Goal: Task Accomplishment & Management: Manage account settings

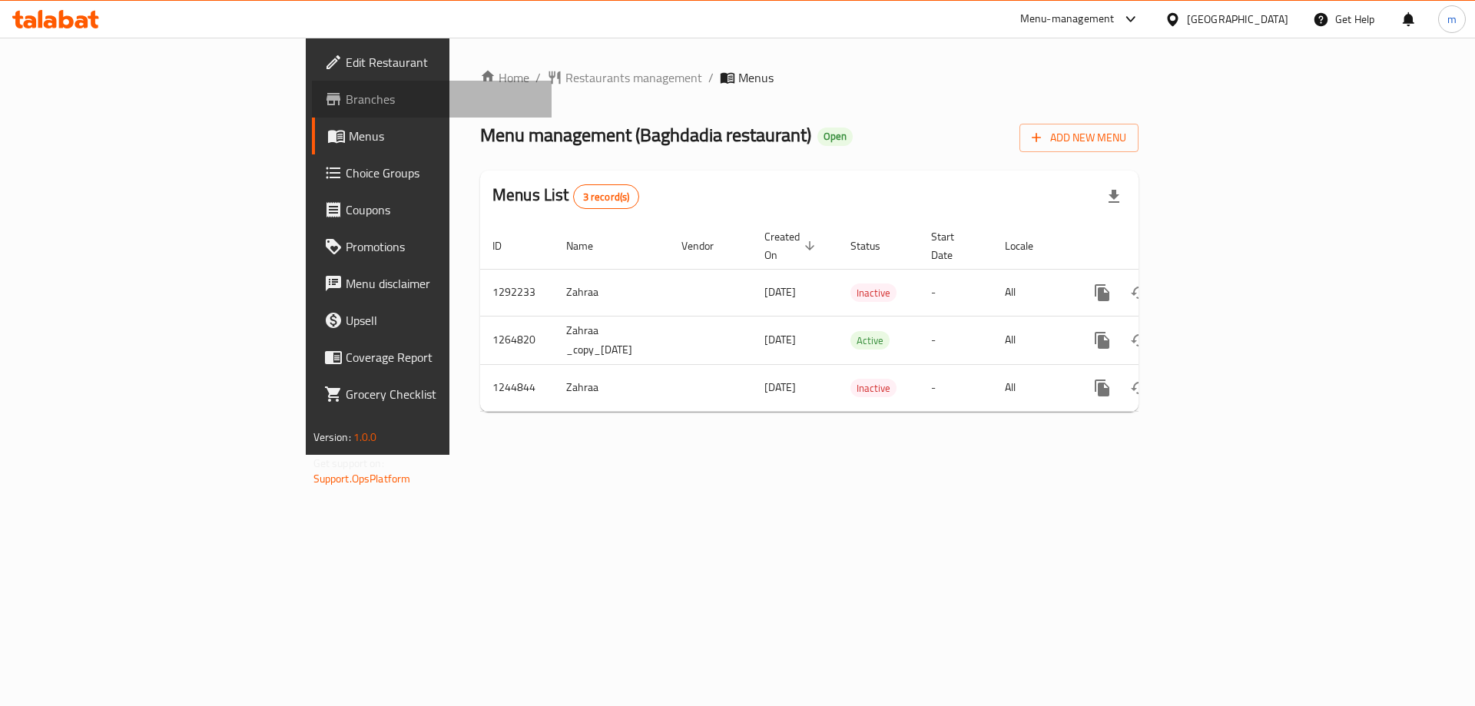
click at [346, 95] on span "Branches" at bounding box center [443, 99] width 194 height 18
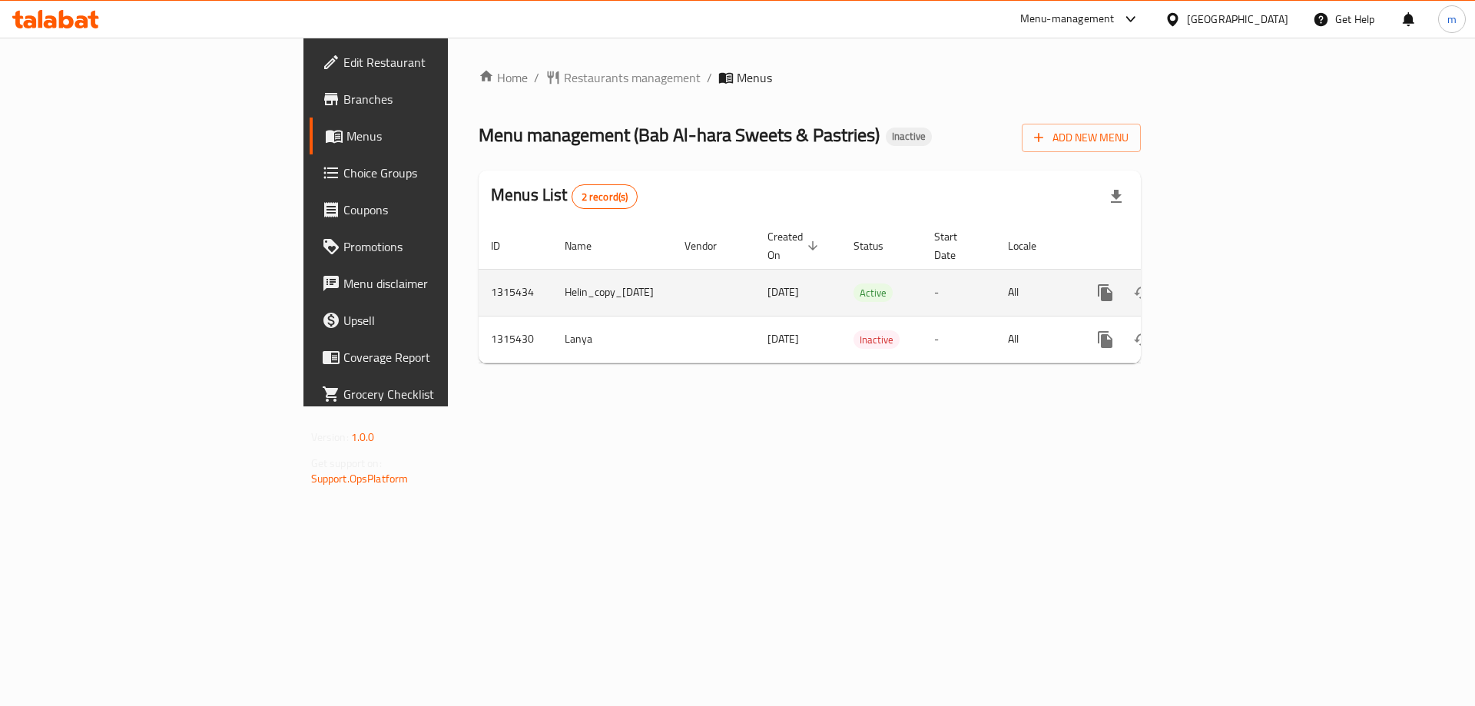
click at [1225, 283] on icon "enhanced table" at bounding box center [1216, 292] width 18 height 18
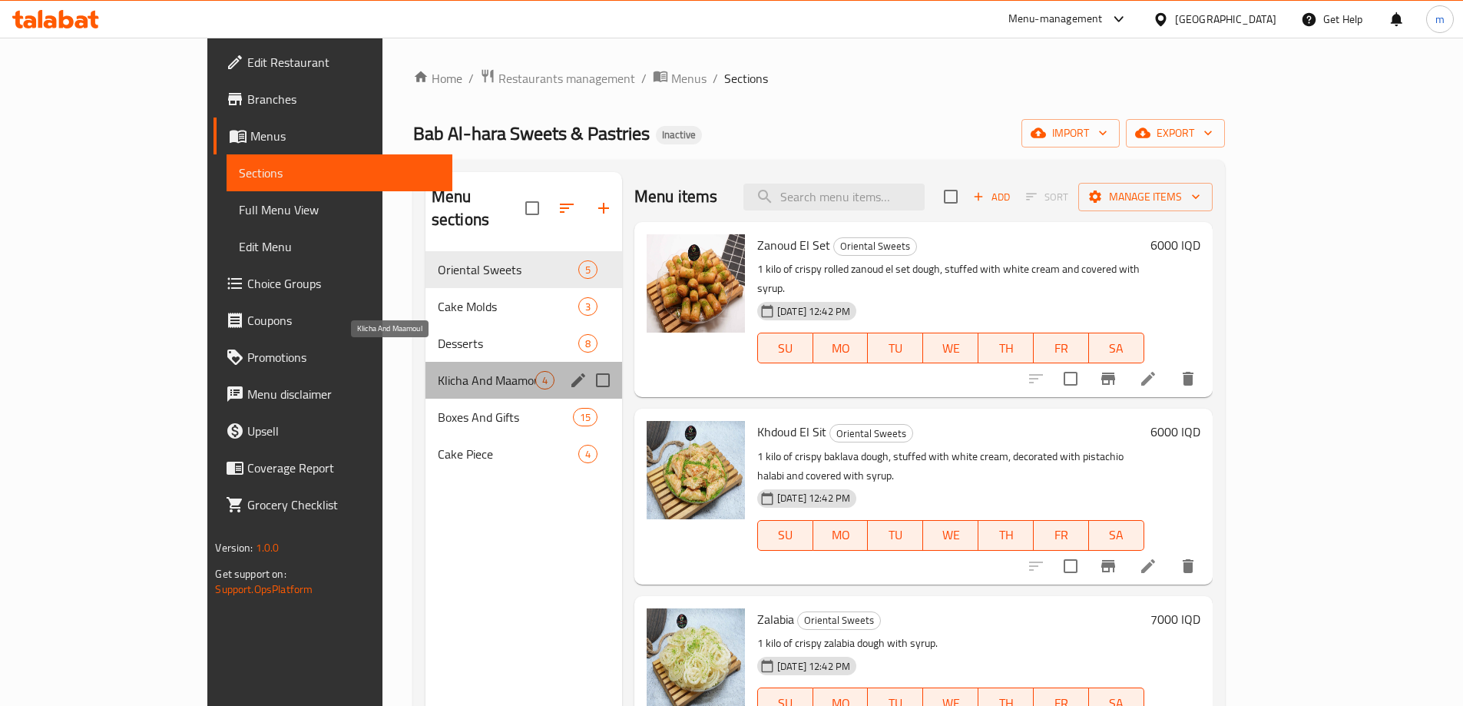
click at [438, 371] on span "Klicha And Maamoul" at bounding box center [487, 380] width 98 height 18
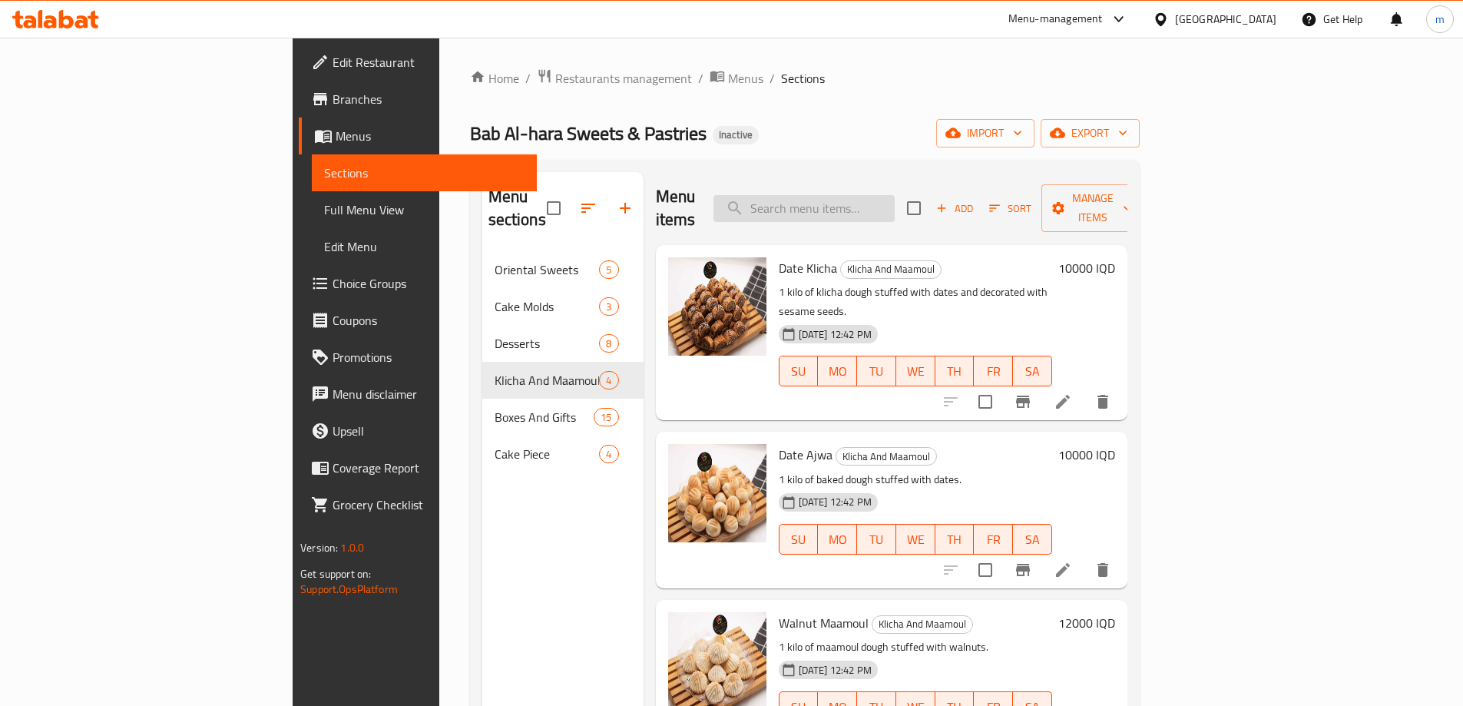
click at [864, 205] on input "search" at bounding box center [804, 208] width 181 height 27
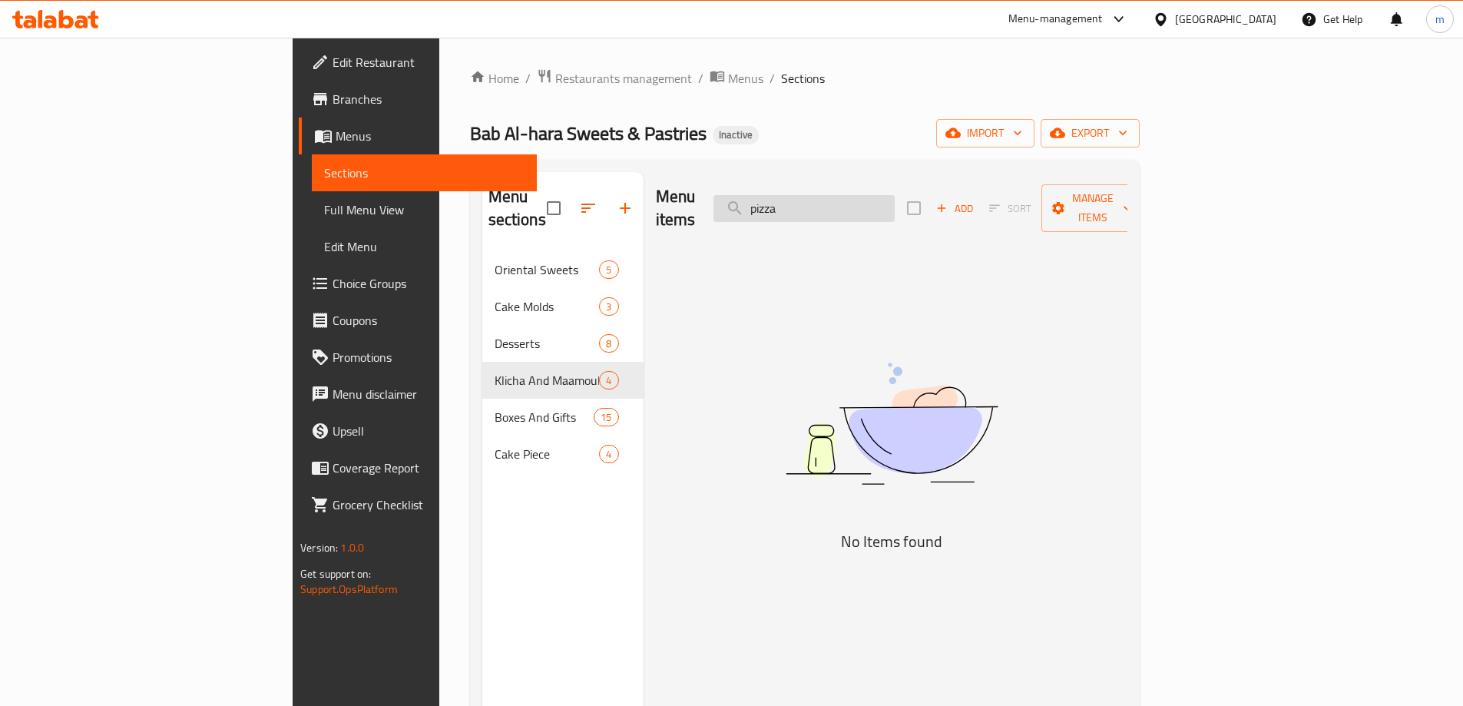
click at [878, 196] on input "pizza" at bounding box center [804, 208] width 181 height 27
type input "Saj"
click at [892, 195] on input "Saj" at bounding box center [804, 208] width 181 height 27
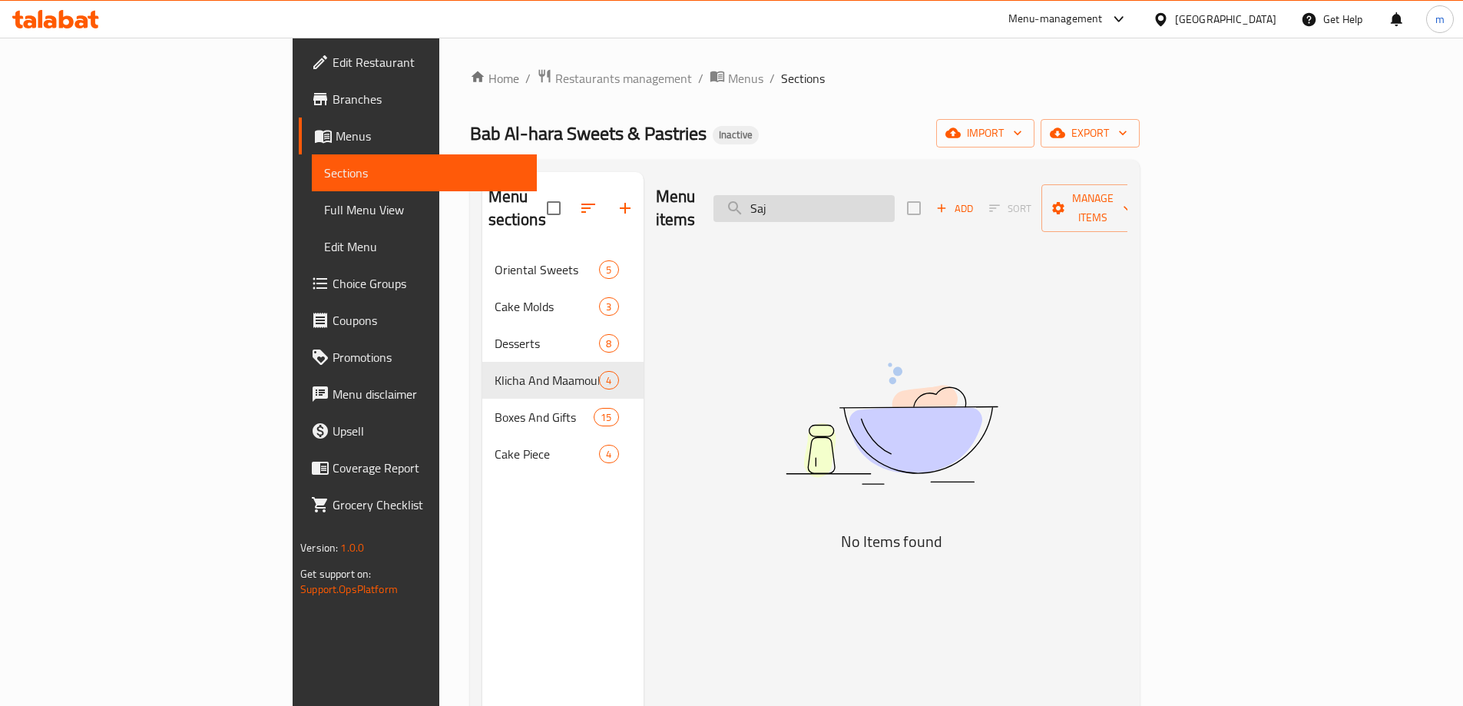
click at [892, 195] on input "Saj" at bounding box center [804, 208] width 181 height 27
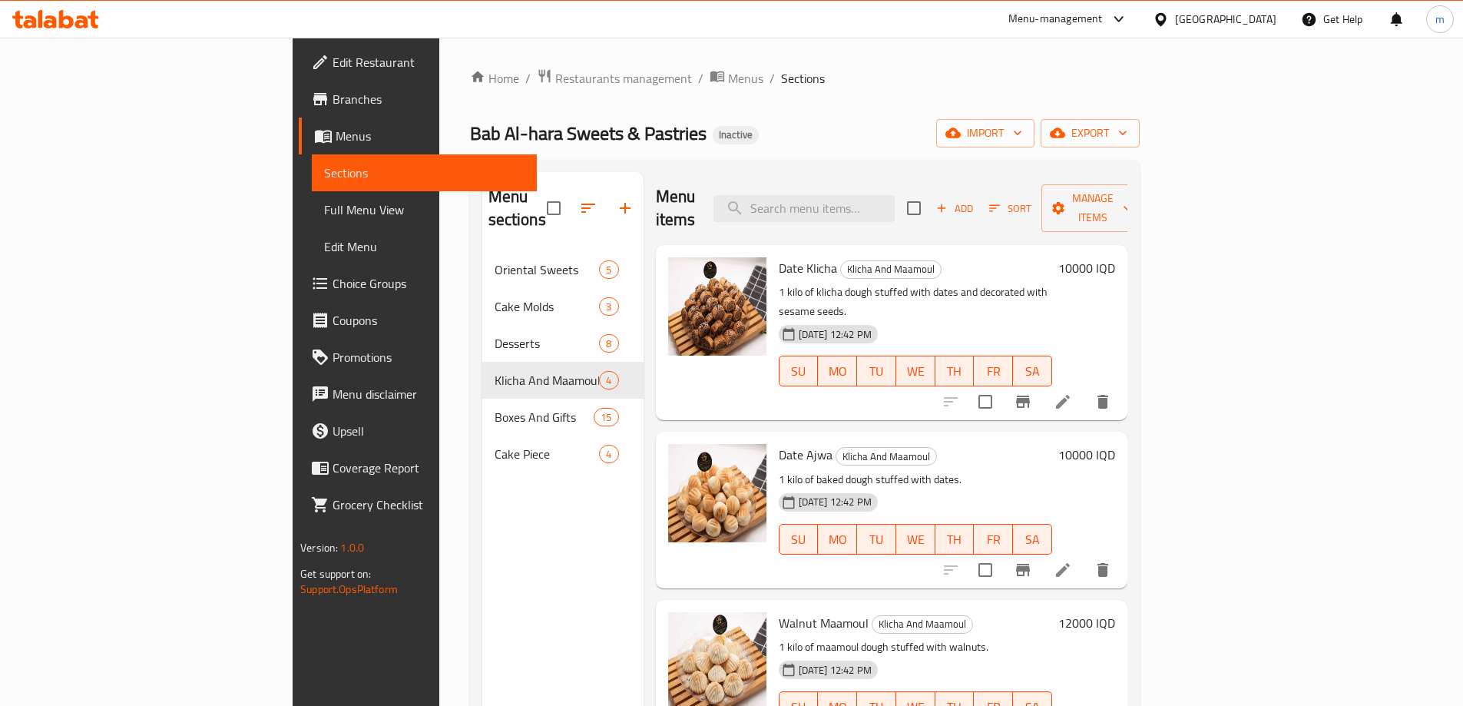
click at [754, 144] on div "Bab Al-hara Sweets & Pastries Inactive import export" at bounding box center [805, 133] width 670 height 28
click at [63, 30] on div at bounding box center [55, 19] width 111 height 31
click at [63, 29] on div at bounding box center [55, 19] width 111 height 31
click at [66, 18] on icon at bounding box center [66, 19] width 15 height 18
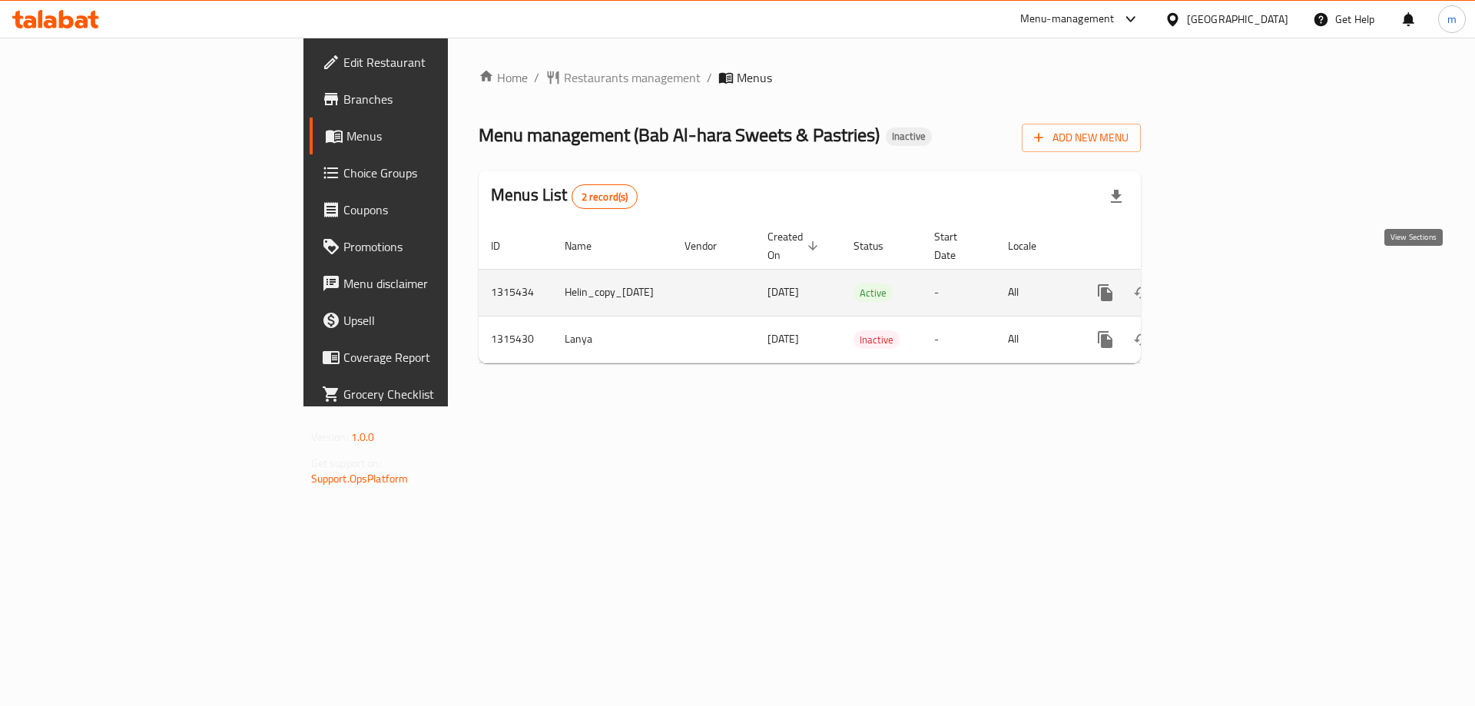
click at [1225, 283] on icon "enhanced table" at bounding box center [1216, 292] width 18 height 18
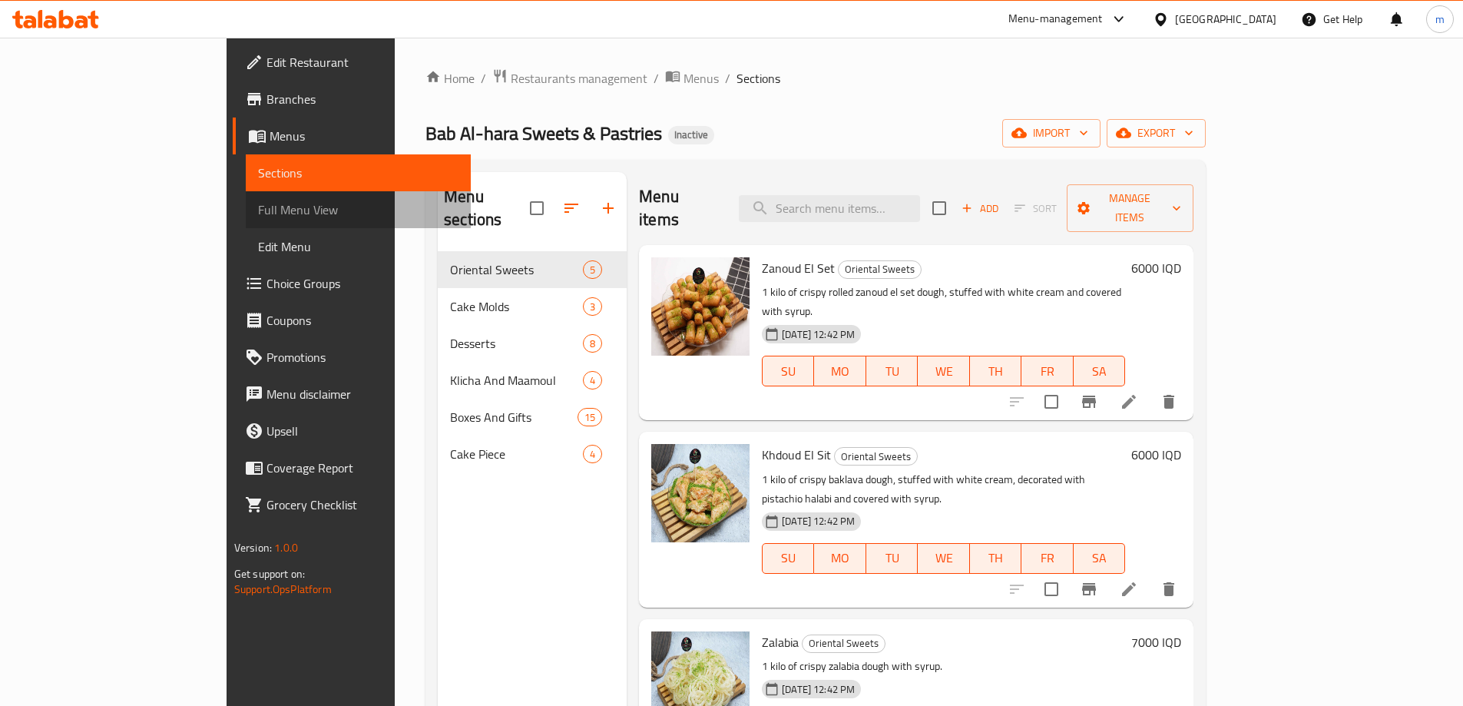
click at [258, 204] on span "Full Menu View" at bounding box center [358, 210] width 201 height 18
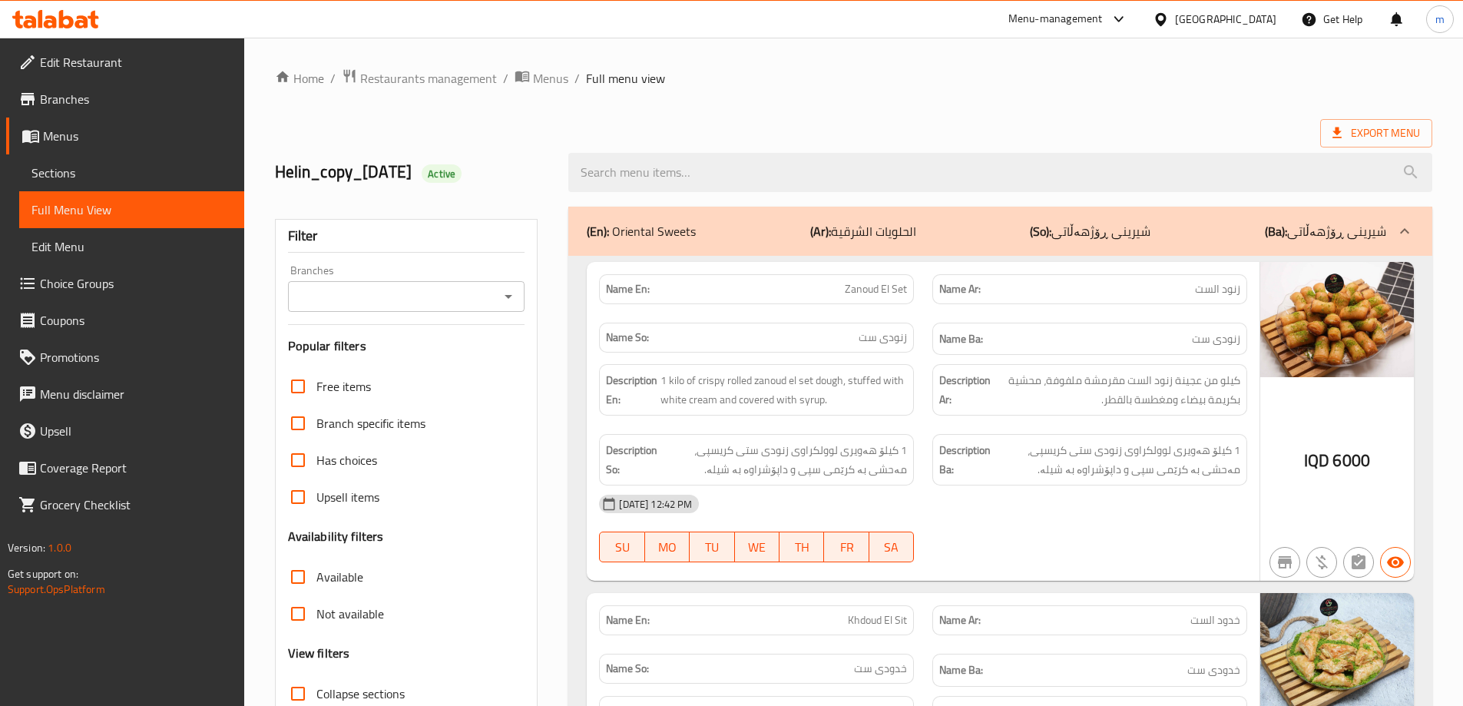
click at [101, 187] on link "Sections" at bounding box center [131, 172] width 225 height 37
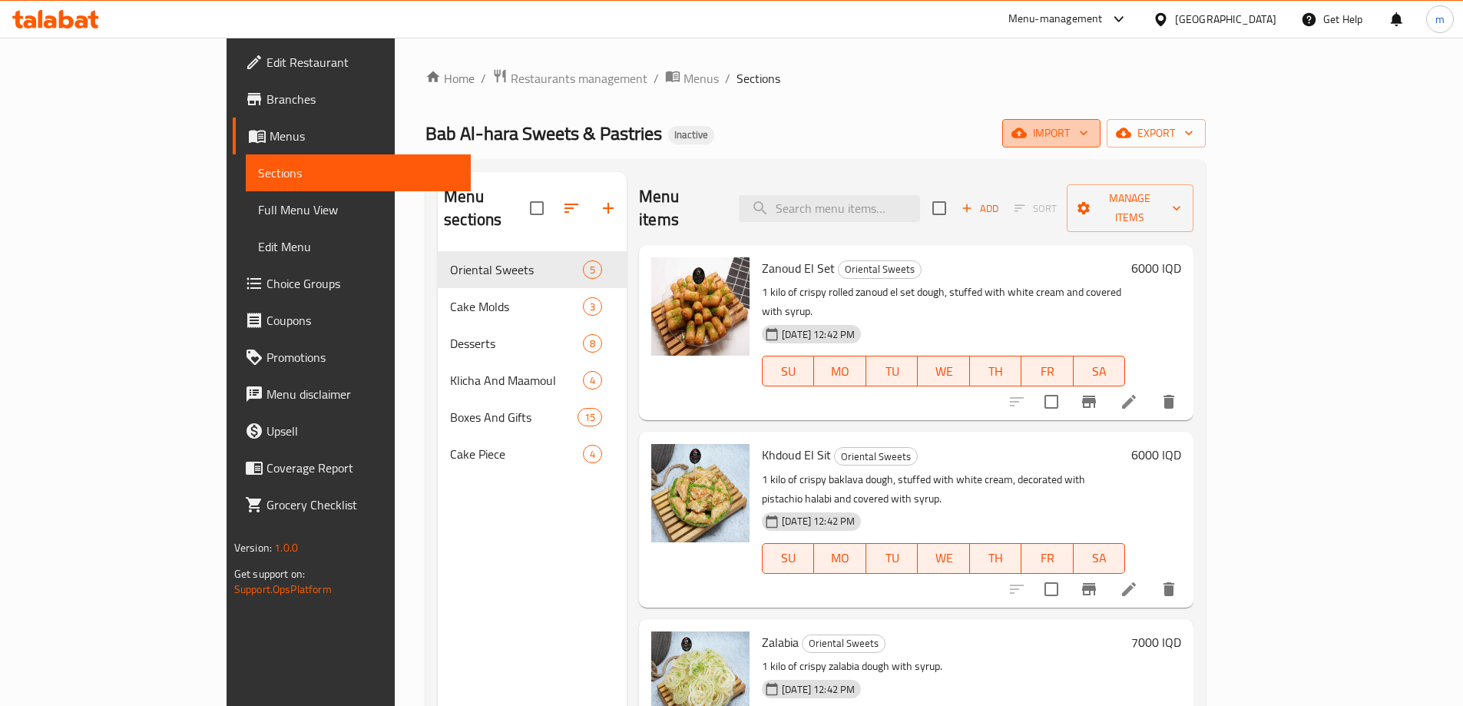
click at [1101, 143] on button "import" at bounding box center [1052, 133] width 98 height 28
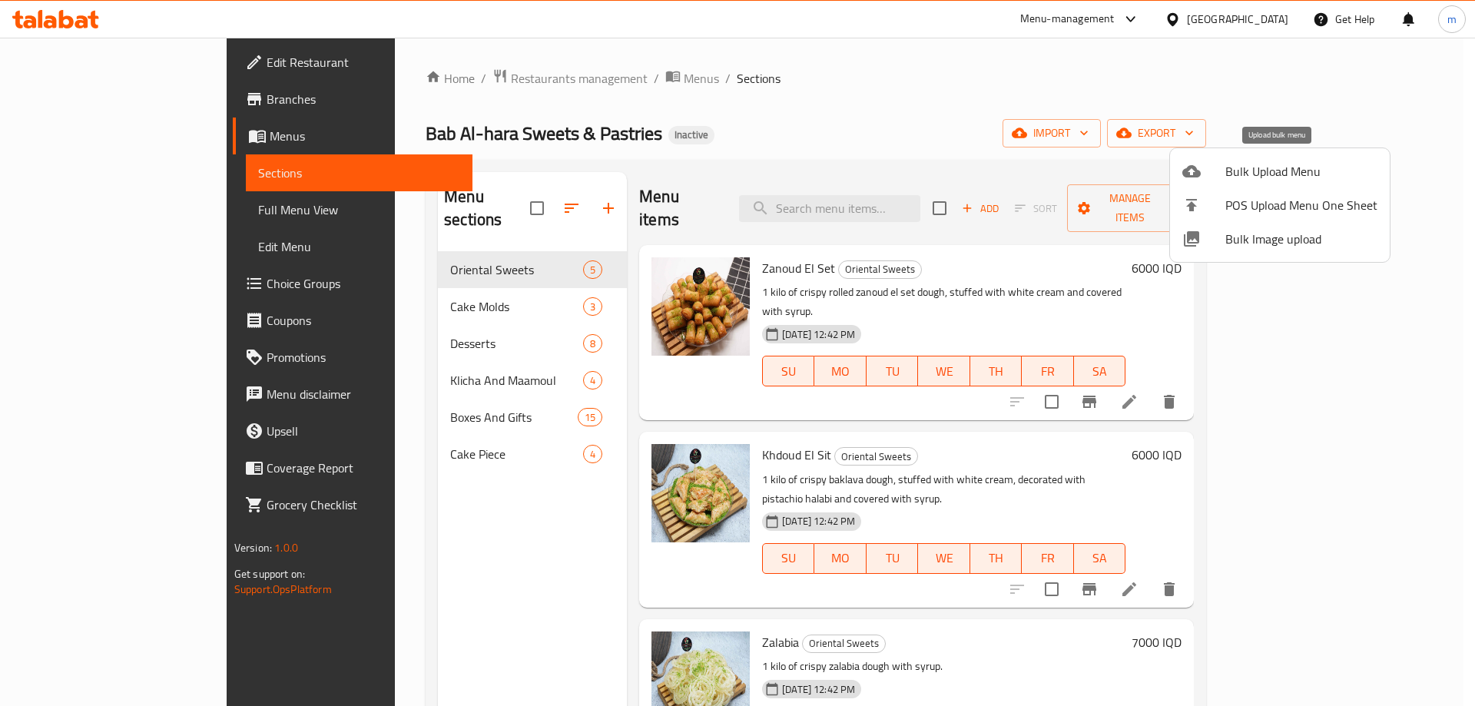
click at [1241, 171] on span "Bulk Upload Menu" at bounding box center [1301, 171] width 152 height 18
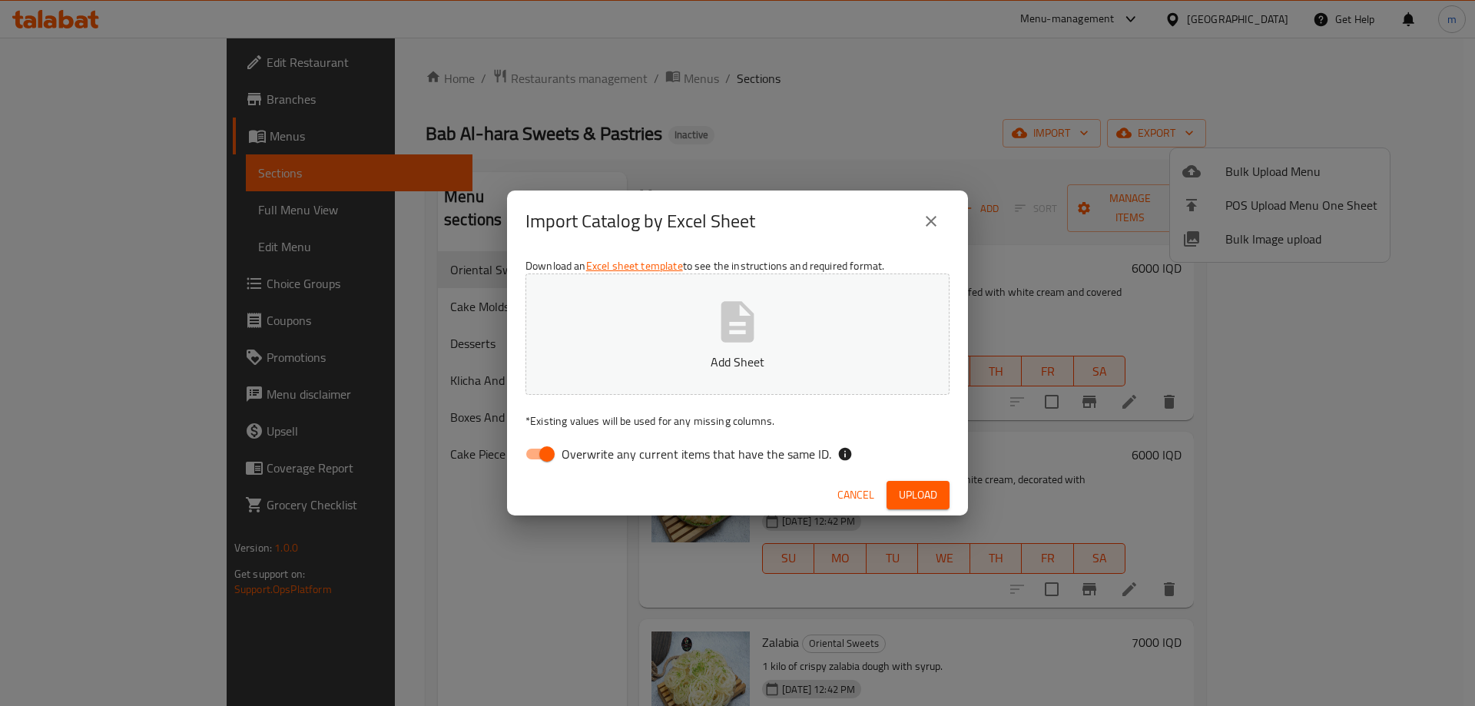
click at [550, 439] on input "Overwrite any current items that have the same ID." at bounding box center [547, 453] width 88 height 29
checkbox input "false"
click at [722, 335] on icon "button" at bounding box center [737, 321] width 33 height 41
click at [927, 499] on span "Upload" at bounding box center [918, 495] width 38 height 19
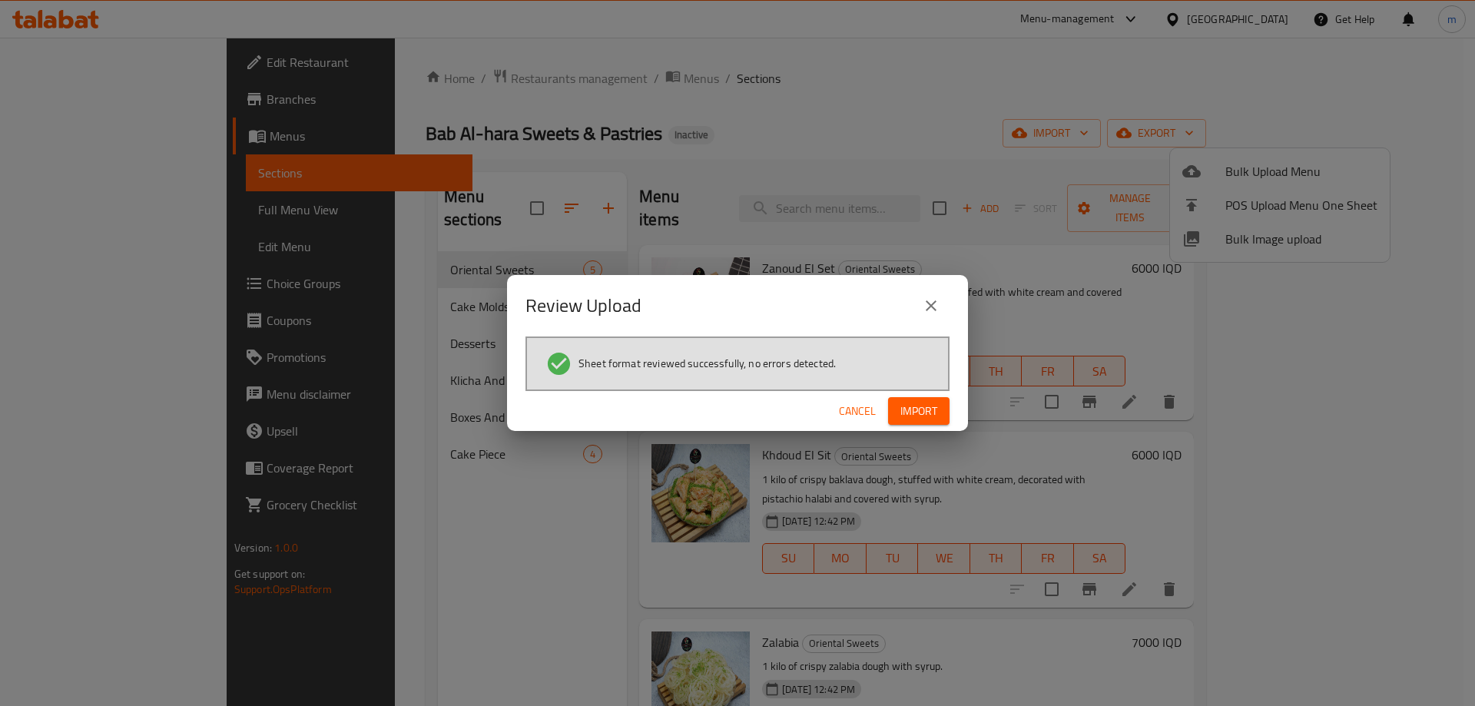
click at [943, 408] on button "Import" at bounding box center [918, 411] width 61 height 28
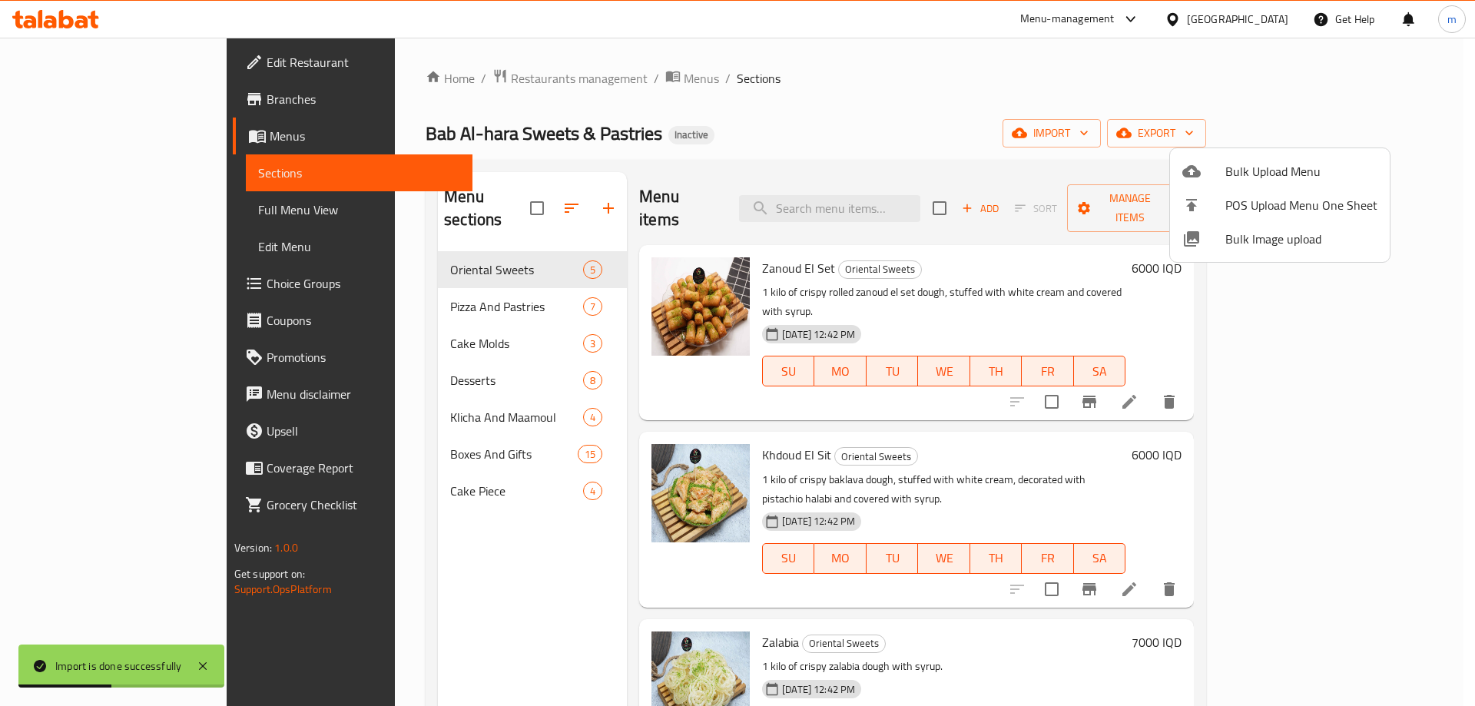
click at [509, 198] on div at bounding box center [737, 353] width 1475 height 706
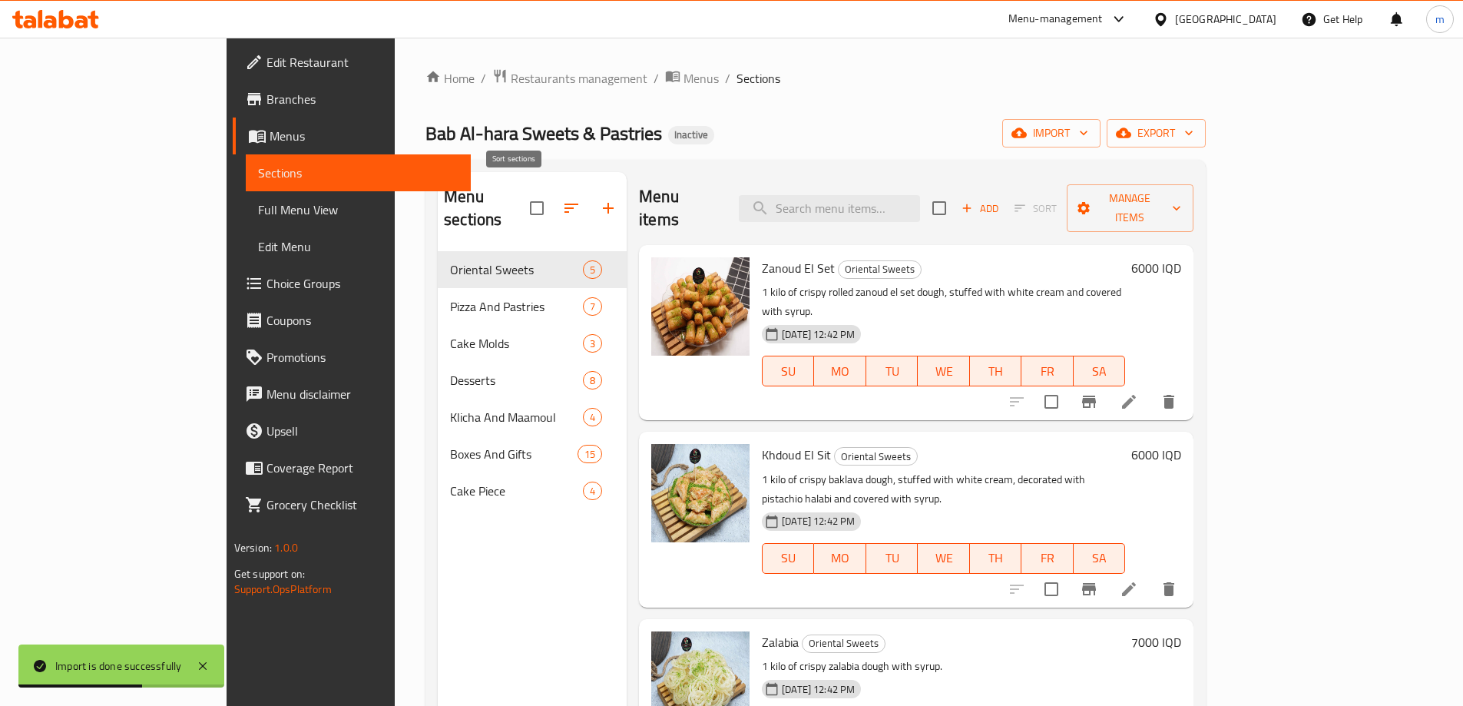
click at [565, 204] on icon "button" at bounding box center [572, 208] width 14 height 9
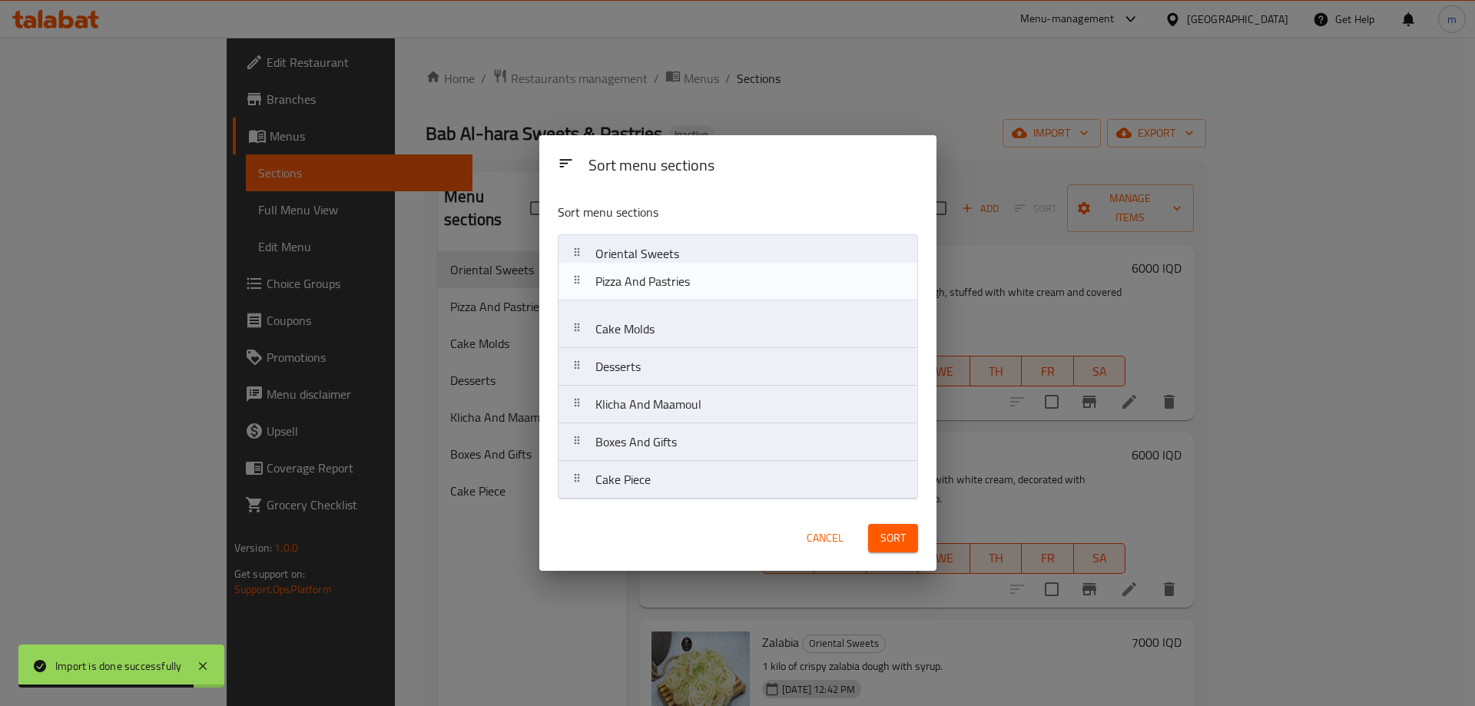
drag, startPoint x: 647, startPoint y: 288, endPoint x: 647, endPoint y: 254, distance: 33.8
click at [647, 254] on nav "Oriental Sweets Pizza And Pastries Cake Molds Desserts Klicha And Maamoul Boxes…" at bounding box center [738, 366] width 360 height 265
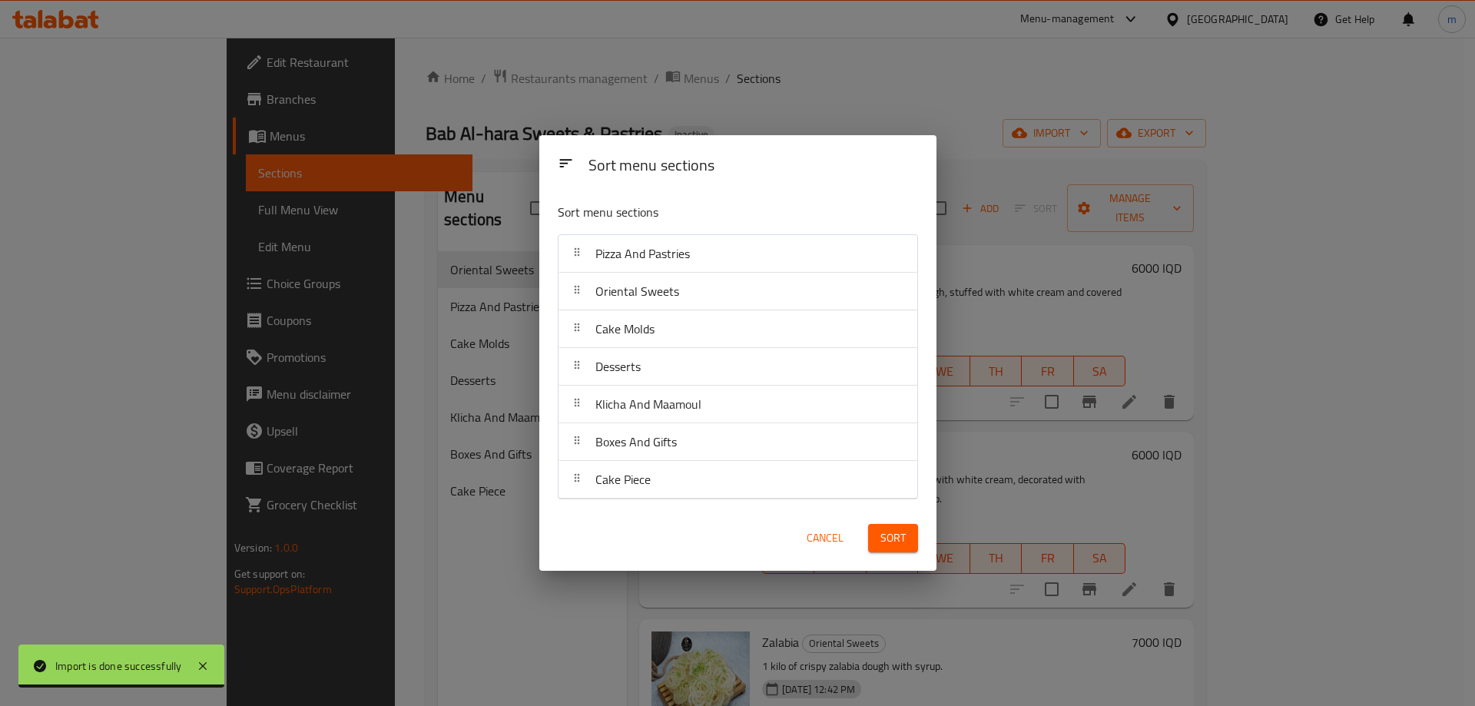
click at [903, 555] on div "Sort" at bounding box center [893, 538] width 68 height 47
click at [903, 544] on span "Sort" at bounding box center [892, 538] width 25 height 19
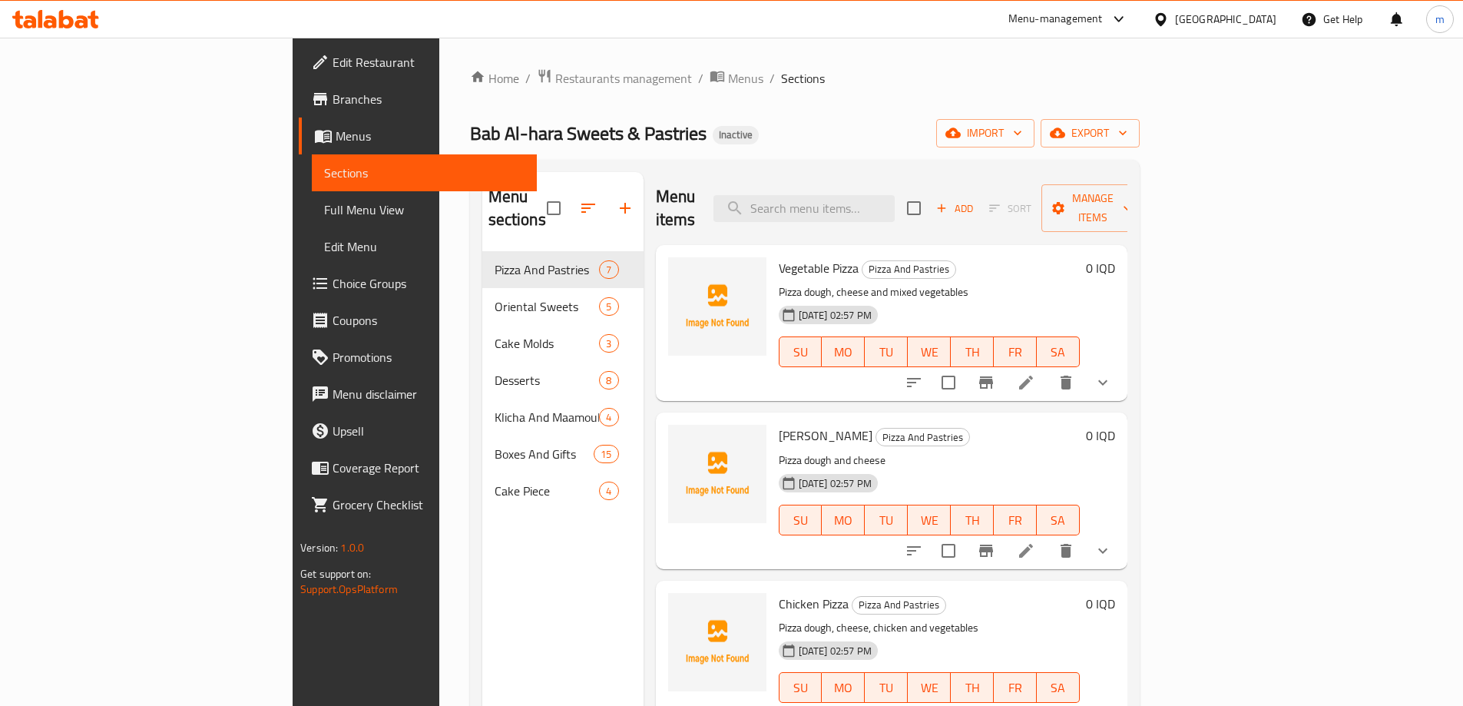
click at [324, 217] on span "Full Menu View" at bounding box center [424, 210] width 201 height 18
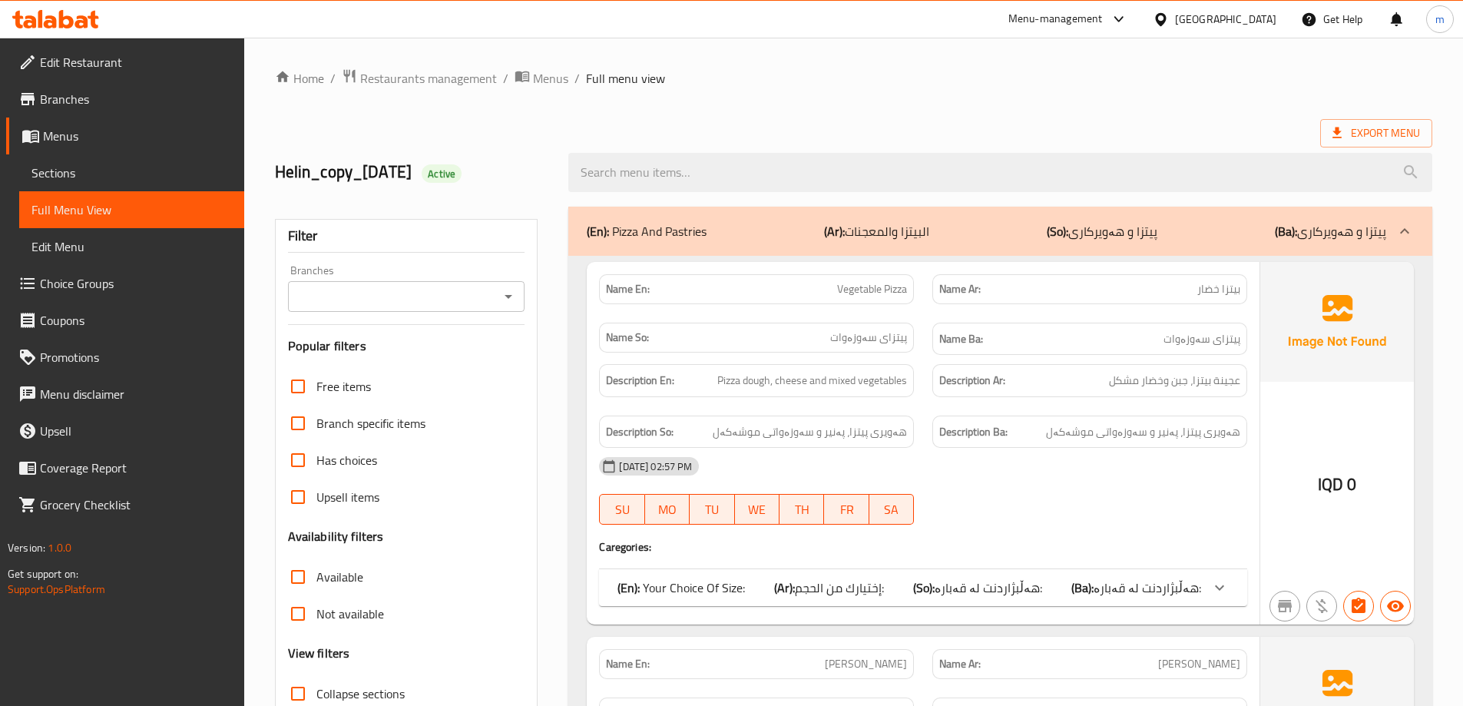
click at [511, 297] on icon "Open" at bounding box center [508, 296] width 18 height 18
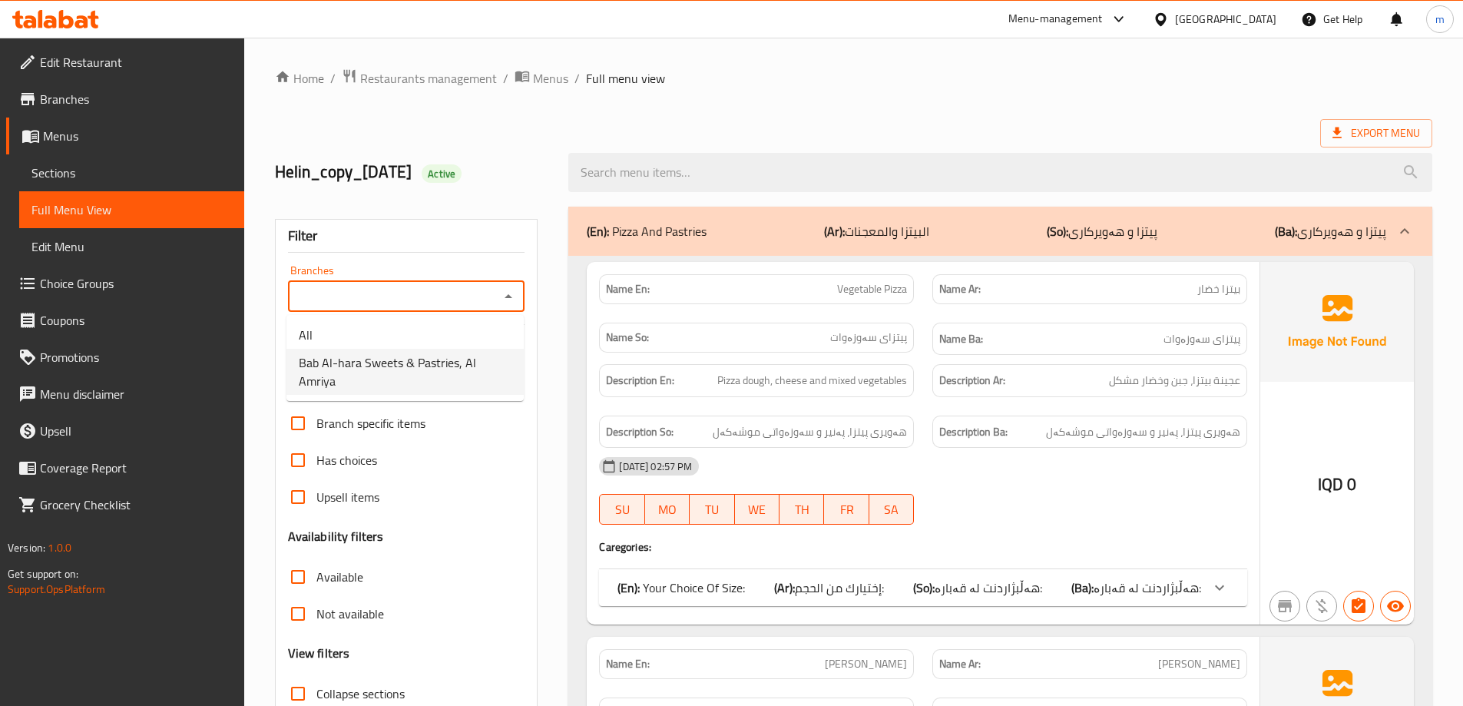
click at [398, 368] on span "Bab Al-hara Sweets & Pastries, Al Amriya" at bounding box center [405, 371] width 213 height 37
type input "Bab Al-hara Sweets & Pastries, Al Amriya"
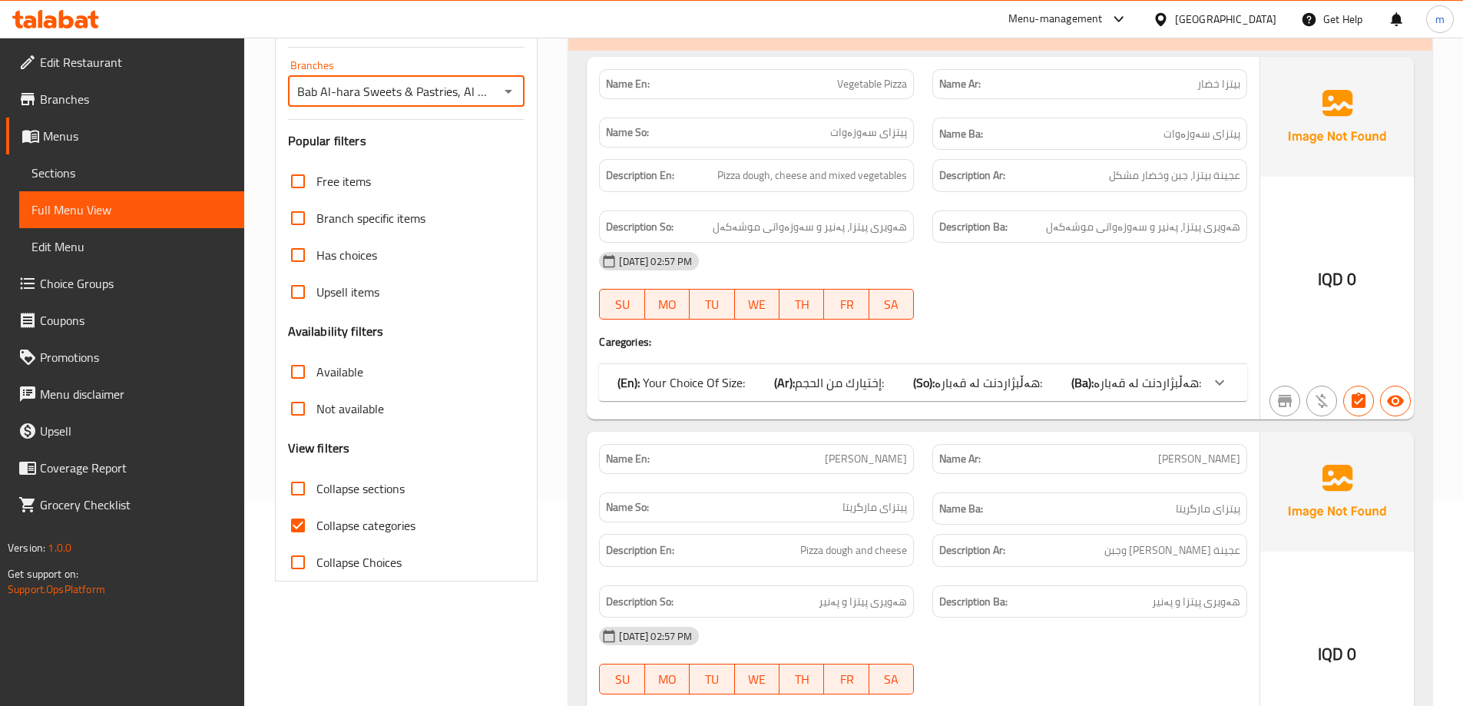
click at [354, 538] on label "Collapse categories" at bounding box center [348, 525] width 136 height 37
click at [317, 538] on input "Collapse categories" at bounding box center [298, 525] width 37 height 37
checkbox input "false"
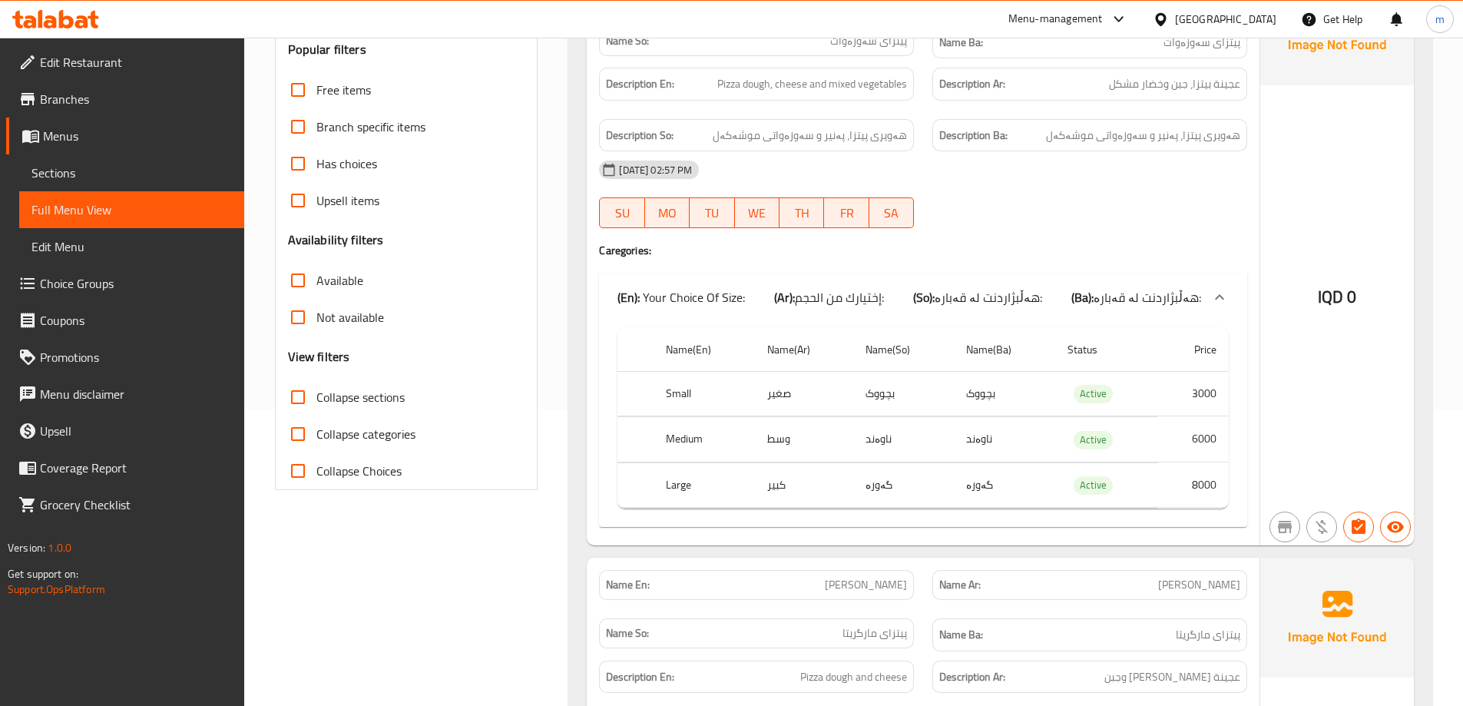
scroll to position [154, 0]
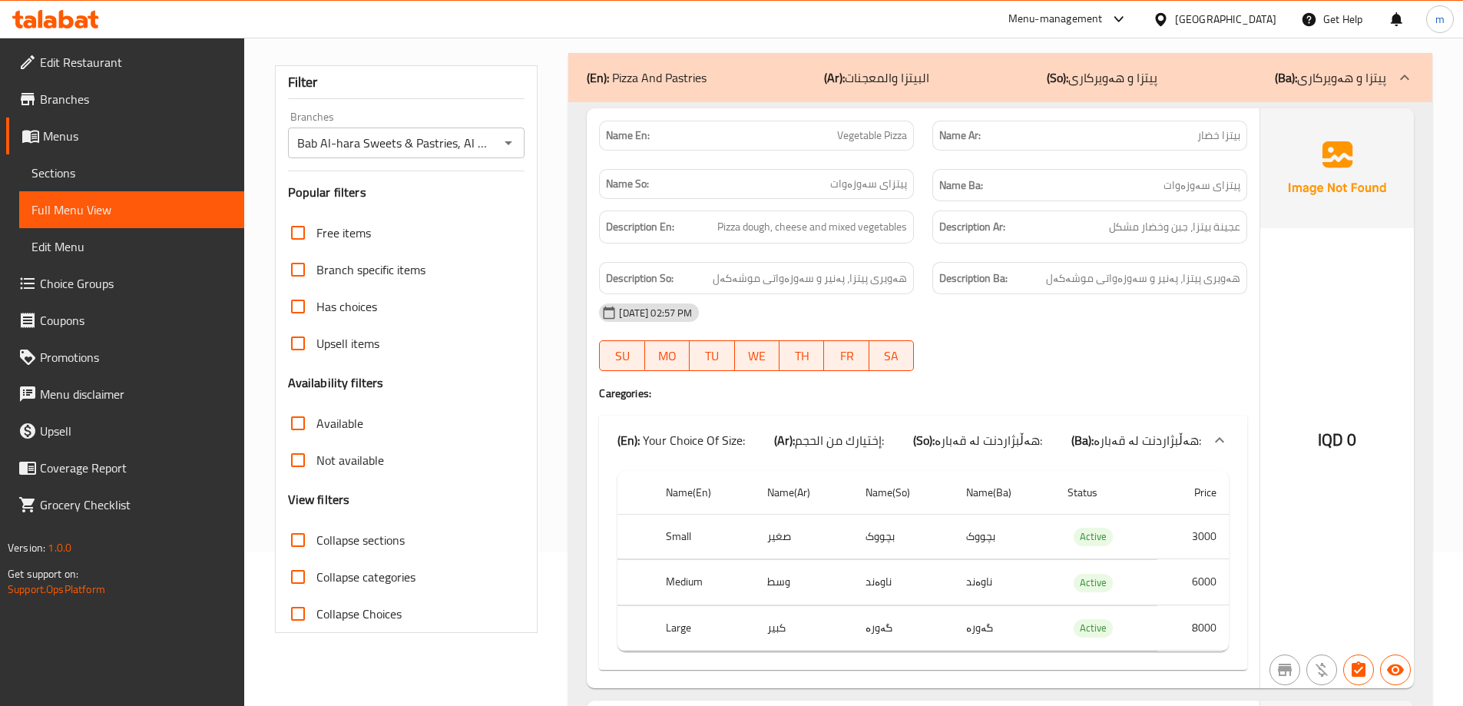
click at [300, 539] on input "Collapse sections" at bounding box center [298, 540] width 37 height 37
checkbox input "true"
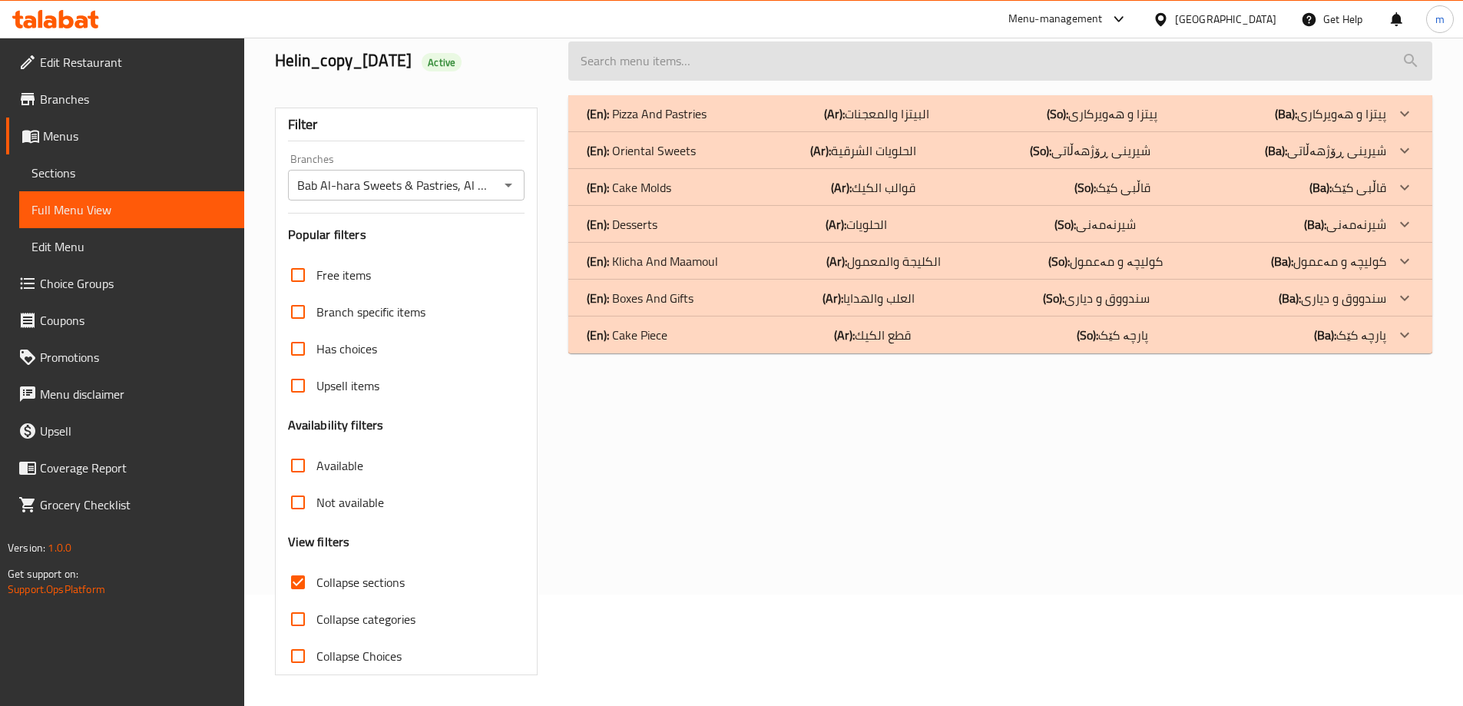
scroll to position [111, 0]
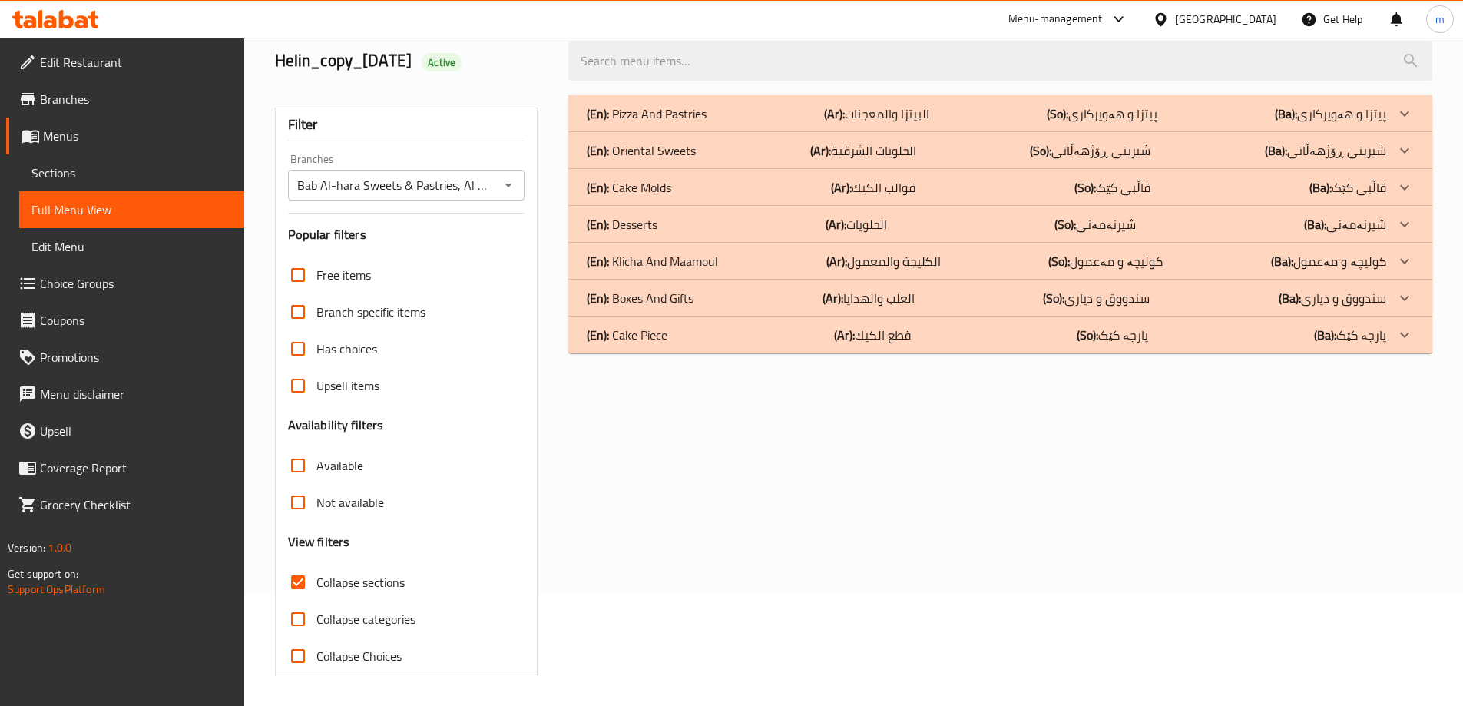
click at [696, 108] on p "(En): Pizza And Pastries" at bounding box center [647, 113] width 120 height 18
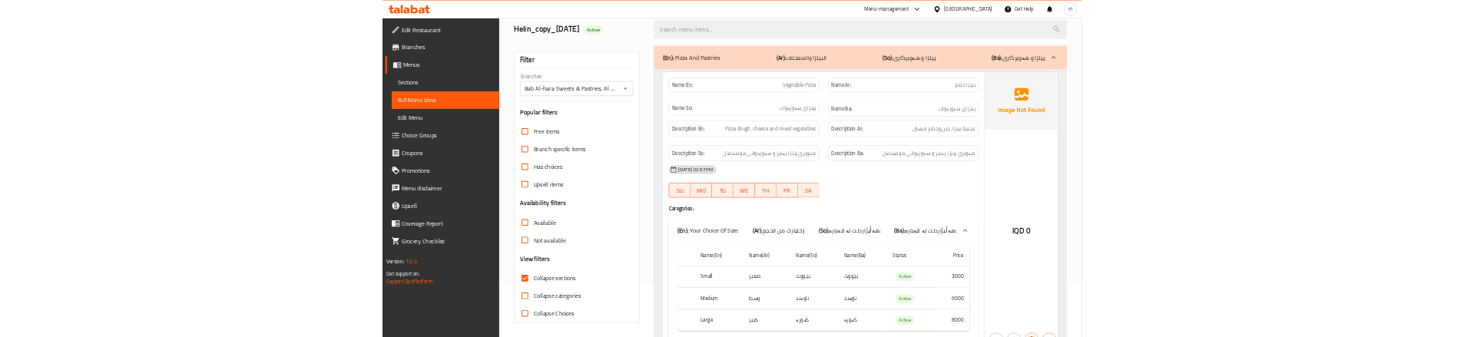
scroll to position [163, 0]
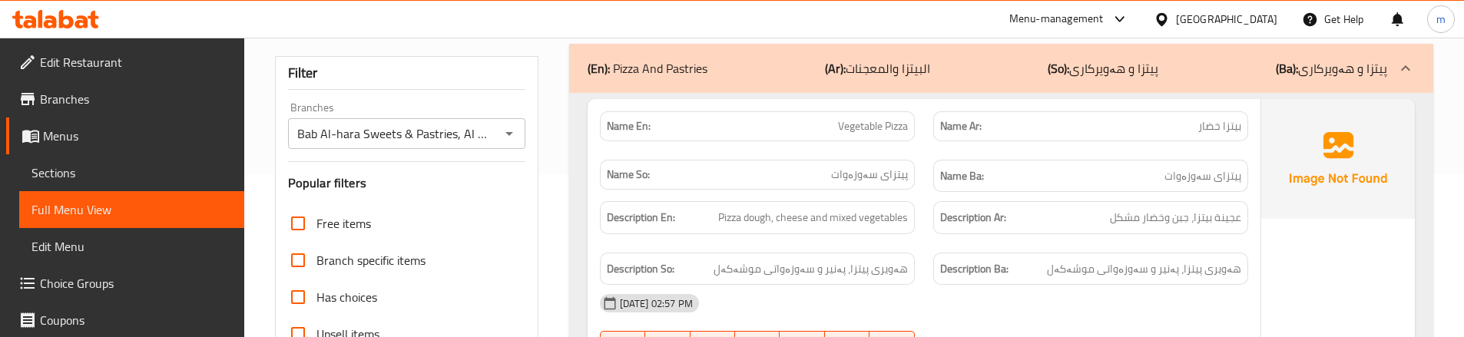
click at [925, 115] on div "Name Ar: بيتزا خضار" at bounding box center [1090, 126] width 333 height 48
click at [1225, 181] on span "پیتزای سەوزەوات" at bounding box center [1203, 176] width 77 height 19
copy span "پیتزای"
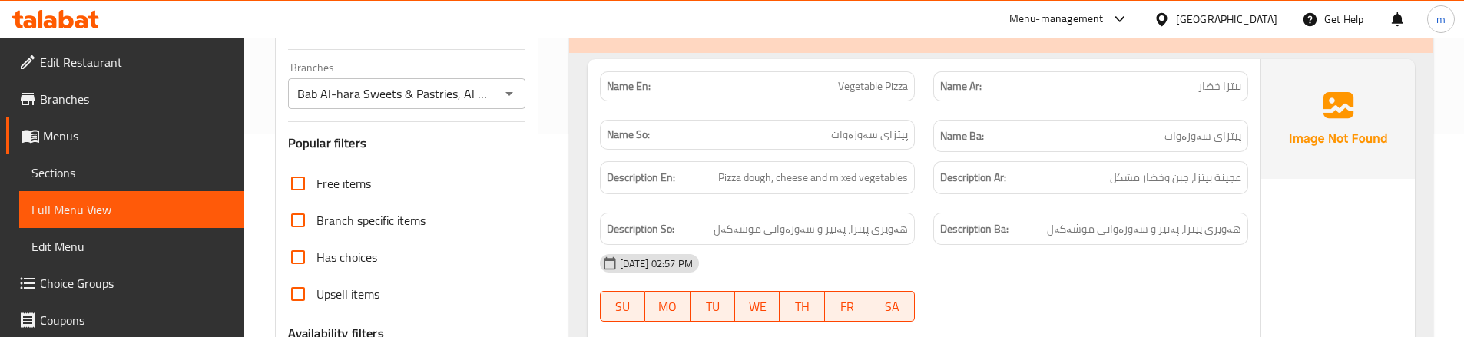
scroll to position [205, 0]
click at [926, 104] on div "Name Ar: بيتزا خضار" at bounding box center [1090, 84] width 333 height 48
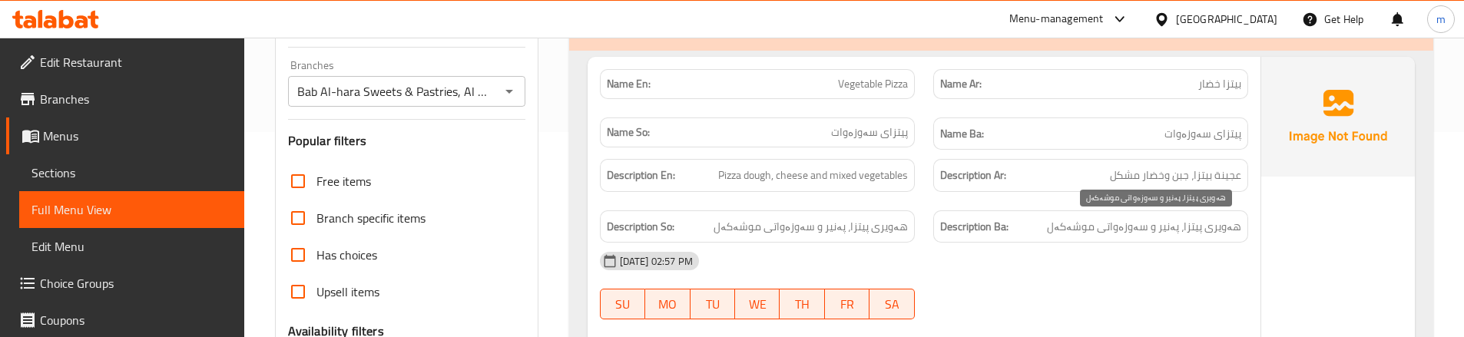
click at [1193, 228] on span "هەویری پیتزا، پەنیر و سەوزەواتی موشەکەل" at bounding box center [1144, 226] width 194 height 19
copy span "پیتزا"
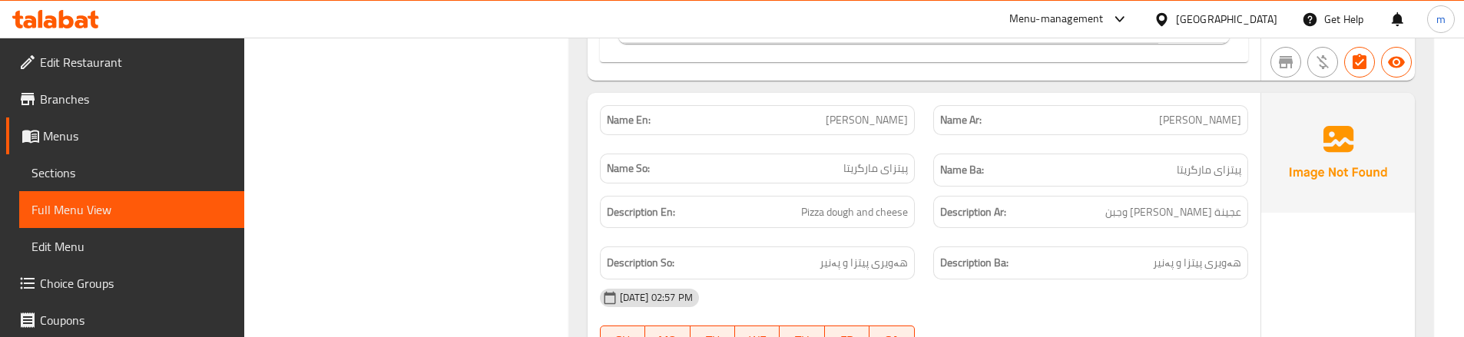
click at [926, 141] on div "Name Ar: بيتزا مارجريتا" at bounding box center [1090, 120] width 333 height 48
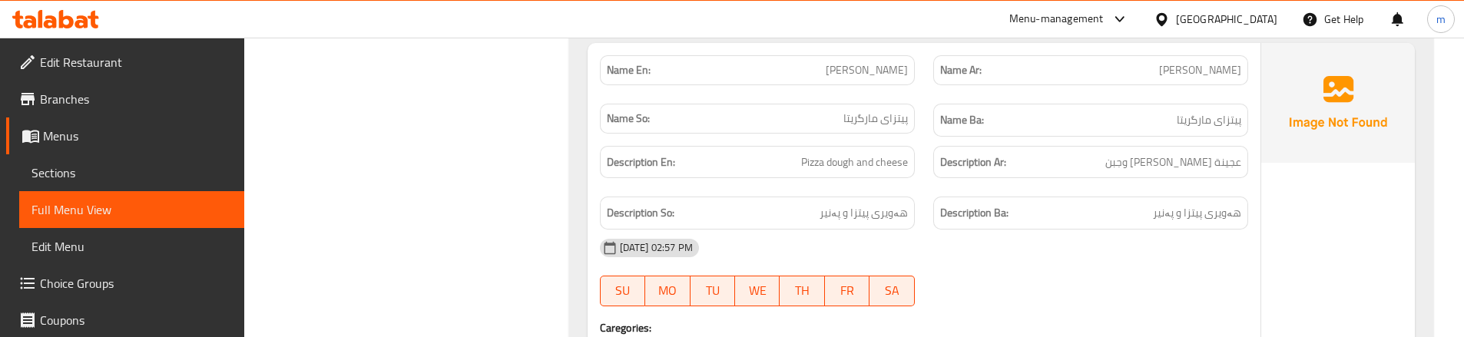
scroll to position [812, 0]
click at [925, 86] on div "Name Ar: بيتزا مارجريتا" at bounding box center [1090, 69] width 333 height 48
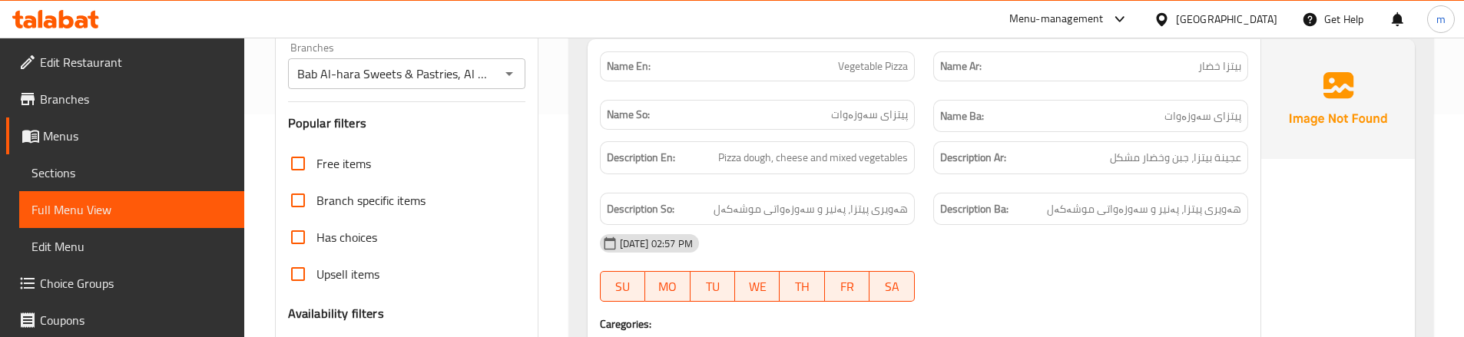
scroll to position [205, 0]
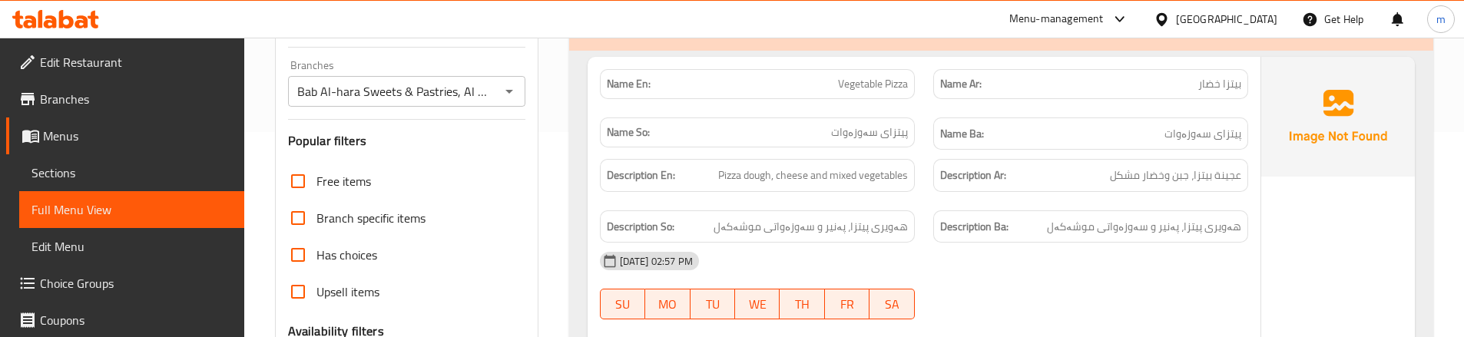
click at [918, 175] on div "Description En: Pizza dough, cheese and mixed vegetables" at bounding box center [757, 175] width 333 height 51
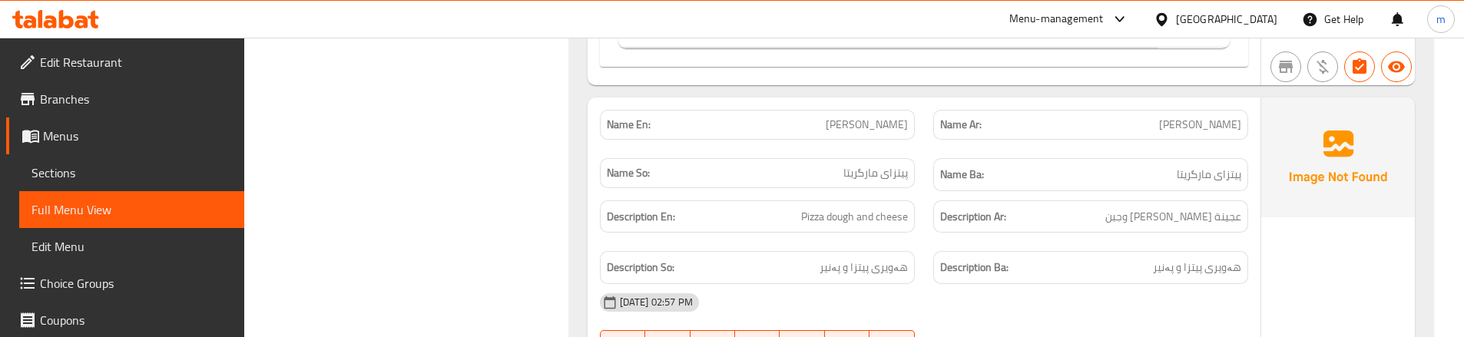
scroll to position [768, 0]
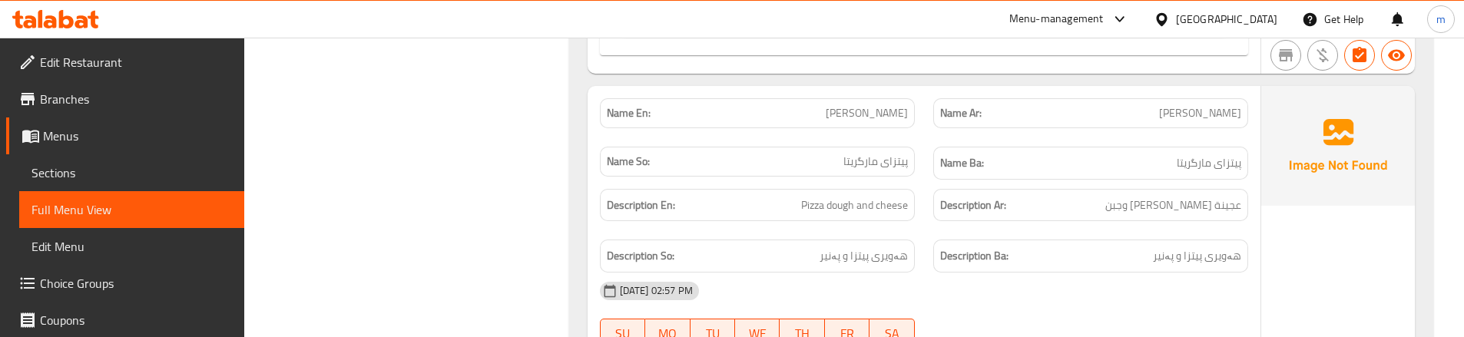
click at [921, 134] on div "Name En: Margherita Pizza" at bounding box center [757, 113] width 333 height 48
click at [925, 204] on div "Description Ar: عجينة بيتزا وجبن" at bounding box center [1090, 205] width 333 height 51
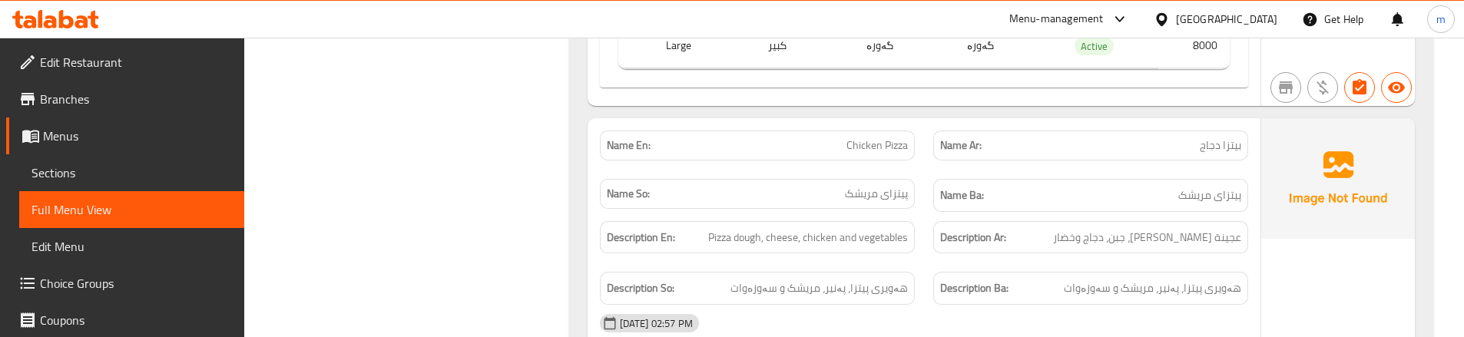
scroll to position [1331, 0]
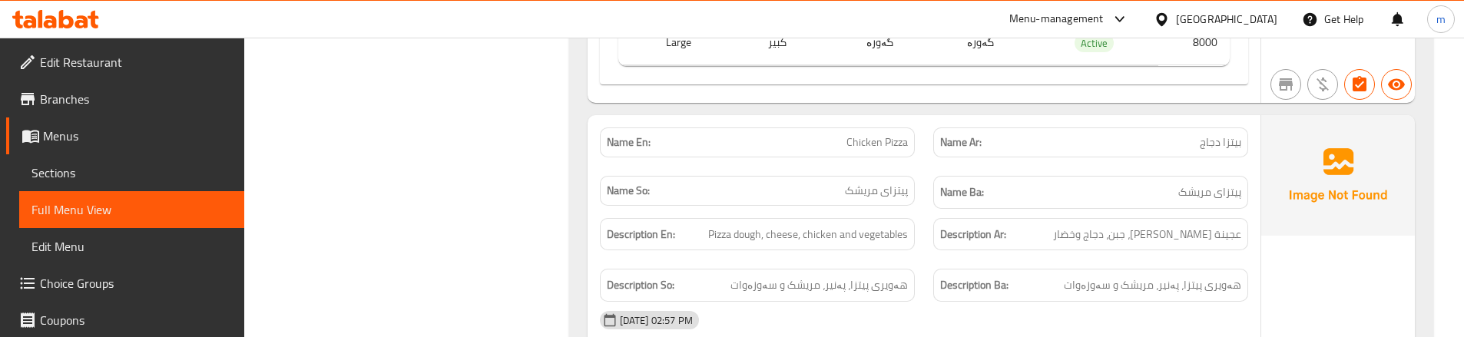
click at [930, 207] on div "Name Ba: پیتزای مریشک" at bounding box center [1090, 192] width 333 height 51
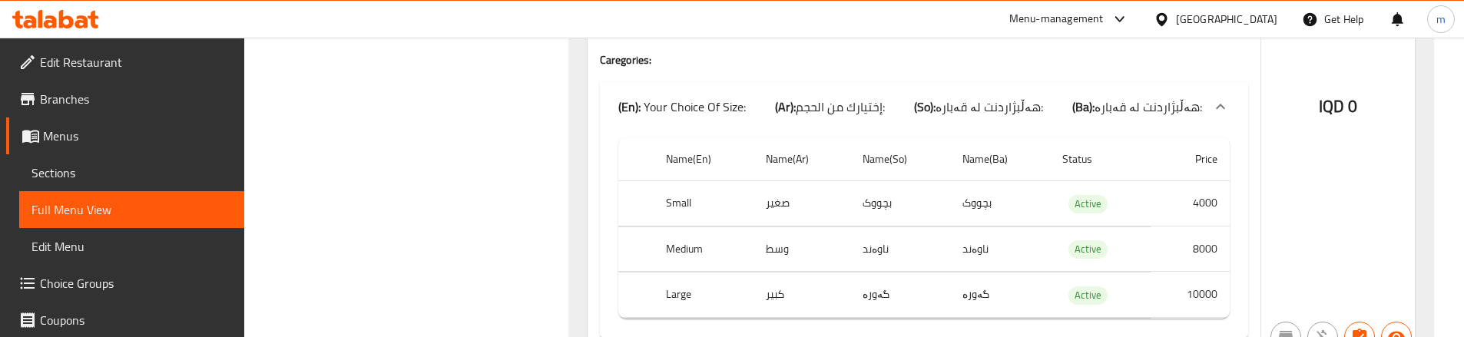
scroll to position [1690, 0]
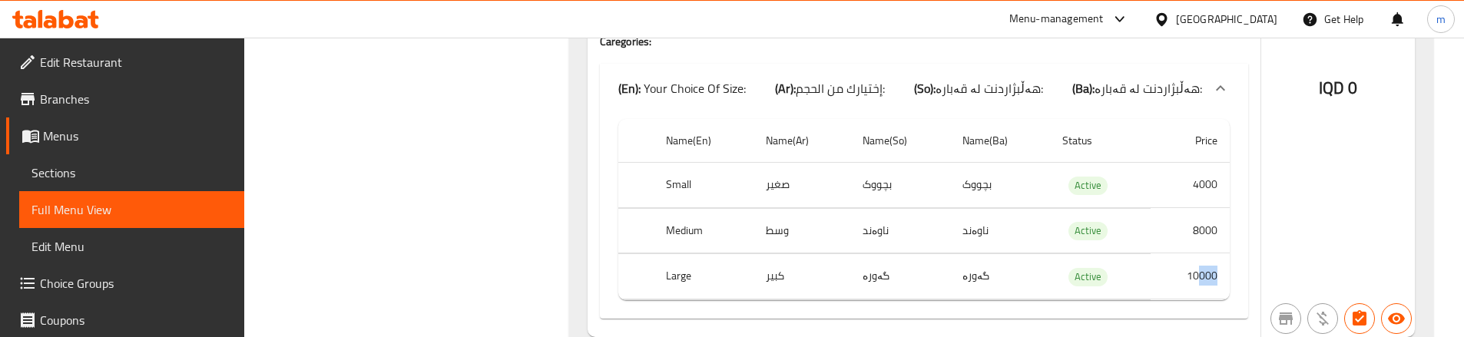
drag, startPoint x: 1198, startPoint y: 277, endPoint x: 1215, endPoint y: 276, distance: 17.0
click at [1215, 276] on td "10000" at bounding box center [1190, 276] width 79 height 45
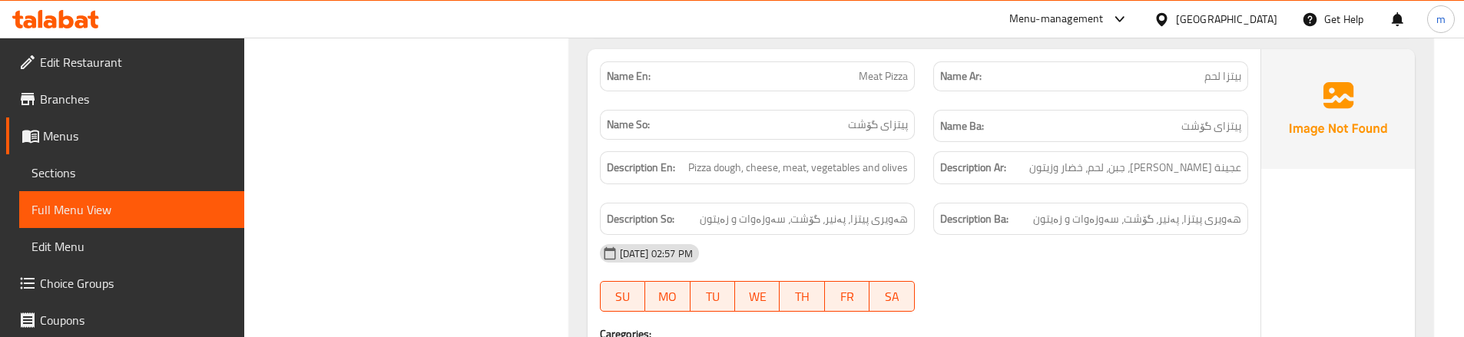
scroll to position [1997, 0]
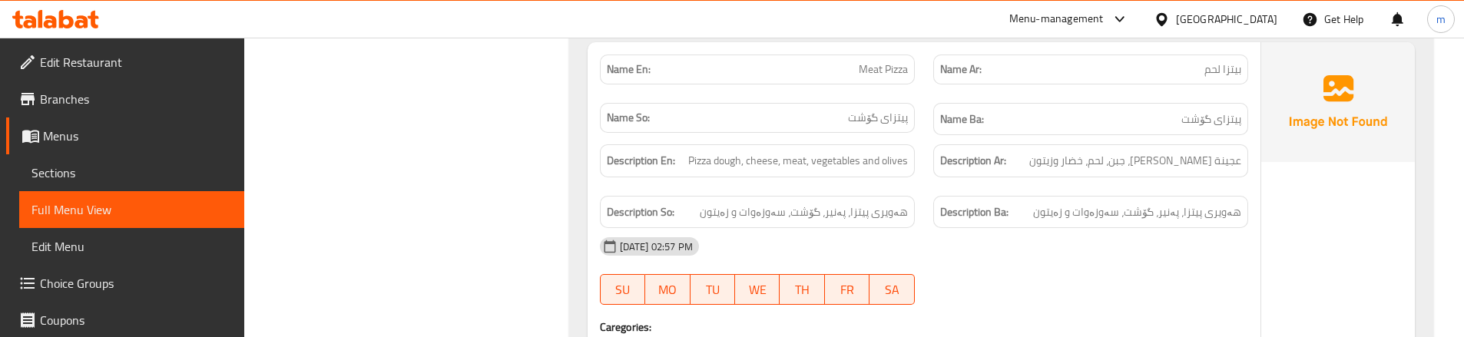
click at [937, 89] on div "Name Ar: بيتزا لحم" at bounding box center [1090, 69] width 333 height 48
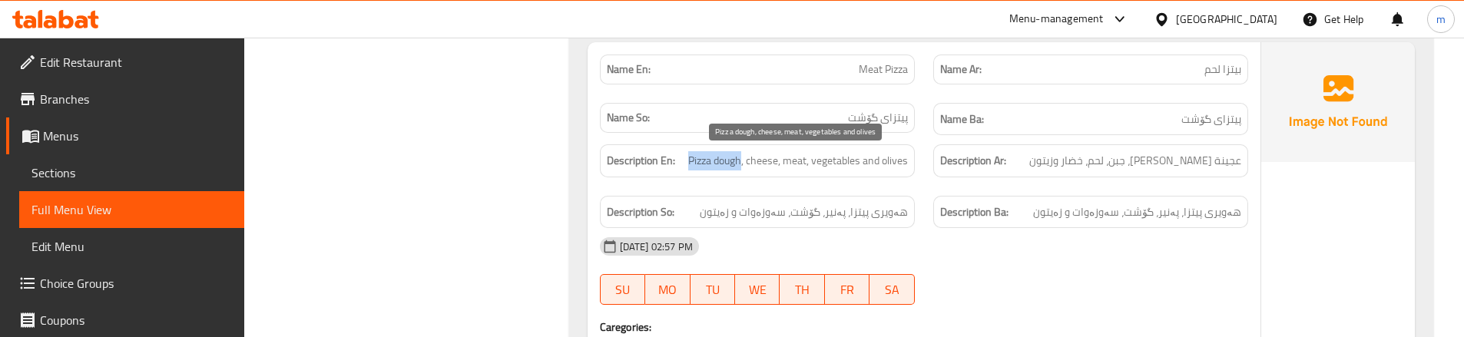
drag, startPoint x: 741, startPoint y: 160, endPoint x: 687, endPoint y: 166, distance: 54.1
click at [688, 166] on span "Pizza dough, cheese, meat, vegetables and olives" at bounding box center [798, 160] width 220 height 19
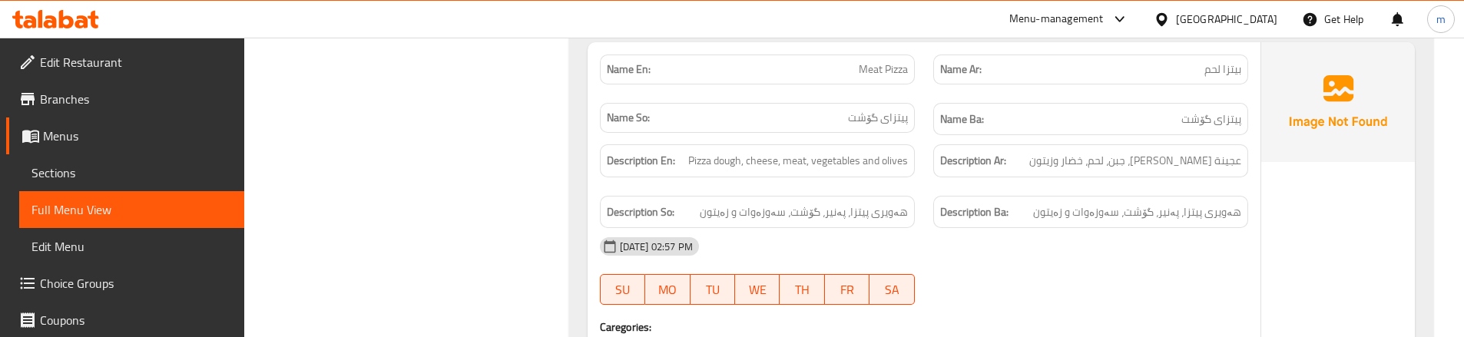
click at [816, 181] on div "Description En: Pizza dough, cheese, meat, vegetables and olives" at bounding box center [757, 160] width 333 height 51
click at [929, 184] on div "Description Ar: عجينة بيتزا، جبن، لحم، خضار وزيتون" at bounding box center [1090, 160] width 333 height 51
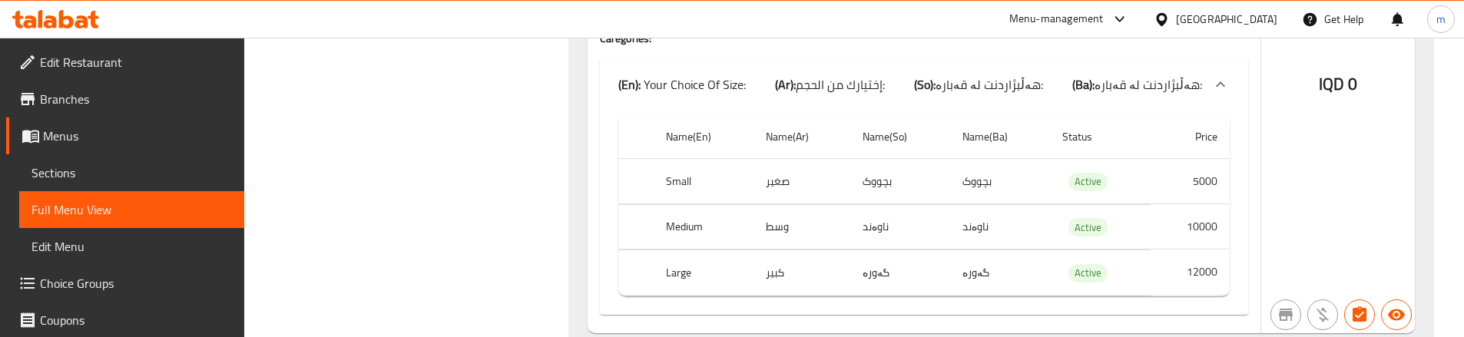
scroll to position [2305, 0]
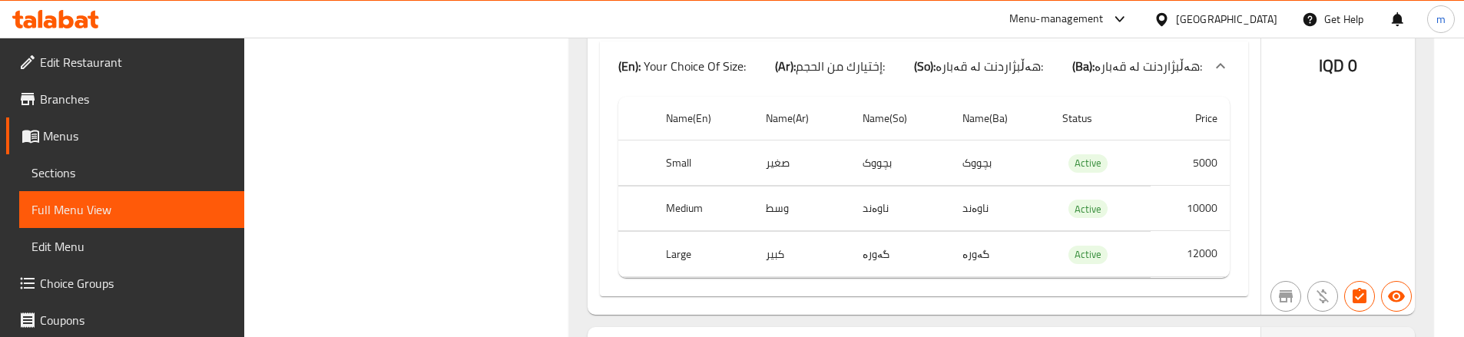
click at [1279, 165] on div "IQD 0" at bounding box center [1338, 25] width 154 height 580
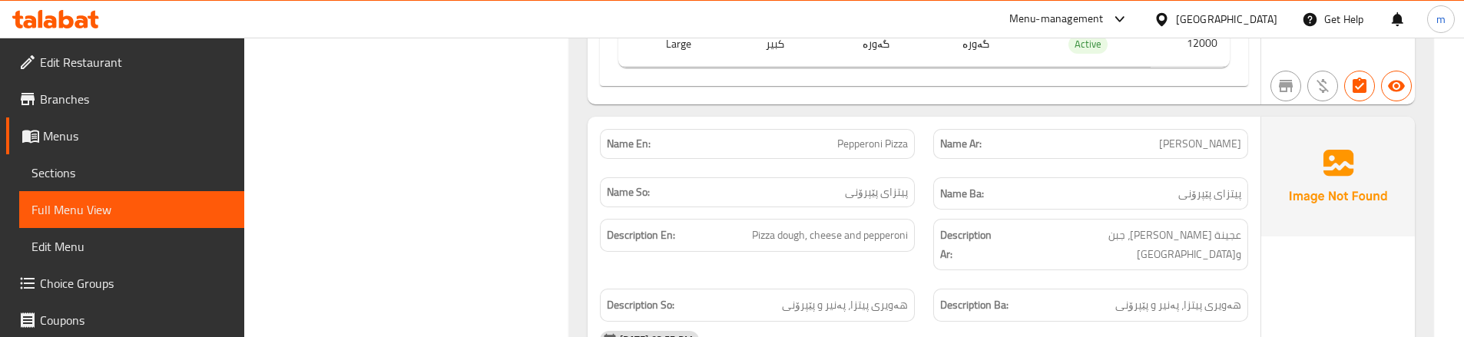
scroll to position [2561, 0]
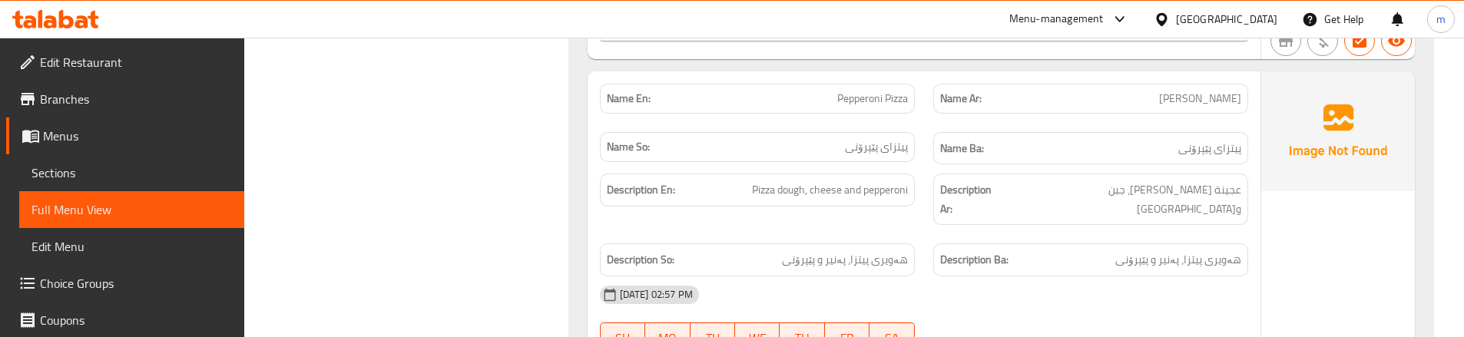
click at [930, 188] on div "Description Ar: عجينة بيتزا، جبن وبيبروني" at bounding box center [1090, 199] width 333 height 70
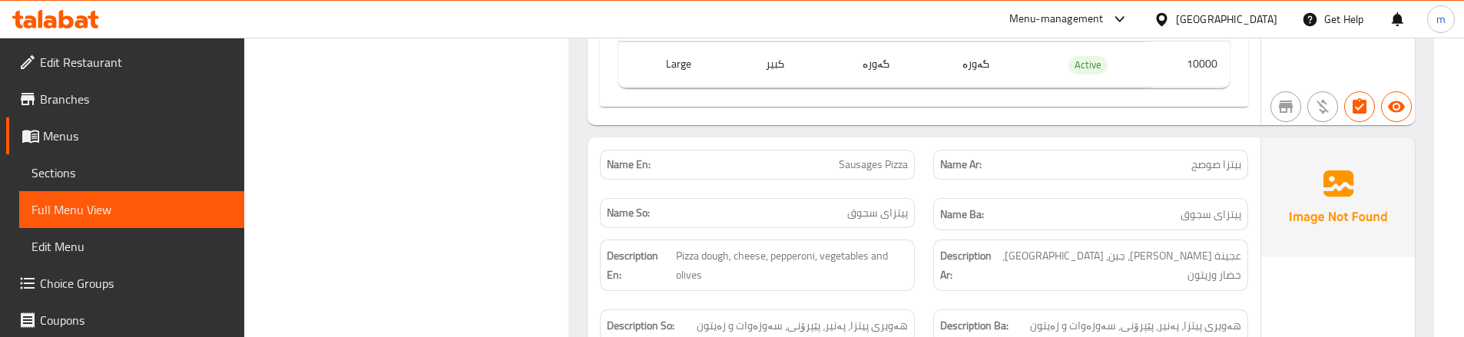
scroll to position [3124, 0]
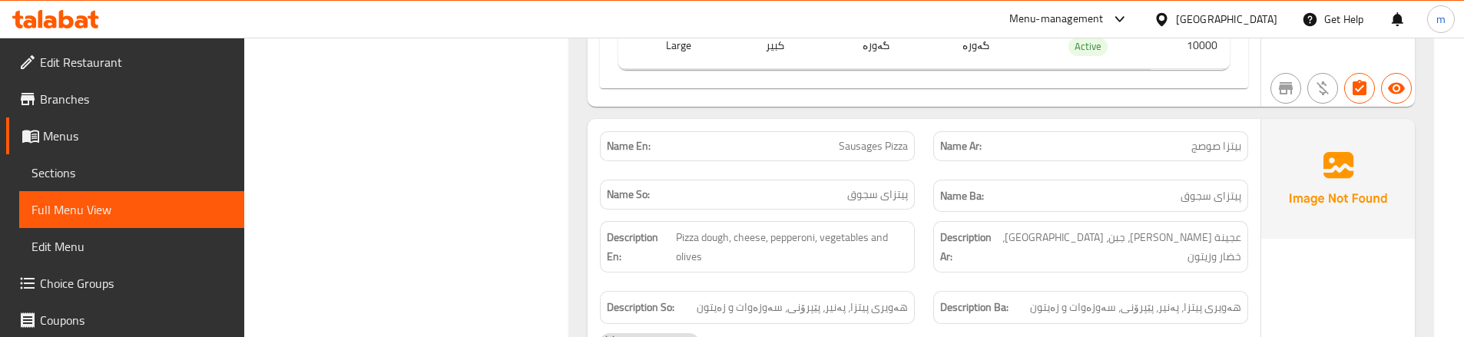
click at [910, 171] on div "Name So: پیتزای سجوق" at bounding box center [757, 196] width 333 height 51
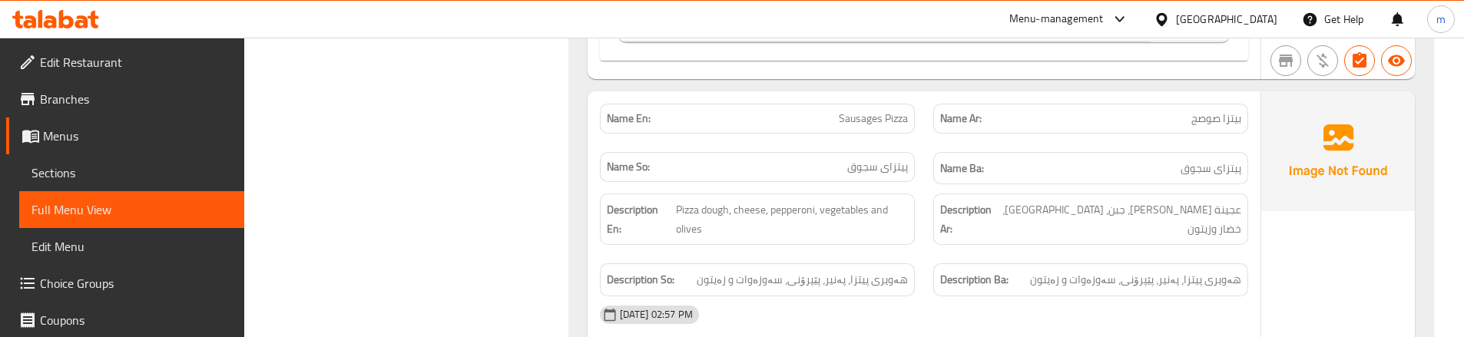
scroll to position [3175, 0]
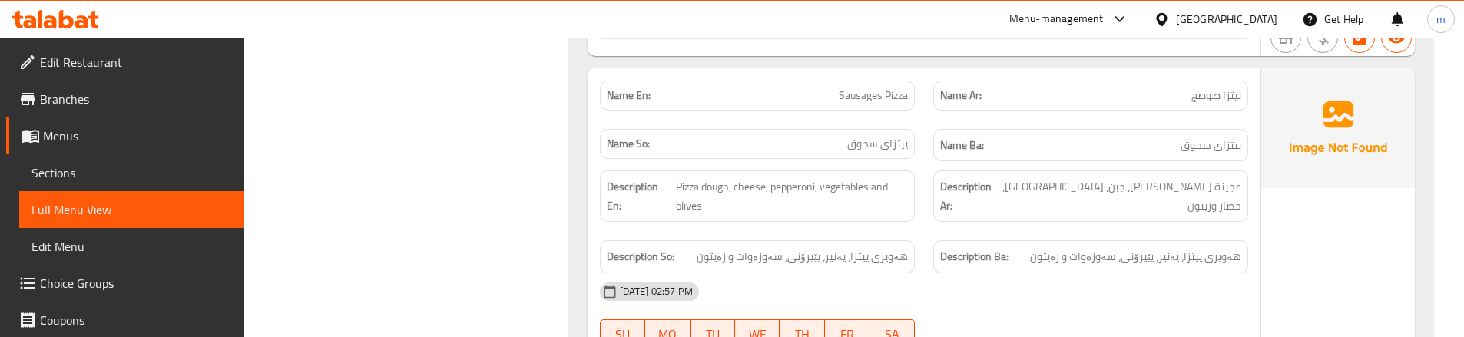
click at [1205, 88] on span "بيتزا صوصج" at bounding box center [1217, 96] width 50 height 16
copy span "صوصج"
click at [870, 88] on span "Sausages Pizza" at bounding box center [873, 96] width 69 height 16
click at [864, 88] on span "Sausages Pizza" at bounding box center [873, 96] width 69 height 16
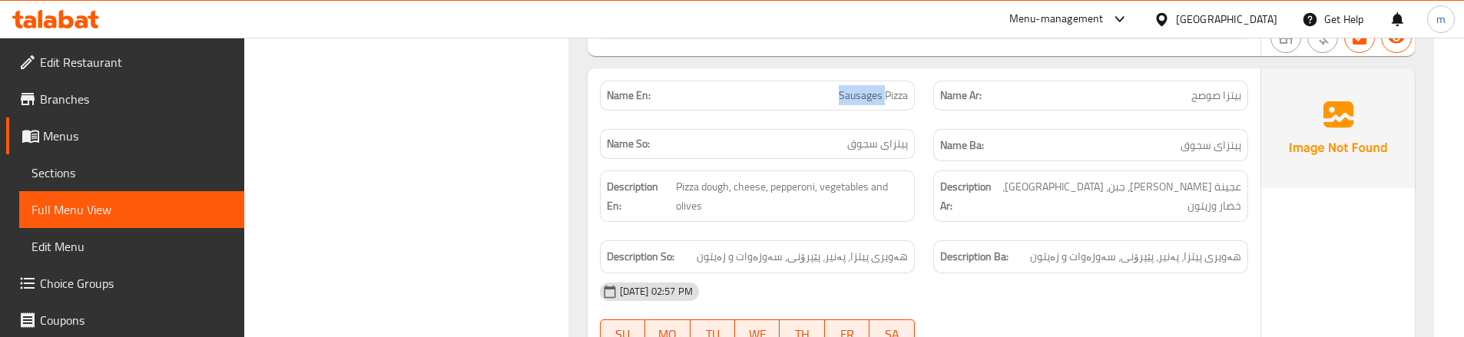
click at [864, 88] on span "Sausages Pizza" at bounding box center [873, 96] width 69 height 16
copy span "Sausages"
click at [915, 197] on div "Description En: Pizza dough, cheese, pepperoni, vegetables and olives" at bounding box center [757, 196] width 333 height 70
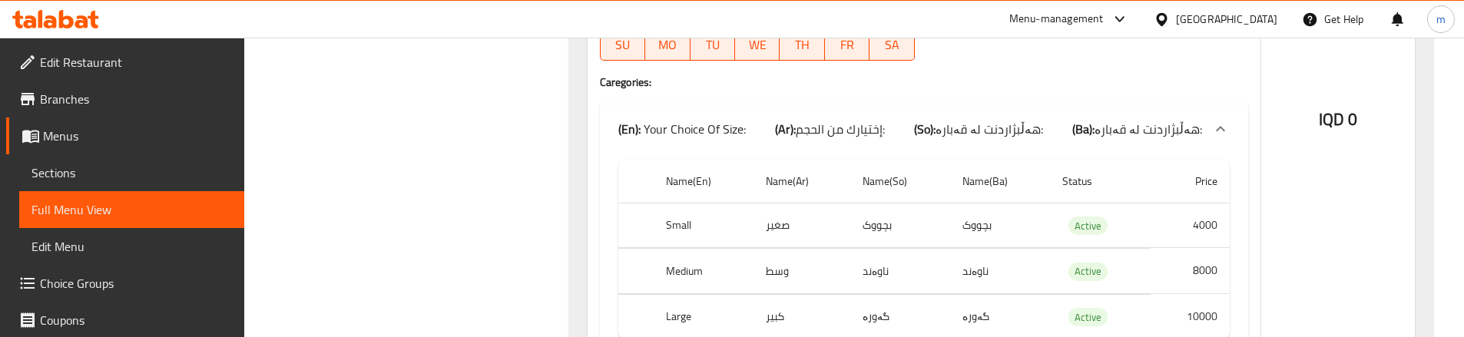
scroll to position [3482, 0]
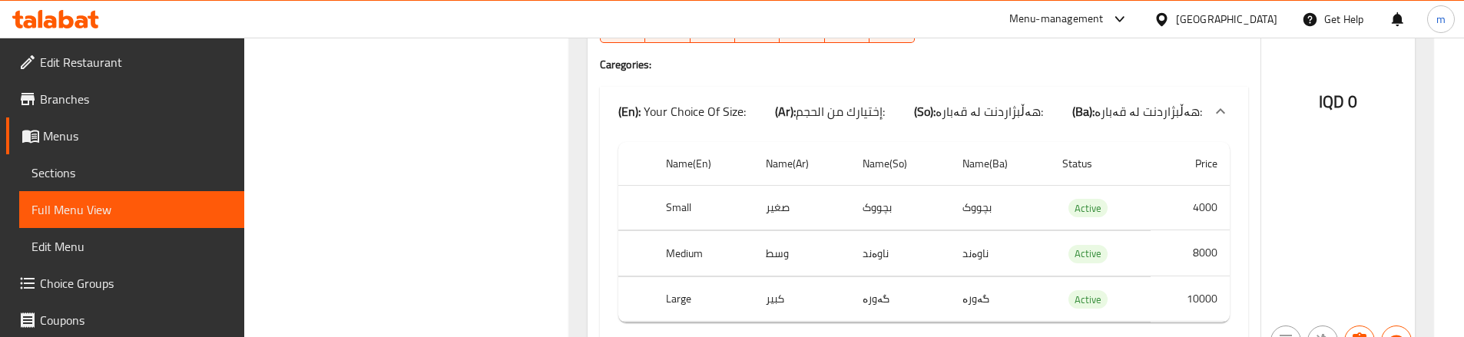
click at [594, 147] on div "Name En: Sausages Pizza Name Ar: بيتزا صوصج Name So: پیتزای سجوق Name Ba: پیتزا…" at bounding box center [924, 60] width 673 height 599
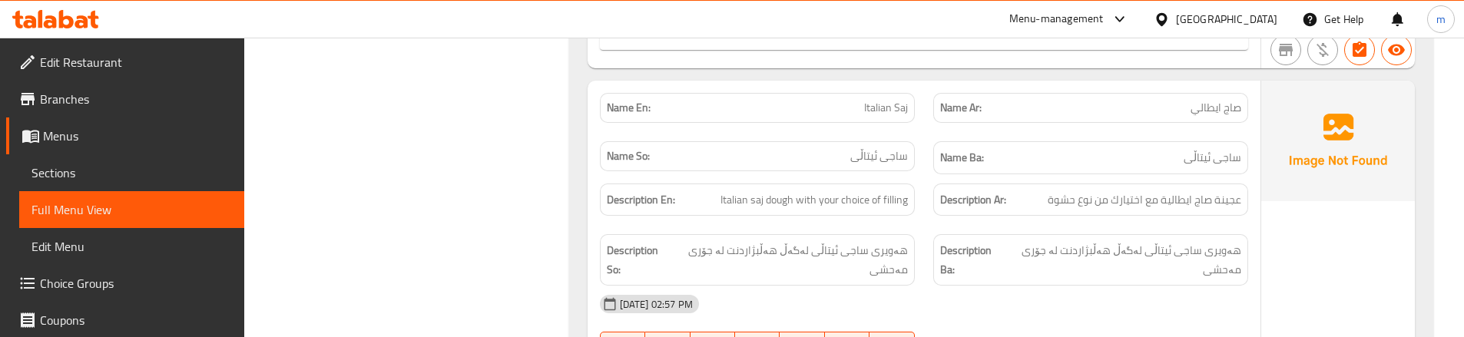
scroll to position [3790, 0]
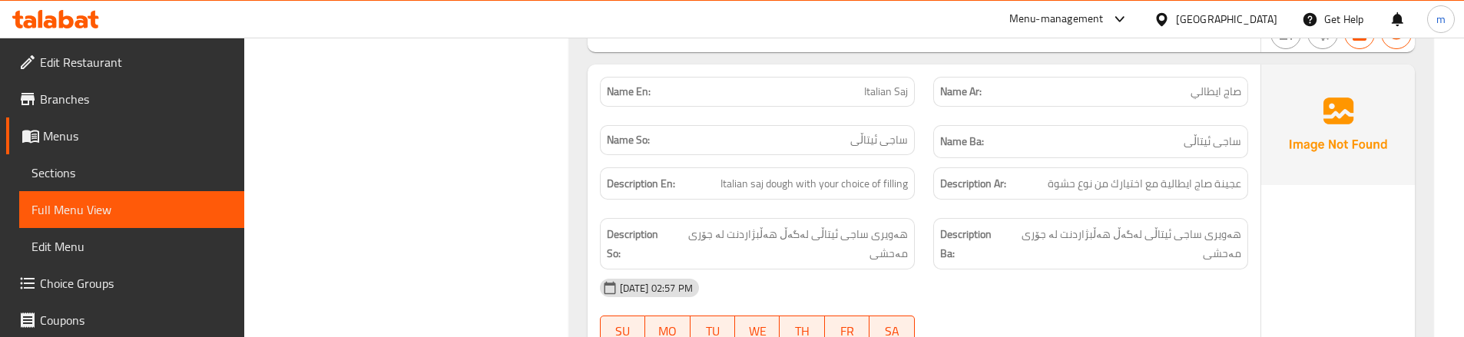
click at [937, 186] on div "Description Ar: عجينة صاج ايطالية مع اختيارك من نوع حشوة" at bounding box center [1090, 183] width 333 height 51
click at [877, 174] on span "Italian saj dough with your choice of filling" at bounding box center [814, 183] width 187 height 19
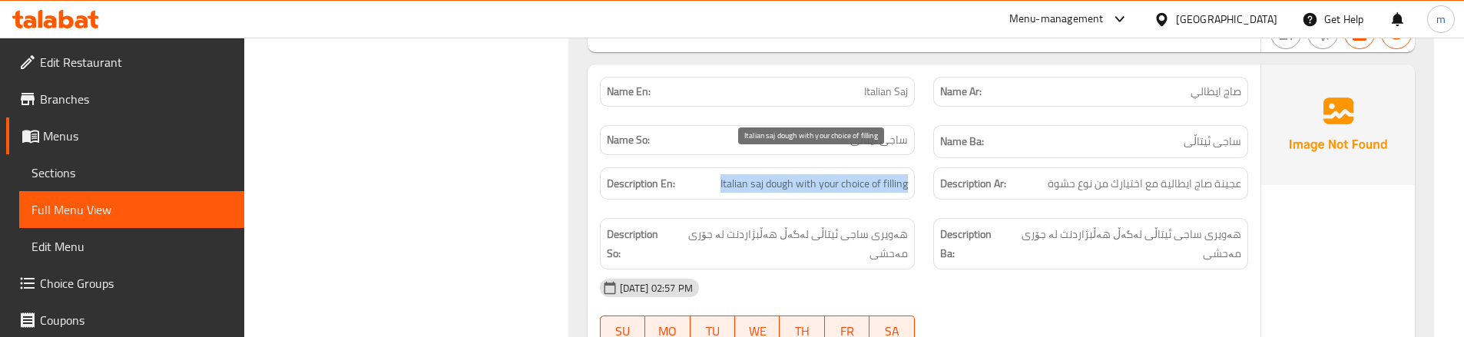
click at [877, 174] on span "Italian saj dough with your choice of filling" at bounding box center [814, 183] width 187 height 19
click at [928, 158] on div "Description Ar: عجينة صاج ايطالية مع اختيارك من نوع حشوة" at bounding box center [1090, 183] width 333 height 51
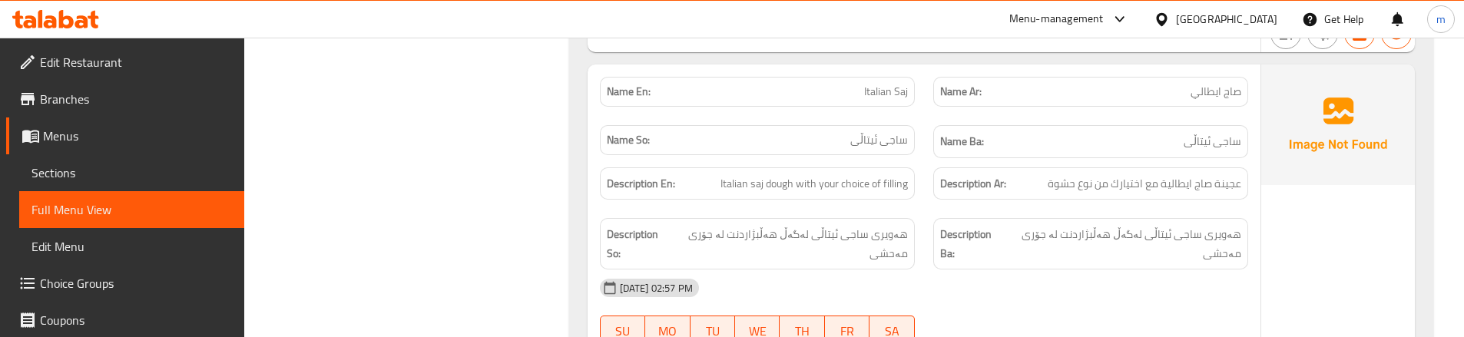
click at [850, 174] on span "Italian saj dough with your choice of filling" at bounding box center [814, 183] width 187 height 19
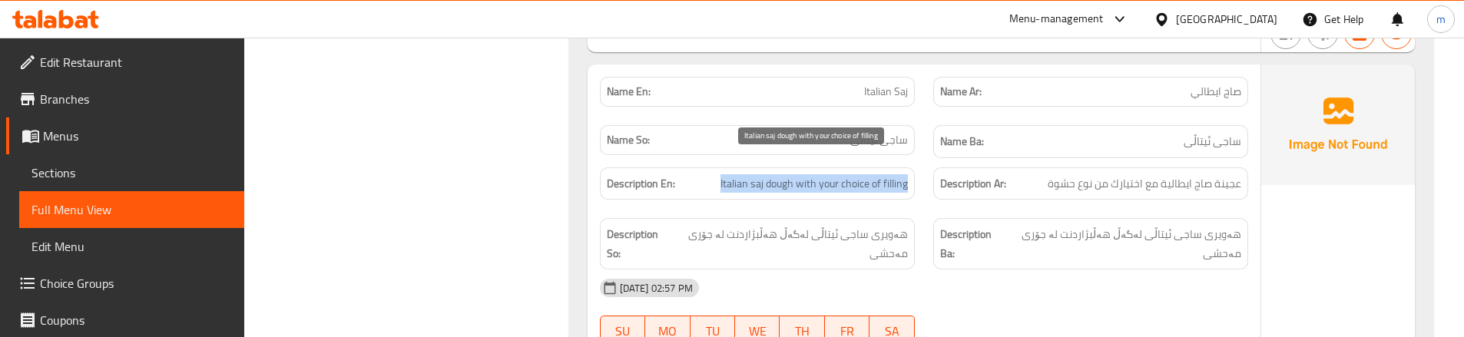
click at [850, 174] on span "Italian saj dough with your choice of filling" at bounding box center [814, 183] width 187 height 19
copy span "Italian saj dough with your choice of filling"
click at [51, 179] on span "Sections" at bounding box center [131, 173] width 201 height 18
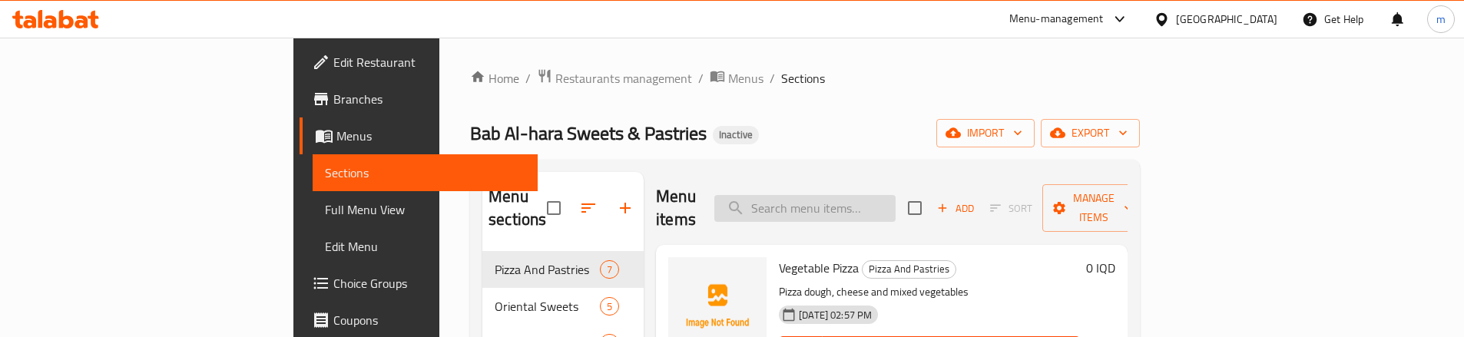
click at [896, 195] on input "search" at bounding box center [804, 208] width 181 height 27
paste input "Italian saj dough with your choice of filling"
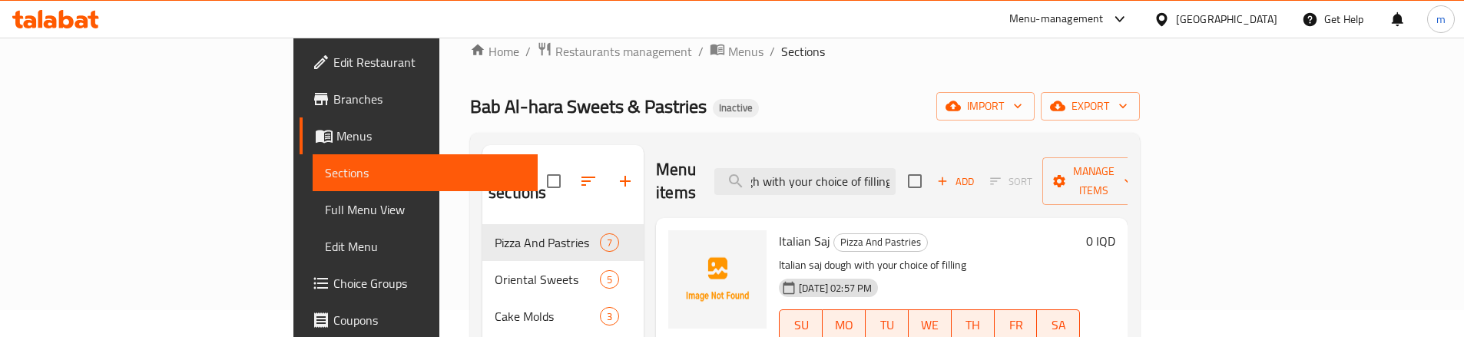
scroll to position [51, 0]
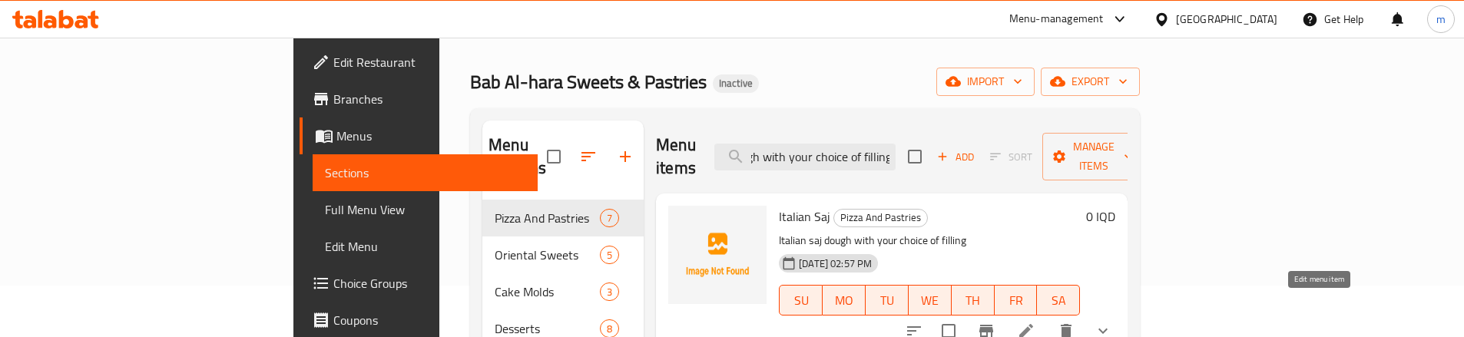
type input "Italian saj dough with your choice of filling"
click at [1036, 322] on icon at bounding box center [1026, 331] width 18 height 18
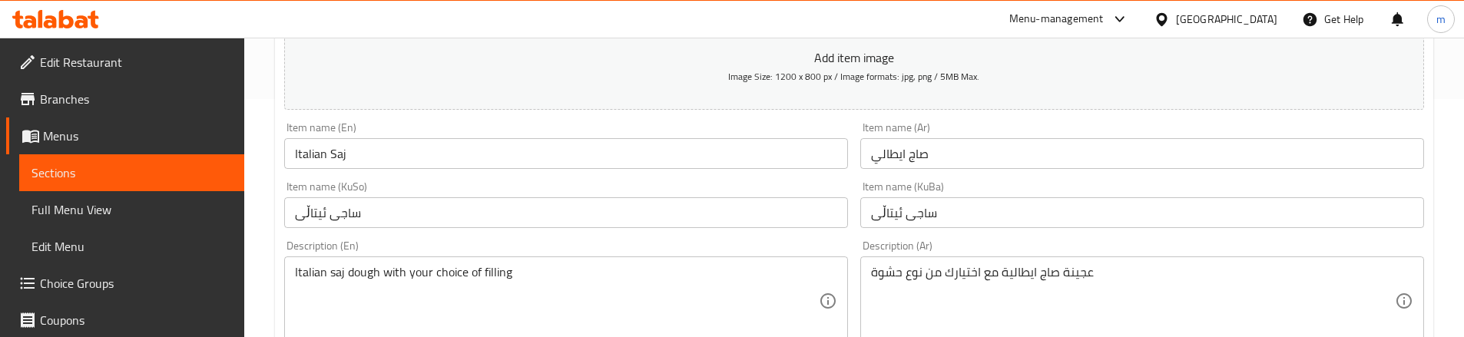
scroll to position [256, 0]
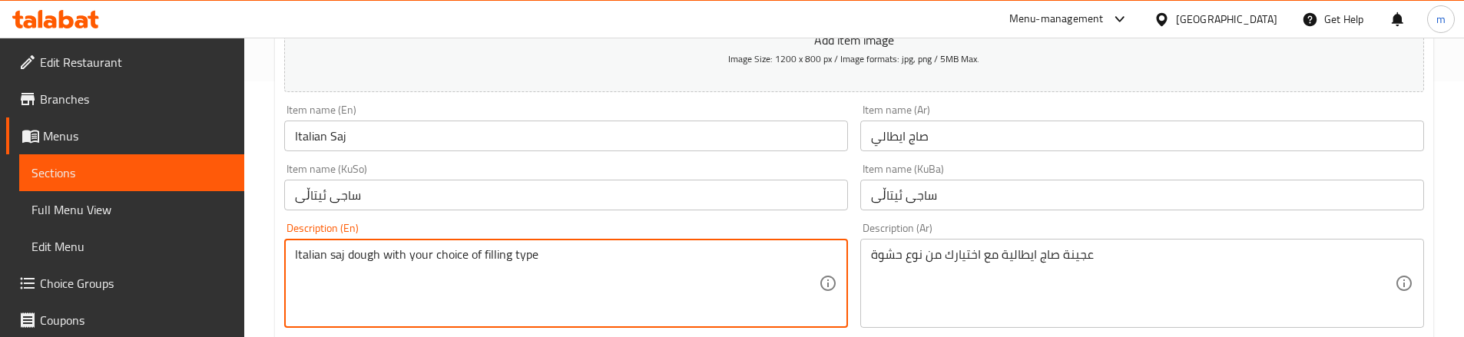
type textarea "Italian saj dough with your choice of filling type"
click at [101, 204] on span "Full Menu View" at bounding box center [131, 210] width 201 height 18
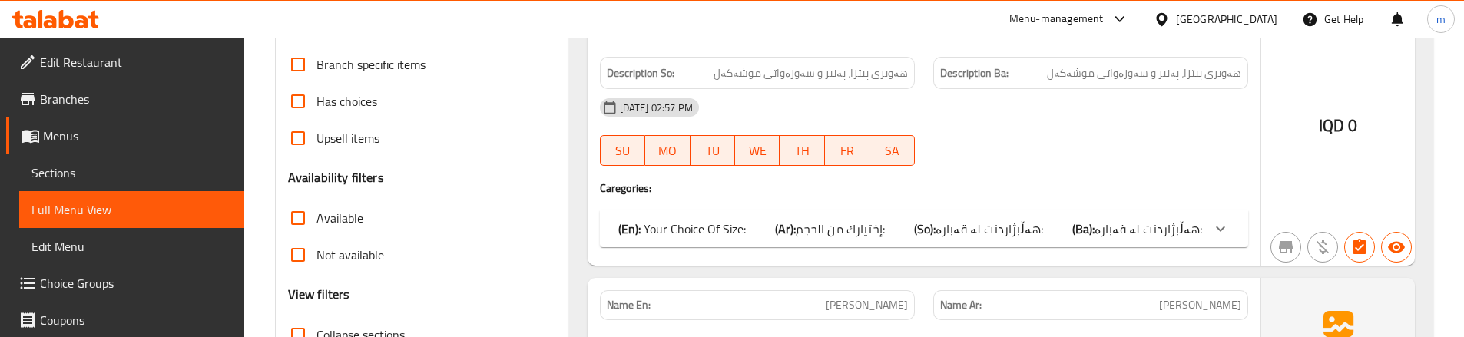
scroll to position [409, 0]
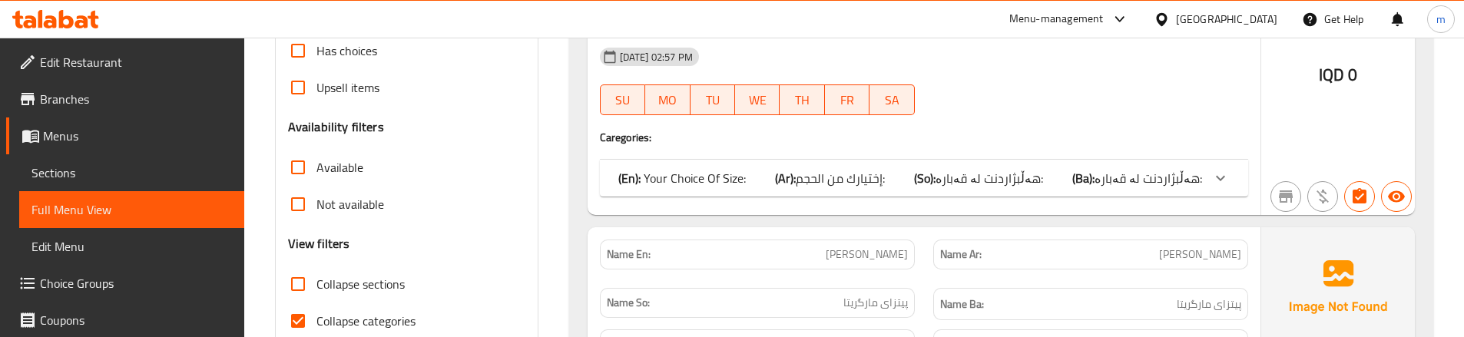
click at [290, 316] on input "Collapse categories" at bounding box center [298, 321] width 37 height 37
checkbox input "false"
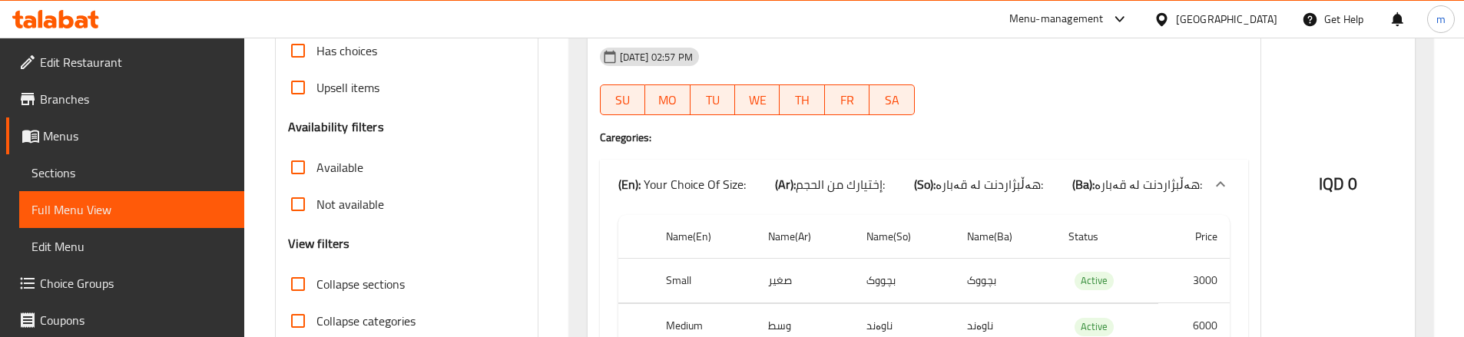
scroll to position [205, 0]
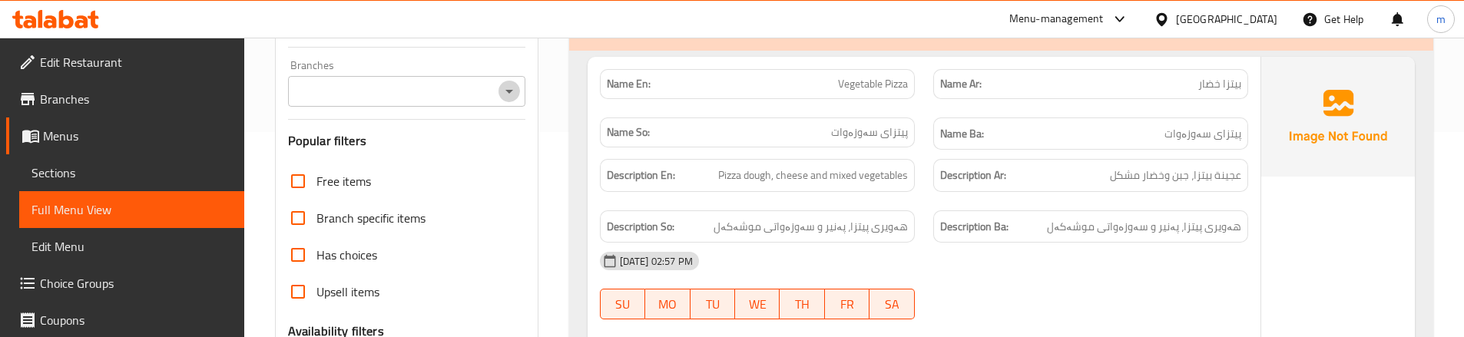
click at [515, 89] on icon "Open" at bounding box center [509, 91] width 18 height 18
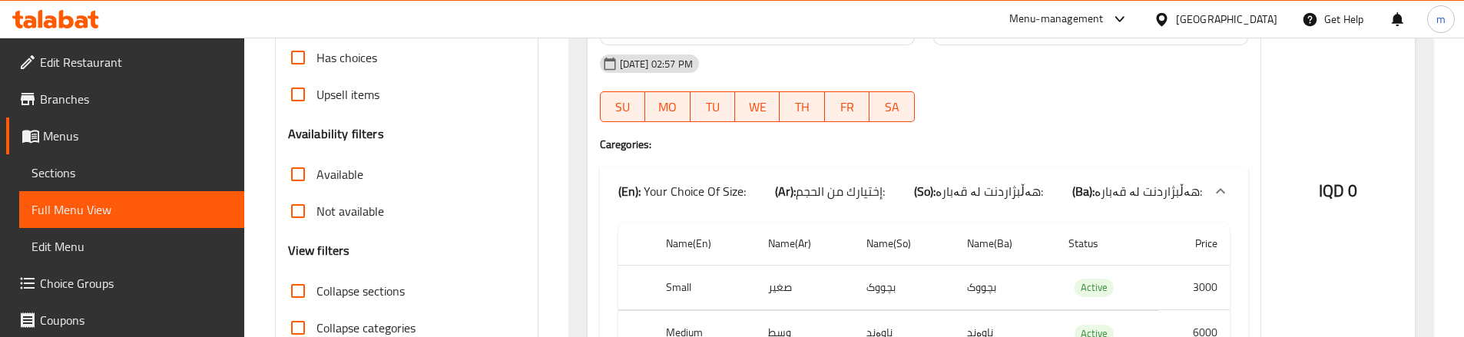
scroll to position [461, 0]
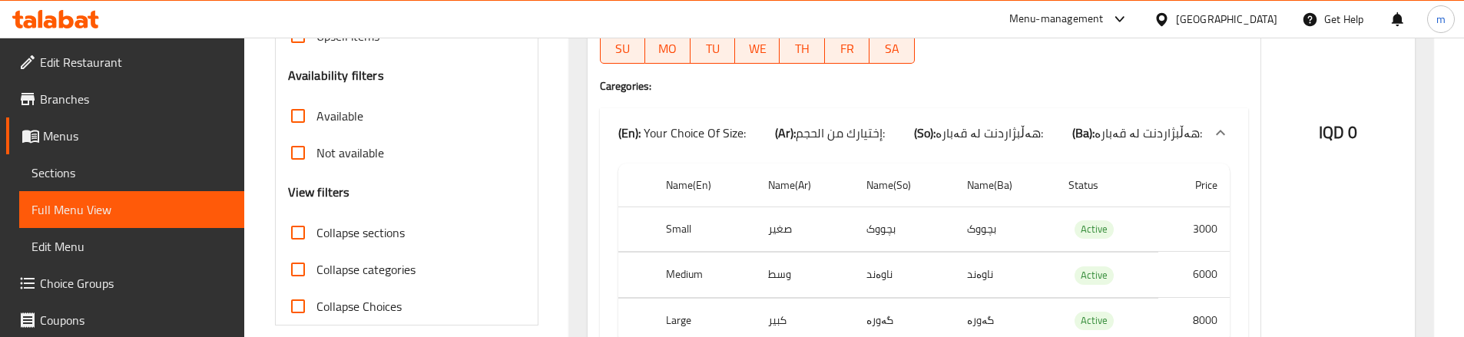
click at [312, 230] on input "Collapse sections" at bounding box center [298, 232] width 37 height 37
checkbox input "true"
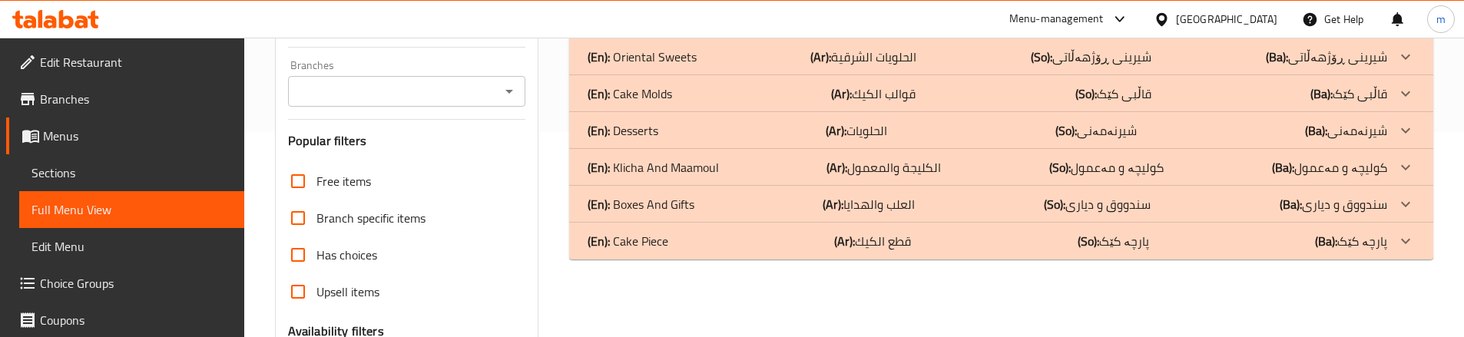
scroll to position [154, 0]
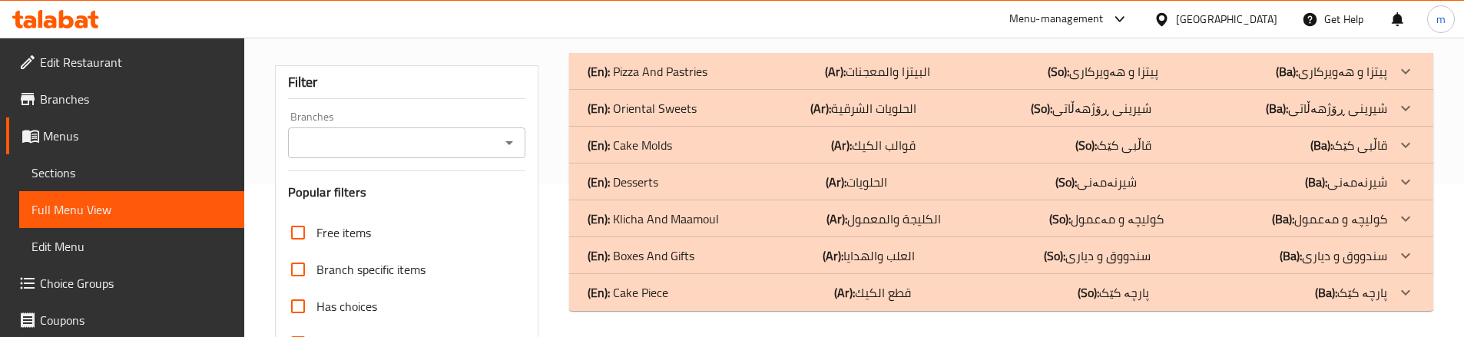
click at [514, 138] on icon "Open" at bounding box center [509, 143] width 18 height 18
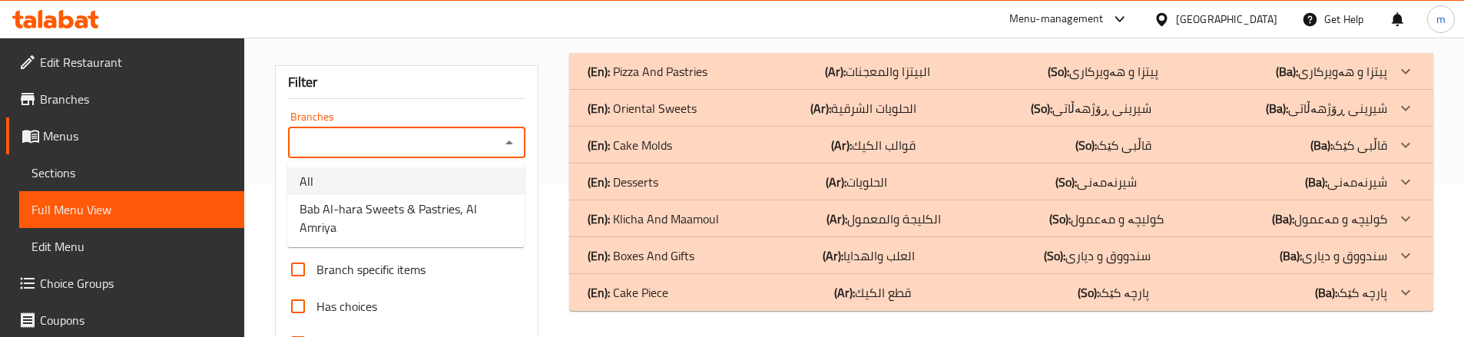
click at [383, 215] on span "Bab Al-hara Sweets & Pastries, Al Amriya" at bounding box center [406, 218] width 213 height 37
type input "Bab Al-hara Sweets & Pastries, Al Amriya"
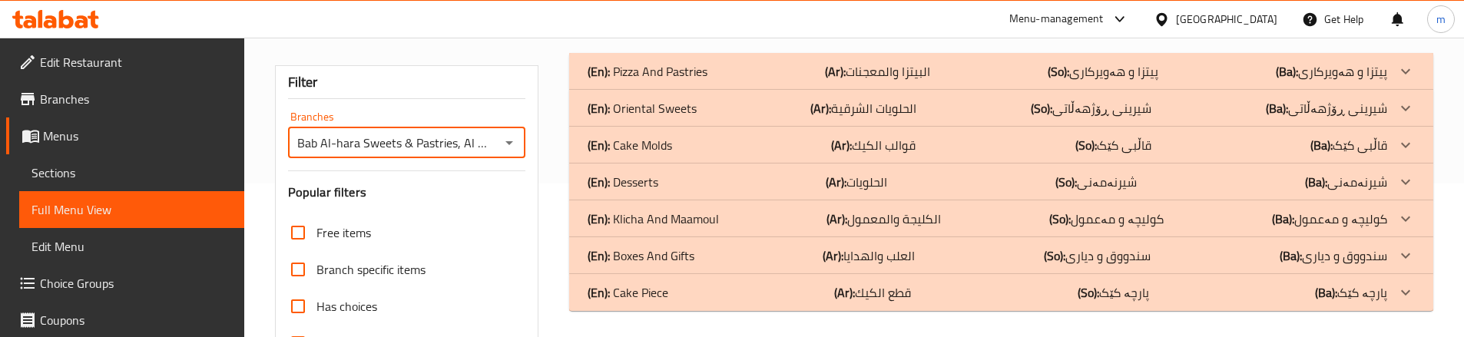
scroll to position [102, 0]
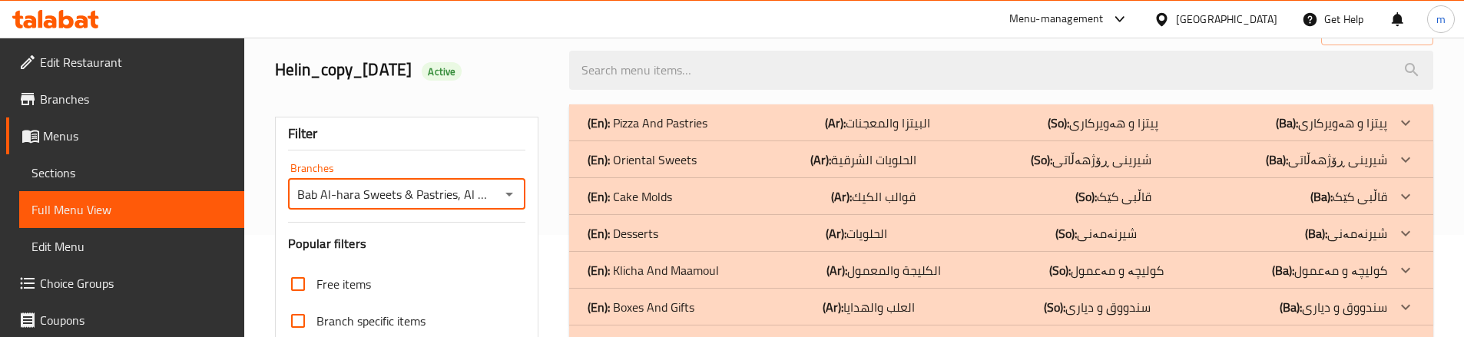
click at [674, 124] on p "(En): Pizza And Pastries" at bounding box center [648, 123] width 120 height 18
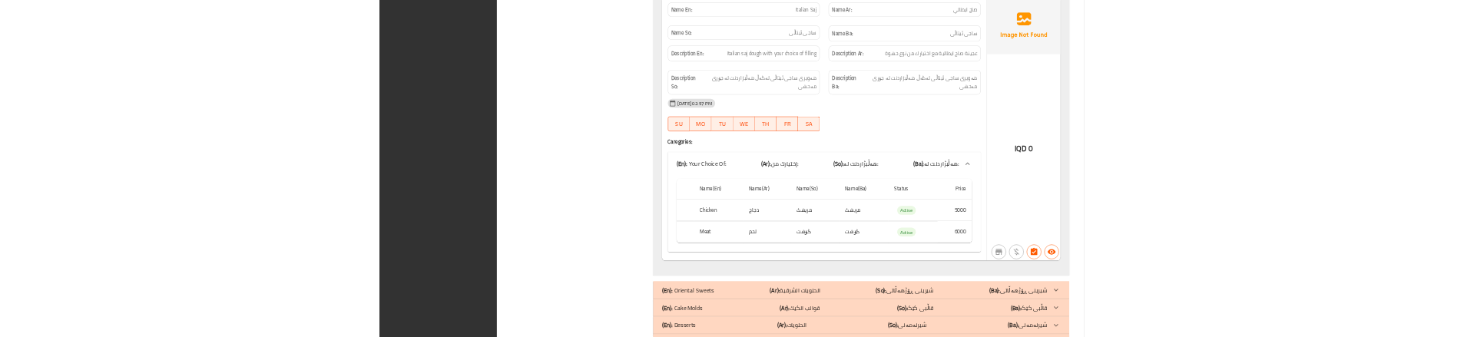
scroll to position [3978, 0]
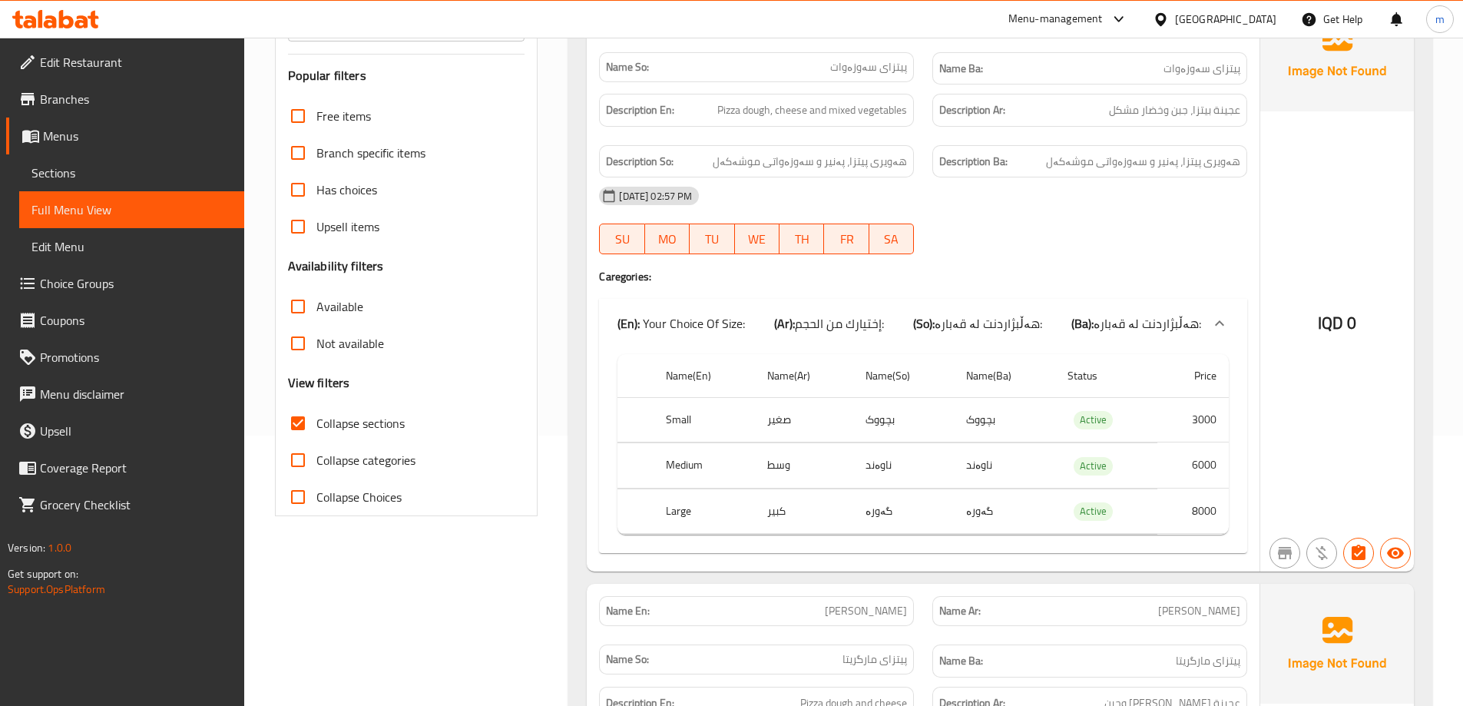
scroll to position [85, 0]
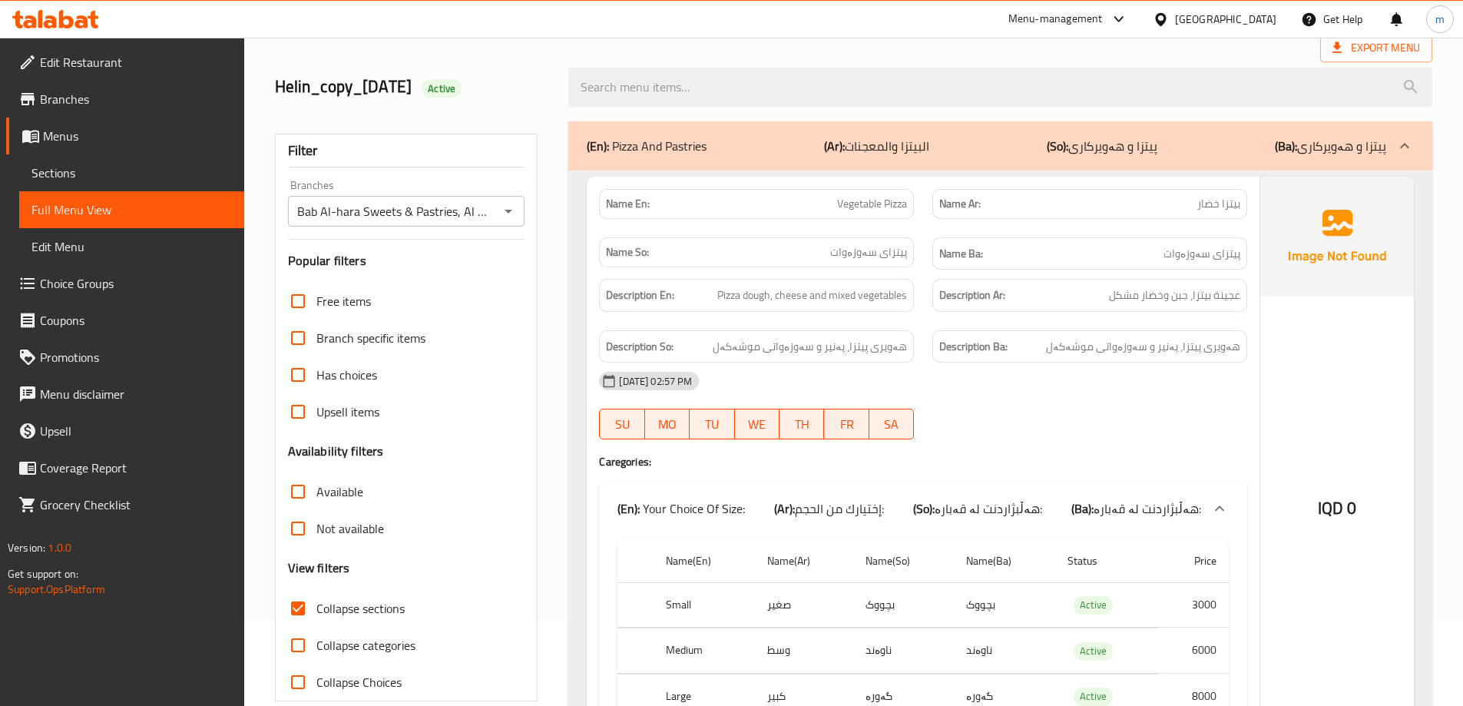
click at [35, 32] on div at bounding box center [55, 19] width 111 height 31
click at [43, 26] on icon at bounding box center [55, 19] width 87 height 18
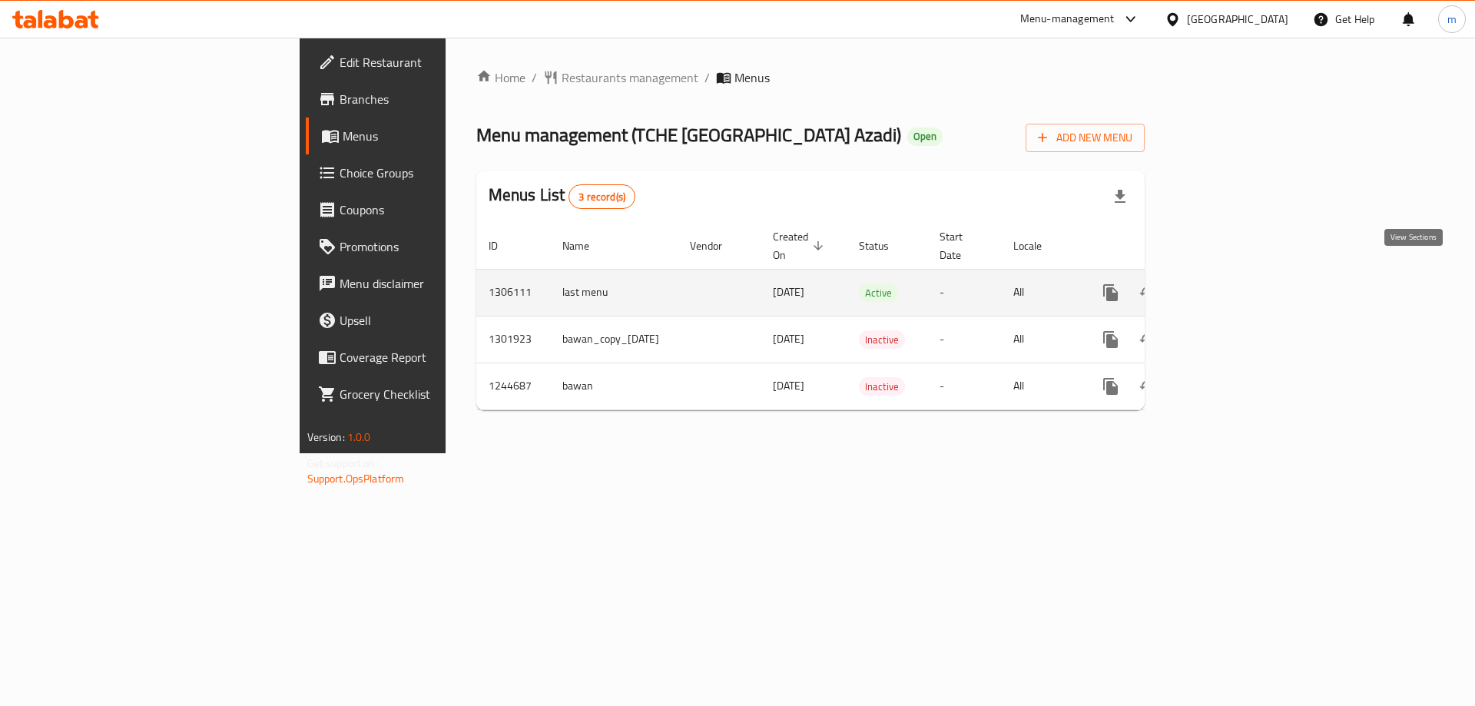
click at [1231, 283] on icon "enhanced table" at bounding box center [1221, 292] width 18 height 18
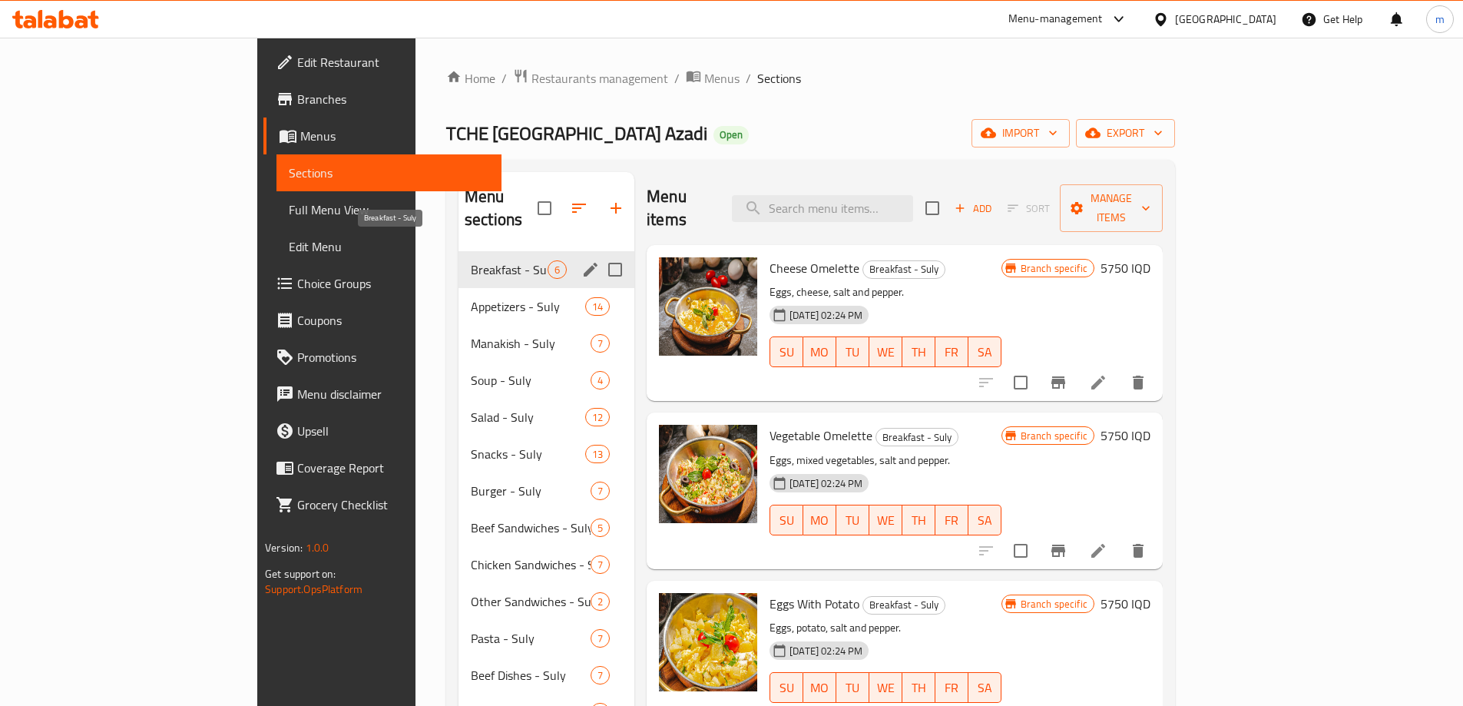
click at [471, 260] on span "Breakfast - Suly" at bounding box center [509, 269] width 77 height 18
click at [584, 263] on icon "edit" at bounding box center [591, 270] width 14 height 14
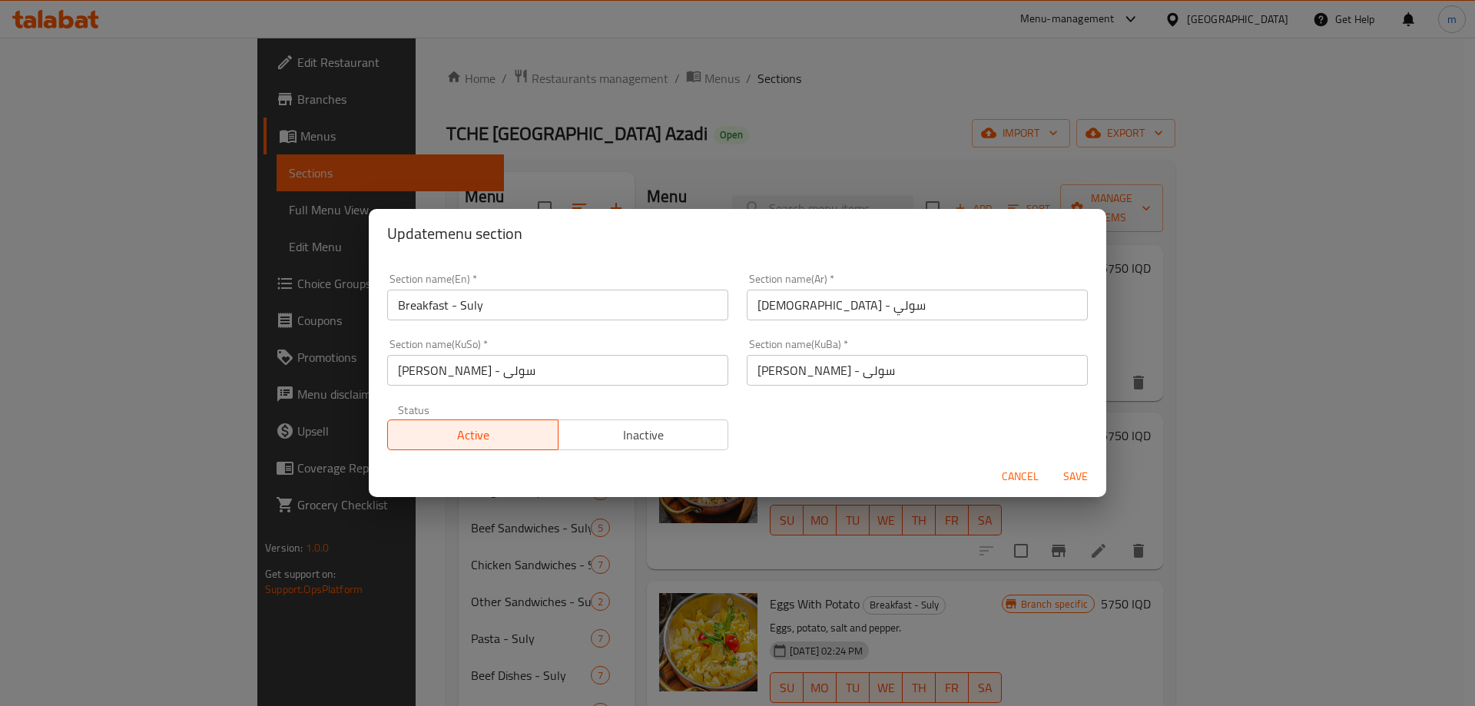
click at [998, 471] on button "Cancel" at bounding box center [1020, 476] width 49 height 28
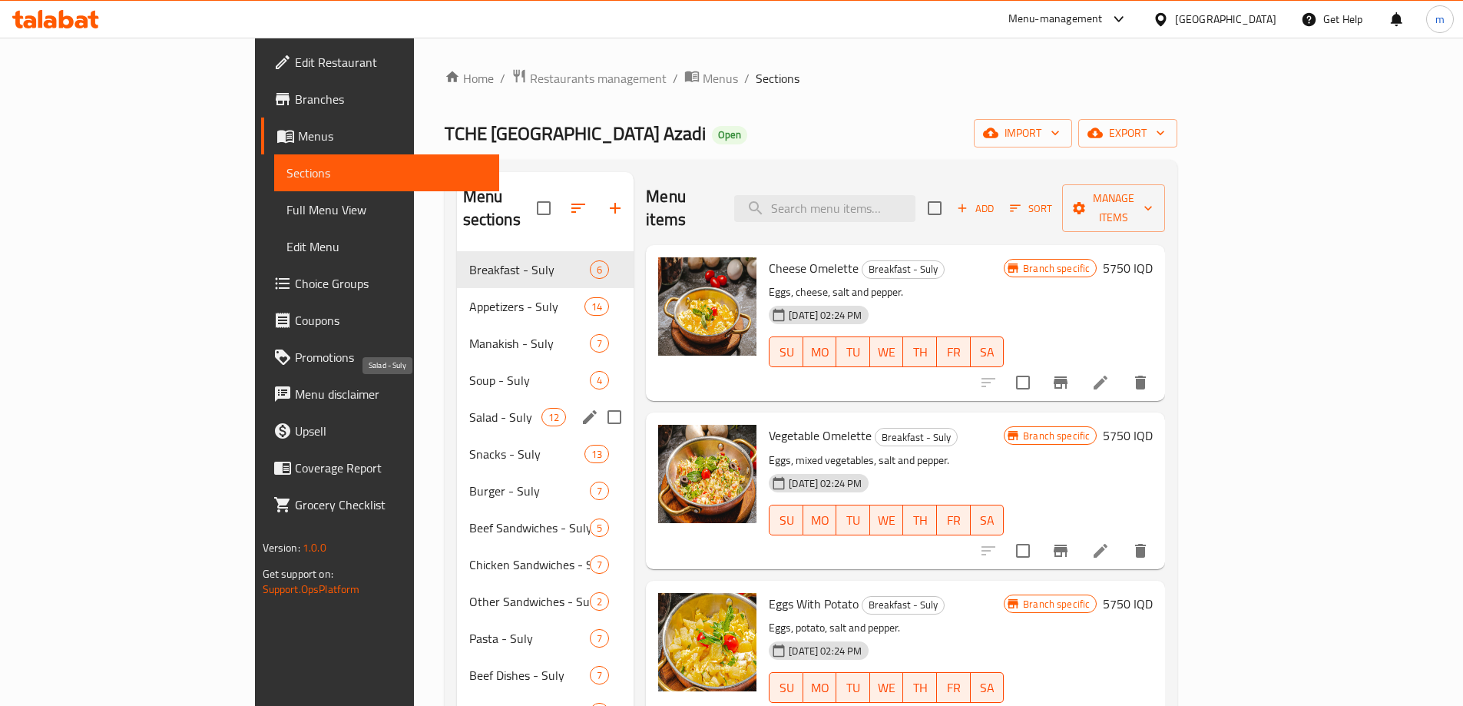
click at [469, 408] on span "Salad - Suly" at bounding box center [505, 417] width 72 height 18
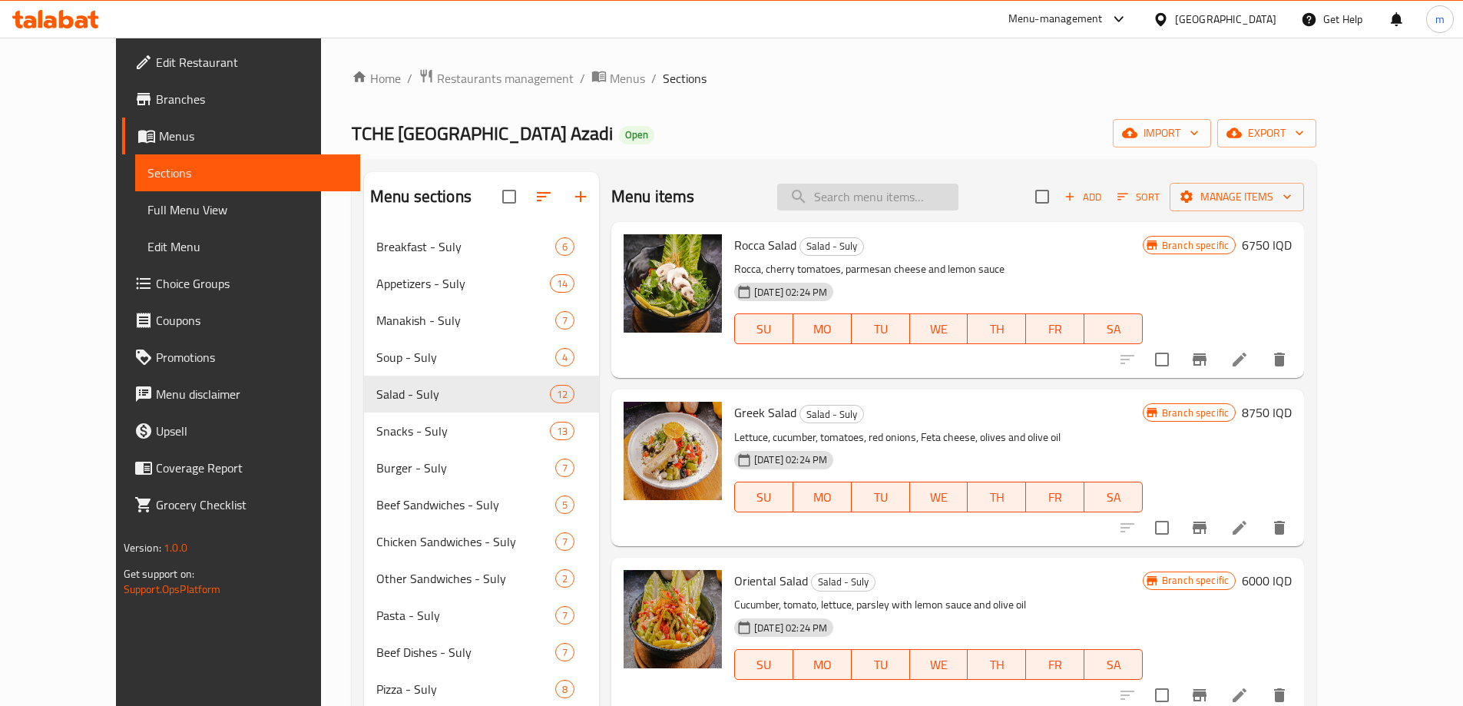
click at [884, 202] on input "search" at bounding box center [867, 197] width 181 height 27
paste input "سلطة القرية"
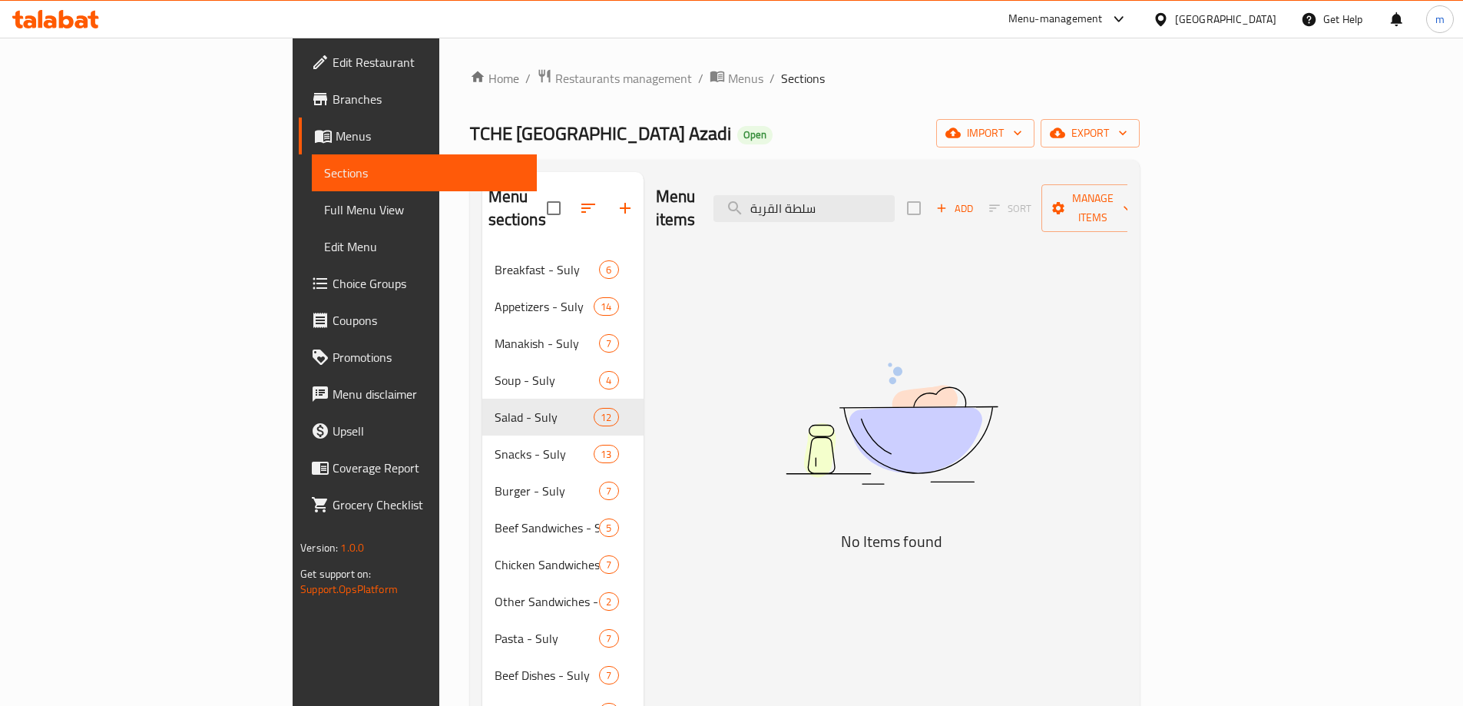
drag, startPoint x: 883, startPoint y: 195, endPoint x: 1040, endPoint y: 199, distance: 157.5
click at [1040, 199] on div "Menu items سلطة القرية Add Sort Manage items" at bounding box center [892, 208] width 472 height 73
type input "قرية"
click at [873, 195] on input "قرية" at bounding box center [804, 208] width 181 height 27
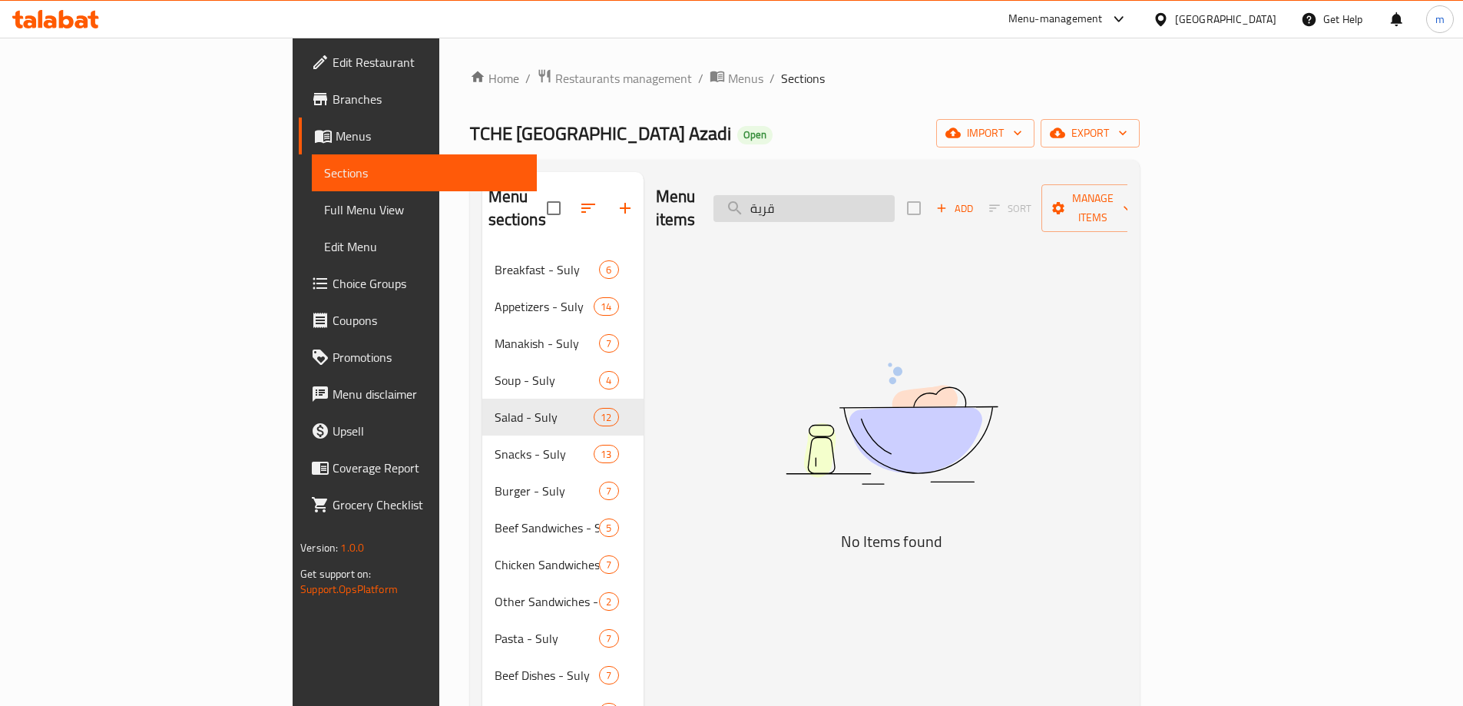
click at [873, 195] on input "قرية" at bounding box center [804, 208] width 181 height 27
click at [831, 147] on div "TCHE [GEOGRAPHIC_DATA] Azadi Open import export" at bounding box center [805, 133] width 670 height 28
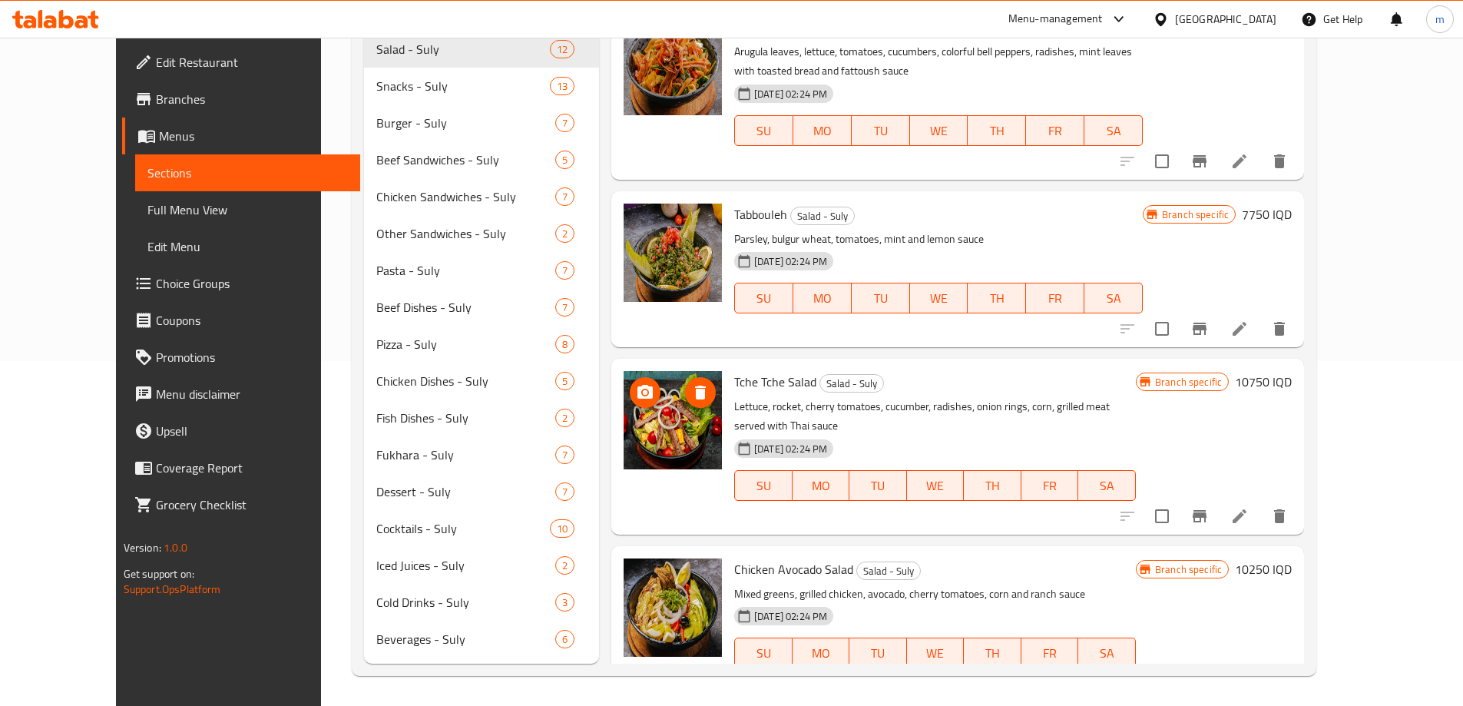
scroll to position [346, 0]
click at [1247, 676] on icon at bounding box center [1240, 683] width 14 height 14
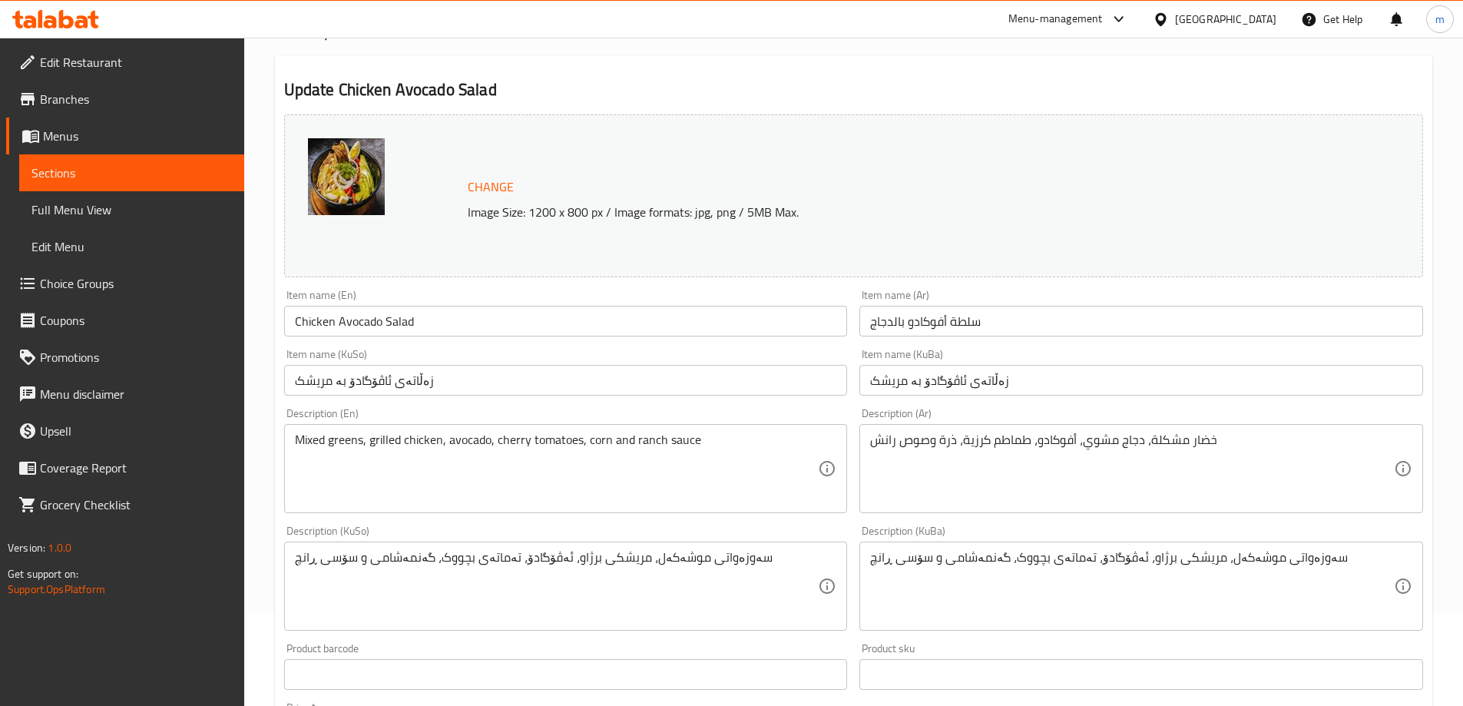
scroll to position [154, 0]
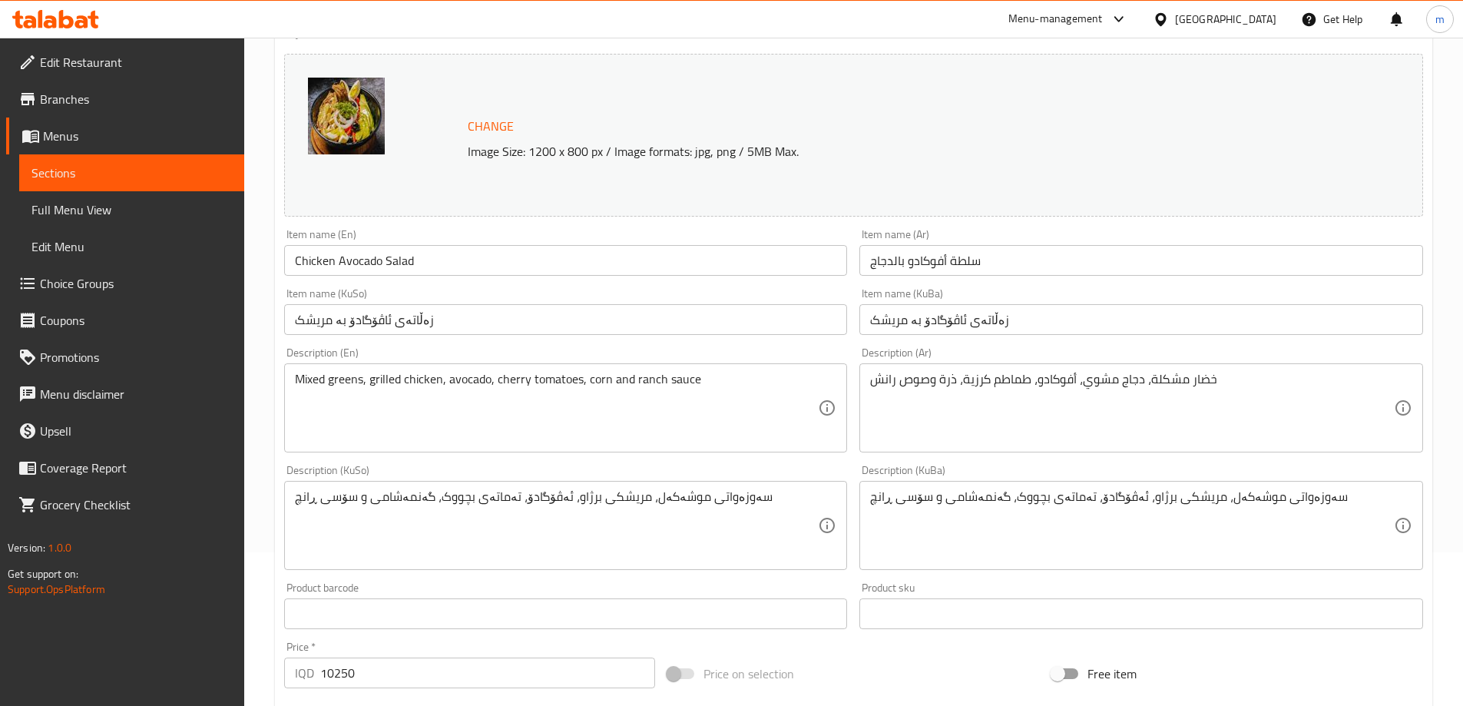
click at [552, 226] on div "Item name (En) Chicken Avocado Salad Item name (En)" at bounding box center [566, 252] width 576 height 59
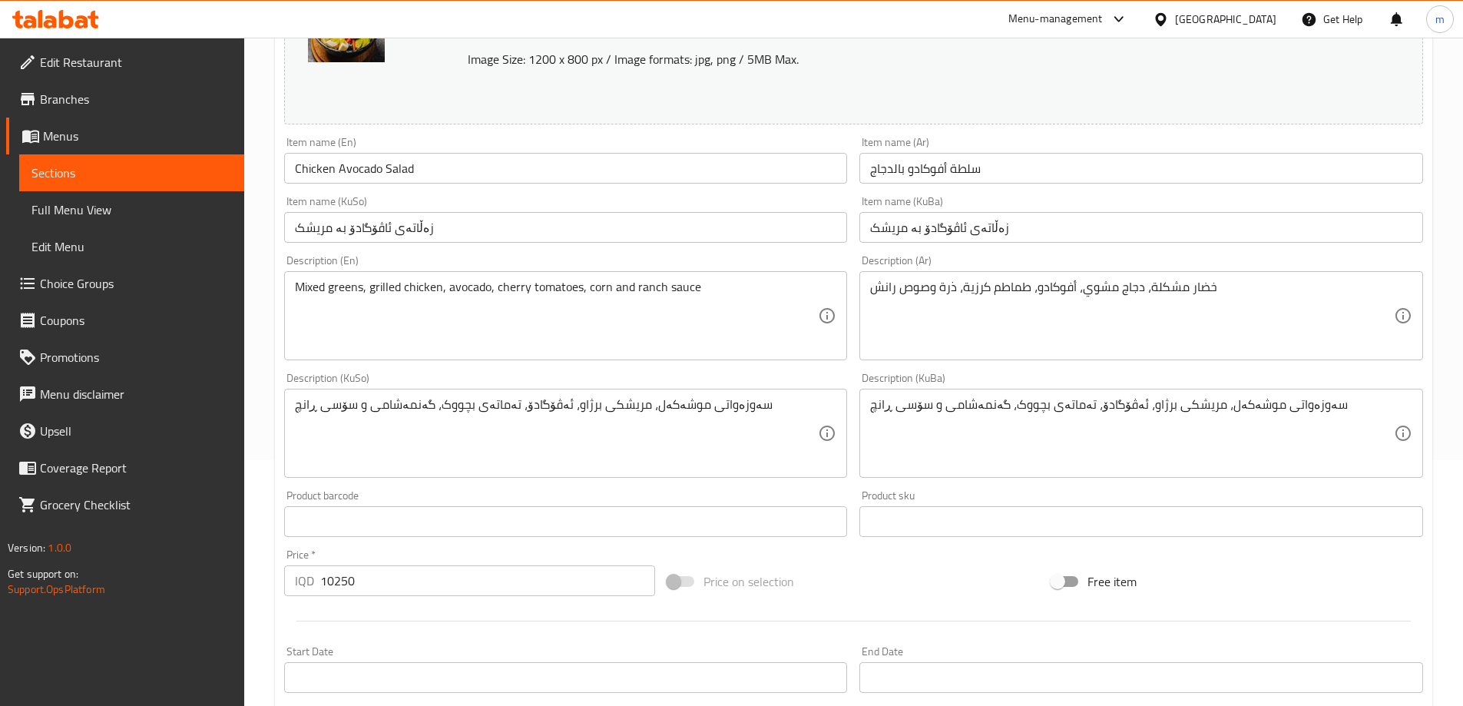
scroll to position [359, 0]
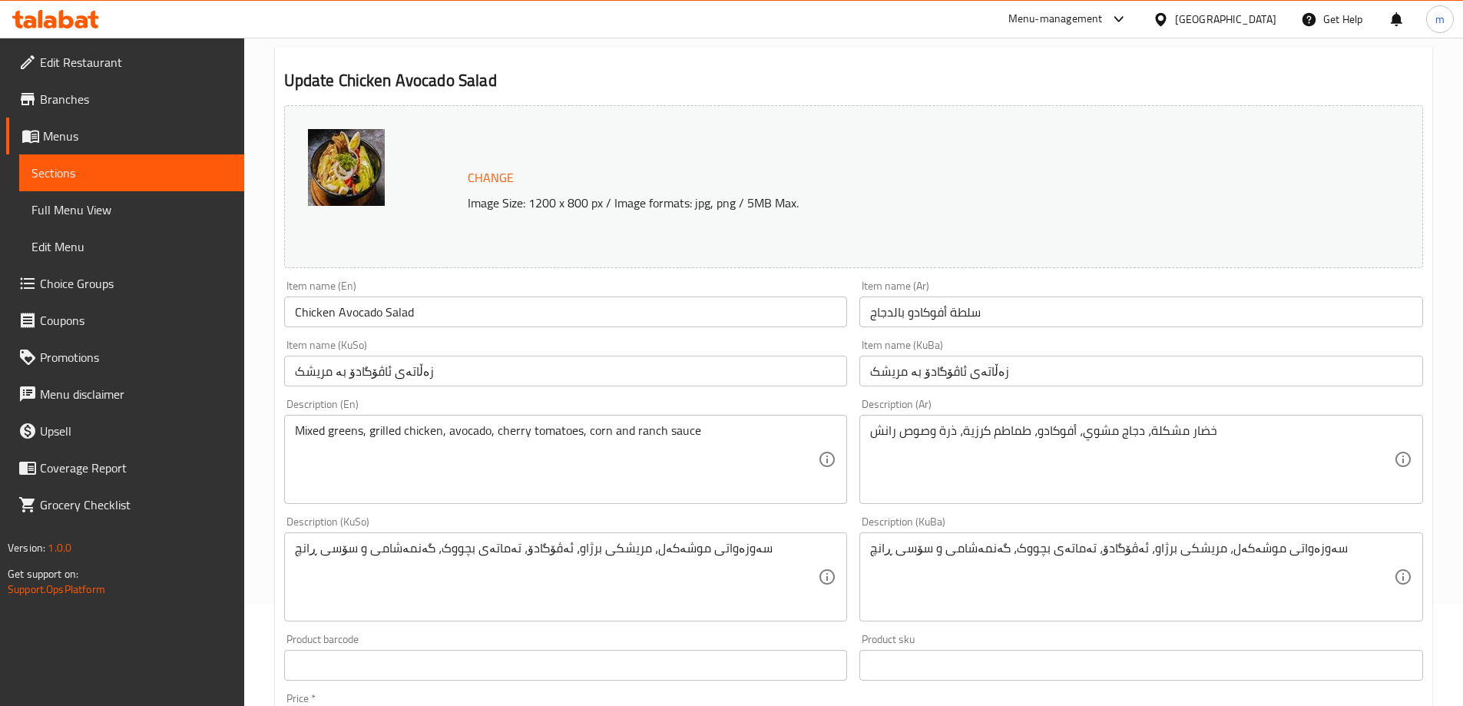
click at [96, 161] on link "Sections" at bounding box center [131, 172] width 225 height 37
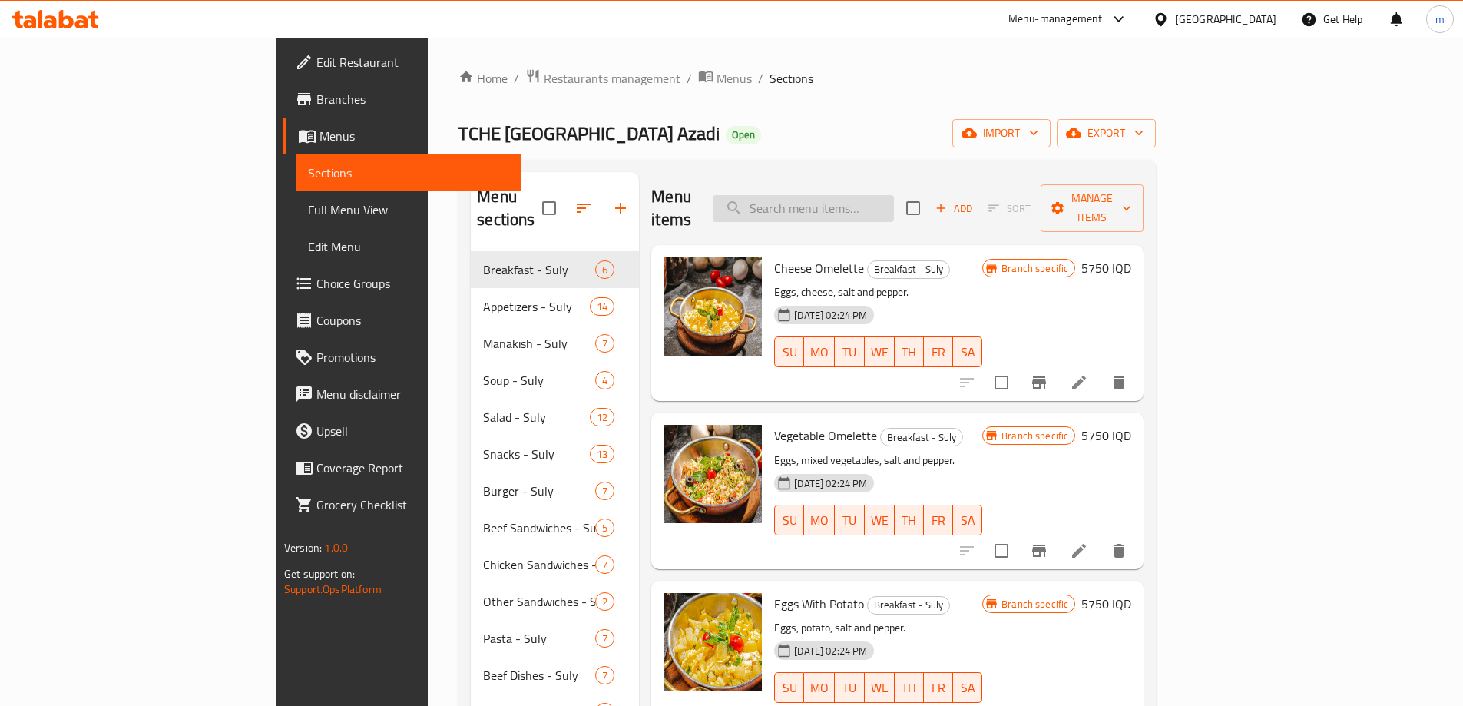
click at [891, 195] on input "search" at bounding box center [803, 208] width 181 height 27
paste input "بنيه فلافل سيجار"
type input "بنيه فلافل سيجار"
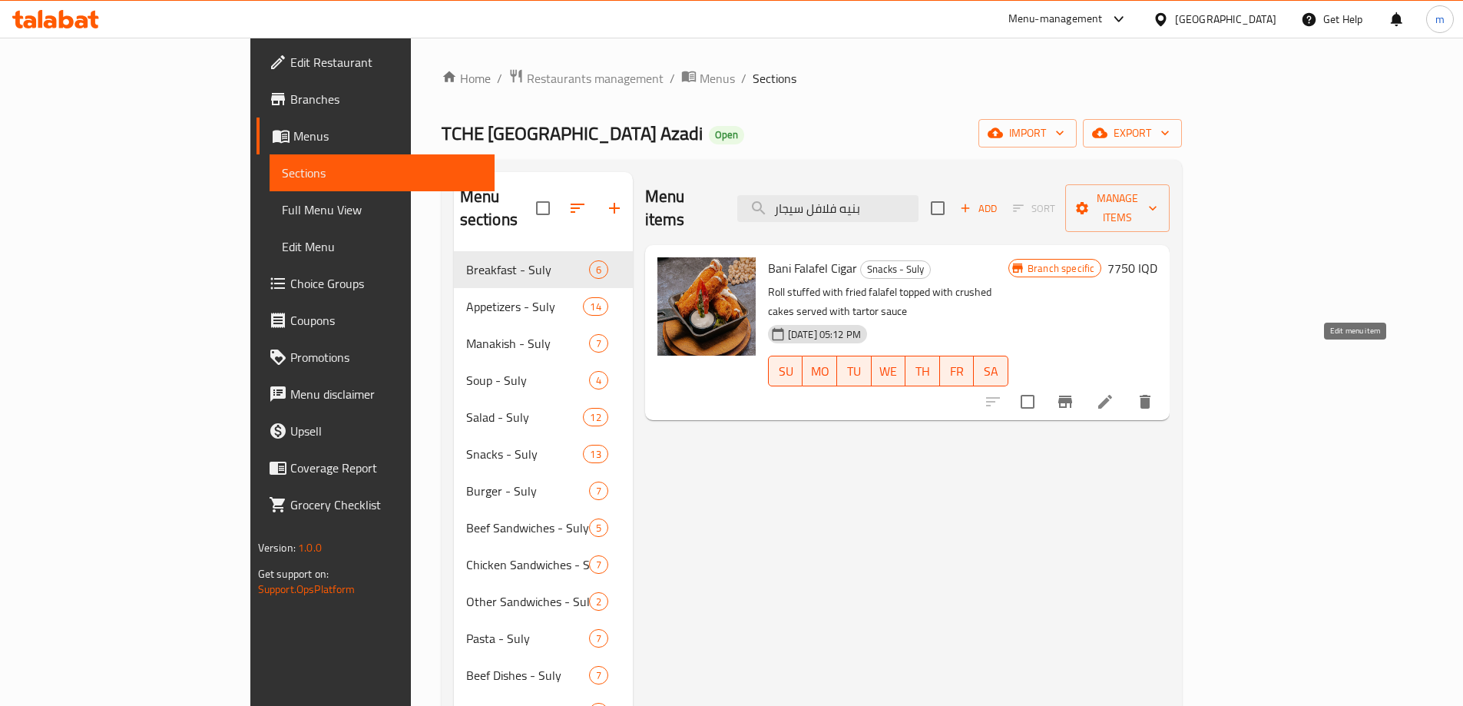
click at [1112, 395] on icon at bounding box center [1106, 402] width 14 height 14
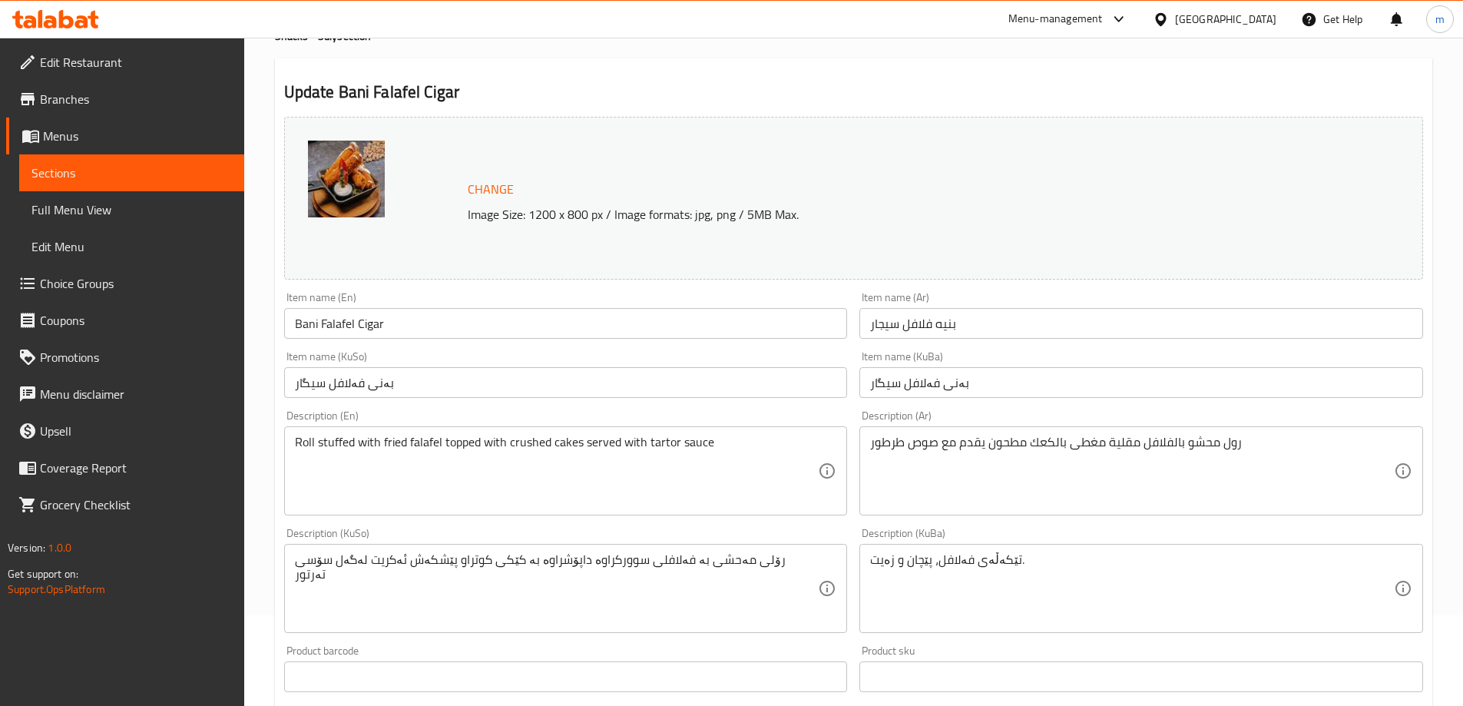
scroll to position [102, 0]
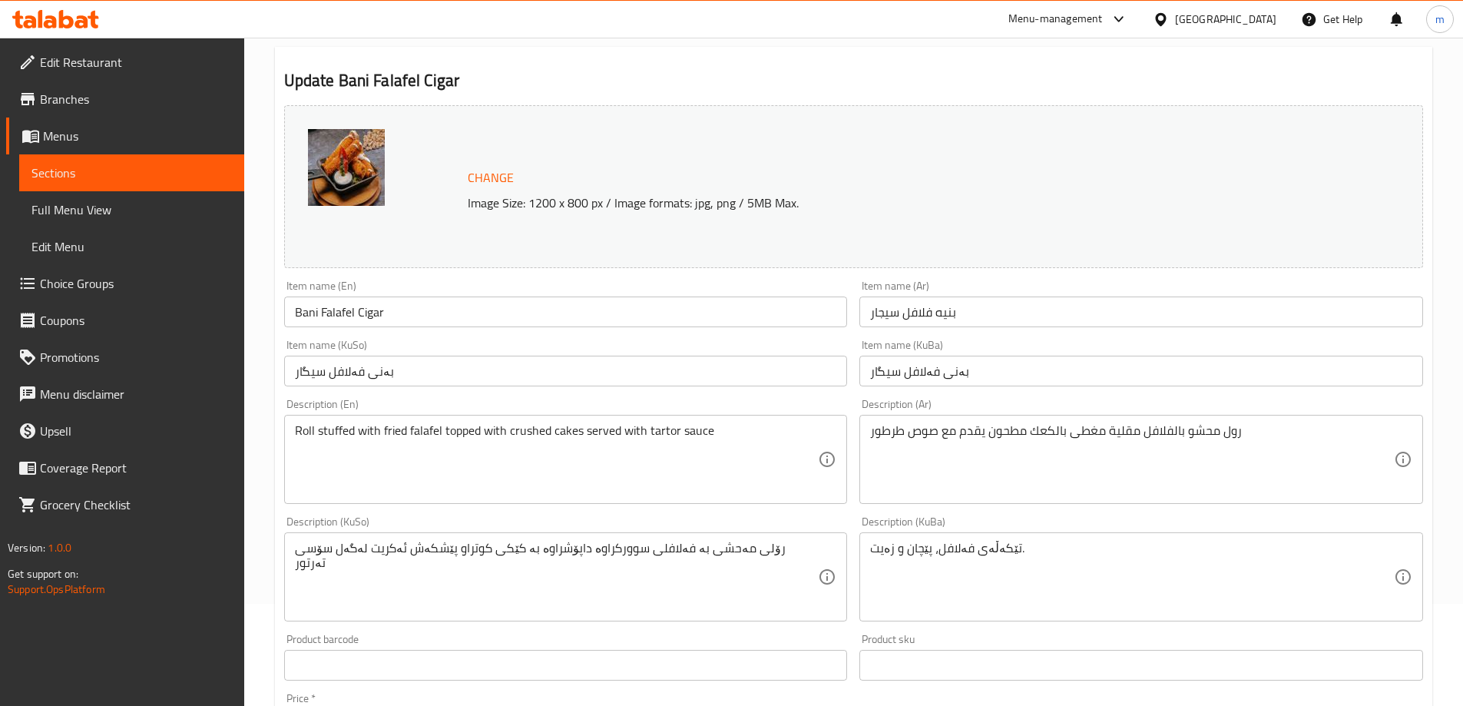
click at [113, 157] on link "Sections" at bounding box center [131, 172] width 225 height 37
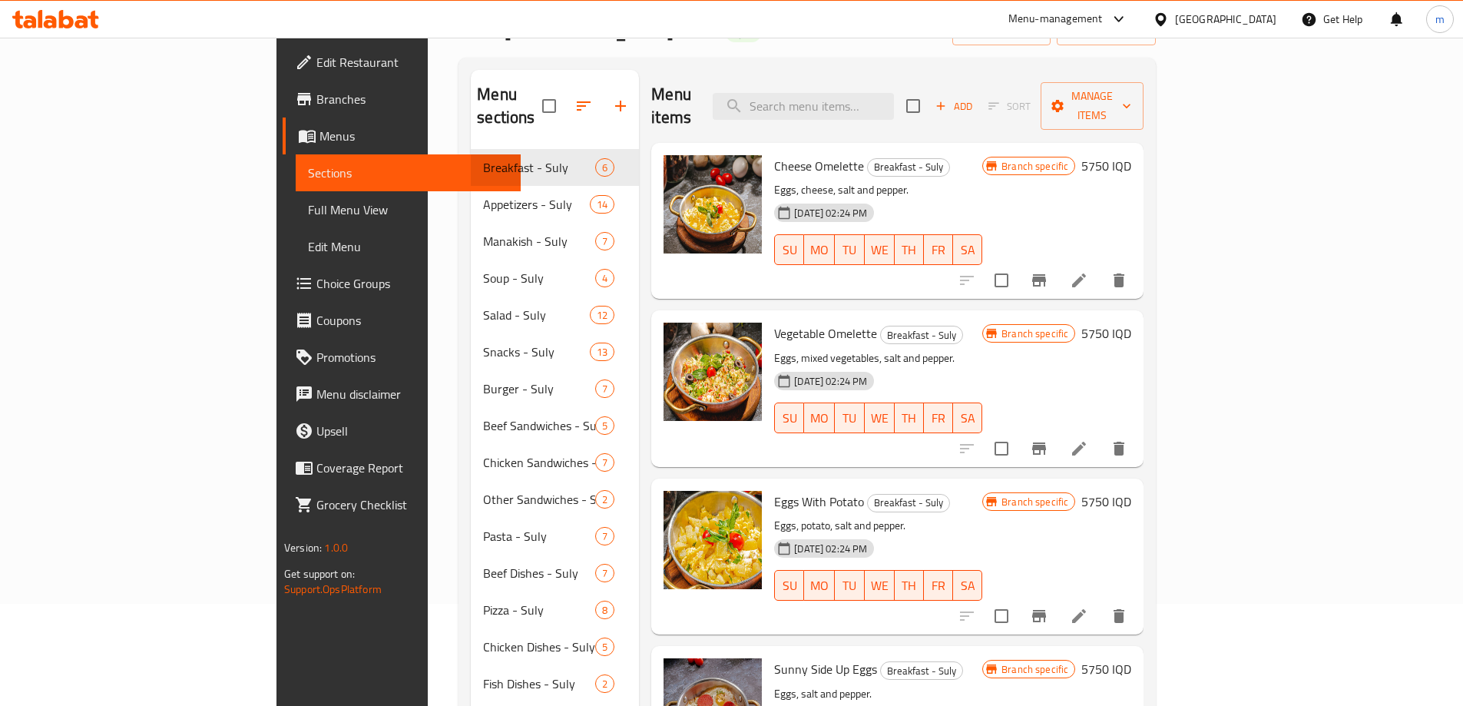
click at [320, 132] on span "Menus" at bounding box center [414, 136] width 189 height 18
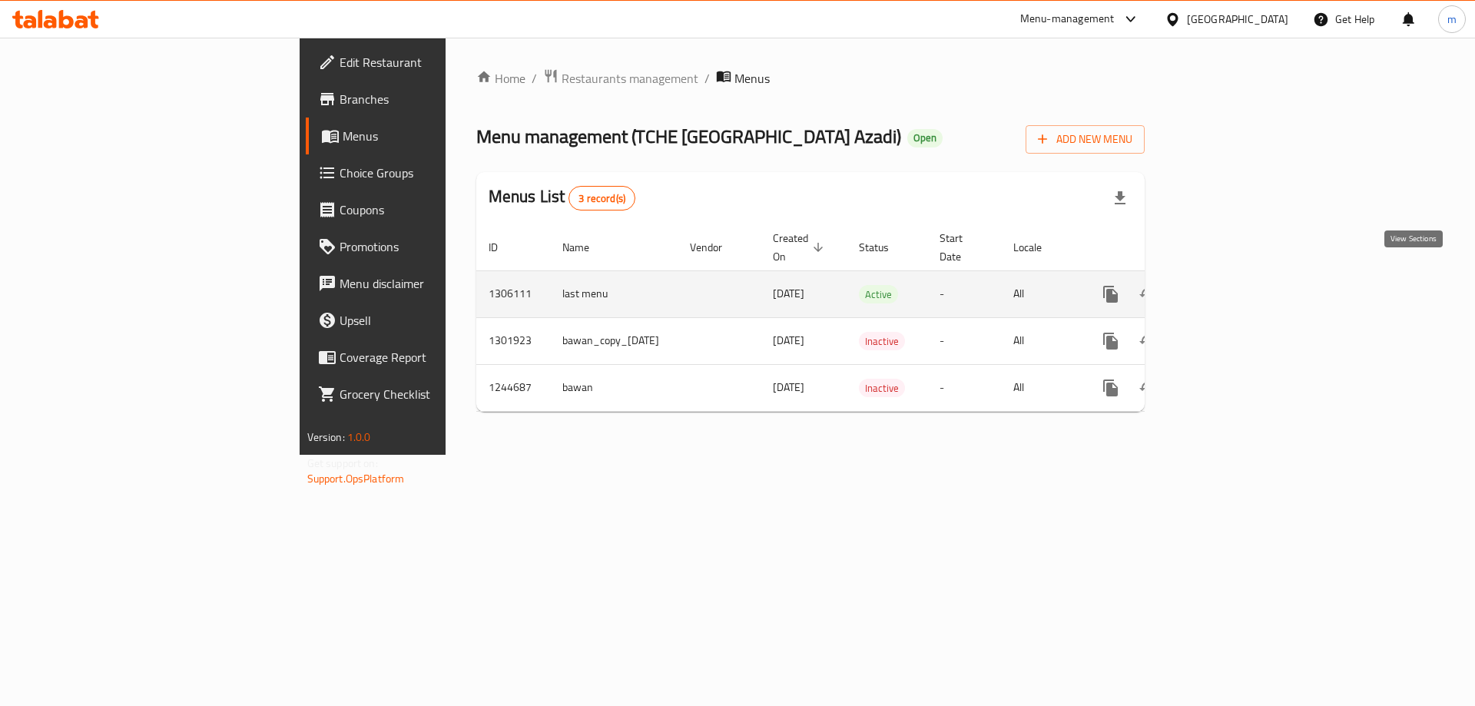
click at [1231, 285] on icon "enhanced table" at bounding box center [1221, 294] width 18 height 18
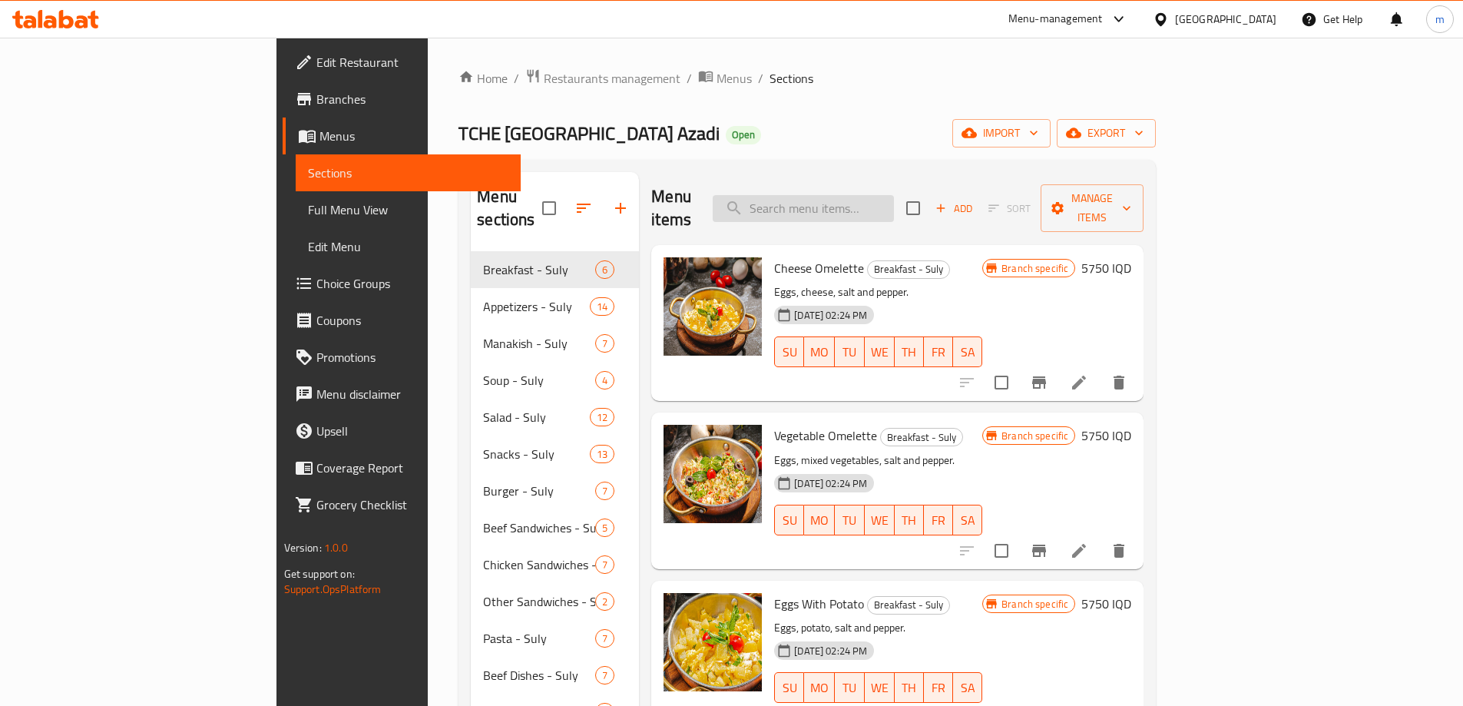
click at [869, 195] on input "search" at bounding box center [803, 208] width 181 height 27
paste input "كرات الدجاج"
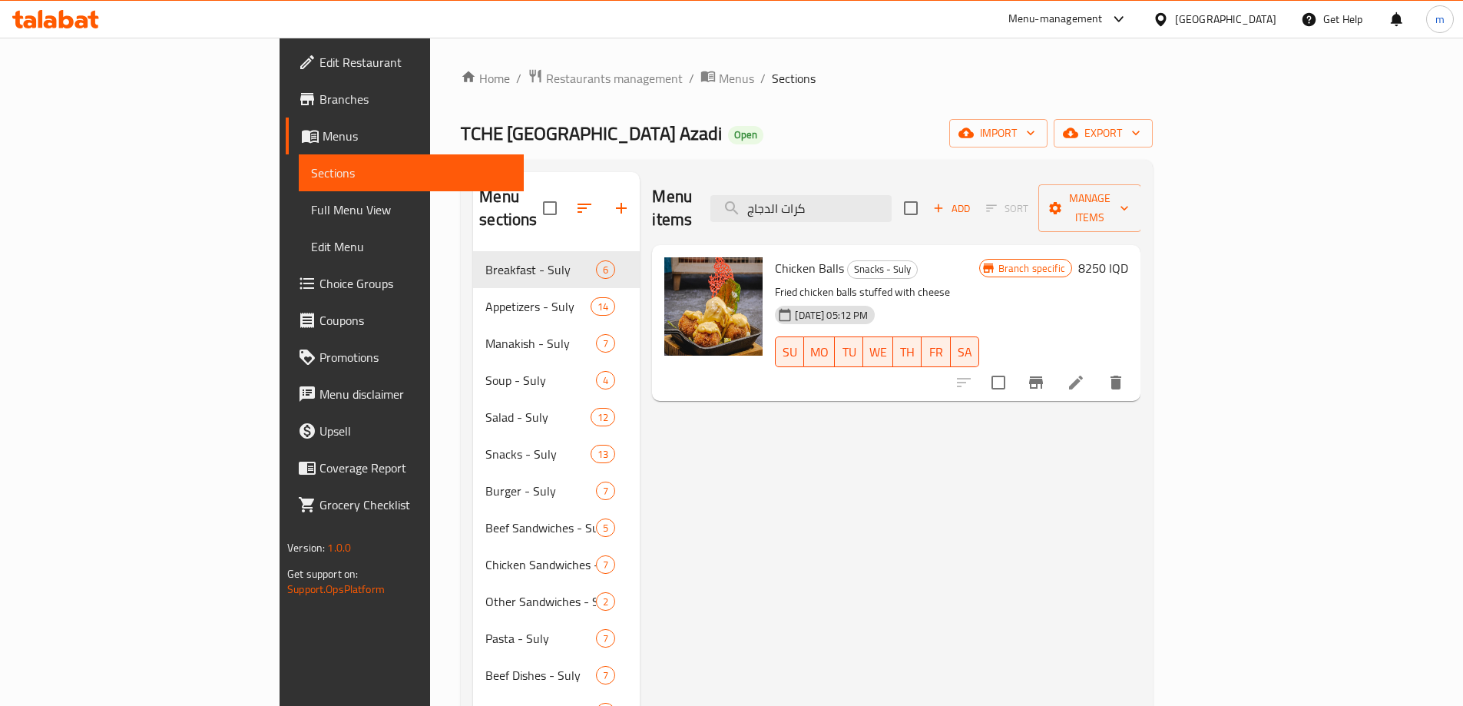
type input "كرات الدجاج"
click at [1083, 376] on icon at bounding box center [1076, 383] width 14 height 14
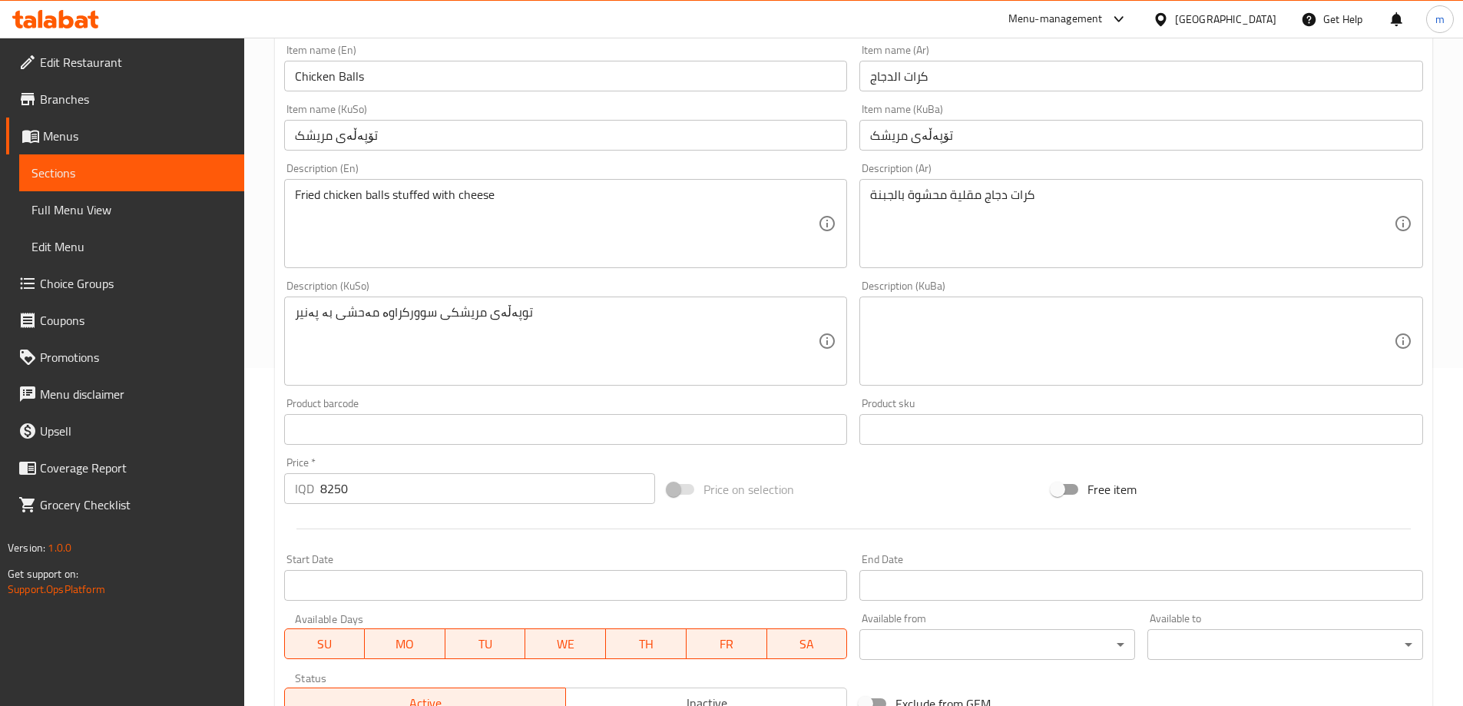
scroll to position [205, 0]
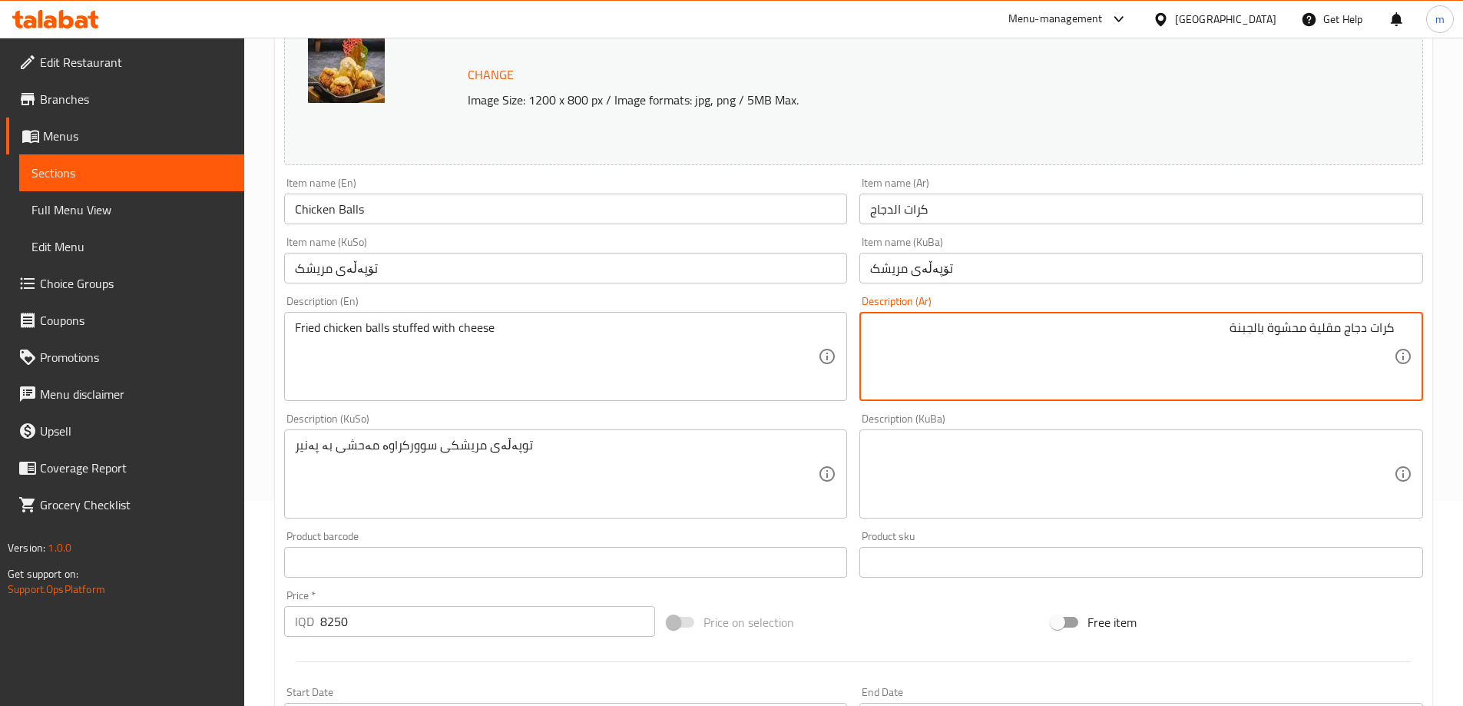
paste textarea "كرات الدجاج مقلية ومحشوة بالجبنة"
click at [1354, 342] on textarea "كرات دجاج مقلية محشوة بالجبنة كرات الدجاج مقلية ومحشوة بالجبنة" at bounding box center [1132, 356] width 524 height 73
click at [1245, 340] on textarea "كرات دجاج مقلية محشوة بالجبنة كرات دجاج مقلية ومحشوة بالجبنة" at bounding box center [1132, 356] width 524 height 73
click at [1288, 350] on textarea "كرات دجاج مقلية محشوة بالجبنة كرات دجاج مقلية ومحشوة بالجبنة" at bounding box center [1132, 356] width 524 height 73
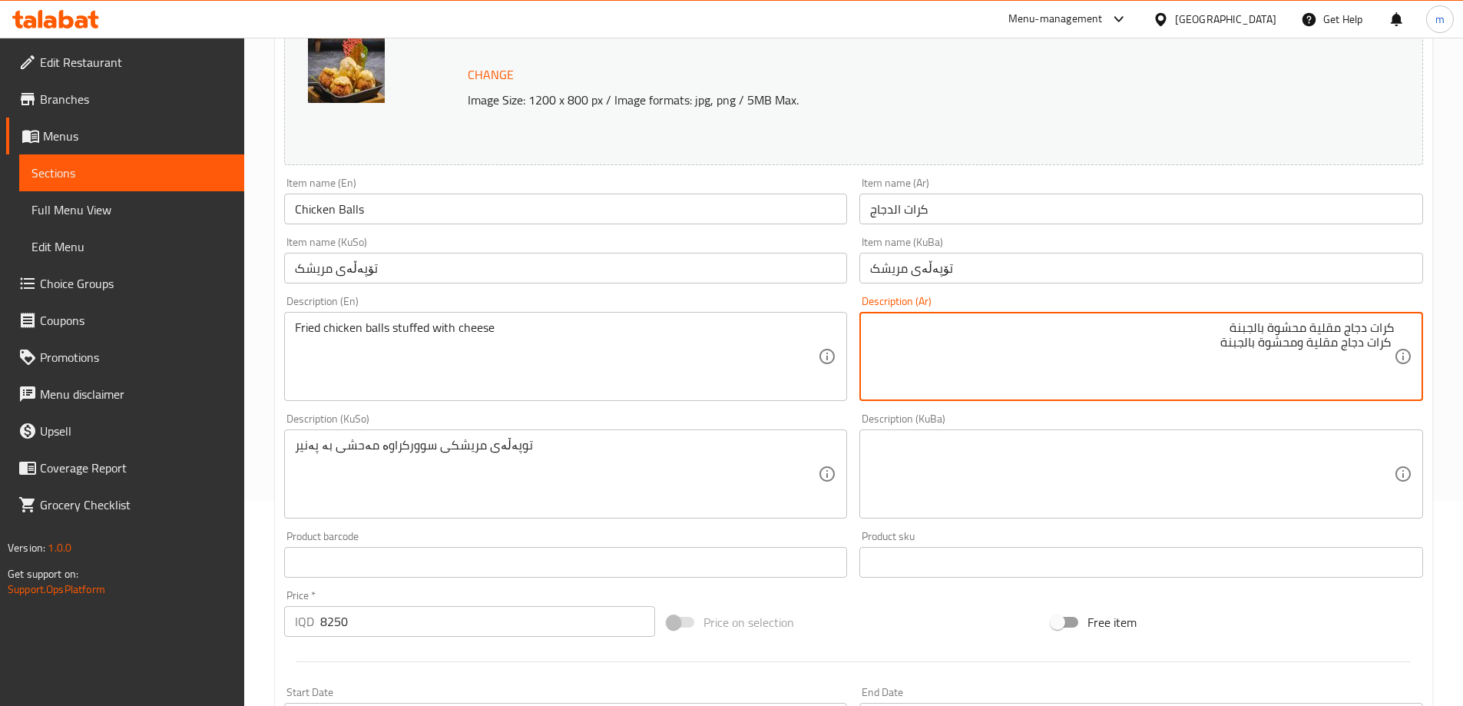
click at [1288, 350] on textarea "كرات دجاج مقلية محشوة بالجبنة كرات دجاج مقلية ومحشوة بالجبنة" at bounding box center [1132, 356] width 524 height 73
click at [1236, 365] on textarea "كرات دجاج مقلية محشوة بالجبنة كرات ادجاج مقلية ومحشوة بالجبنة" at bounding box center [1132, 356] width 524 height 73
click at [1102, 338] on textarea "كرات دجاج مقلية محشوة بالجبنة كرات ادجاج مقلية ومحشوة بالجبنة" at bounding box center [1132, 356] width 524 height 73
paste textarea "كرات الدجاج مقلية ومحشوة بالجبنة"
click at [1296, 355] on textarea "كرات الدجاج مقلية ومحشوة بالجبنة" at bounding box center [1132, 356] width 524 height 73
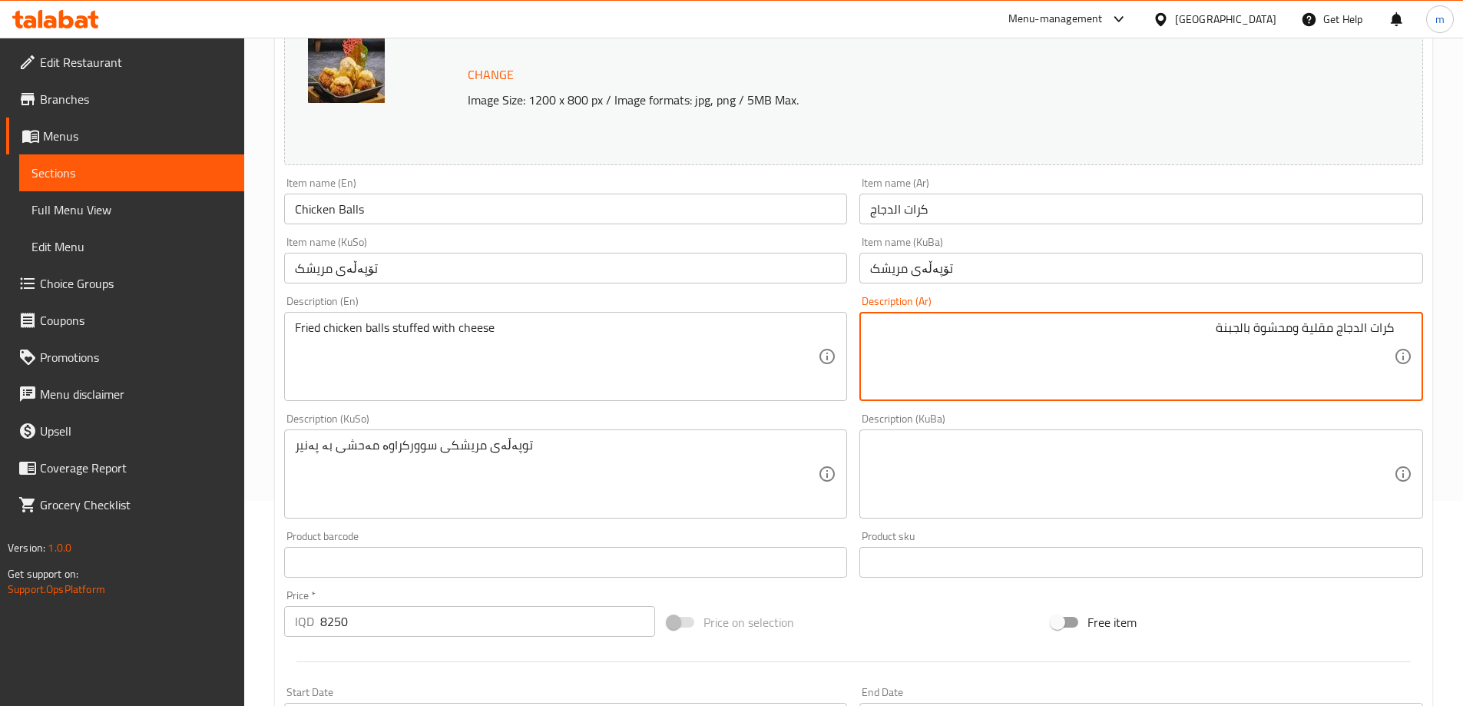
click at [1304, 342] on textarea "كرات الدجاج مقلية ومحشوة بالجبنة" at bounding box center [1132, 356] width 524 height 73
click at [1358, 324] on textarea "كرات الدجاج مقلية ومحشوة بالجبنة" at bounding box center [1132, 356] width 524 height 73
click at [1247, 325] on textarea "كرات دجاج مقلية ومحشوة بالجبنة" at bounding box center [1132, 356] width 524 height 73
click at [1248, 351] on textarea "كرات دجاج مقلية ومحشوة بجبنة" at bounding box center [1132, 356] width 524 height 73
type textarea "كرات دجاج مقلية ومحشوة بجبنة"
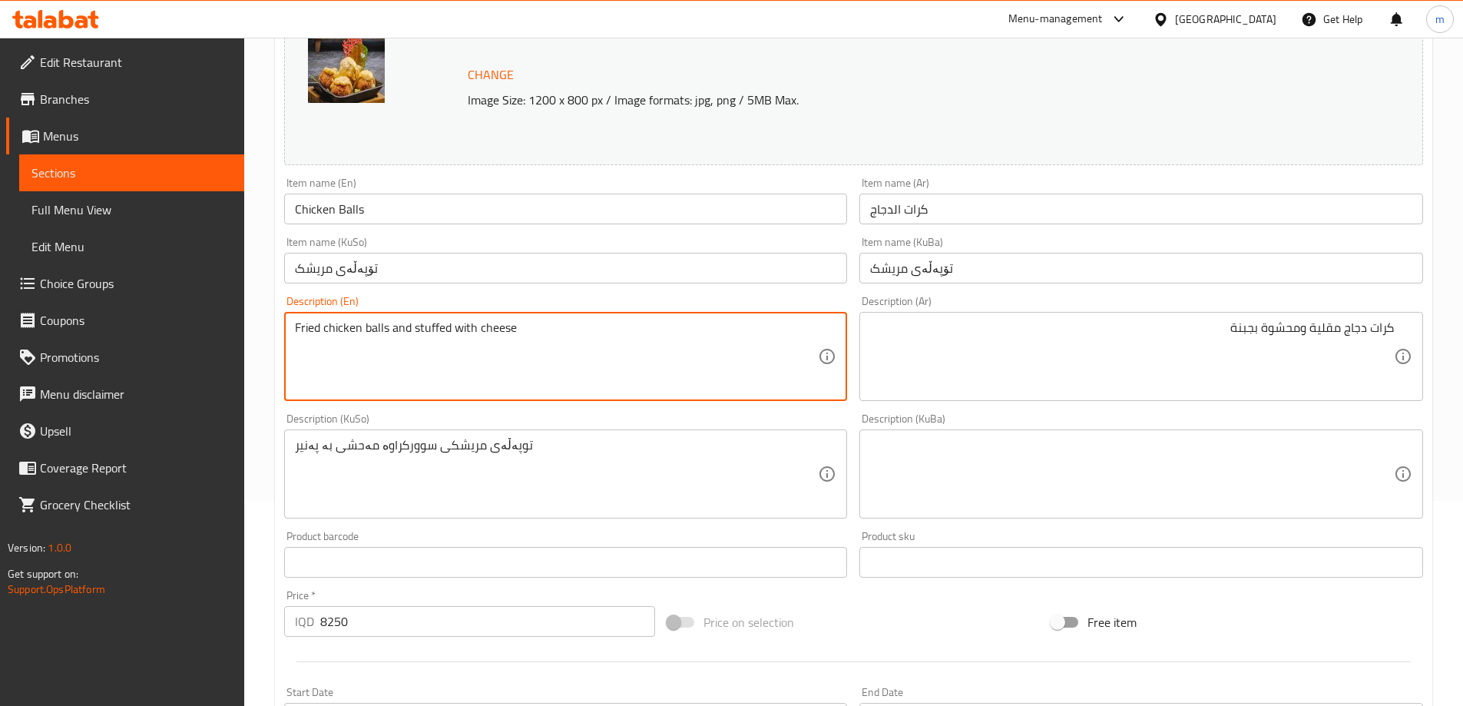
type textarea "Fried chicken balls and stuffed with cheese"
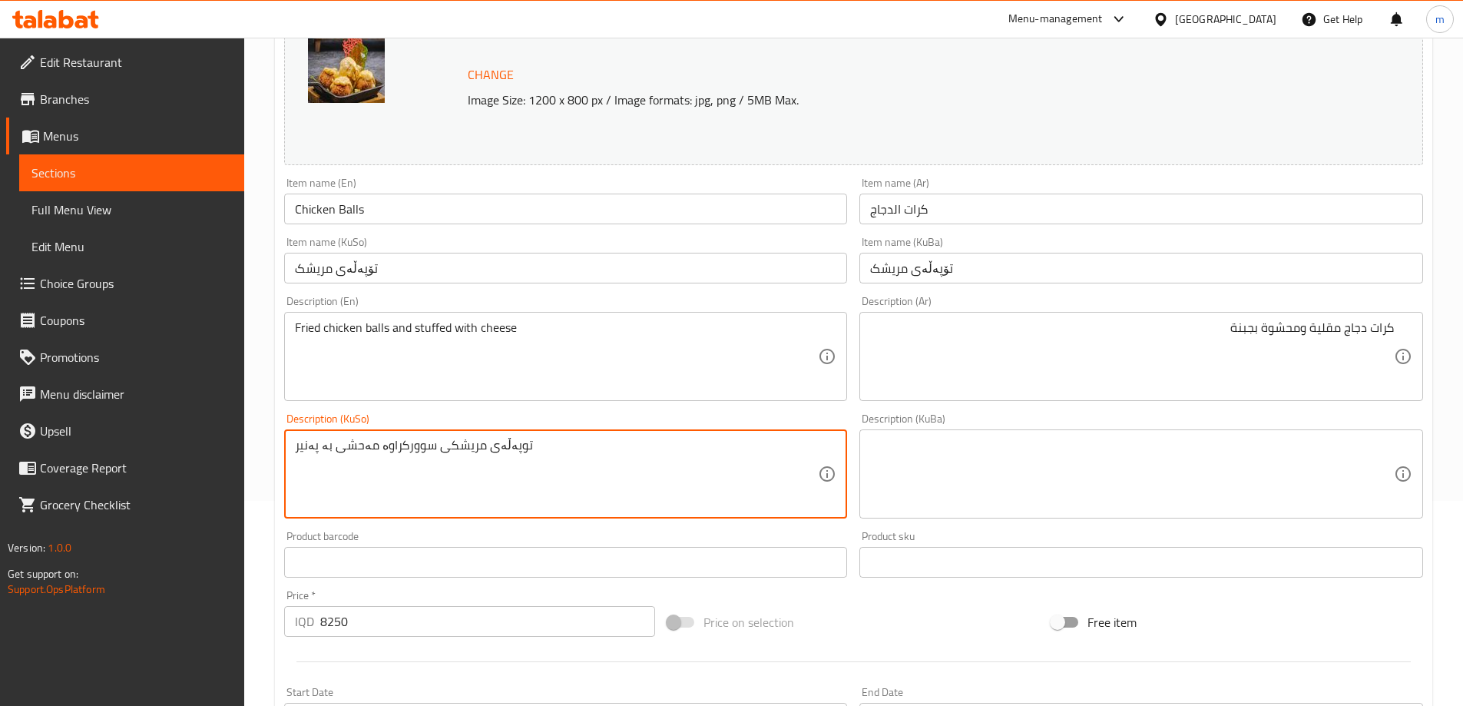
click at [373, 449] on textarea "توپەڵەی مریشکی سوورکراوە مەحشی بە پەنیر" at bounding box center [557, 474] width 524 height 73
type textarea "توپەڵەی مریشکی سوورکراوە و مەحشی بە پەنیر"
click at [959, 455] on textarea at bounding box center [1132, 474] width 524 height 73
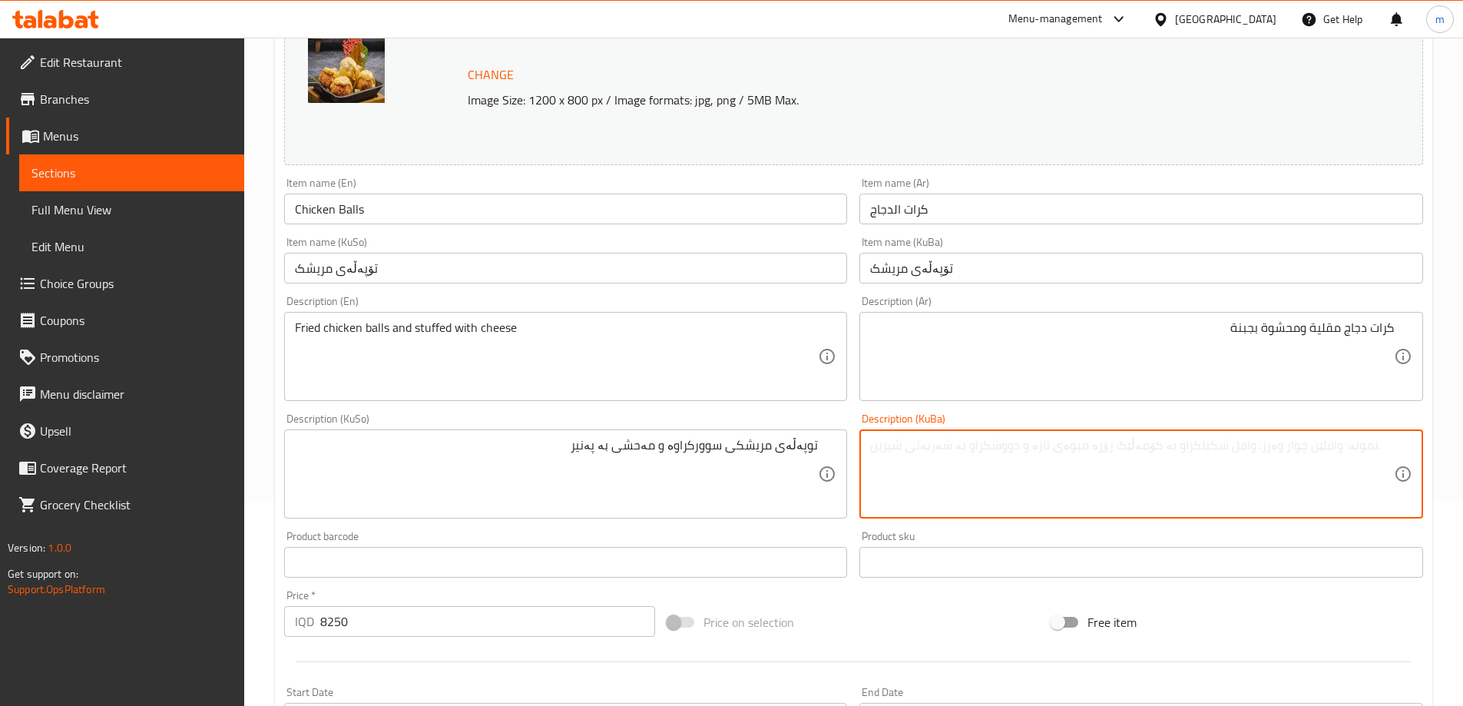
paste textarea "توپەڵەی مریشکی سوورکراوە و مەحشی بە پەنیر"
click at [1089, 441] on textarea "توپەڵەی مریشکی سوورکراوە و مەحشی بە پەنیر" at bounding box center [1132, 474] width 524 height 73
type textarea "تۆپەڵەی مریشکی سوورکراوە و مەحشی بە پەنیر"
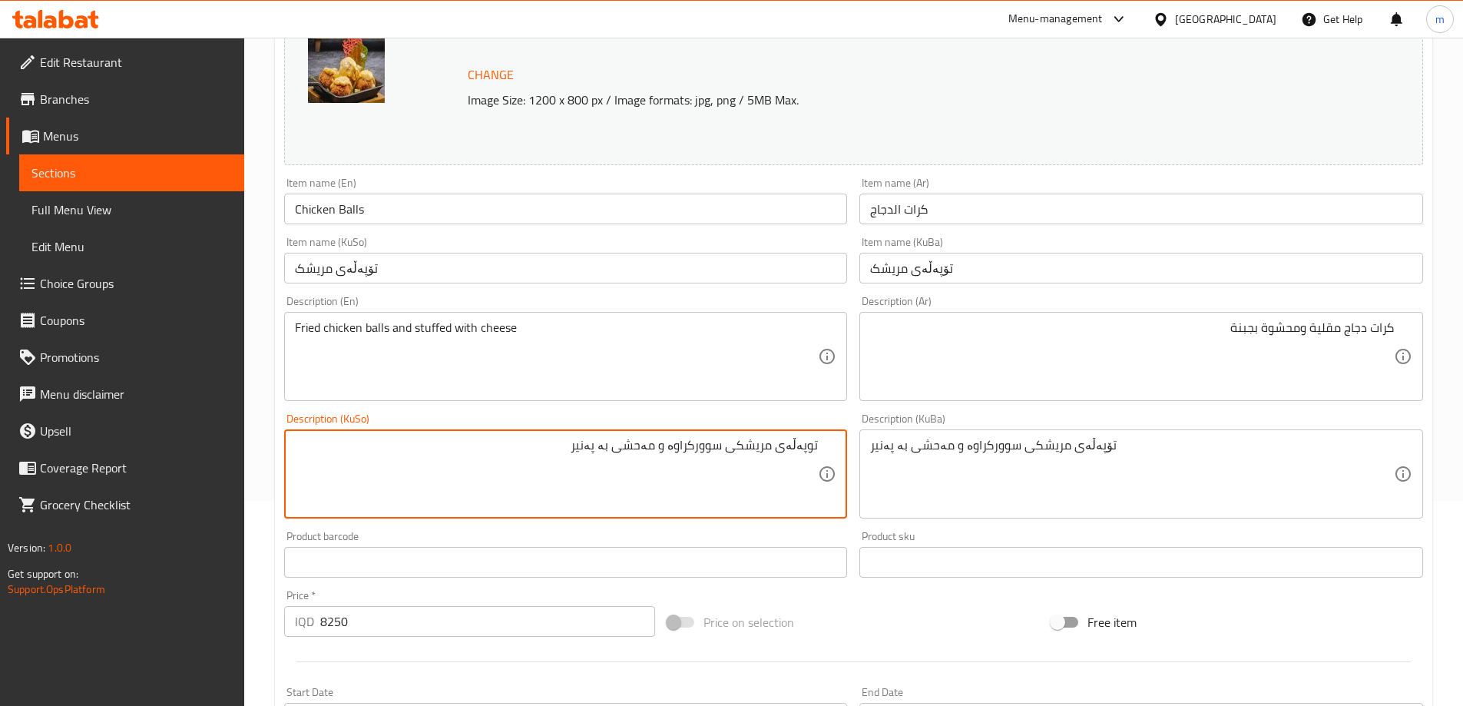
paste textarea "ۆ"
type textarea "تۆپەڵەی مریشکی سوورکراوە و مەحشی بە پەنیر"
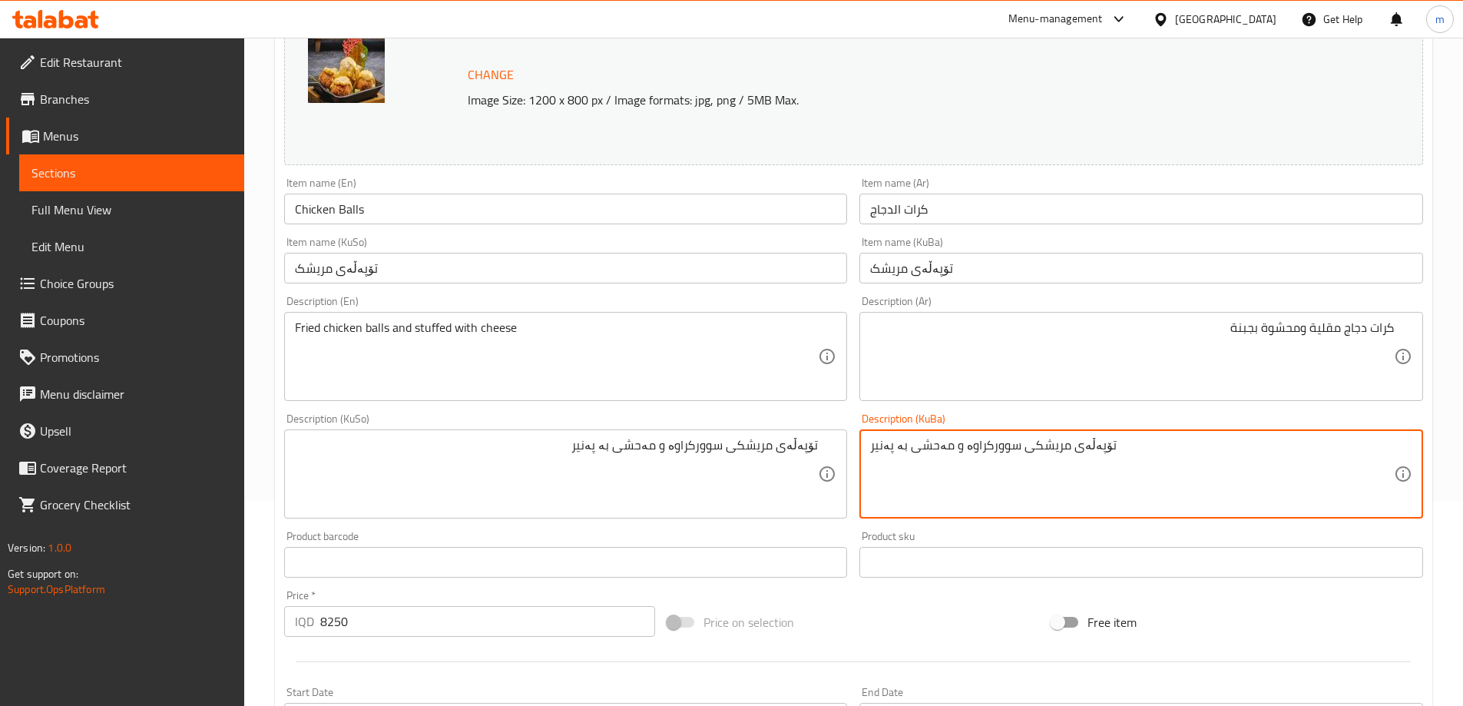
click at [856, 417] on div "Description (KuBa) تۆپەڵەی مریشکی سوورکراوە و مەحشی بە پەنیر Description (KuBa)" at bounding box center [1142, 466] width 576 height 118
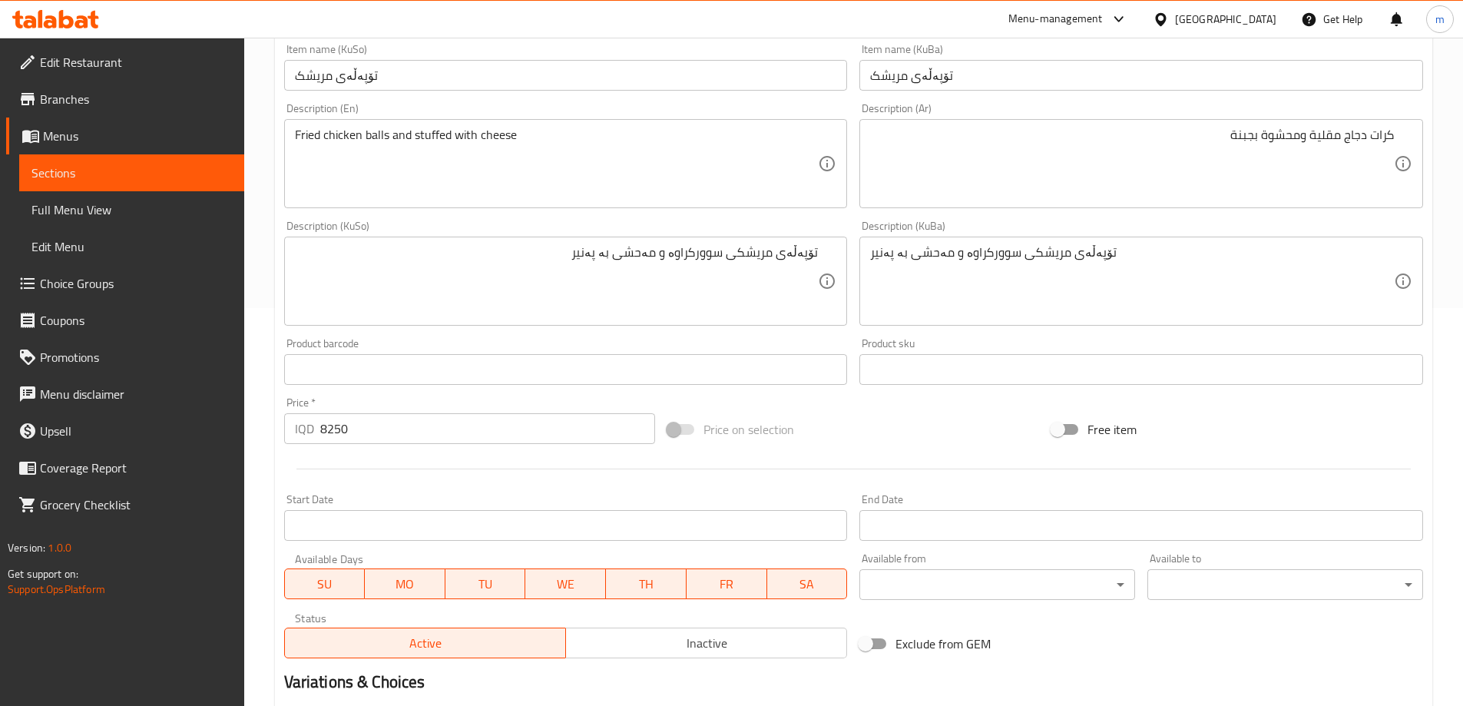
scroll to position [461, 0]
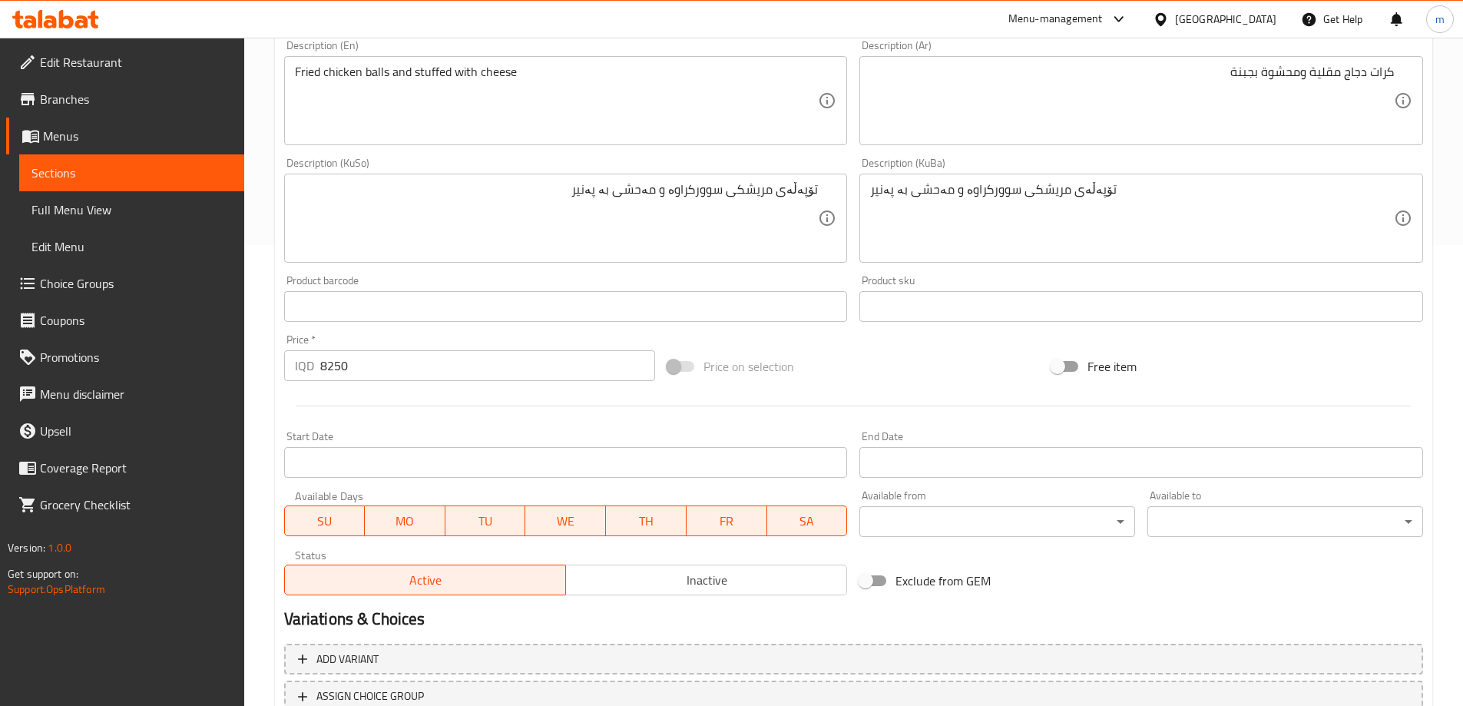
click at [561, 181] on div "تۆپەڵەی مریشکی سوورکراوە و مەحشی بە پەنیر Description (KuSo)" at bounding box center [566, 218] width 564 height 89
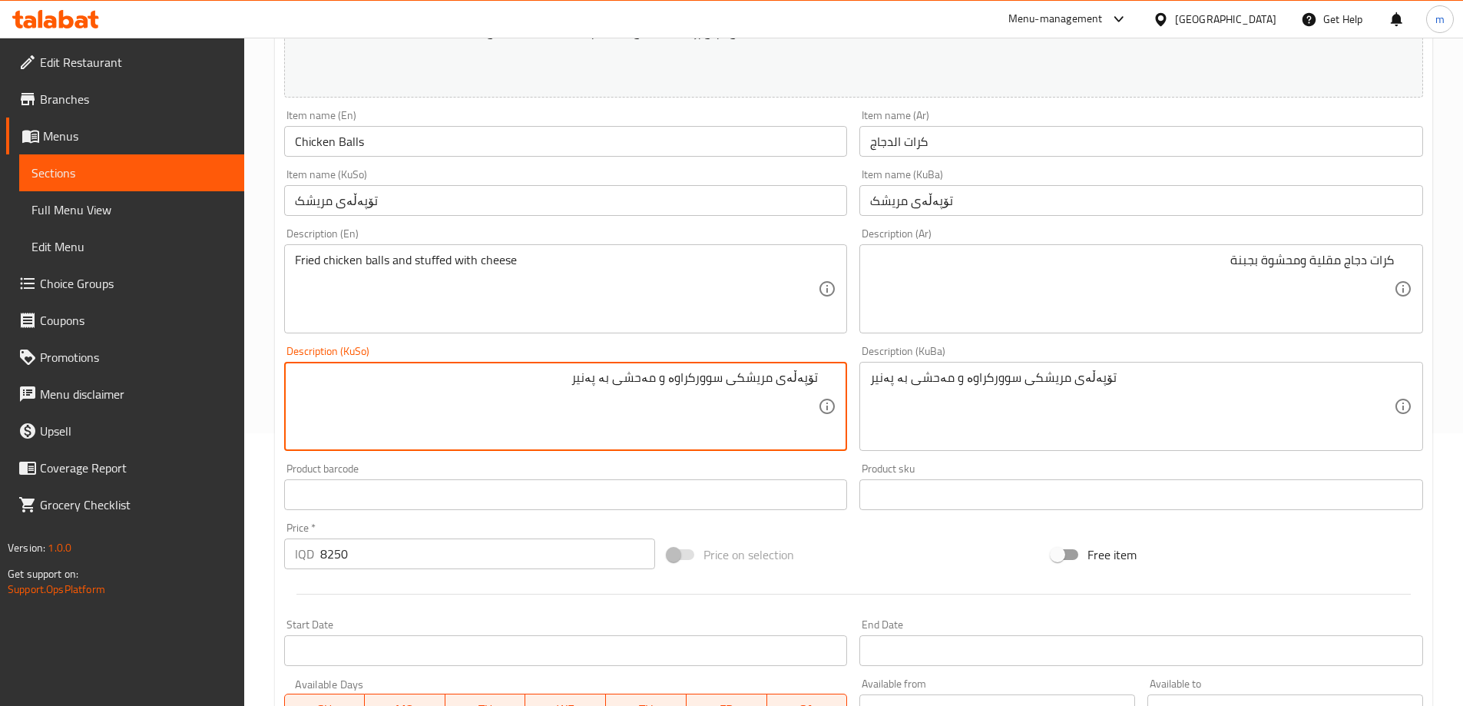
scroll to position [271, 0]
click at [381, 167] on div "Item name (KuSo) تۆپەڵەی مریشک Item name (KuSo)" at bounding box center [566, 193] width 576 height 59
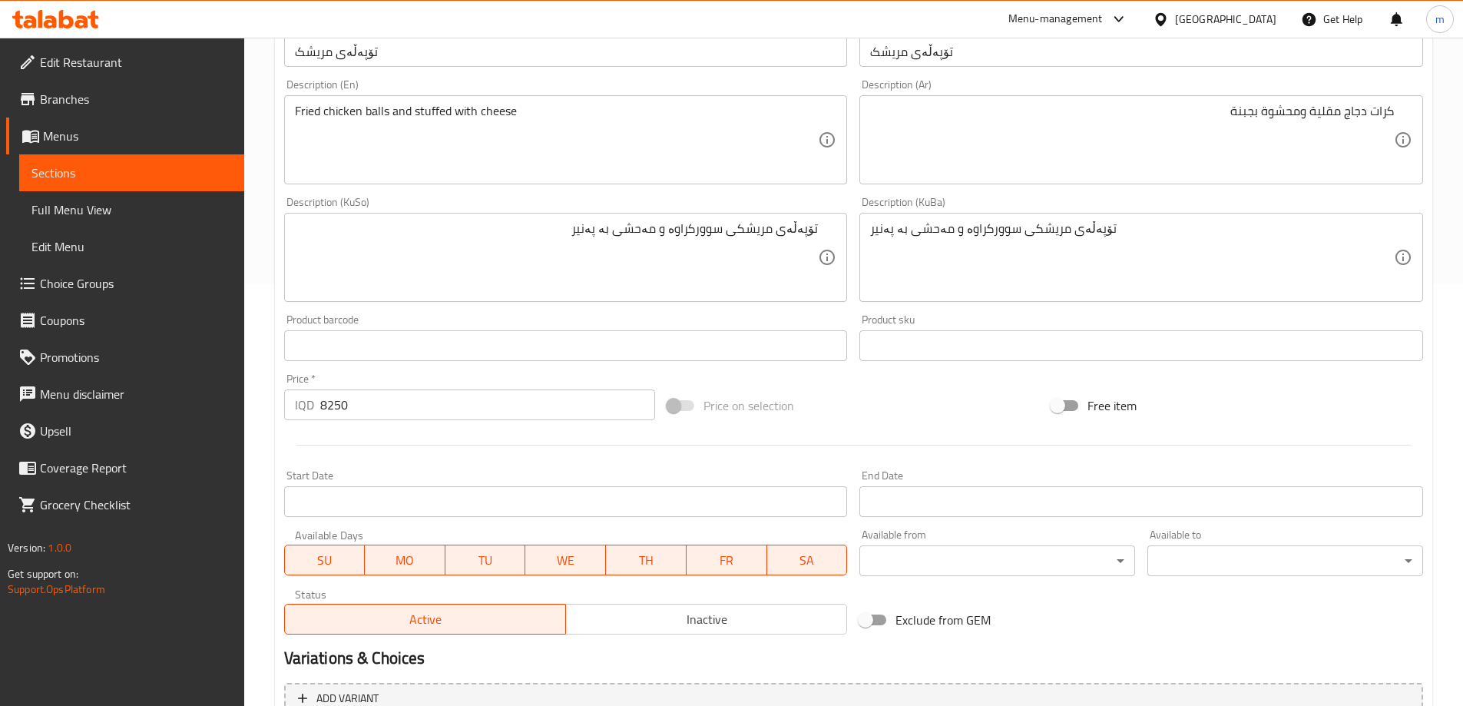
scroll to position [578, 0]
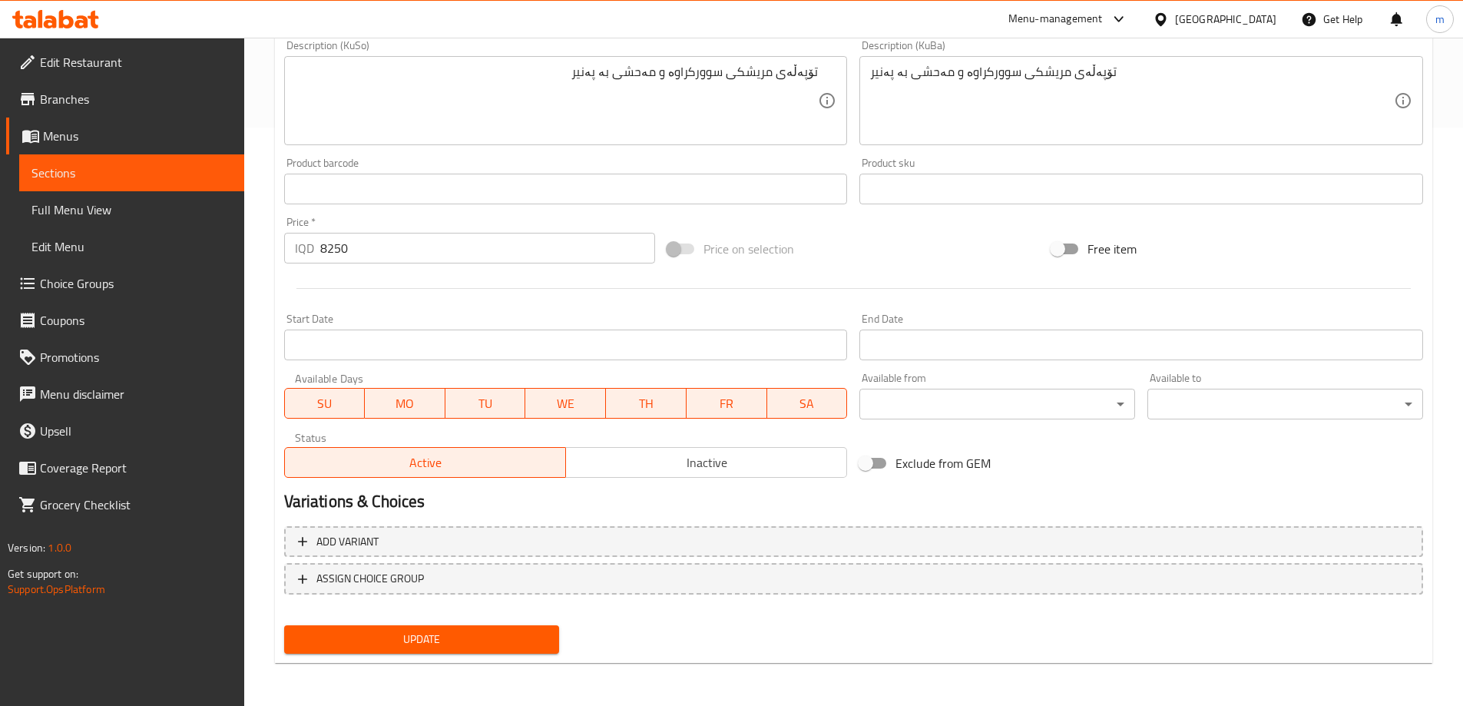
click at [433, 641] on span "Update" at bounding box center [422, 639] width 251 height 19
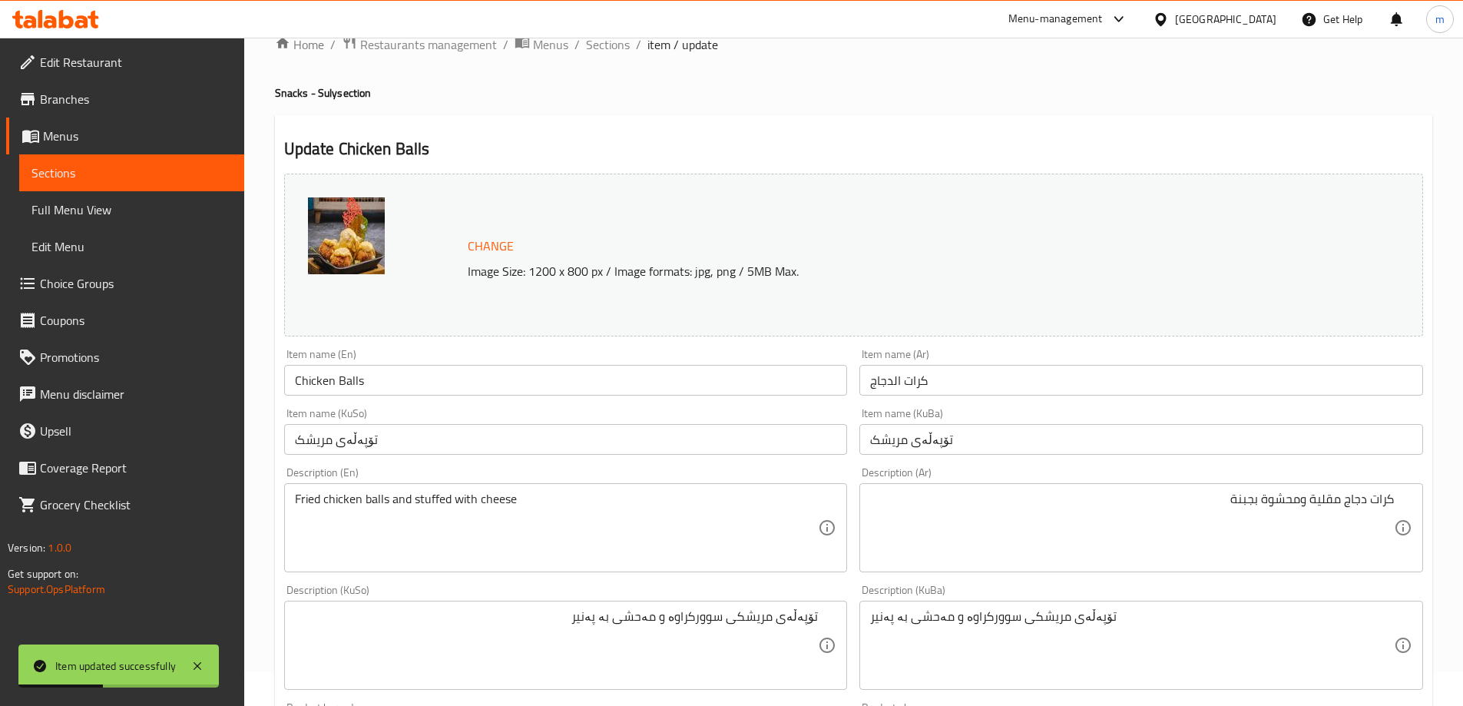
scroll to position [0, 0]
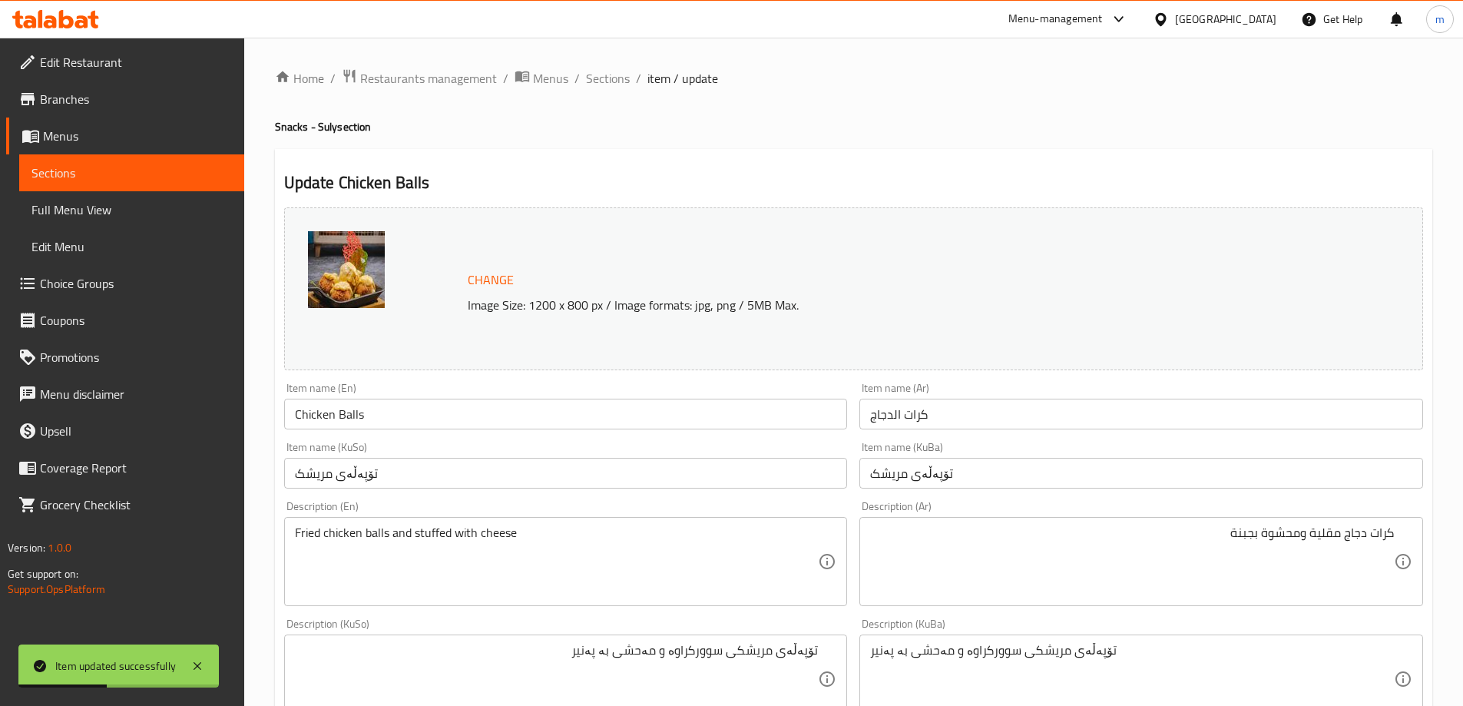
click at [121, 165] on span "Sections" at bounding box center [131, 173] width 201 height 18
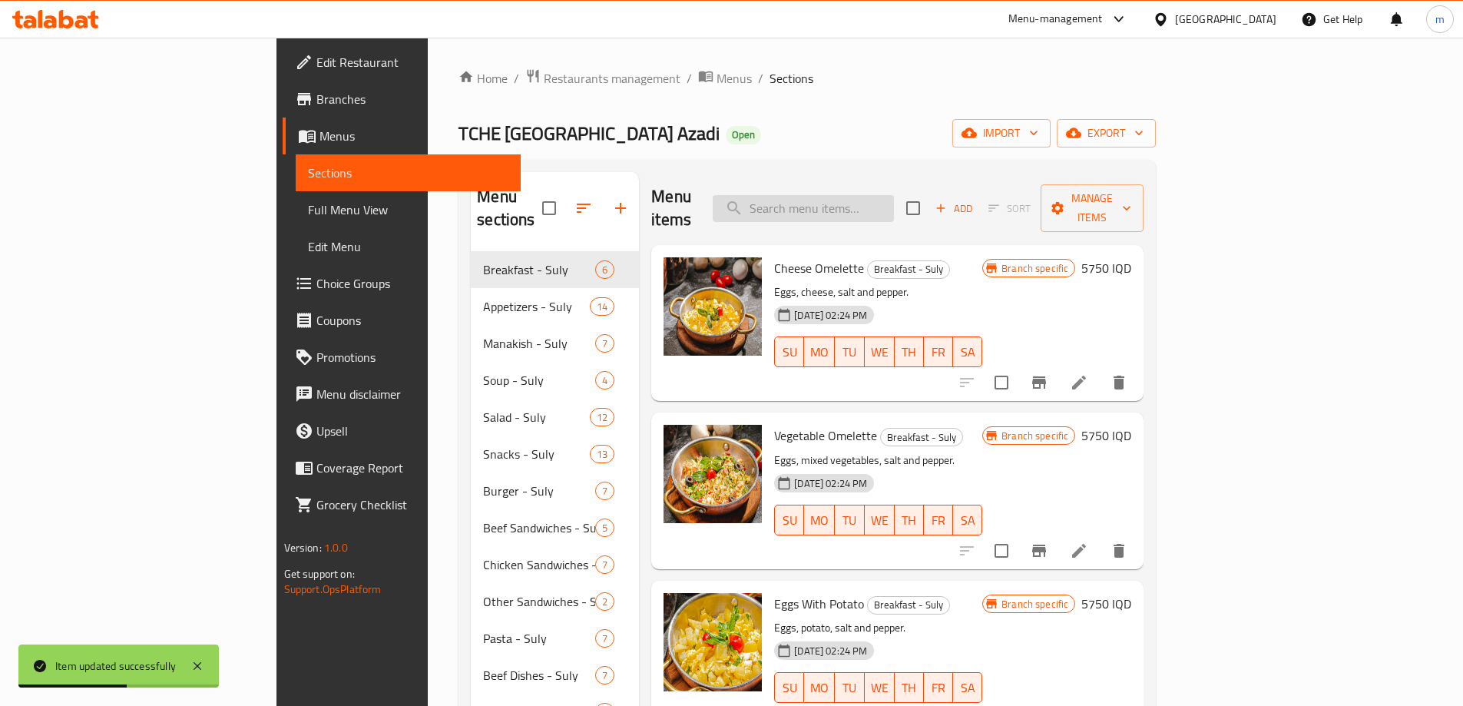
click at [894, 195] on input "search" at bounding box center [803, 208] width 181 height 27
paste input "[PERSON_NAME]"
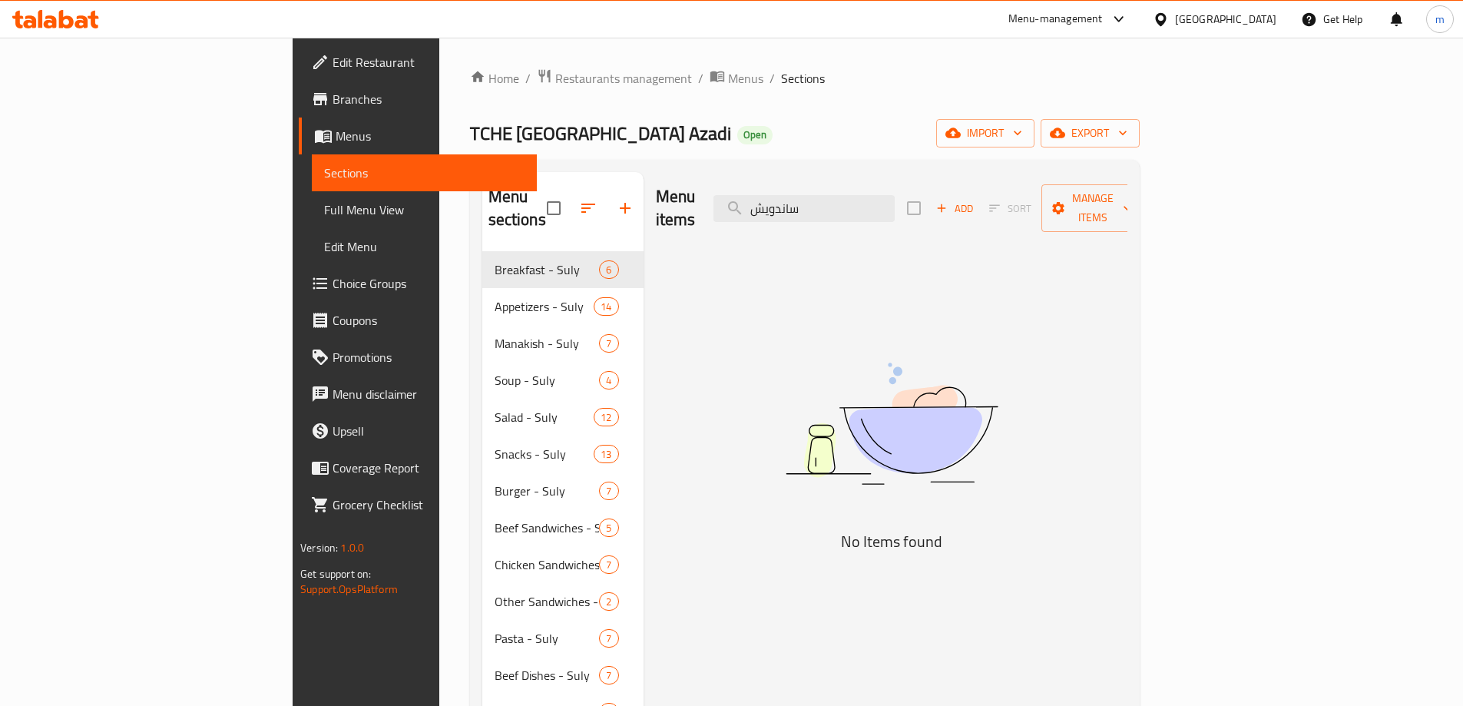
type input "ساندويش"
click at [845, 195] on input "ساندويش" at bounding box center [804, 208] width 181 height 27
click at [895, 205] on input "ساندويش" at bounding box center [804, 208] width 181 height 27
click at [894, 204] on input "ساندويش" at bounding box center [804, 208] width 181 height 27
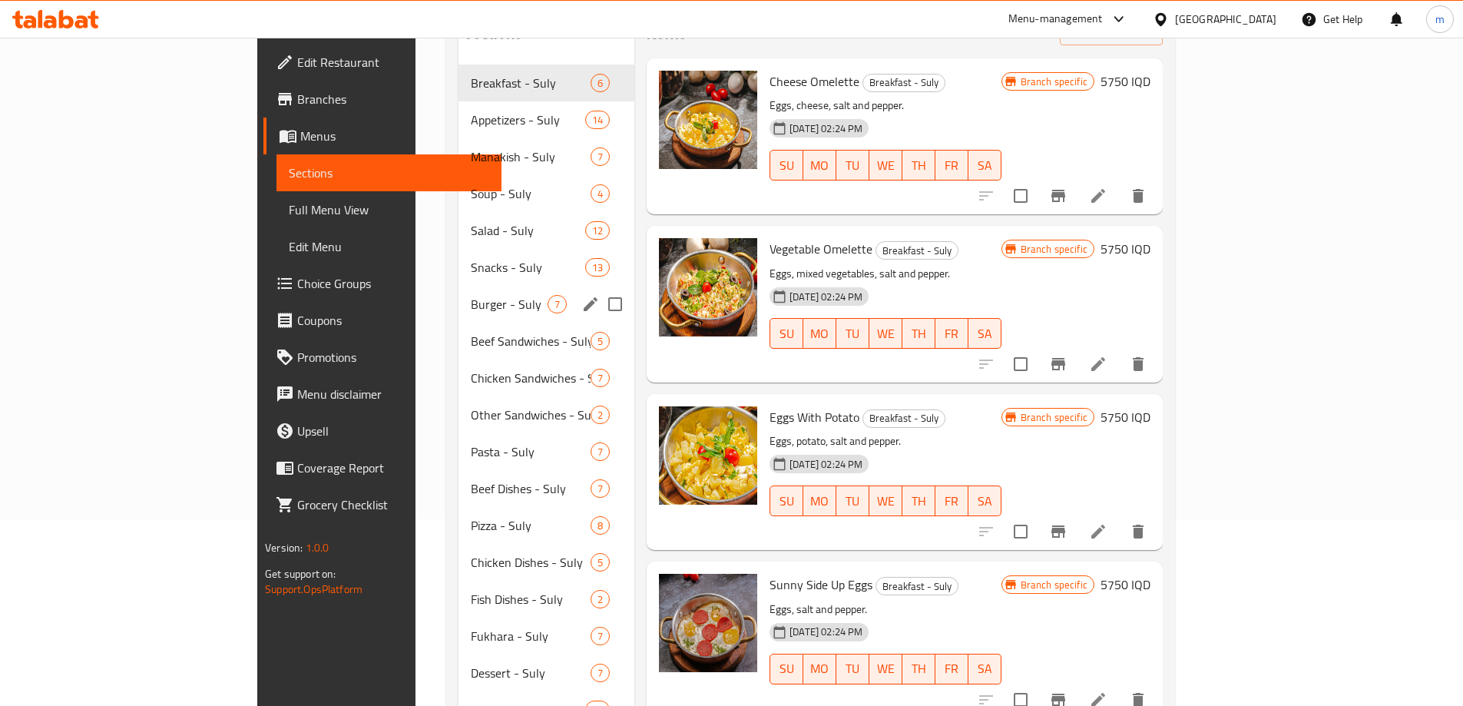
scroll to position [205, 0]
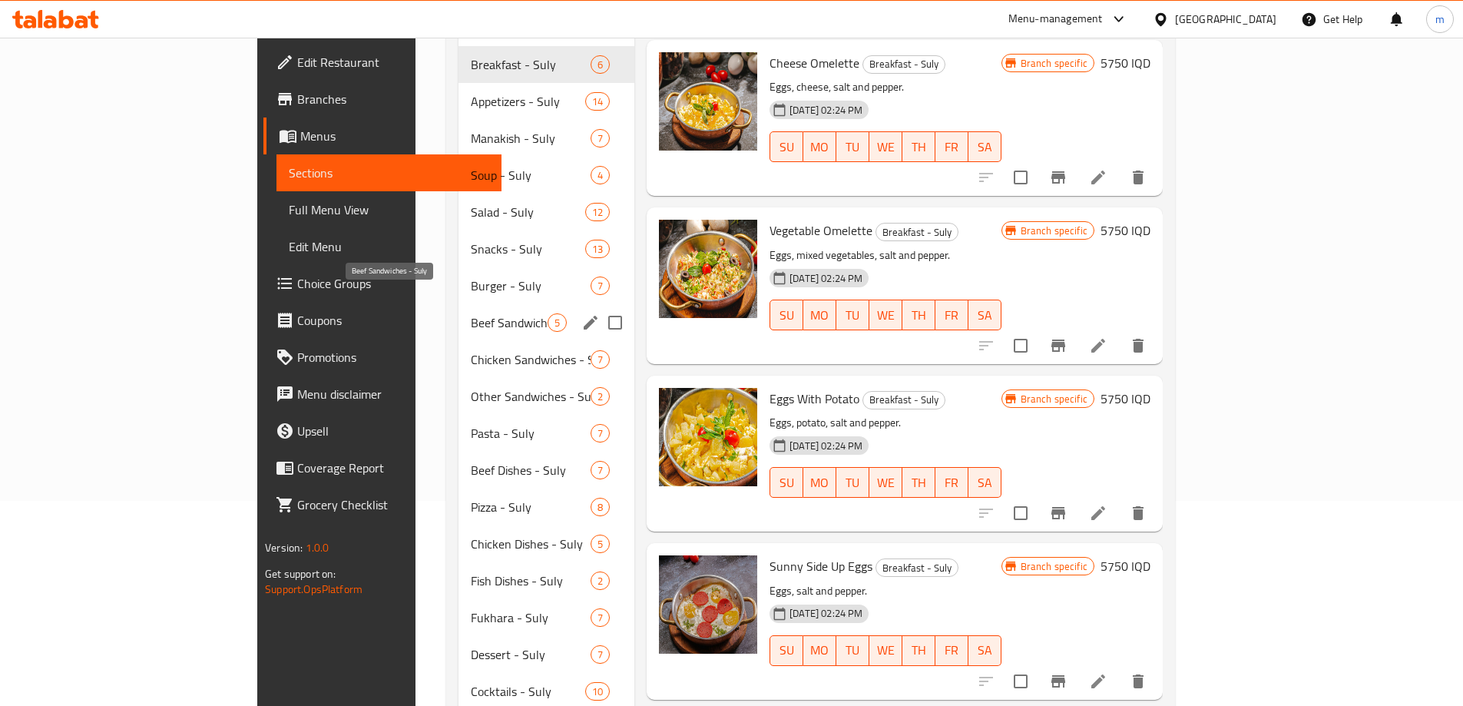
click at [471, 313] on span "Beef Sandwiches - Suly" at bounding box center [509, 322] width 77 height 18
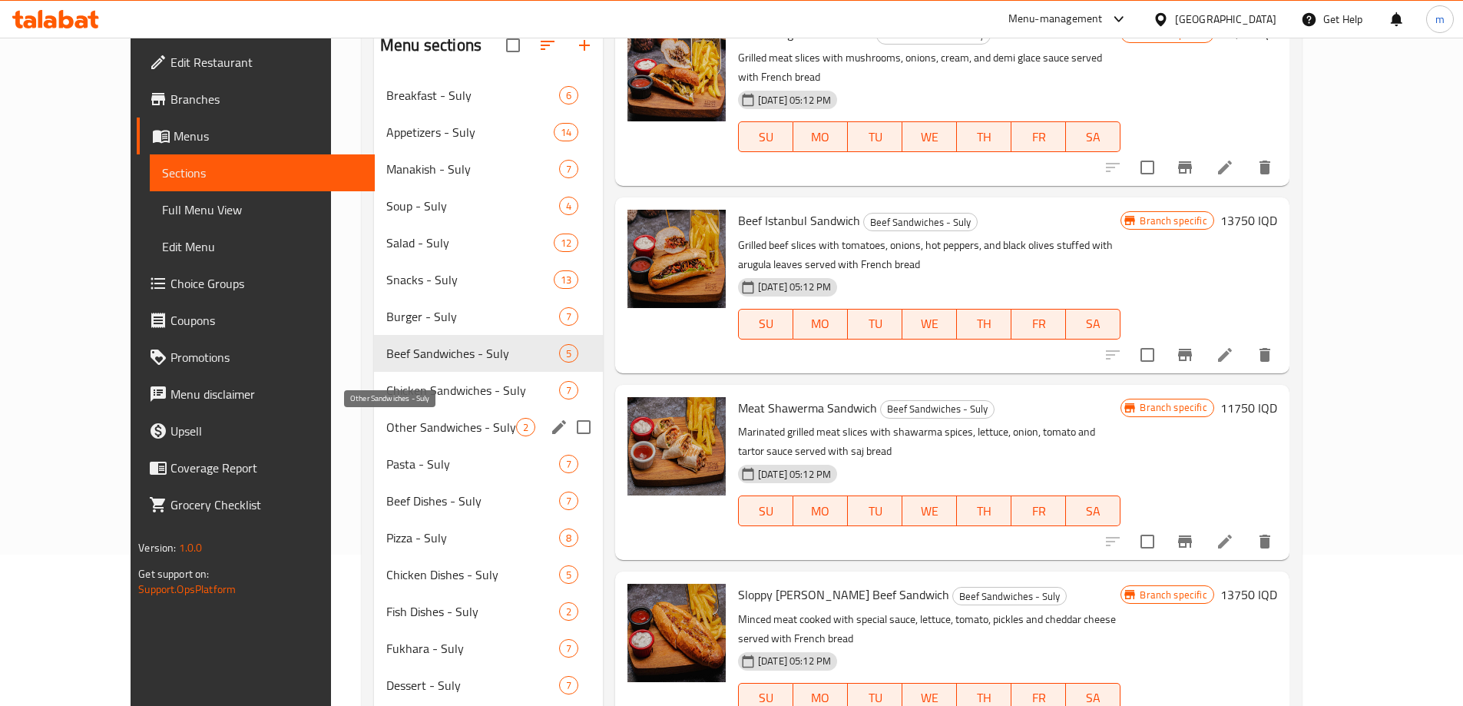
scroll to position [141, 0]
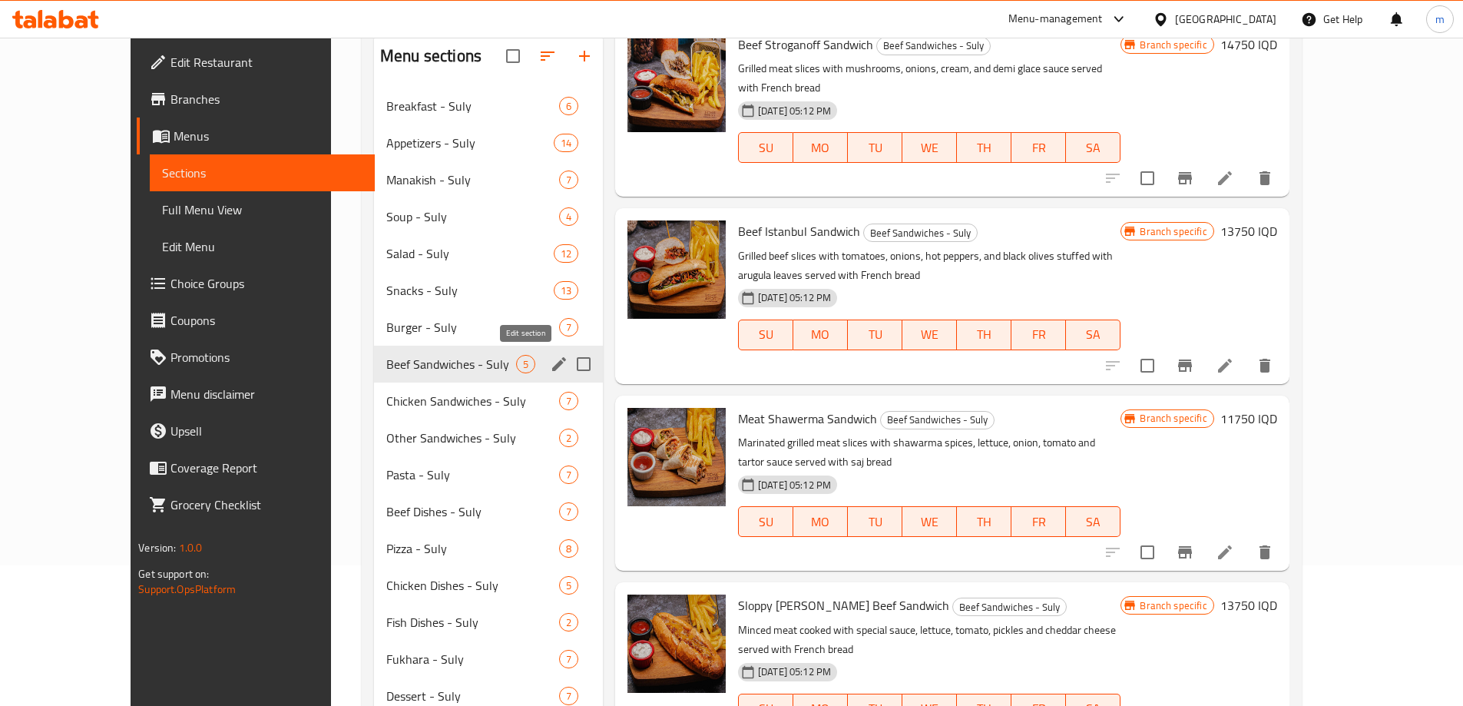
click at [550, 363] on icon "edit" at bounding box center [559, 364] width 18 height 18
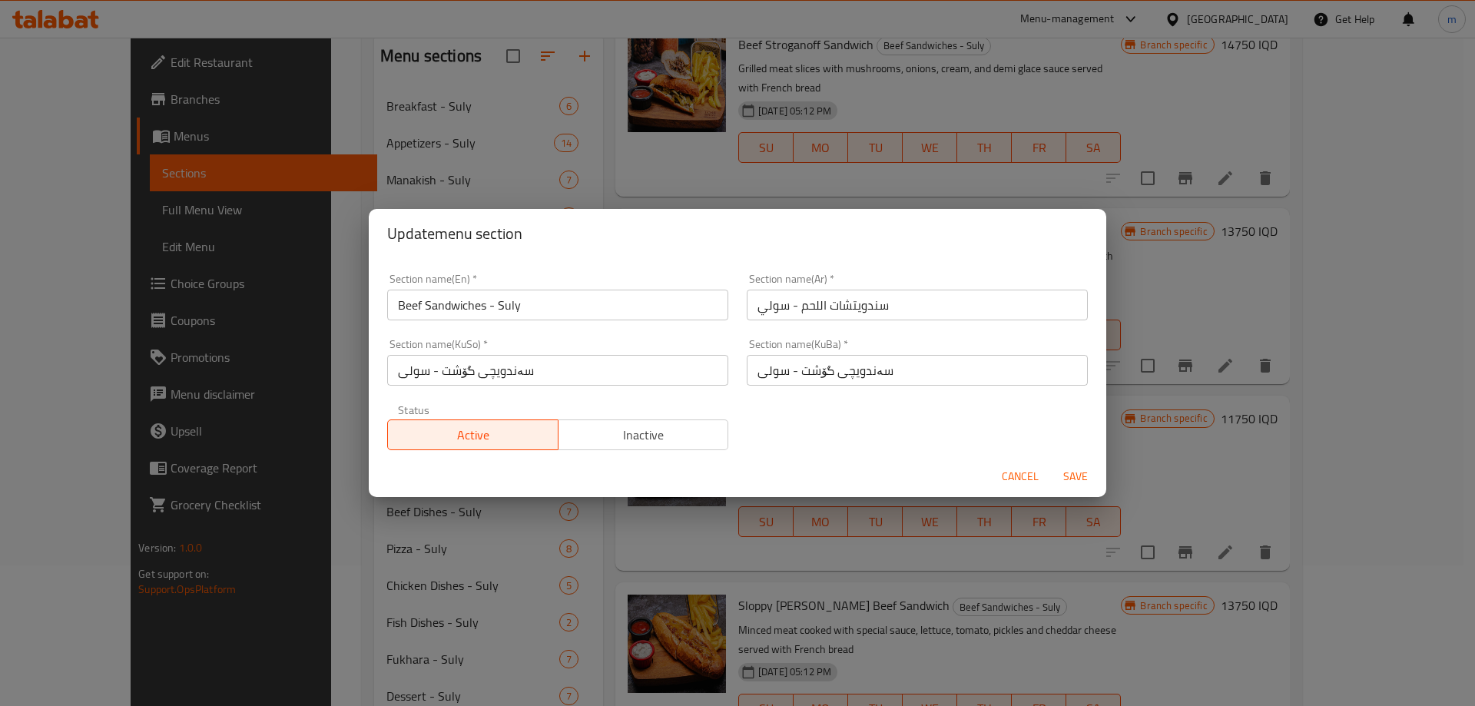
click at [1013, 468] on span "Cancel" at bounding box center [1020, 476] width 37 height 19
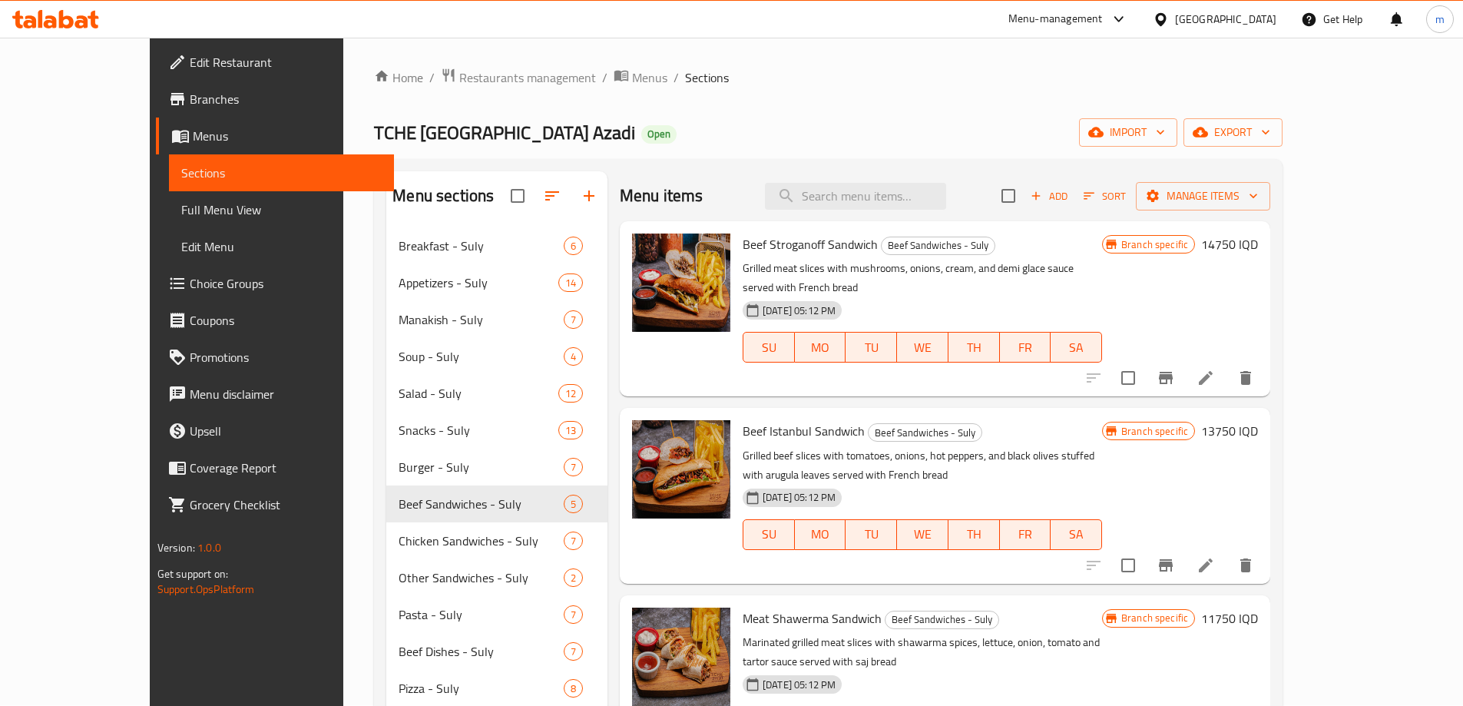
scroll to position [0, 0]
click at [1215, 370] on icon at bounding box center [1206, 379] width 18 height 18
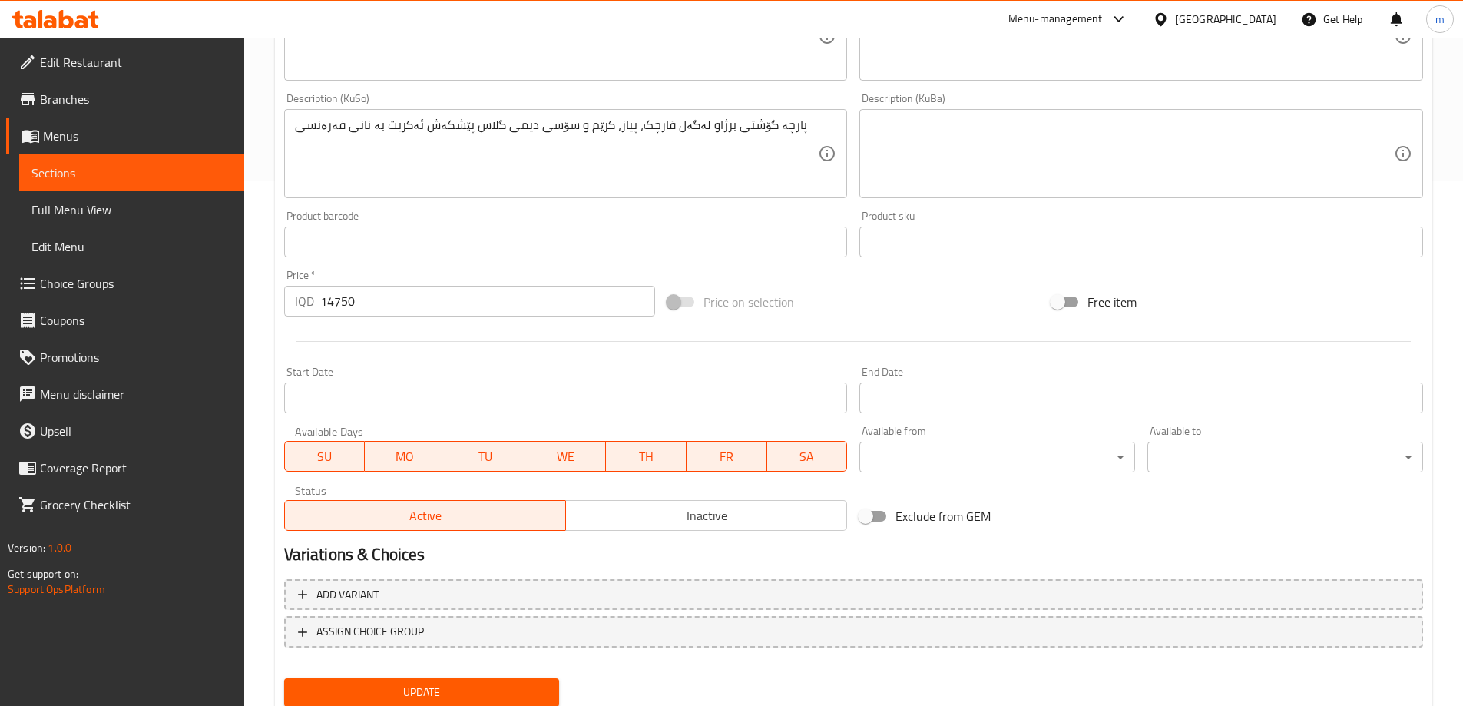
scroll to position [527, 0]
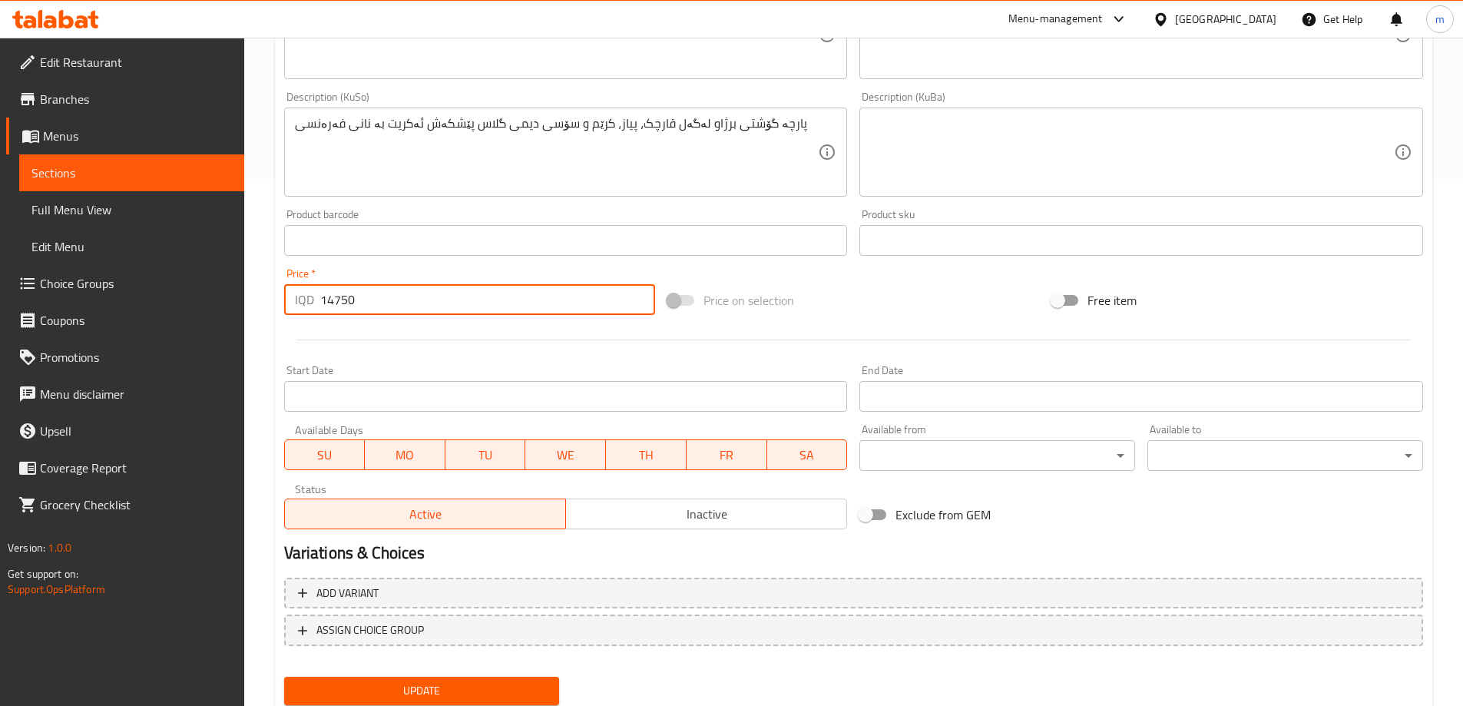
click at [356, 292] on input "14750" at bounding box center [488, 299] width 336 height 31
paste input "3"
type input "13750"
click at [455, 267] on div "Price   * IQD 13750 Price *" at bounding box center [470, 291] width 384 height 59
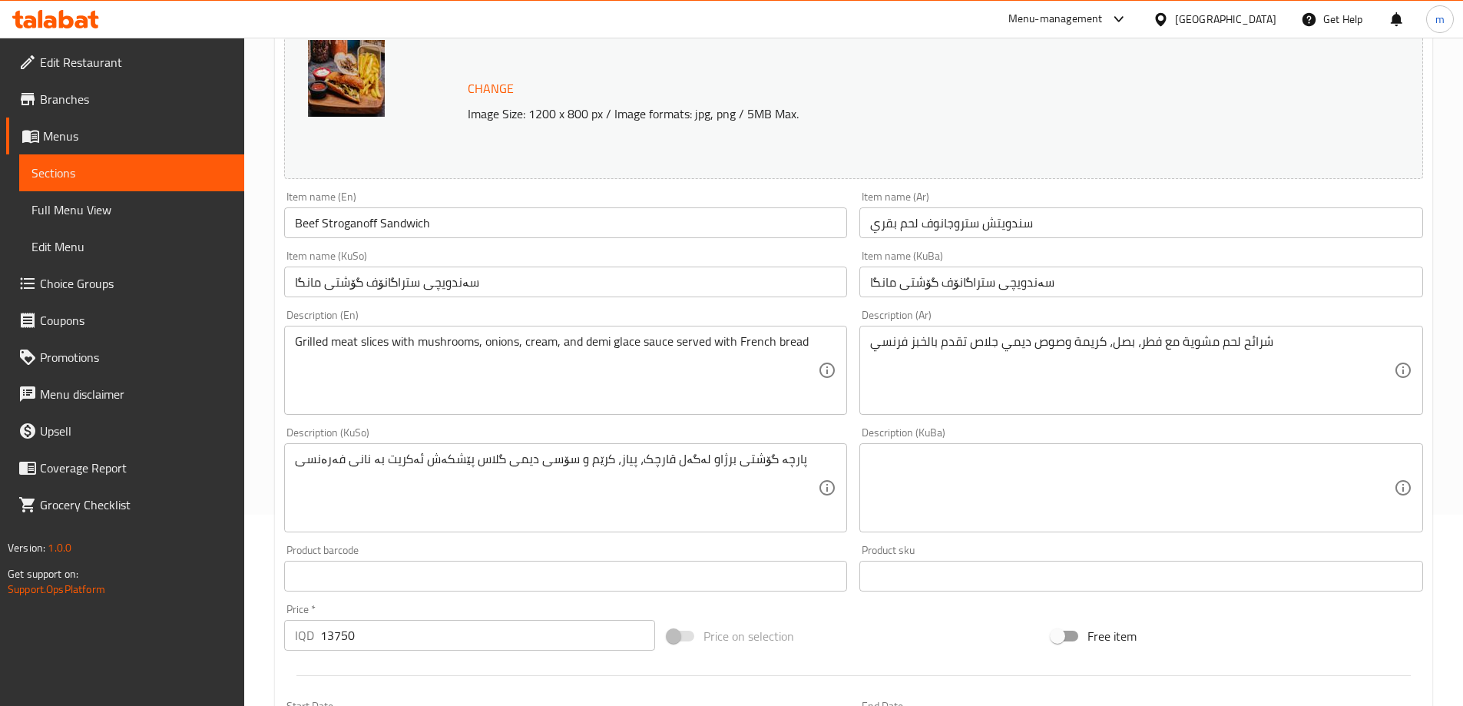
scroll to position [169, 0]
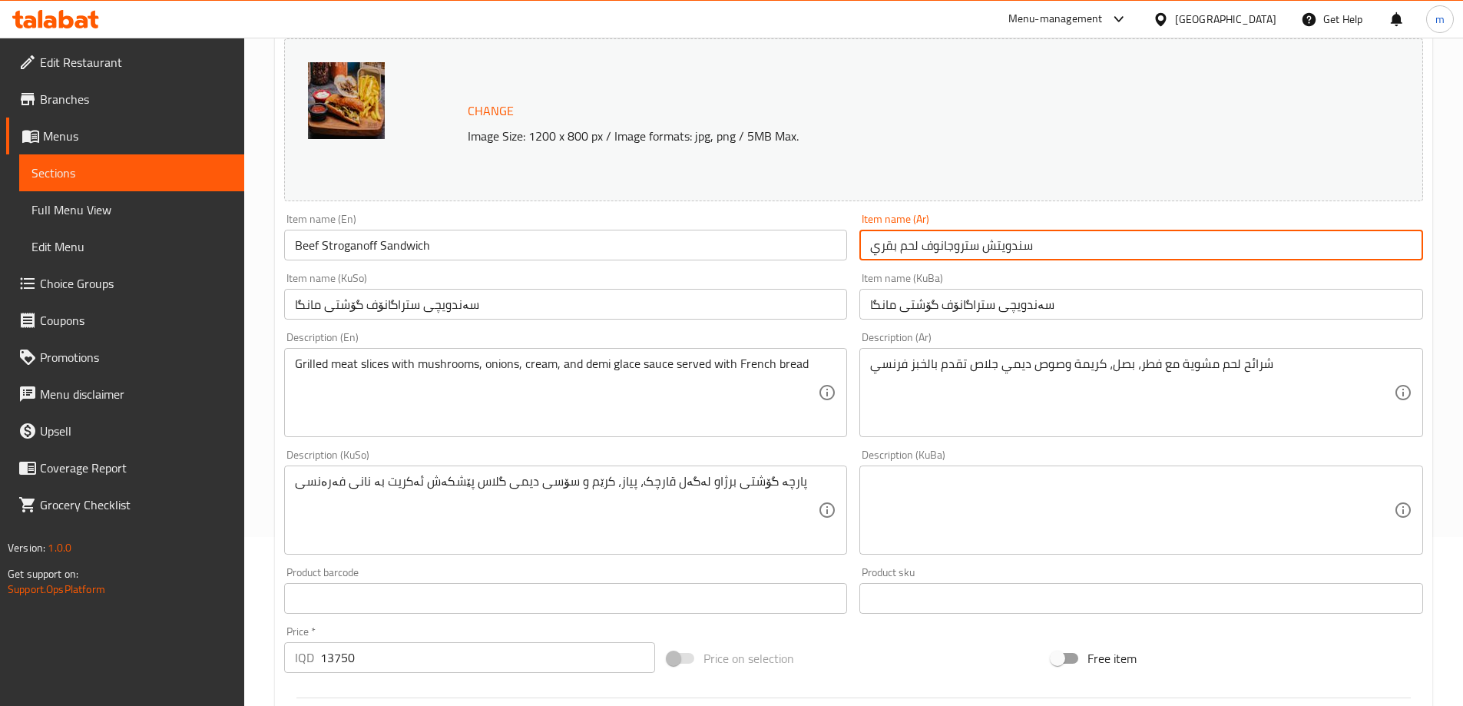
drag, startPoint x: 922, startPoint y: 244, endPoint x: 832, endPoint y: 240, distance: 90.0
click at [832, 240] on div "Change Image Size: 1200 x 800 px / Image formats: jpg, png / 5MB Max. Item name…" at bounding box center [854, 462] width 1152 height 861
paste input "[PERSON_NAME]"
click at [941, 249] on input "[PERSON_NAME]" at bounding box center [1142, 245] width 564 height 31
click at [1007, 276] on div "Item name (KuBa) سەندویچی ستراگانۆف گۆشتی مانگا Item name (KuBa)" at bounding box center [1142, 296] width 564 height 47
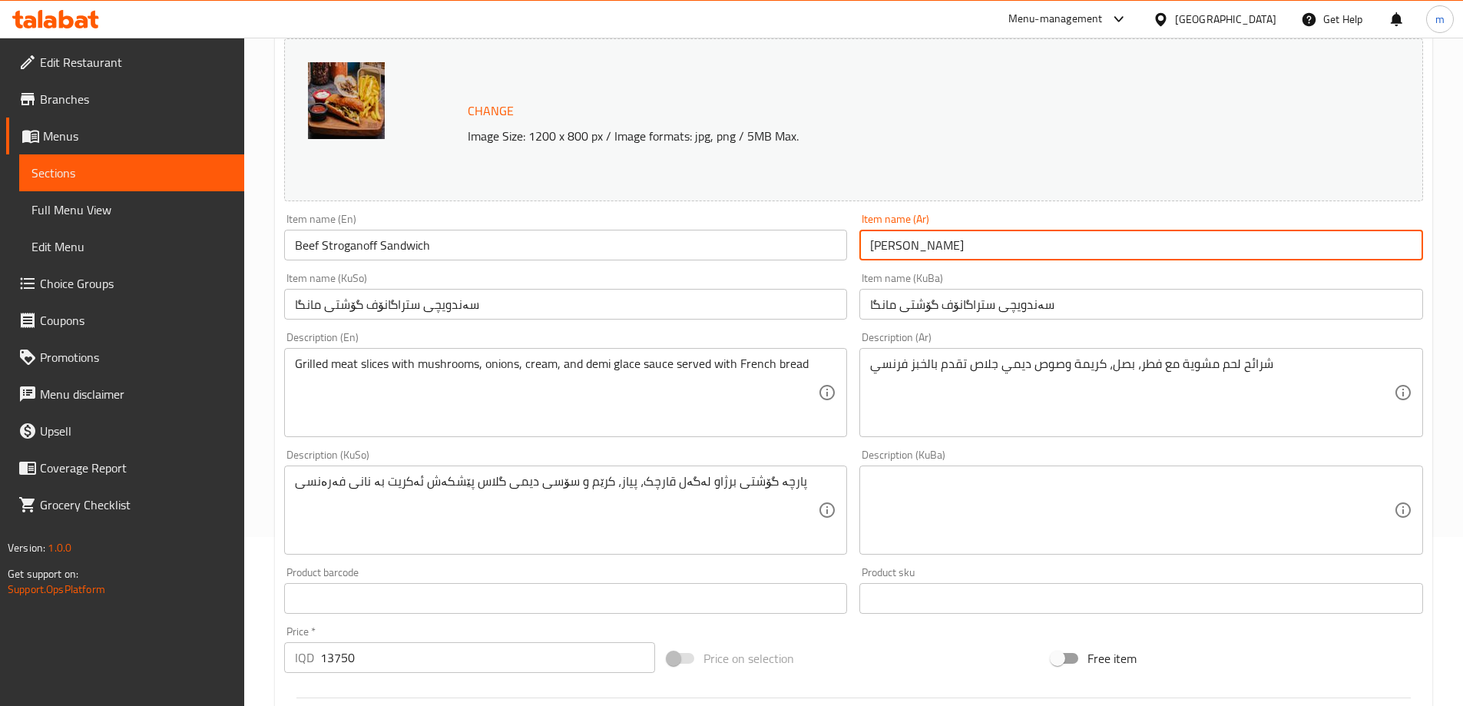
click at [999, 266] on div "Item name ([PERSON_NAME] Item name (Ar)" at bounding box center [1142, 236] width 576 height 59
click at [896, 246] on input "[PERSON_NAME]" at bounding box center [1142, 245] width 564 height 31
click at [1039, 258] on input "[PERSON_NAME]" at bounding box center [1142, 245] width 564 height 31
click at [1039, 250] on input "[PERSON_NAME]" at bounding box center [1142, 245] width 564 height 31
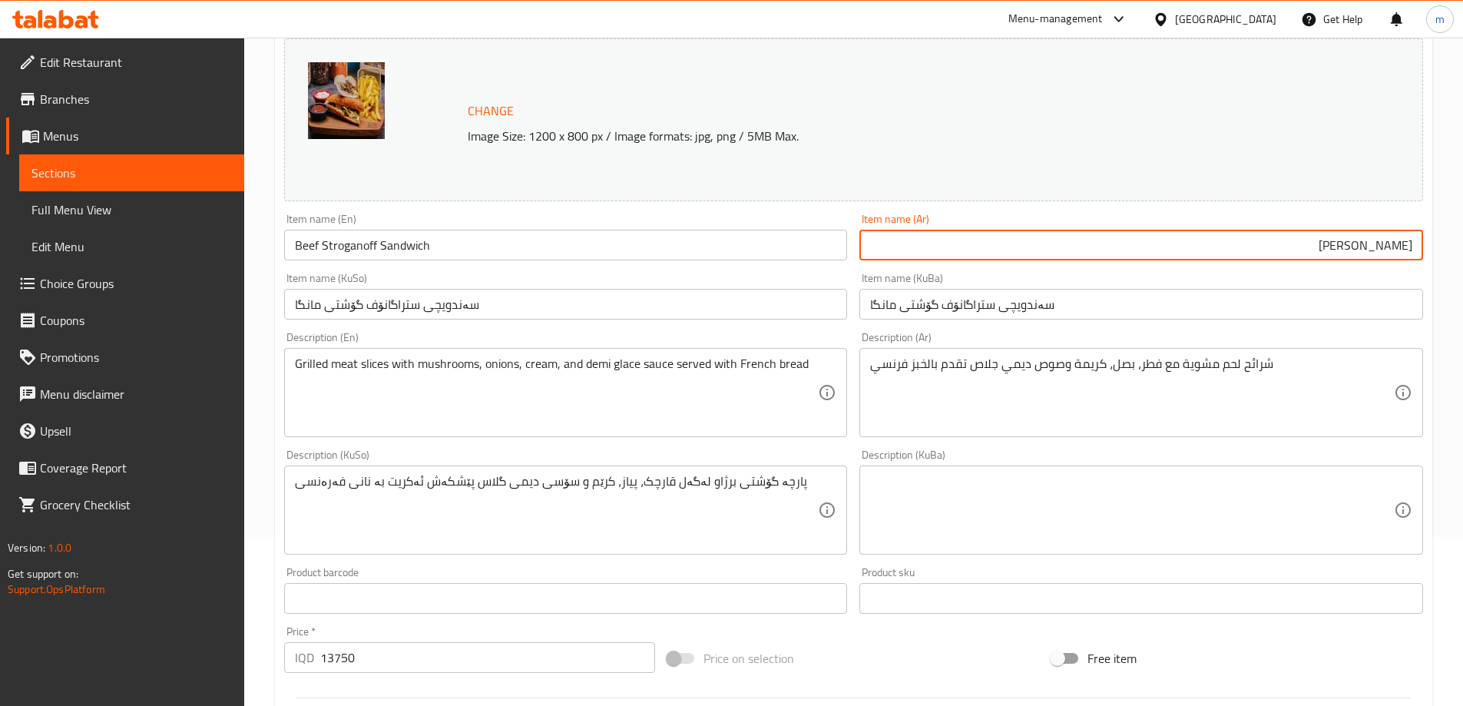
click at [1318, 243] on input "[PERSON_NAME]" at bounding box center [1142, 245] width 564 height 31
type input "[PERSON_NAME]"
click at [1331, 252] on input "[PERSON_NAME]" at bounding box center [1142, 245] width 564 height 31
click at [1330, 243] on input "[PERSON_NAME]" at bounding box center [1142, 245] width 564 height 31
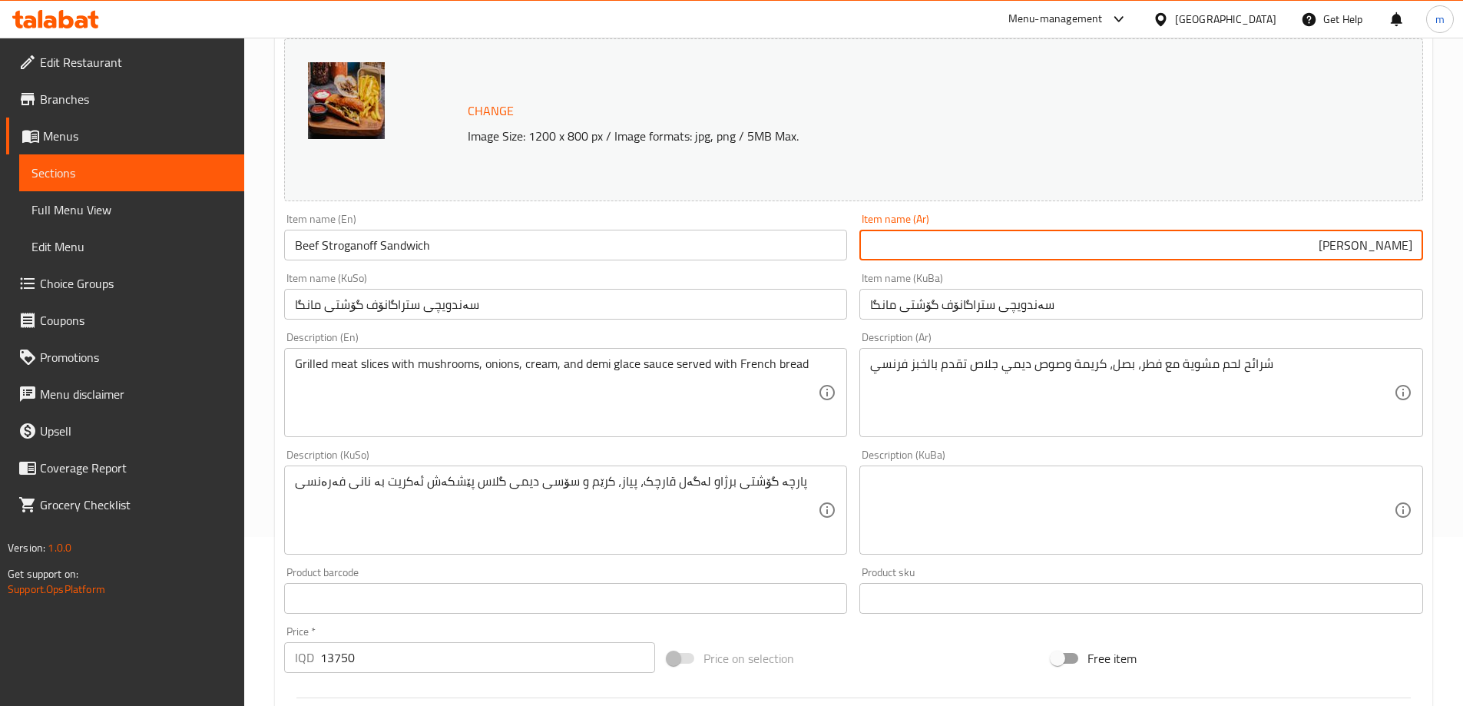
click at [1330, 243] on input "[PERSON_NAME]" at bounding box center [1142, 245] width 564 height 31
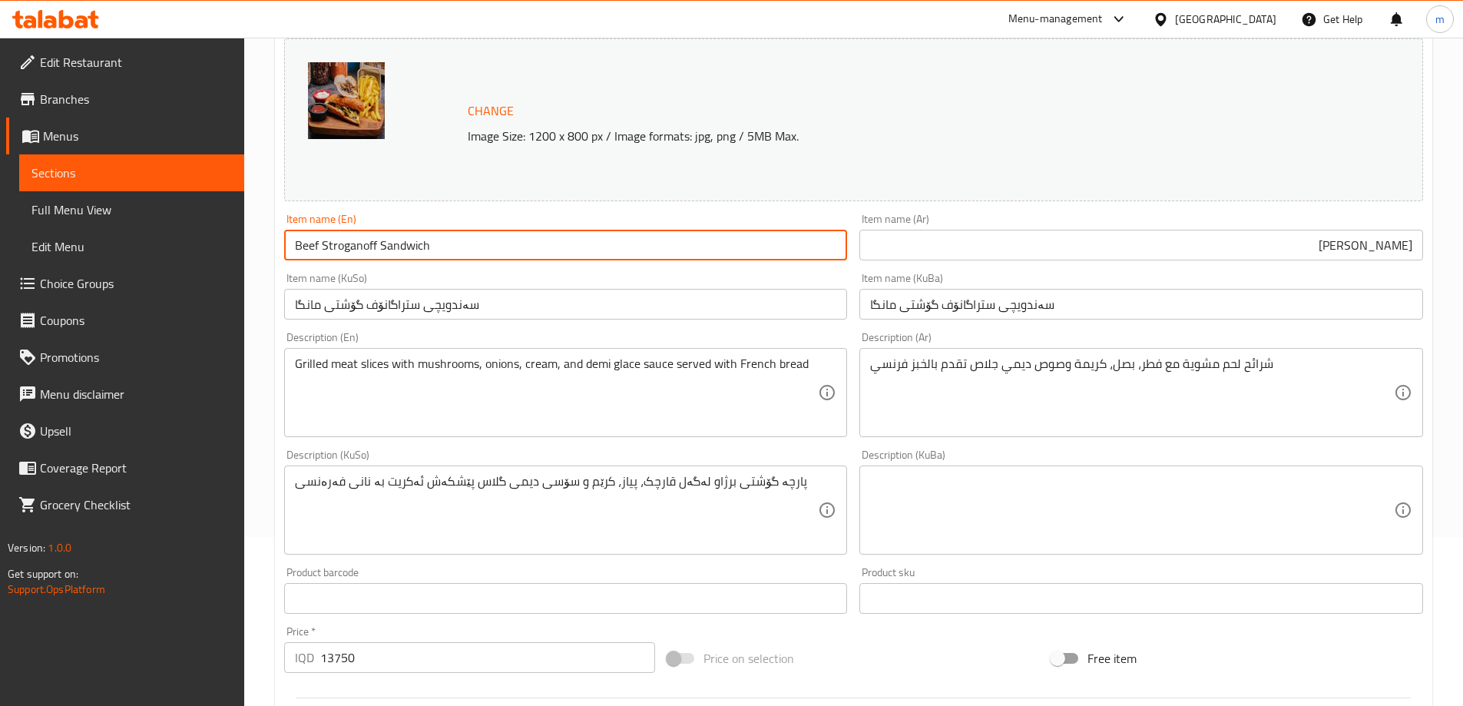
click at [485, 241] on input "Beef Stroganoff Sandwich" at bounding box center [566, 245] width 564 height 31
paste input "Stroganoff sandwich"
click at [473, 240] on input "Beef Stroganoff Sandwich Stroganoff sandwich" at bounding box center [566, 245] width 564 height 31
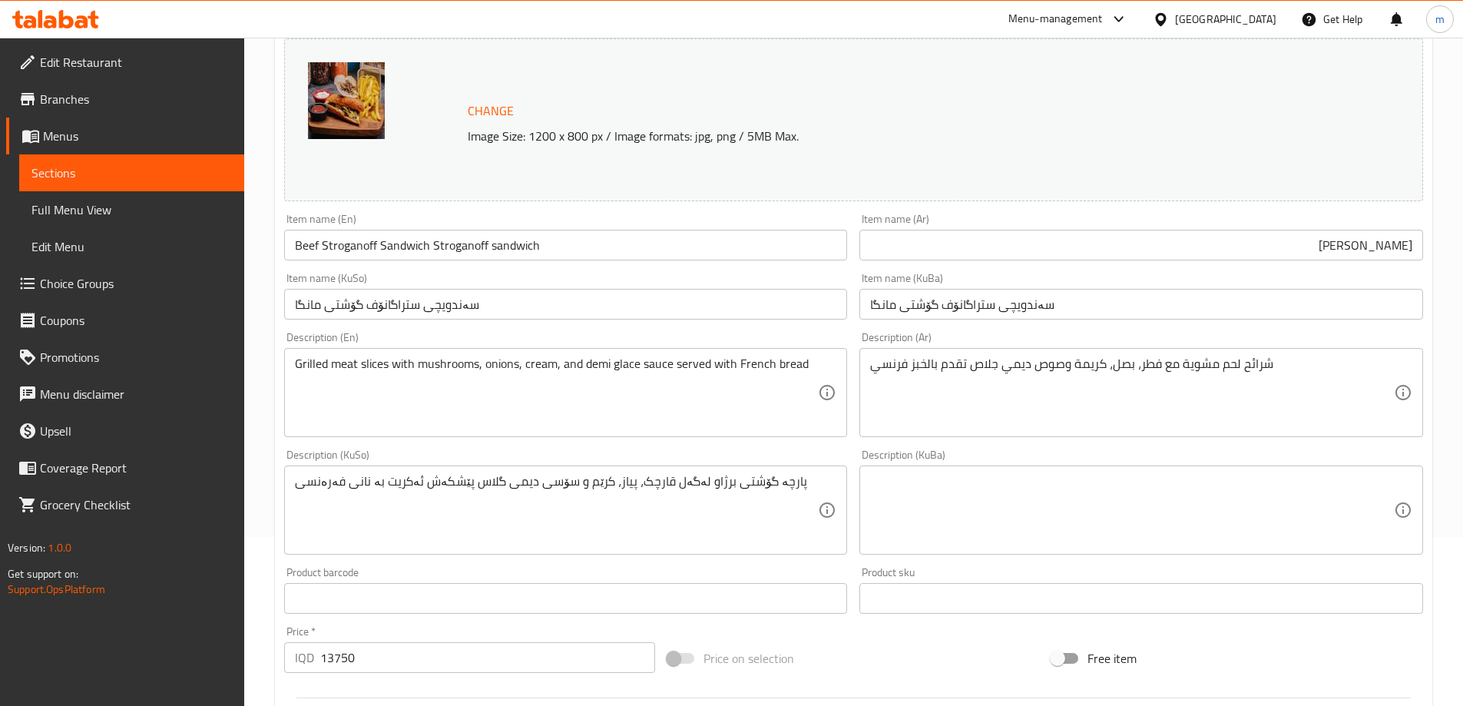
click at [316, 254] on input "Beef Stroganoff Sandwich Stroganoff sandwich" at bounding box center [566, 245] width 564 height 31
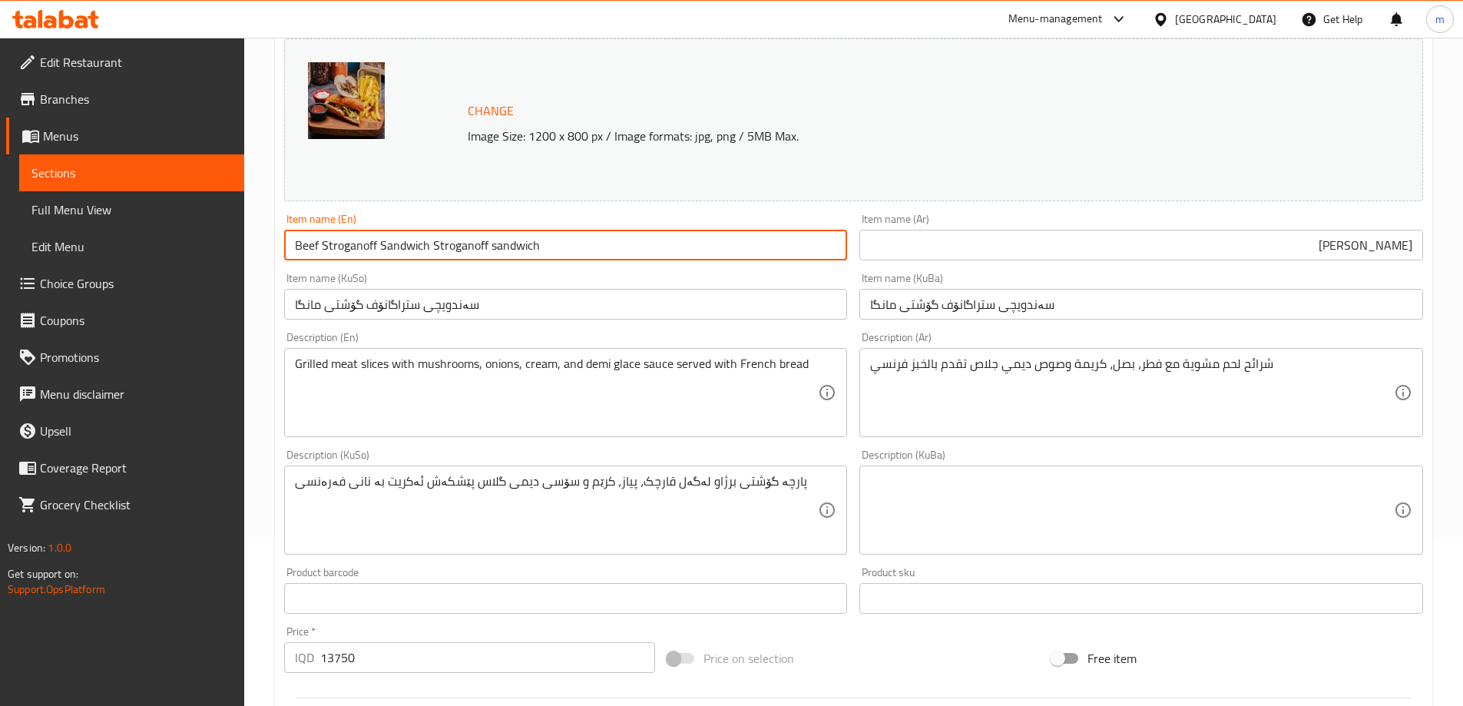
drag, startPoint x: 322, startPoint y: 250, endPoint x: 260, endPoint y: 250, distance: 62.2
click at [260, 250] on div "Home / Restaurants management / Menus / Sections / item / update Beef Sandwiche…" at bounding box center [853, 492] width 1219 height 1247
drag, startPoint x: 535, startPoint y: 241, endPoint x: 402, endPoint y: 242, distance: 133.7
click at [402, 242] on input "Stroganoff Sandwich Stroganoff sandwich" at bounding box center [566, 245] width 564 height 31
type input "Stroganoff Sandwich"
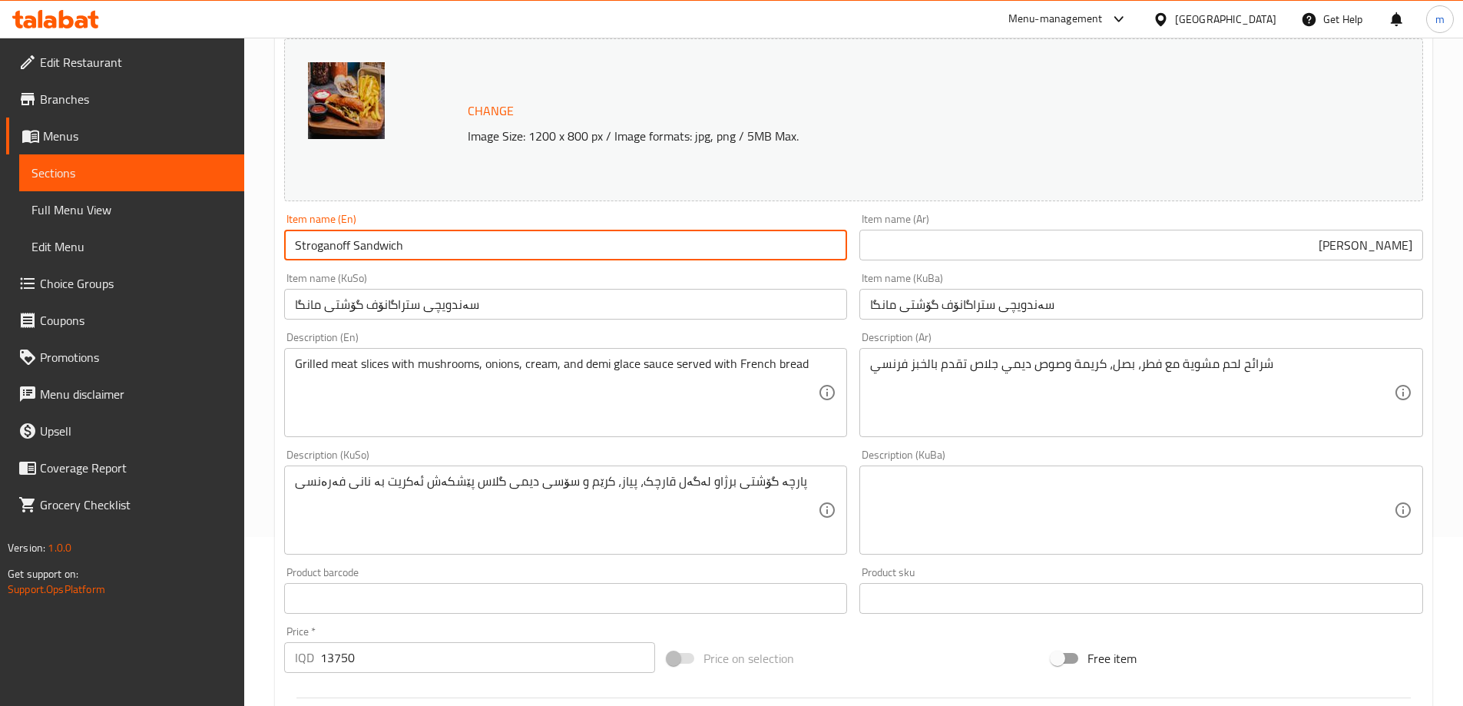
click at [403, 269] on div "Item name (KuSo) سەندویچی ستراگانۆف گۆشتی مانگا Item name (KuSo)" at bounding box center [566, 296] width 576 height 59
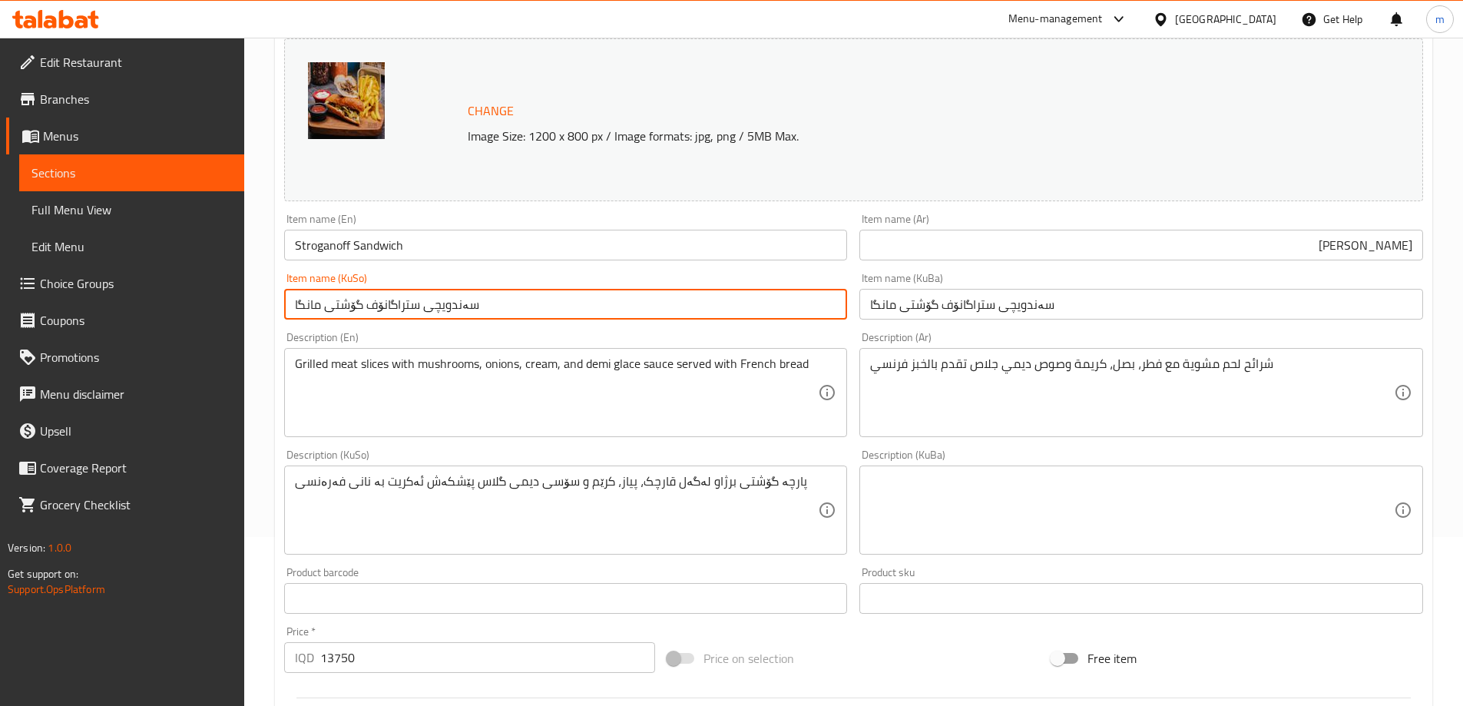
drag, startPoint x: 425, startPoint y: 306, endPoint x: 290, endPoint y: 293, distance: 135.8
click at [290, 293] on input "سەندویچی ستراگانۆف گۆشتی مانگا" at bounding box center [566, 304] width 564 height 31
click at [753, 308] on input "سەندویچی سترانگنۆف" at bounding box center [566, 304] width 564 height 31
click at [701, 304] on input "سەندویچی ستراگنۆف" at bounding box center [566, 304] width 564 height 31
type input "سەندویچی ستراگانۆف گۆشتی مانگا"
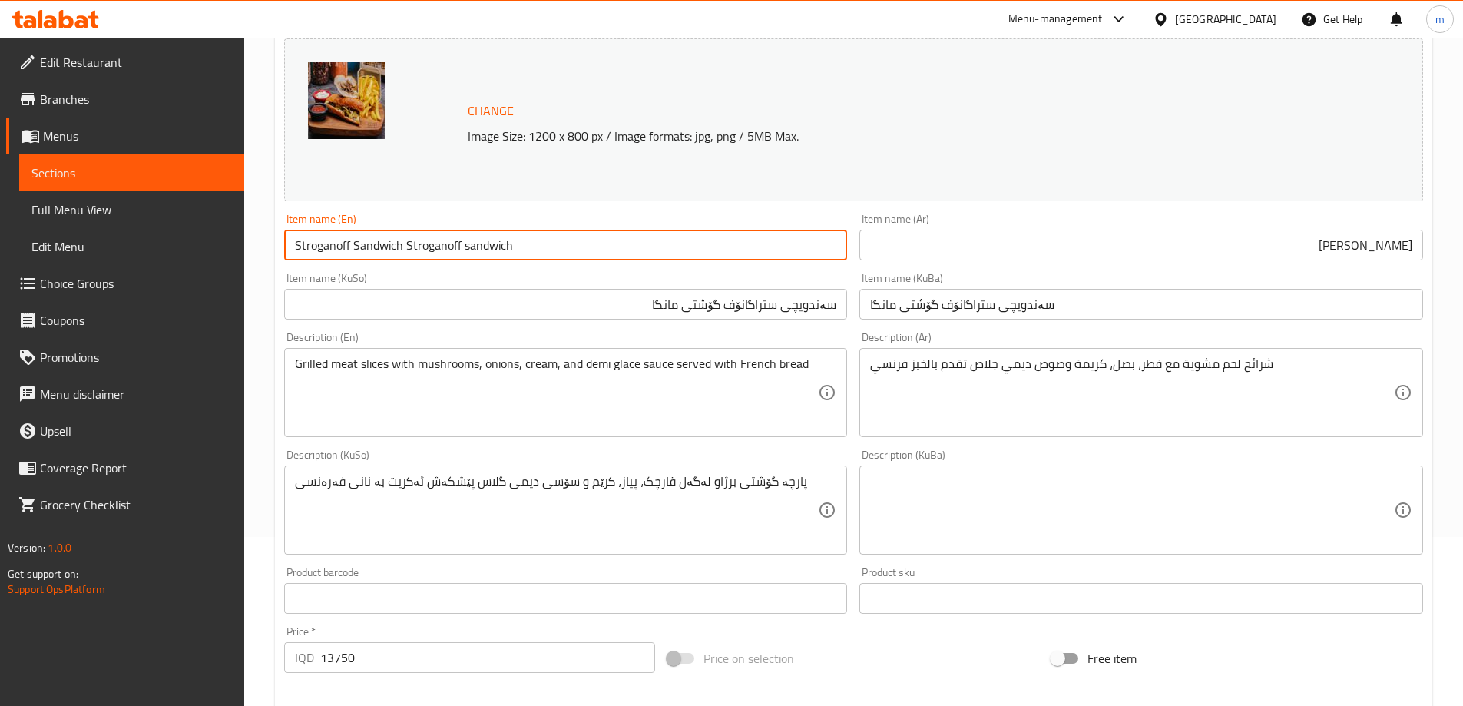
type input "Stroganoff Sandwich"
click at [1021, 310] on input "سەندویچی ستراگانۆف گۆشتی مانگا" at bounding box center [1142, 304] width 564 height 31
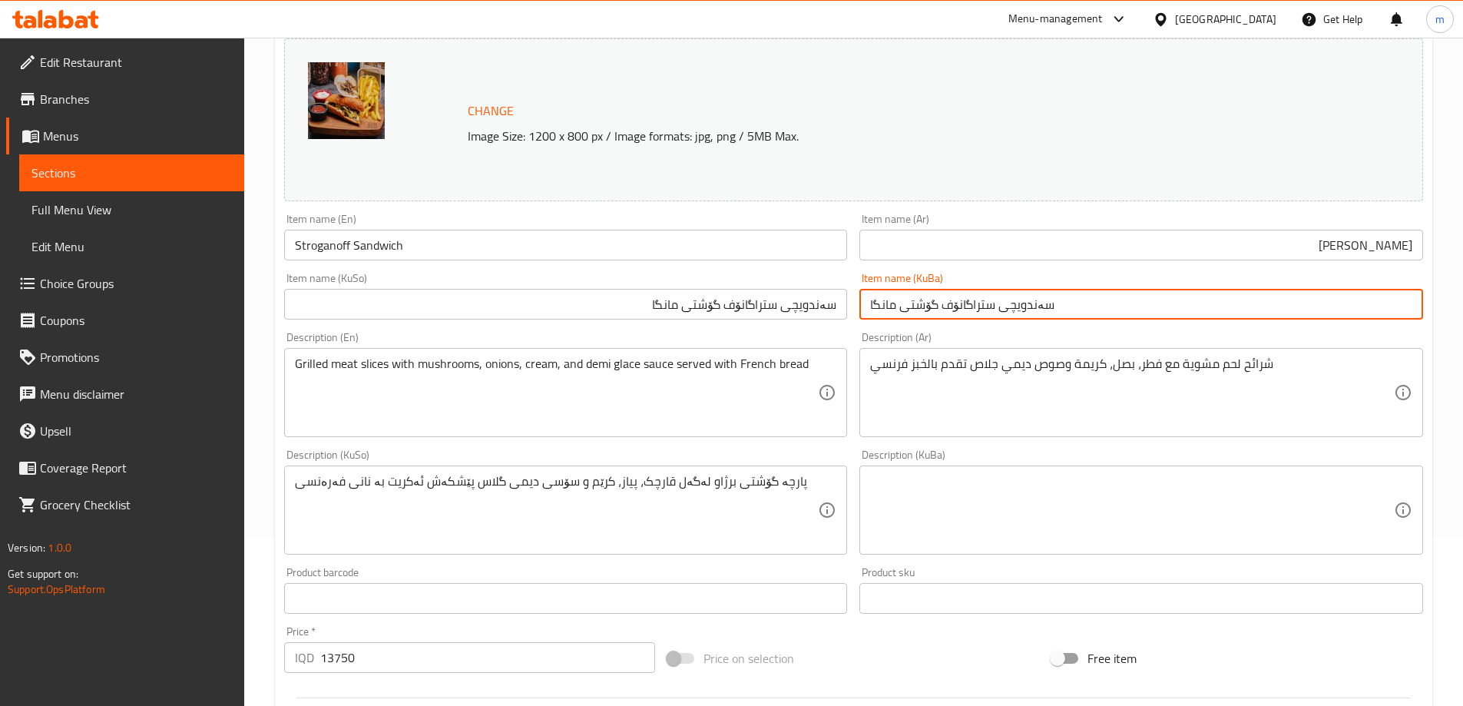
click at [1021, 310] on input "سەندویچی ستراگانۆف گۆشتی مانگا" at bounding box center [1142, 304] width 564 height 31
paste input "نۆف"
type input "سەندویچی ستراگنۆف"
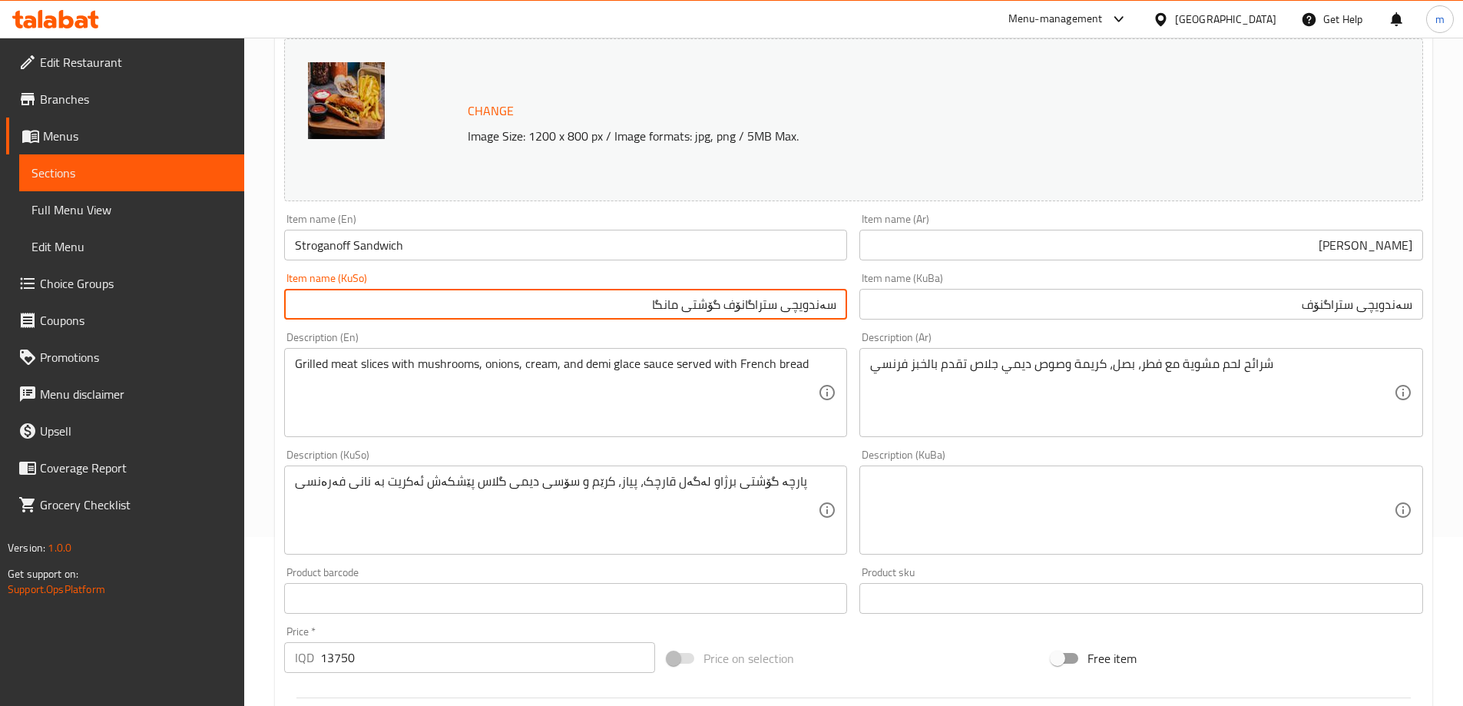
click at [641, 306] on input "سەندویچی ستراگانۆف گۆشتی مانگا" at bounding box center [566, 304] width 564 height 31
click at [1178, 307] on input "سەندویچی ستراگنۆف" at bounding box center [1142, 304] width 564 height 31
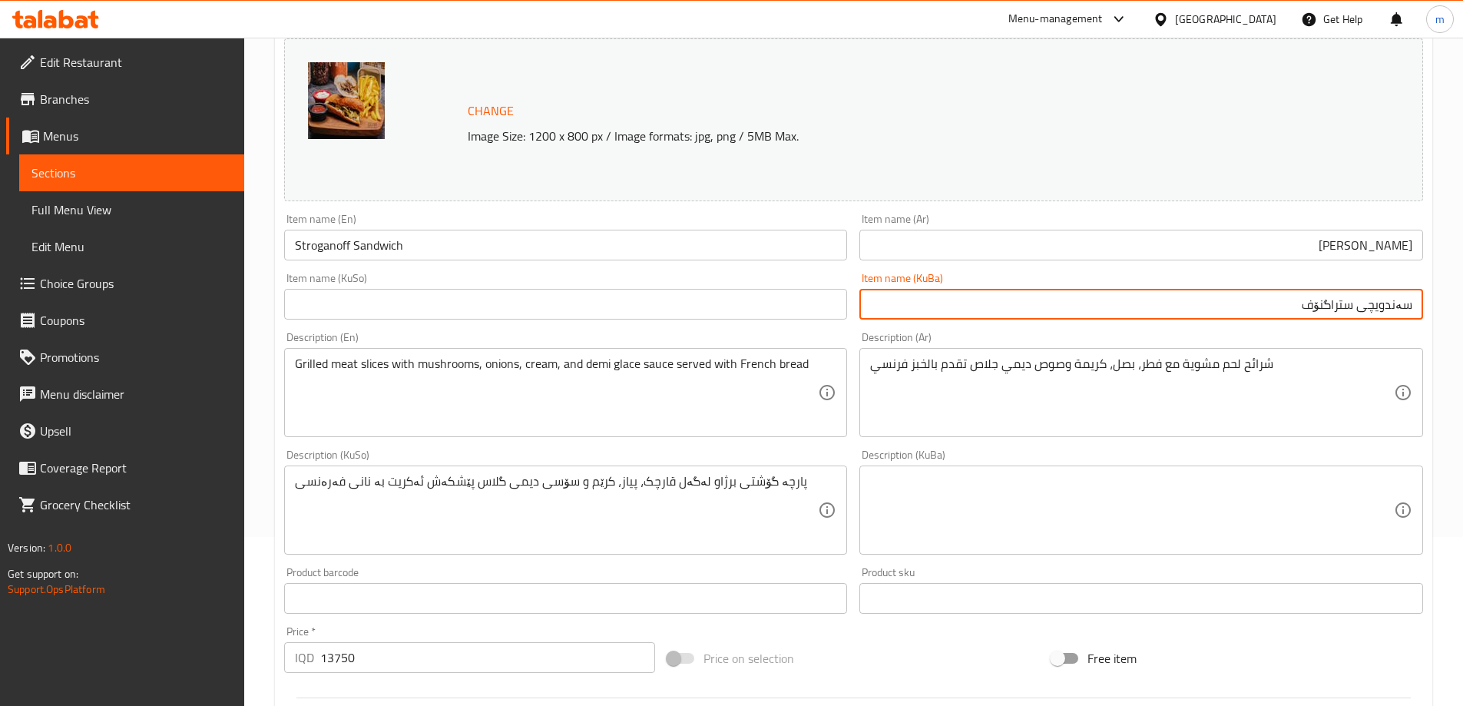
click at [737, 300] on input "text" at bounding box center [566, 304] width 564 height 31
paste input "سەندویچی ستراگنۆف"
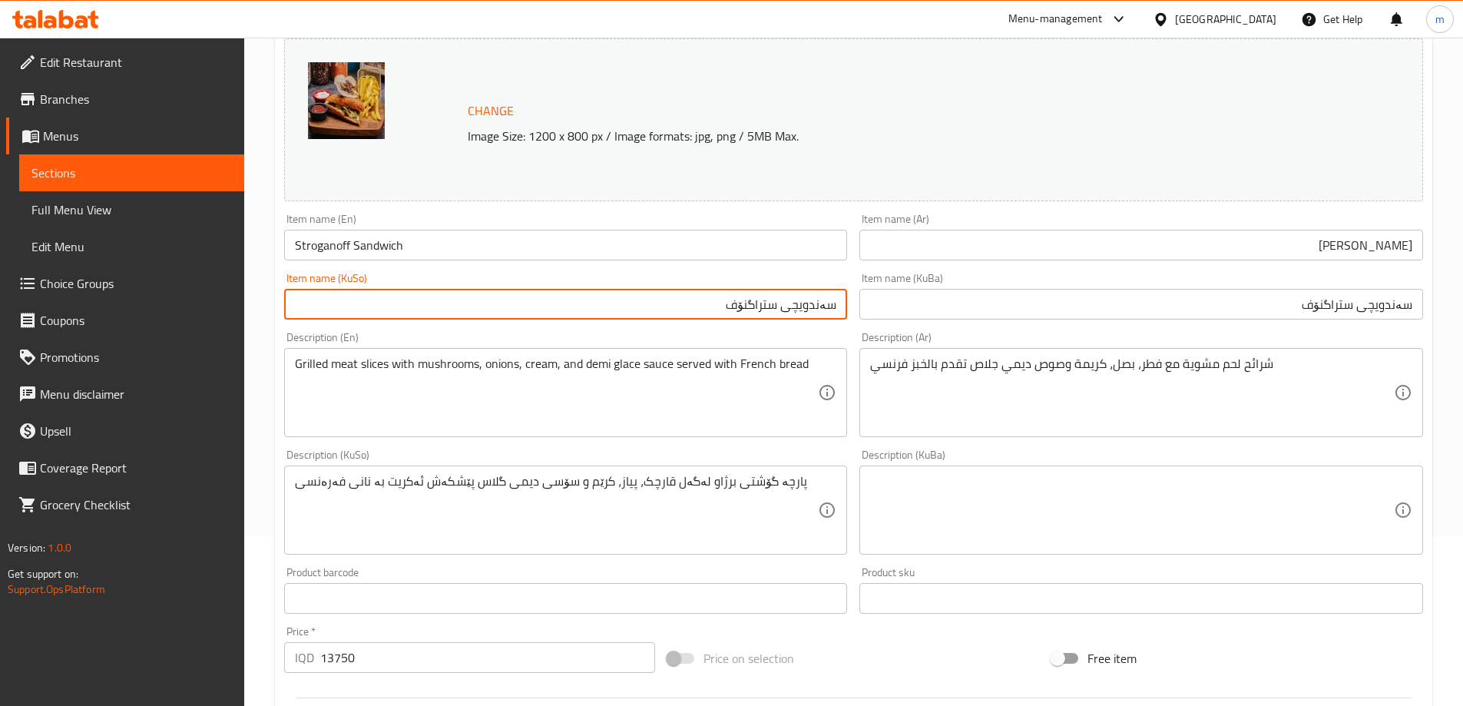
type input "سەندویچی ستراگنۆف"
click at [1330, 248] on input "[PERSON_NAME]" at bounding box center [1142, 245] width 564 height 31
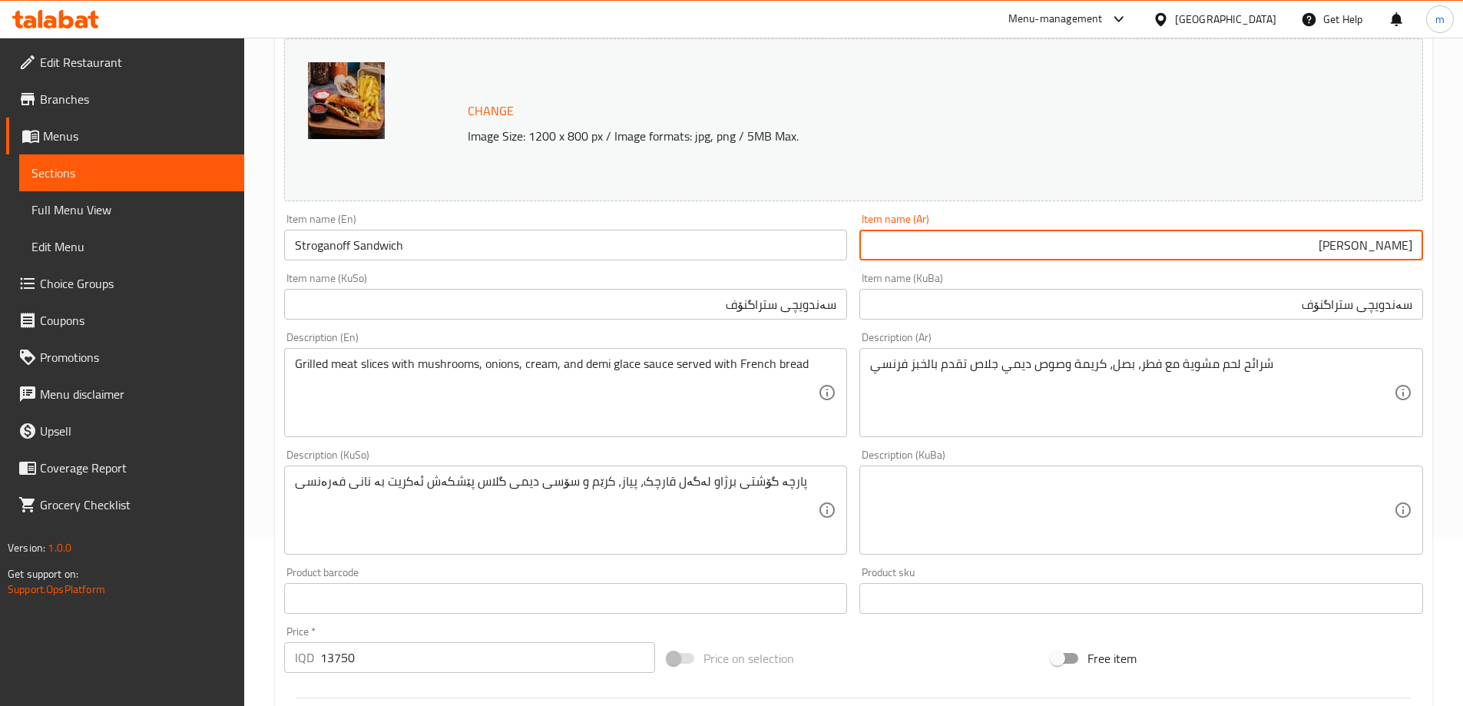
click at [847, 263] on div "Item name (En) Stroganoff Sandwich Item name (En)" at bounding box center [566, 236] width 576 height 59
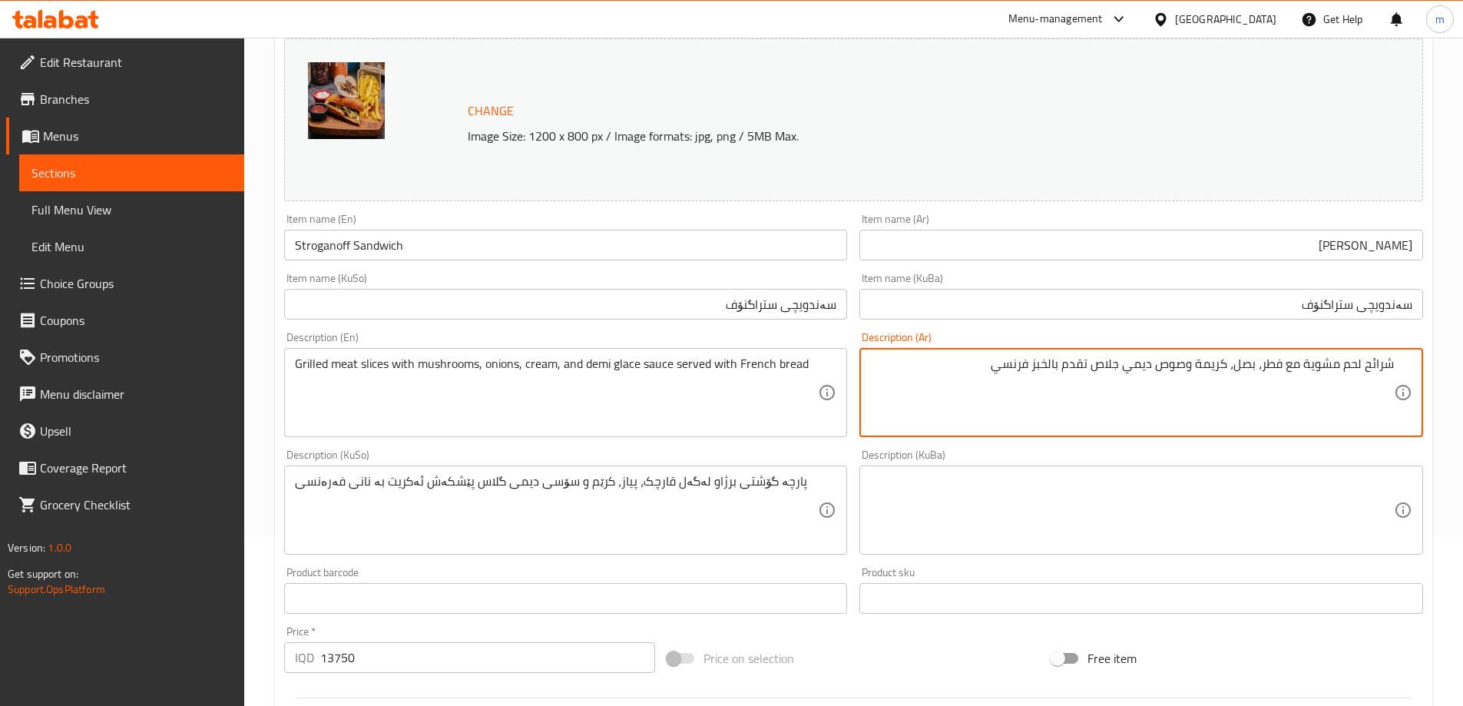
click at [951, 370] on textarea "شرائح لحم مشوية مع فطر، بصل، كريمة وصوص ديمي جلاص تقدم بالخبز فرنسي" at bounding box center [1132, 392] width 524 height 73
paste textarea "شرائح اللحم المشوية مع الفطر والبصل والكريمة وصوص الديمي جلاص ، تقدم بالخبز الف…"
click at [1354, 376] on textarea "شرائح لحم مشوية مع فطر، بصل، كريمة وصوص ديمي جلاص تقدم بالخبز فرنسي شرائح اللحم…" at bounding box center [1132, 392] width 524 height 73
click at [1333, 378] on textarea "شرائح لحم مشوية مع فطر، بصل، كريمة وصوص ديمي جلاص تقدم بالخبز فرنسي شرائح لحم ا…" at bounding box center [1132, 392] width 524 height 73
click at [1276, 376] on textarea "شرائح لحم مشوية مع فطر، بصل، كريمة وصوص ديمي جلاص تقدم بالخبز فرنسي شرائح لحم م…" at bounding box center [1132, 392] width 524 height 73
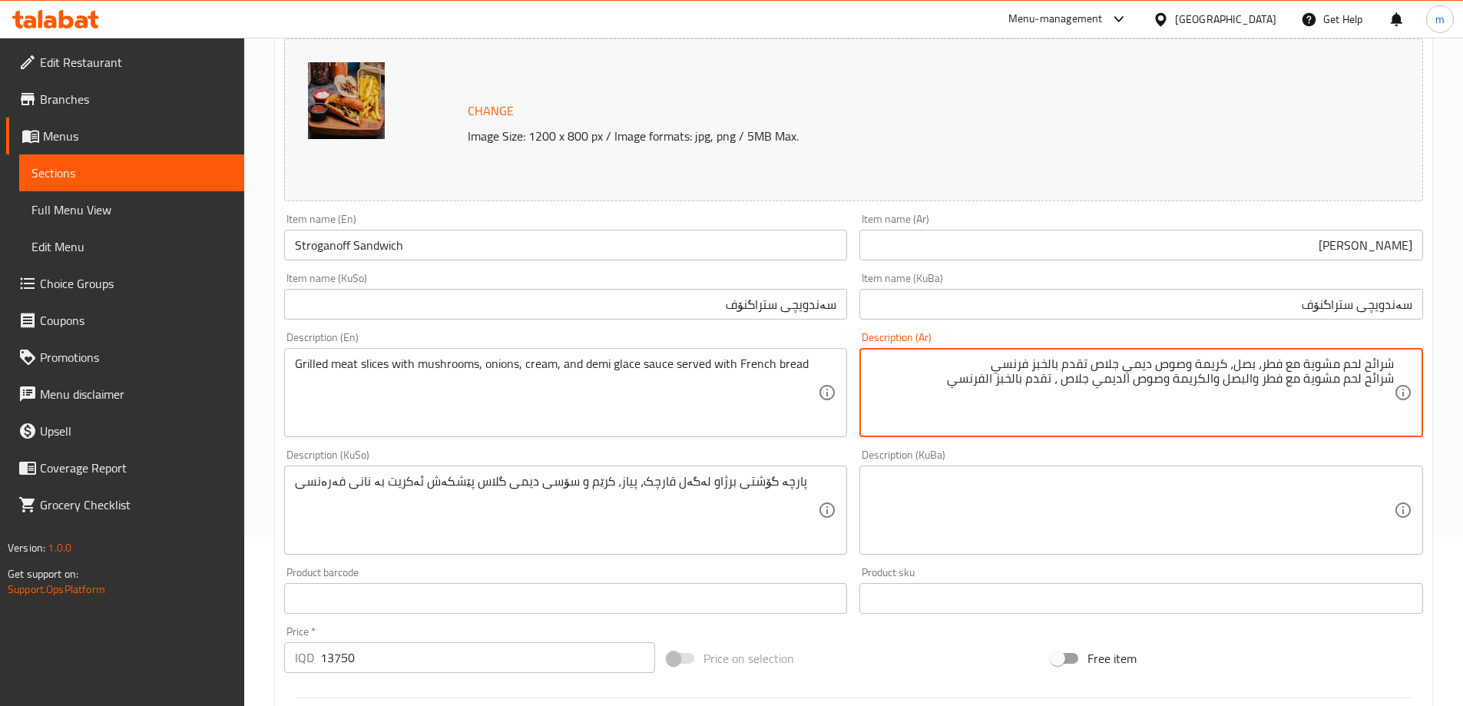
click at [1249, 376] on textarea "شرائح لحم مشوية مع فطر، بصل، كريمة وصوص ديمي جلاص تقدم بالخبز فرنسي شرائح لحم م…" at bounding box center [1132, 392] width 524 height 73
click at [1257, 376] on textarea "شرائح لحم مشوية مع فطر، بصل، كريمة وصوص ديمي جلاص تقدم بالخبز فرنسي شرائح لحم م…" at bounding box center [1132, 392] width 524 height 73
drag, startPoint x: 1217, startPoint y: 376, endPoint x: 1216, endPoint y: 387, distance: 11.5
click at [1215, 376] on textarea "شرائح لحم مشوية مع فطر، بصل، كريمة وصوص ديمي جلاص تقدم بالخبز فرنسي شرائح لحم م…" at bounding box center [1132, 392] width 524 height 73
click at [1146, 382] on textarea "شرائح لحم مشوية مع فطر، بصل، كريمة وصوص ديمي جلاص تقدم بالخبز فرنسي شرائح لحم م…" at bounding box center [1132, 392] width 524 height 73
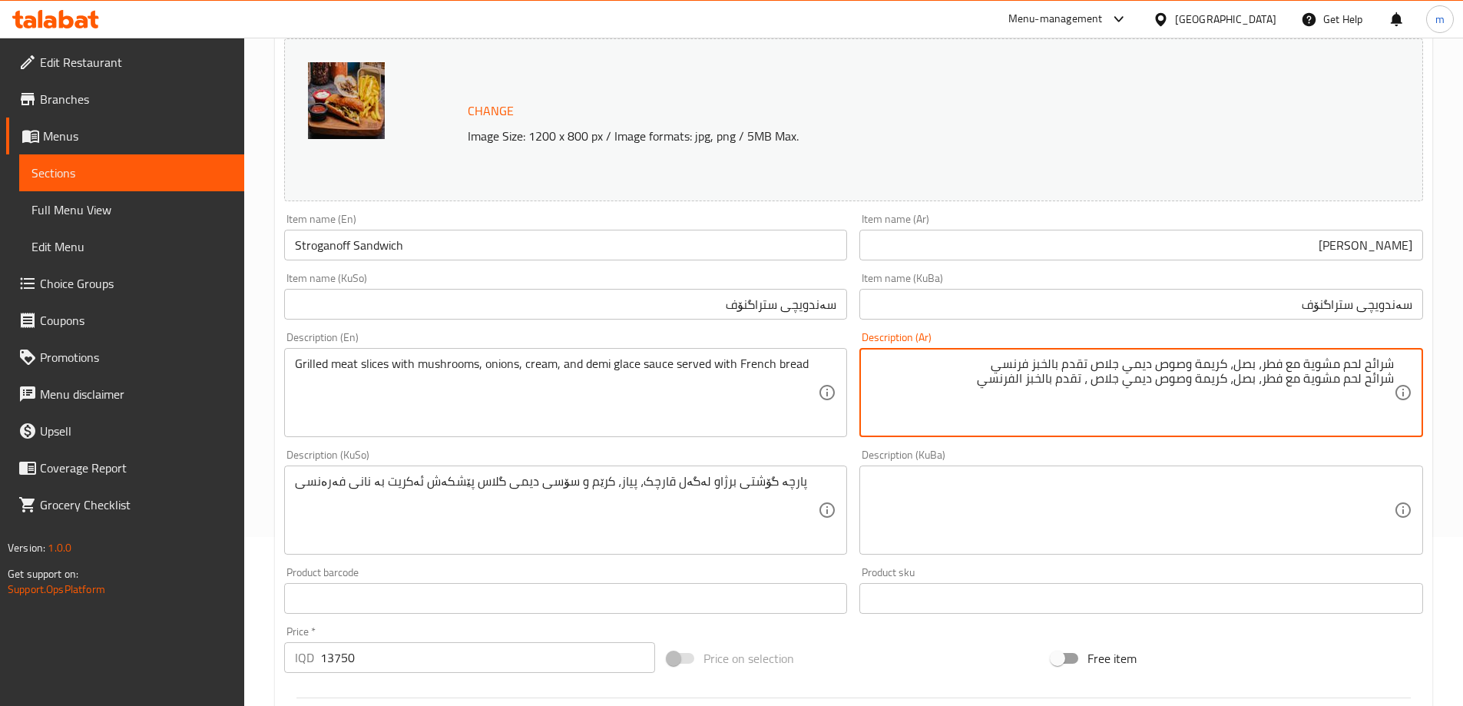
click at [1089, 378] on textarea "شرائح لحم مشوية مع فطر، بصل، كريمة وصوص ديمي جلاص تقدم بالخبز فرنسي شرائح لحم م…" at bounding box center [1132, 392] width 524 height 73
click at [1055, 376] on textarea "شرائح لحم مشوية مع فطر، بصل، كريمة وصوص ديمي جلاص تقدم بالخبز فرنسي شرائح لحم م…" at bounding box center [1132, 392] width 524 height 73
click at [1053, 376] on textarea "شرائح لحم مشوية مع فطر، بصل، كريمة وصوص ديمي جلاص تقدم بالخبز فرنسي شرائح لحم م…" at bounding box center [1132, 392] width 524 height 73
click at [1034, 377] on textarea "شرائح لحم مشوية مع فطر، بصل، كريمة وصوص ديمي جلاص تقدم بالخبز فرنسي شرائح لحم م…" at bounding box center [1132, 392] width 524 height 73
type textarea "شرائح لحم مشوية مع فطر، بصل، كريمة وصوص ديمي جلاص تقدم بالخبز فرنسي شرائح لحم م…"
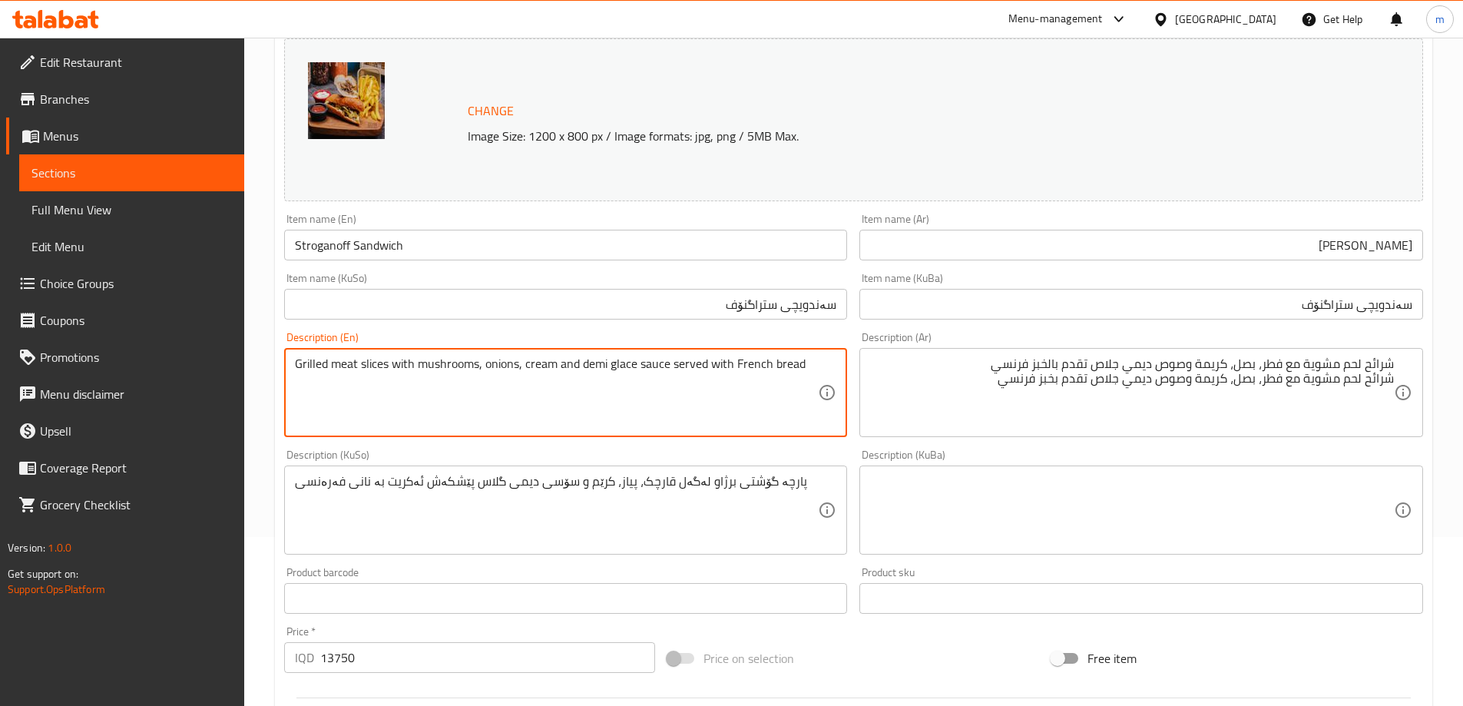
type textarea "Grilled meat slices with mushrooms, onions, cream and demi glace sauce served w…"
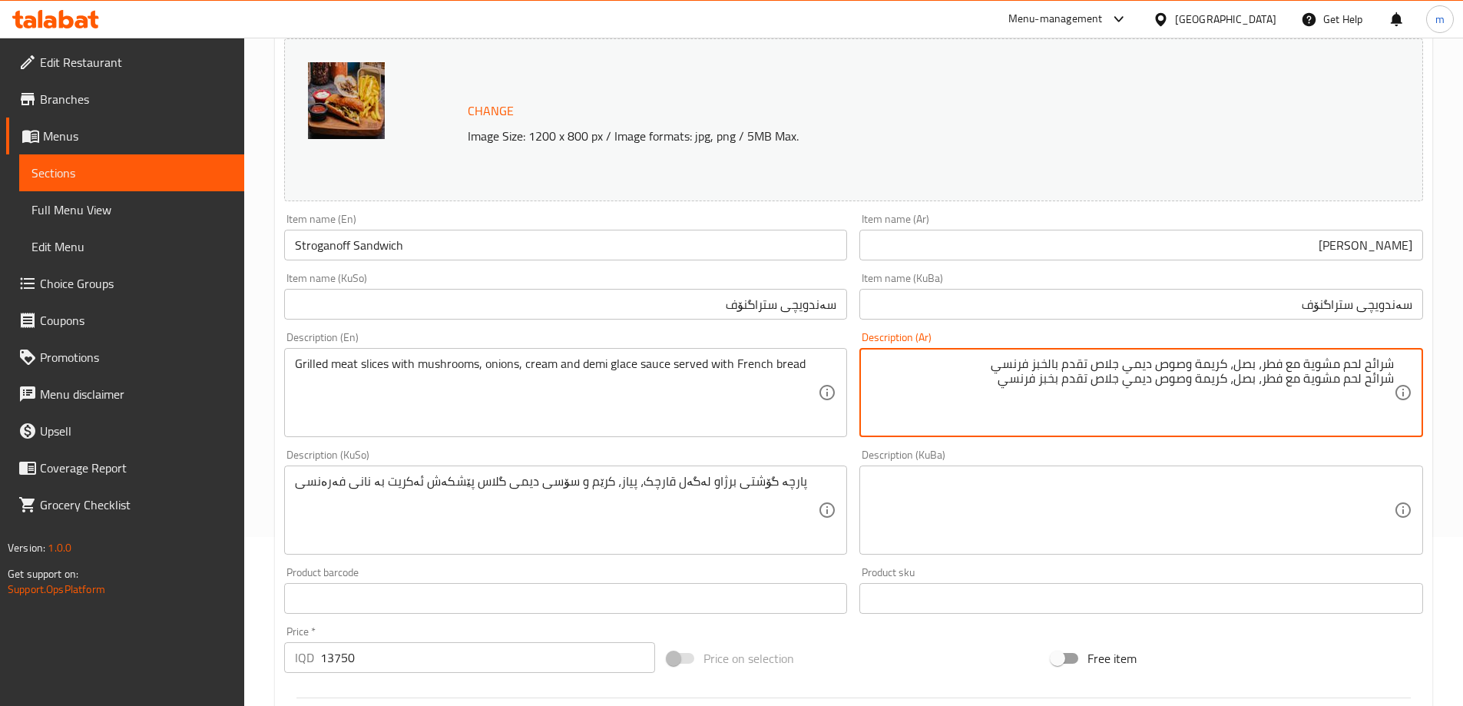
drag, startPoint x: 1099, startPoint y: 375, endPoint x: 1152, endPoint y: 374, distance: 53.0
click at [966, 374] on textarea "شرائح لحم مشوية مع فطر، بصل، كريمة وصوص ديمي جلاص تقدم بالخبز فرنسي شرائح لحم م…" at bounding box center [1132, 392] width 524 height 73
drag, startPoint x: 988, startPoint y: 364, endPoint x: 1436, endPoint y: 353, distance: 448.0
click at [1436, 353] on div "Home / Restaurants management / Menus / Sections / item / update Beef Sandwiche…" at bounding box center [853, 492] width 1219 height 1247
click at [1393, 377] on textarea "شرائح لحم مشوية مع فطر، بصل، كريمة وصوص ديمي جلاص تقدم بخبز فرنسي" at bounding box center [1132, 392] width 524 height 73
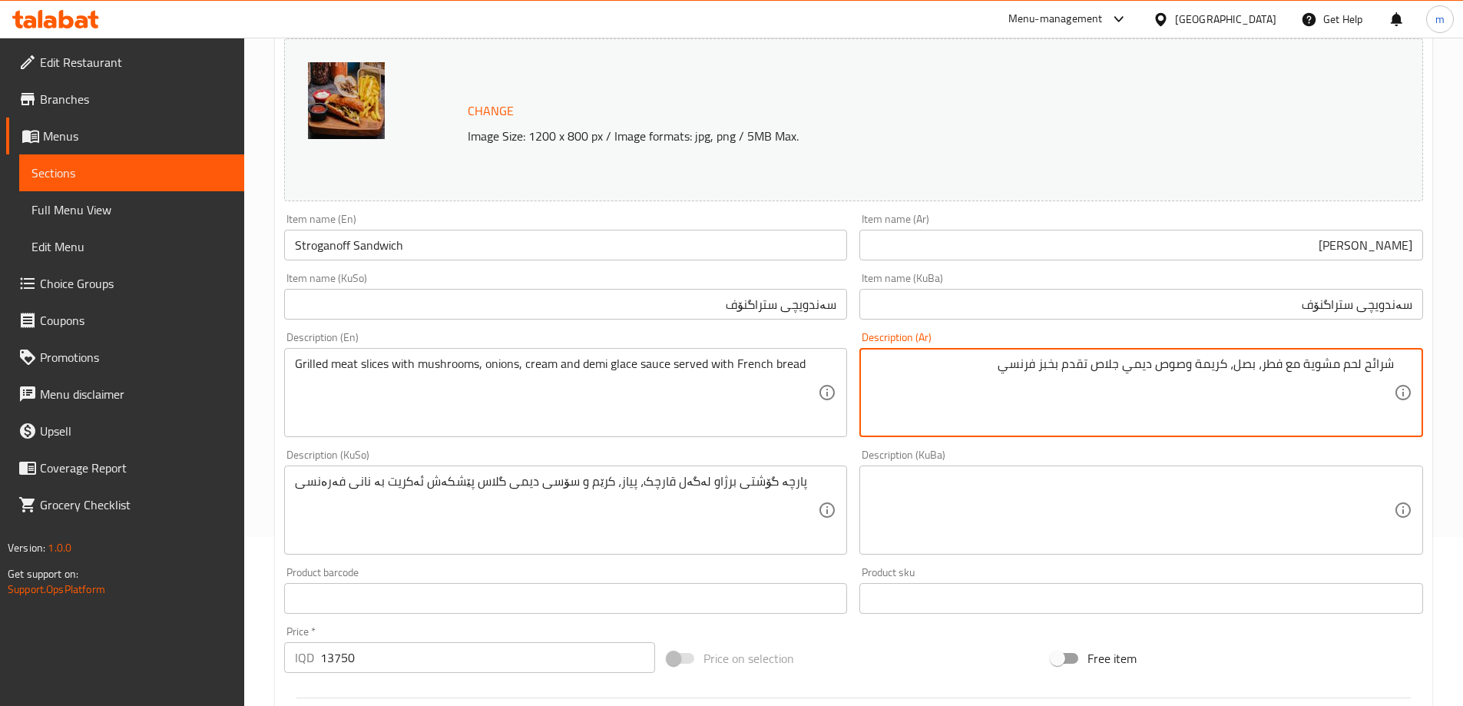
type textarea "شرائح لحم مشوية مع فطر، بصل، كريمة وصوص ديمي جلاص تقدم بخبز فرنسي"
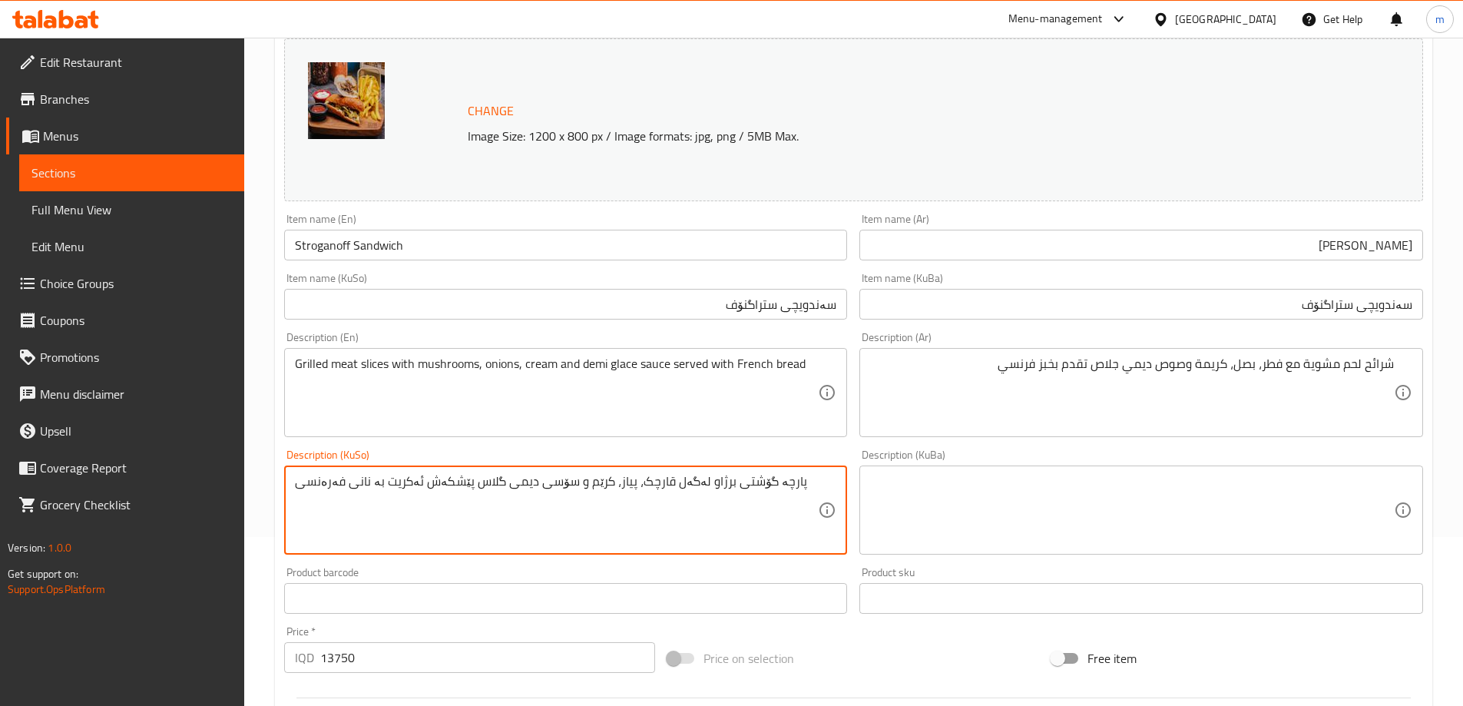
click at [1015, 503] on textarea at bounding box center [1132, 510] width 524 height 73
paste textarea "پارچە گۆشتی برژاو لەگەل قارچک، پیاز، کرێم و سۆسی دیمی گلاس پێشکەش ئەکریت بە نان…"
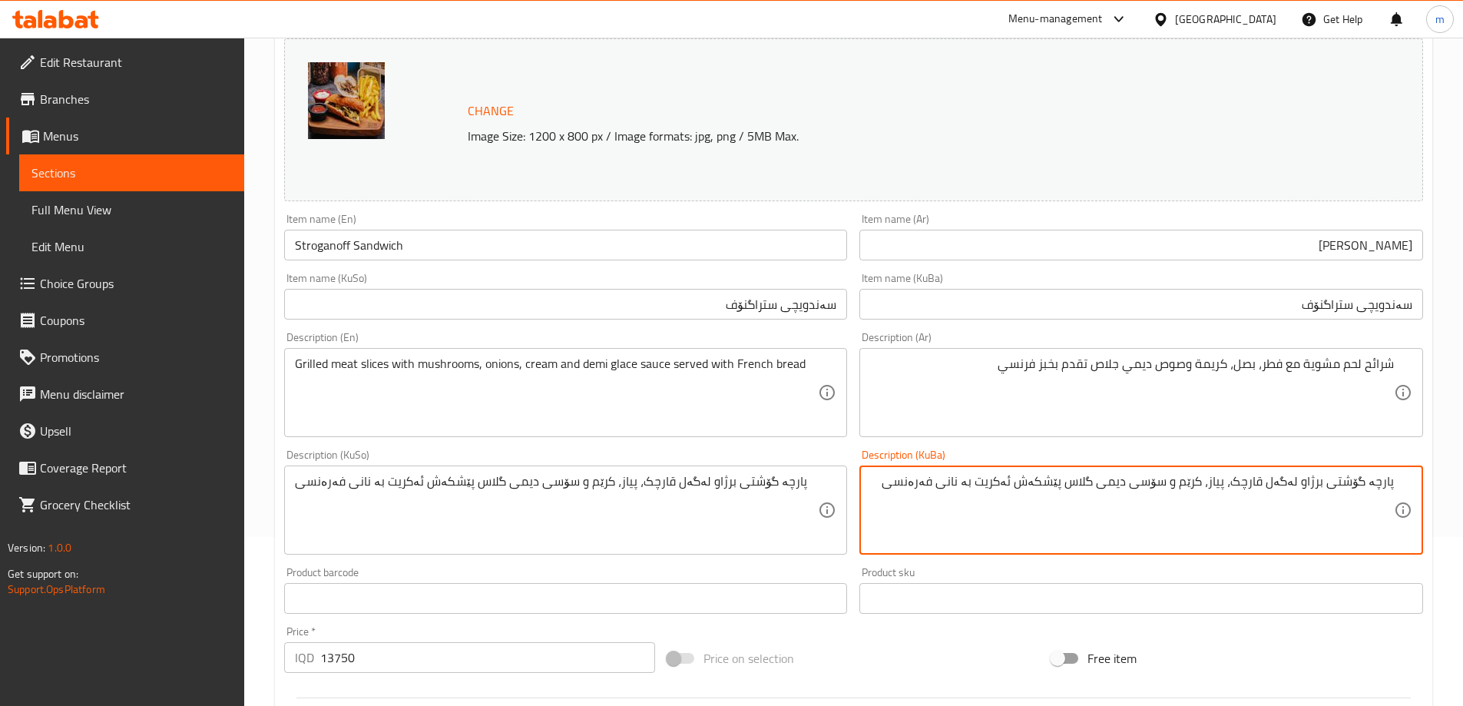
click at [1022, 486] on textarea "پارچە گۆشتی برژاو لەگەل قارچک، پیاز، کرێم و سۆسی دیمی گلاس پێشکەش ئەکریت بە نان…" at bounding box center [1132, 510] width 524 height 73
click at [1002, 476] on textarea "پارچە گۆشتی برژاو لەگەل قارچک، پیاز، کرێم و سۆسی دیمی گلاس پێشکەش دەکریت بە نان…" at bounding box center [1132, 510] width 524 height 73
click at [983, 478] on textarea "پارچە گۆشتی برژاو لەگەل قارچک، پیاز، کرێم و سۆسی دیمی گلاس پێشکەش دەکرێت بە نان…" at bounding box center [1132, 510] width 524 height 73
type textarea "پارچە گۆشتی برژاو لەگەل قارچک، پیاز، کرێم و سۆسی دیمی گلاس پێشکەش دەکرێت بە نان…"
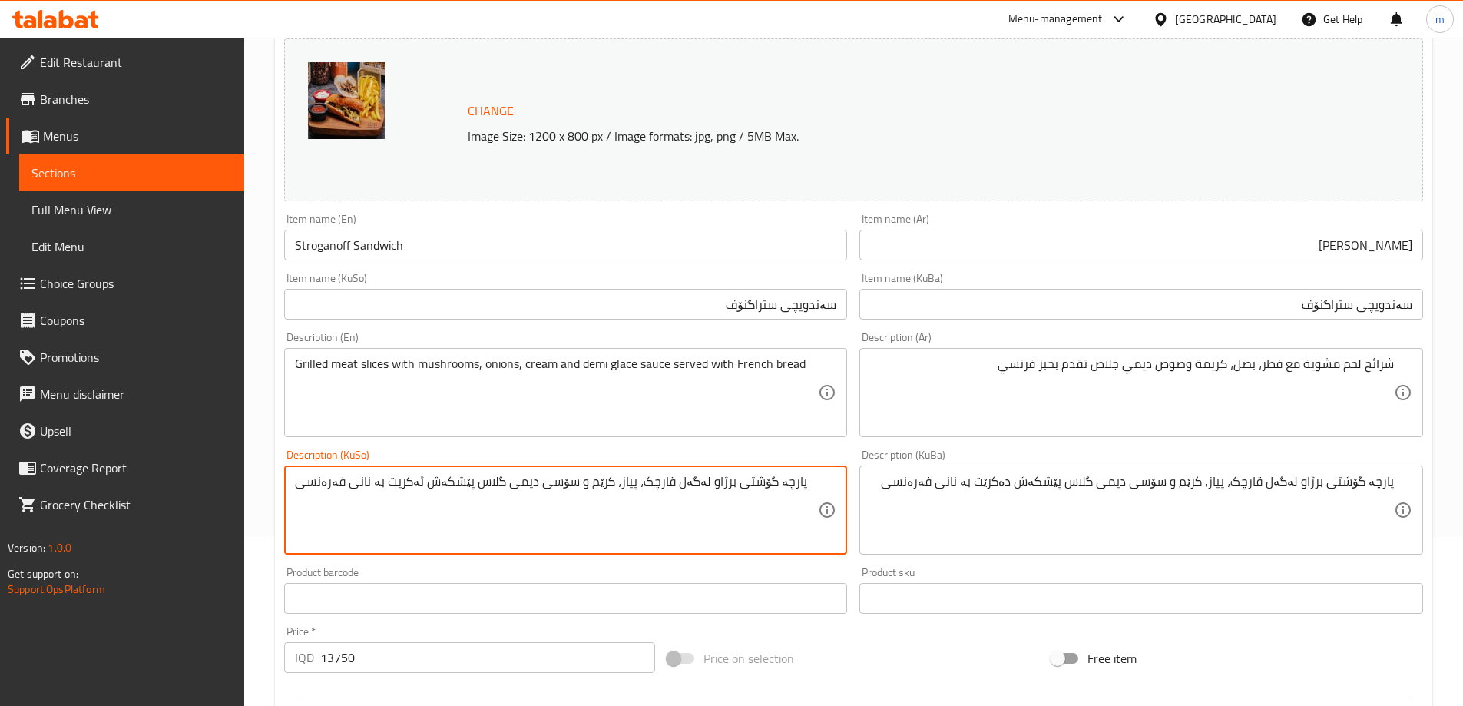
paste textarea "ەکرێ"
type textarea "پارچە گۆشتی برژاو لەگەل قارچک، پیاز، کرێم و سۆسی دیمی گلاس پێشکەش دەکرێت بە نان…"
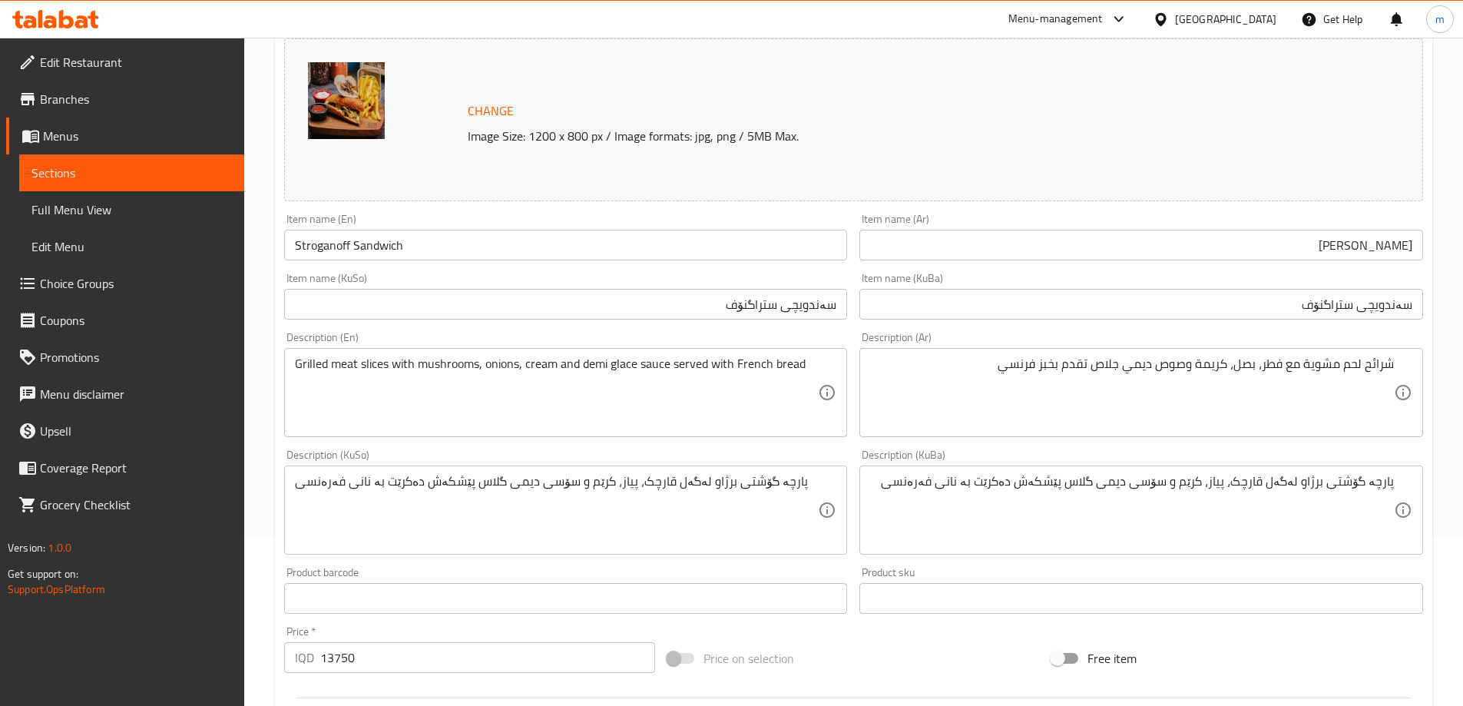
click at [857, 454] on div "Description (KuBa) پارچە گۆشتی برژاو لەگەل قارچک، پیاز، کرێم و سۆسی دیمی گلاس پ…" at bounding box center [1142, 502] width 576 height 118
click at [1096, 308] on input "سەندویچی ستراگنۆف" at bounding box center [1142, 304] width 564 height 31
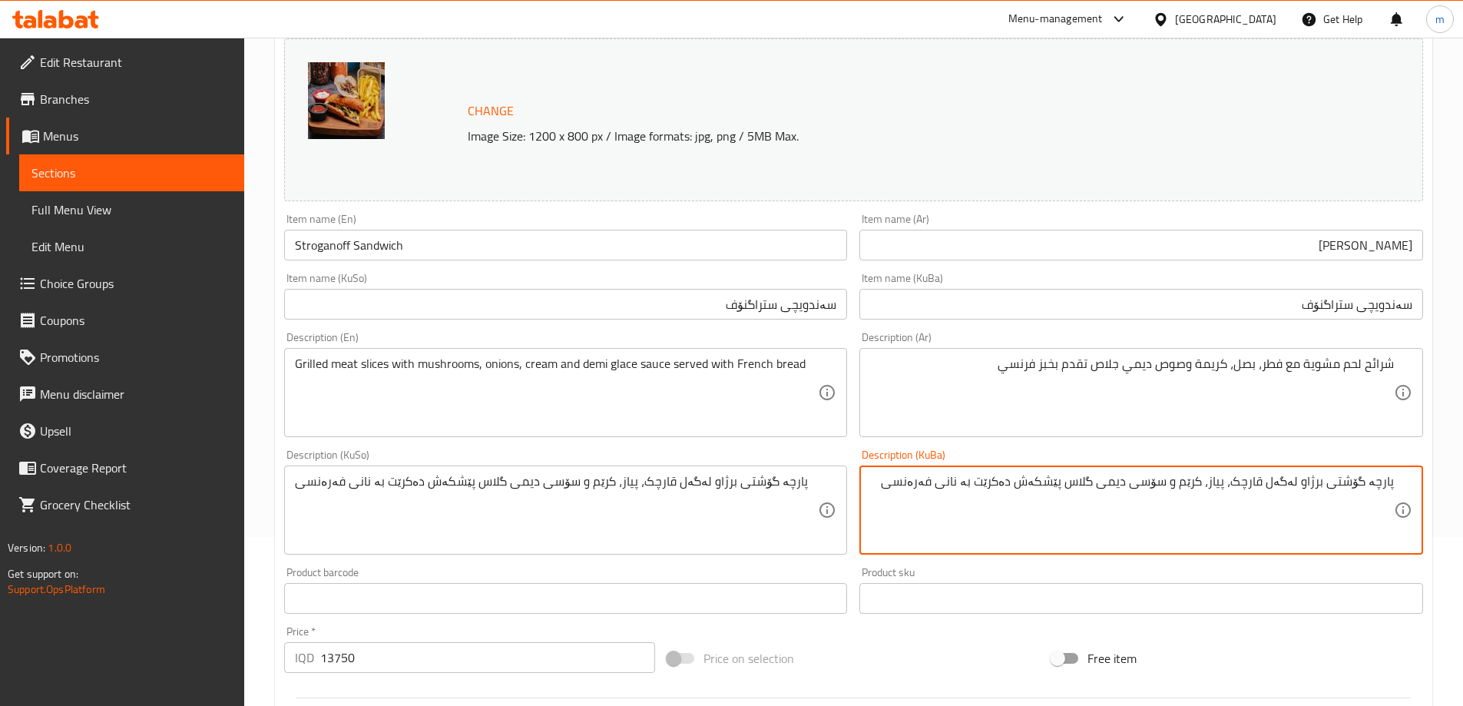
click at [941, 484] on textarea "پارچە گۆشتی برژاو لەگەل قارچک، پیاز، کرێم و سۆسی دیمی گلاس پێشکەش دەکرێت بە نان…" at bounding box center [1132, 510] width 524 height 73
type textarea "پارچە گۆشتی برژاو لەگەل قارچک، پیاز، کرێم و سۆسی دیمی گلاس پێشکەش دەکرێت بە نان…"
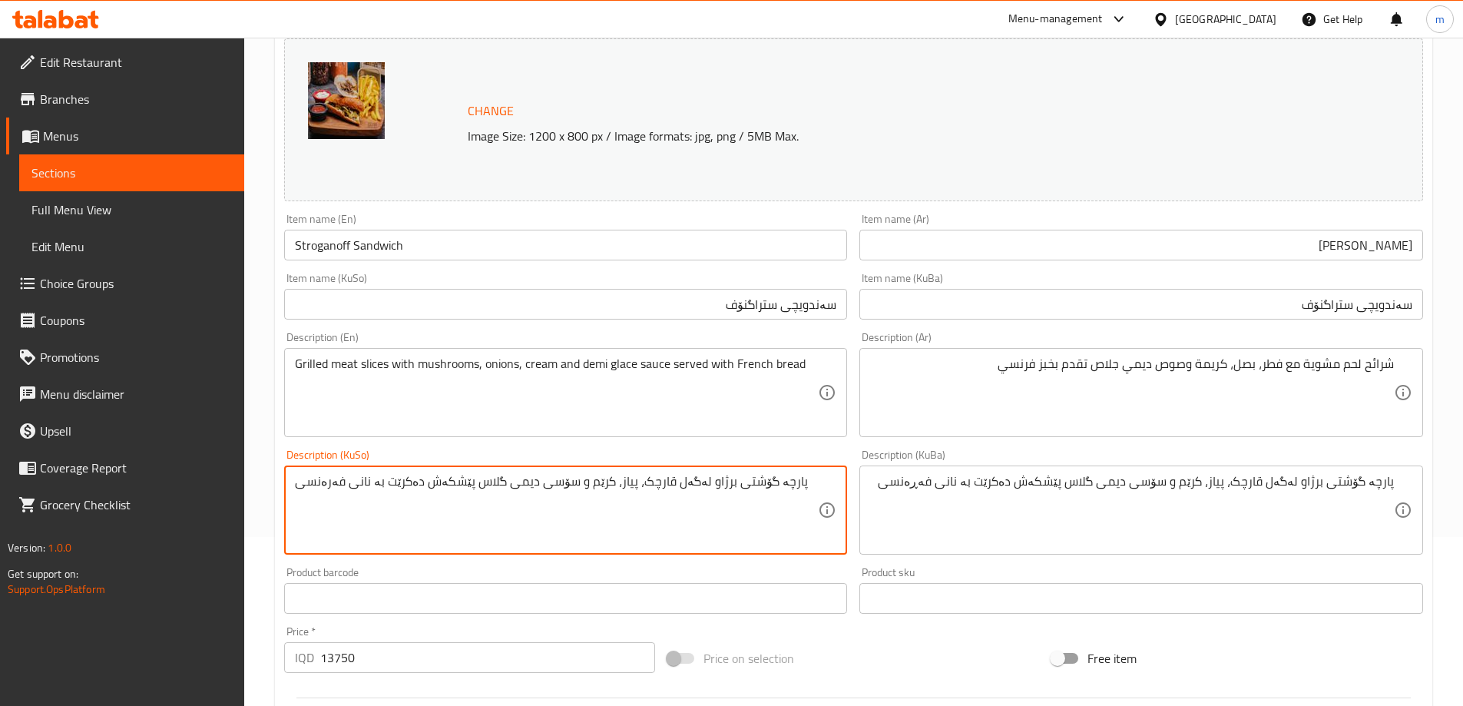
paste textarea "ڕ"
type textarea "پارچە گۆشتی برژاو لەگەل قارچک، پیاز، کرێم و سۆسی دیمی گلاس پێشکەش دەکرێت بە نان…"
click at [817, 462] on div "Description (KuSo) پارچە گۆشتی برژاو لەگەل قارچک، پیاز، کرێم و سۆسی دیمی گلاس پ…" at bounding box center [566, 501] width 564 height 105
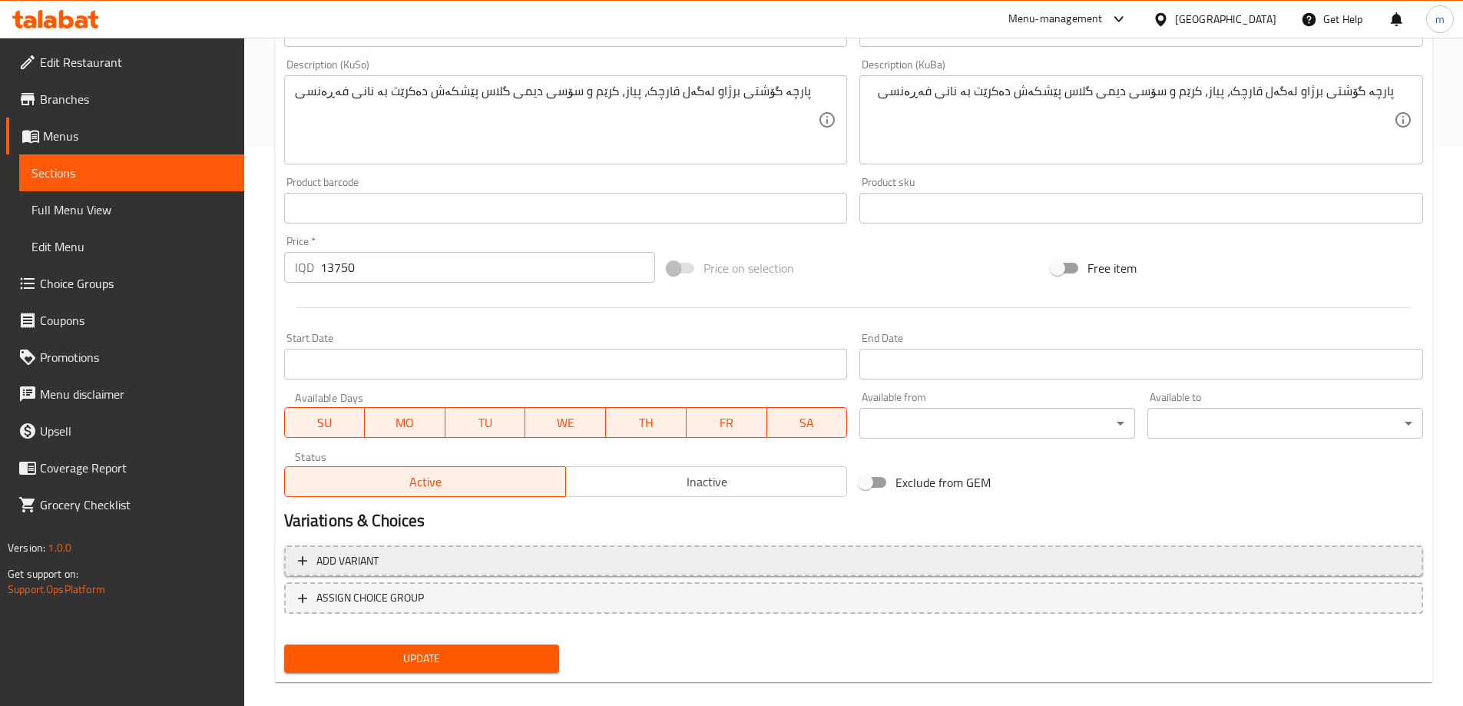
scroll to position [578, 0]
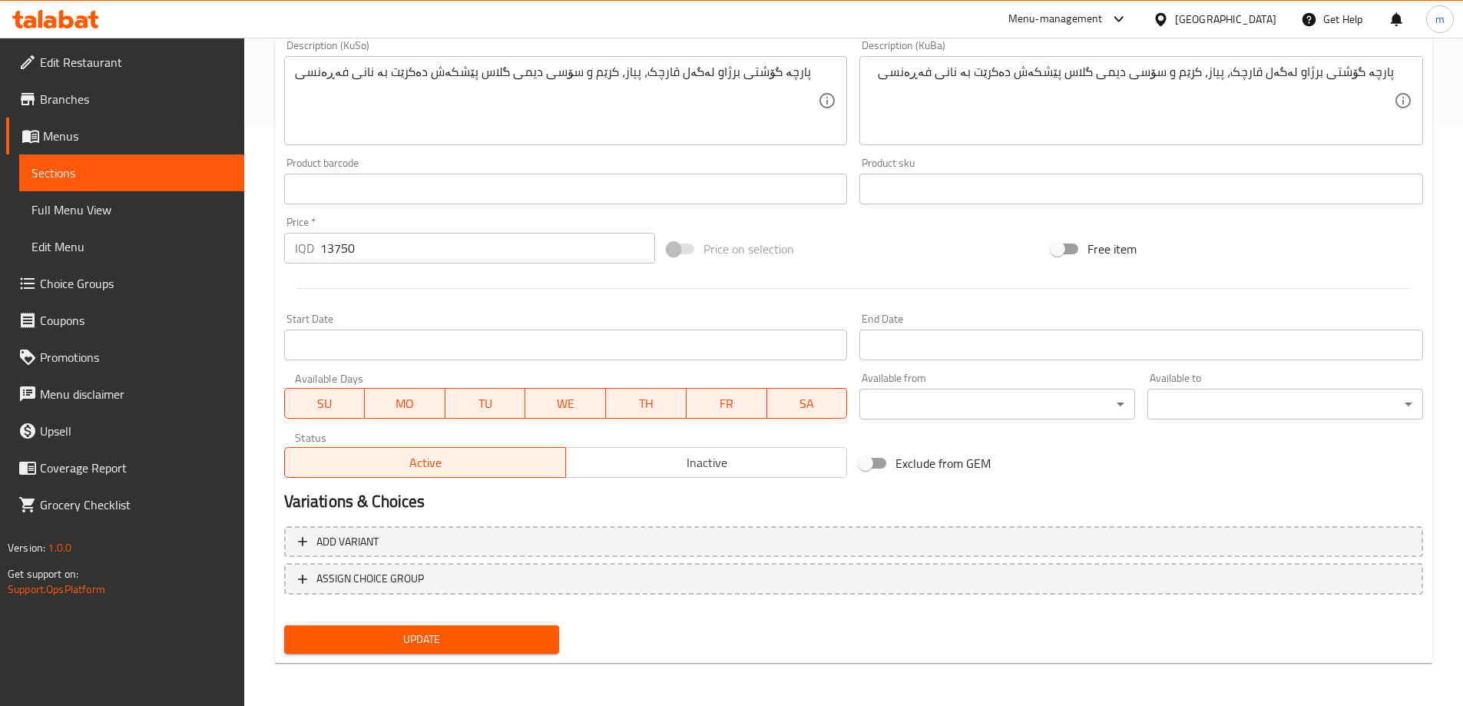
drag, startPoint x: 413, startPoint y: 635, endPoint x: 416, endPoint y: 628, distance: 8.6
click at [413, 636] on span "Update" at bounding box center [422, 639] width 251 height 19
click at [170, 167] on span "Sections" at bounding box center [131, 173] width 201 height 18
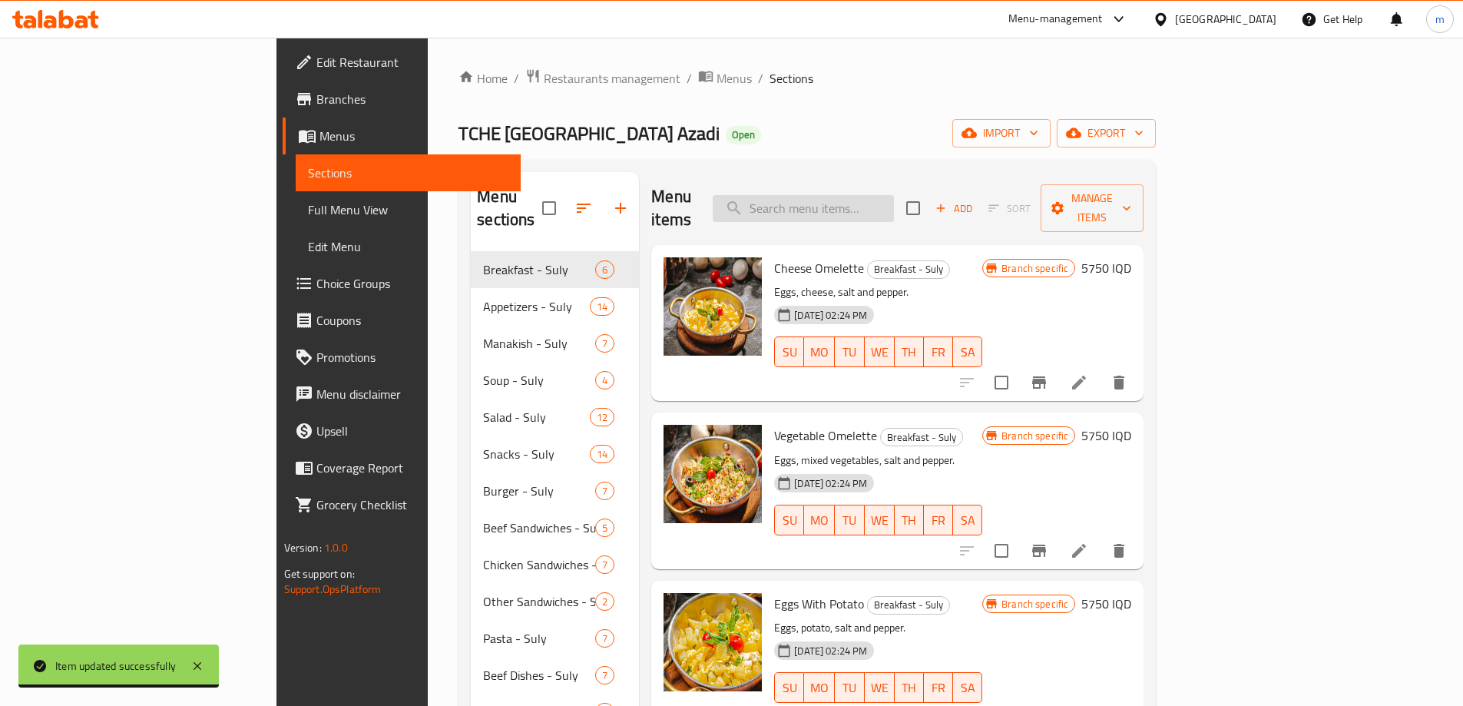
click at [864, 196] on input "search" at bounding box center [803, 208] width 181 height 27
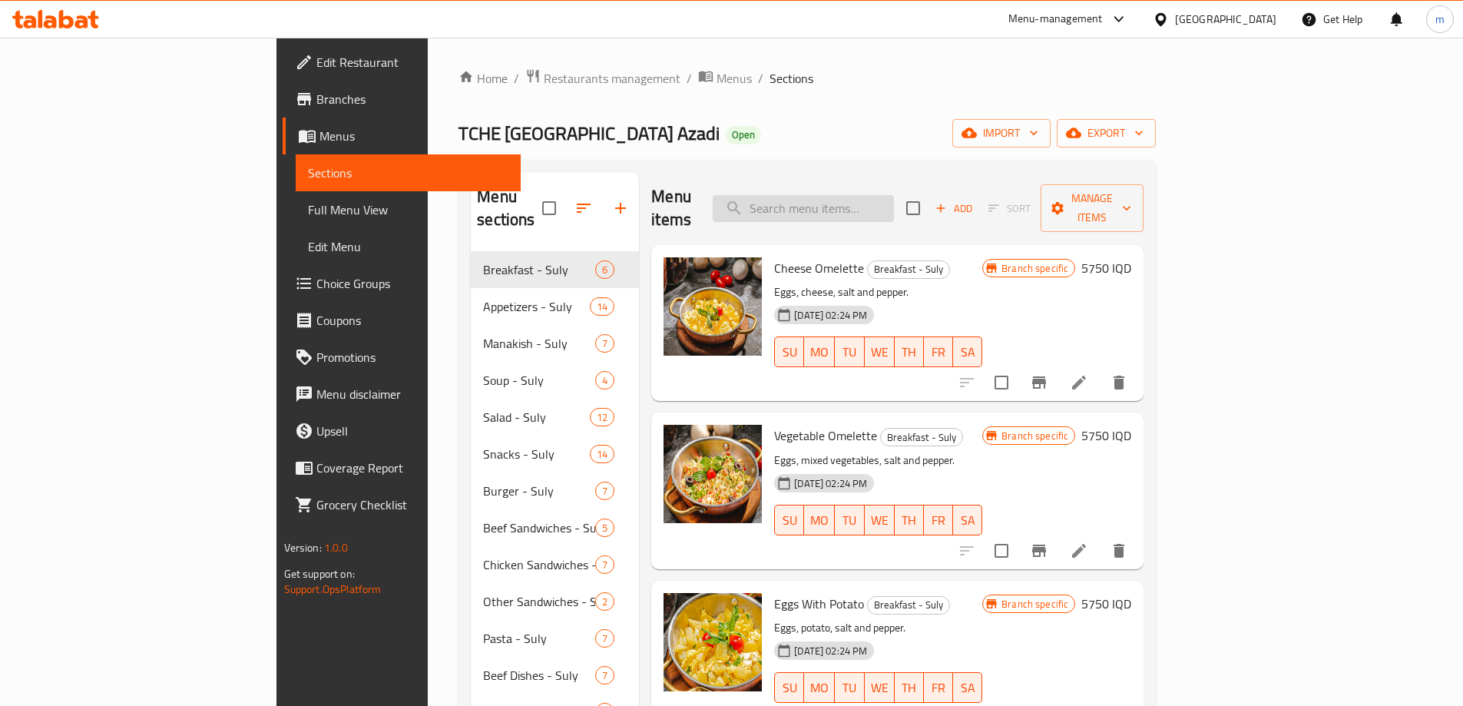
paste input "[GEOGRAPHIC_DATA]"
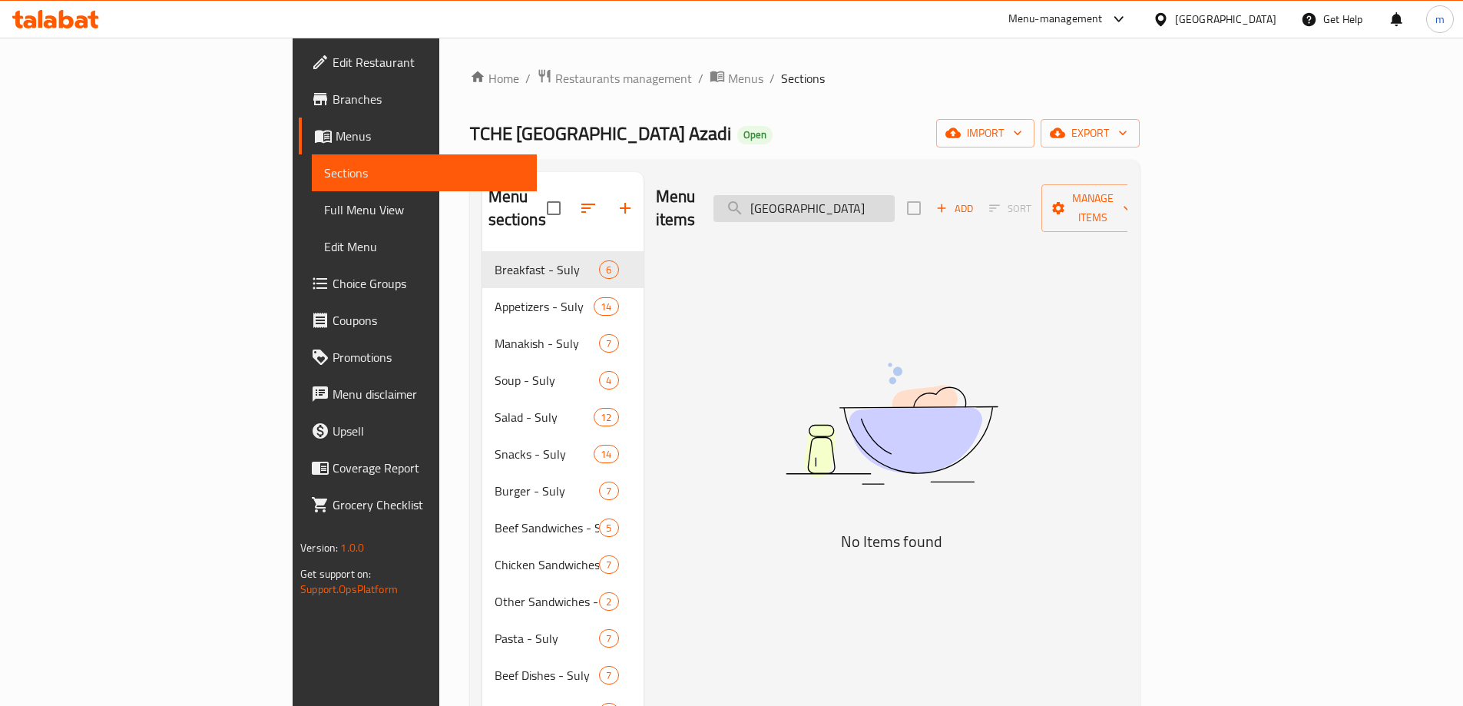
click at [885, 202] on input "[GEOGRAPHIC_DATA]" at bounding box center [804, 208] width 181 height 27
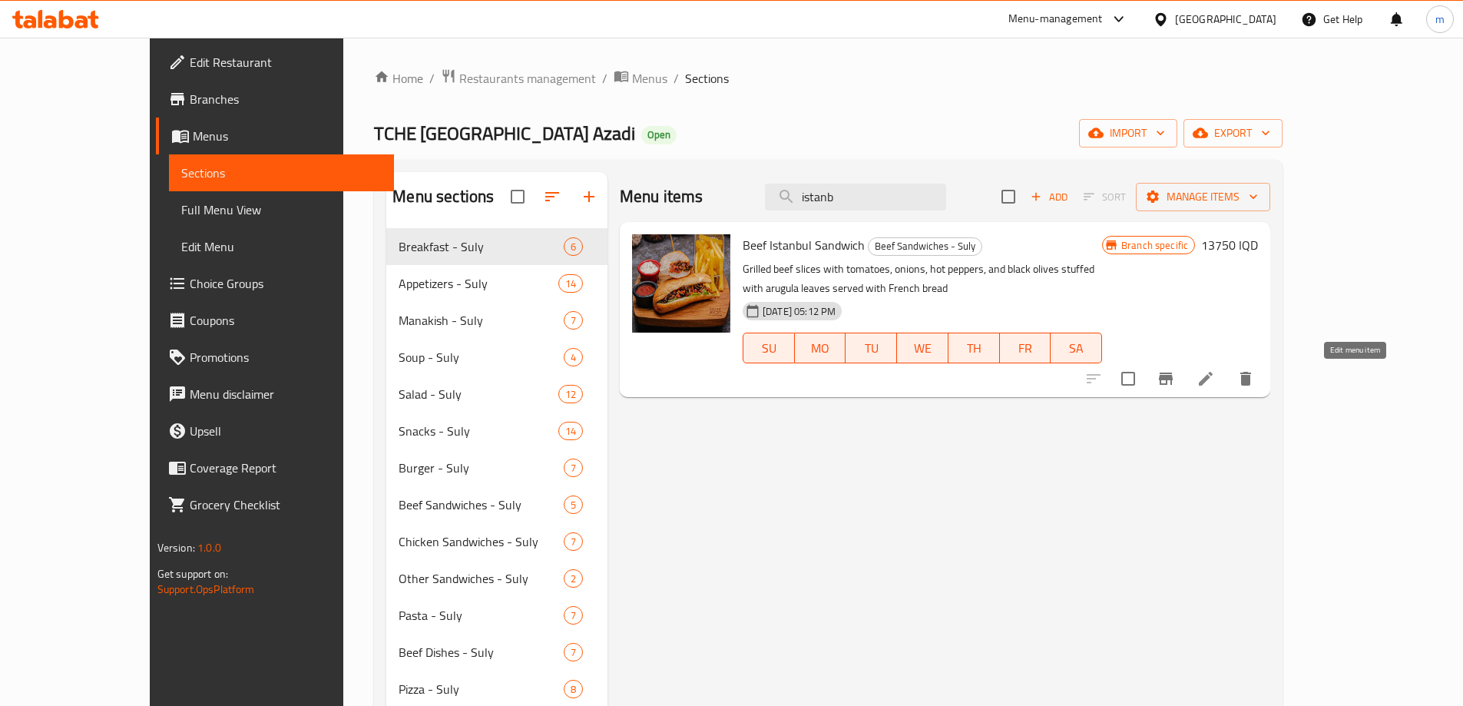
type input "istanb"
click at [1215, 372] on icon at bounding box center [1206, 379] width 18 height 18
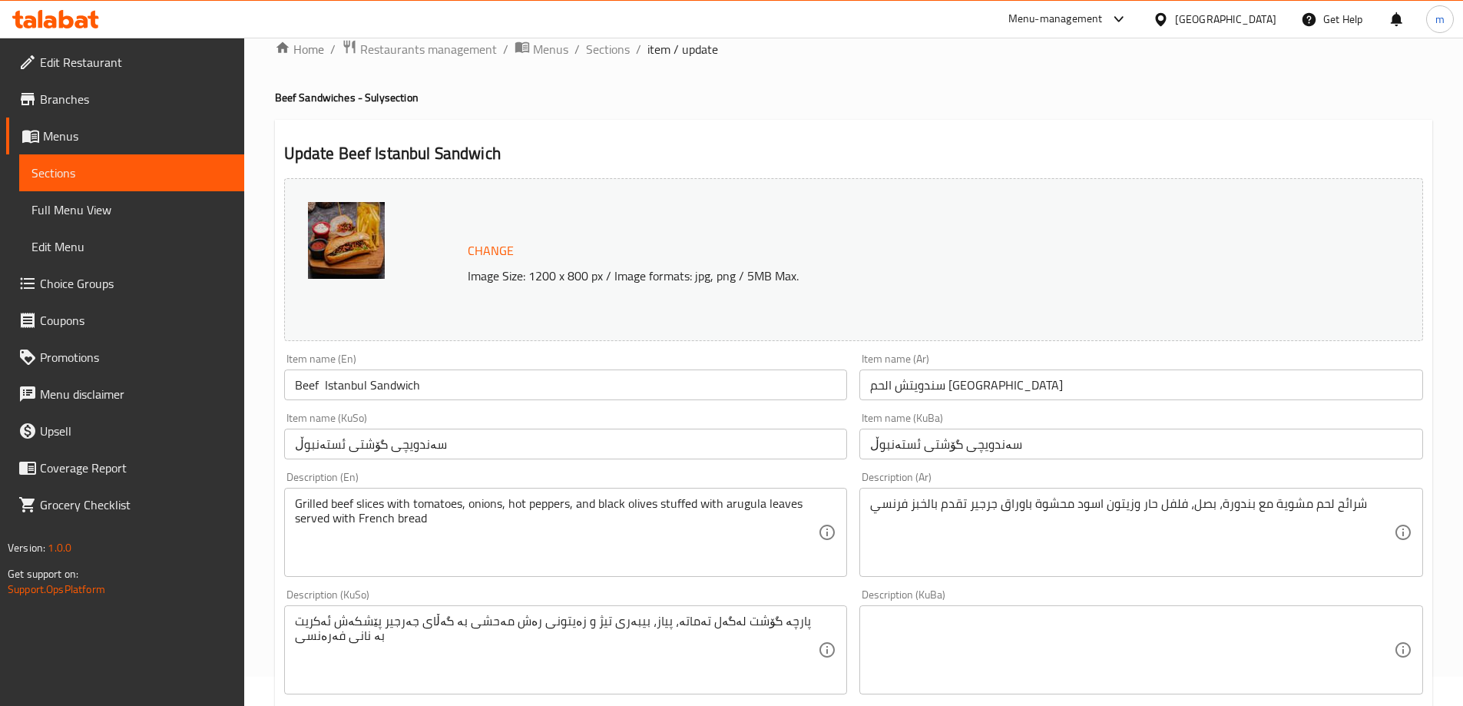
scroll to position [102, 0]
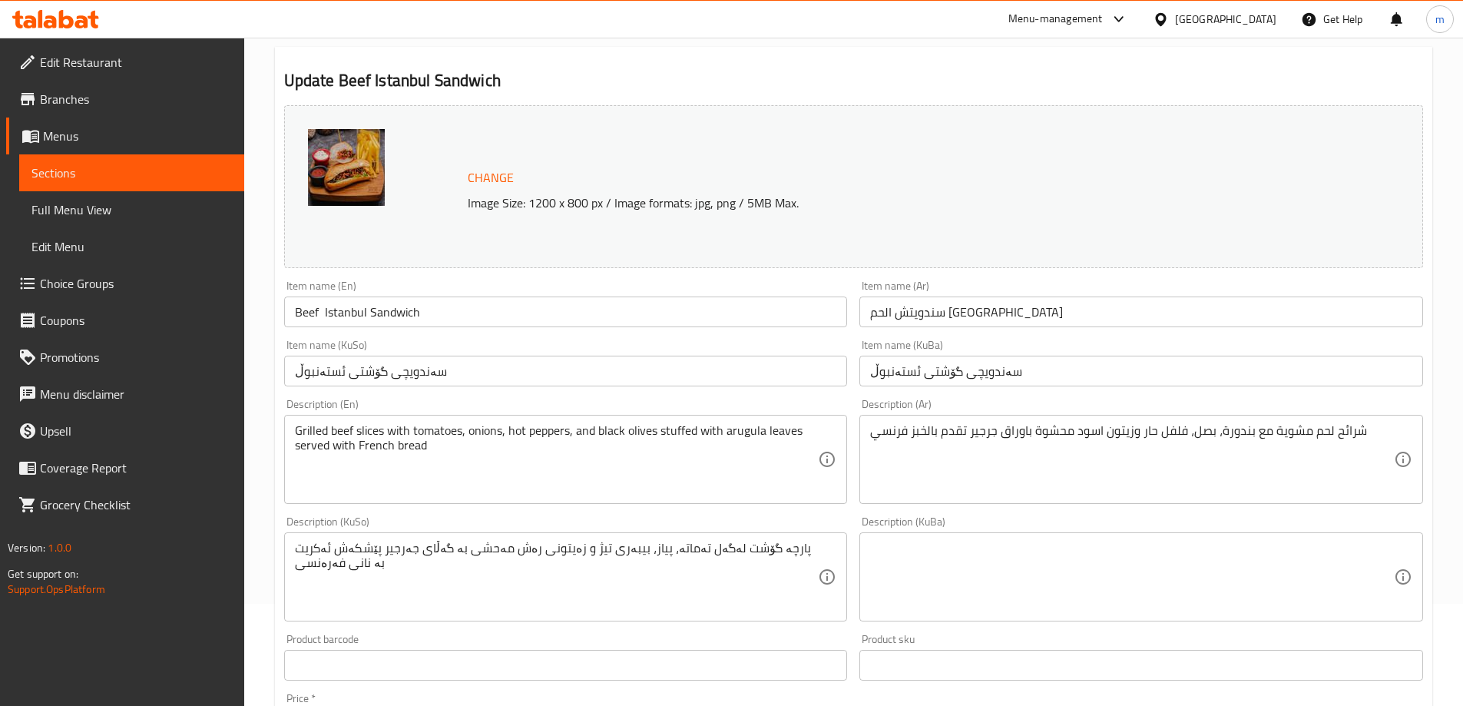
click at [1006, 311] on input "سندويتش الحم [GEOGRAPHIC_DATA]" at bounding box center [1142, 312] width 564 height 31
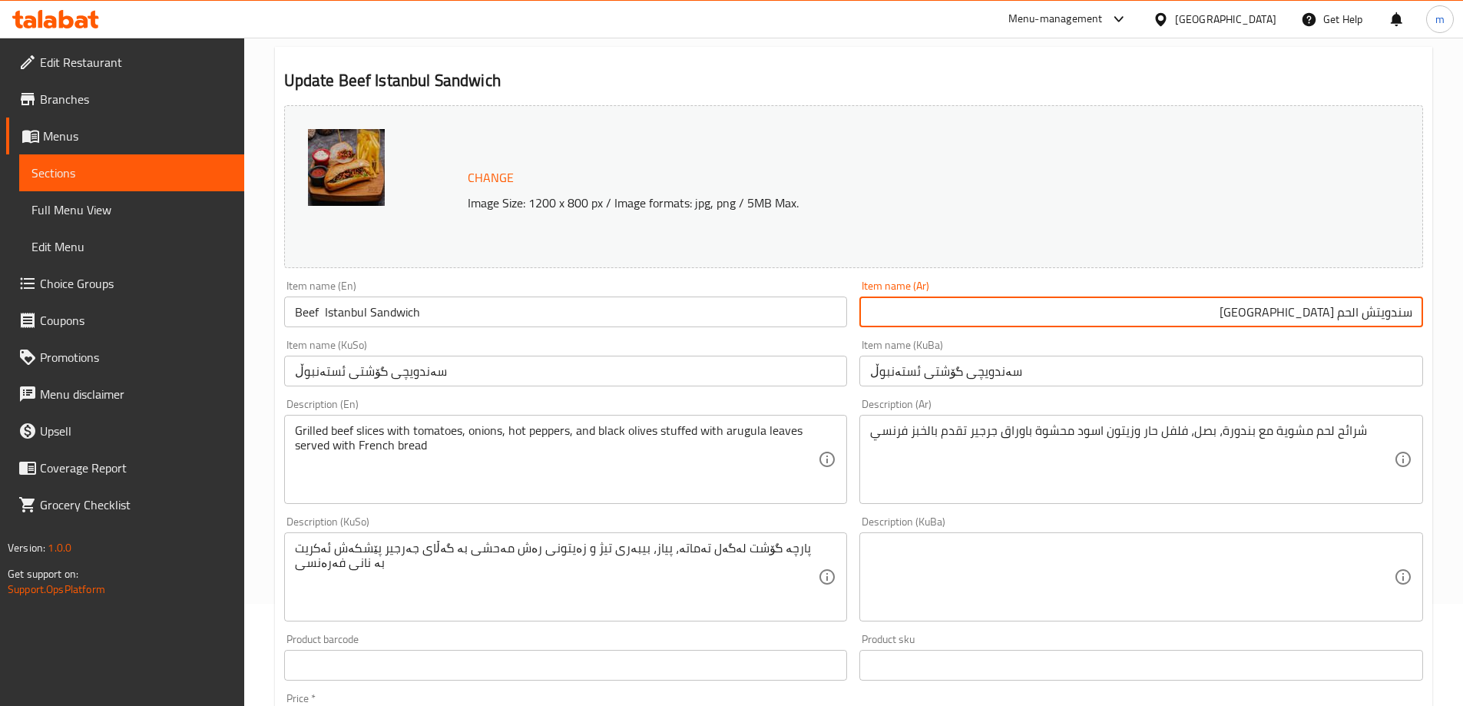
click at [1026, 376] on input "سەندویچی گۆشتی ئستەنبوڵ" at bounding box center [1142, 371] width 564 height 31
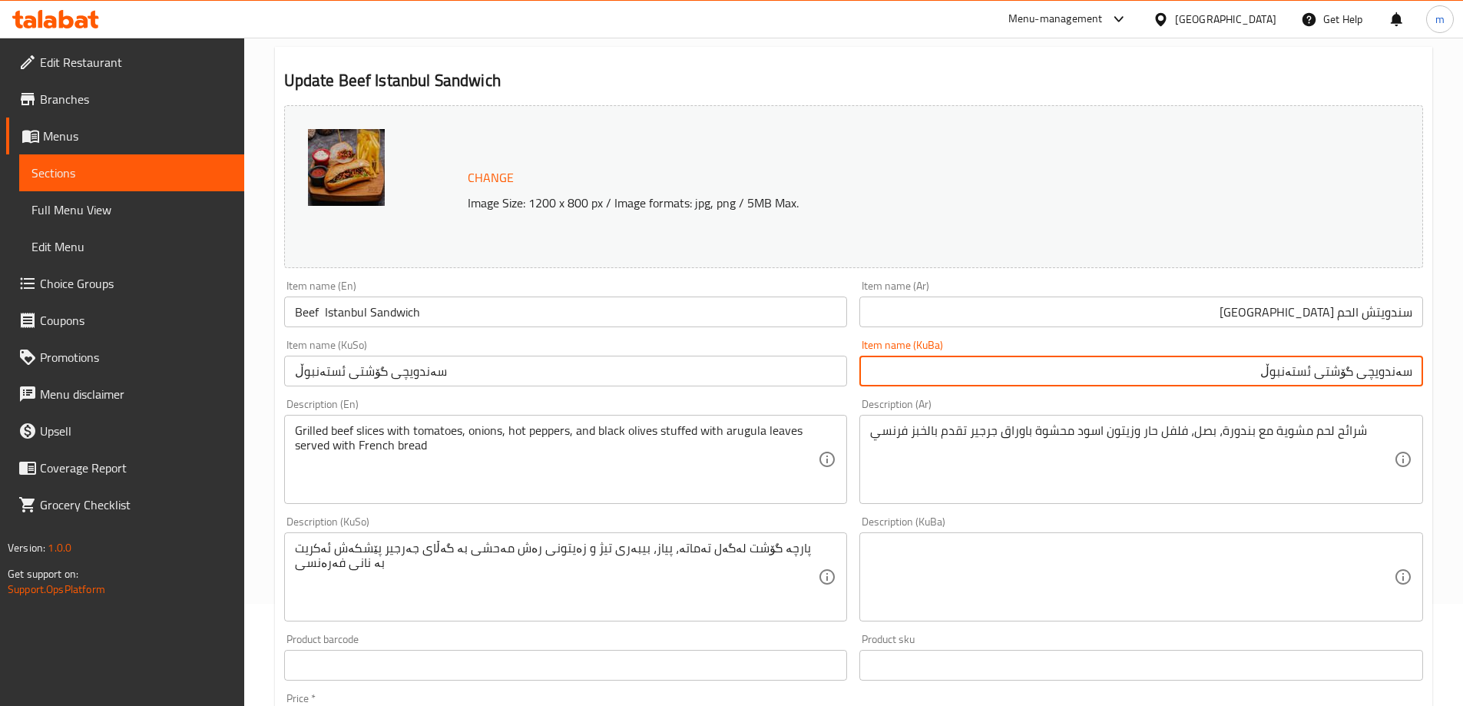
click at [1287, 310] on input "سندويتش الحم [GEOGRAPHIC_DATA]" at bounding box center [1142, 312] width 564 height 31
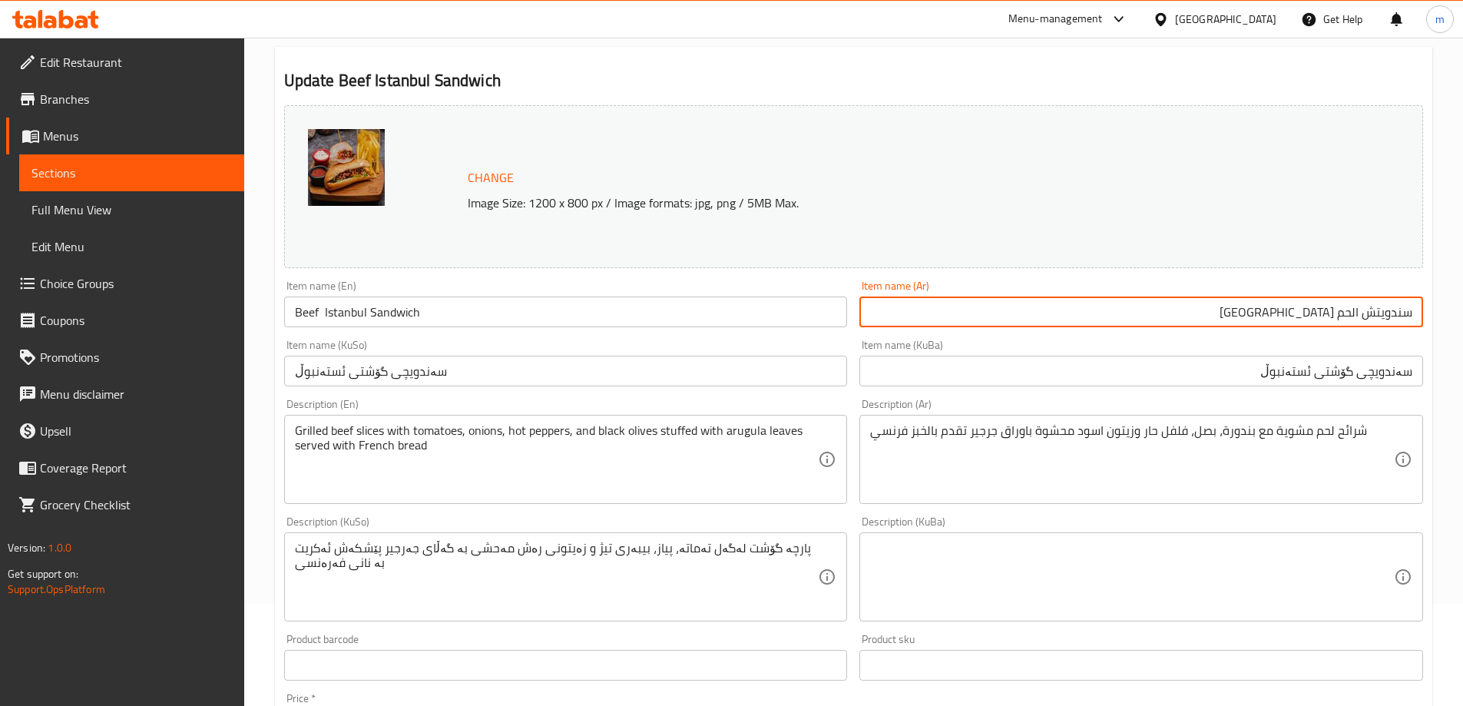
click at [1287, 310] on input "سندويتش الحم [GEOGRAPHIC_DATA]" at bounding box center [1142, 312] width 564 height 31
paste input "[GEOGRAPHIC_DATA]"
type input "[GEOGRAPHIC_DATA]"
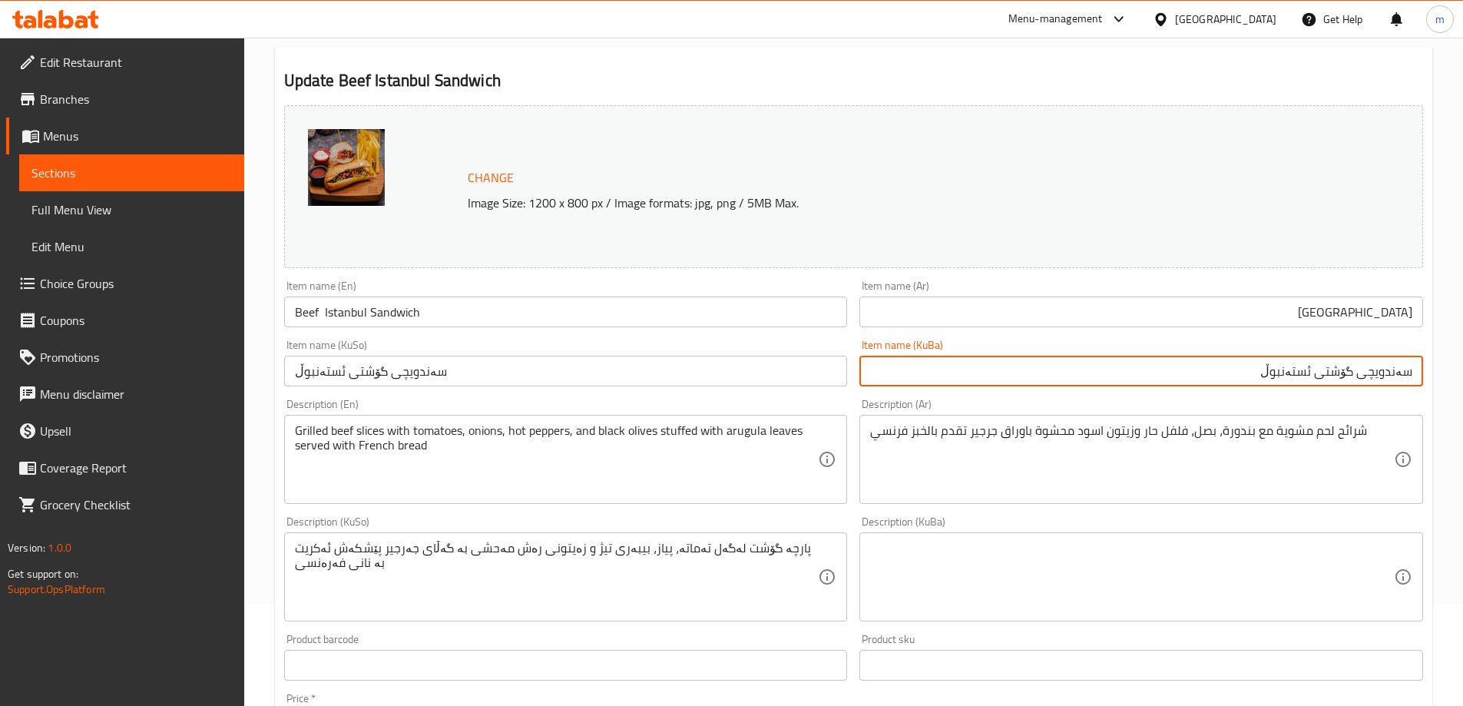
drag, startPoint x: 1314, startPoint y: 368, endPoint x: 1438, endPoint y: 368, distance: 124.5
click at [1438, 368] on div "Home / Restaurants management / Menus / Sections / item / update Beef Sandwiche…" at bounding box center [853, 558] width 1219 height 1247
click at [1406, 372] on input "ئستەنبوڵ" at bounding box center [1142, 371] width 564 height 31
click at [1409, 370] on input "ئستەنبوڵ" at bounding box center [1142, 371] width 564 height 31
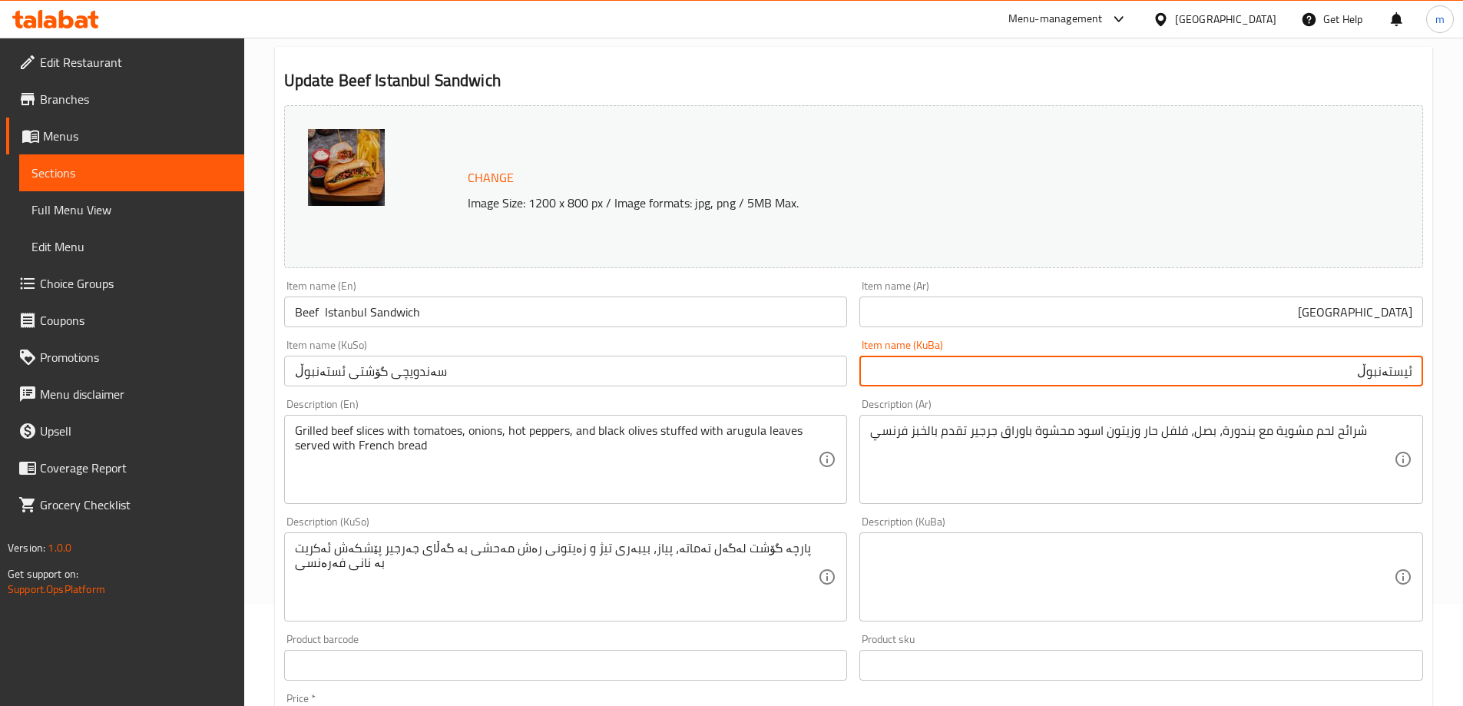
type input "ئیستەنبوڵ"
click at [501, 373] on input "سەندویچی گۆشتی ئستەنبوڵ" at bounding box center [566, 371] width 564 height 31
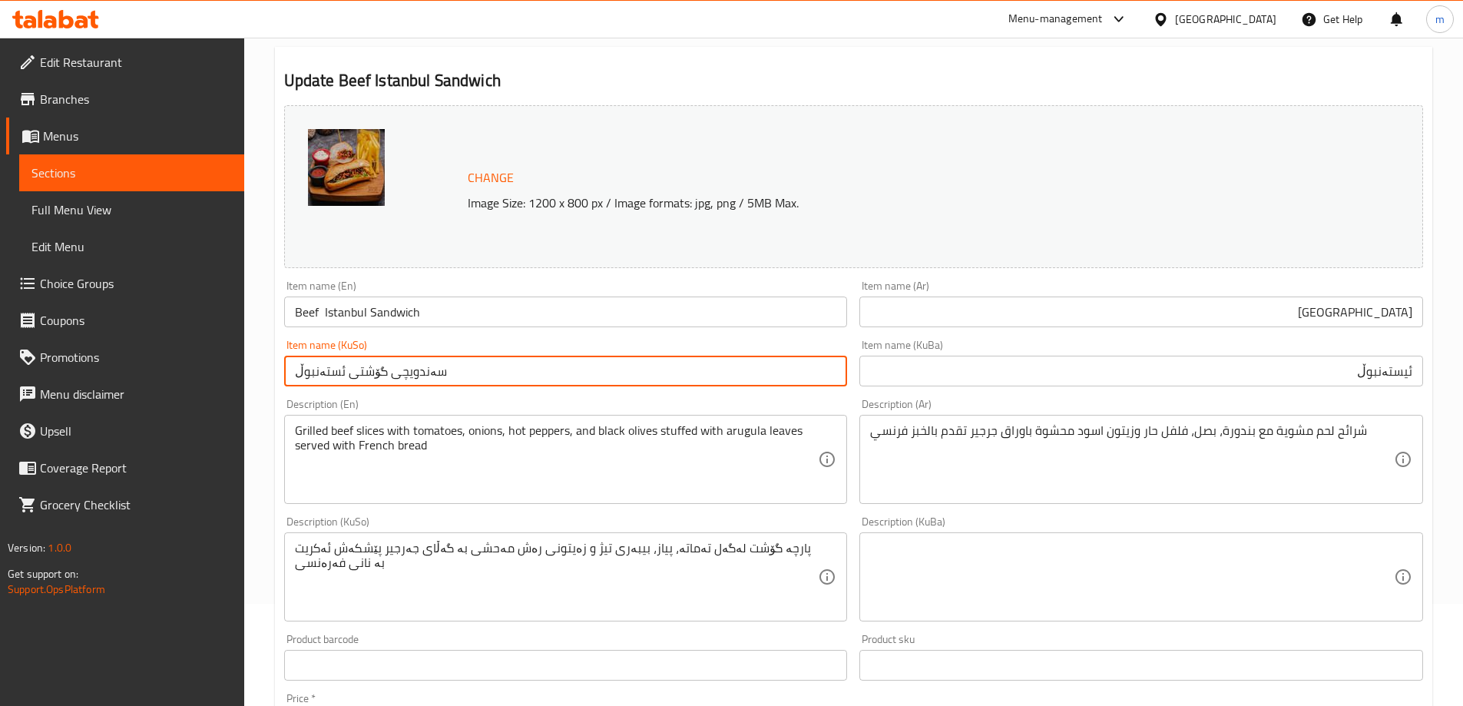
paste input "ی"
type input "ئیستەنبوڵ"
click at [427, 307] on input "Beef Istanbul Sandwich" at bounding box center [566, 312] width 564 height 31
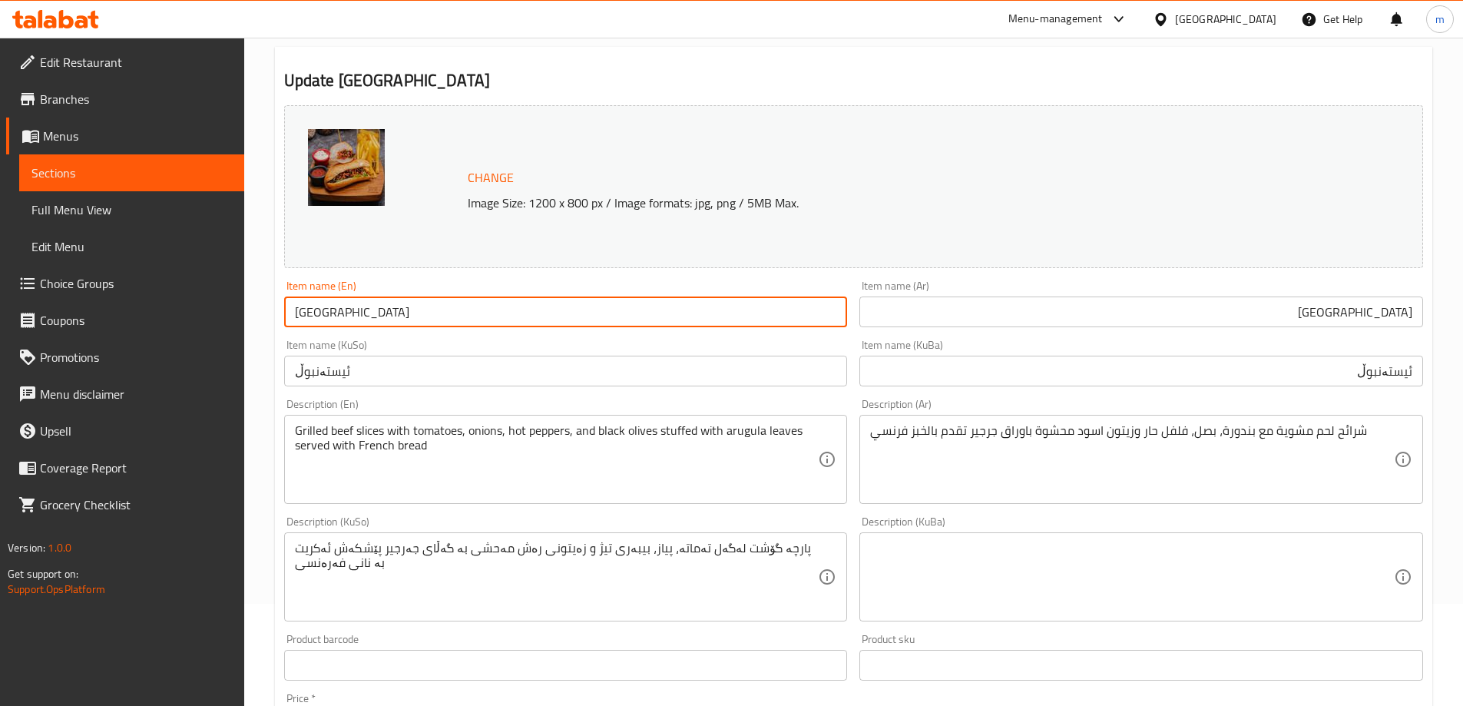
type input "[GEOGRAPHIC_DATA]"
click at [435, 330] on div "Item name (En) [GEOGRAPHIC_DATA] Item name (En)" at bounding box center [566, 303] width 576 height 59
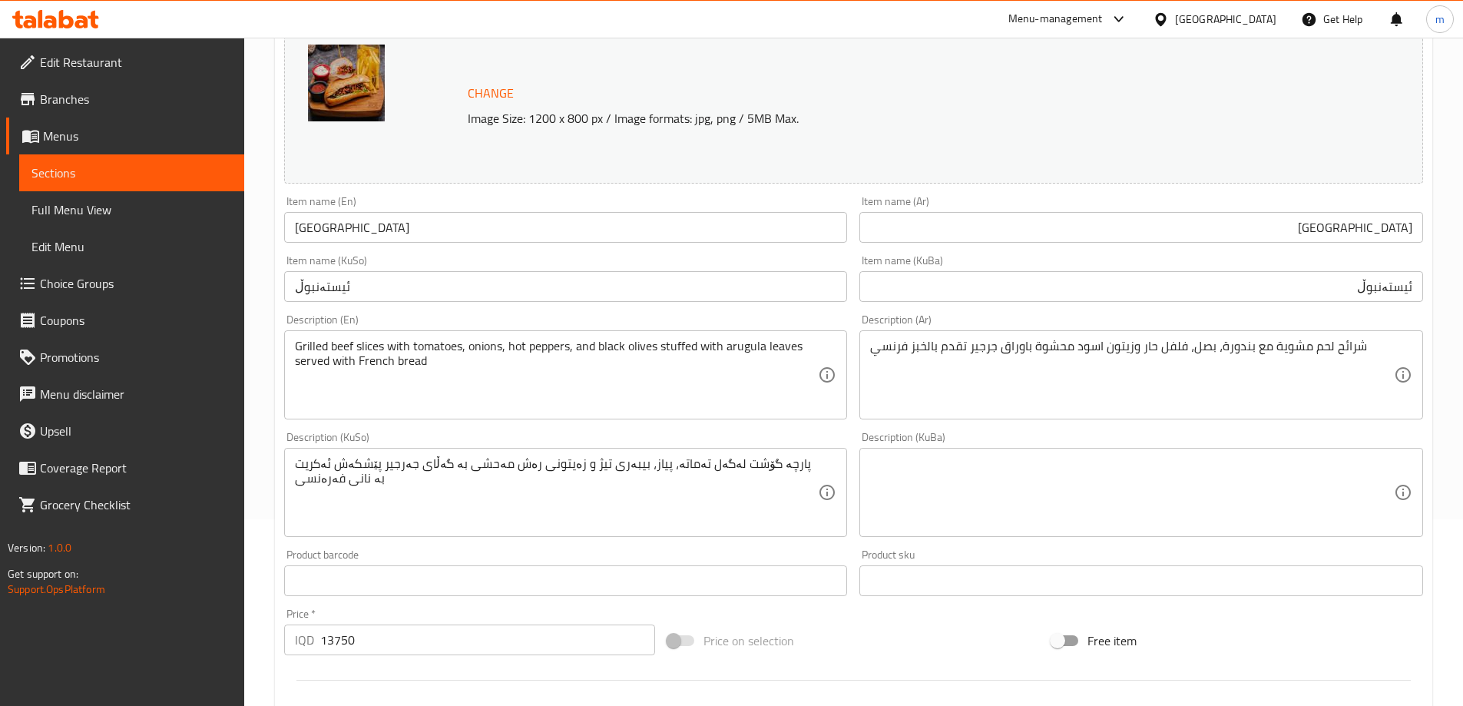
scroll to position [205, 0]
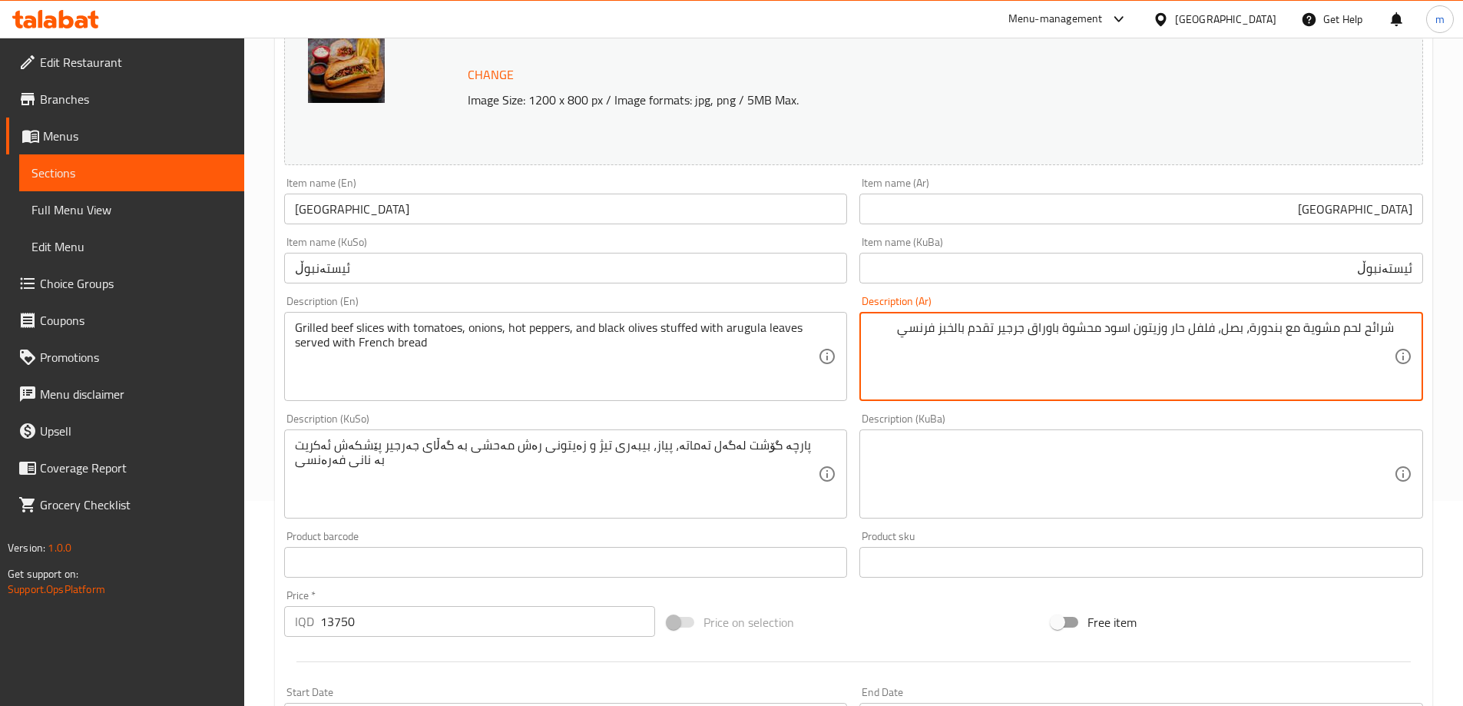
click at [906, 331] on textarea "شرائح لحم مشوية مع بندورة، بصل، فلفل حار وزيتون اسود محشوة باوراق جرجير تقدم با…" at bounding box center [1132, 356] width 524 height 73
paste textarea "شرائح اللحم مشوية مع البندورة والبصل والفلفل الحار و الزيتون الاسود , ومحشوة مع…"
click at [1354, 338] on textarea "شرائح لحم مشوية مع بندورة، بصل، فلفل حار وزيتون اسود محشوة باوراق جرجير تقدم با…" at bounding box center [1132, 356] width 524 height 73
click at [1275, 337] on textarea "شرائح لحم مشوية مع بندورة، بصل، فلفل حار وزيتون اسود محشوة باوراق جرجير تقدم با…" at bounding box center [1132, 356] width 524 height 73
click at [1239, 340] on textarea "شرائح لحم مشوية مع بندورة، بصل، فلفل حار وزيتون اسود محشوة باوراق جرجير تقدم با…" at bounding box center [1132, 356] width 524 height 73
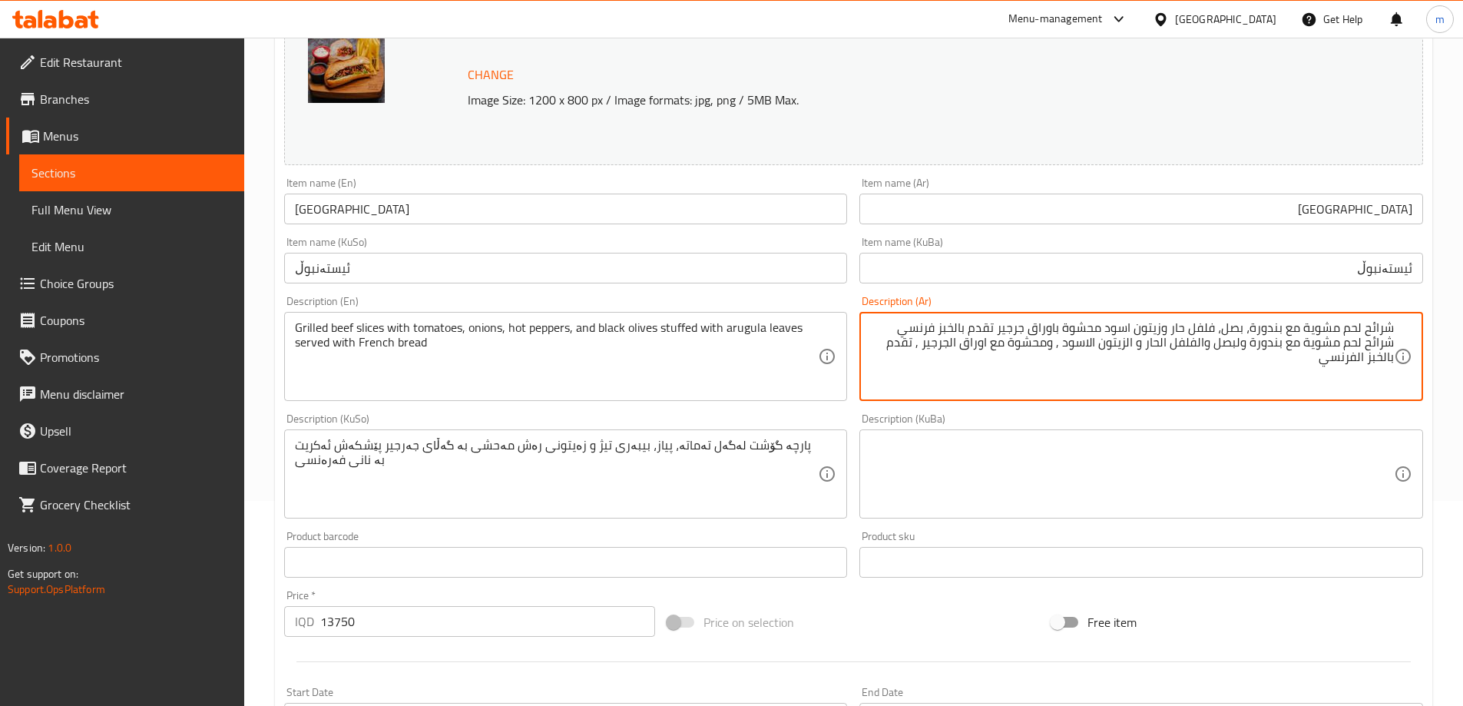
click at [1239, 335] on textarea "شرائح لحم مشوية مع بندورة، بصل، فلفل حار وزيتون اسود محشوة باوراق جرجير تقدم با…" at bounding box center [1132, 356] width 524 height 73
click at [1215, 344] on textarea "شرائح لحم مشوية مع بندورة، بصل، فلفل حار وزيتون اسود محشوة باوراق جرجير تقدم با…" at bounding box center [1132, 356] width 524 height 73
click at [1211, 343] on textarea "شرائح لحم مشوية مع بندورة، بصل، فلفل حار وزيتون اسود محشوة باوراق جرجير تقدم با…" at bounding box center [1132, 356] width 524 height 73
click at [1178, 346] on textarea "شرائح لحم مشوية مع بندورة، بصل، فلفل حار وزيتون اسود محشوة باوراق جرجير تقدم با…" at bounding box center [1132, 356] width 524 height 73
click at [1181, 344] on textarea "شرائح لحم مشوية مع بندورة، بصل، فلفل حار وزيتون اسود محشوة باوراق جرجير تقدم با…" at bounding box center [1132, 356] width 524 height 73
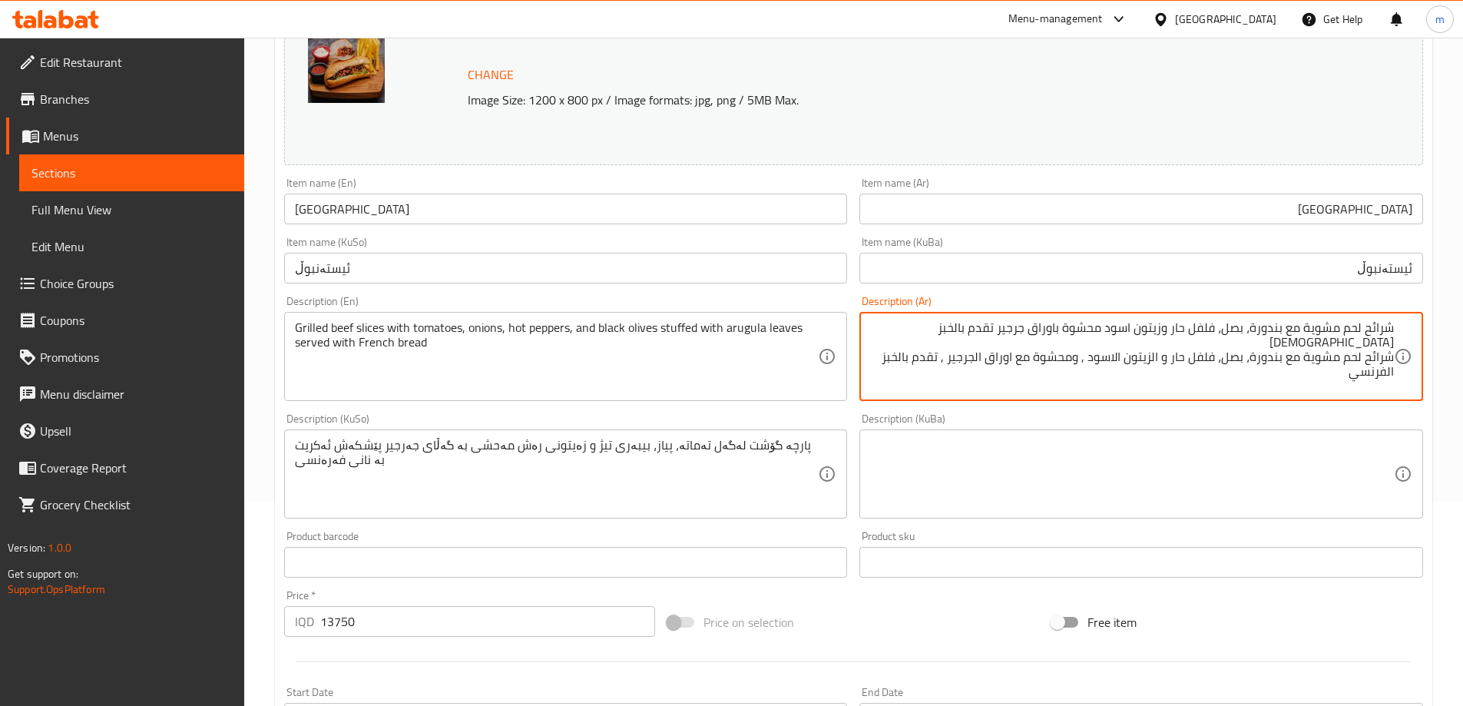
click at [1158, 340] on textarea "شرائح لحم مشوية مع بندورة، بصل، فلفل حار وزيتون اسود محشوة باوراق جرجير تقدم با…" at bounding box center [1132, 356] width 524 height 73
click at [1129, 340] on textarea "شرائح لحم مشوية مع بندورة، بصل، فلفل حار وزيتون اسود محشوة باوراق جرجير تقدم با…" at bounding box center [1132, 356] width 524 height 73
click at [1102, 338] on textarea "شرائح لحم مشوية مع بندورة، بصل، فلفل حار وزيتون اسود محشوة باوراق جرجير تقدم با…" at bounding box center [1132, 356] width 524 height 73
click at [1099, 347] on textarea "شرائح لحم مشوية مع بندورة، بصل، فلفل حار وزيتون اسود محشوة باوراق جرجير تقدم با…" at bounding box center [1132, 356] width 524 height 73
click at [1010, 340] on textarea "شرائح لحم مشوية مع بندورة، بصل، فلفل حار وزيتون اسود محشوة باوراق جرجير تقدم با…" at bounding box center [1132, 356] width 524 height 73
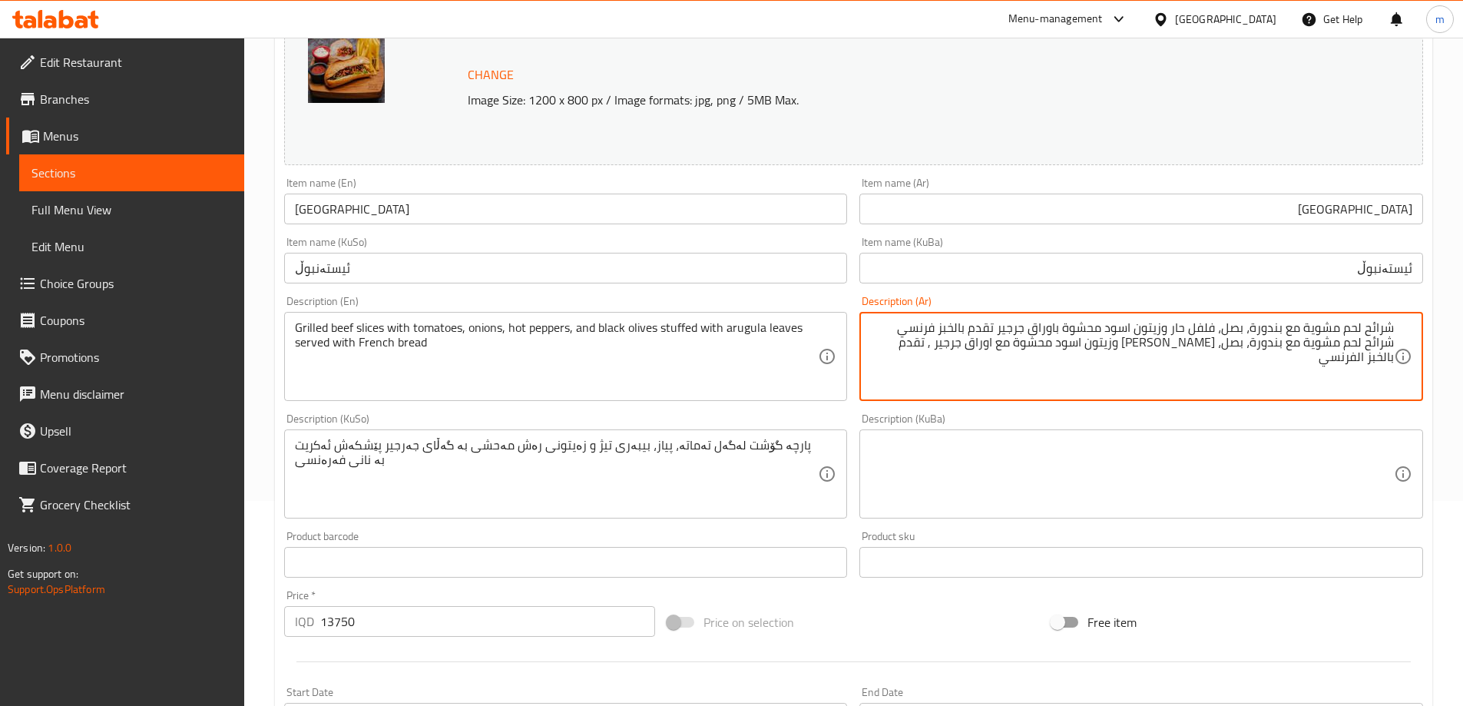
click at [979, 342] on textarea "شرائح لحم مشوية مع بندورة، بصل، فلفل حار وزيتون اسود محشوة باوراق جرجير تقدم با…" at bounding box center [1132, 356] width 524 height 73
click at [980, 350] on textarea "شرائح لحم مشوية مع بندورة، بصل، فلفل حار وزيتون اسود محشوة باوراق جرجير تقدم با…" at bounding box center [1132, 356] width 524 height 73
click at [946, 350] on textarea "شرائح لحم مشوية مع بندورة، بصل، فلفل حار وزيتون اسود محشوة باوراق جرجير تقدم با…" at bounding box center [1132, 356] width 524 height 73
click at [928, 345] on textarea "شرائح لحم مشوية مع بندورة، بصل، فلفل حار وزيتون اسود محشوة باوراق جرجير تقدم با…" at bounding box center [1132, 356] width 524 height 73
click at [985, 340] on textarea "شرائح لحم مشوية مع بندورة، بصل، فلفل حار وزيتون اسود محشوة باوراق جرجير تقدم با…" at bounding box center [1132, 356] width 524 height 73
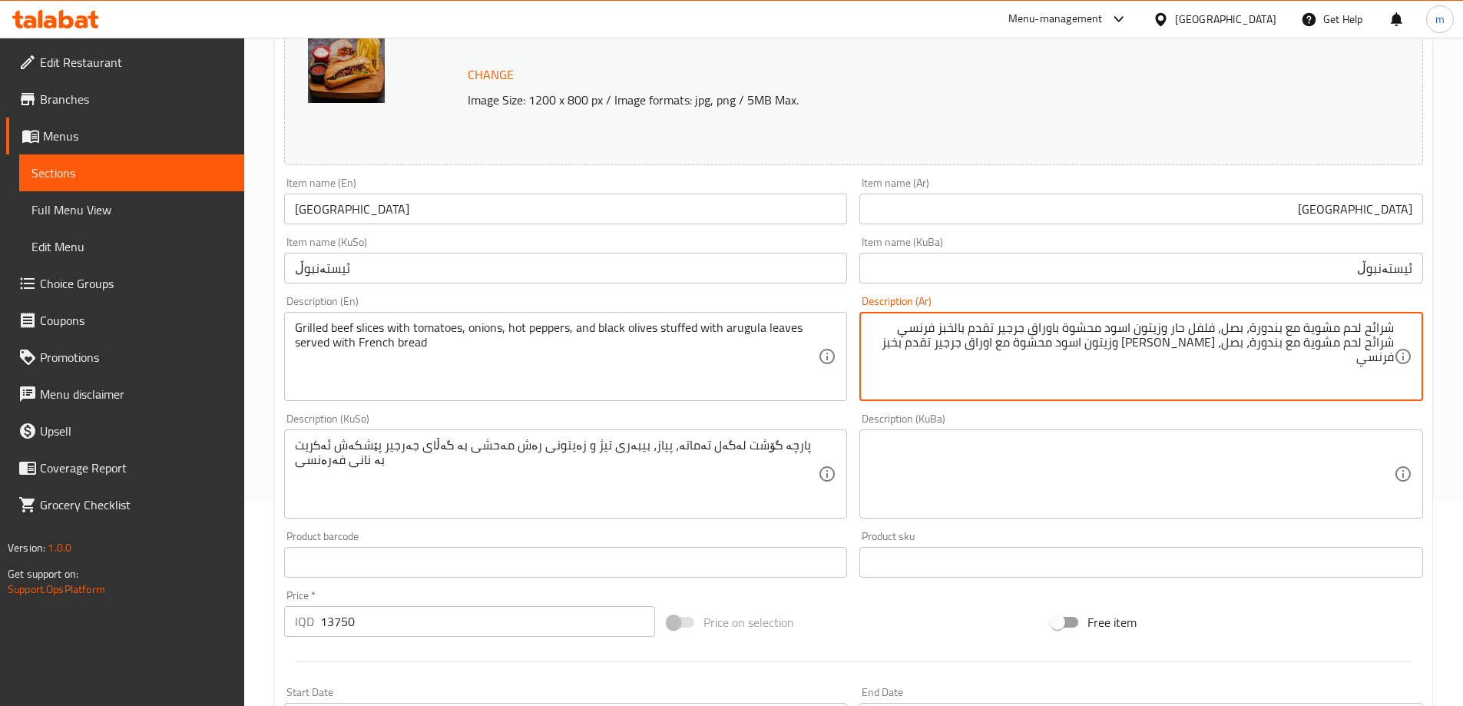
click at [1166, 343] on textarea "شرائح لحم مشوية مع بندورة، بصل، فلفل حار وزيتون اسود محشوة باوراق جرجير تقدم با…" at bounding box center [1132, 356] width 524 height 73
click at [1113, 341] on textarea "شرائح لحم مشوية مع بندورة، بصل، فلفل حار وزيتون اسود محشوة باوراق جرجير تقدم با…" at bounding box center [1132, 356] width 524 height 73
click at [986, 345] on textarea "شرائح لحم مشوية مع بندورة، بصل، فلفل حار وزيتون اسود محشوة باوراق جرجير تقدم با…" at bounding box center [1132, 356] width 524 height 73
drag, startPoint x: 902, startPoint y: 328, endPoint x: 1385, endPoint y: 327, distance: 483.2
click at [1387, 326] on textarea "شرائح لحم مشوية مع بندورة، بصل، فلفل حار وزيتون اسود محشوة باوراق جرجير تقدم با…" at bounding box center [1132, 356] width 524 height 73
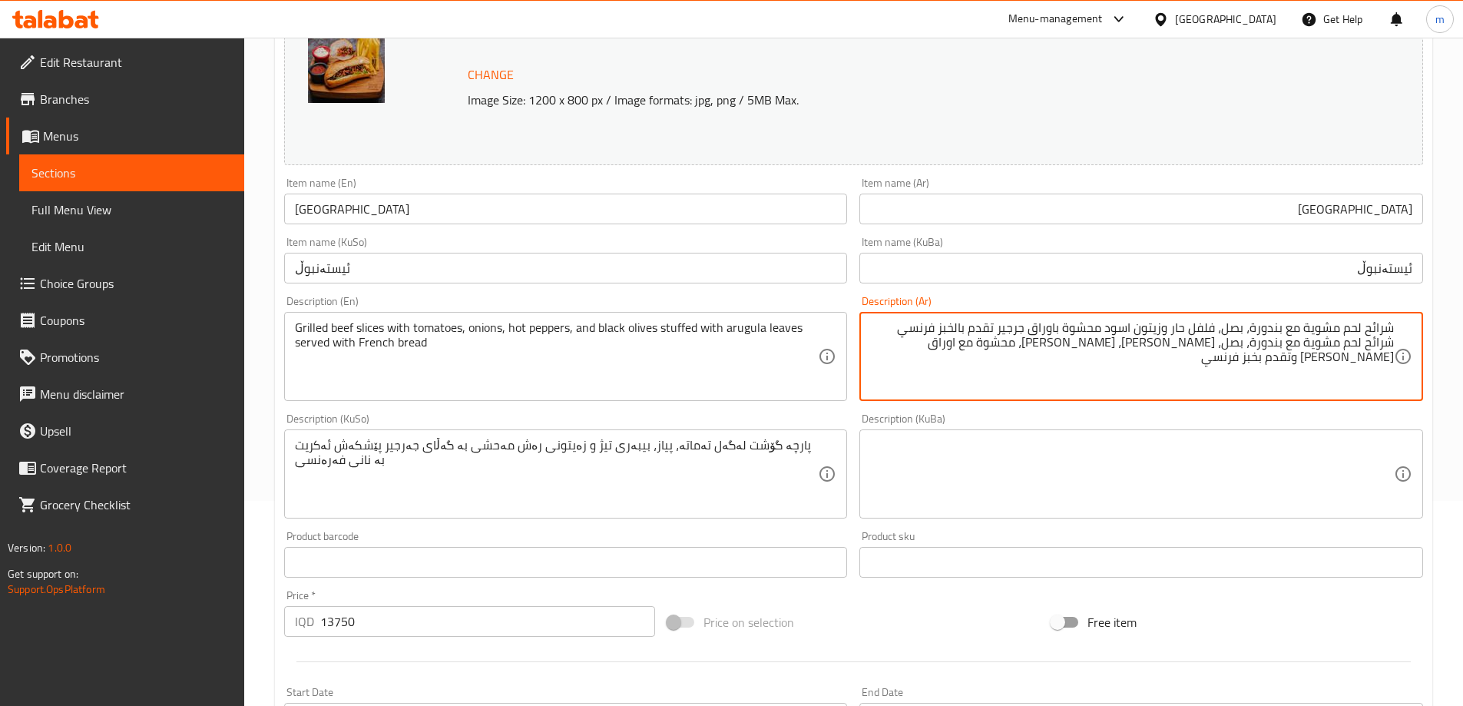
click at [1058, 370] on textarea "شرائح لحم مشوية مع بندورة، بصل، فلفل حار وزيتون اسود محشوة باوراق جرجير تقدم با…" at bounding box center [1132, 356] width 524 height 73
drag, startPoint x: 901, startPoint y: 330, endPoint x: 1411, endPoint y: 317, distance: 510.3
click at [1411, 317] on div "شرائح لحم مشوية مع بندورة، بصل، فلفل حار وزيتون اسود محشوة باوراق جرجير تقدم با…" at bounding box center [1142, 356] width 564 height 89
click at [1397, 342] on div "شرائح لحم مشوية مع بندورة، بصل، فلفل حار، [PERSON_NAME]، محشوة مع اوراق [PERSON…" at bounding box center [1142, 356] width 564 height 89
click at [1394, 342] on textarea "شرائح لحم مشوية مع بندورة، بصل، فلفل حار، [PERSON_NAME]، محشوة مع اوراق [PERSON…" at bounding box center [1132, 356] width 524 height 73
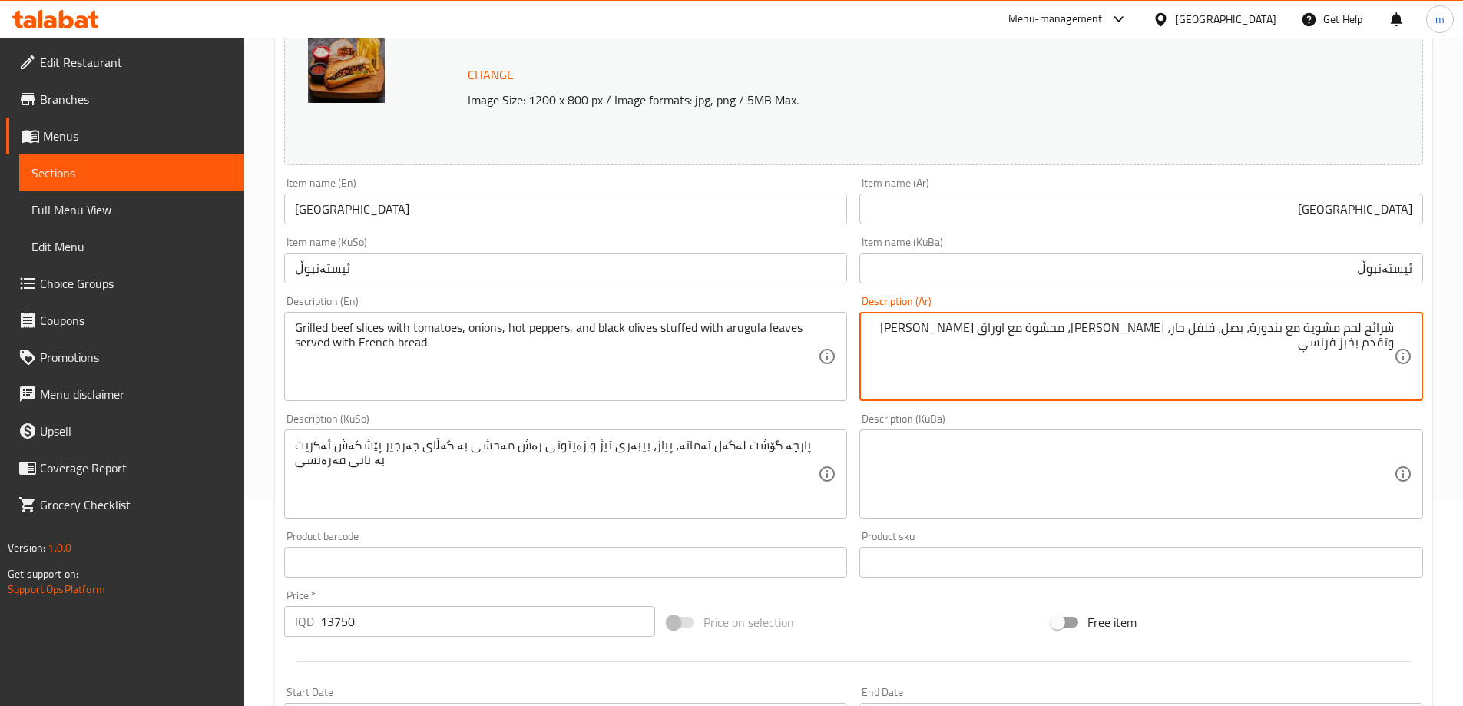
click at [1230, 374] on textarea "شرائح لحم مشوية مع بندورة، بصل، فلفل حار، [PERSON_NAME]، محشوة مع اوراق [PERSON…" at bounding box center [1132, 356] width 524 height 73
type textarea "شرائح لحم مشوية مع بندورة، بصل، فلفل حار، [PERSON_NAME]، محشوة مع اوراق [PERSON…"
click at [1351, 451] on textarea at bounding box center [1132, 474] width 524 height 73
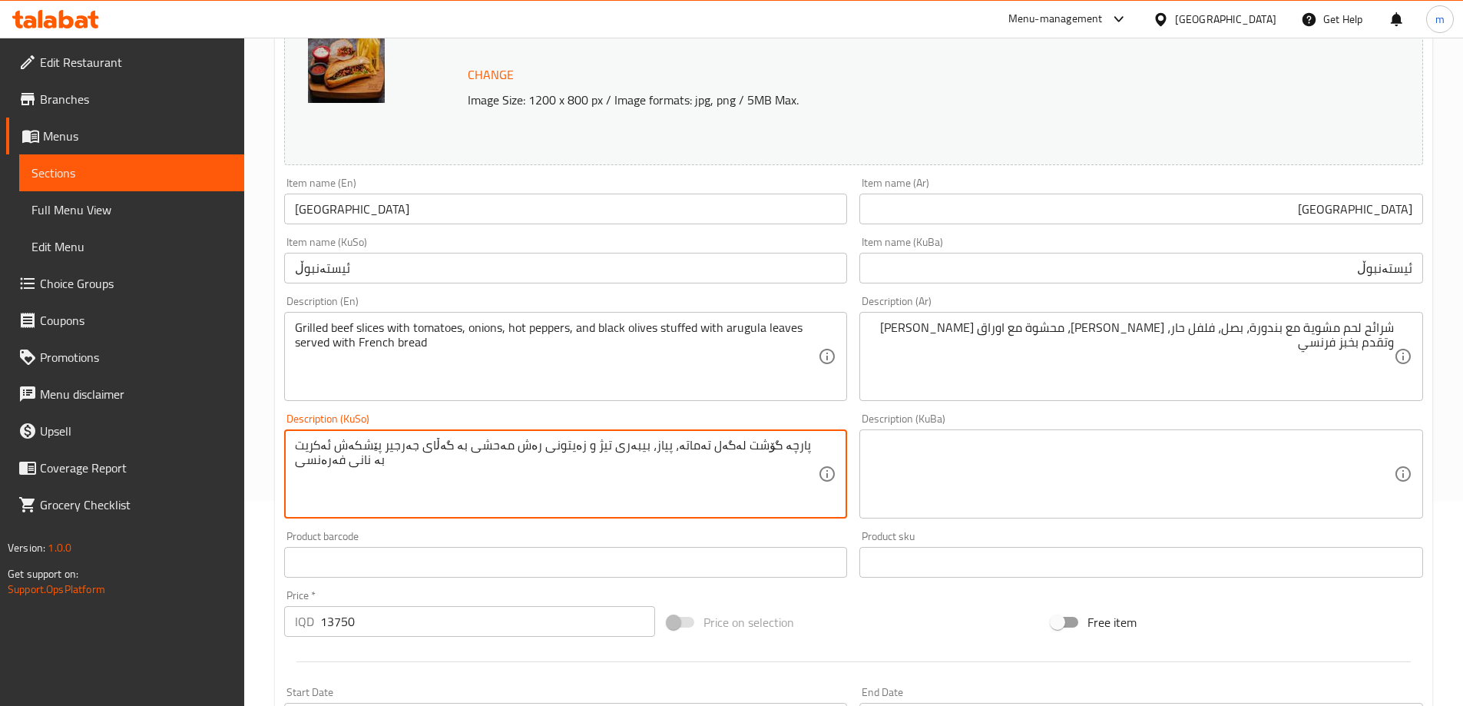
click at [1011, 453] on textarea at bounding box center [1132, 474] width 524 height 73
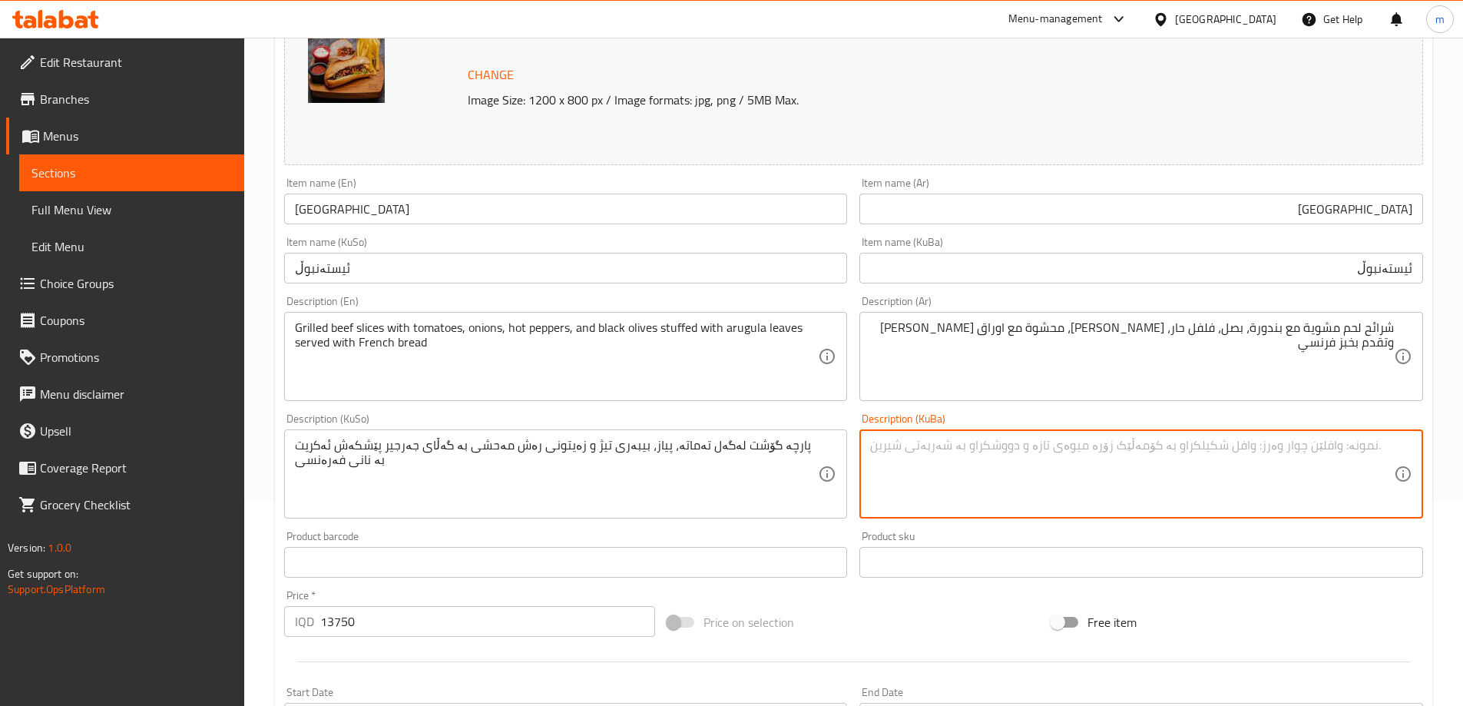
paste textarea "پارچە گۆشت لەگەل تەماتە، پیاز، بیبەری تیژ و زەیتونی رەش مەحشی بە گەڵای جەرجیر پ…"
click at [1305, 451] on textarea "پارچە گۆشت لەگەل تەماتە، پیاز، بیبەری تیژ و زەیتونی رەش مەحشی بە گەڵای جەرجیر پ…" at bounding box center [1132, 474] width 524 height 73
click at [1337, 444] on textarea "پارچە گۆشت لەگەڵ تەماتە، پیاز، بیبەری تیژ و زەیتونی رەش مەحشی بە گەڵای جەرجیر پ…" at bounding box center [1132, 474] width 524 height 73
click at [1337, 449] on textarea "پارچە گۆشت لەگەڵ تەماتە، پیاز، بیبەری تیژ و زەیتونی رەش مەحشی بە گەڵای جەرجیر پ…" at bounding box center [1132, 474] width 524 height 73
click at [1371, 440] on textarea "پارچە گۆشتی برژاو لەگەڵ تەماتە، پیاز، بیبەری تیژ و زەیتونی رەش مەحشی بە گەڵای ج…" at bounding box center [1132, 474] width 524 height 73
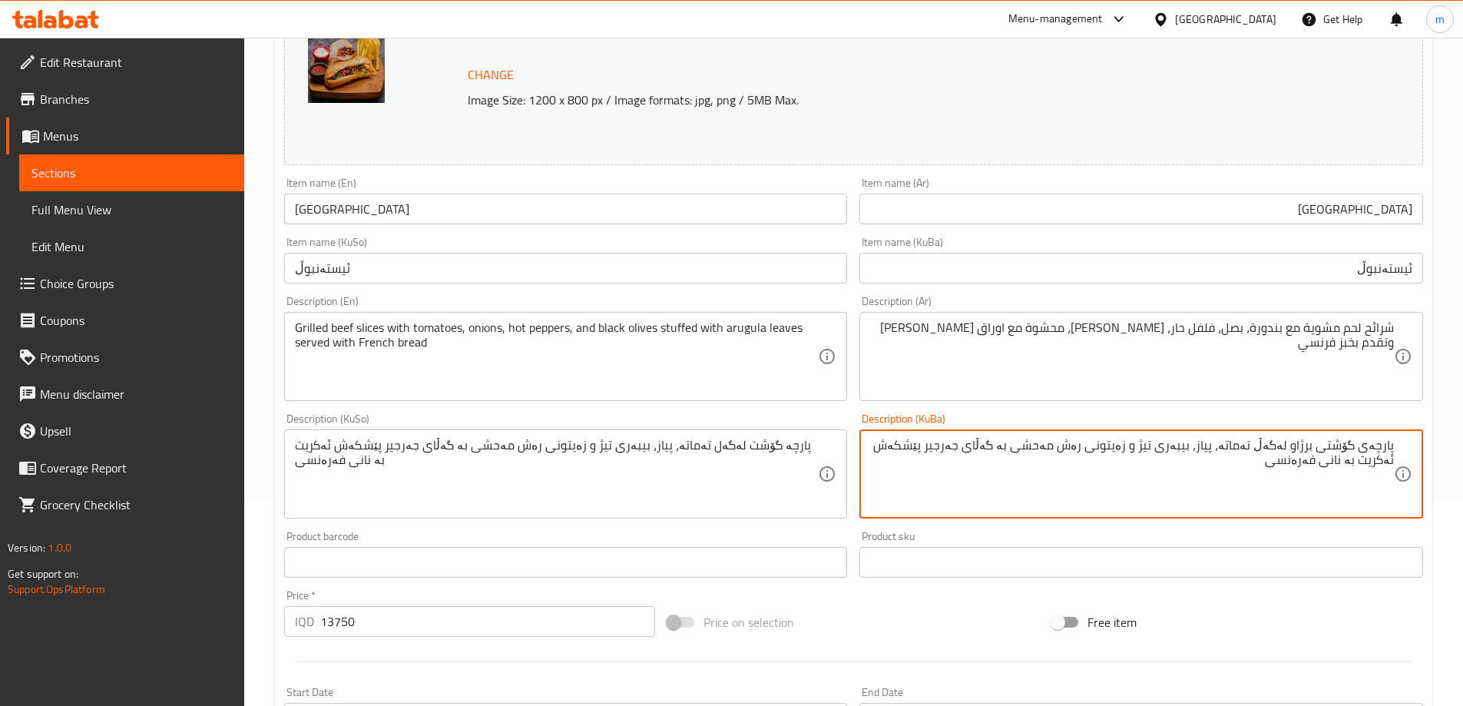
click at [1154, 446] on textarea "پارچەی گۆشتی برژاو لەگەڵ تەماتە، پیاز، بیبەری تیژ و زەیتونی رەش مەحشی بە گەڵای …" at bounding box center [1132, 474] width 524 height 73
click at [1112, 448] on textarea "پارچەی گۆشتی برژاو لەگەڵ تەماتە، پیاز، بیبەری تیژ، زەیتونی رەش مەحشی بە گەڵای ج…" at bounding box center [1132, 474] width 524 height 73
click at [1092, 443] on textarea "پارچەی گۆشتی برژاو لەگەڵ تەماتە، پیاز، بیبەری تیژ، زەیتونی ڕەش مەحشی بە گەڵای ج…" at bounding box center [1132, 474] width 524 height 73
click at [1047, 447] on textarea "پارچەی گۆشتی برژاو لەگەڵ تەماتە، پیاز، بیبەری تیژ، زەیتونی ڕەش، مەحشی بە گەڵای …" at bounding box center [1132, 474] width 524 height 73
click at [1037, 442] on textarea "پارچەی گۆشتی برژاو لەگەڵ تەماتە، پیاز، بیبەری تیژ، زەیتونی ڕەش، مەحشی بە گەڵای …" at bounding box center [1132, 474] width 524 height 73
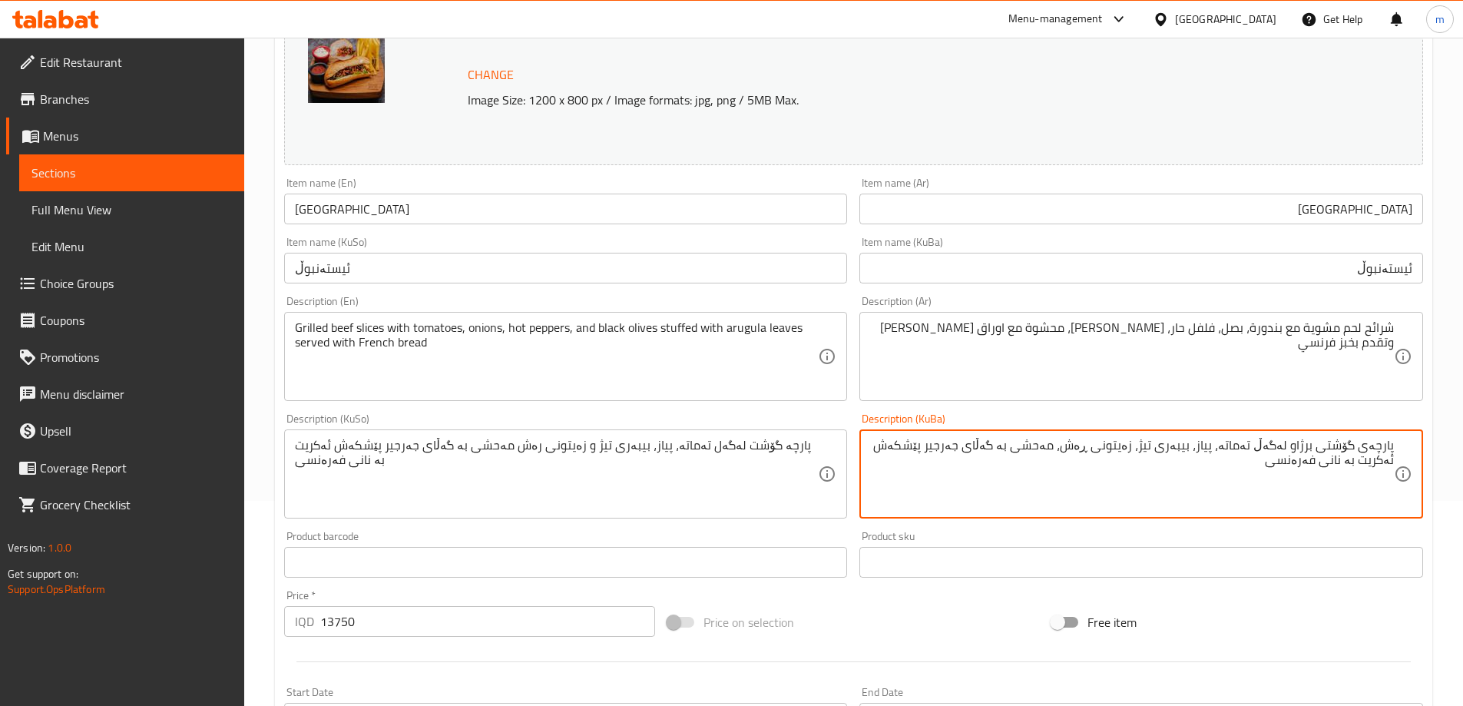
click at [1037, 442] on textarea "پارچەی گۆشتی برژاو لەگەڵ تەماتە، پیاز، بیبەری تیژ، زەیتونی ڕەش، مەحشی بە گەڵای …" at bounding box center [1132, 474] width 524 height 73
click at [950, 442] on textarea "پارچەی گۆشتی برژاو لەگەڵ تەماتە، پیاز، بیبەری تیژ، زەیتونی ڕەش، مەحشیە لەگەڵ گە…" at bounding box center [1132, 474] width 524 height 73
click at [1391, 463] on textarea "پارچەی گۆشتی برژاو لەگەڵ تەماتە، پیاز، بیبەری تیژ، زەیتونی ڕەش، مەحشیە لەگەڵ گە…" at bounding box center [1132, 474] width 524 height 73
click at [1025, 479] on textarea "پارچەی گۆشتی برژاو لەگەڵ تەماتە، پیاز، بیبەری تیژ، زەیتونی ڕەش، مەحشیە لەگەڵ گە…" at bounding box center [1132, 474] width 524 height 73
type textarea "پارچەی گۆشتی برژاو لەگەڵ تەماتە، پیاز، بیبەری تیژ، زەیتونی ڕەش، مەحشیە لەگەڵ گە…"
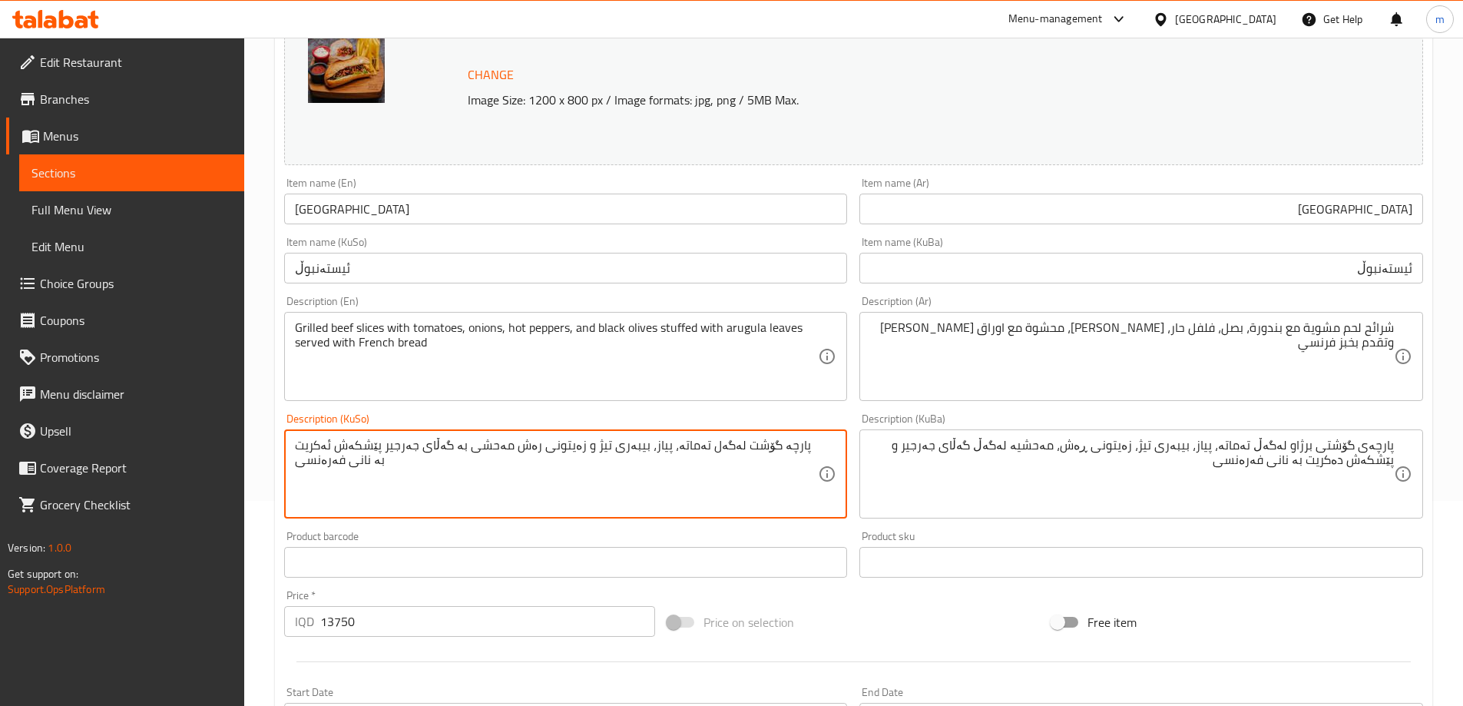
paste textarea "ی گۆشتی برژاو لەگەڵ تەماتە، پیاز، بیبەری تیژ، زەیتونی ڕەش، مەحشیە لەگەڵ گەڵای ج…"
type textarea "پارچەی گۆشتی برژاو لەگەڵ تەماتە، پیاز، بیبەری تیژ، زەیتونی ڕەش، مەحشیە لەگەڵ گە…"
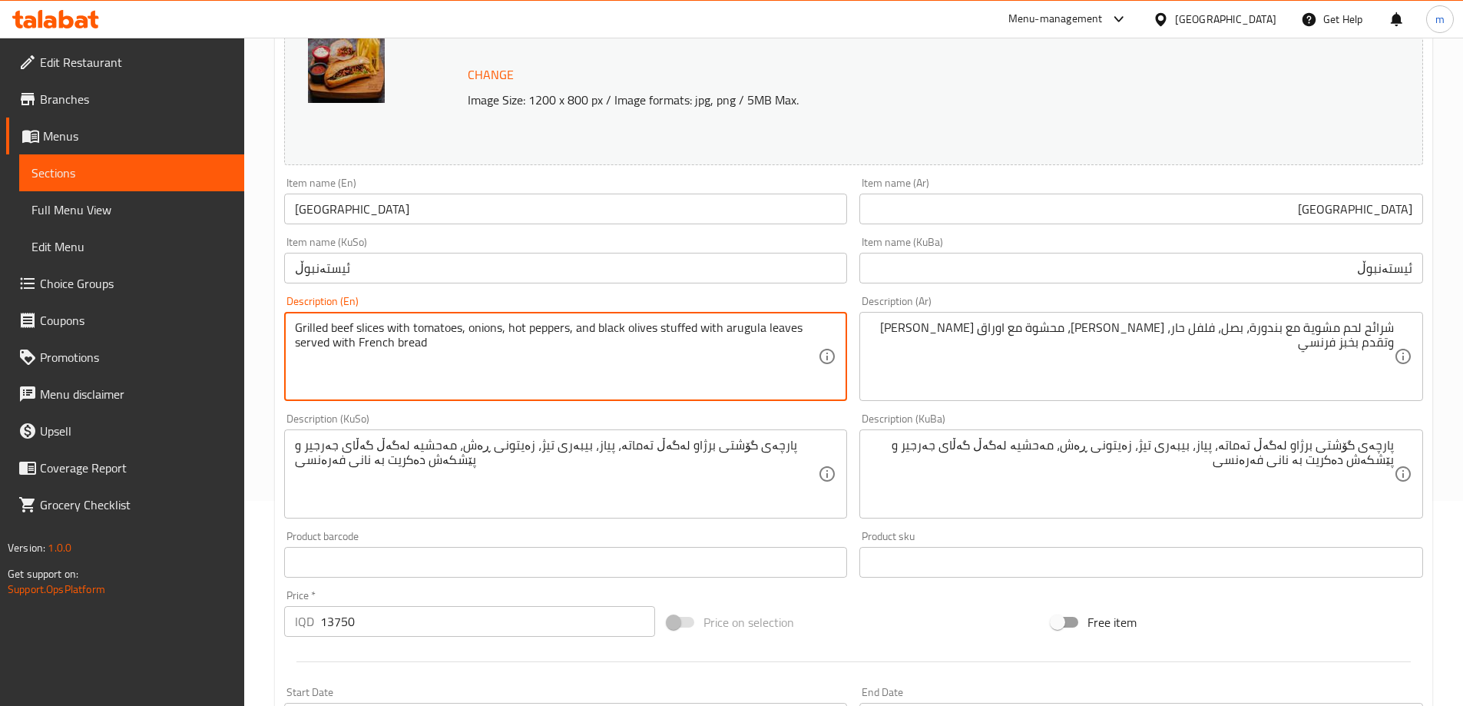
click at [342, 322] on textarea "Grilled beef slices with tomatoes, onions, hot peppers, and black olives stuffe…" at bounding box center [557, 356] width 524 height 73
click at [601, 330] on textarea "Grilled meat slices with tomatoes, onions, hot peppers, and black olives stuffe…" at bounding box center [557, 356] width 524 height 73
click at [638, 326] on textarea "Grilled meat slices with tomatoes, onions, hot peppers, black olives stuffed wi…" at bounding box center [557, 356] width 524 height 73
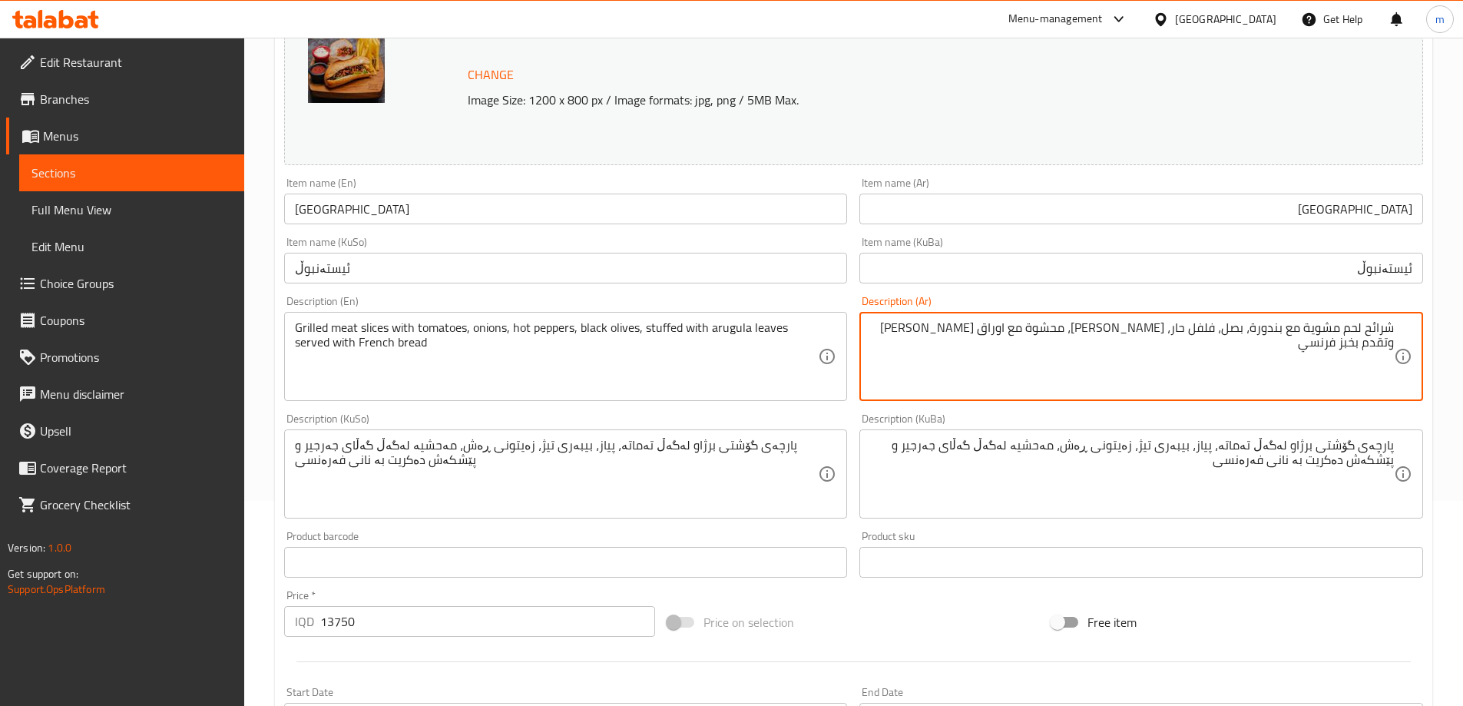
click at [1010, 324] on textarea "شرائح لحم مشوية مع بندورة، بصل، فلفل حار، [PERSON_NAME]، محشوة مع اوراق [PERSON…" at bounding box center [1132, 356] width 524 height 73
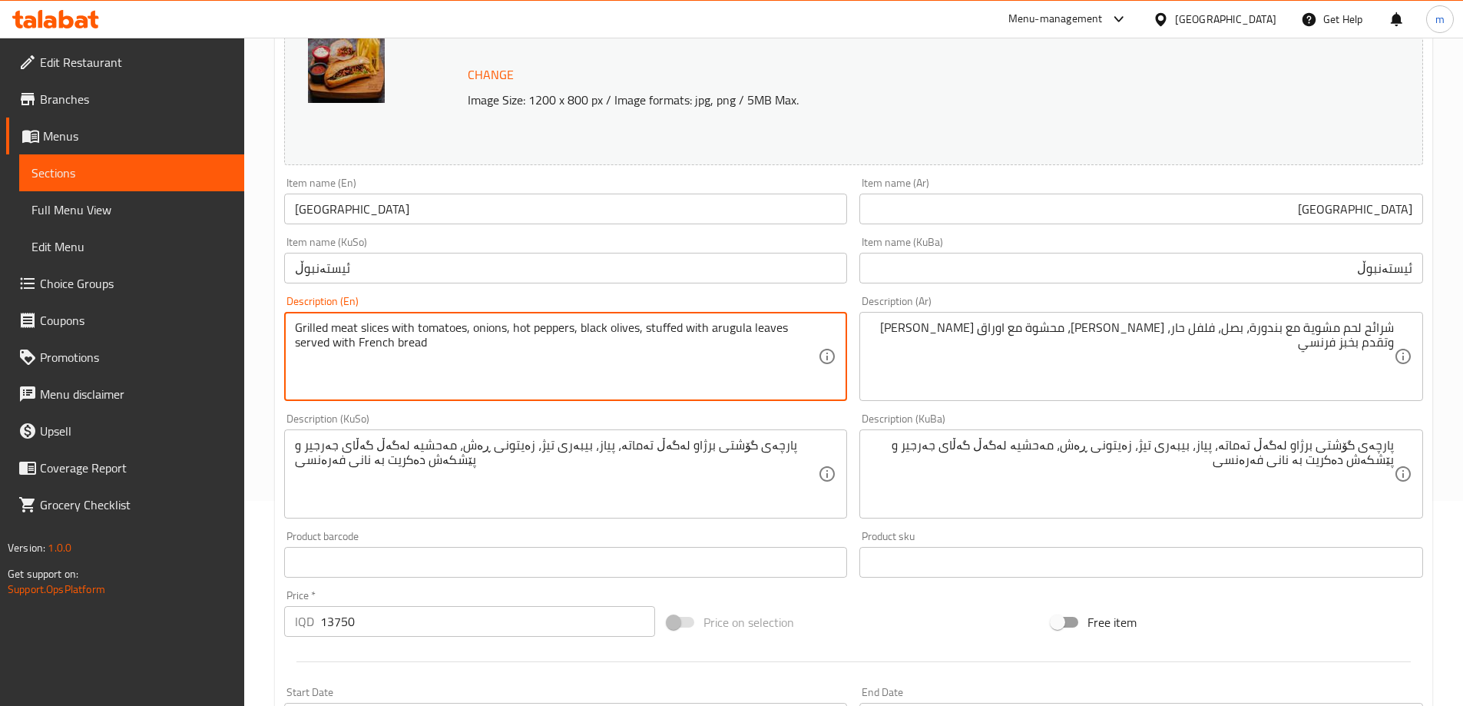
click at [738, 330] on textarea "Grilled meat slices with tomatoes, onions, hot peppers, black olives, stuffed w…" at bounding box center [557, 356] width 524 height 73
paste textarea "Rocc"
drag, startPoint x: 772, startPoint y: 335, endPoint x: 771, endPoint y: 345, distance: 10.0
click at [771, 336] on textarea "Grilled meat slices with tomatoes, onions, hot peppers, black olives, stuffed w…" at bounding box center [557, 356] width 524 height 73
type textarea "Grilled meat slices with tomatoes, onions, hot peppers, black olives, stuffed w…"
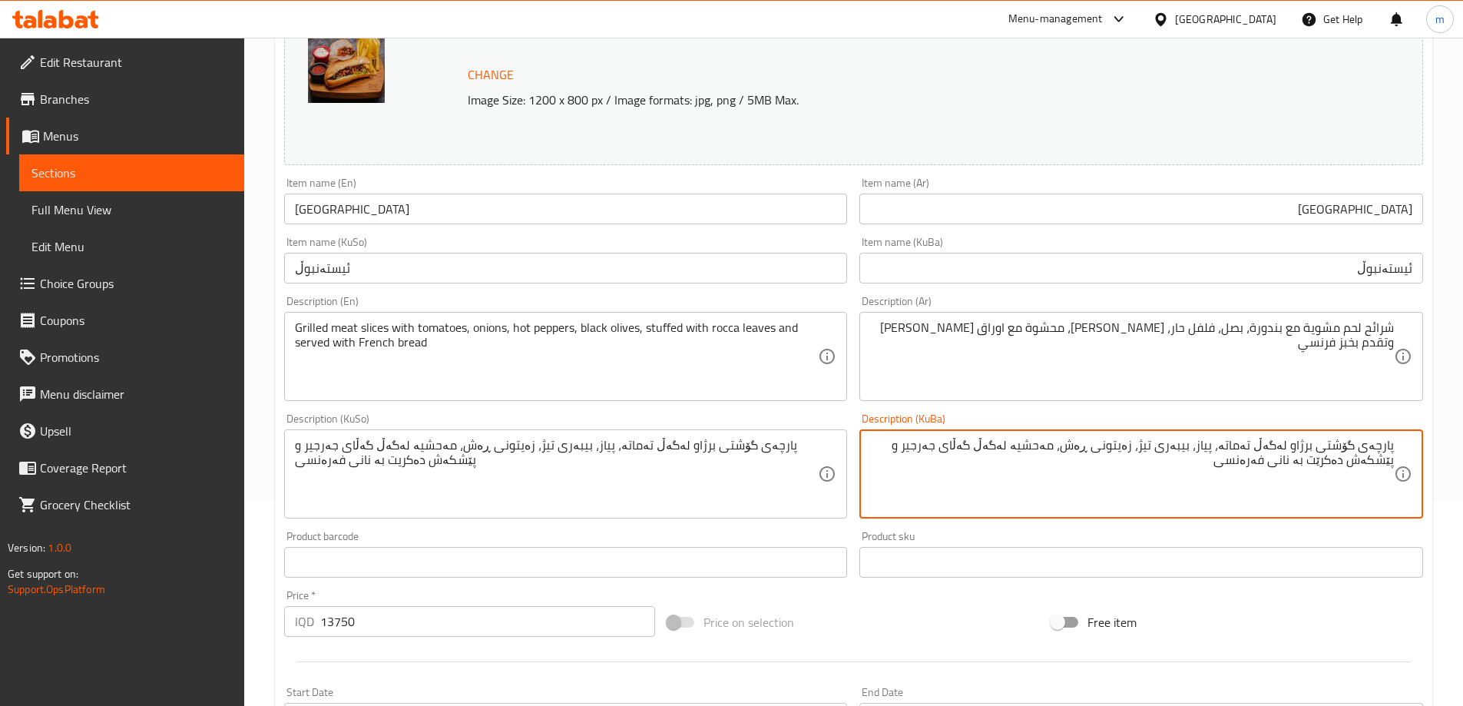
type textarea "پارچەی گۆشتی برژاو لەگەڵ تەماتە، پیاز، بیبەری تیژ، زەیتونی ڕەش، مەحشیە لەگەڵ گە…"
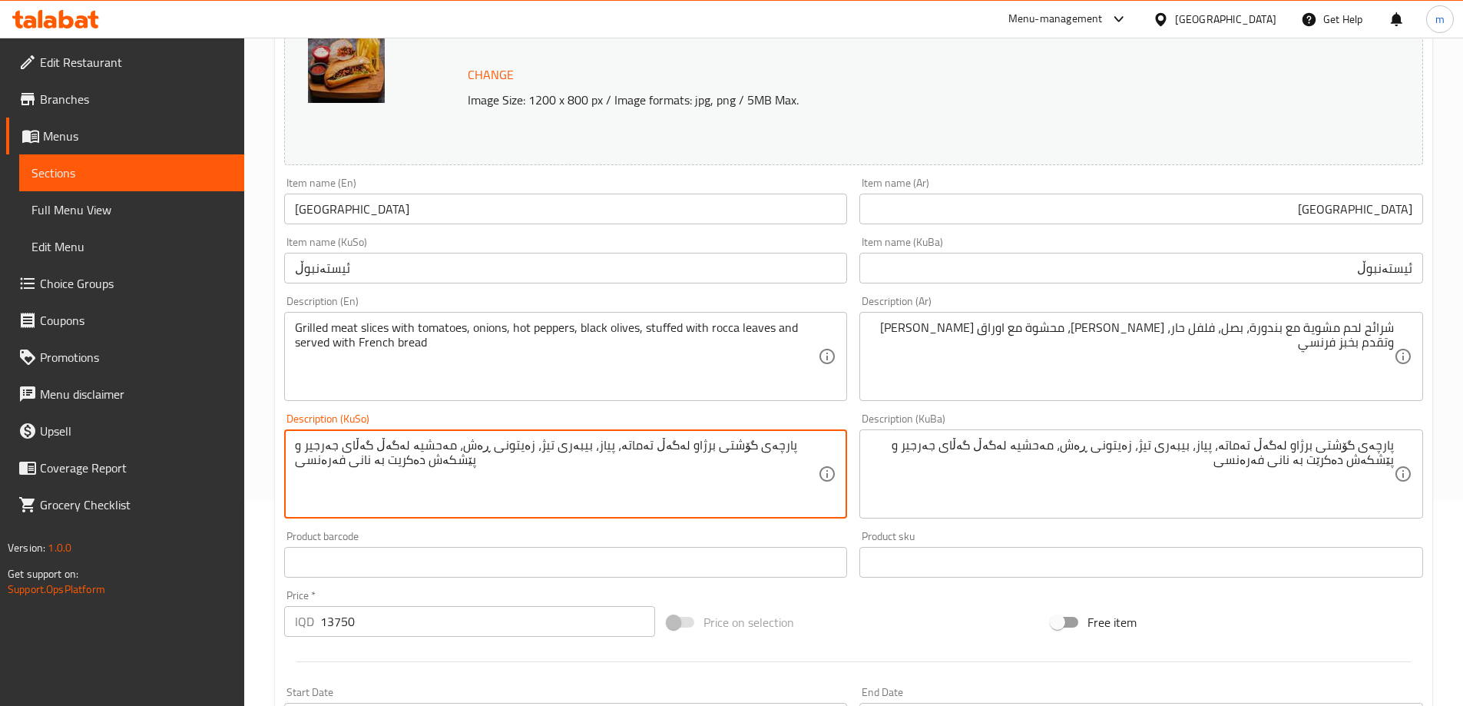
paste textarea
type textarea "پارچەی گۆشتی برژاو لەگەڵ تەماتە، پیاز، بیبەری تیژ، زەیتونی ڕەش، مەحشیە لەگەڵ گە…"
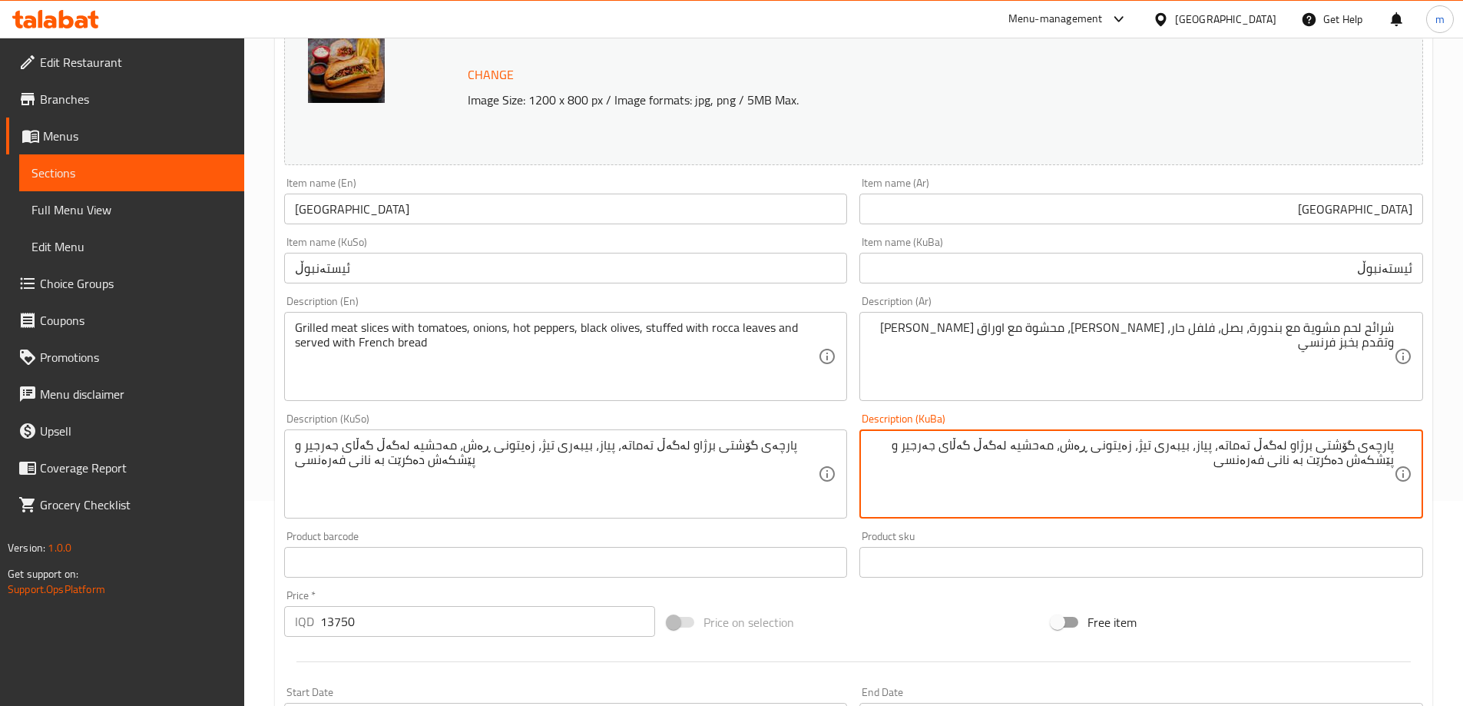
click at [856, 407] on div "Description (KuBa) پارچەی گۆشتی برژاو لەگەڵ تەماتە، پیاز، بیبەری تیژ، زەیتونی ڕ…" at bounding box center [1142, 466] width 576 height 118
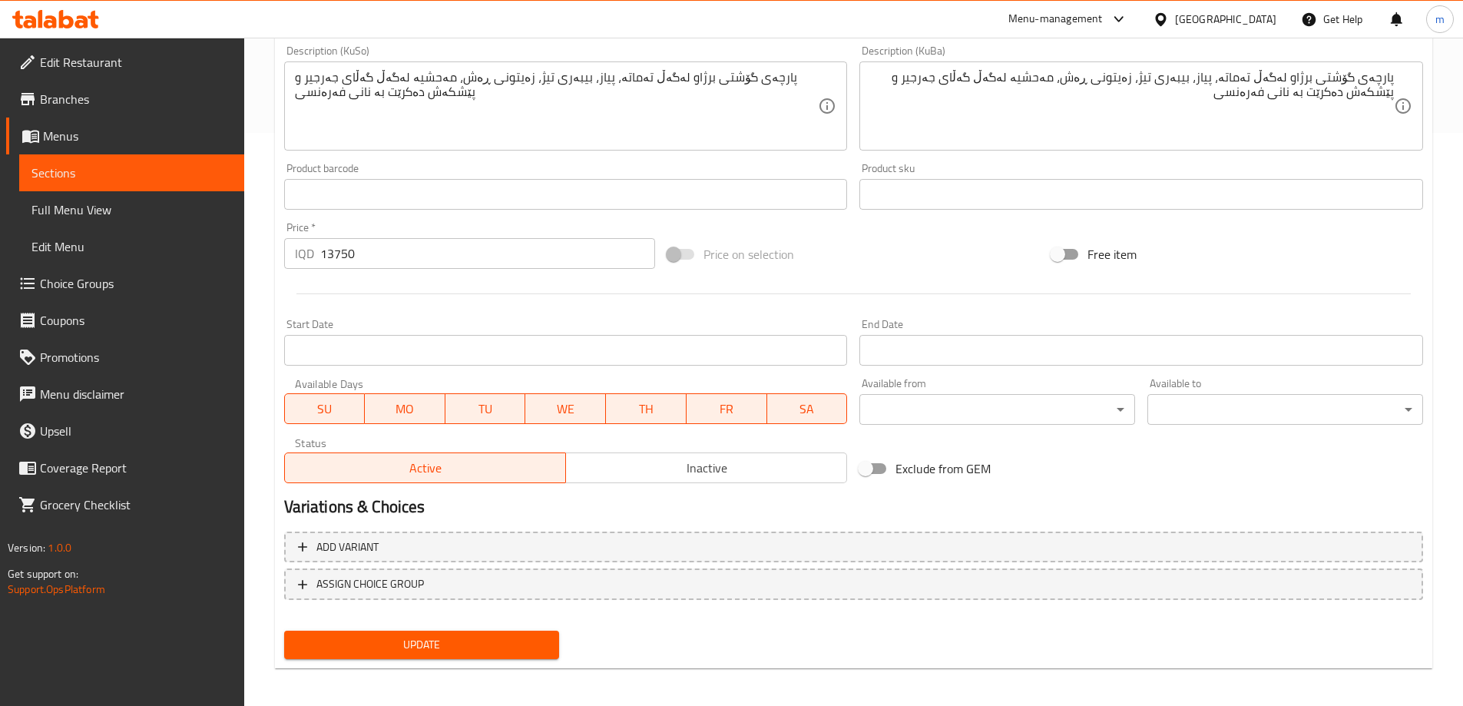
scroll to position [578, 0]
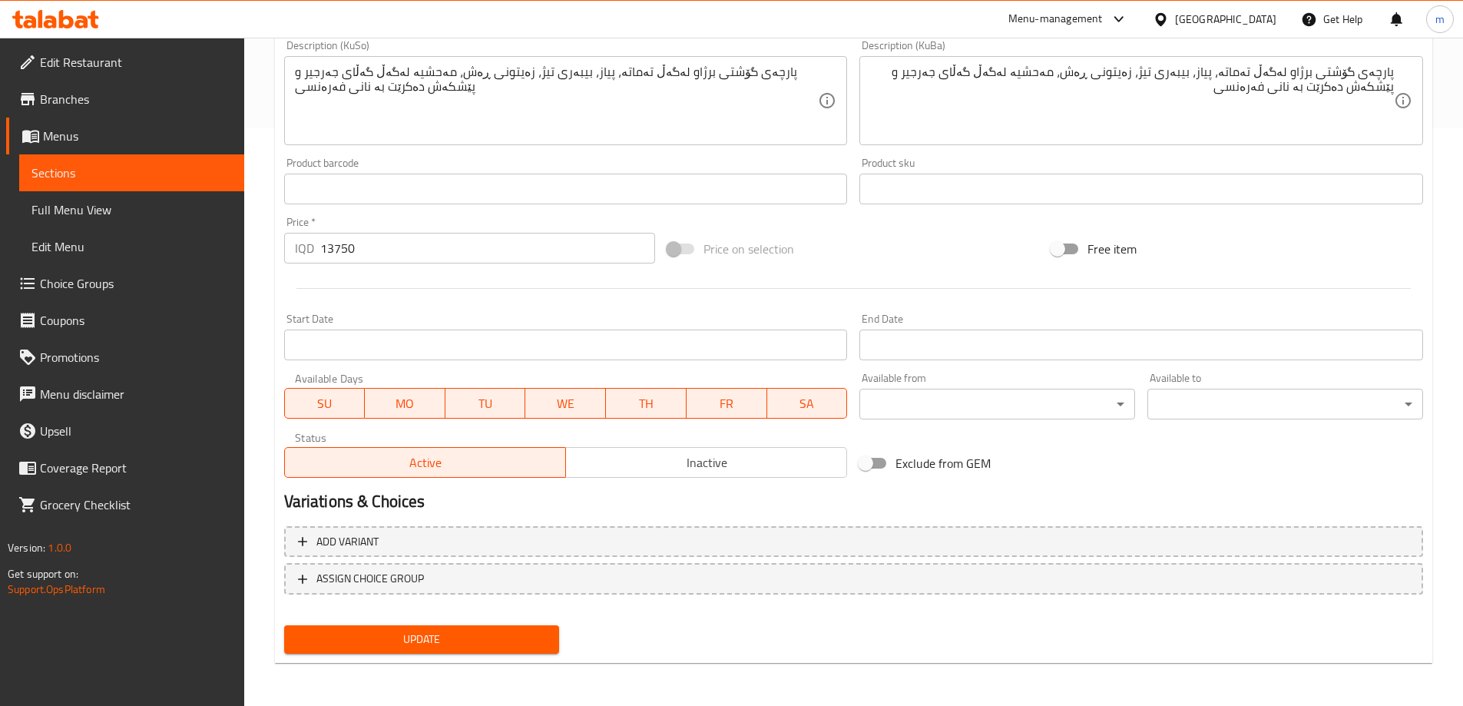
click at [459, 632] on span "Update" at bounding box center [422, 639] width 251 height 19
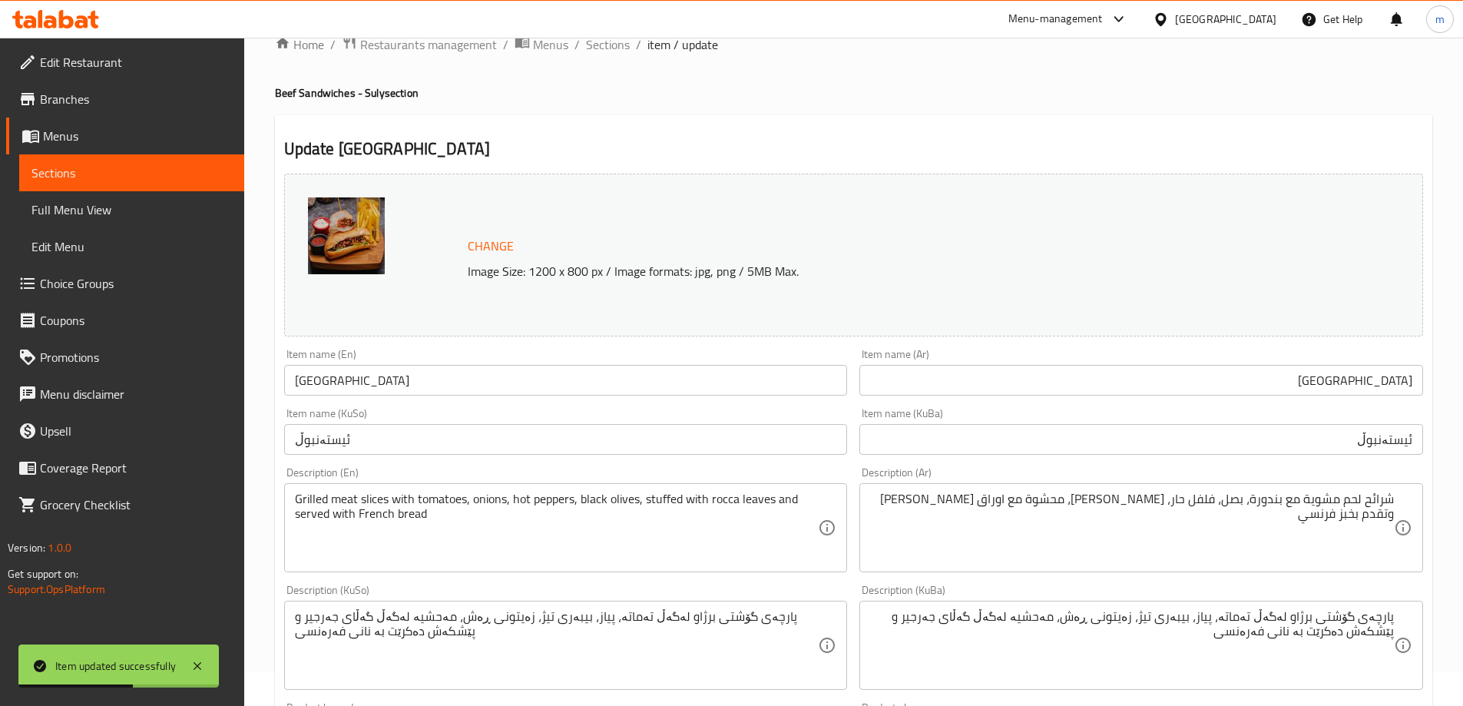
scroll to position [0, 0]
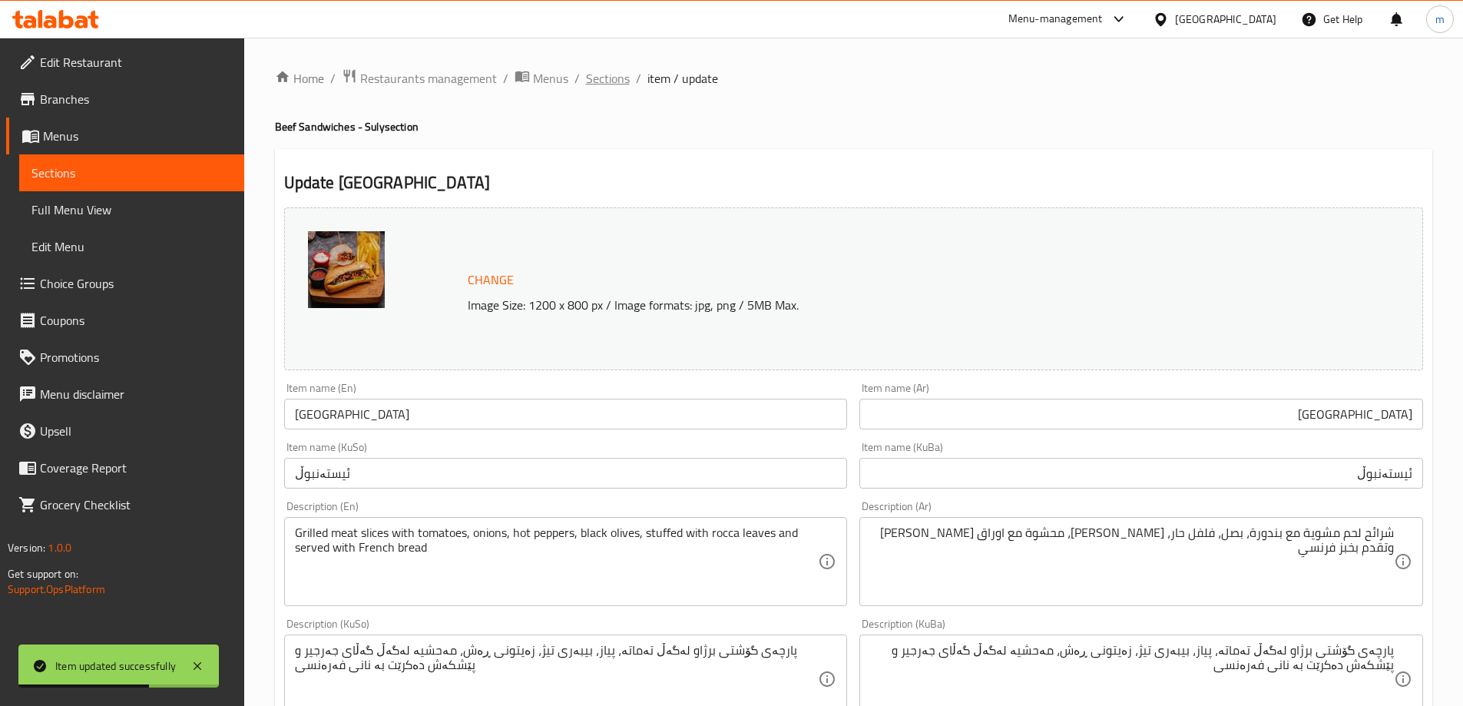
click at [595, 75] on span "Sections" at bounding box center [608, 78] width 44 height 18
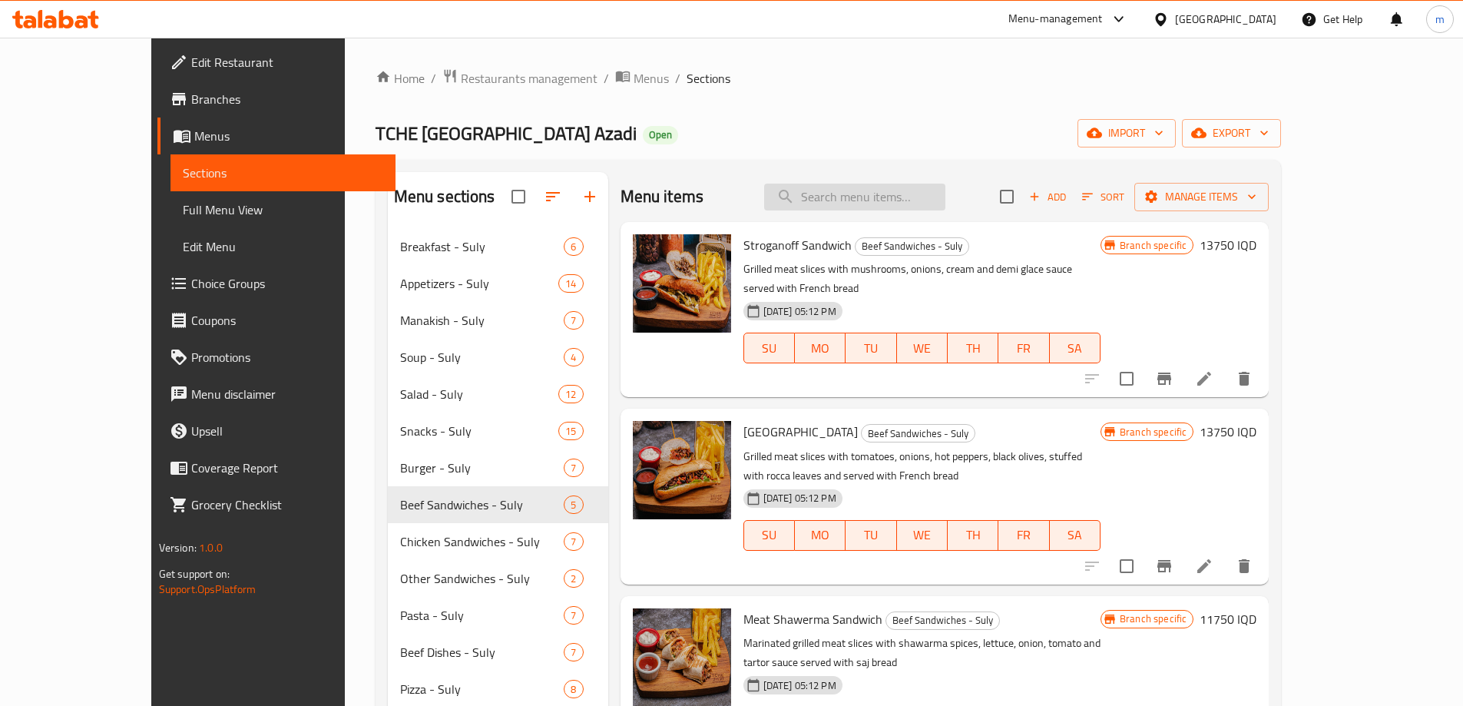
click at [887, 194] on input "search" at bounding box center [854, 197] width 181 height 27
paste input "سلوبي جو"
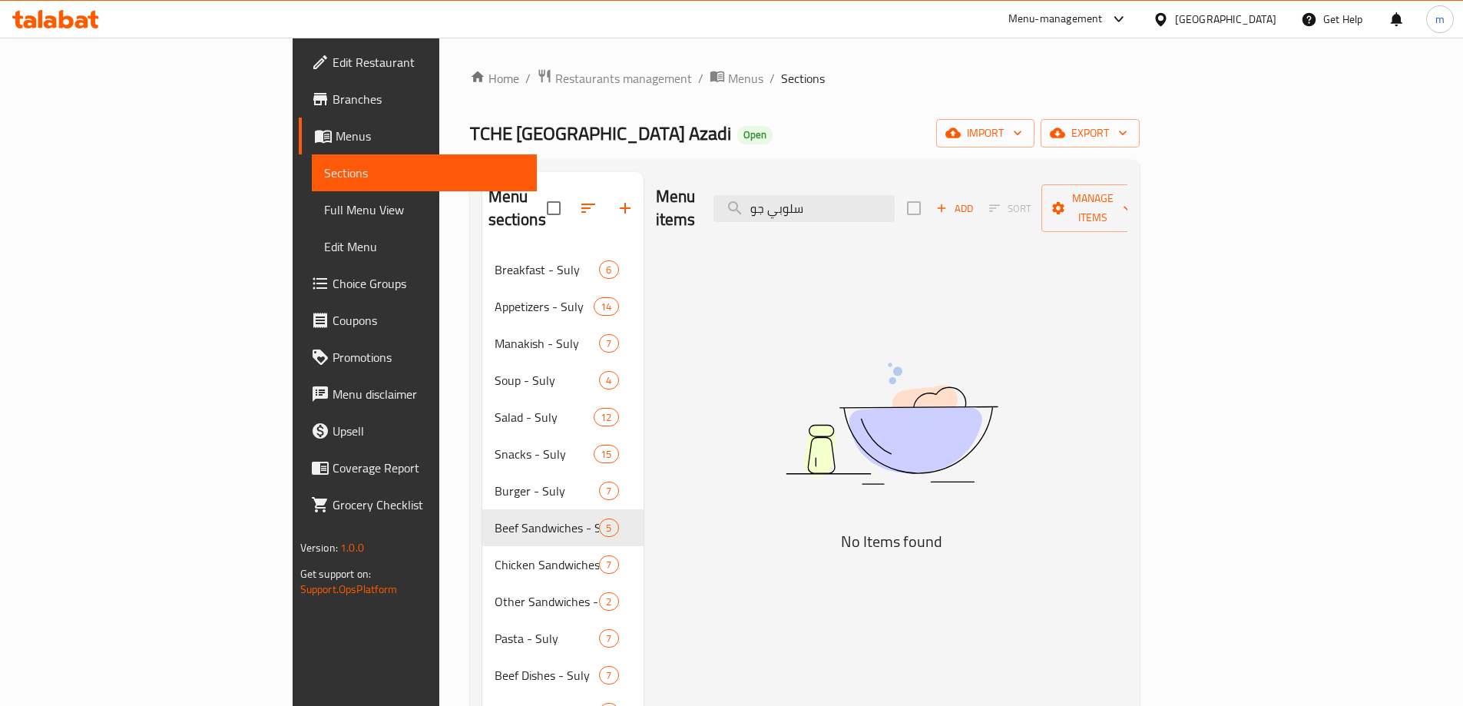
type input "سلوبي جو"
click at [894, 195] on input "سلوبي جو" at bounding box center [804, 208] width 181 height 27
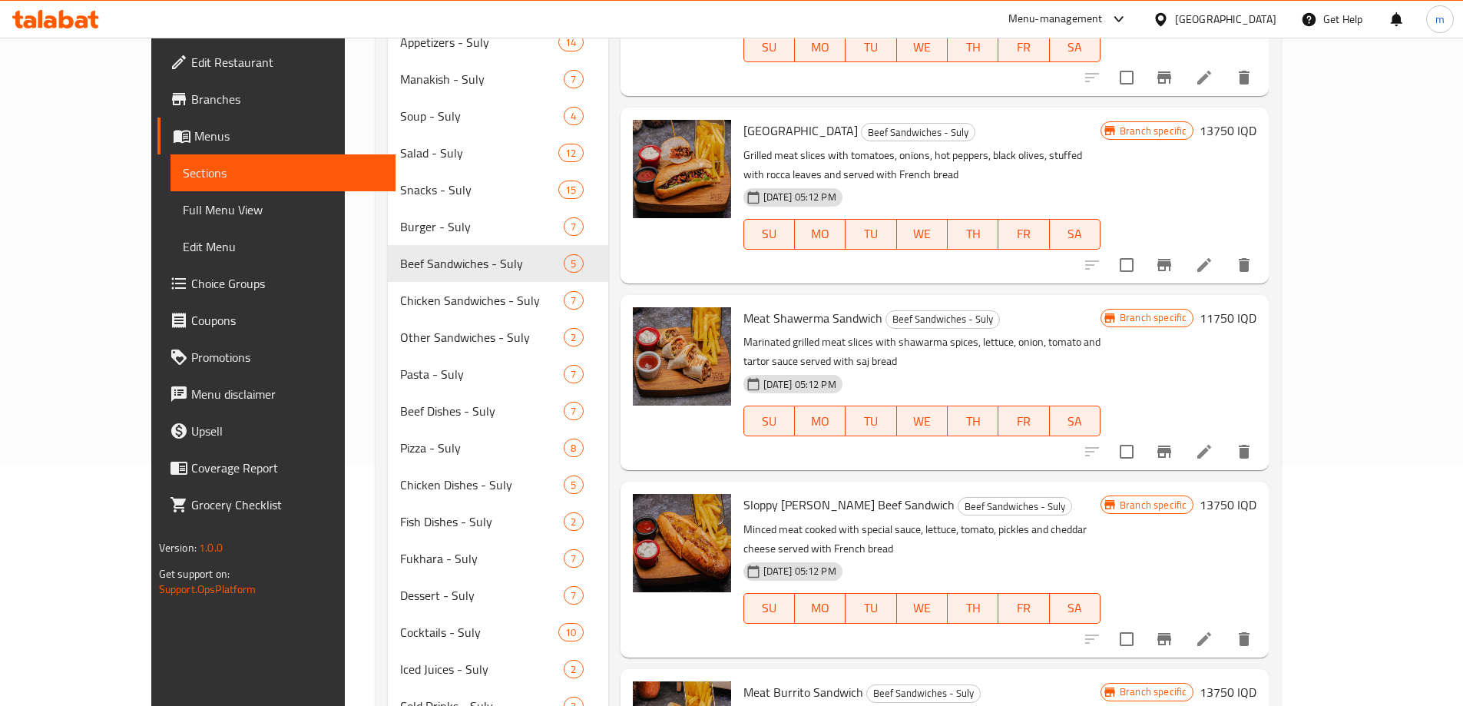
scroll to position [256, 0]
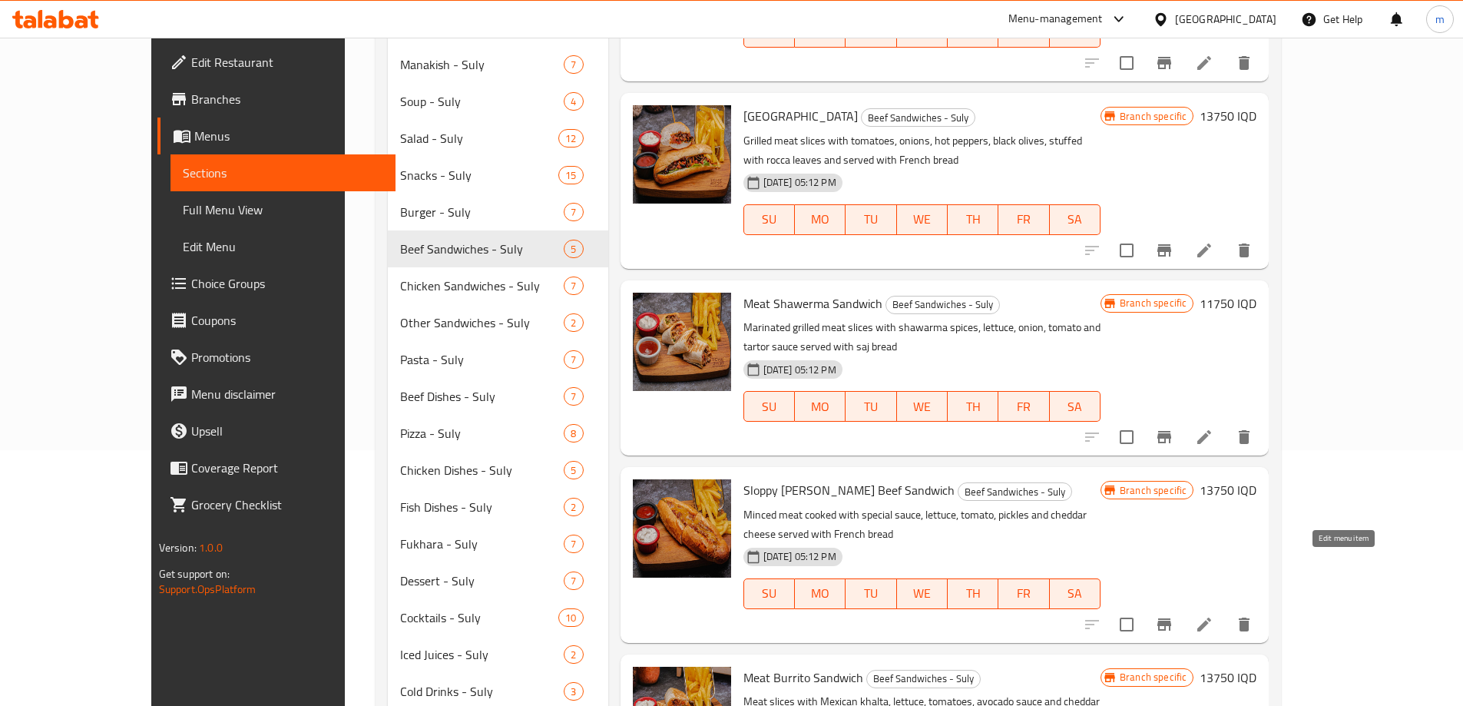
click at [1214, 615] on icon at bounding box center [1204, 624] width 18 height 18
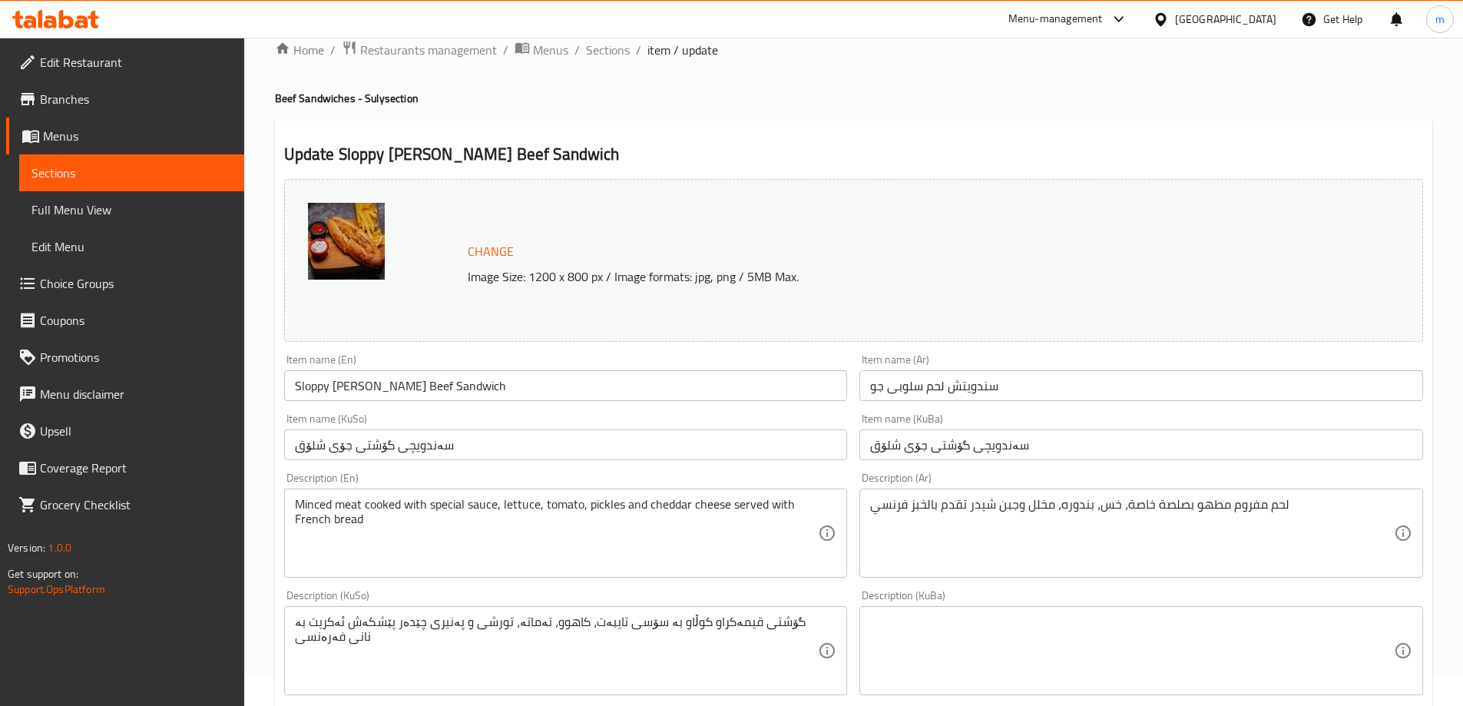
scroll to position [51, 0]
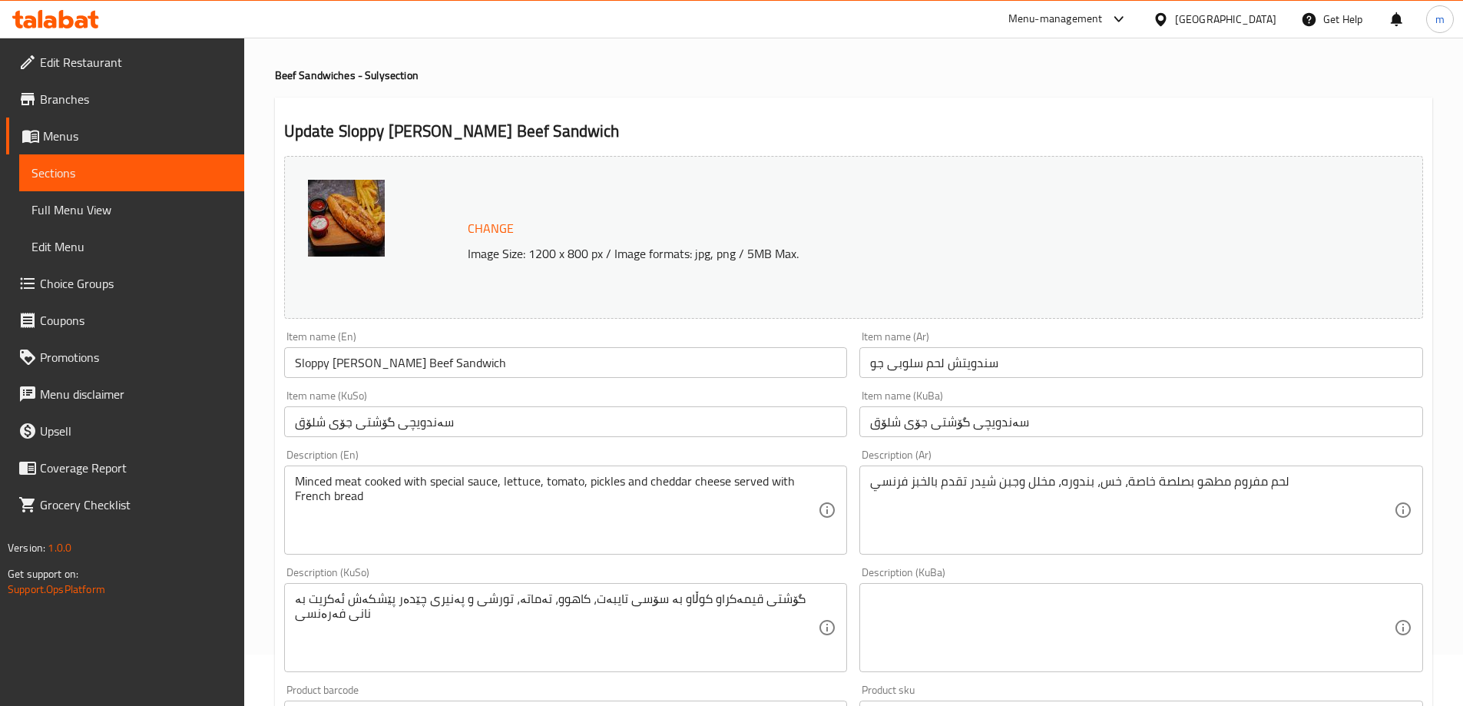
click at [955, 355] on input "سندويتش لحم سلوبى جو" at bounding box center [1142, 362] width 564 height 31
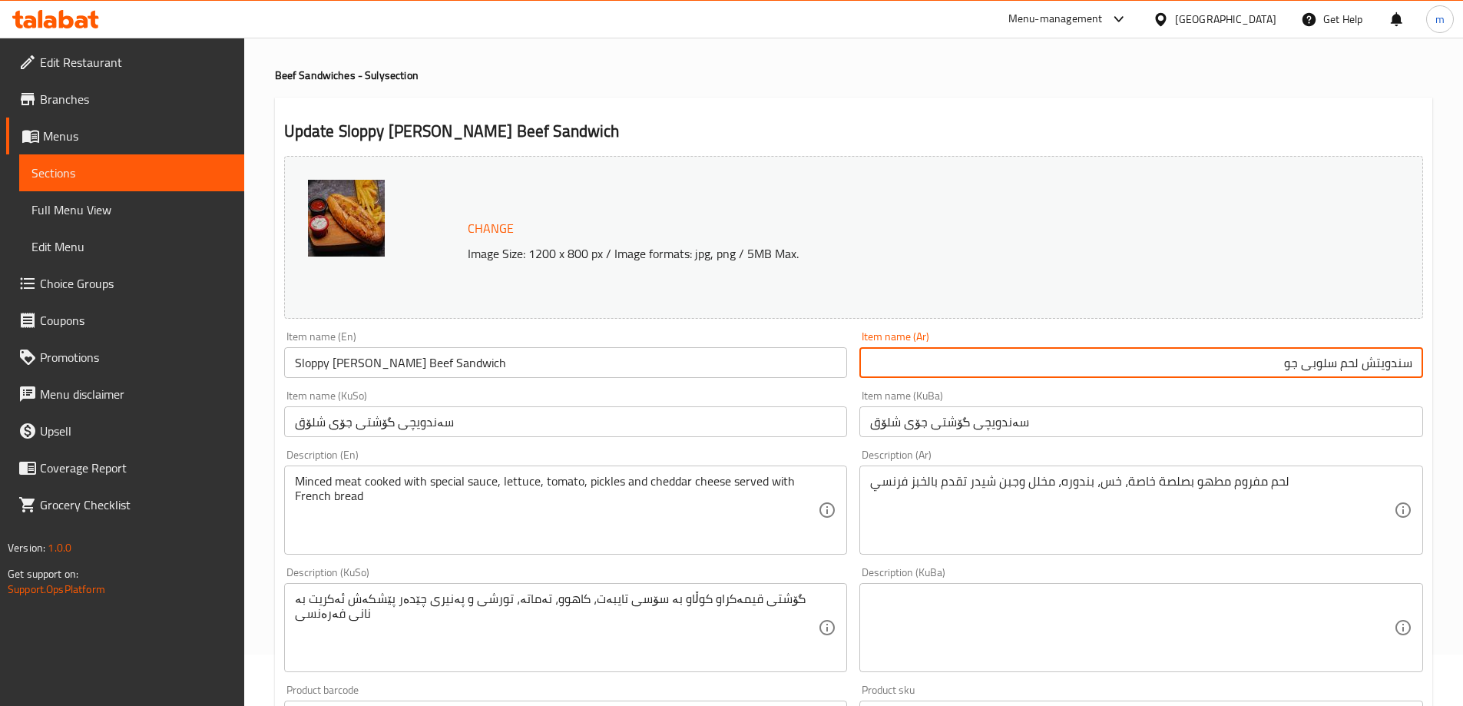
click at [1238, 363] on input "سندويتش لحم سلوبى جو" at bounding box center [1142, 362] width 564 height 31
drag, startPoint x: 1339, startPoint y: 365, endPoint x: 1427, endPoint y: 364, distance: 87.6
click at [1427, 364] on div "Item name (Ar) سندويتش لحم سلوبى جو Item name (Ar)" at bounding box center [1142, 354] width 576 height 59
type input "سلوبى جو"
click at [1009, 419] on input "سەندویچی گۆشتی جۆی شلۆق" at bounding box center [1142, 421] width 564 height 31
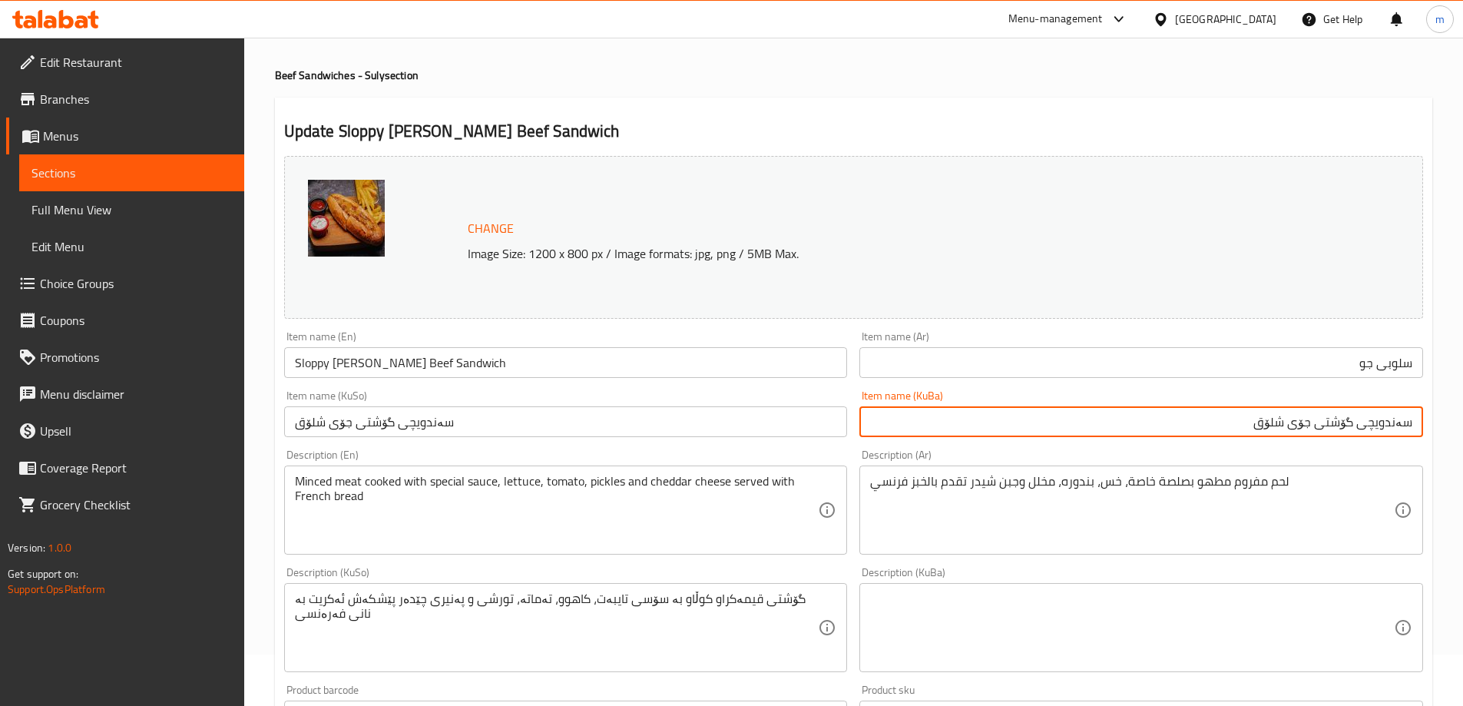
drag, startPoint x: 1238, startPoint y: 421, endPoint x: 1447, endPoint y: 417, distance: 209.8
click at [1447, 417] on div "Home / Restaurants management / Menus / Sections / item / update Beef Sandwiche…" at bounding box center [853, 609] width 1219 height 1247
click at [1187, 408] on input "سلۆپی جۆ" at bounding box center [1142, 421] width 564 height 31
type input "سلۆپی جۆ"
click at [579, 413] on input "سەندویچی گۆشتی جۆی شلۆق" at bounding box center [566, 421] width 564 height 31
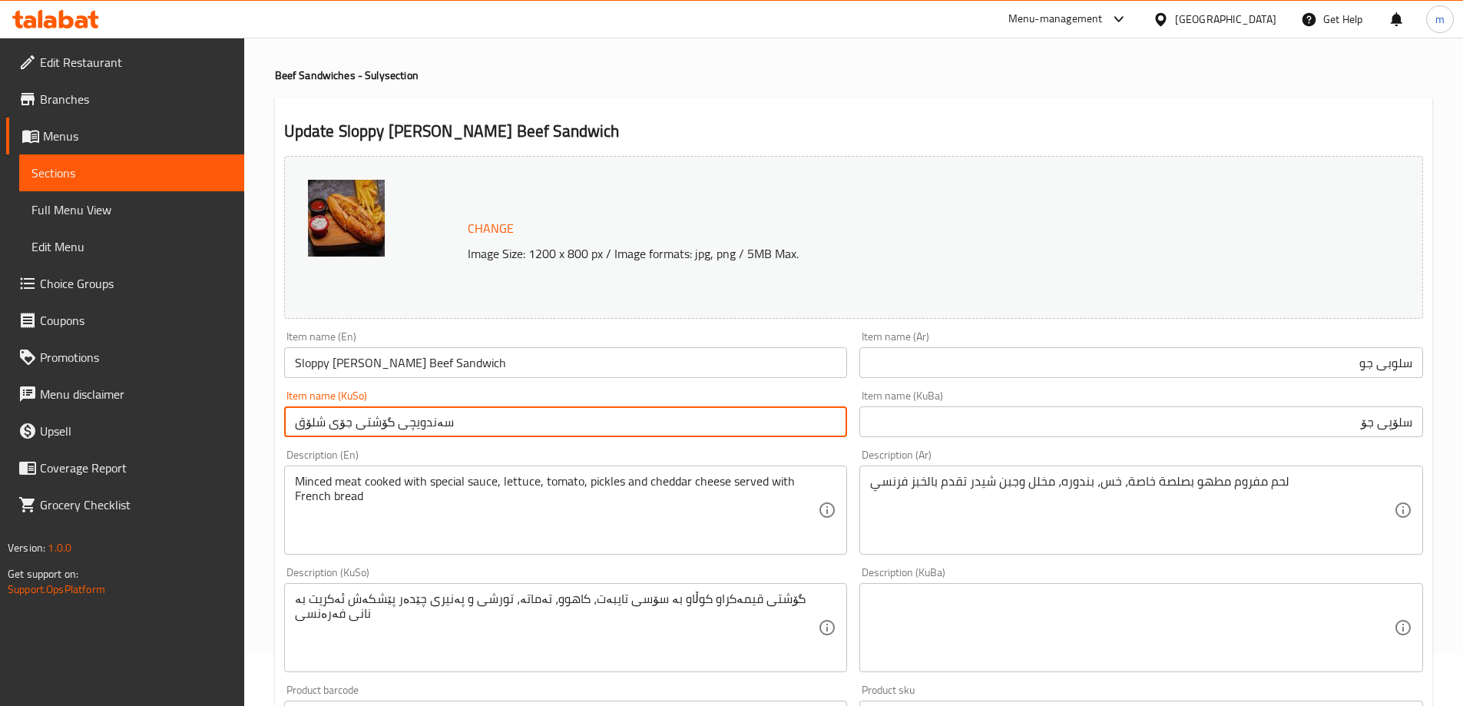
paste input "لۆپی جۆ"
type input "سلۆپی جۆ"
click at [431, 385] on div "Item name (KuSo) سلۆپی جۆ Item name (KuSo)" at bounding box center [566, 413] width 576 height 59
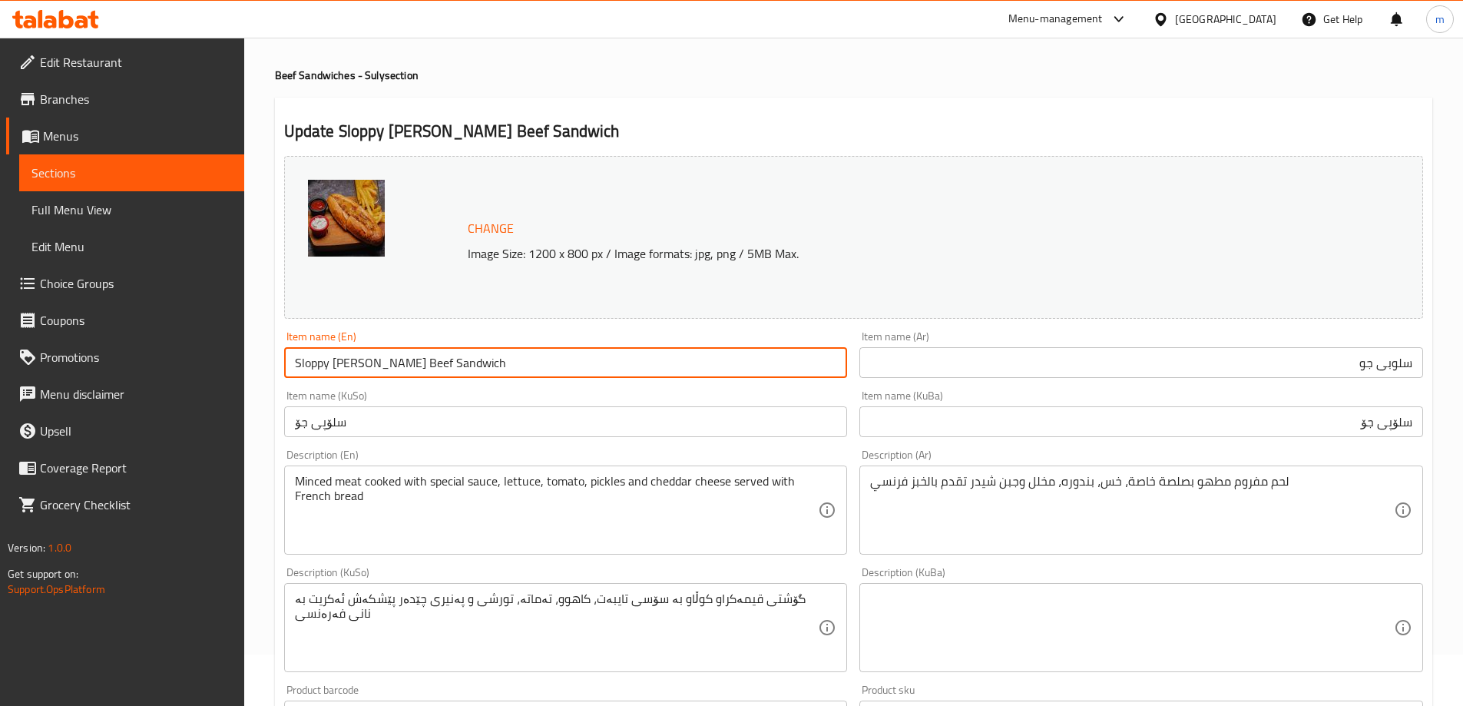
drag, startPoint x: 449, startPoint y: 353, endPoint x: 347, endPoint y: 353, distance: 102.2
click at [347, 353] on input "Sloppy [PERSON_NAME] Beef Sandwich" at bounding box center [566, 362] width 564 height 31
type input "Sloppy Joe"
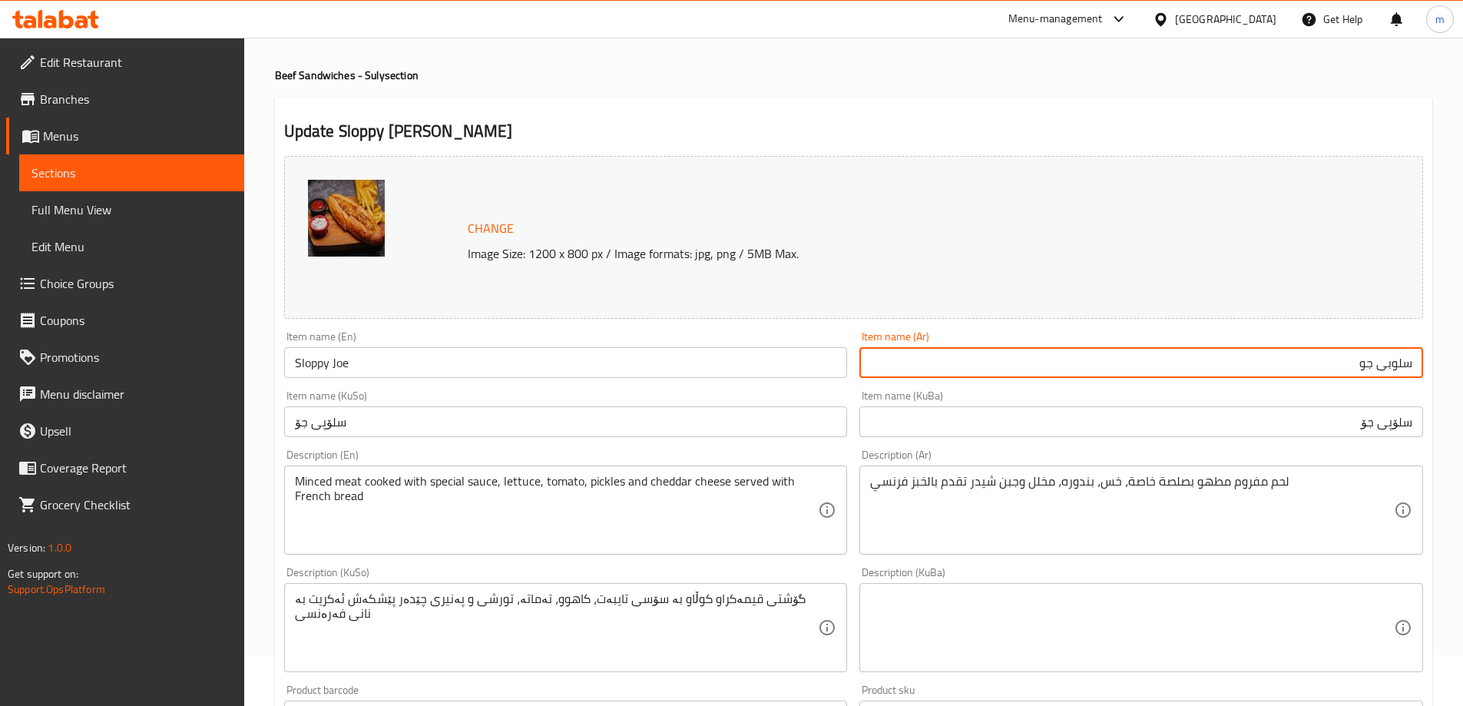
click at [1397, 363] on input "سلوبى جو" at bounding box center [1142, 362] width 564 height 31
click at [872, 386] on div "Item name (KuBa) سلۆپی جۆ Item name (KuBa)" at bounding box center [1142, 413] width 576 height 59
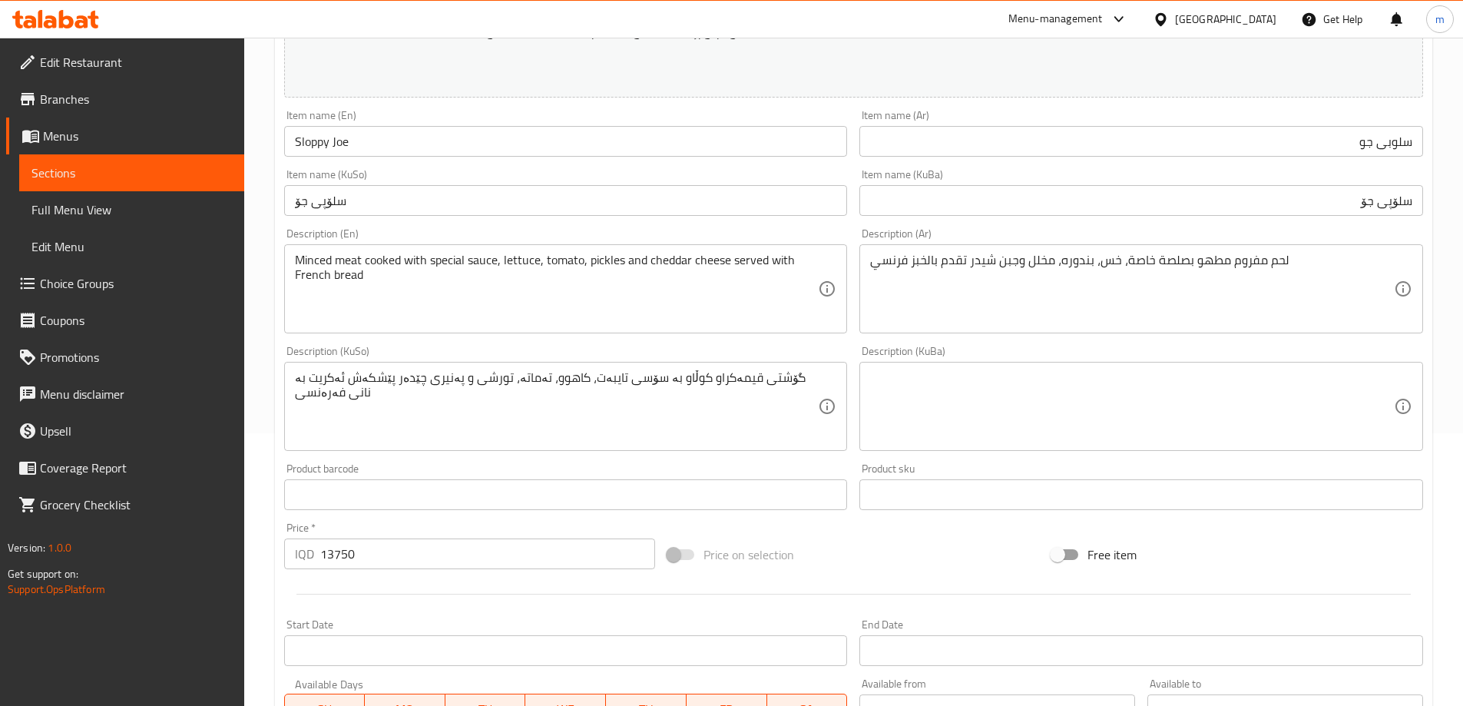
scroll to position [256, 0]
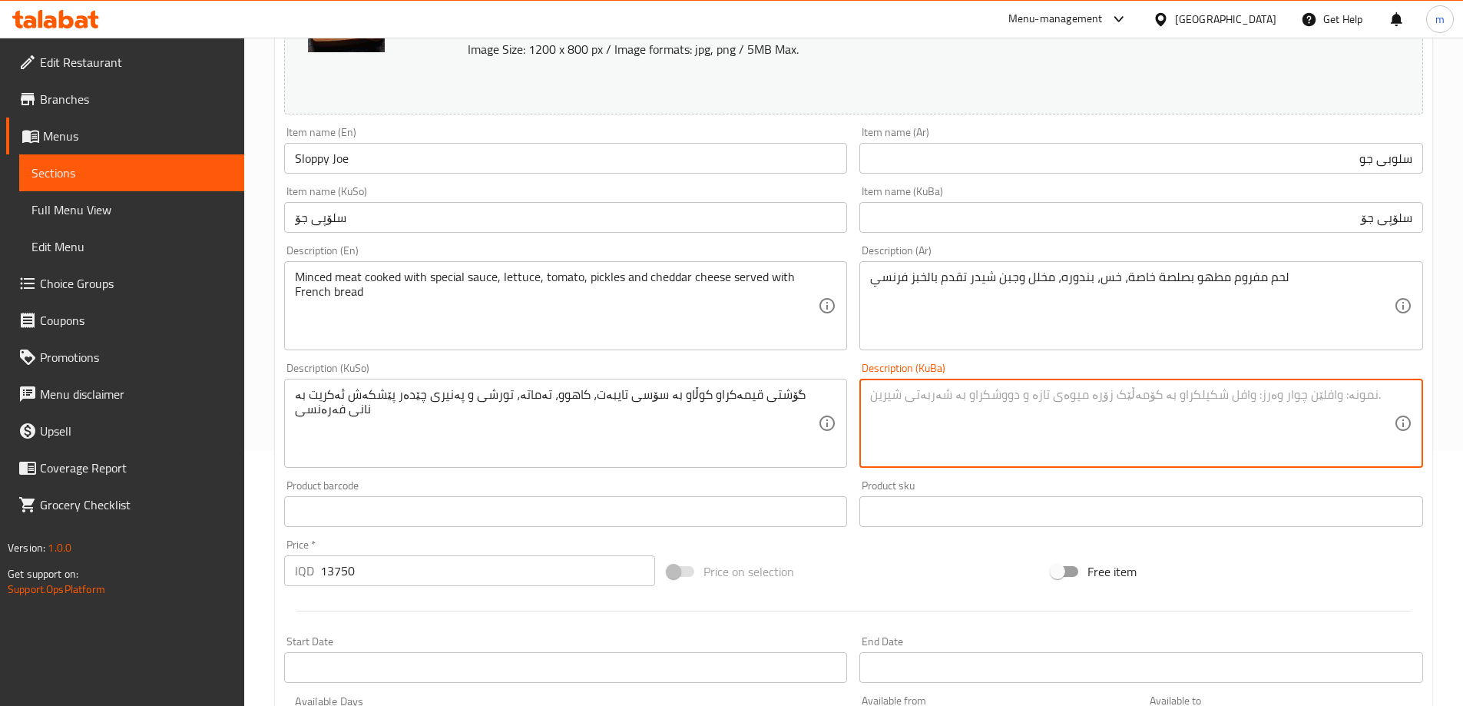
click at [1014, 399] on textarea at bounding box center [1132, 423] width 524 height 73
paste textarea "گۆشتی قیمەکراو کوڵاو بە سۆسی تایبەت، کاهوو، تەماتە، تورشی و پەنیری چێدەر پێشکەش…"
click at [935, 390] on textarea "گۆشتی قیمەکراو کوڵاو بە سۆسی تایبەت، کاهوو، تەماتە، تورشی و پەنیری چێدەر پێشکەش…" at bounding box center [1132, 423] width 524 height 73
click at [916, 400] on textarea "گۆشتی قیمەکراو کوڵاو بە سۆسی تایبەت، کاهوو، تەماتە، تورشی و پەنیری چێدەر پێشکەش…" at bounding box center [1132, 423] width 524 height 73
click at [848, 366] on div "Description (KuSo) گۆشتی قیمەکراو کوڵاو بە سۆسی تایبەت، کاهوو، تەماتە، تورشی و …" at bounding box center [566, 415] width 576 height 118
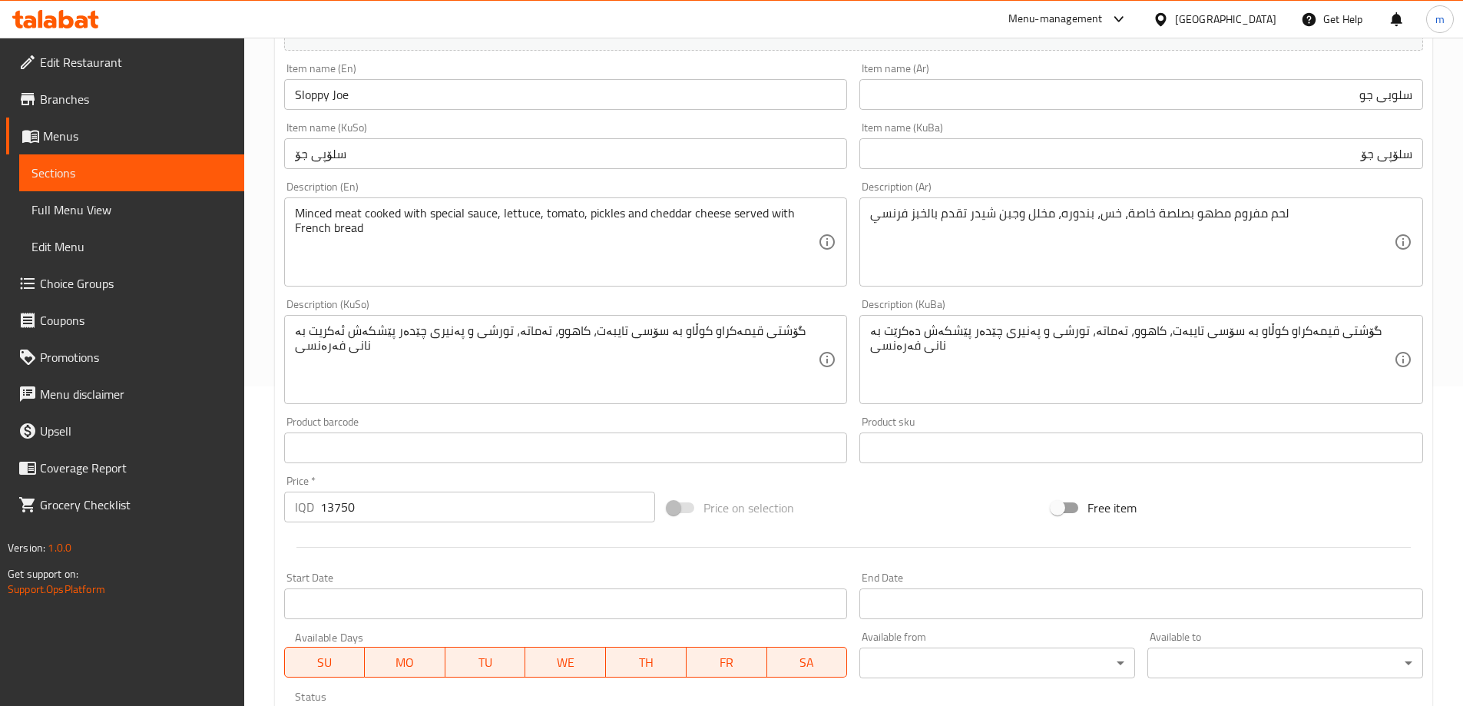
scroll to position [307, 0]
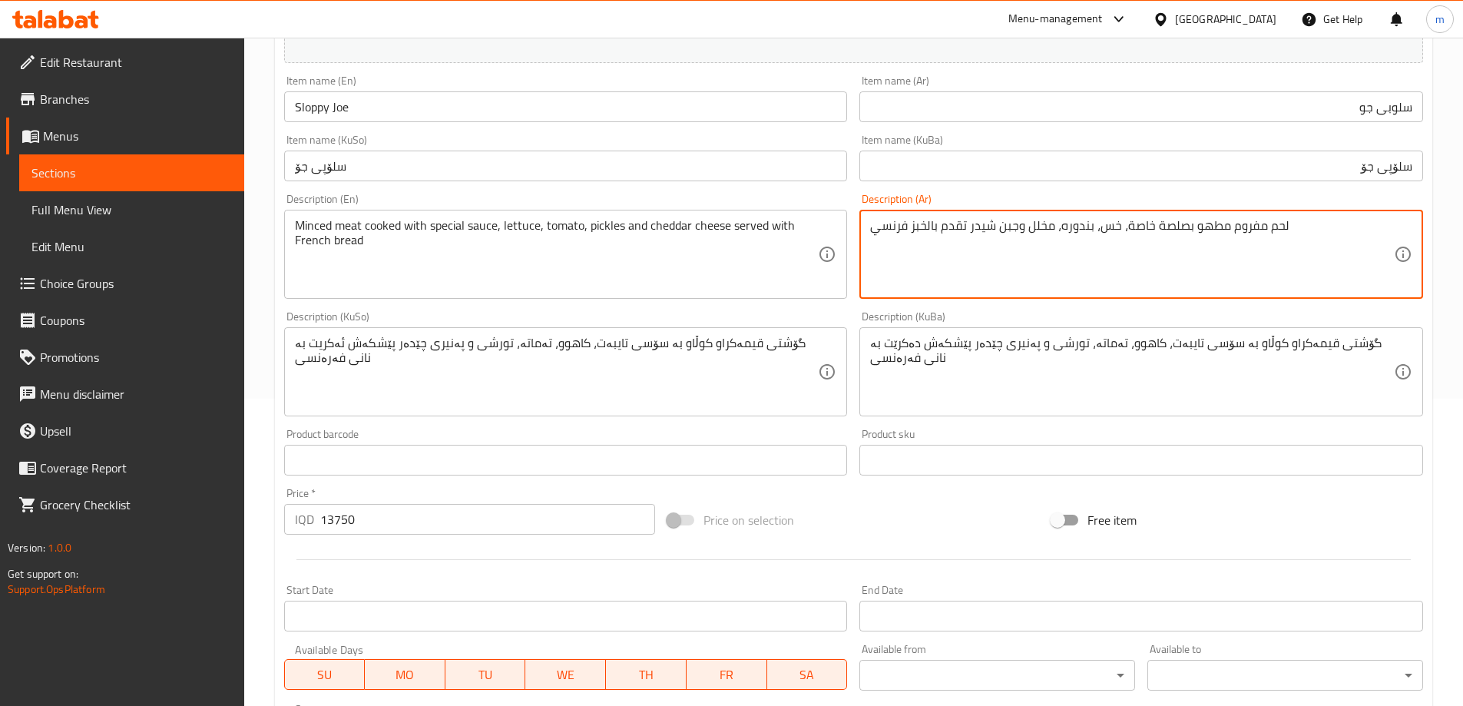
drag, startPoint x: 966, startPoint y: 224, endPoint x: 776, endPoint y: 223, distance: 189.8
click at [833, 310] on div "Description (KuSo) گۆشتی قیمەکراو کوڵاو بە سۆسی تایبەت، کاهوو، تەماتە، تورشی و …" at bounding box center [566, 364] width 576 height 118
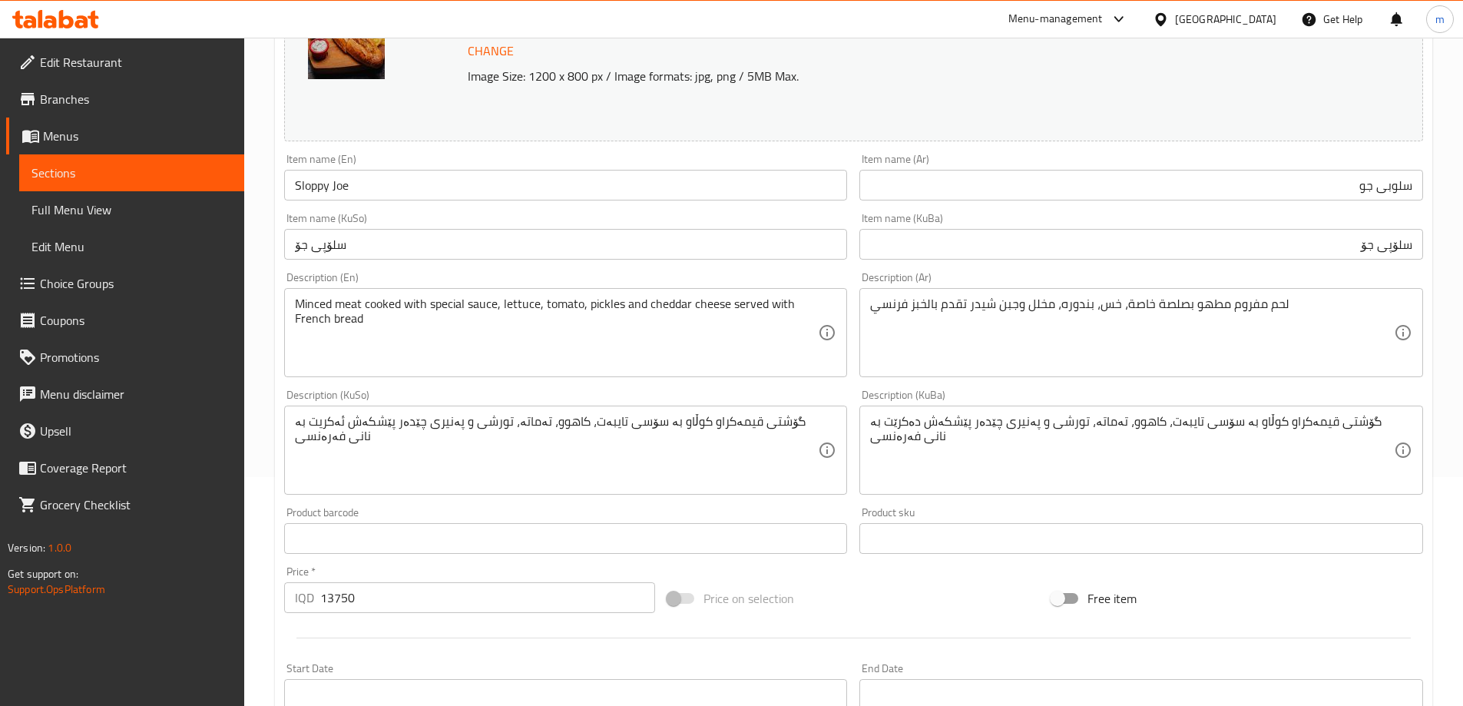
scroll to position [220, 0]
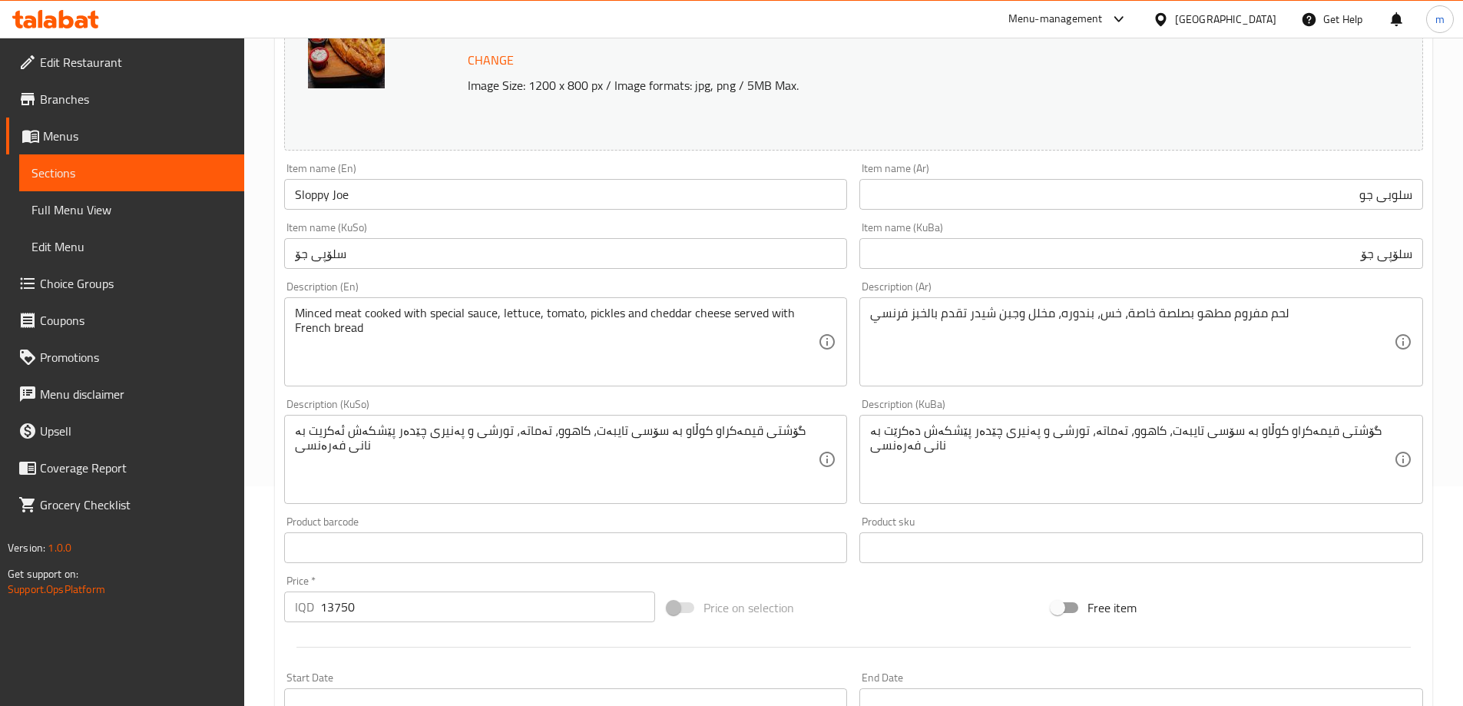
click at [457, 250] on input "سلۆپی جۆ" at bounding box center [566, 253] width 564 height 31
click at [465, 227] on div "Item name (KuSo) سلۆپی جۆ Item name (KuSo)" at bounding box center [566, 245] width 564 height 47
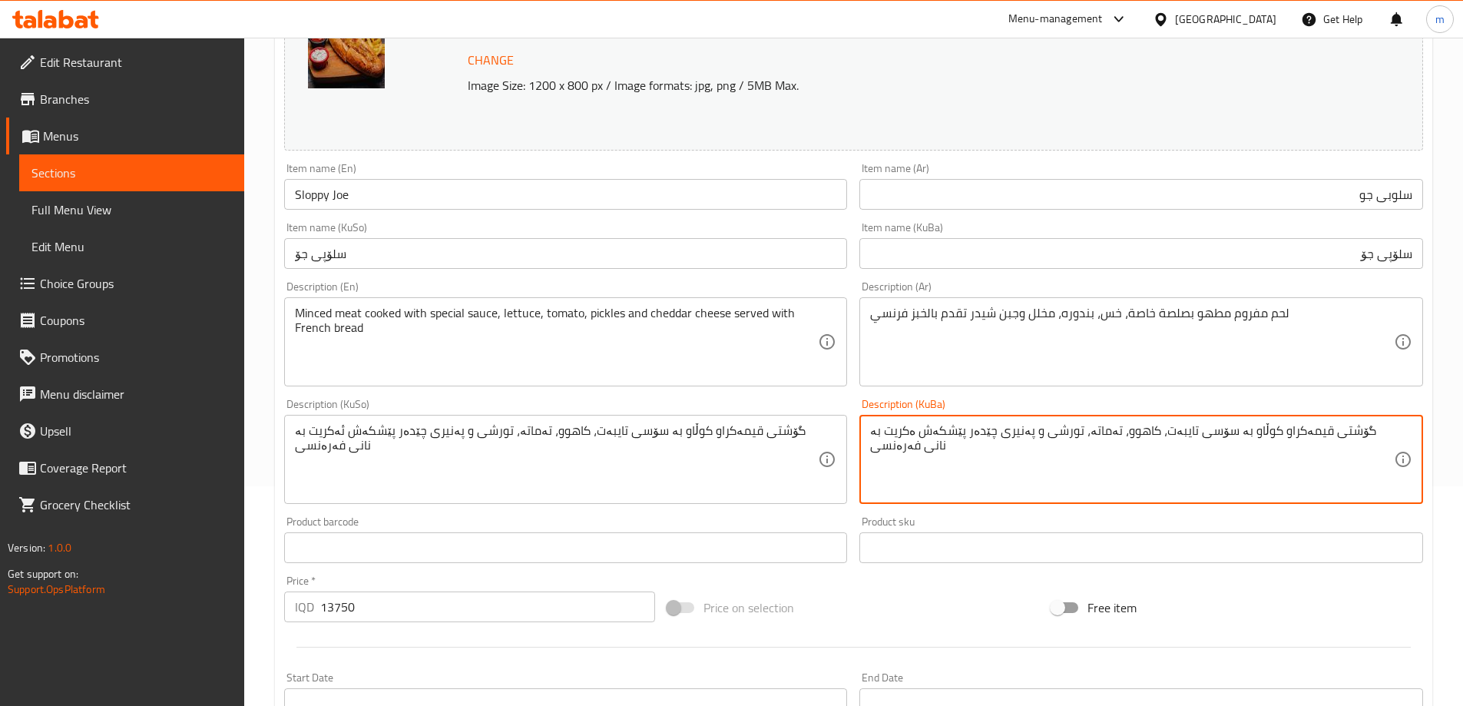
type textarea "گۆشتی قیمەکراو کوڵاو بە سۆسی تایبەت، کاهوو، تەماتە، تورشی و پەنیری چێدەر پێشکەش…"
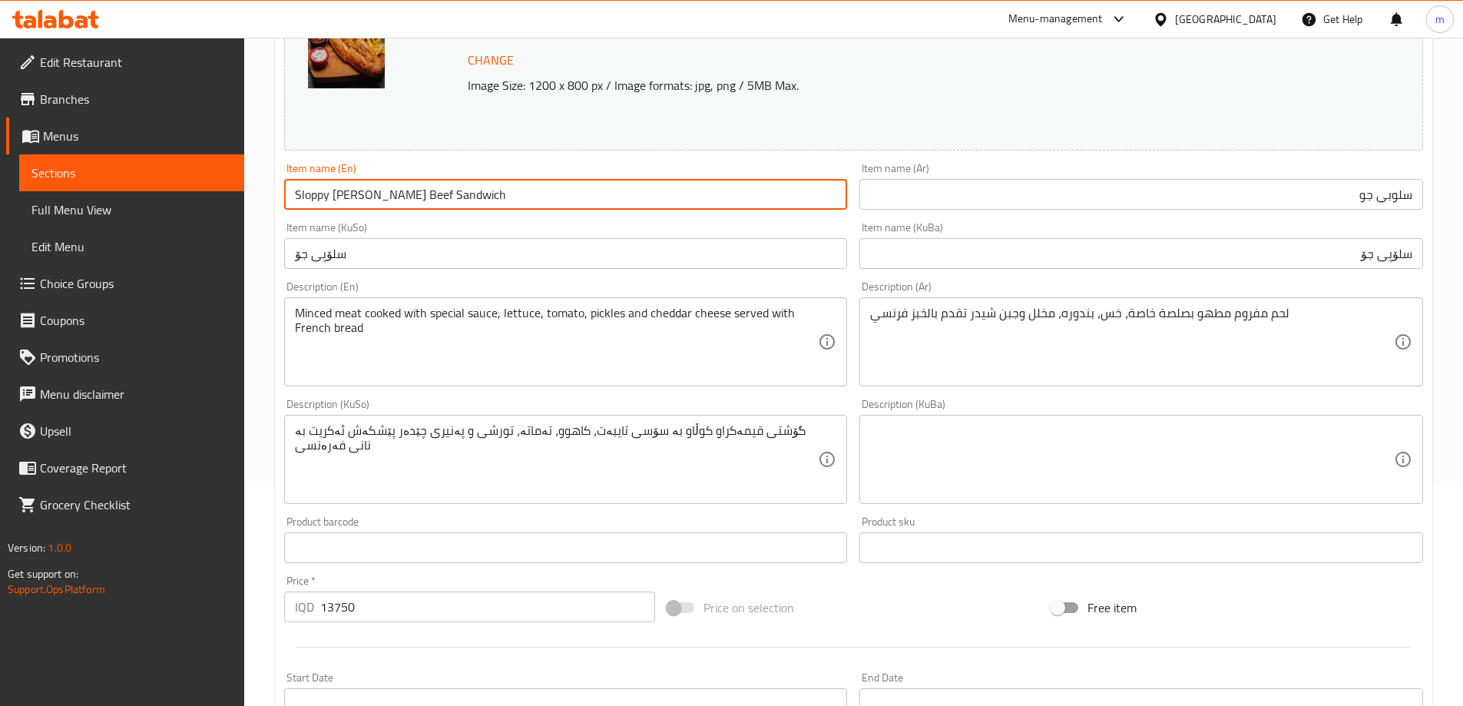
type input "Sloppy [PERSON_NAME] Beef Sandwich"
type input "سەندویچی گۆشتی جۆی شلۆق"
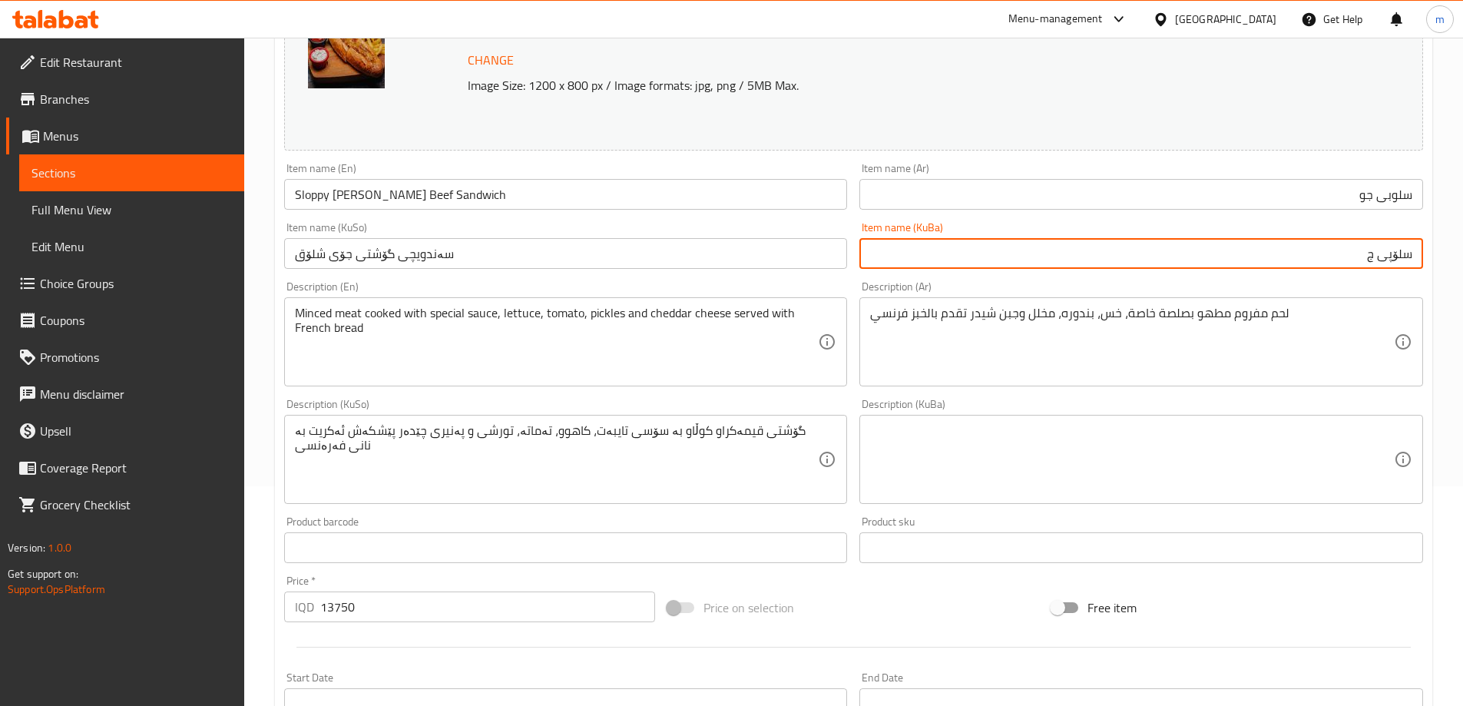
type input "سلۆپی جۆ"
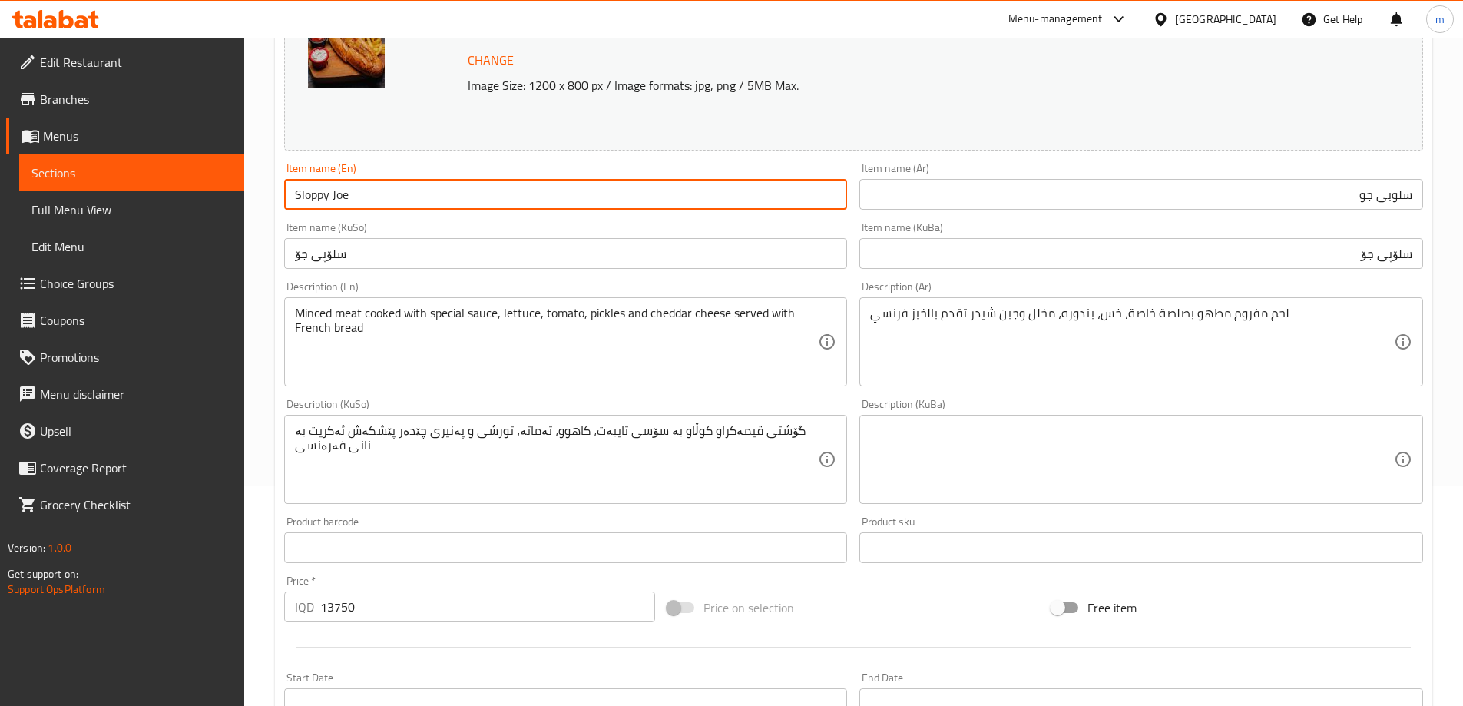
type input "Sloppy Joe"
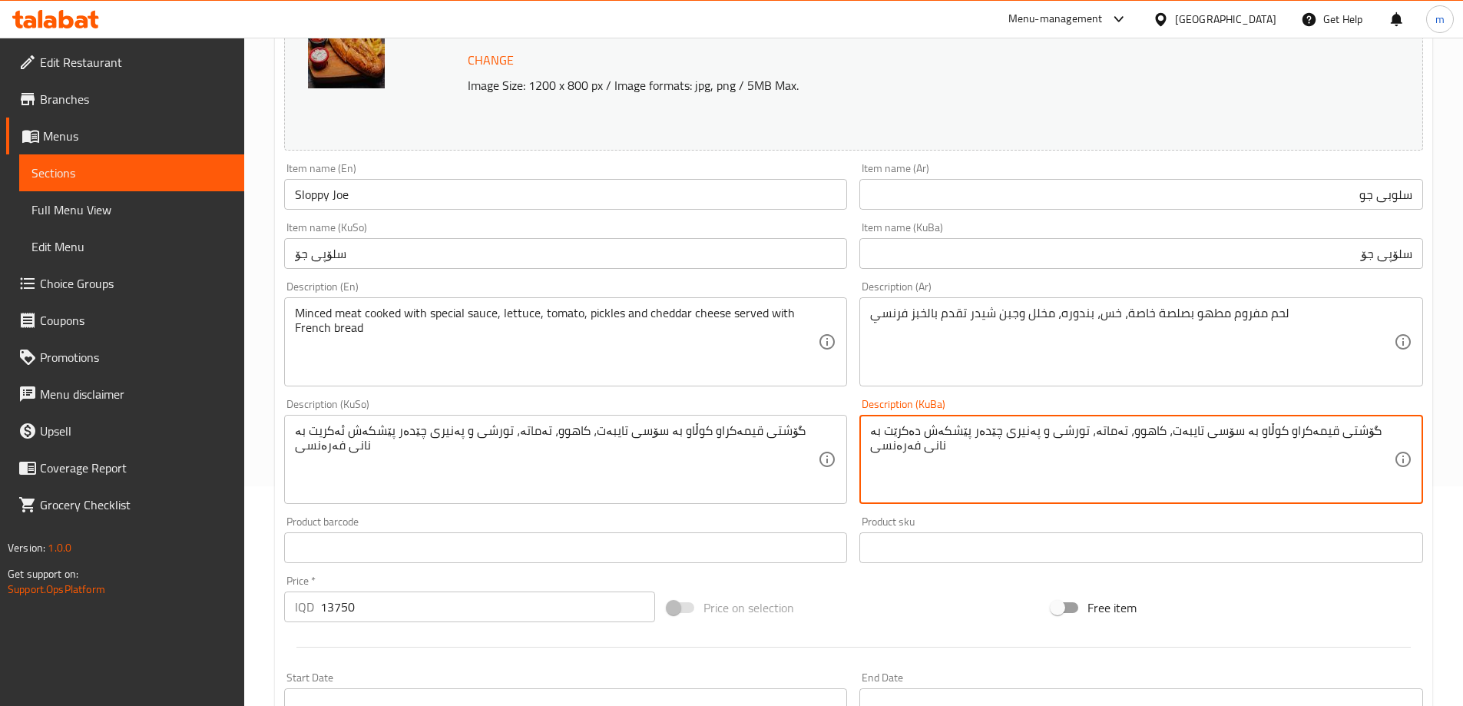
type textarea "گۆشتی قیمەکراو کوڵاو بە سۆسی تایبەت، کاهوو، تەماتە، تورشی و پەنیری چێدەر پێشکەش…"
click at [465, 226] on div "Item name (KuSo) سلۆپی جۆ Item name (KuSo)" at bounding box center [566, 245] width 564 height 47
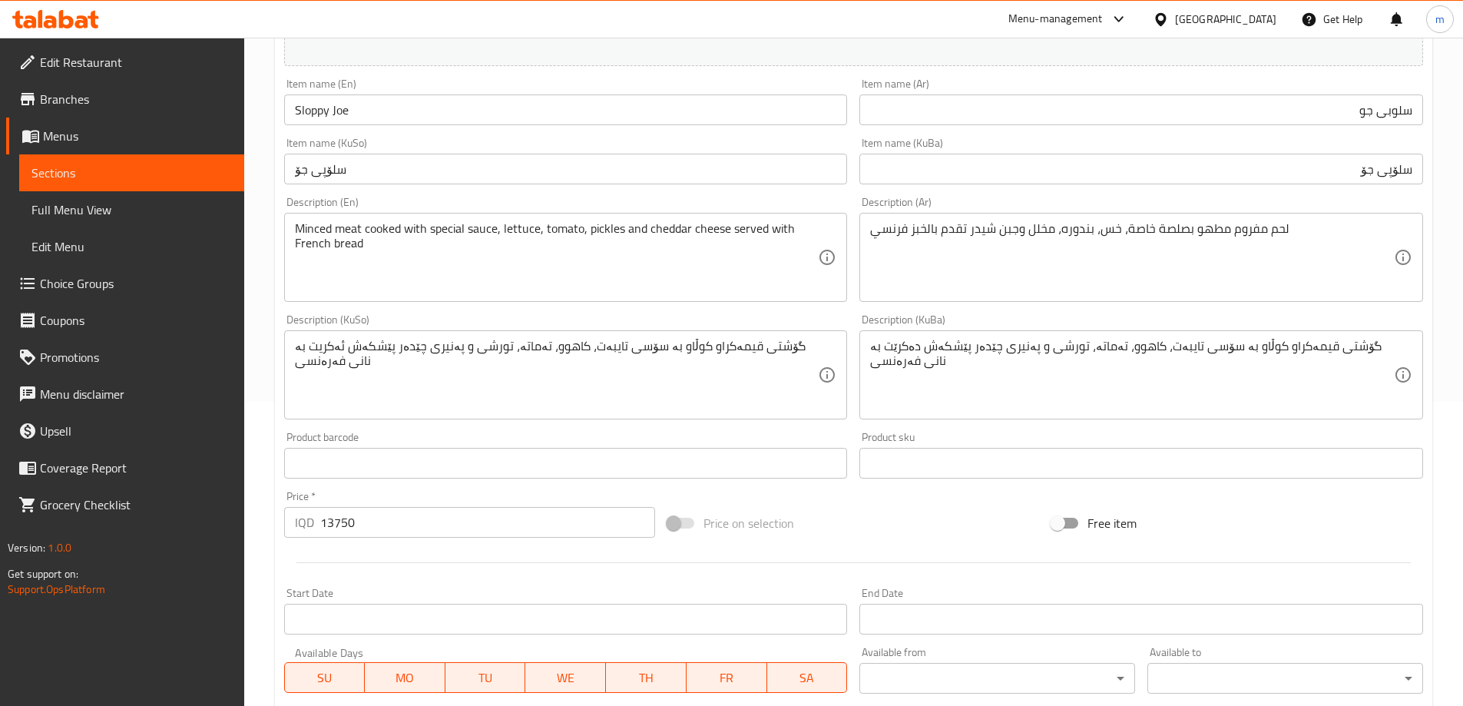
scroll to position [323, 0]
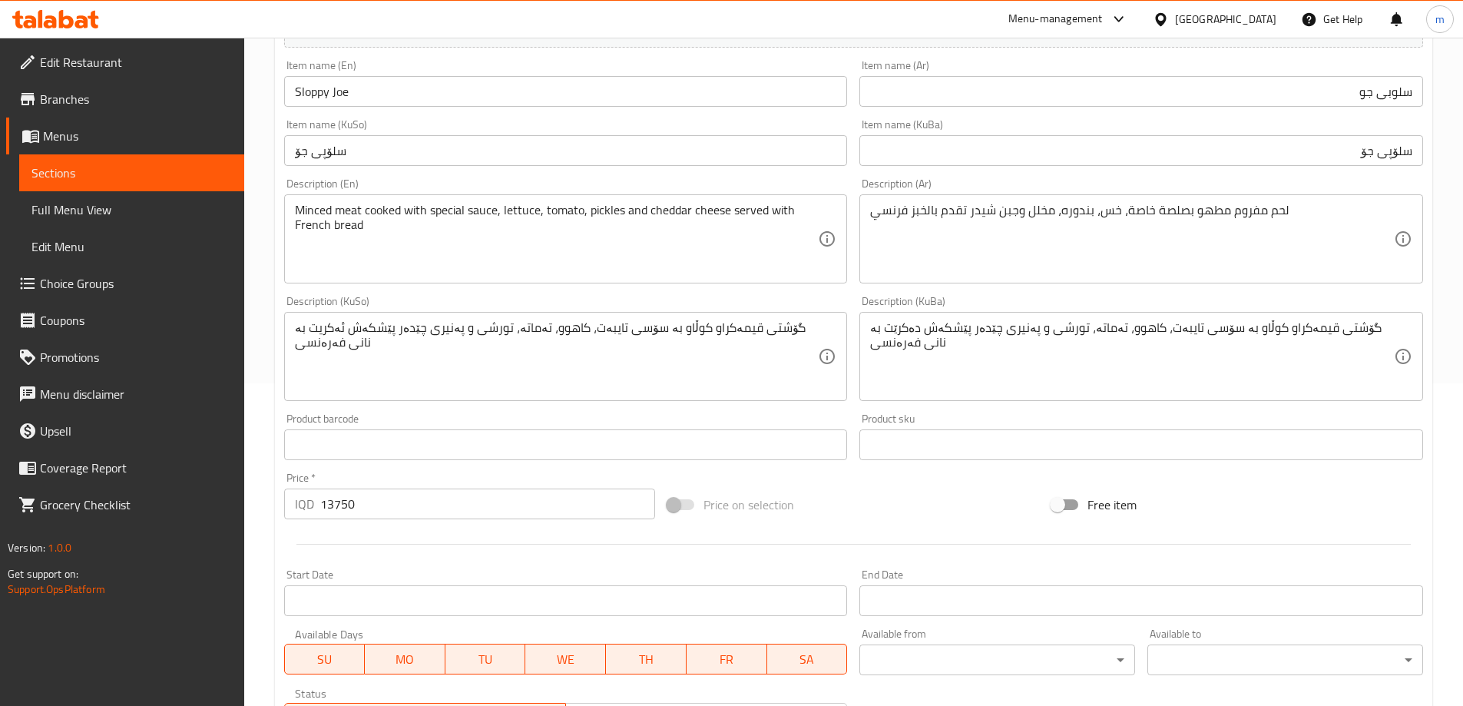
click at [455, 307] on div "Description (KuSo) گۆشتی قیمەکراو کوڵاو بە سۆسی تایبەت، کاهوو، تەماتە، تورشی و …" at bounding box center [566, 348] width 564 height 105
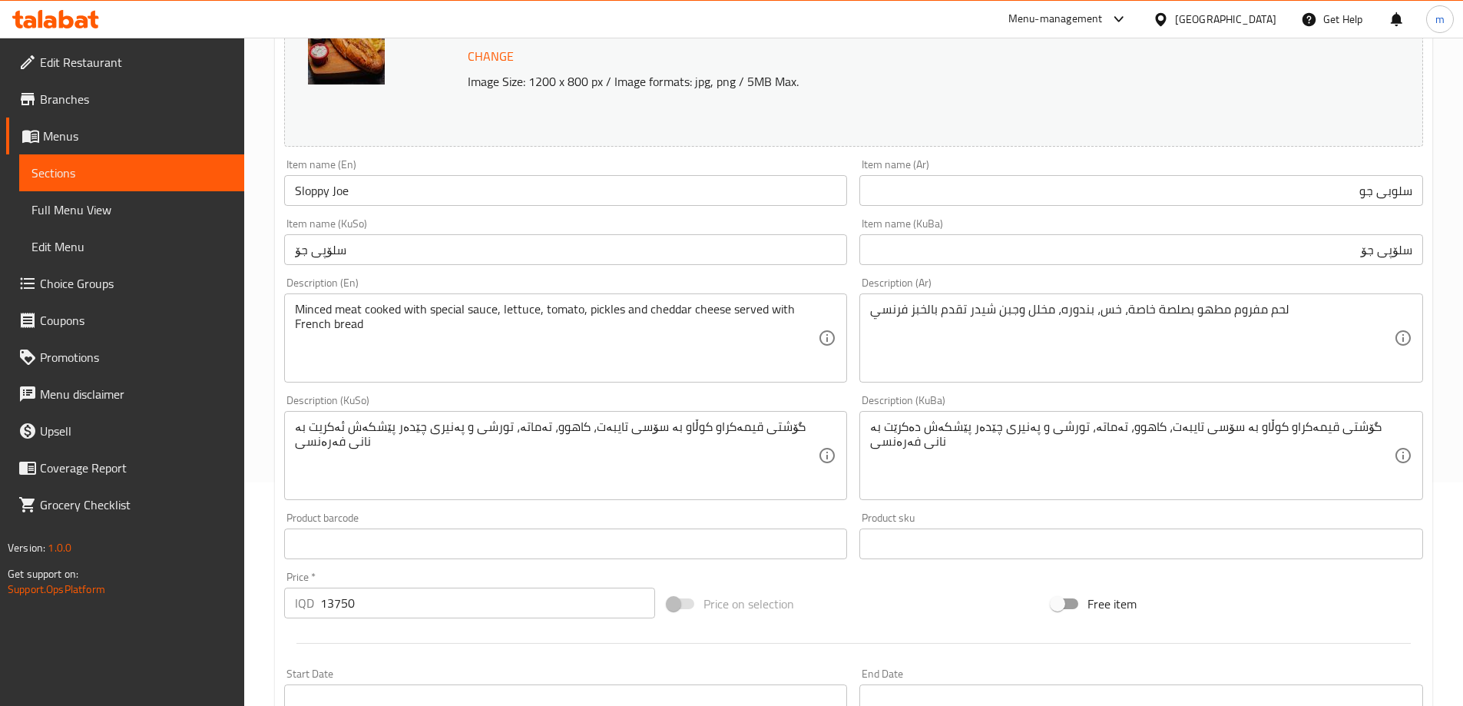
scroll to position [169, 0]
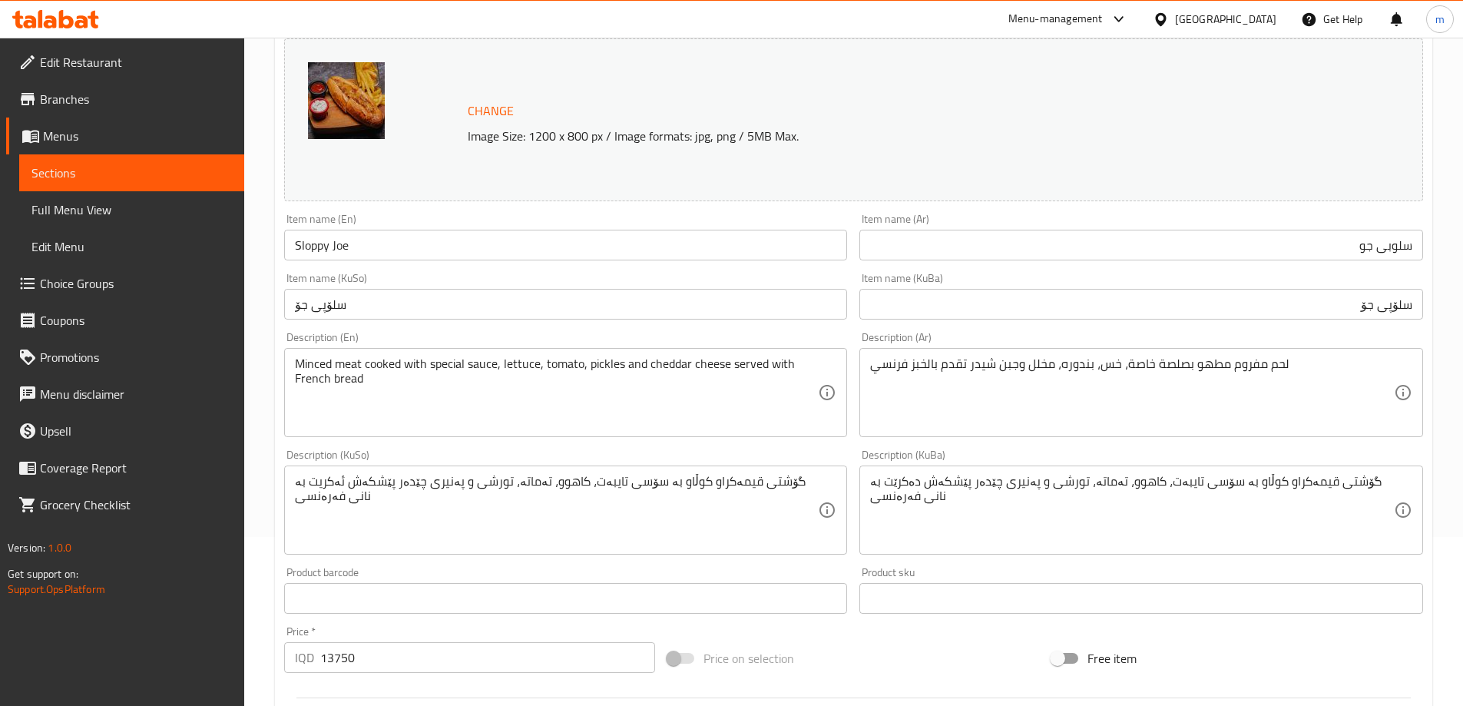
click at [465, 267] on div "Item name (KuSo) سلۆپی جۆ Item name (KuSo)" at bounding box center [566, 296] width 576 height 59
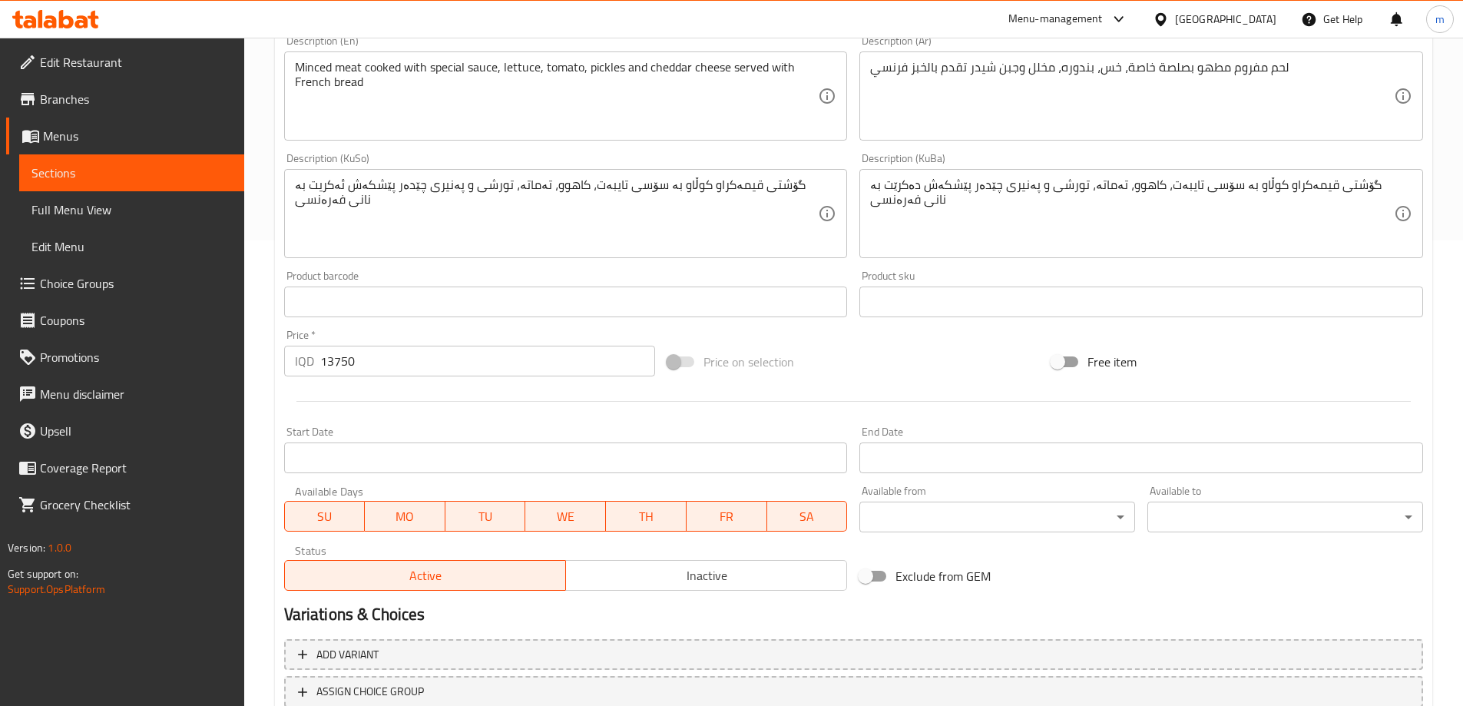
scroll to position [578, 0]
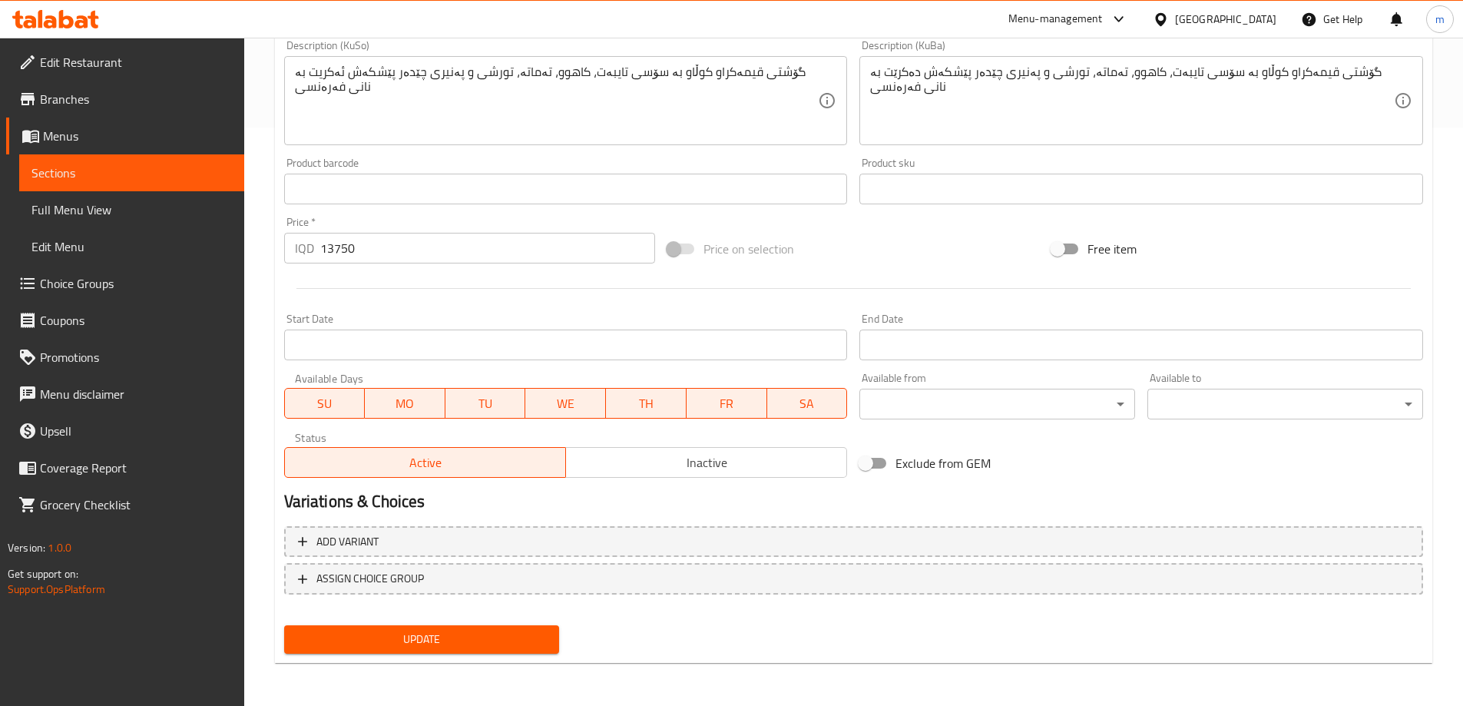
click at [442, 648] on span "Update" at bounding box center [422, 639] width 251 height 19
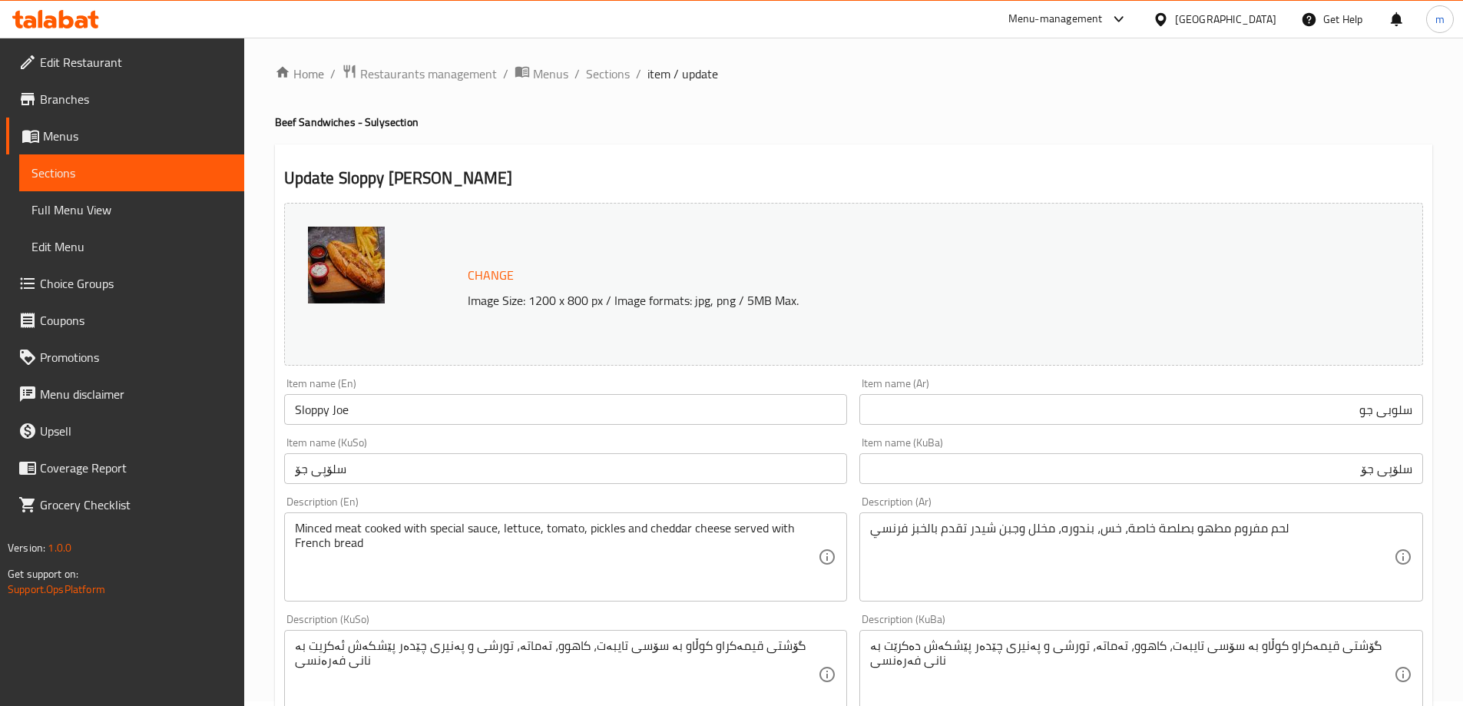
scroll to position [0, 0]
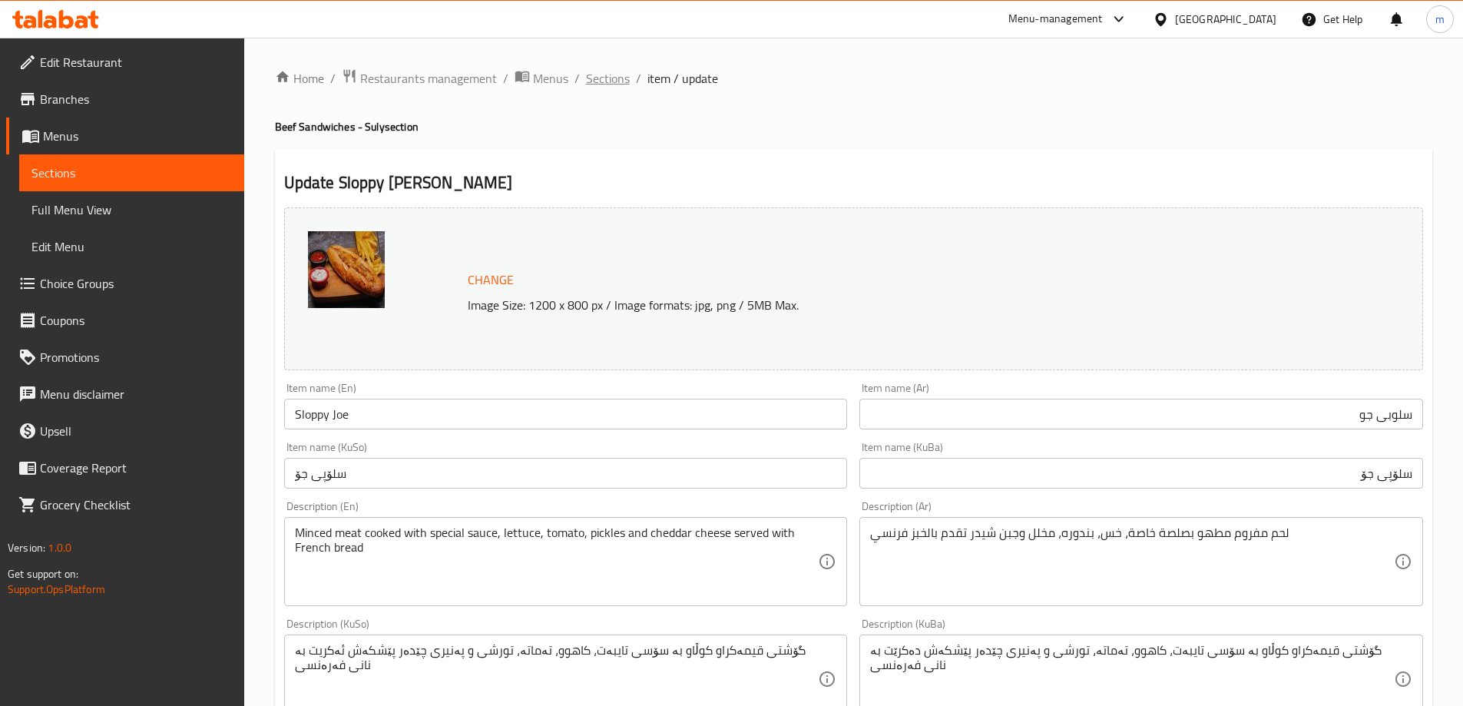
click at [605, 78] on span "Sections" at bounding box center [608, 78] width 44 height 18
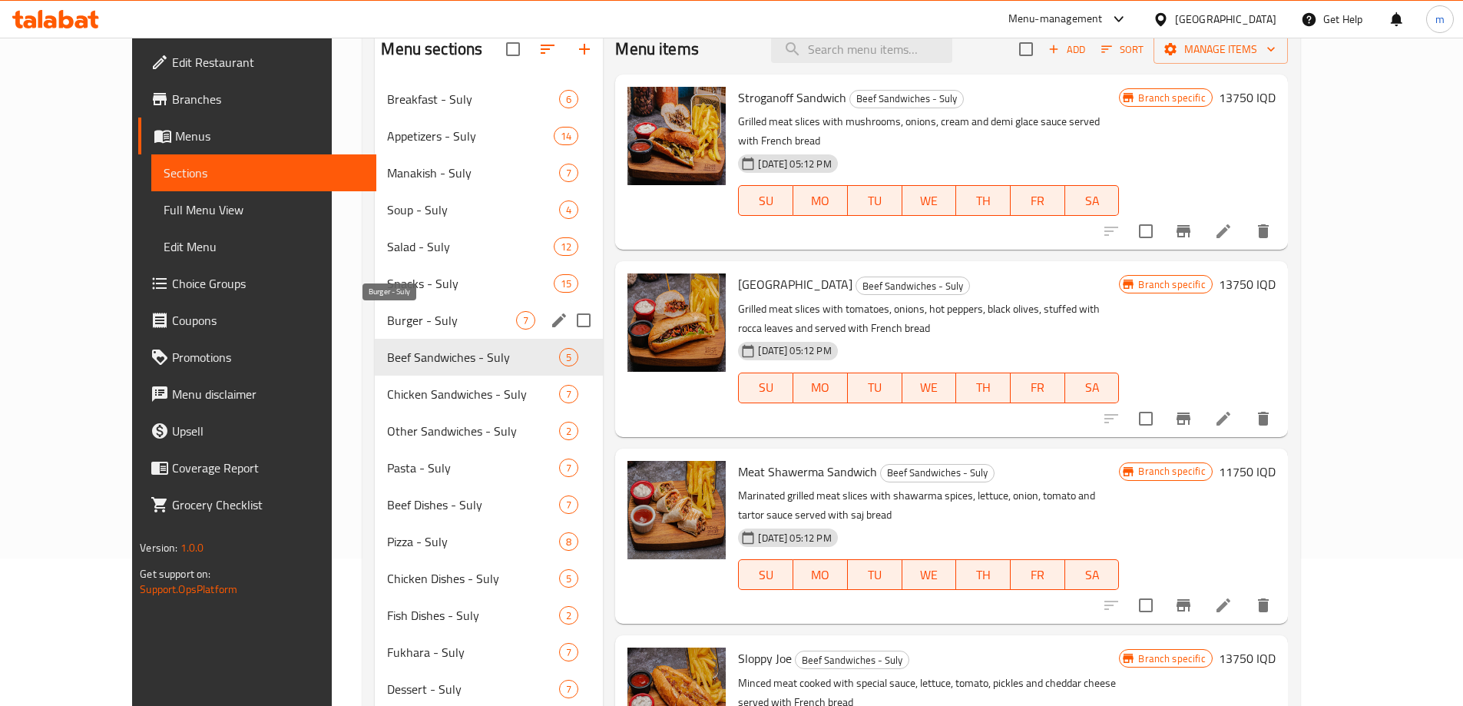
scroll to position [154, 0]
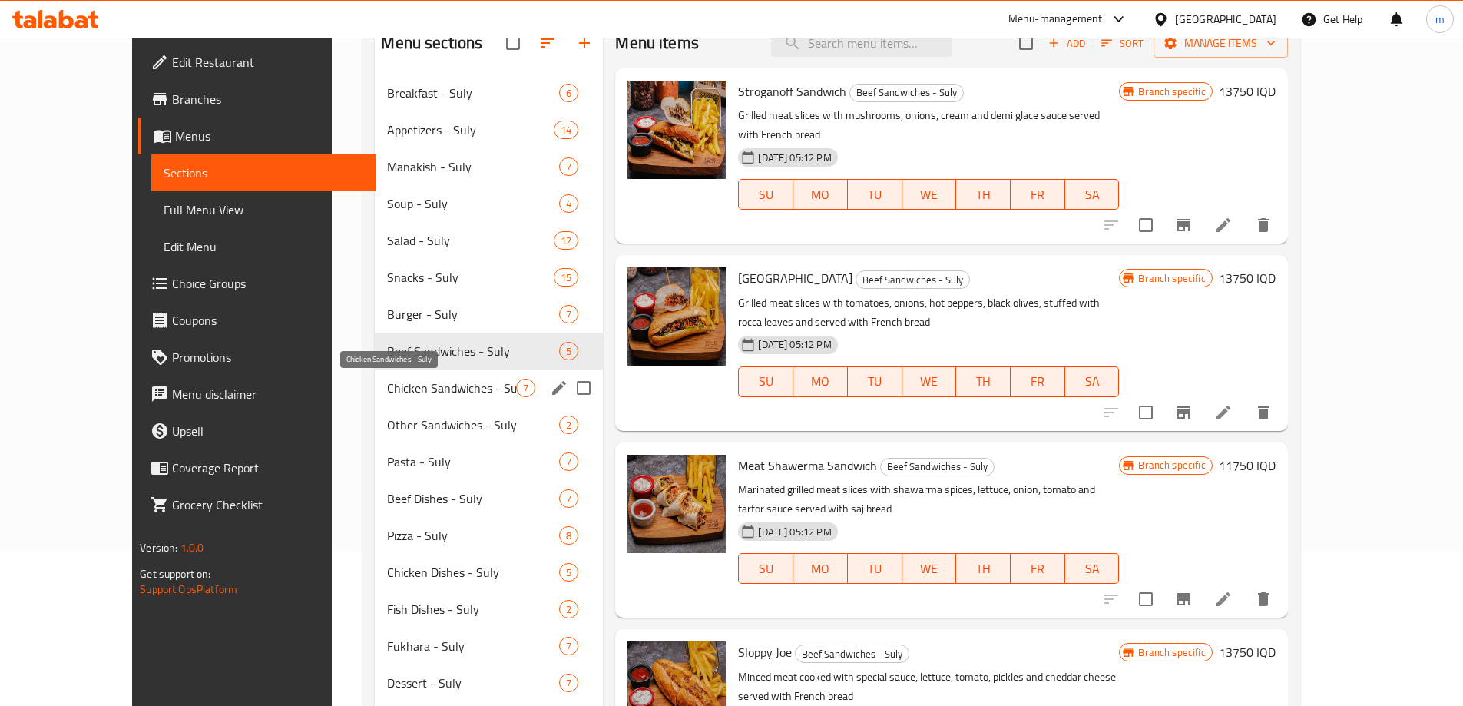
click at [393, 391] on span "Chicken Sandwiches - Suly" at bounding box center [451, 388] width 129 height 18
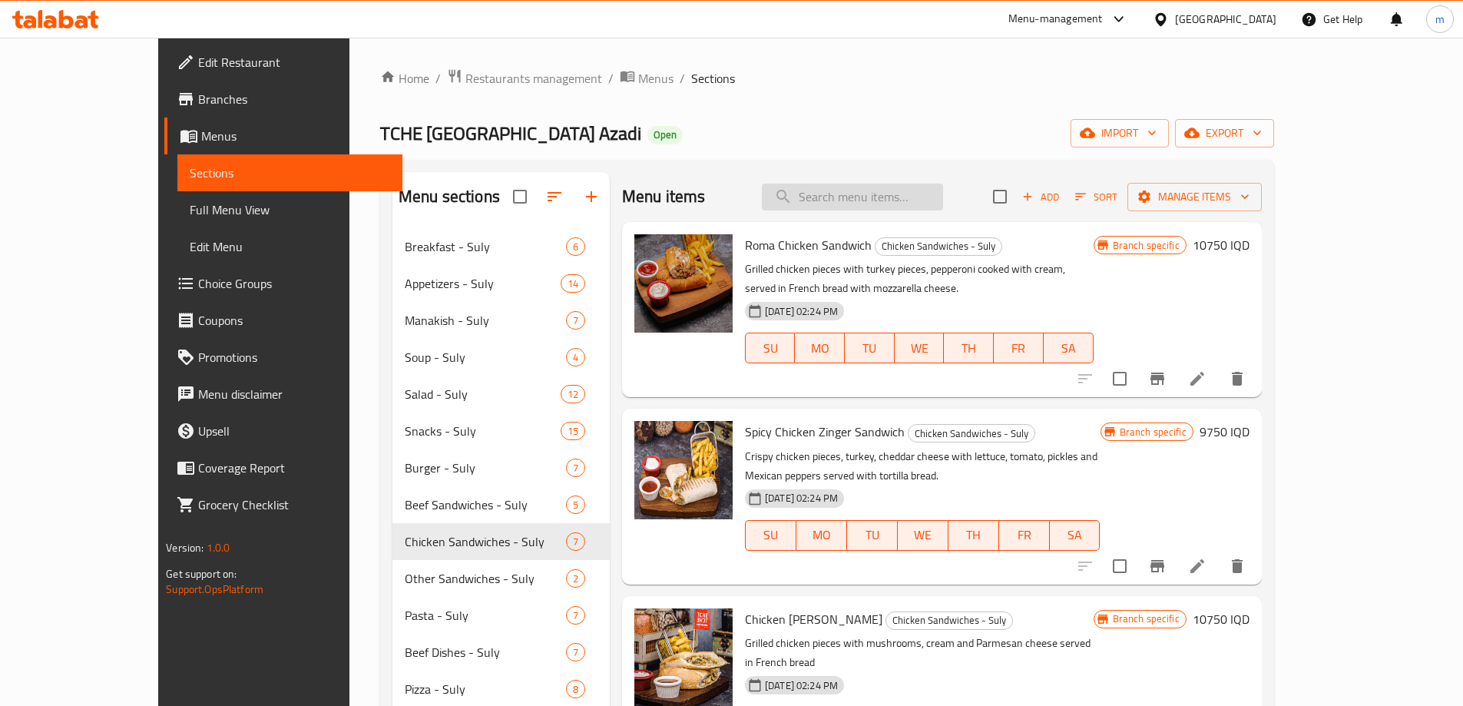
click at [911, 199] on input "search" at bounding box center [852, 197] width 181 height 27
paste input "ساندويش الفريدو"
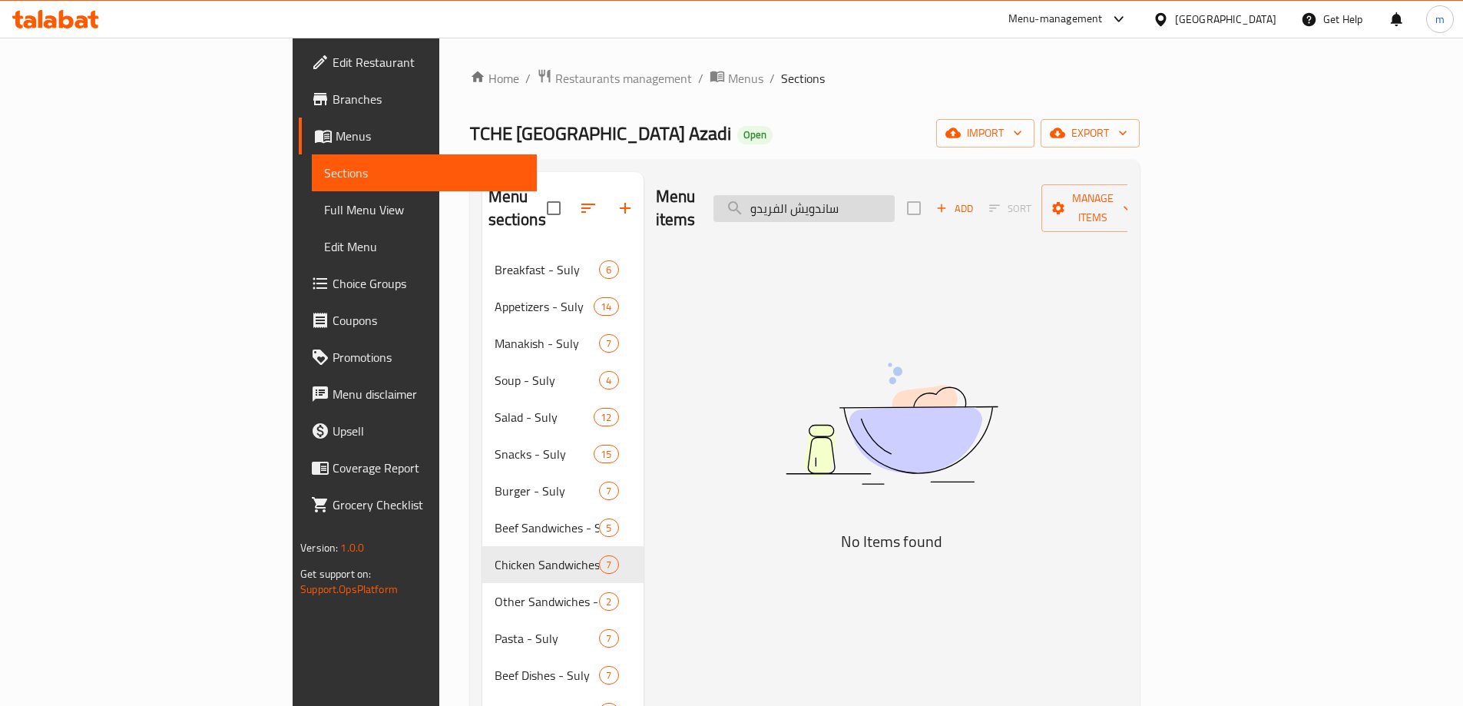
click at [895, 198] on input "ساندويش الفريدو" at bounding box center [804, 208] width 181 height 27
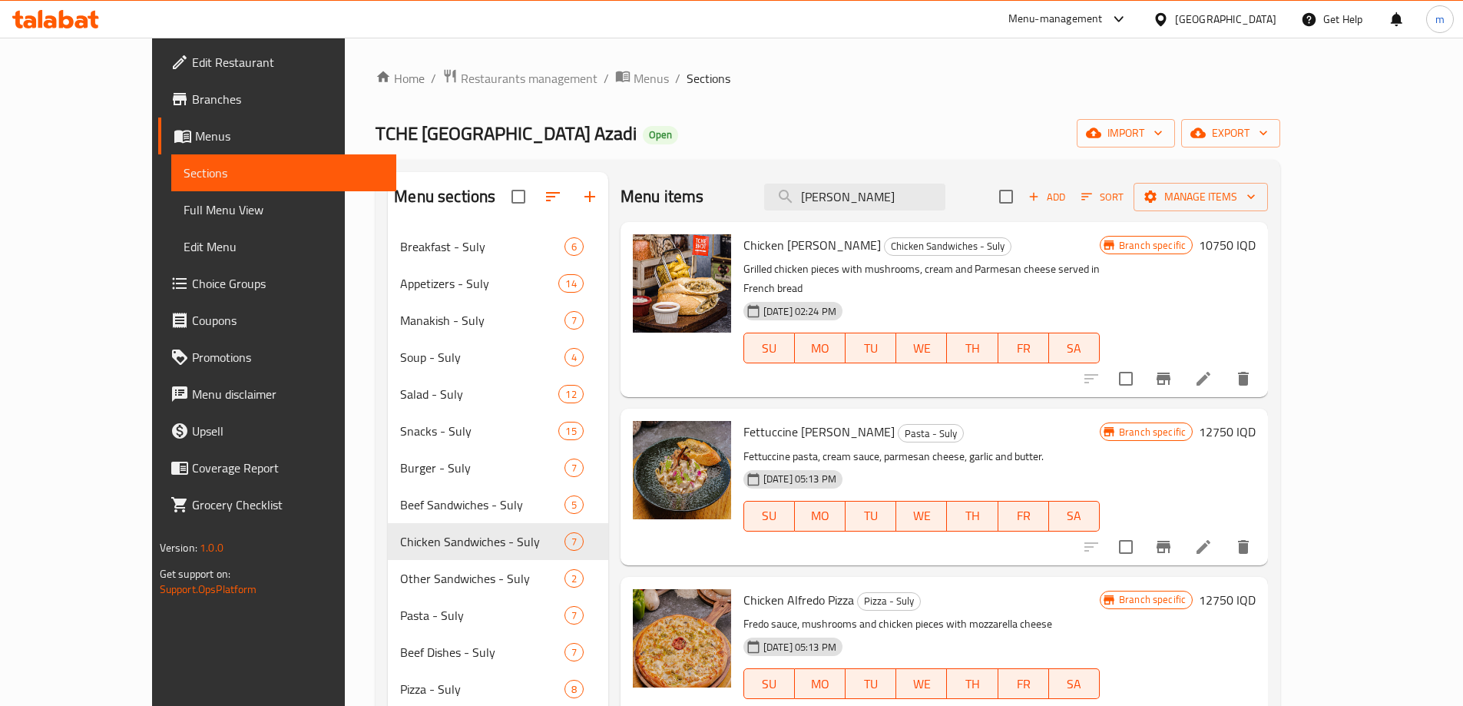
type input "[PERSON_NAME]"
click at [919, 205] on input "[PERSON_NAME]" at bounding box center [854, 197] width 181 height 27
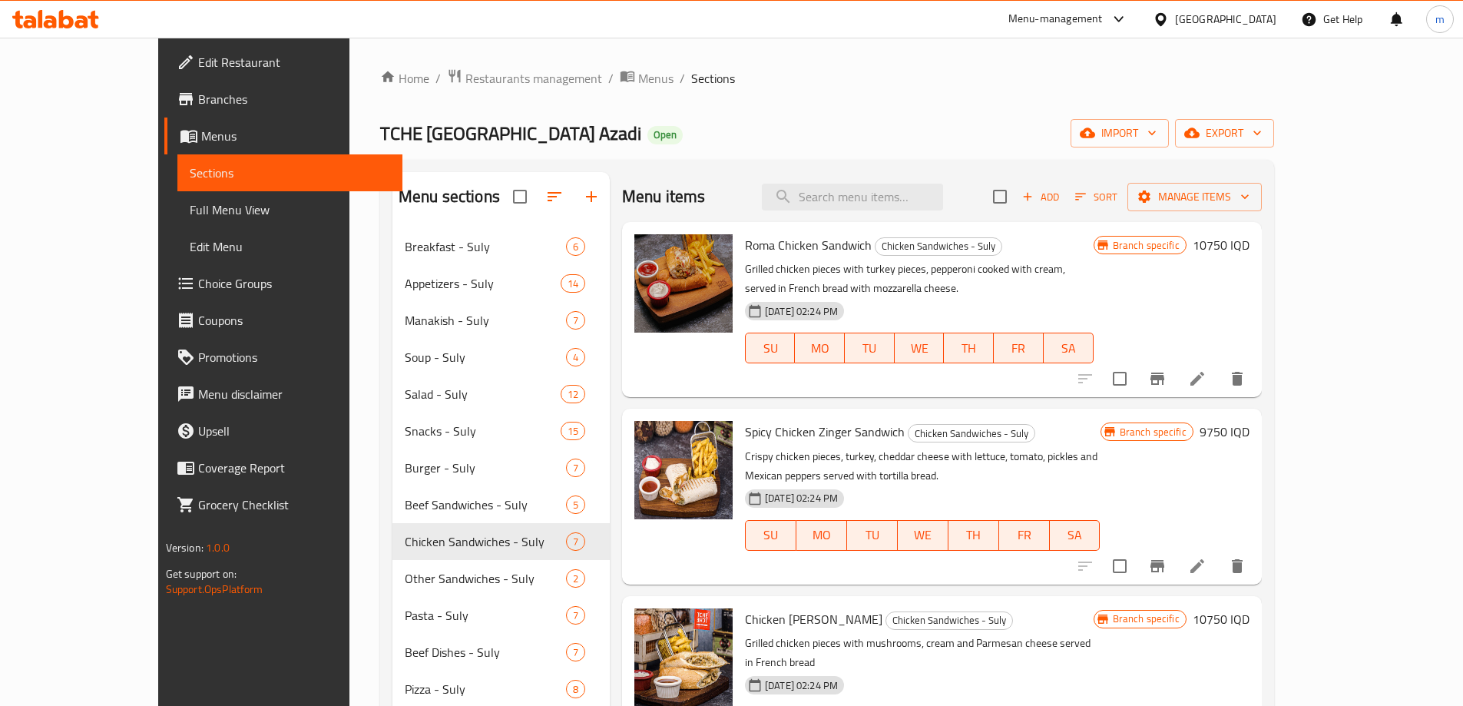
click at [781, 167] on div "Menu sections Breakfast - Suly 6 Appetizers - Suly 14 Manakish - [GEOGRAPHIC_DA…" at bounding box center [827, 590] width 894 height 861
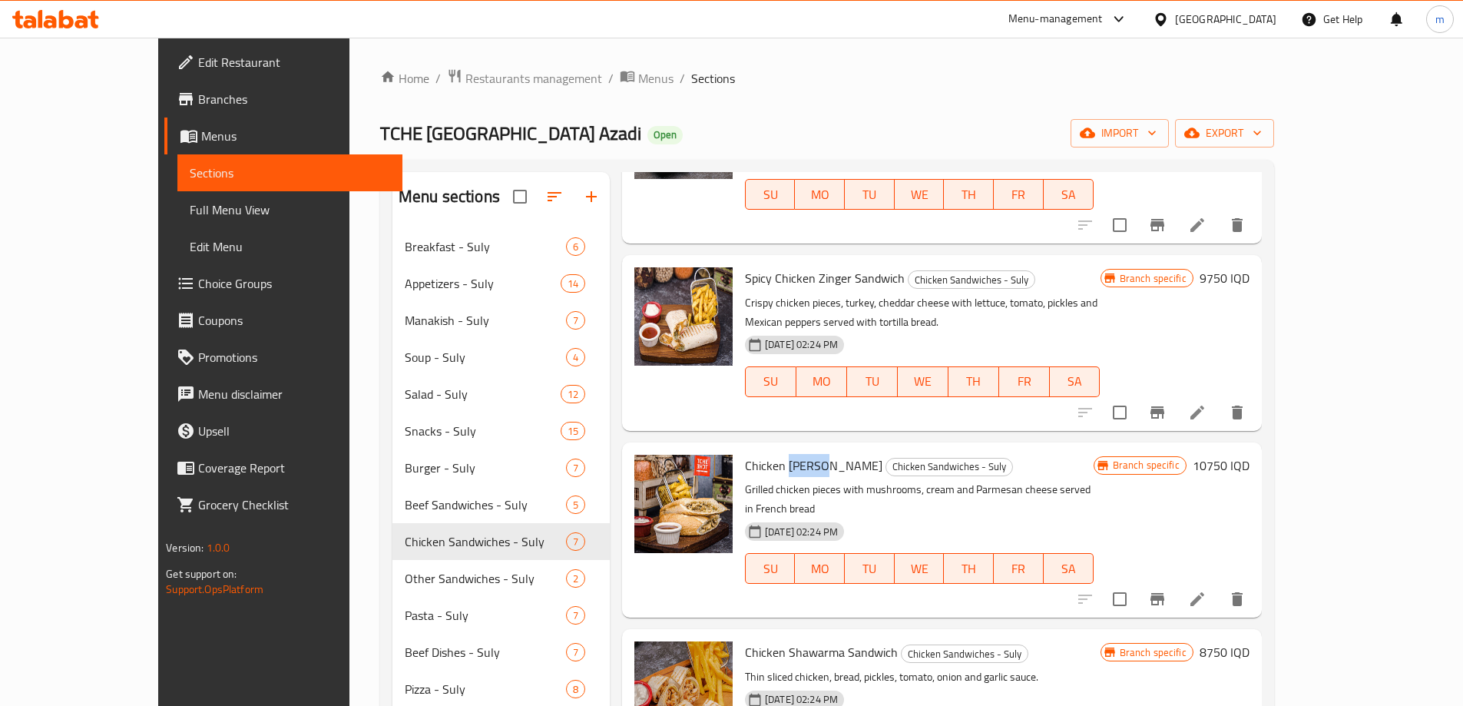
scroll to position [205, 0]
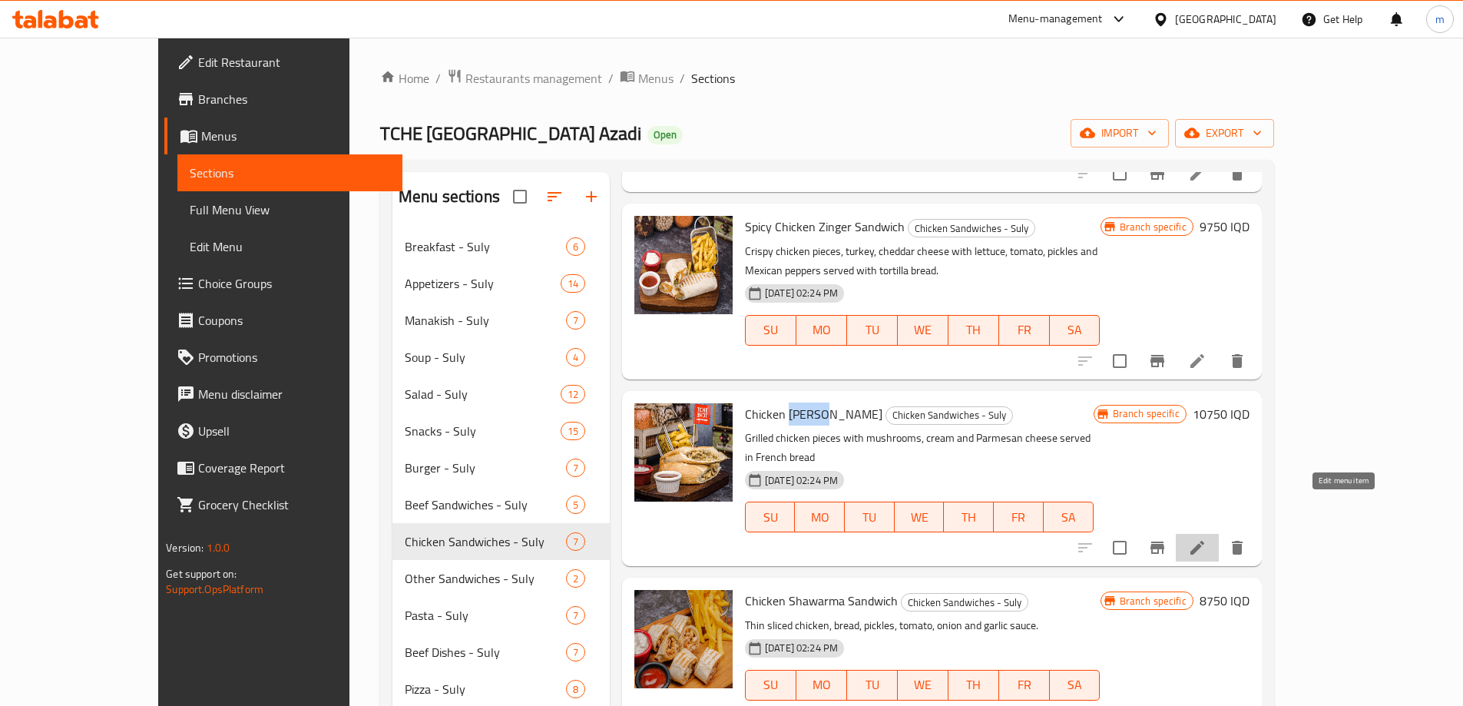
click at [1207, 539] on icon at bounding box center [1197, 548] width 18 height 18
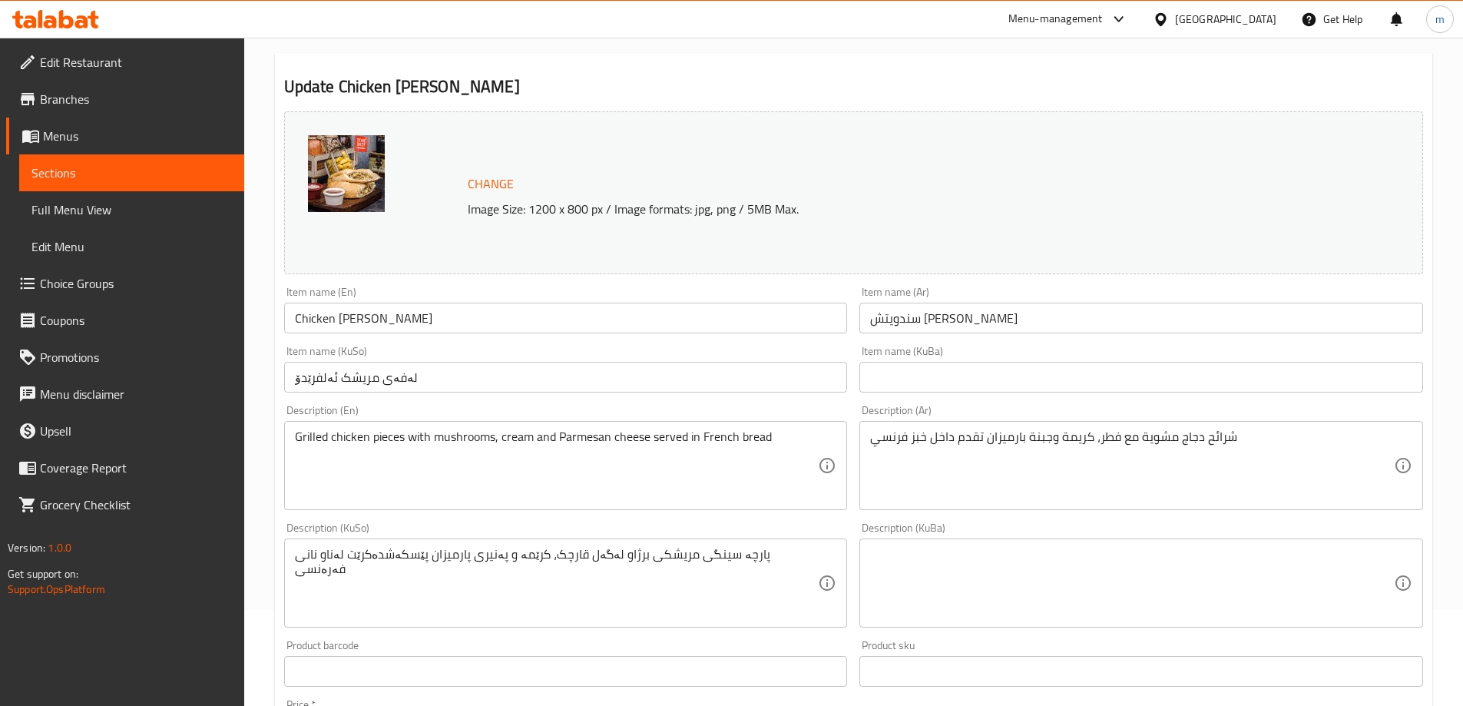
scroll to position [102, 0]
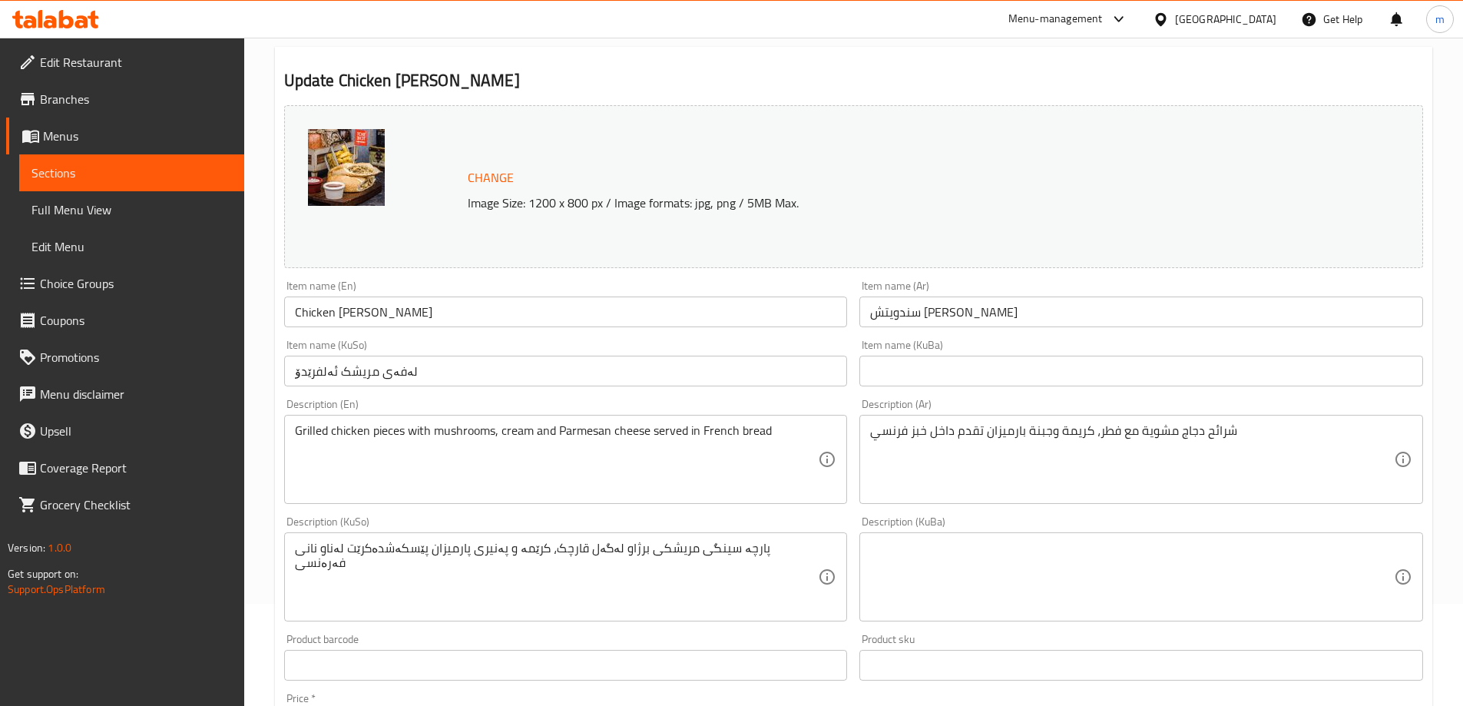
click at [897, 322] on input "سندويتش [PERSON_NAME]" at bounding box center [1142, 312] width 564 height 31
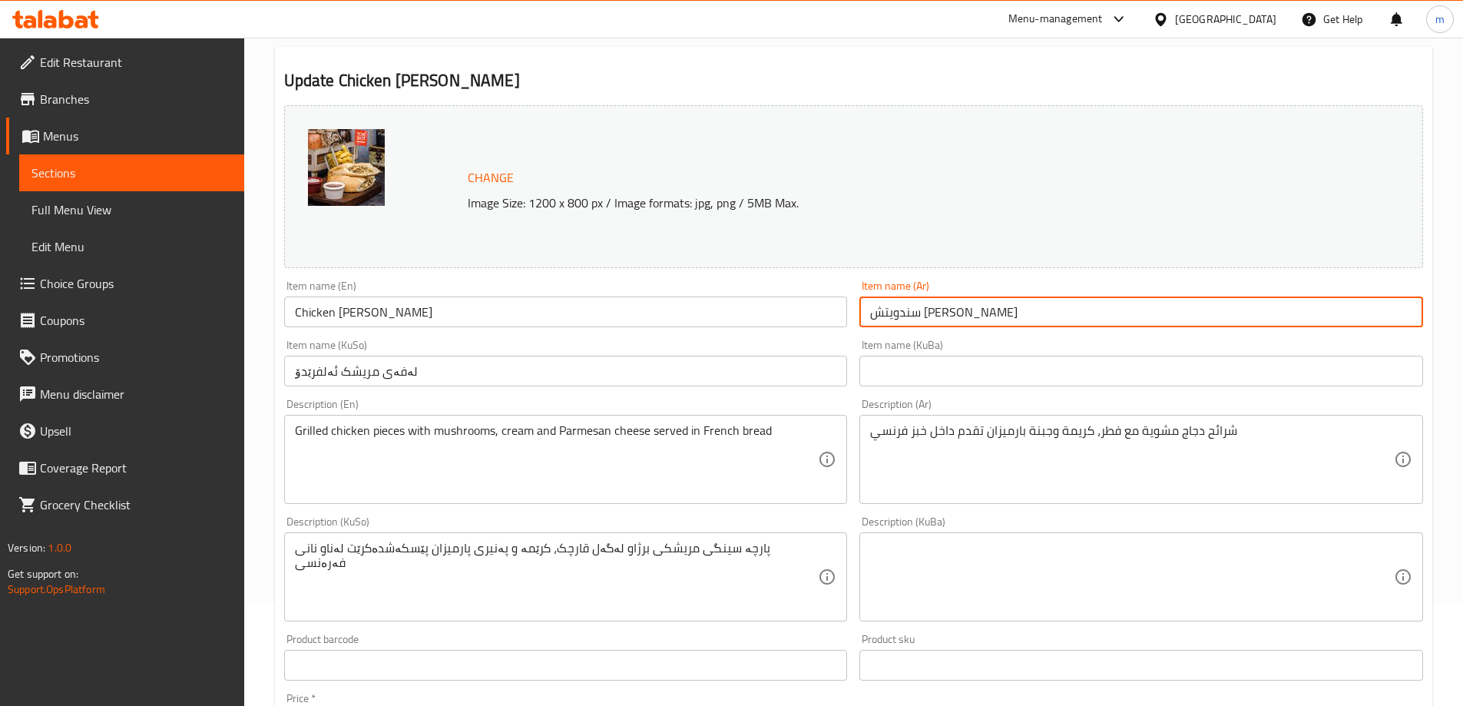
paste input "اندويش الفريدو"
click at [926, 317] on input "ساندويش الفريدو" at bounding box center [1142, 312] width 564 height 31
type input "ساندويتش الفريدو"
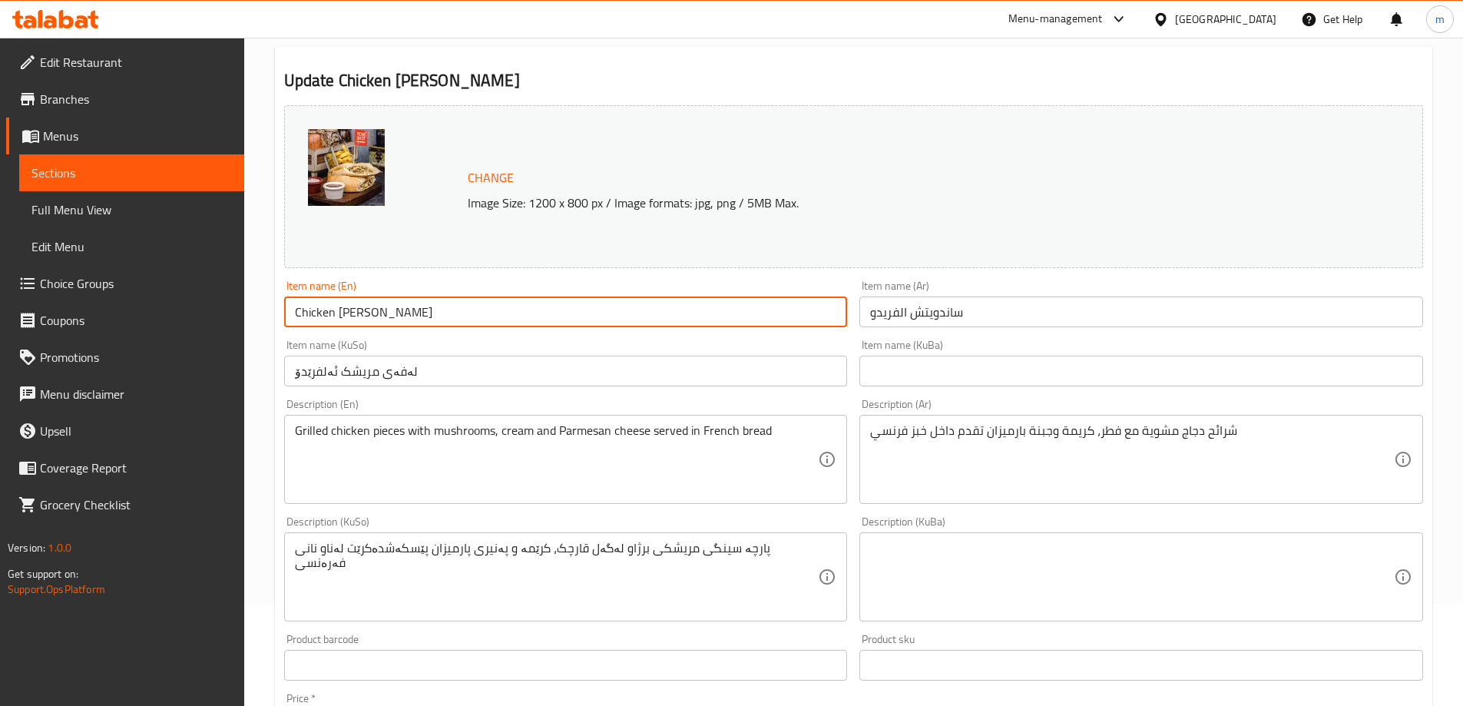
drag, startPoint x: 336, startPoint y: 312, endPoint x: 264, endPoint y: 317, distance: 72.4
click at [264, 316] on div "Home / Restaurants management / Menus / Sections / item / update Chicken Sandwi…" at bounding box center [853, 558] width 1219 height 1247
type input "[PERSON_NAME]"
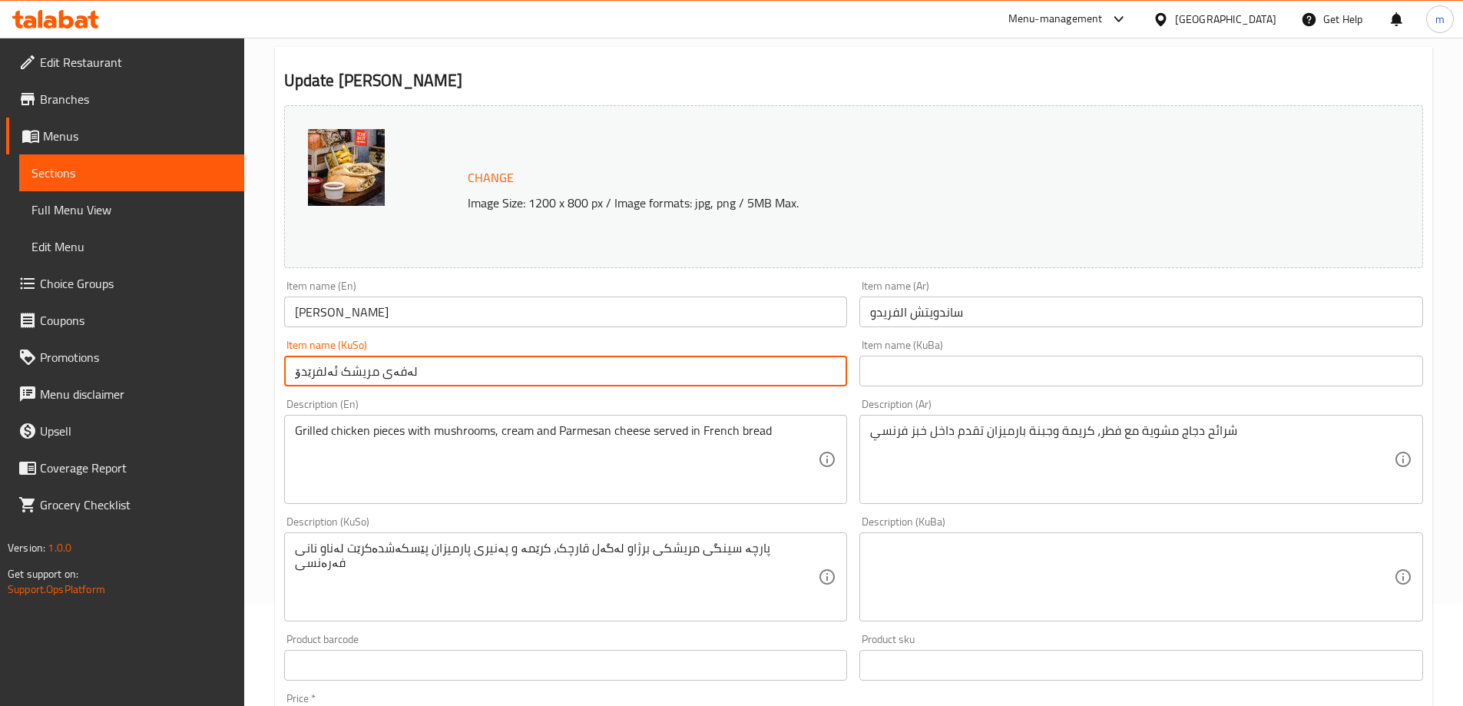
drag, startPoint x: 376, startPoint y: 370, endPoint x: 450, endPoint y: 371, distance: 74.5
click at [450, 371] on input "لەفەی مريشک ئەلفرێدۆ" at bounding box center [566, 371] width 564 height 31
click at [339, 374] on input "مريشک ئەلفرێدۆ" at bounding box center [566, 371] width 564 height 31
click at [338, 375] on input "مريشک ئەلفرێدۆ" at bounding box center [566, 371] width 564 height 31
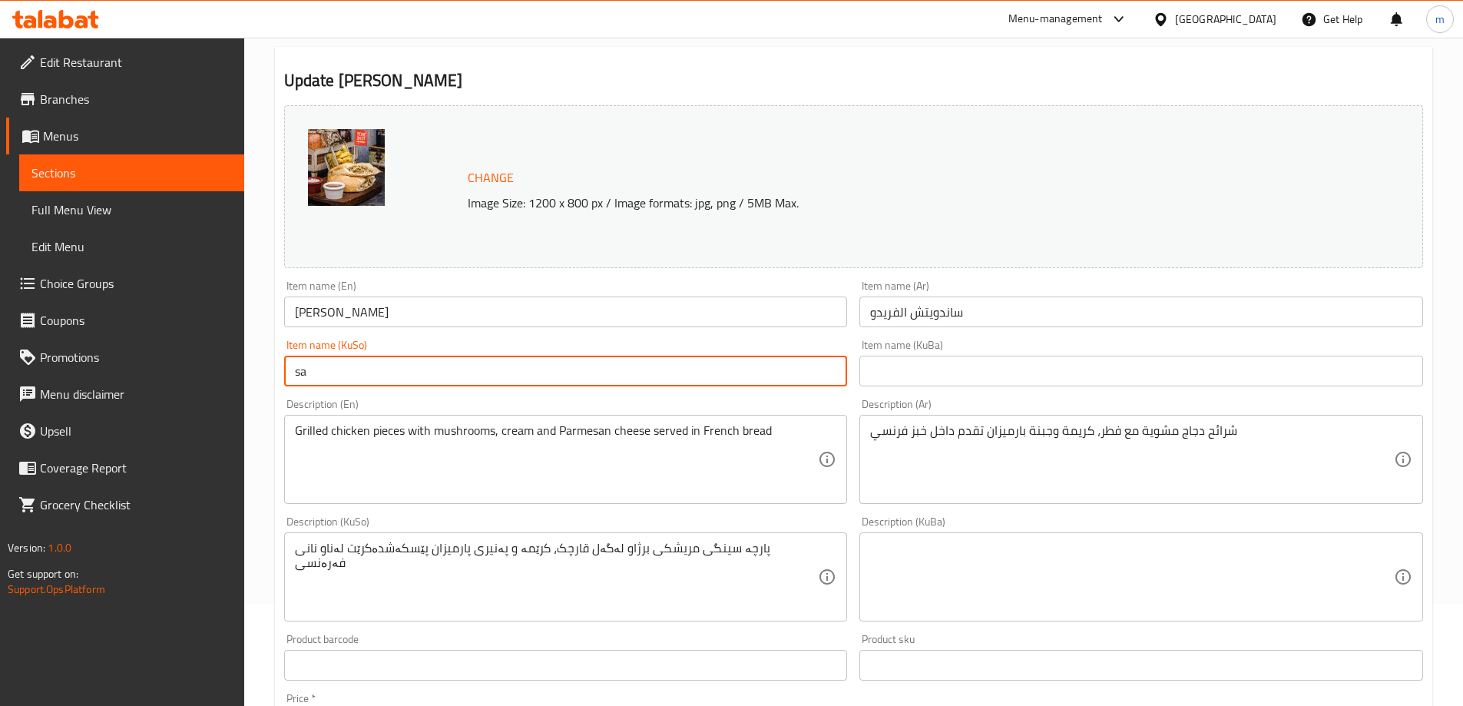
type input "s"
click at [382, 362] on input "لەفەی مريشک ئەلفرێدۆ" at bounding box center [566, 371] width 564 height 31
drag, startPoint x: 337, startPoint y: 366, endPoint x: 381, endPoint y: 364, distance: 43.8
click at [381, 364] on input "لەفەی مريشک ئەلفرێدۆ" at bounding box center [566, 371] width 564 height 31
click at [820, 368] on input "لەفەی ئەلفرێدۆ" at bounding box center [566, 371] width 564 height 31
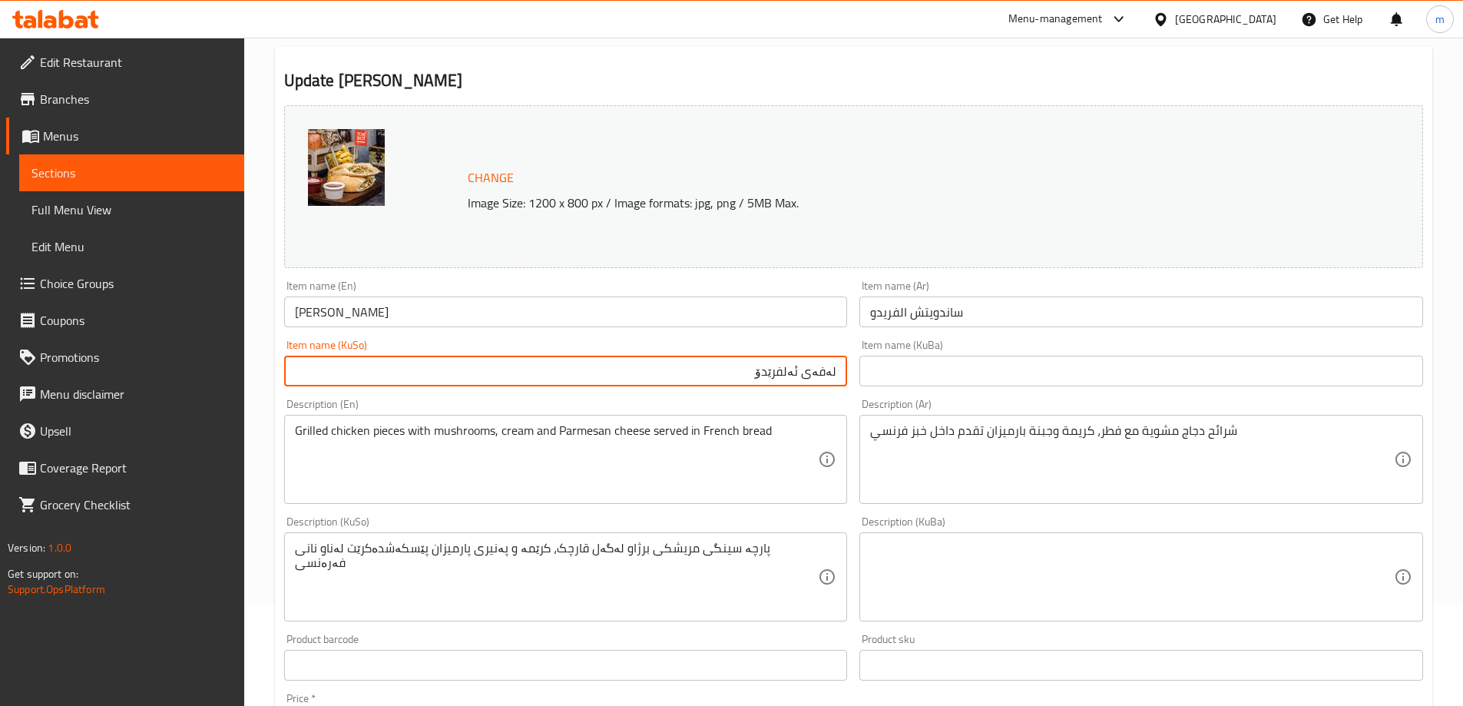
click at [820, 368] on input "لەفەی ئەلفرێدۆ" at bounding box center [566, 371] width 564 height 31
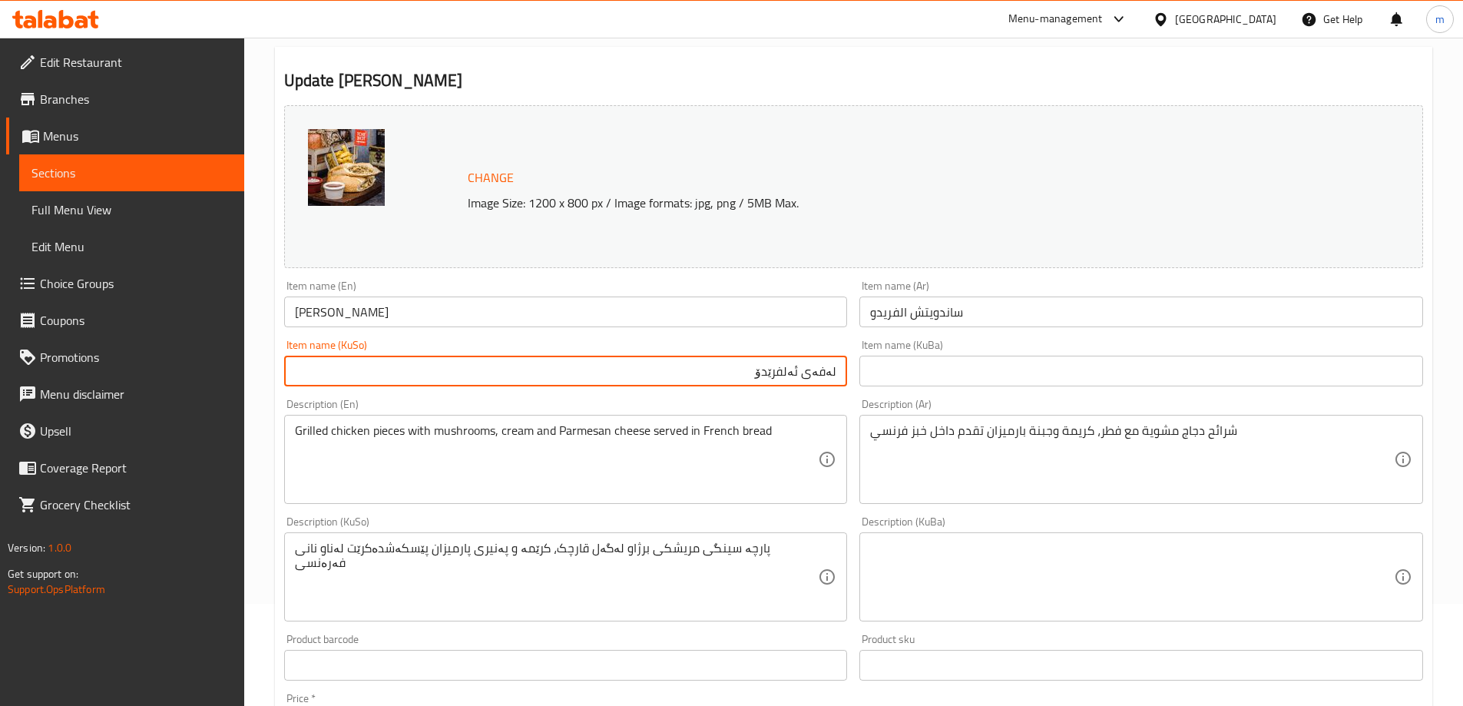
click at [824, 373] on input "لەفەی ئەلفرێدۆ" at bounding box center [566, 371] width 564 height 31
type input "سەندویچی ئەلفرێدۆ"
click at [813, 406] on div "Description (En) Grilled chicken pieces with mushrooms, cream and Parmesan chee…" at bounding box center [566, 451] width 564 height 105
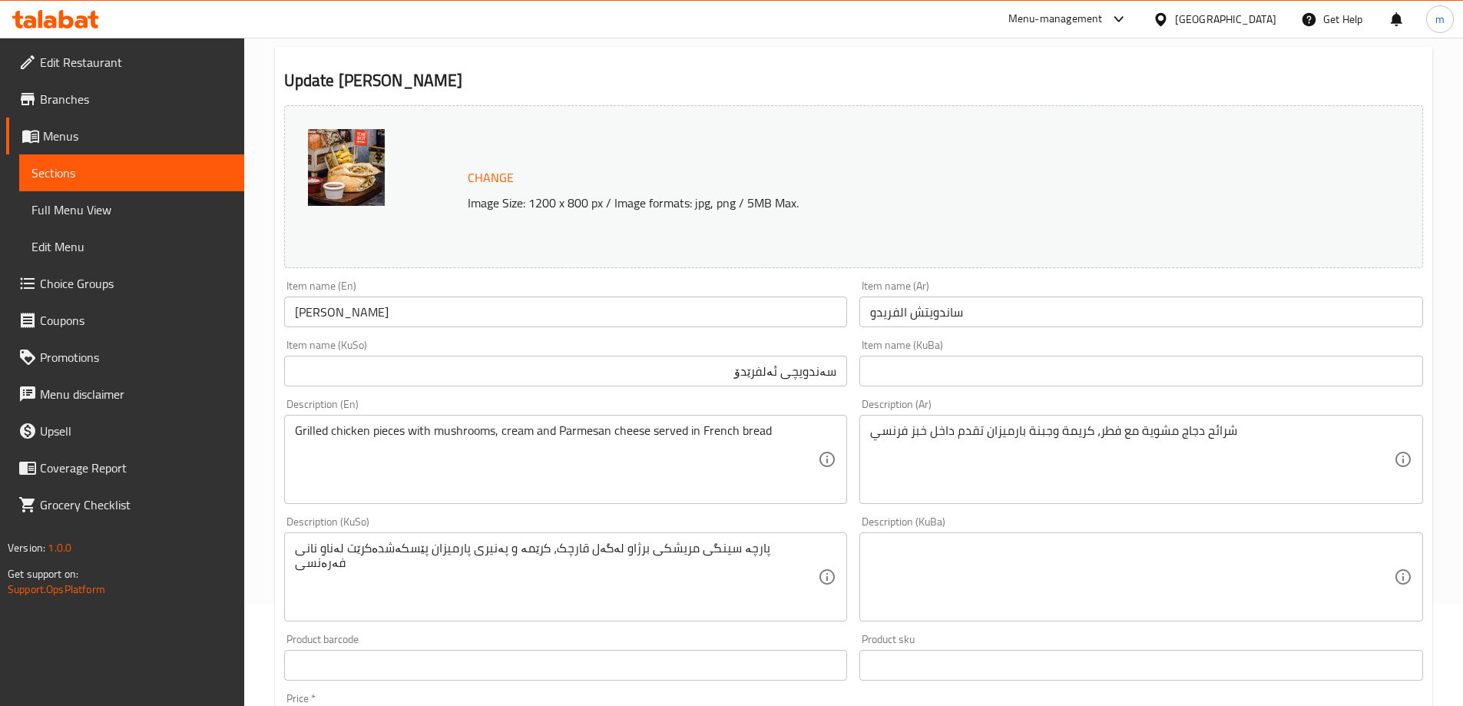
click at [804, 374] on input "سەندویچی ئەلفرێدۆ" at bounding box center [566, 371] width 564 height 31
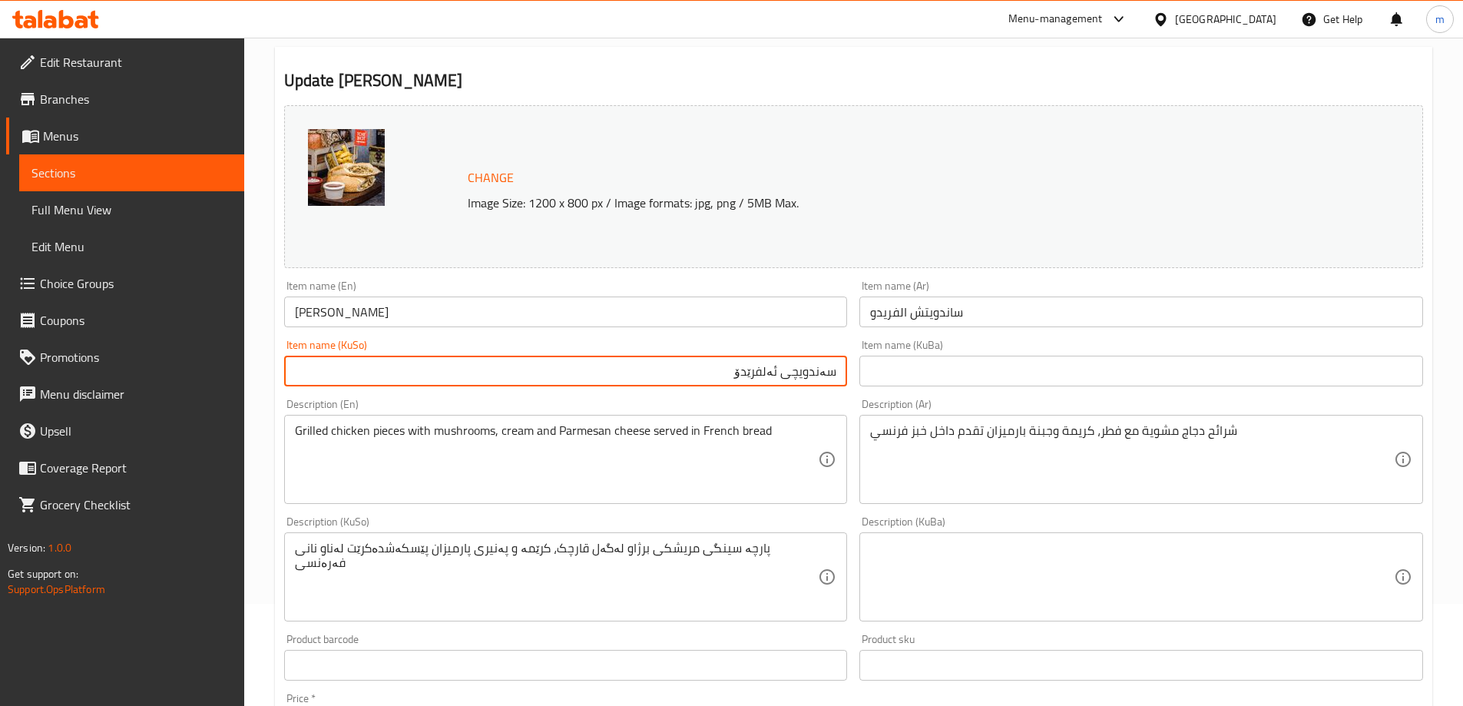
click at [1050, 365] on input "text" at bounding box center [1142, 371] width 564 height 31
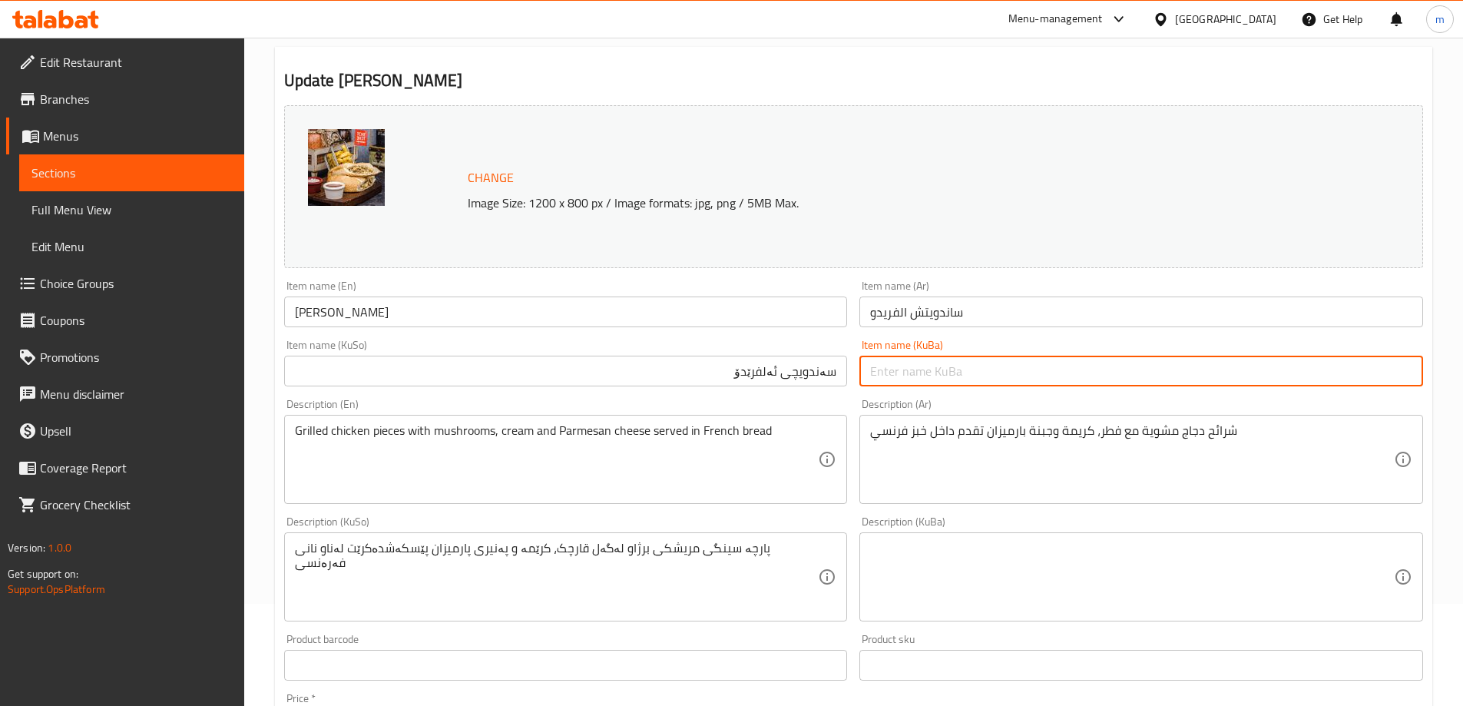
paste input "سەندویچی ئەلفرێدۆ"
type input "سەندویچی ئەلفرێدۆ"
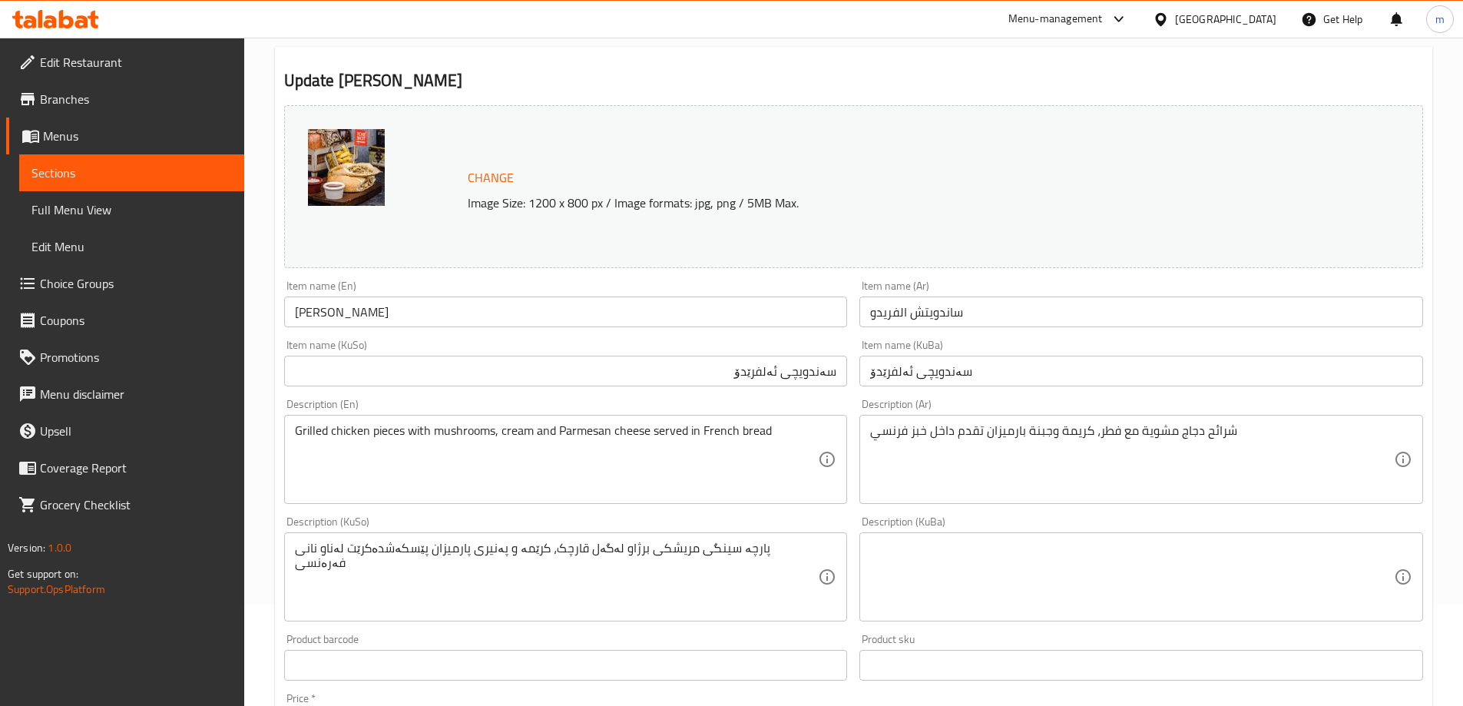
click at [423, 330] on div "Item name (En) [PERSON_NAME] Item name (En)" at bounding box center [566, 303] width 576 height 59
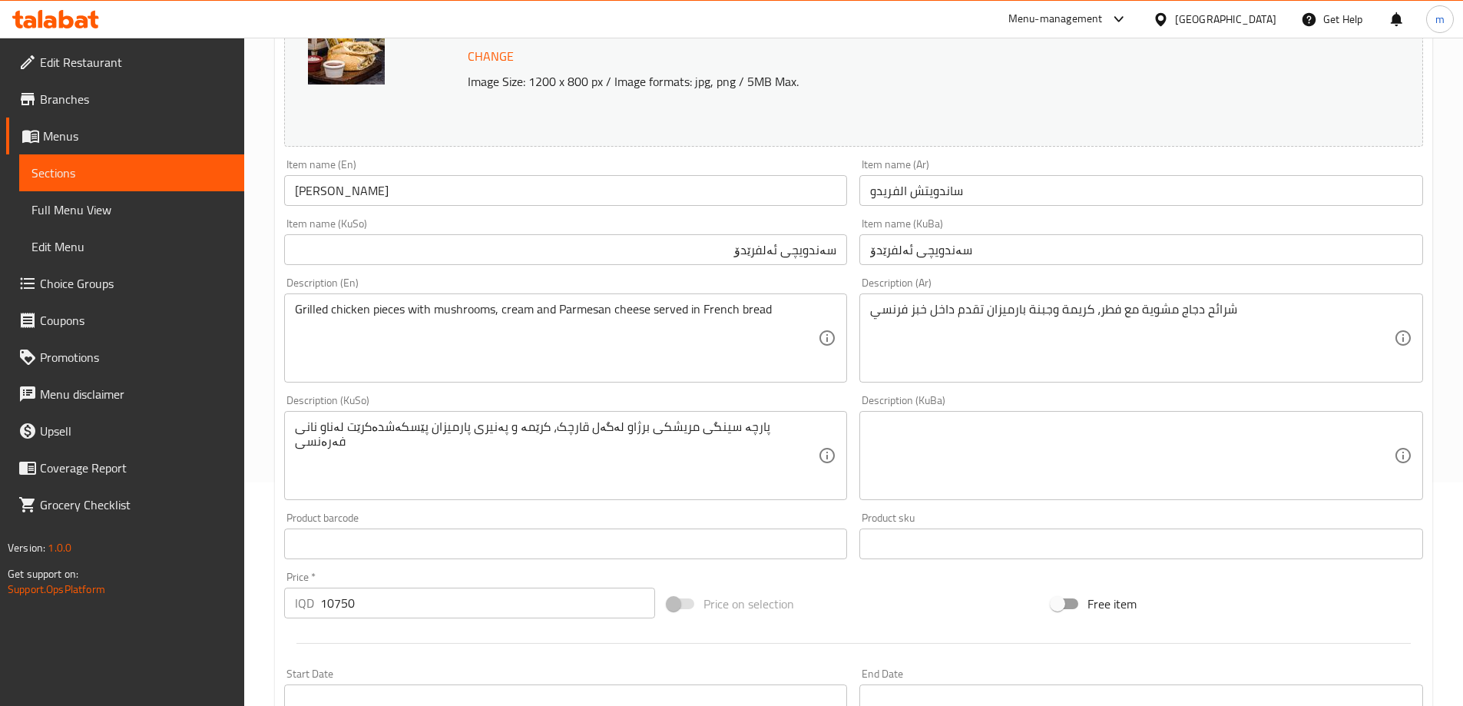
scroll to position [256, 0]
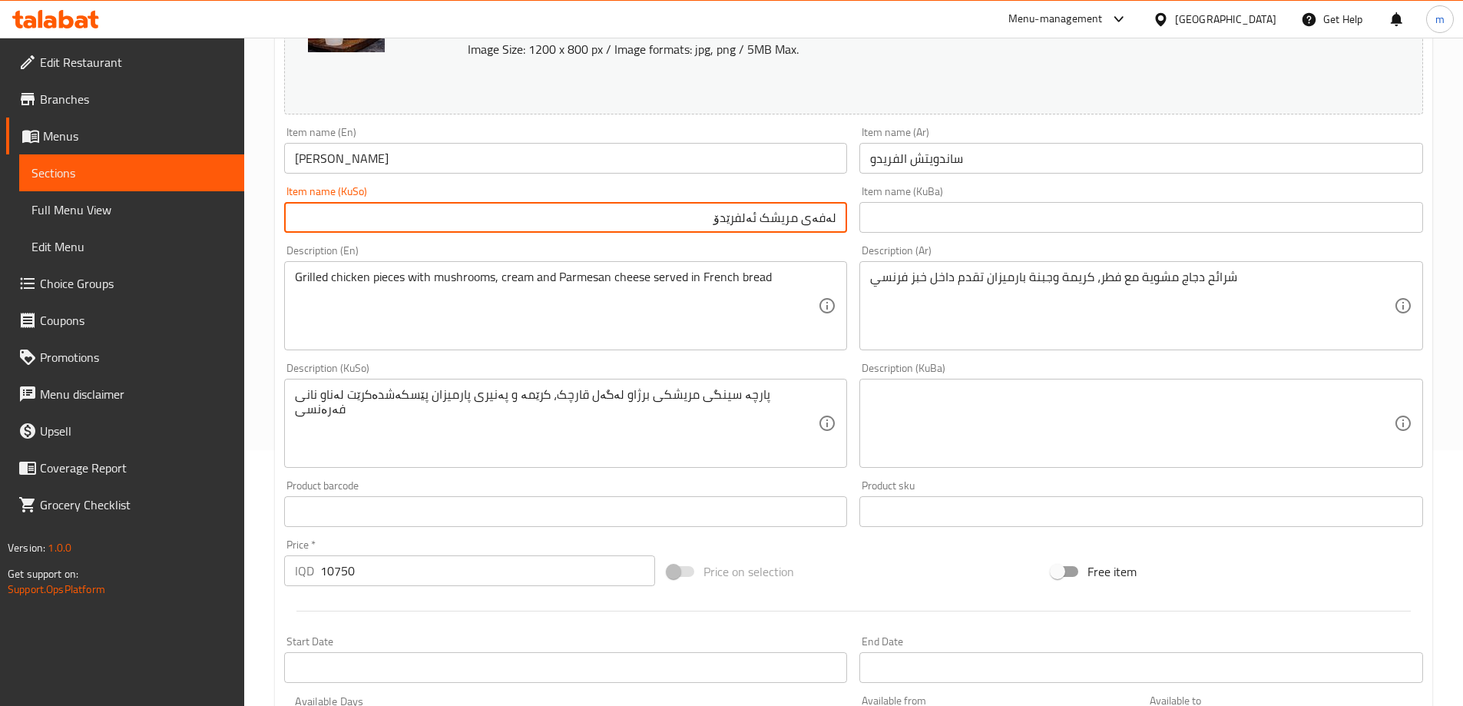
type input "لەفەی مريشک ئەلفرێدۆ"
type input "Chicken [PERSON_NAME]"
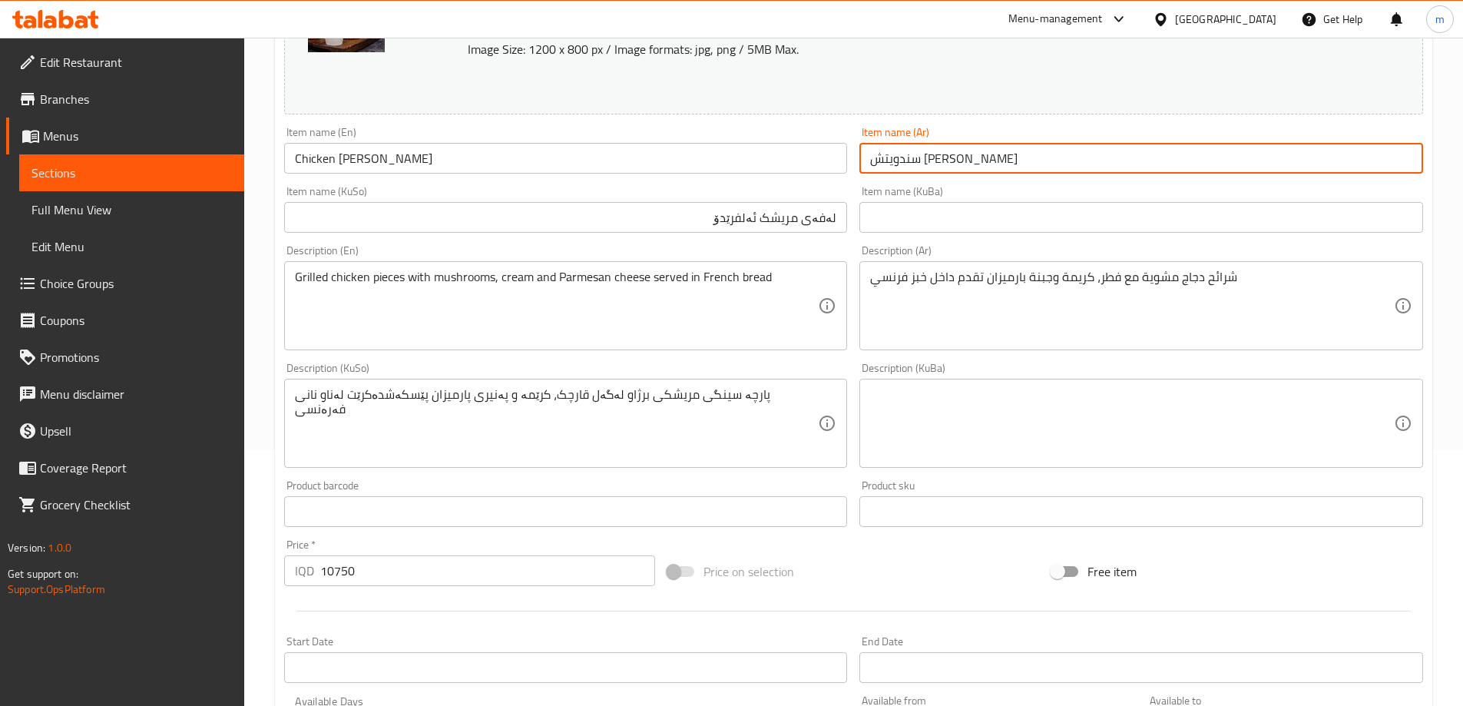
type input "سندويتش [PERSON_NAME]"
click at [693, 254] on div "Description (En) Grilled chicken pieces with mushrooms, cream and Parmesan chee…" at bounding box center [566, 297] width 564 height 105
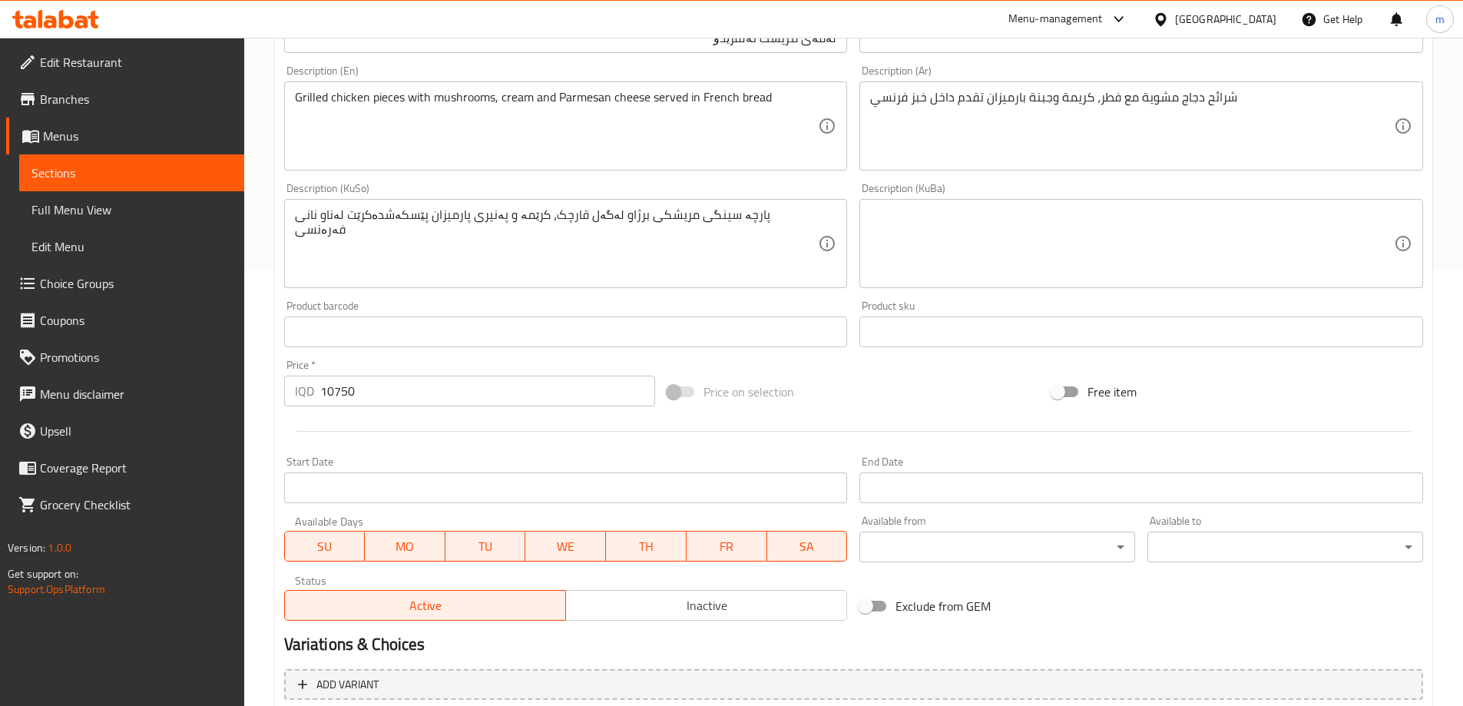
scroll to position [461, 0]
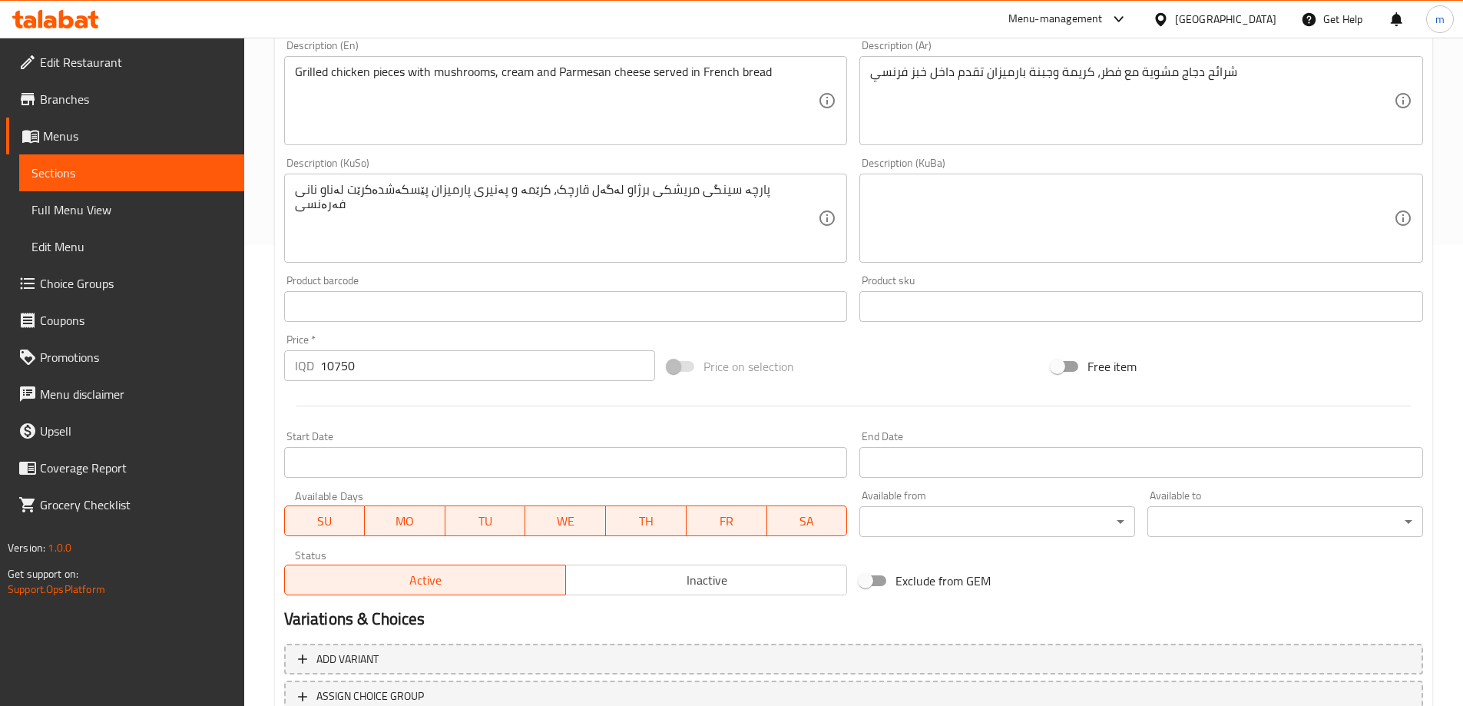
click at [699, 144] on div "Grilled chicken pieces with mushrooms, cream and Parmesan cheese served in Fren…" at bounding box center [566, 100] width 564 height 89
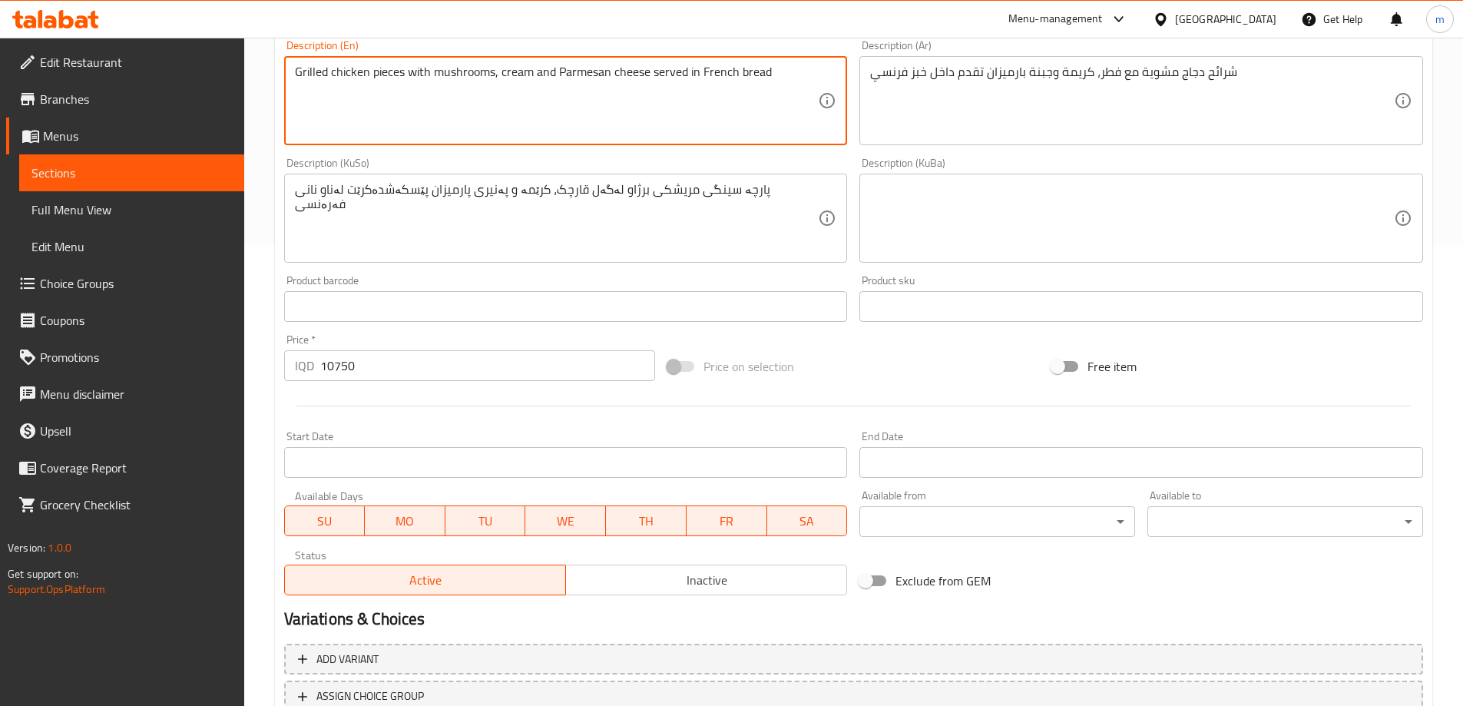
click at [694, 167] on div "Description (KuSo) پارچە سینگی مریشکی برژاو لەگەل قارچک، کرێمە و پەنیری پارمیزا…" at bounding box center [566, 209] width 564 height 105
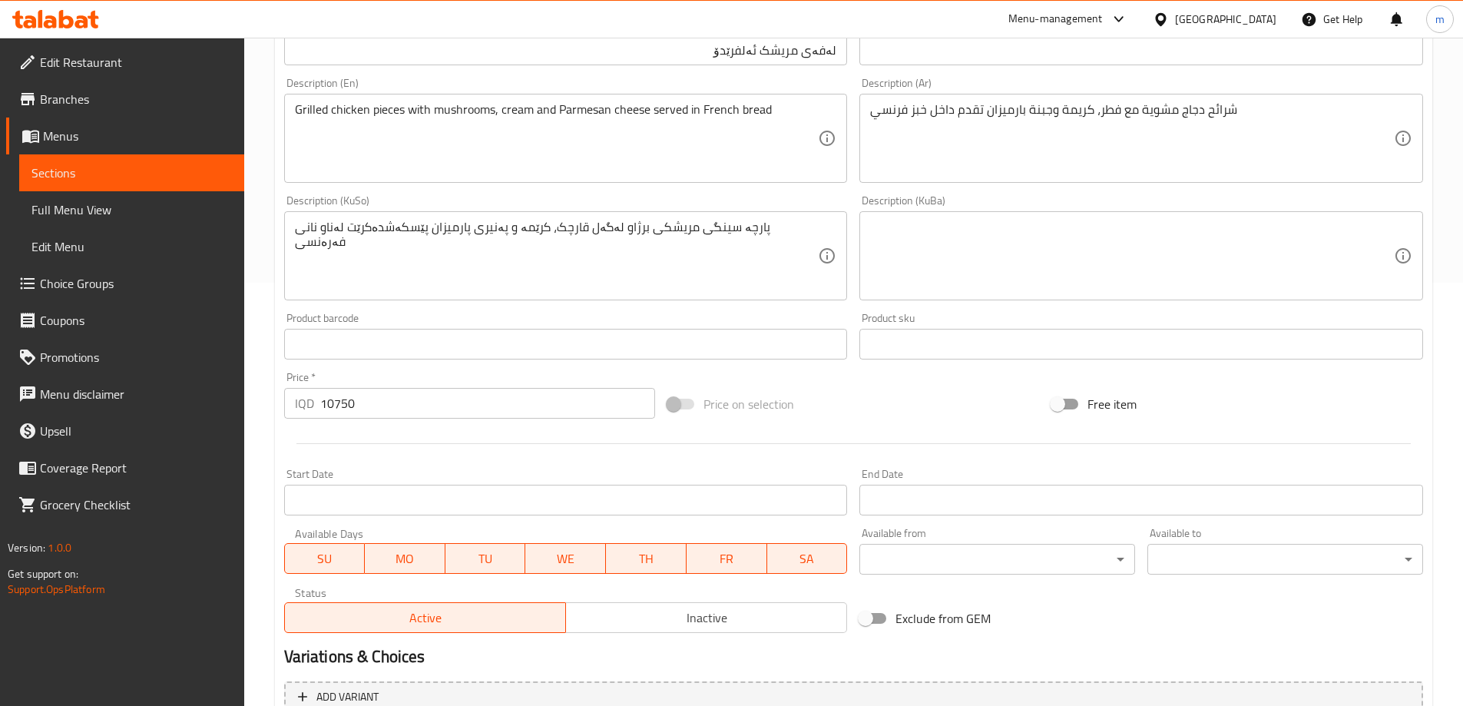
scroll to position [425, 0]
click at [422, 390] on input "10750" at bounding box center [488, 401] width 336 height 31
click at [421, 389] on input "10750" at bounding box center [488, 401] width 336 height 31
paste input "8"
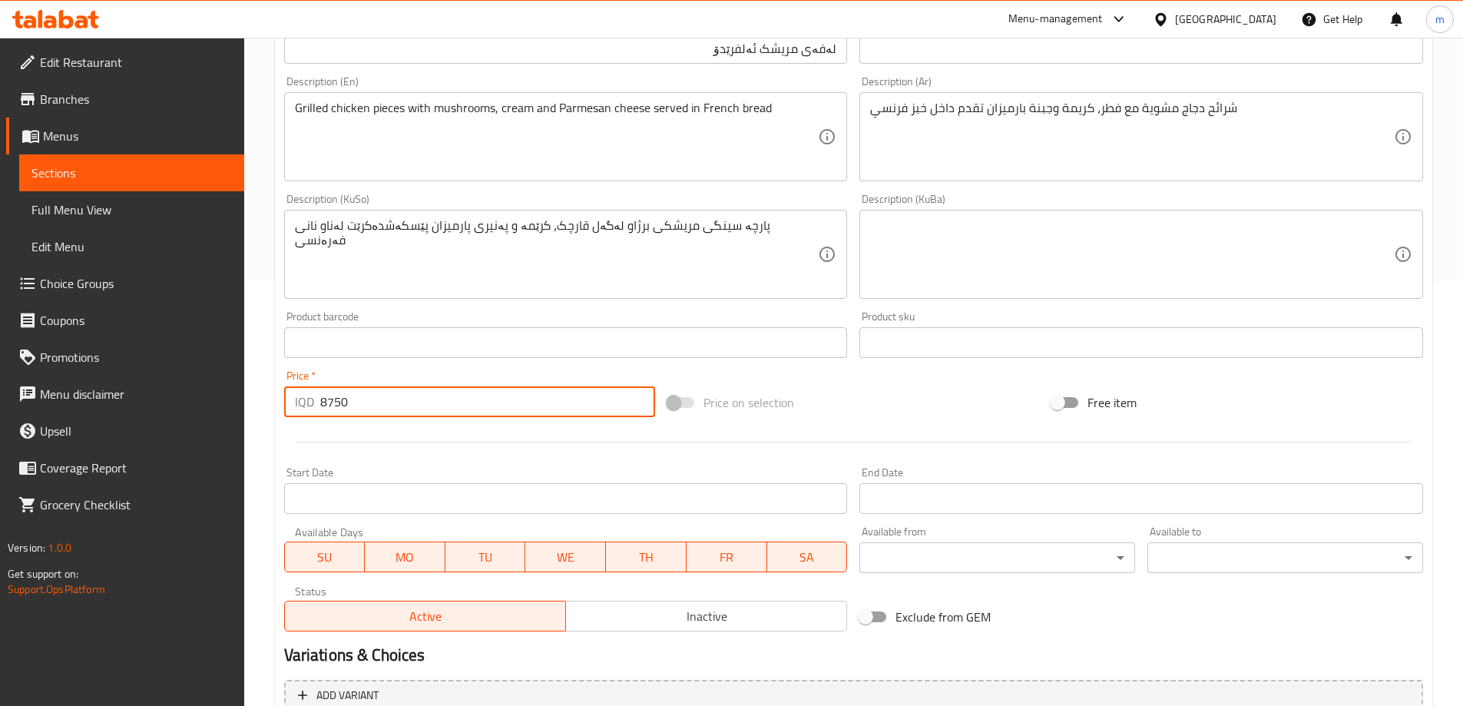
type input "8750"
click at [461, 364] on div "Price   * IQD 8750 Price *" at bounding box center [470, 393] width 384 height 59
click at [574, 309] on div "Product barcode Product barcode" at bounding box center [566, 334] width 576 height 59
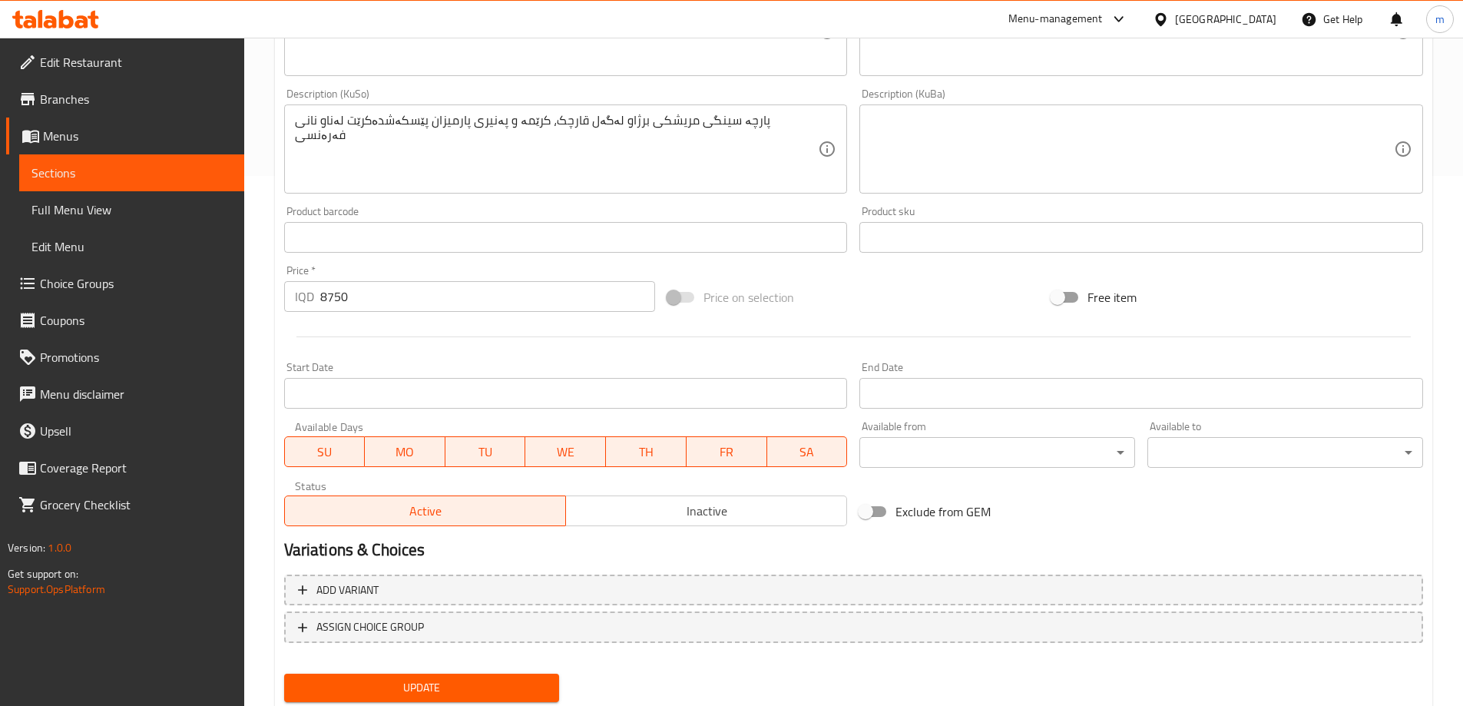
scroll to position [578, 0]
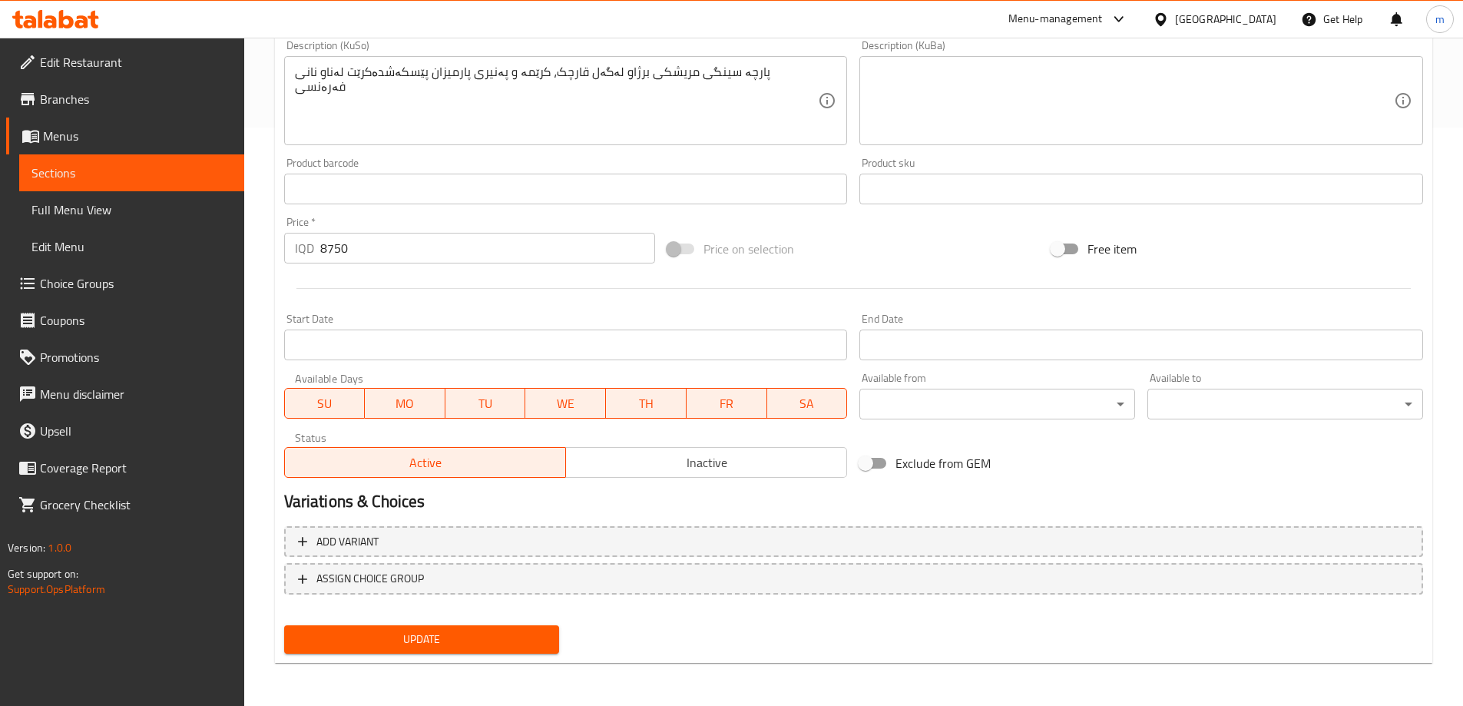
click at [423, 638] on span "Update" at bounding box center [422, 639] width 251 height 19
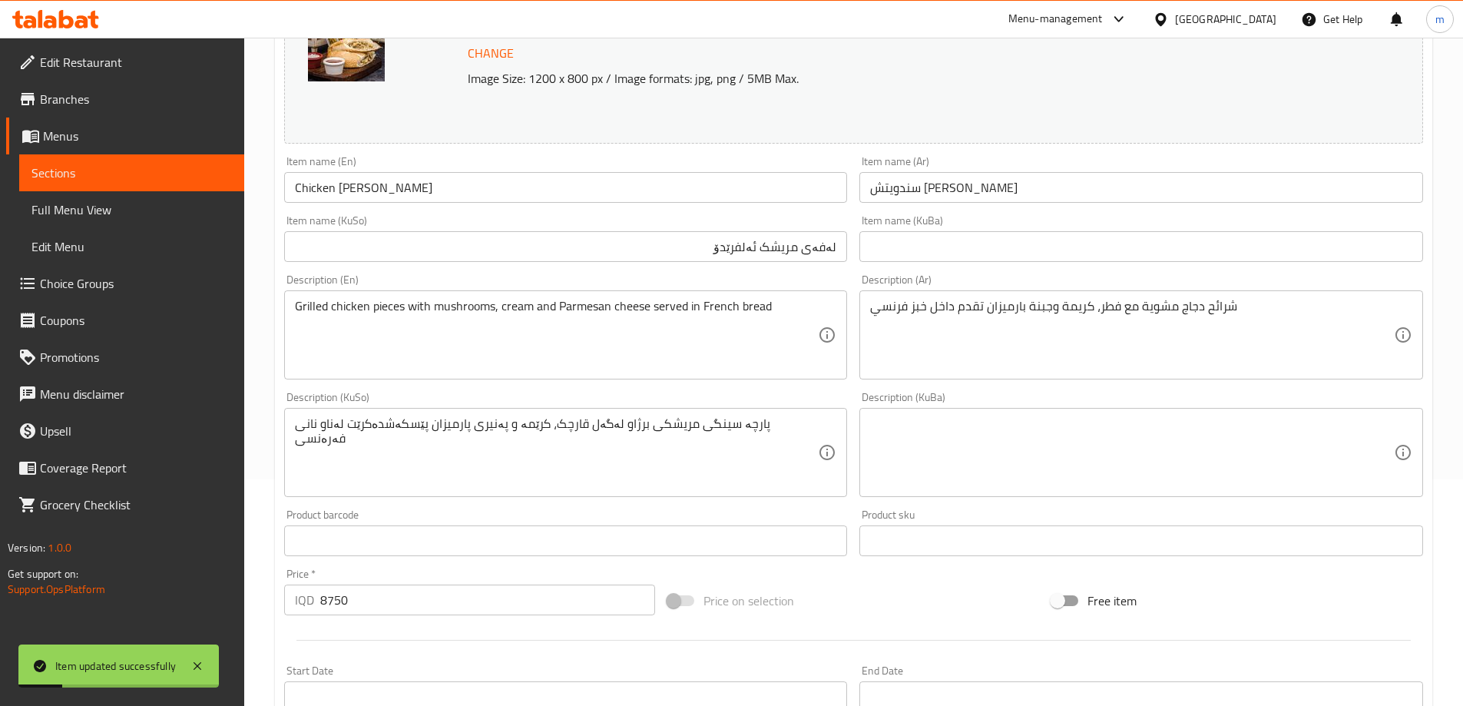
scroll to position [220, 0]
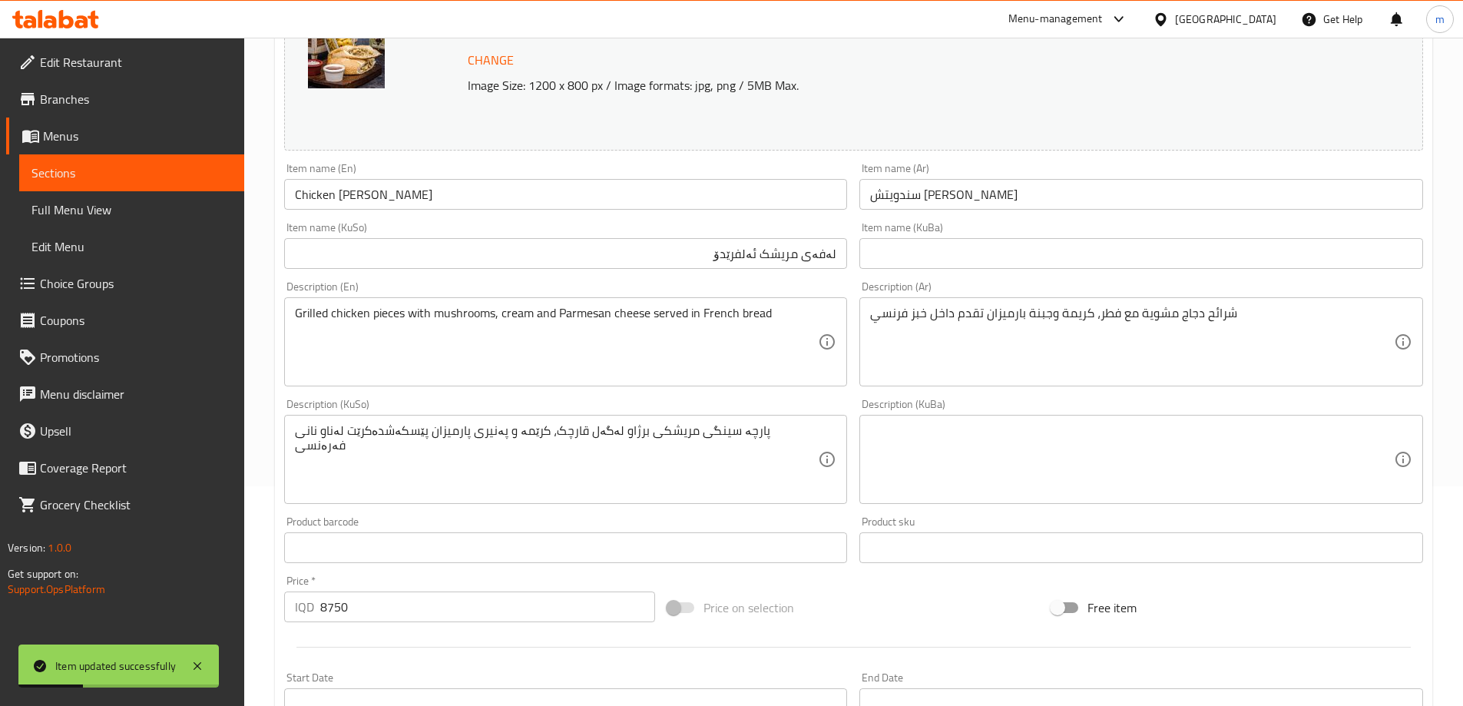
click at [586, 287] on div "Description (En) Grilled chicken pieces with mushrooms, cream and Parmesan chee…" at bounding box center [566, 333] width 564 height 105
click at [429, 234] on div "Item name (KuSo) لەفەی مريشک ئەلفرێدۆ Item name (KuSo)" at bounding box center [566, 245] width 564 height 47
click at [119, 166] on span "Sections" at bounding box center [131, 173] width 201 height 18
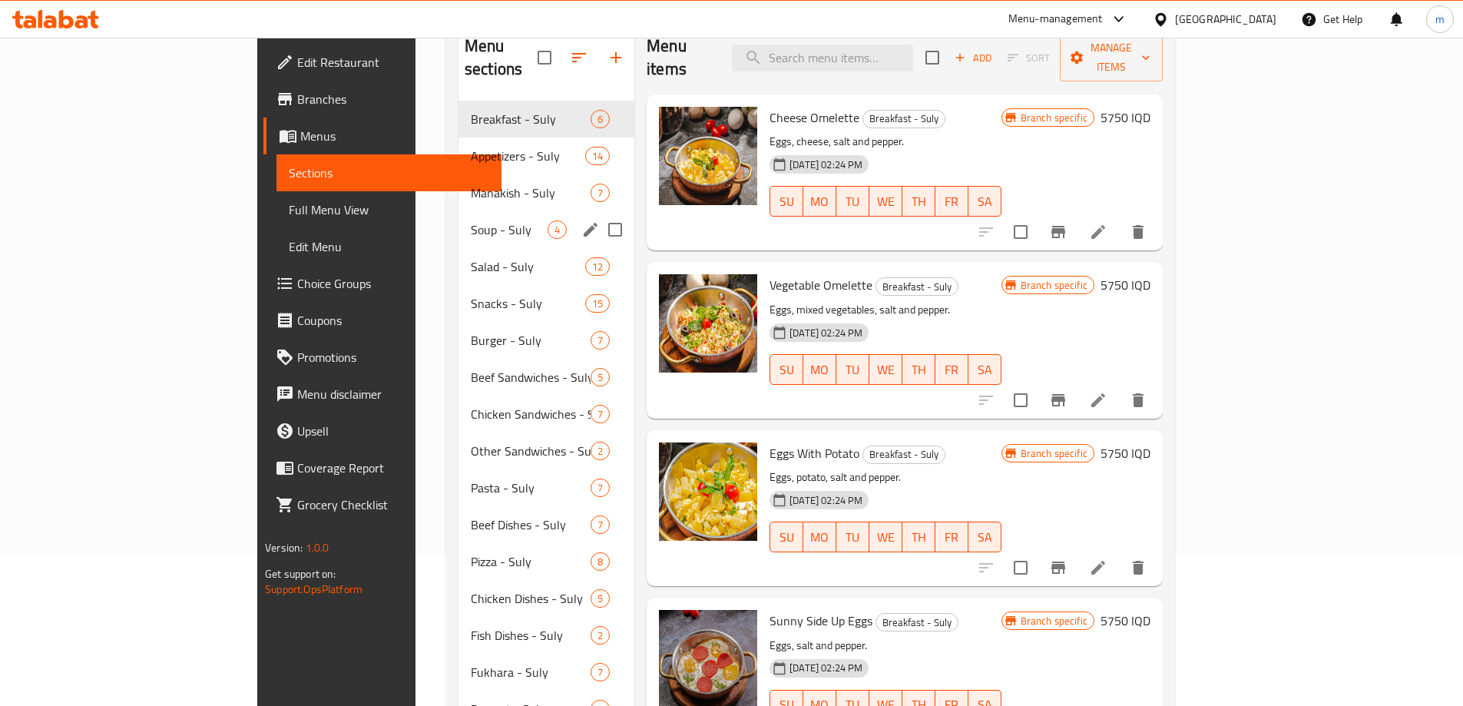
scroll to position [169, 0]
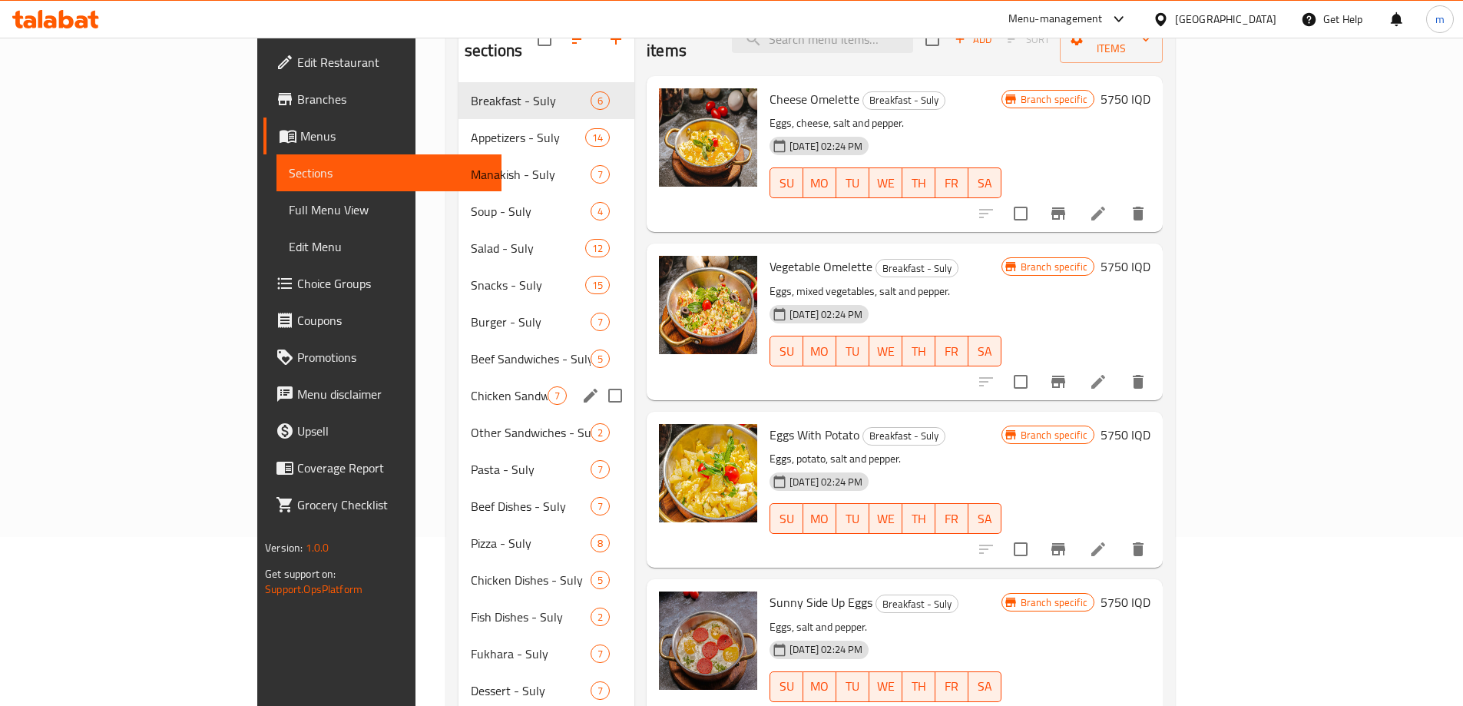
click at [459, 386] on div "Chicken Sandwiches - Suly 7" at bounding box center [547, 395] width 176 height 37
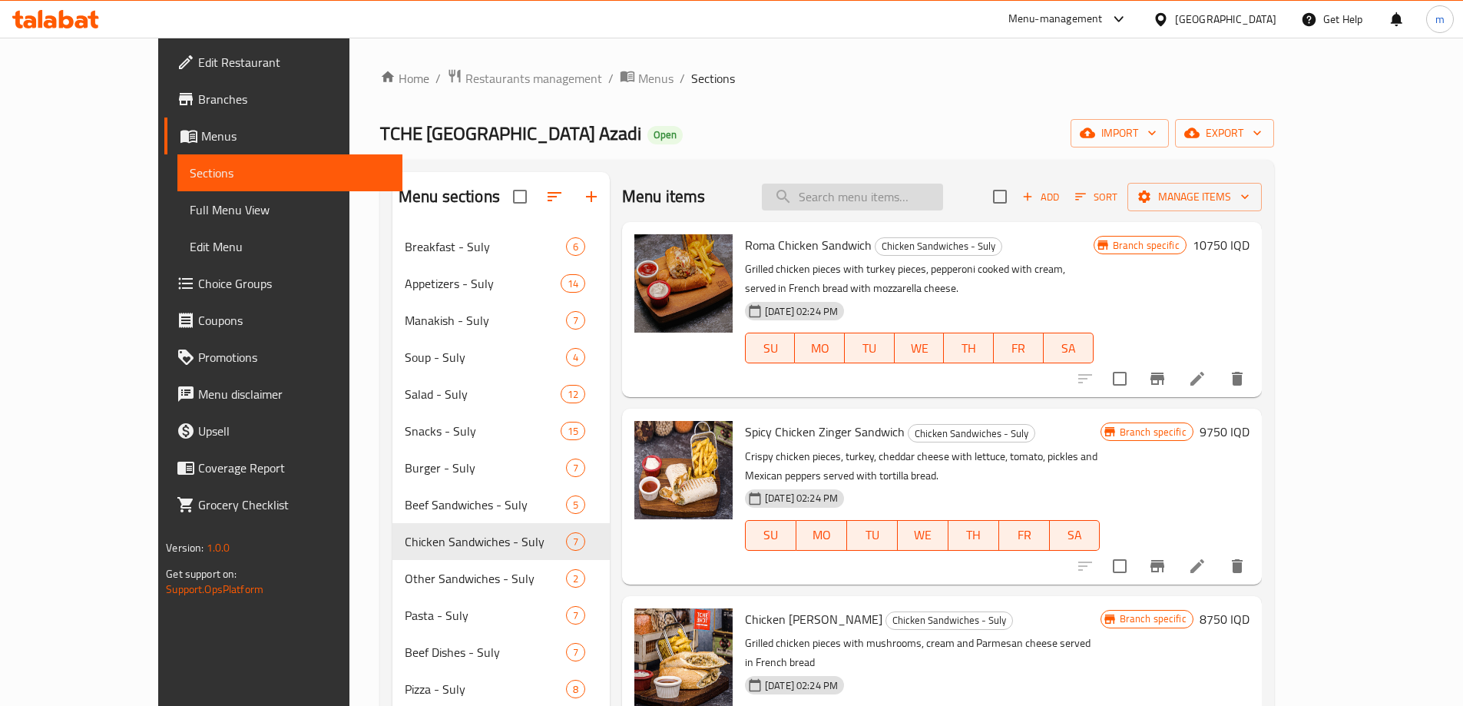
click at [885, 193] on input "search" at bounding box center [852, 197] width 181 height 27
paste input "ساندويش كبدة"
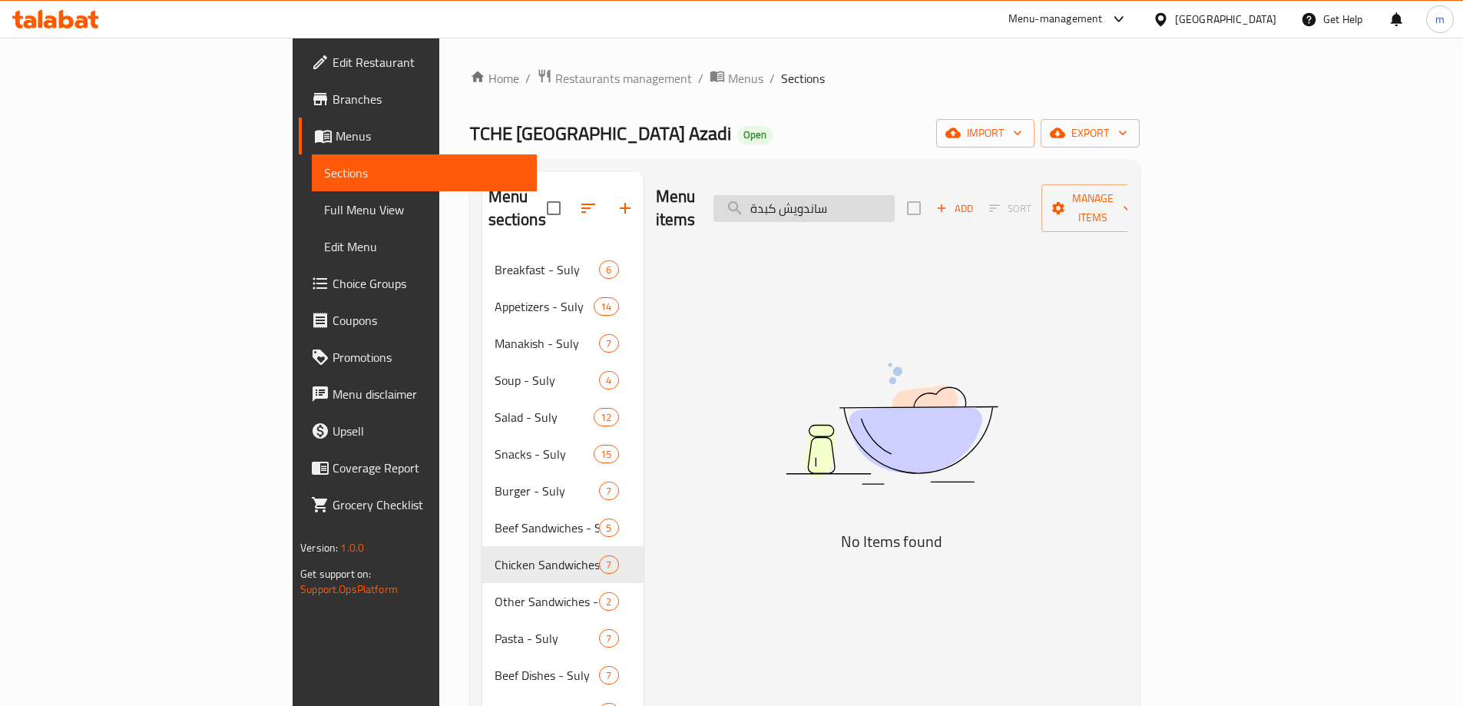
click at [890, 195] on input "ساندويش كبدة" at bounding box center [804, 208] width 181 height 27
type input "کحدن"
type input "kidney"
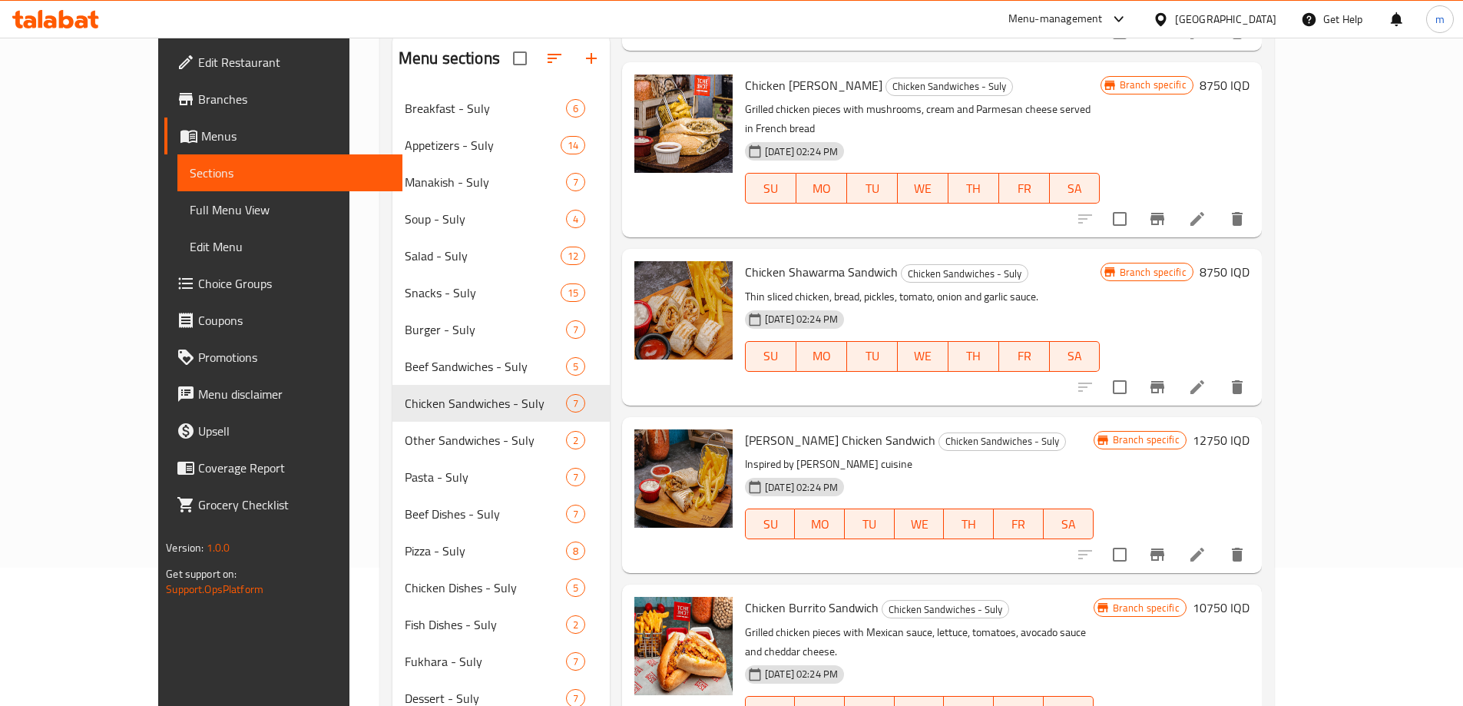
scroll to position [154, 0]
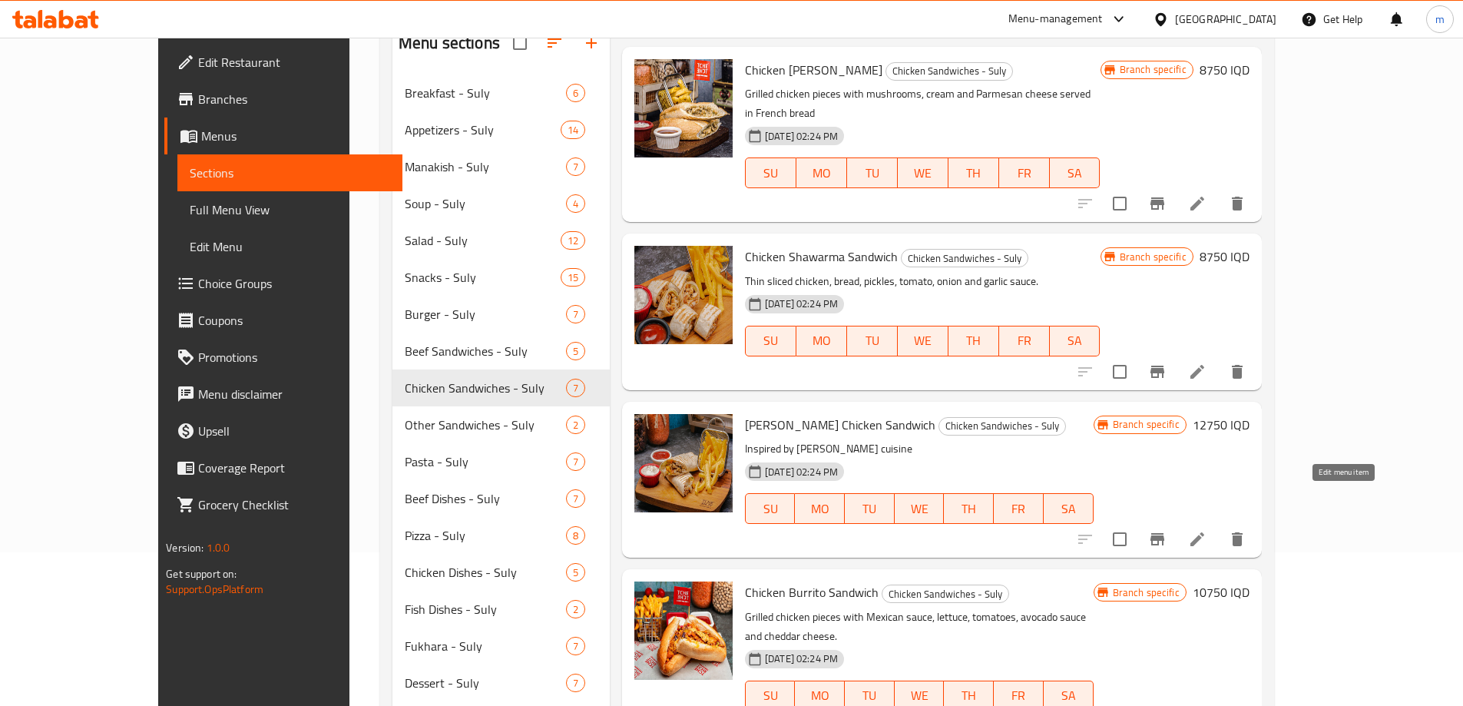
click at [1207, 530] on icon at bounding box center [1197, 539] width 18 height 18
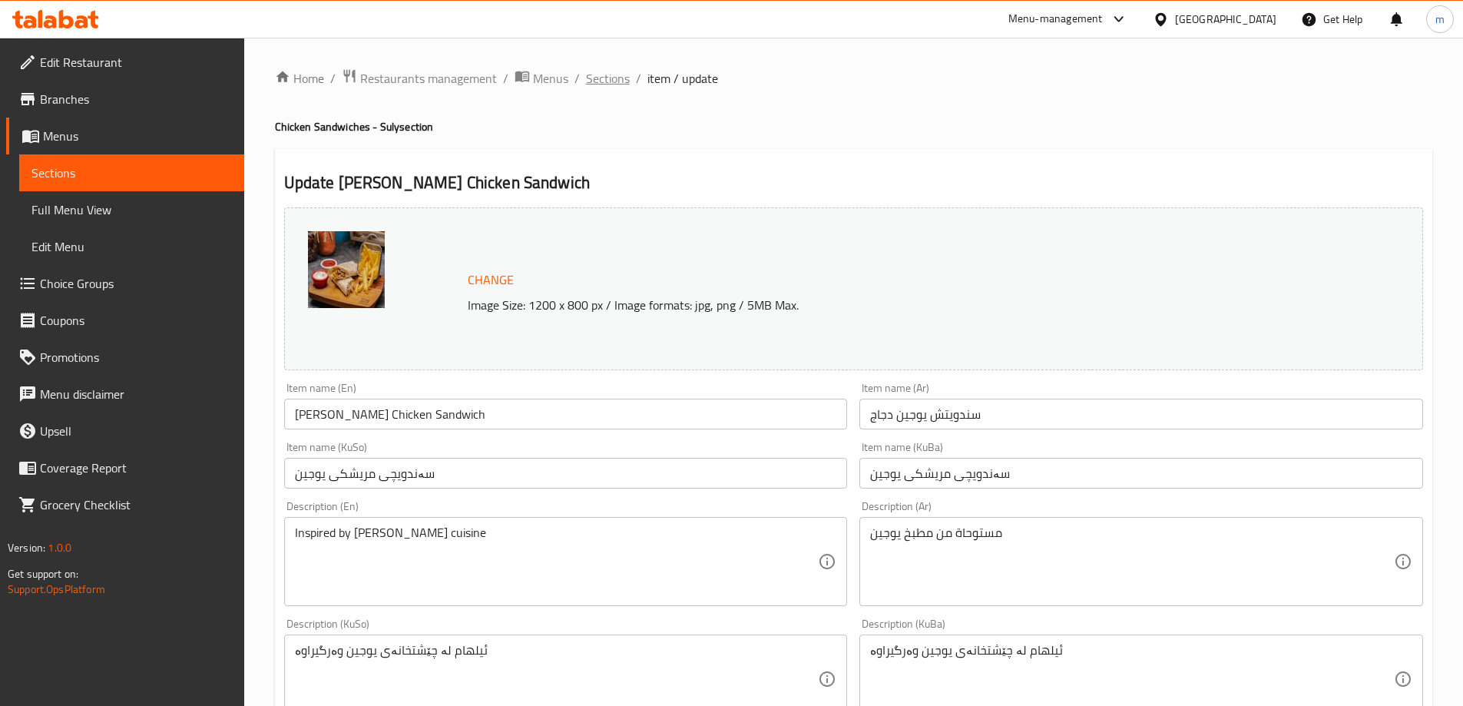
click at [595, 81] on span "Sections" at bounding box center [608, 78] width 44 height 18
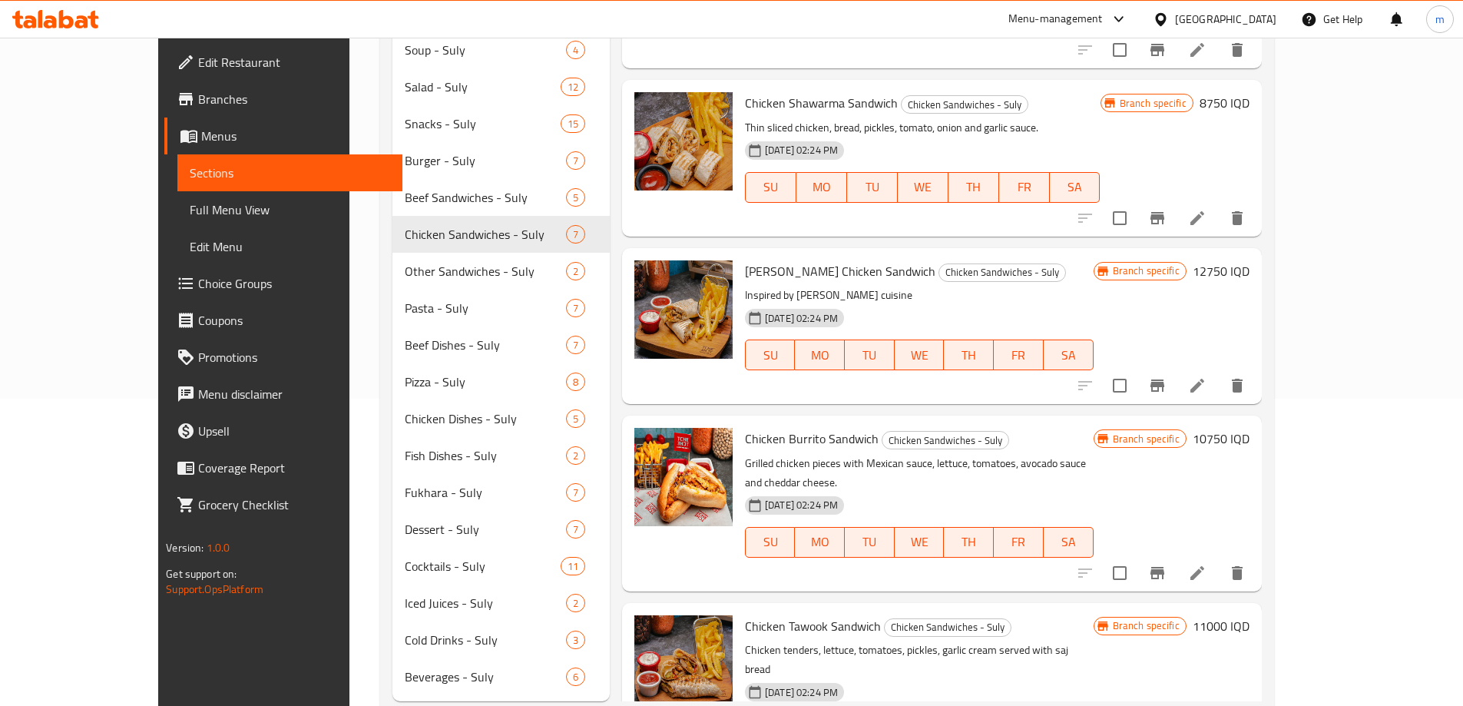
scroll to position [346, 0]
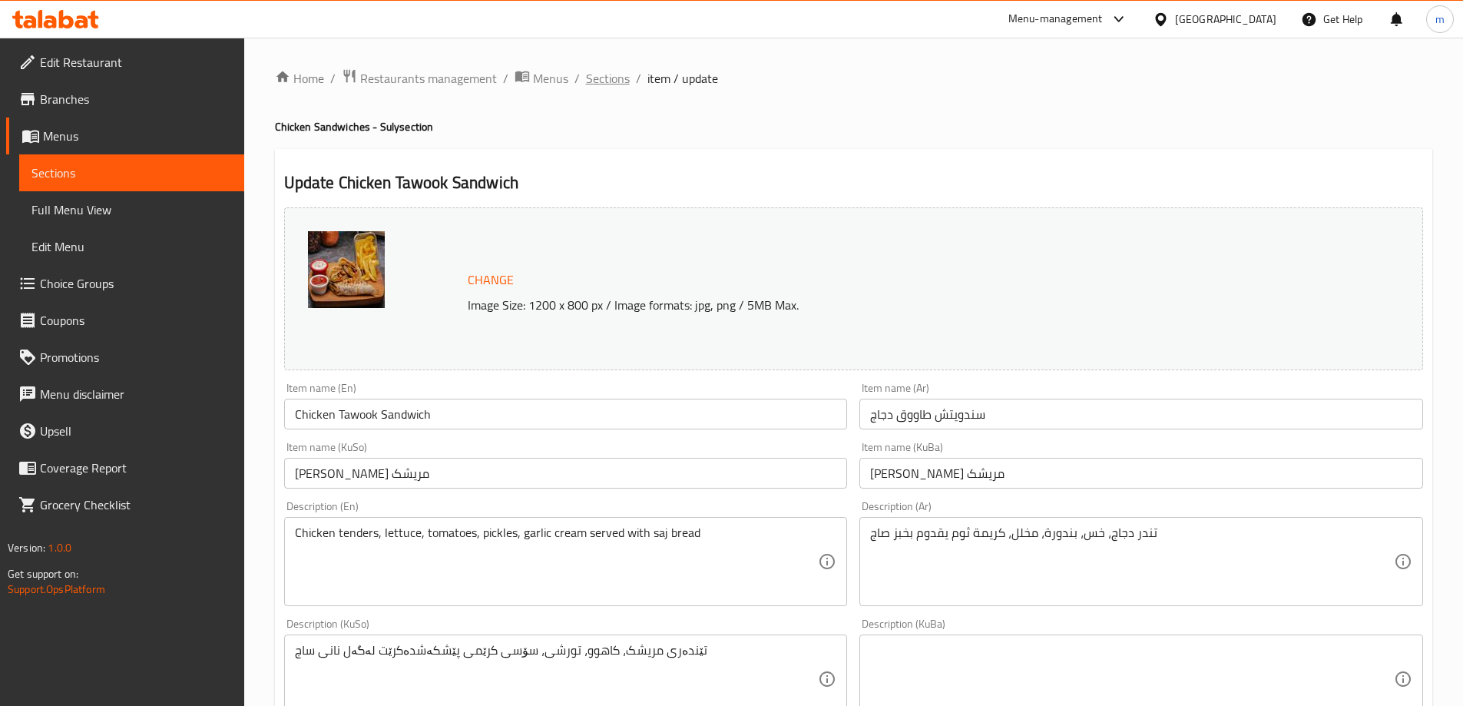
click at [601, 73] on span "Sections" at bounding box center [608, 78] width 44 height 18
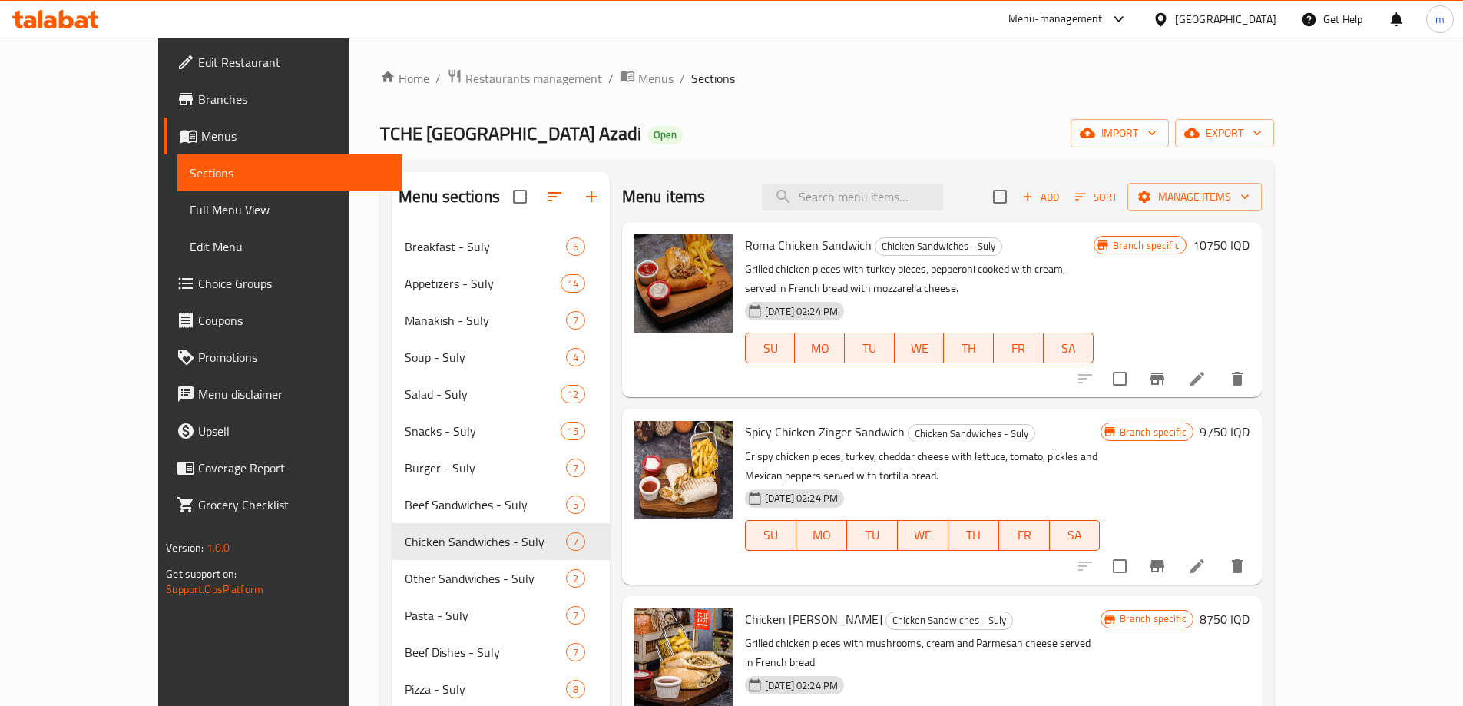
click at [1062, 194] on span "Add" at bounding box center [1040, 197] width 41 height 18
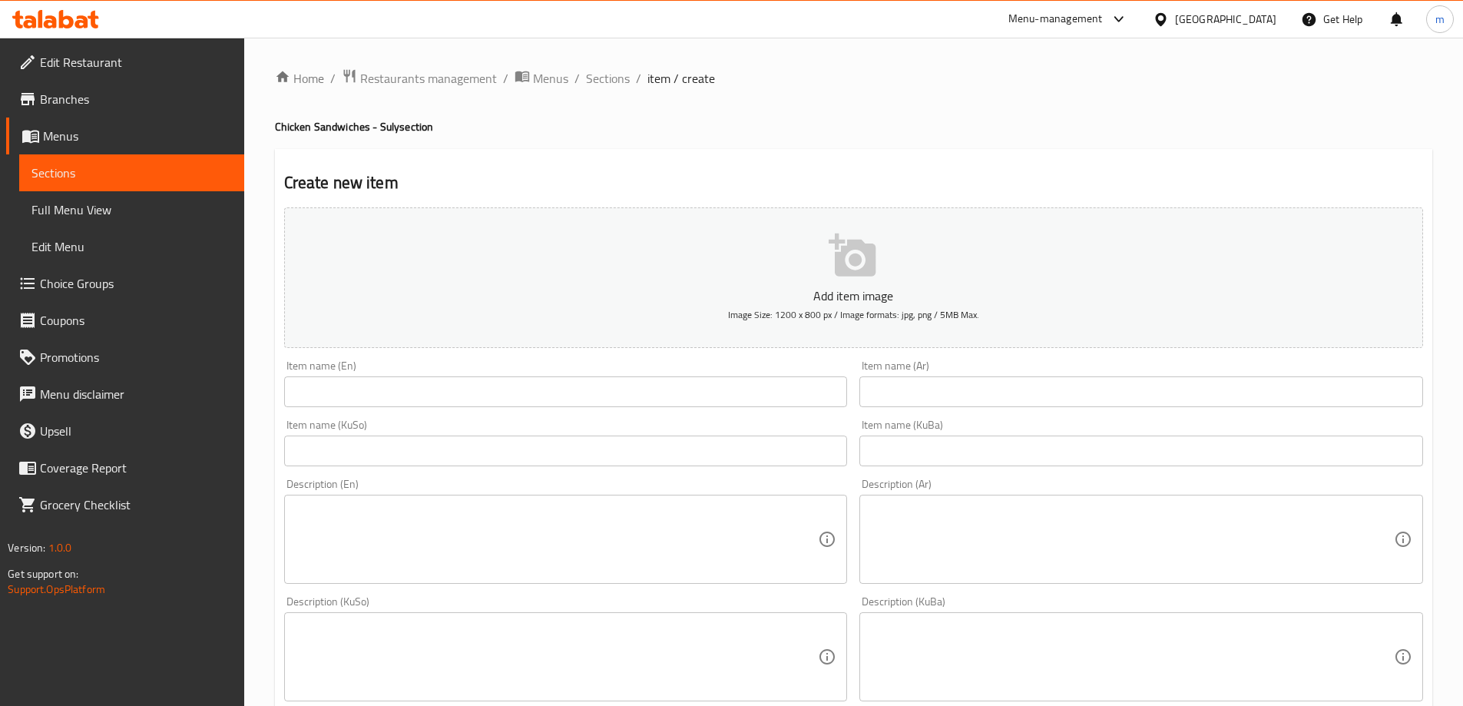
click at [592, 401] on input "text" at bounding box center [566, 391] width 564 height 31
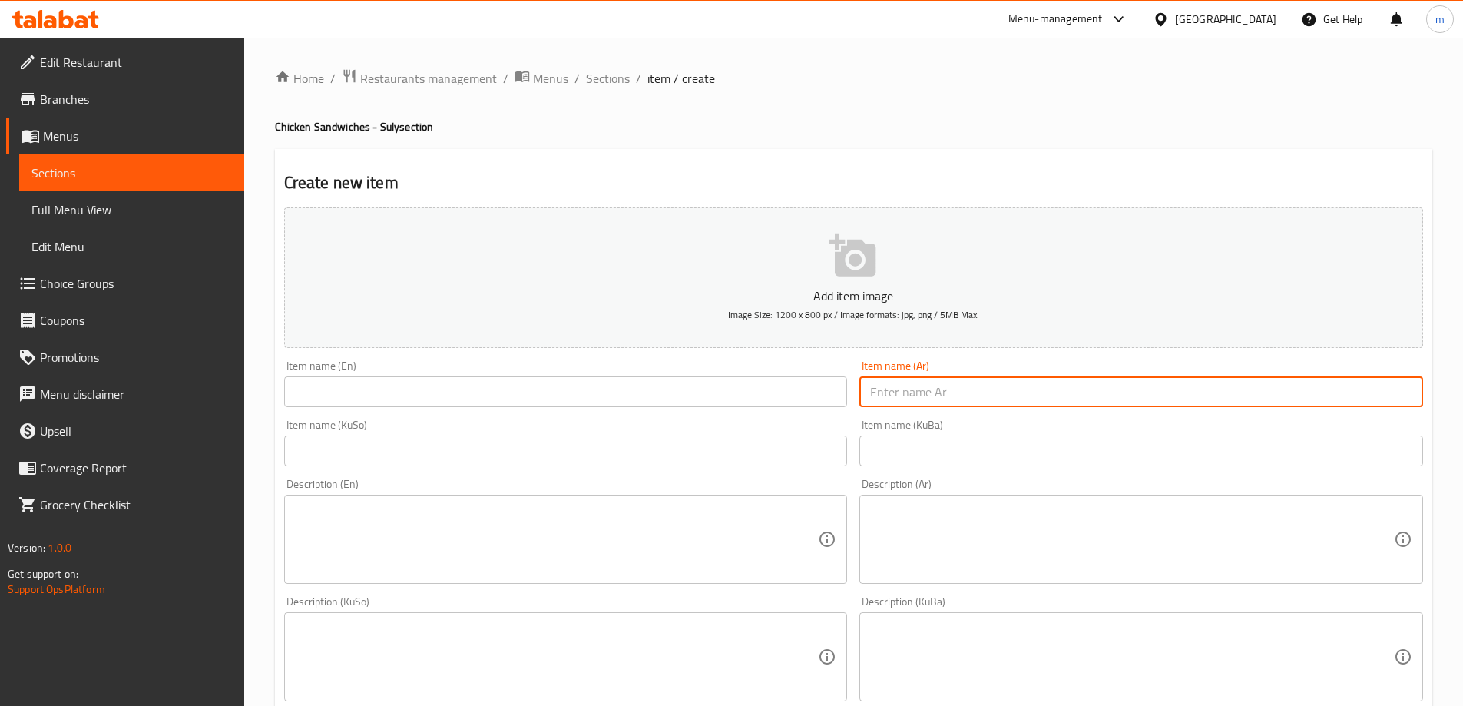
click at [963, 376] on input "text" at bounding box center [1142, 391] width 564 height 31
paste input "ساندويش كبدة"
click at [1280, 433] on div "Item name (KuBa) Item name (KuBa)" at bounding box center [1142, 442] width 564 height 47
click at [1377, 388] on input "ساندويش كبدة" at bounding box center [1142, 391] width 564 height 31
type input "ساندويتش كبدة"
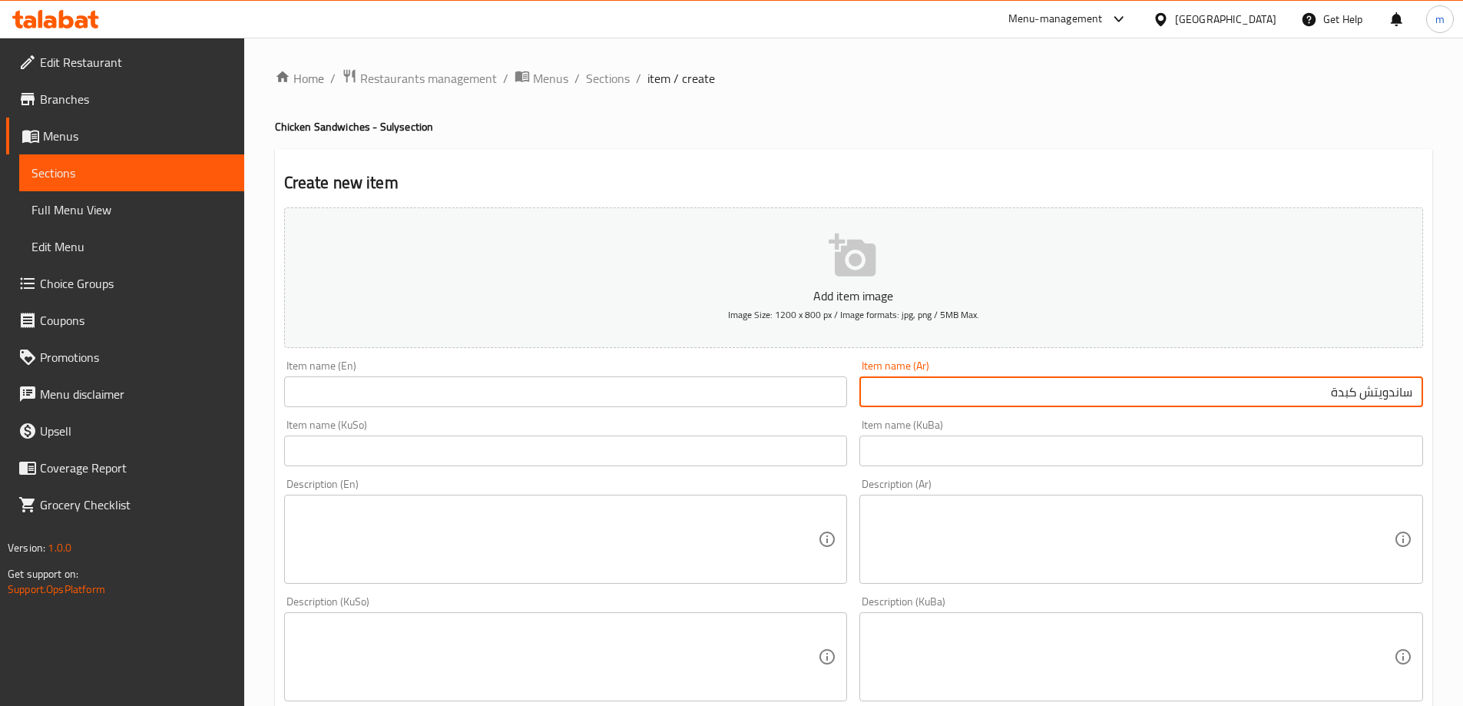
click at [1178, 544] on textarea at bounding box center [1132, 539] width 524 height 73
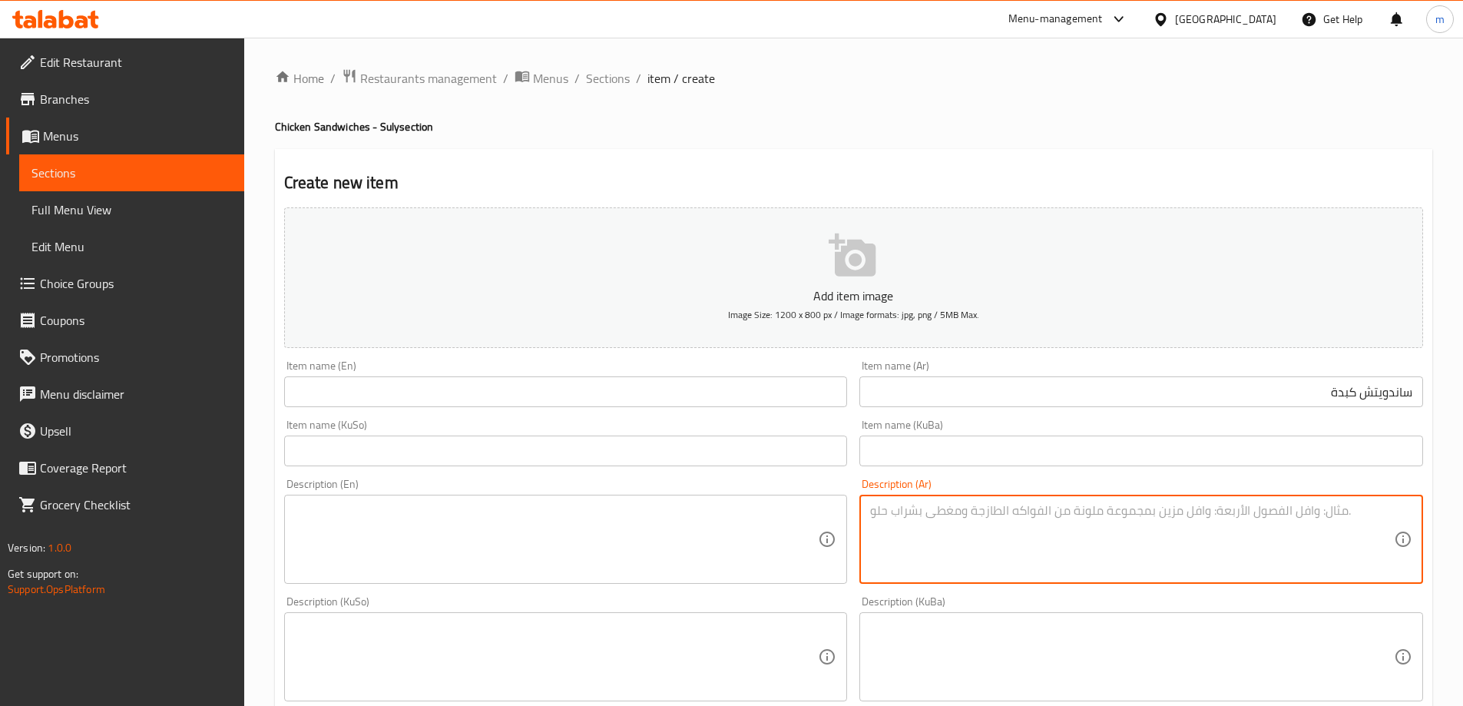
click at [1346, 393] on input "ساندويتش كبدة" at bounding box center [1142, 391] width 564 height 31
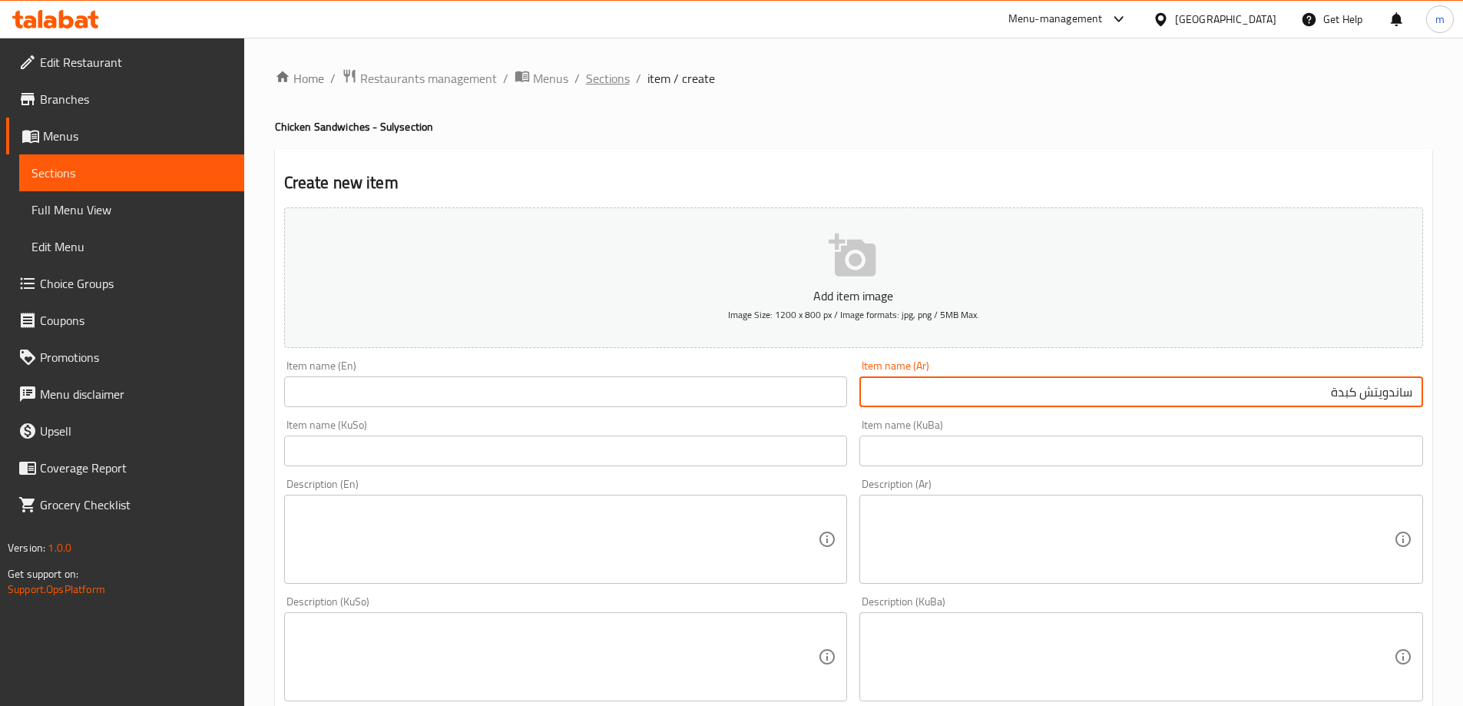
click at [588, 83] on span "Sections" at bounding box center [608, 78] width 44 height 18
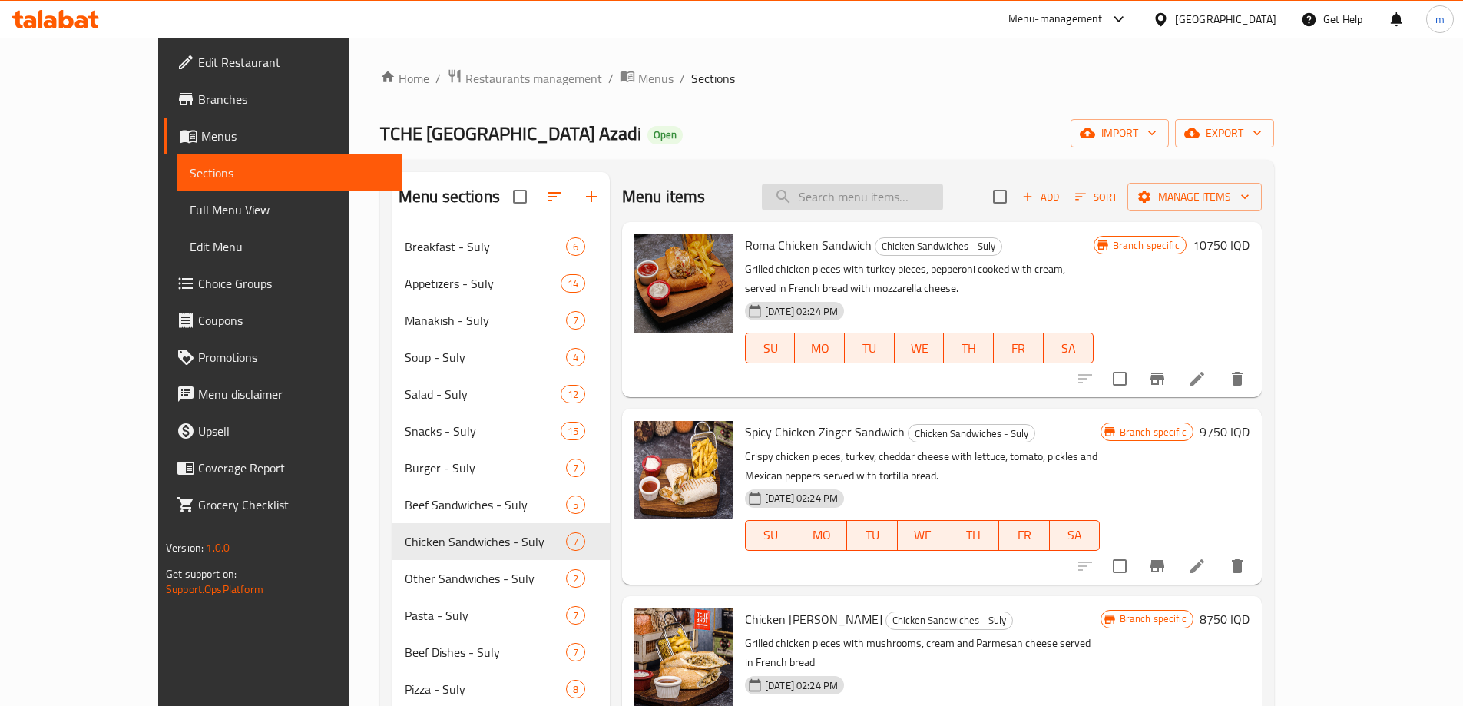
click at [852, 189] on input "search" at bounding box center [852, 197] width 181 height 27
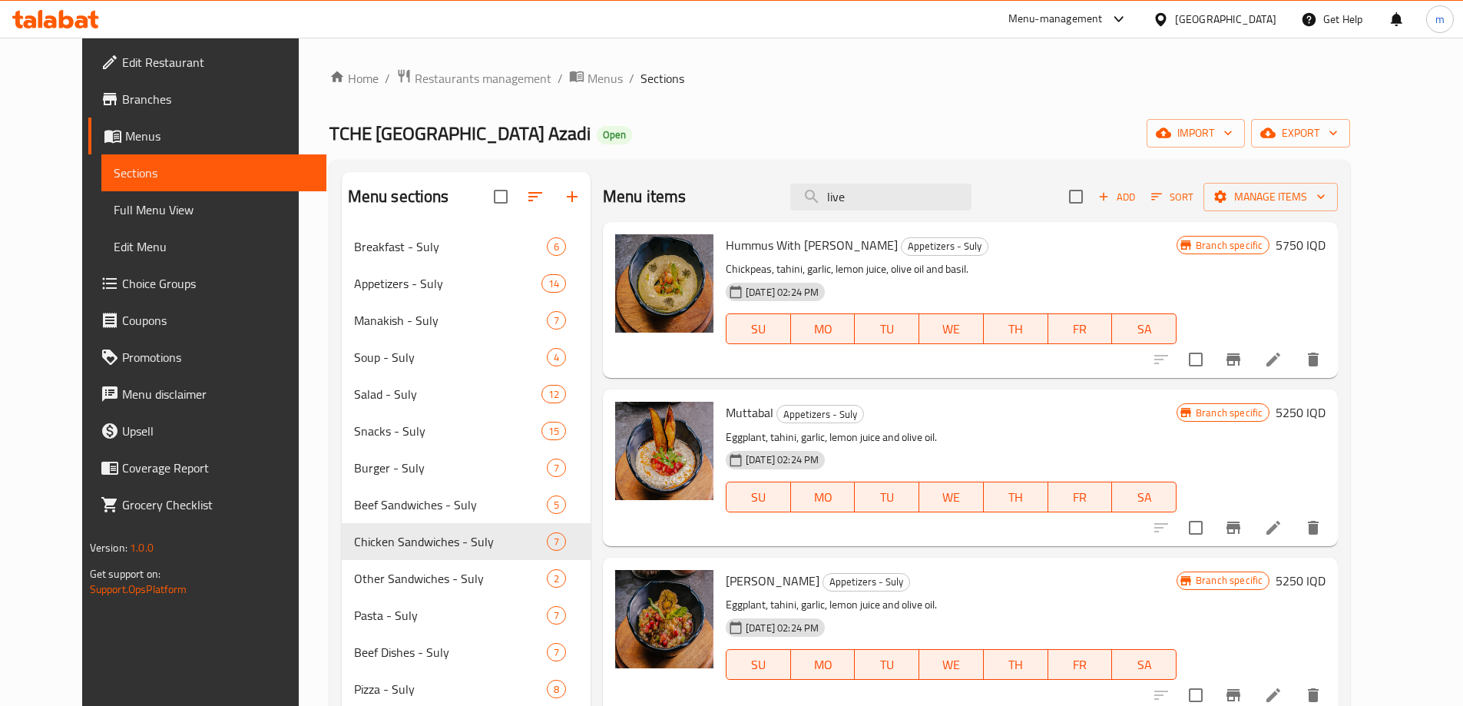
type input "liver"
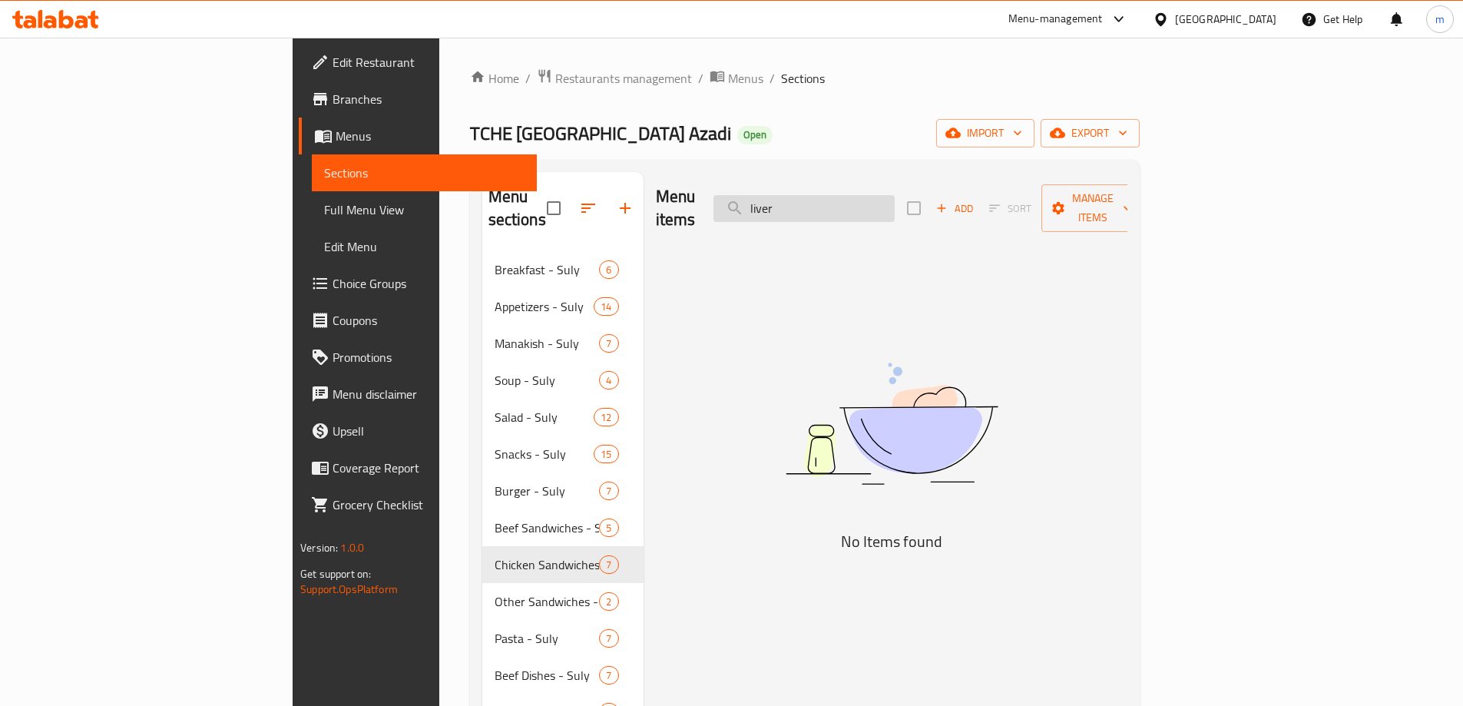
click at [867, 195] on input "liver" at bounding box center [804, 208] width 181 height 27
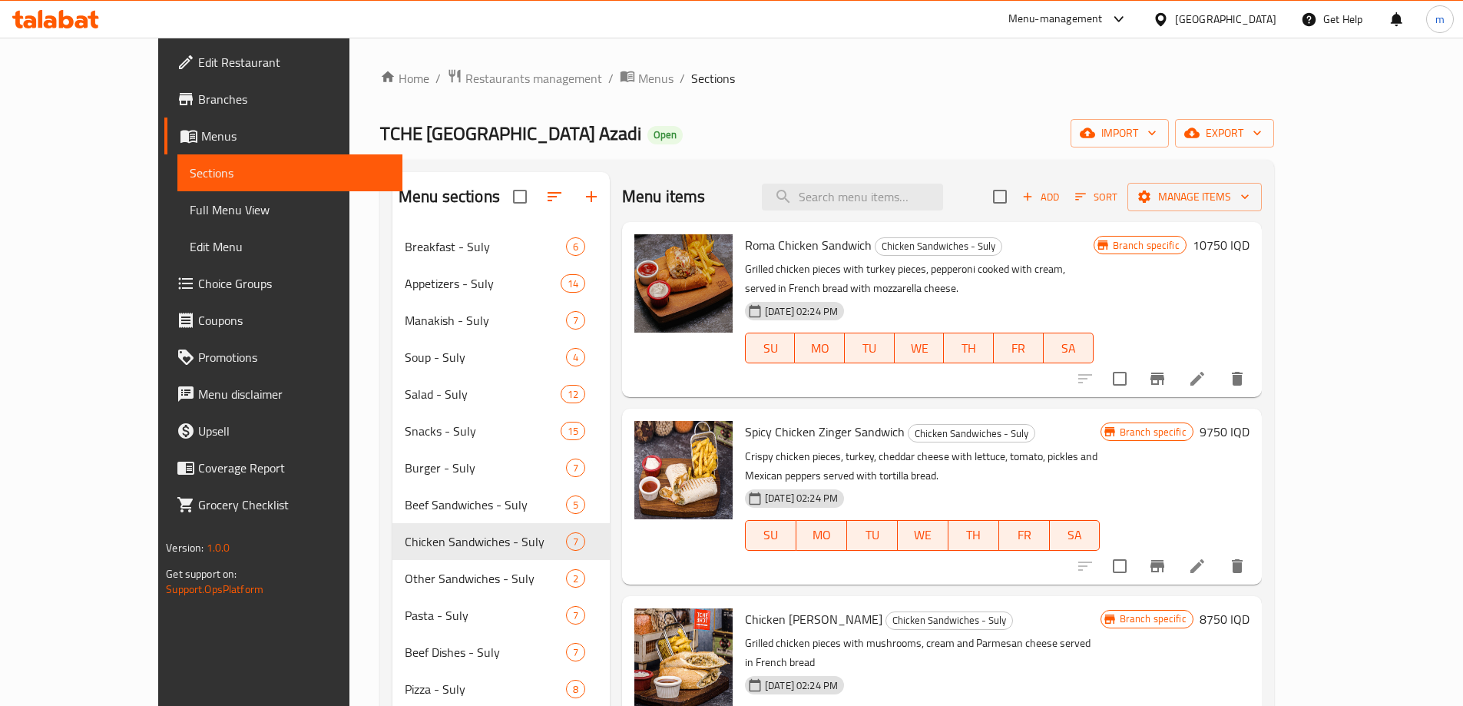
click at [1026, 222] on div "Roma Chicken Sandwich Chicken Sandwiches - Suly Grilled chicken pieces with tur…" at bounding box center [942, 309] width 640 height 175
click at [1062, 193] on span "Add" at bounding box center [1040, 197] width 41 height 18
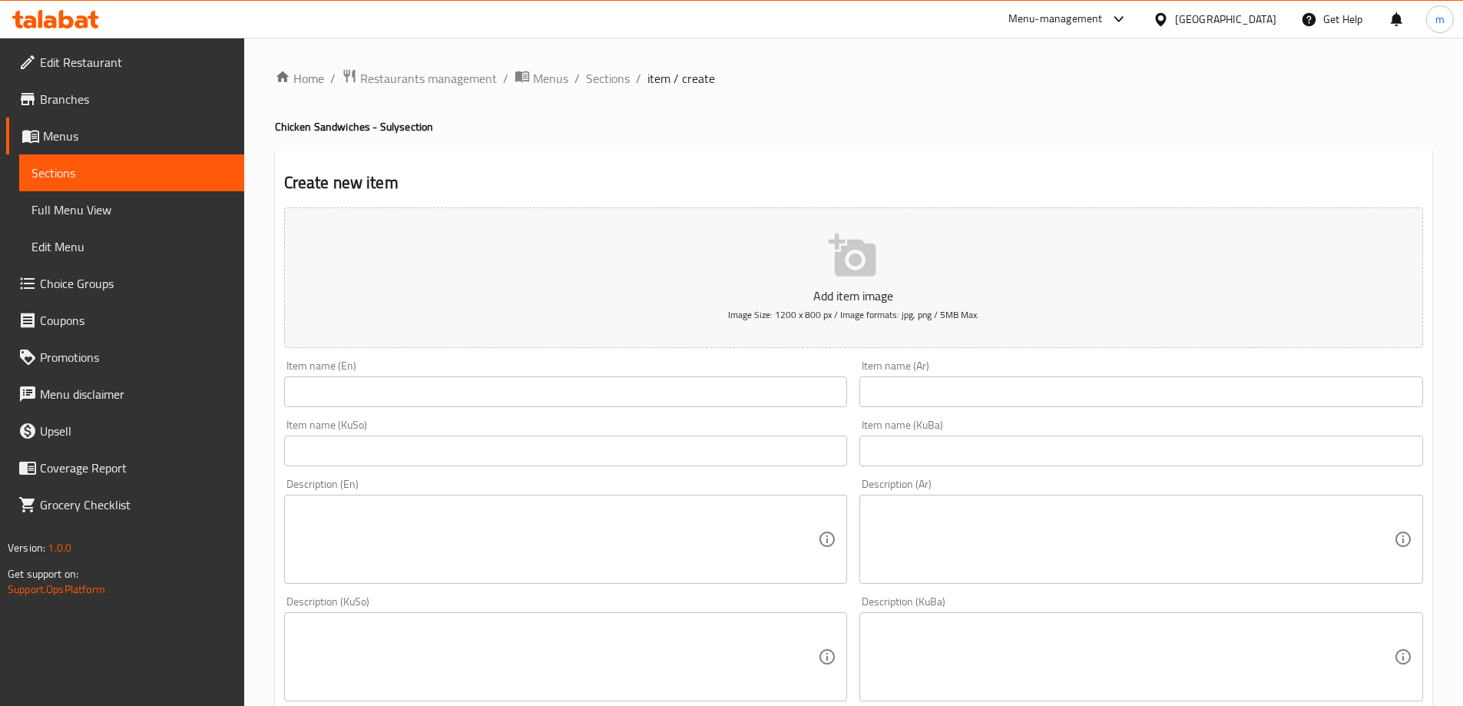
drag, startPoint x: 429, startPoint y: 394, endPoint x: 446, endPoint y: 393, distance: 17.0
click at [429, 394] on input "text" at bounding box center [566, 391] width 564 height 31
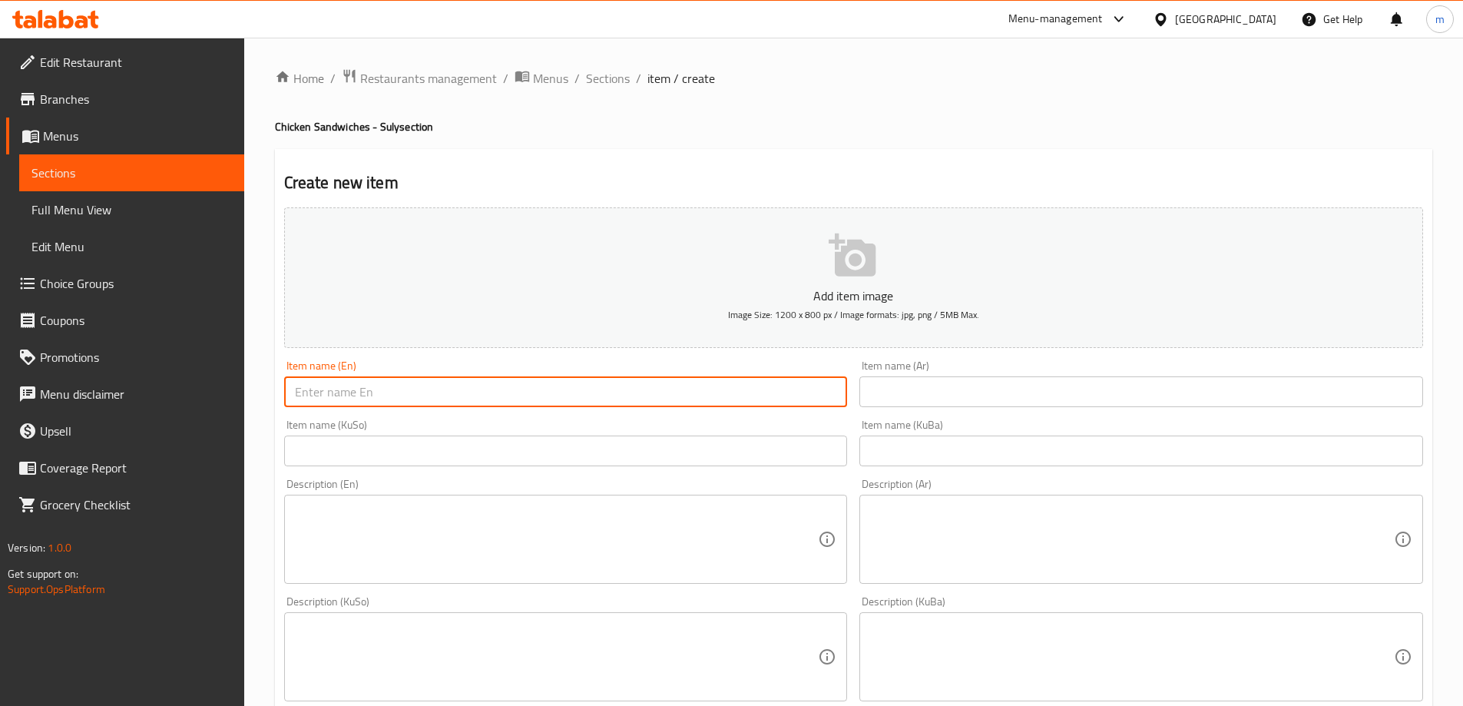
click at [999, 401] on input "text" at bounding box center [1142, 391] width 564 height 31
type input "v"
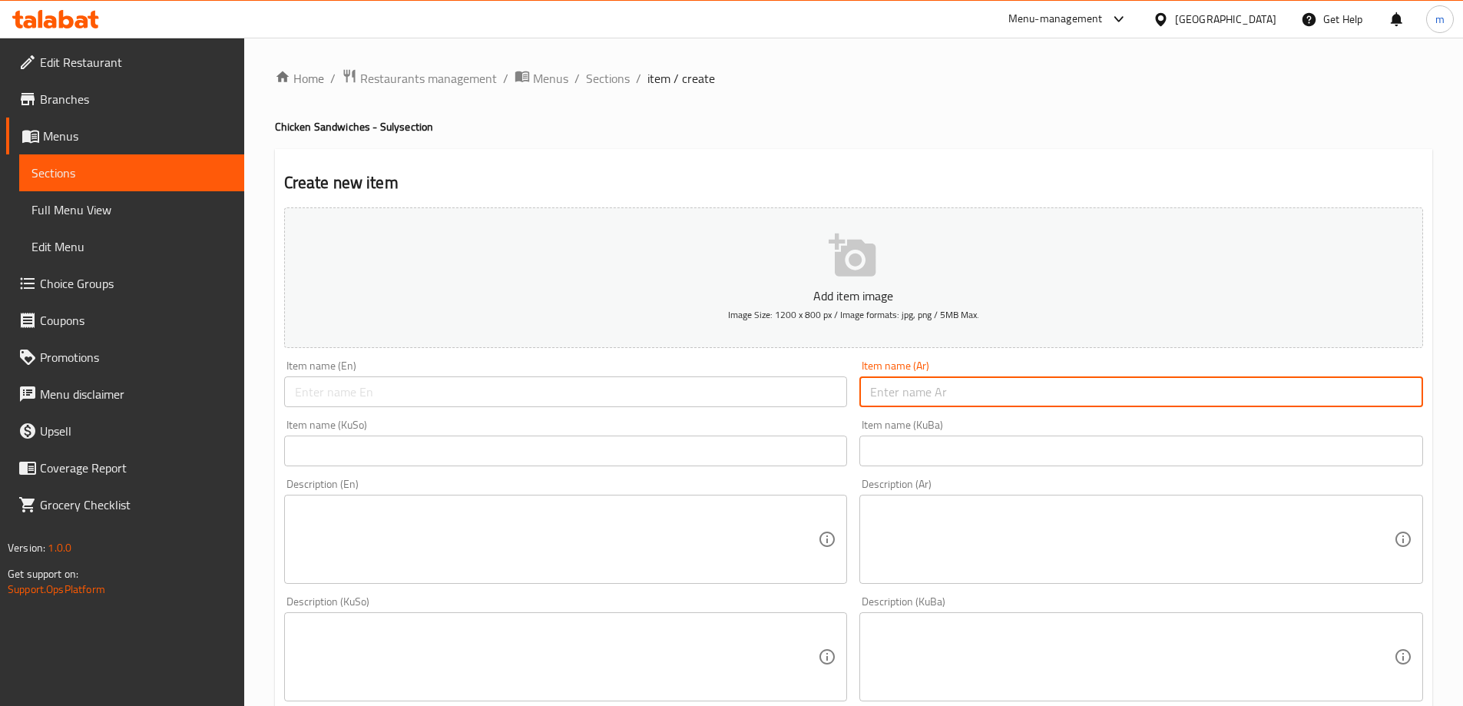
paste input "ساندويش كبدة"
click at [923, 387] on input "ساندويش كبدة" at bounding box center [1142, 391] width 564 height 31
type input "ساندويش كبدة"
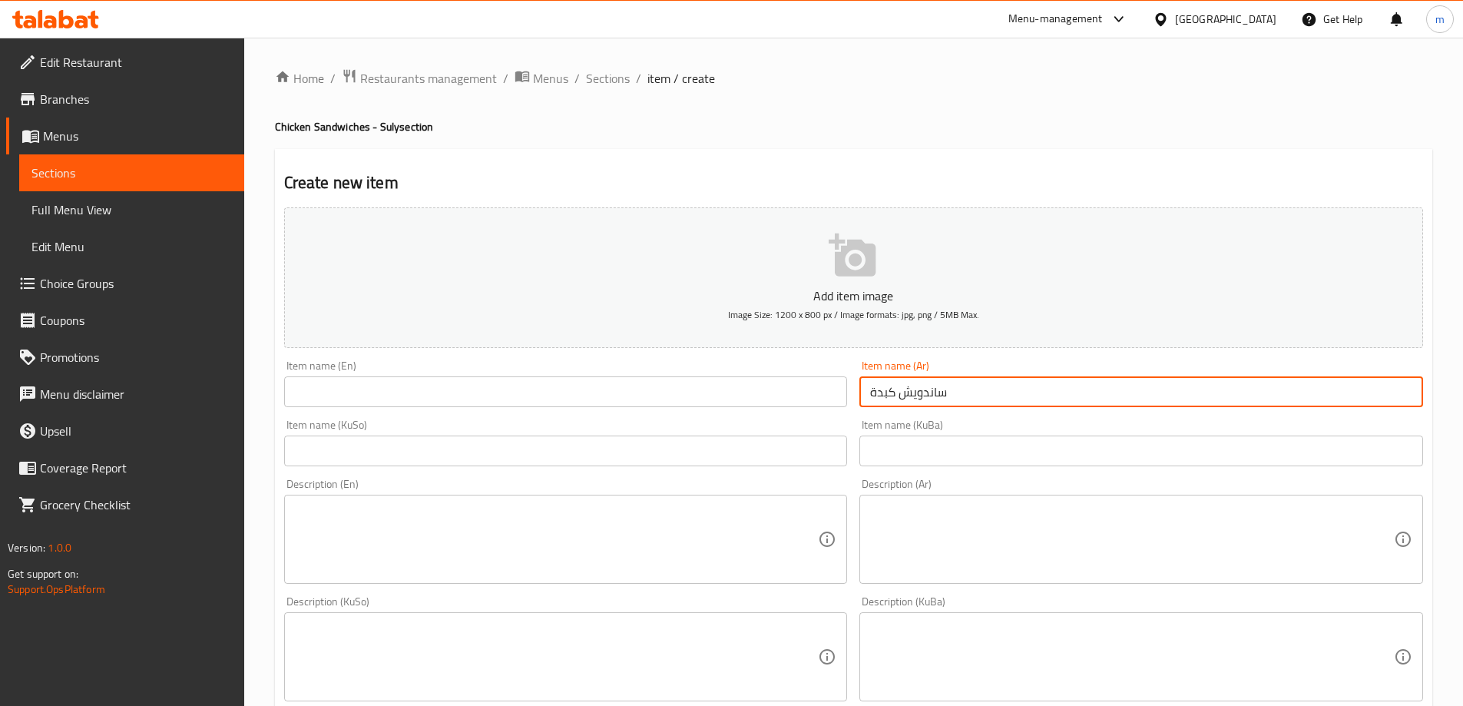
click at [963, 455] on input "text" at bounding box center [1142, 451] width 564 height 31
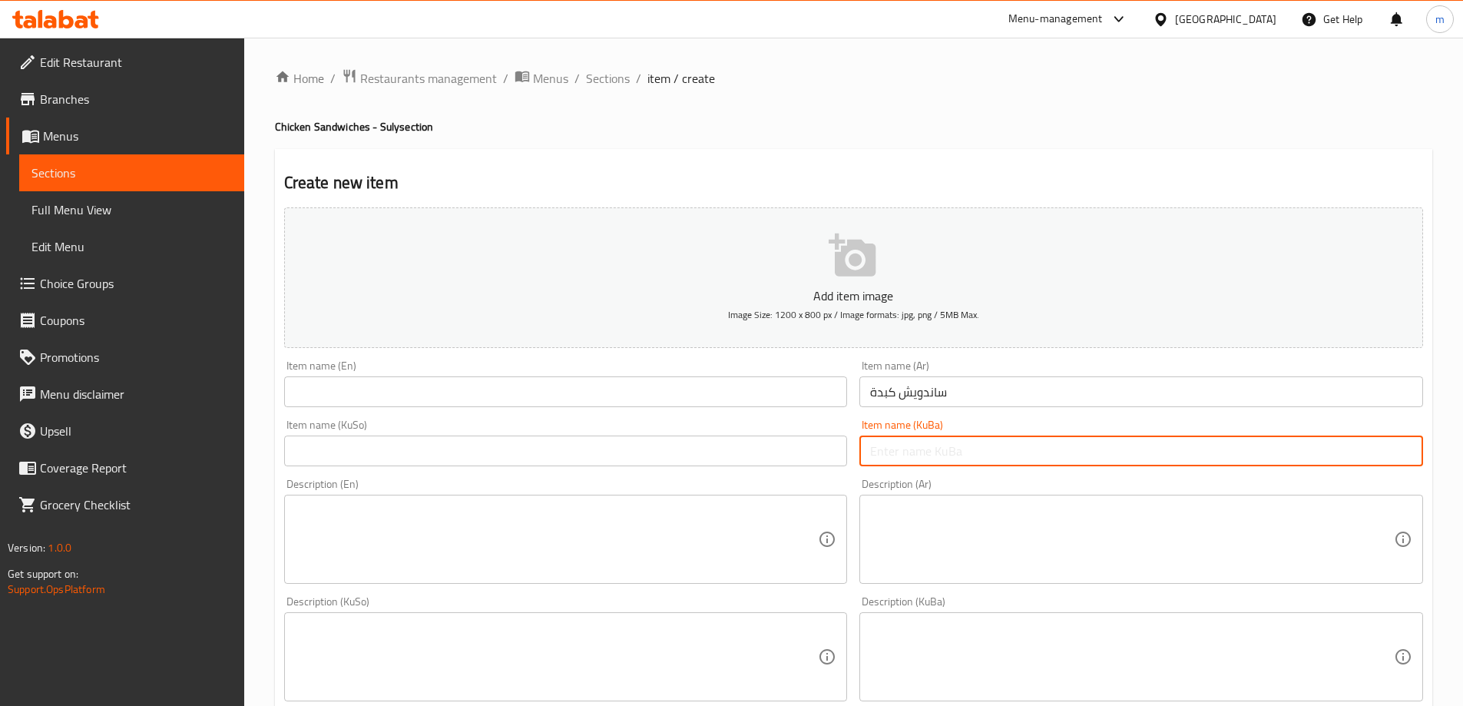
paste input "جگەر"
type input "سەندویچی جگەر"
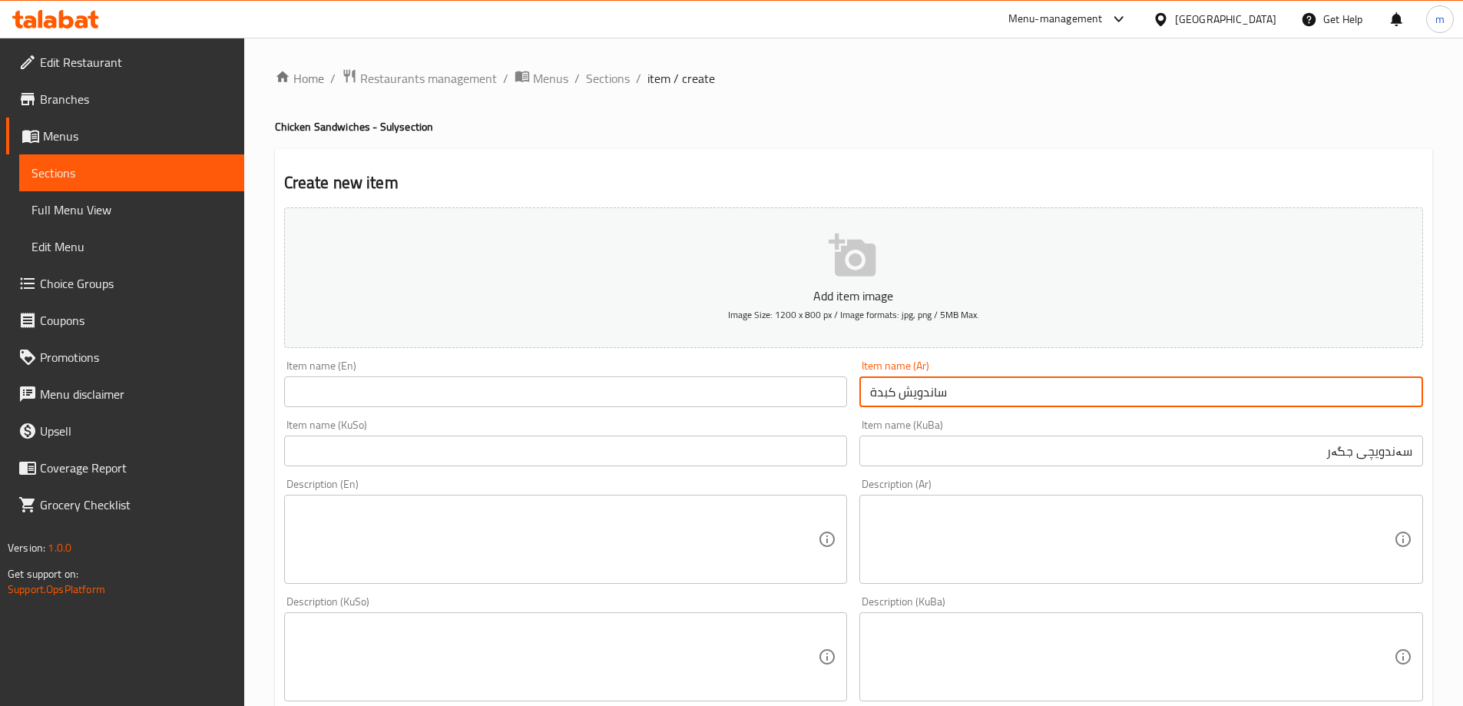
click at [993, 396] on input "ساندويش كبدة" at bounding box center [1142, 391] width 564 height 31
click at [911, 391] on input "ساندويش كبدة" at bounding box center [1142, 391] width 564 height 31
type input "ساندويتش كبدة"
click at [632, 403] on input "text" at bounding box center [566, 391] width 564 height 31
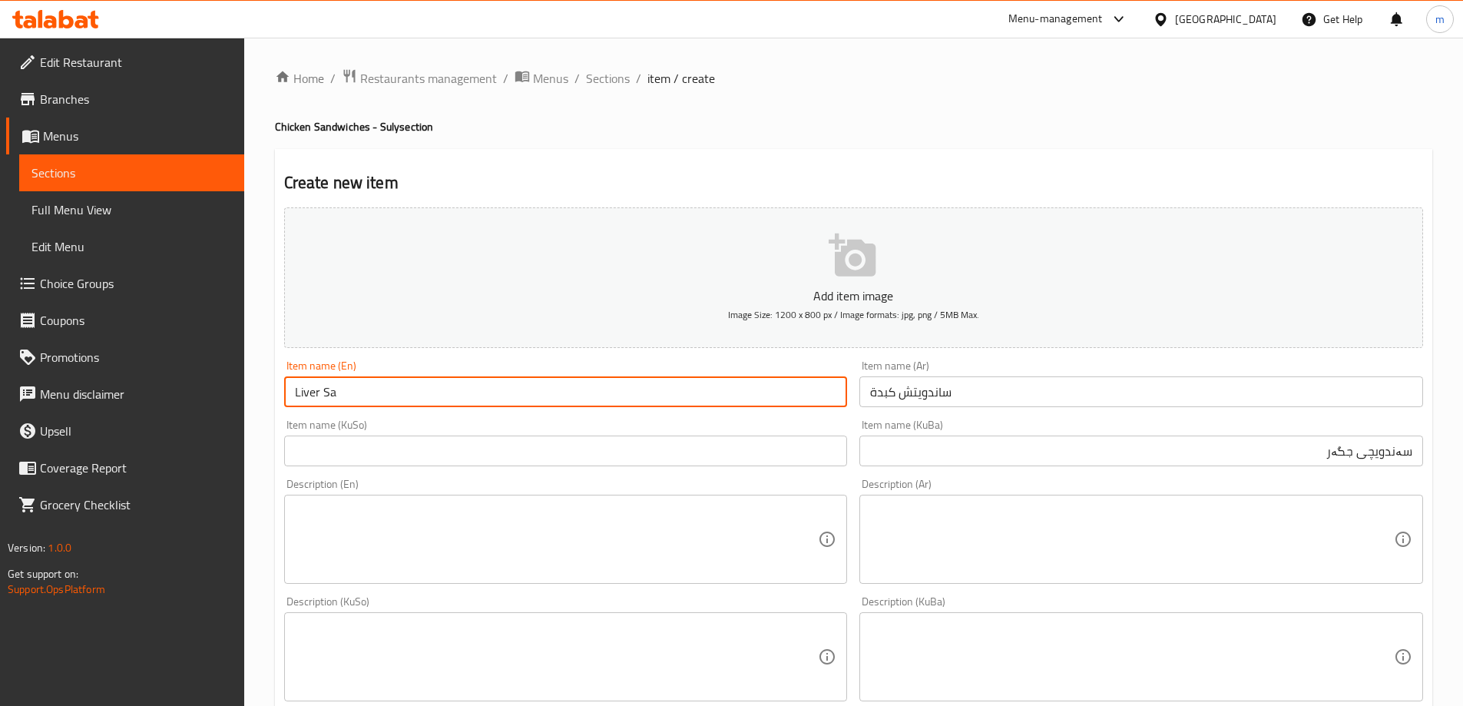
type input "Liver Sandwich"
click at [969, 442] on input "سەندویچی جگەر" at bounding box center [1142, 451] width 564 height 31
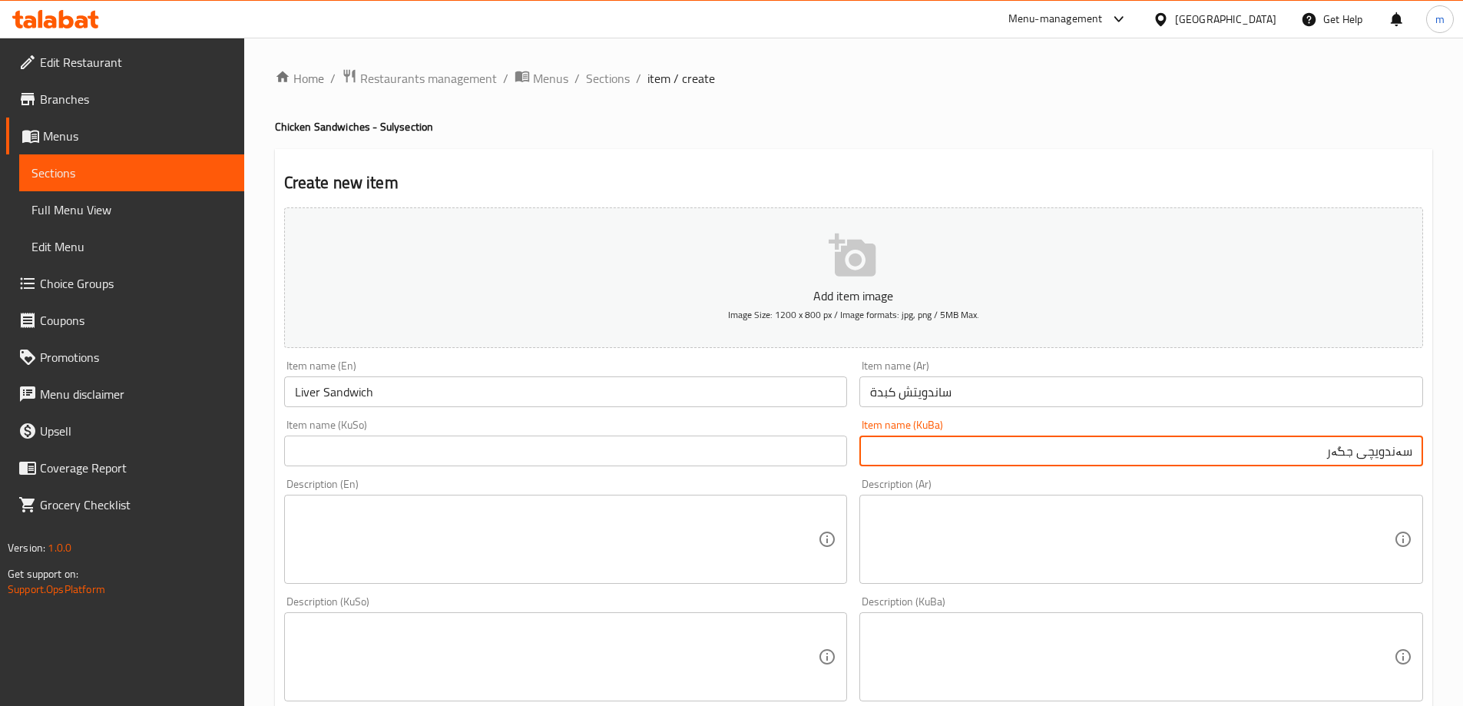
click at [609, 483] on div "Description (En) Description (En)" at bounding box center [566, 531] width 564 height 105
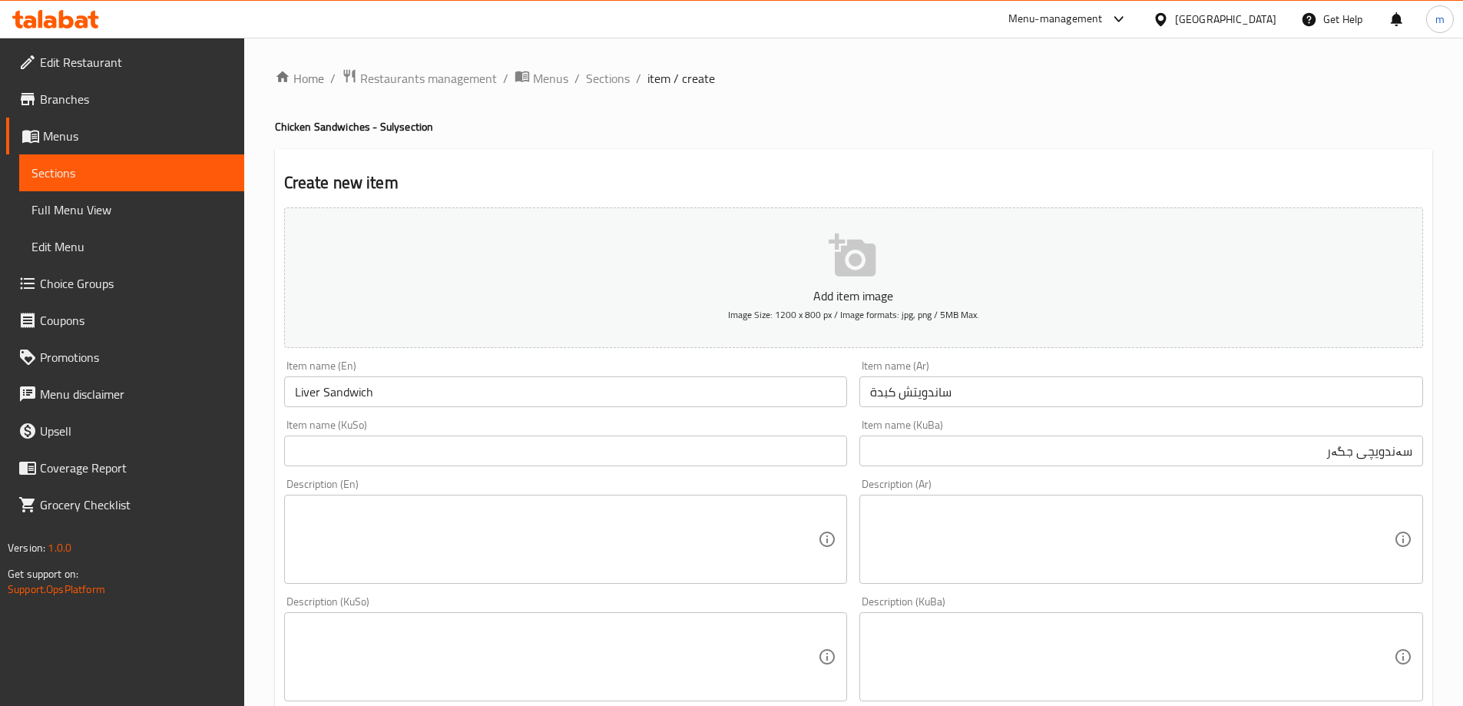
click at [608, 467] on div "Item name (KuSo) Item name (KuSo)" at bounding box center [566, 442] width 576 height 59
click at [608, 459] on input "text" at bounding box center [566, 451] width 564 height 31
paste input "سەندویچی جگەر"
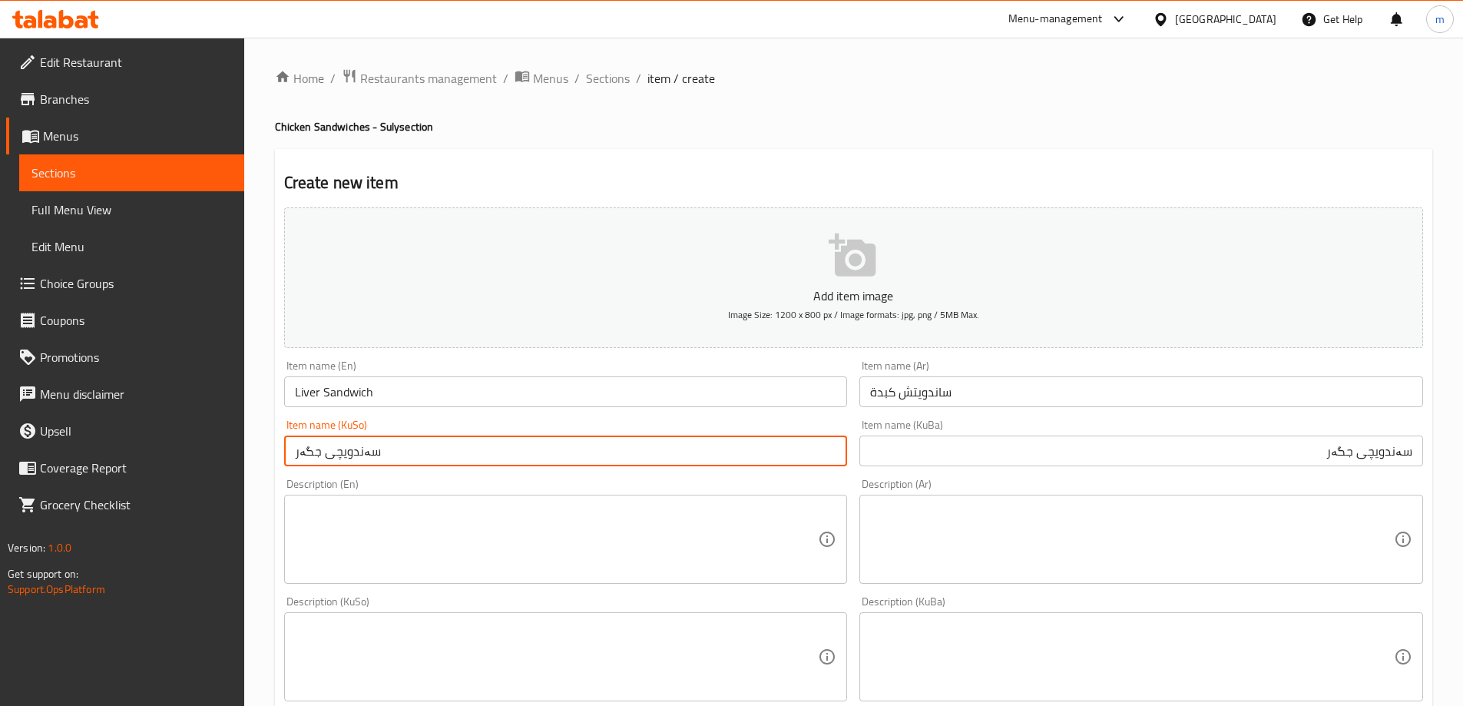
type input "سەندویچی جگەر"
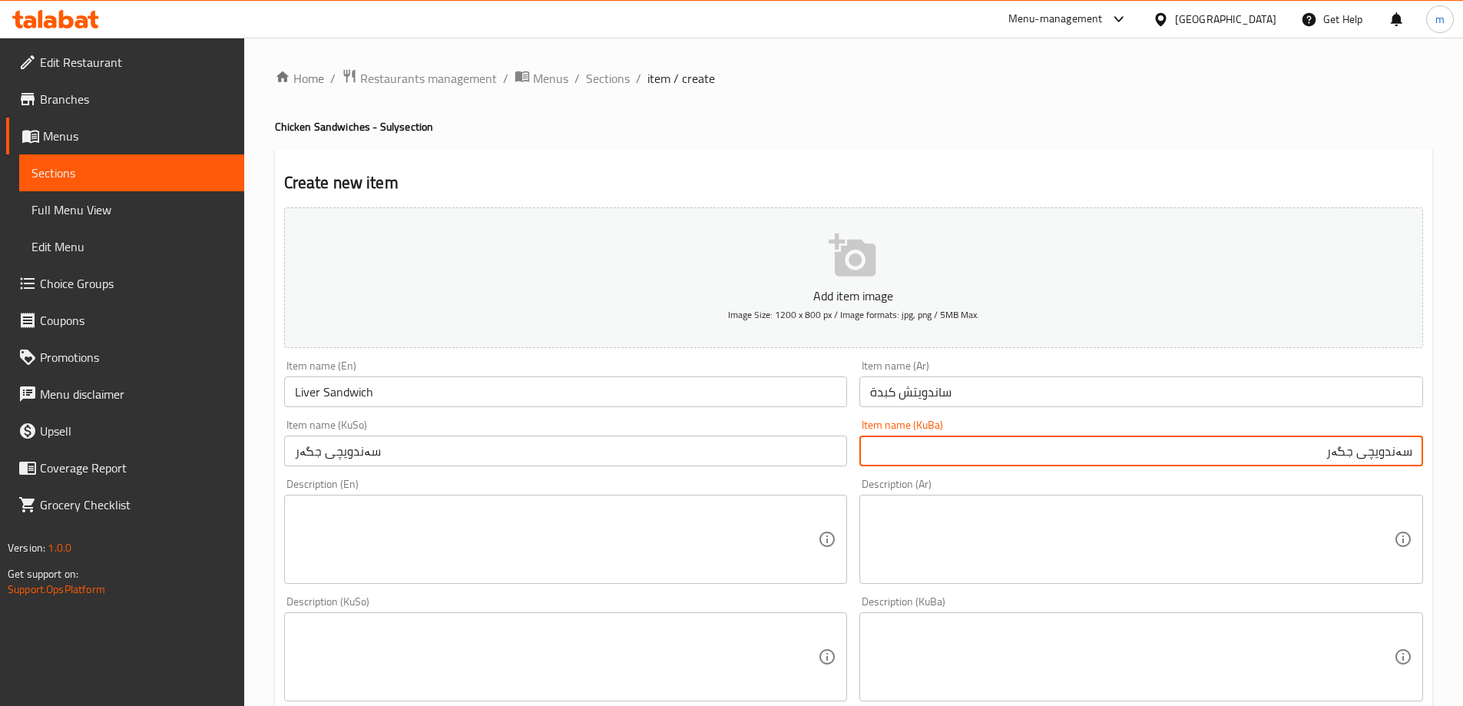
click at [1274, 452] on input "سەندویچی جگەر" at bounding box center [1142, 451] width 564 height 31
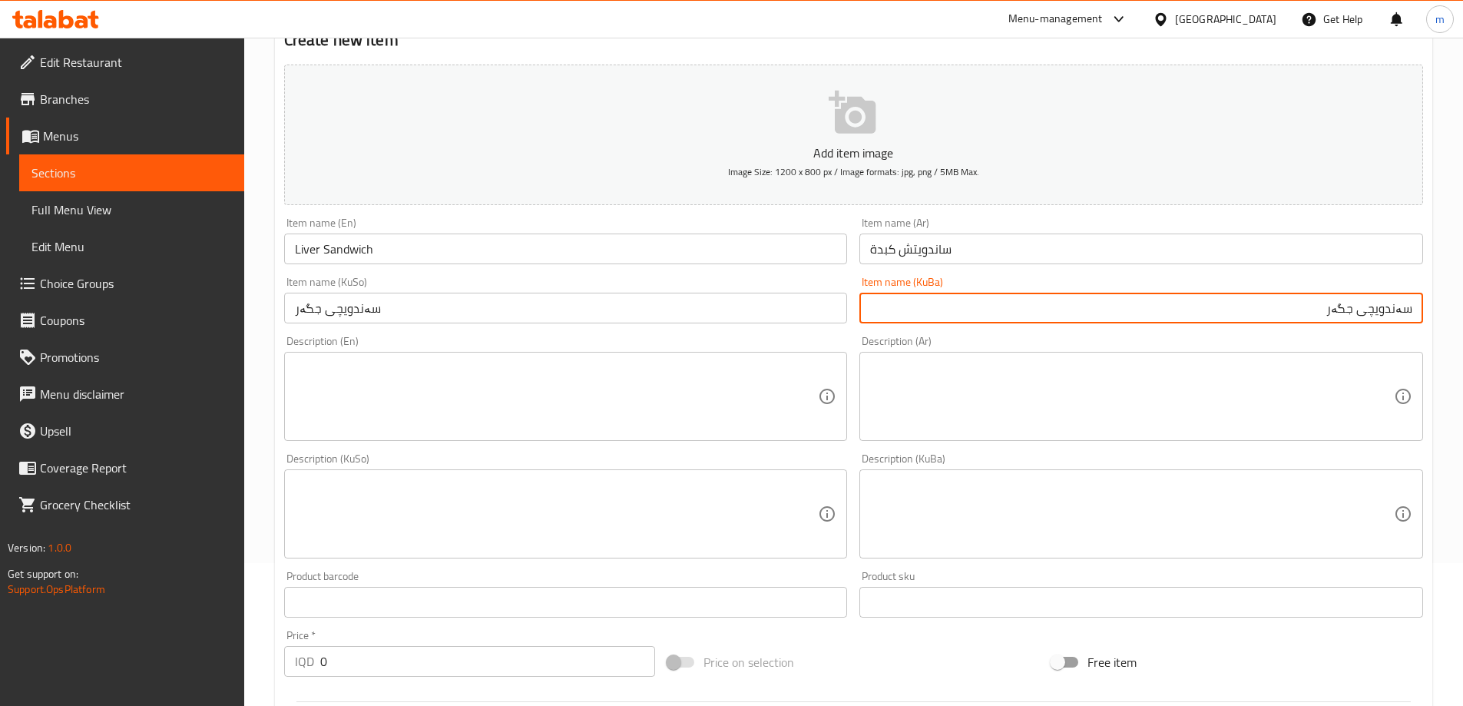
scroll to position [154, 0]
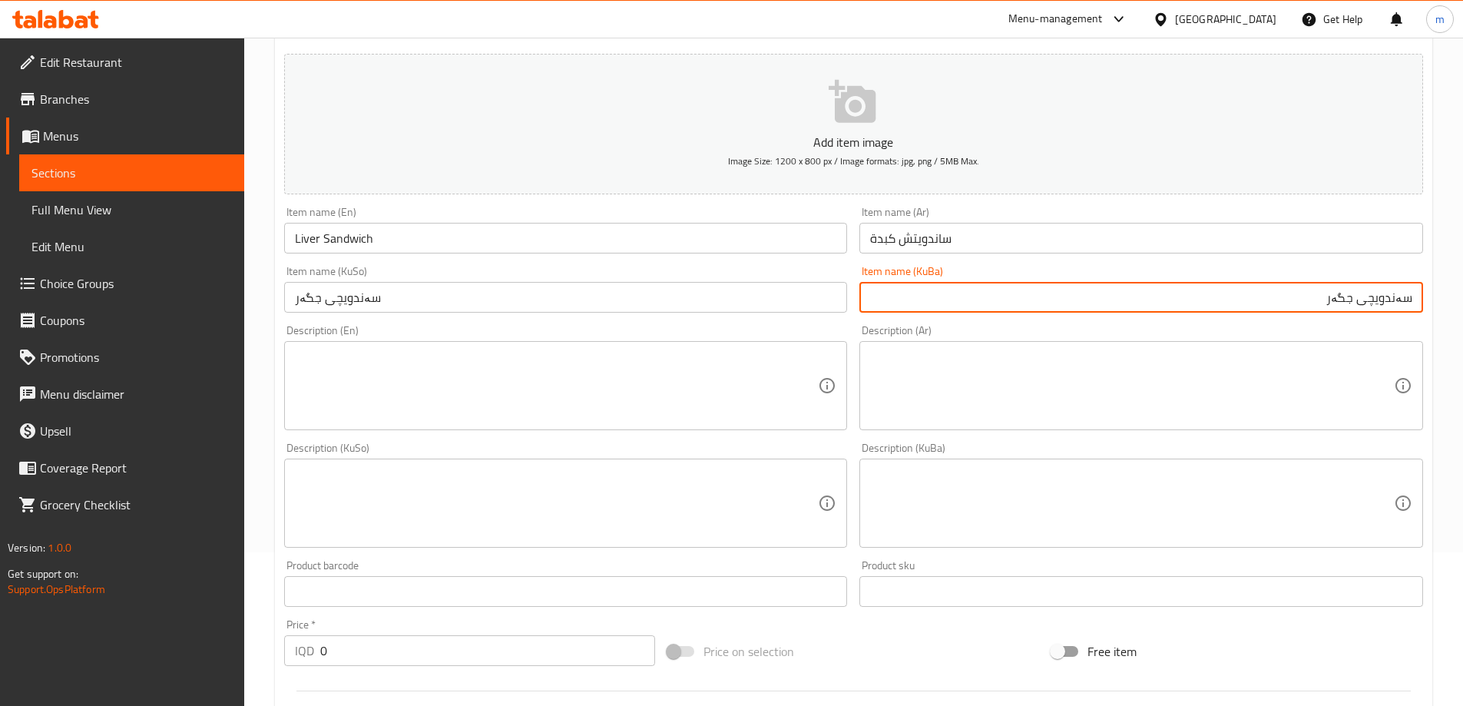
click at [426, 375] on textarea at bounding box center [557, 386] width 524 height 73
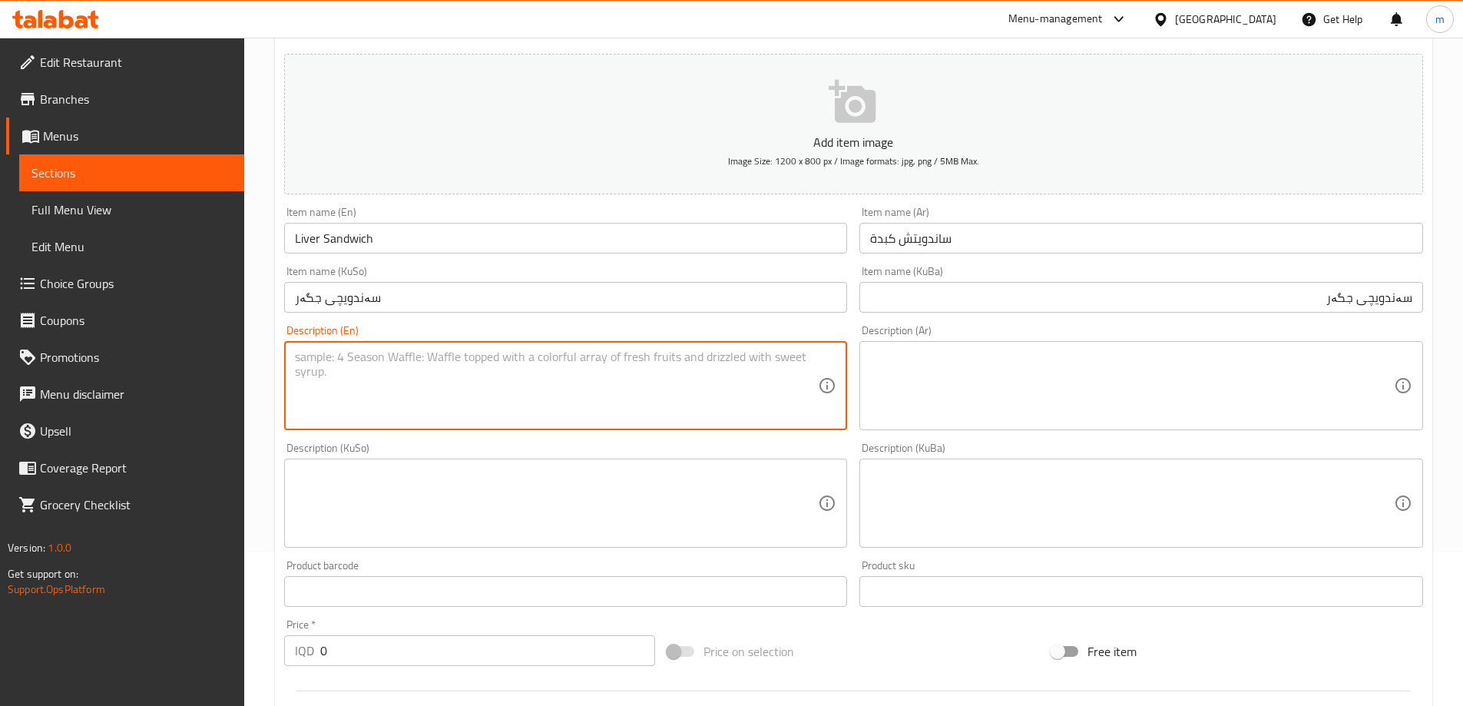
click at [932, 360] on textarea at bounding box center [1132, 386] width 524 height 73
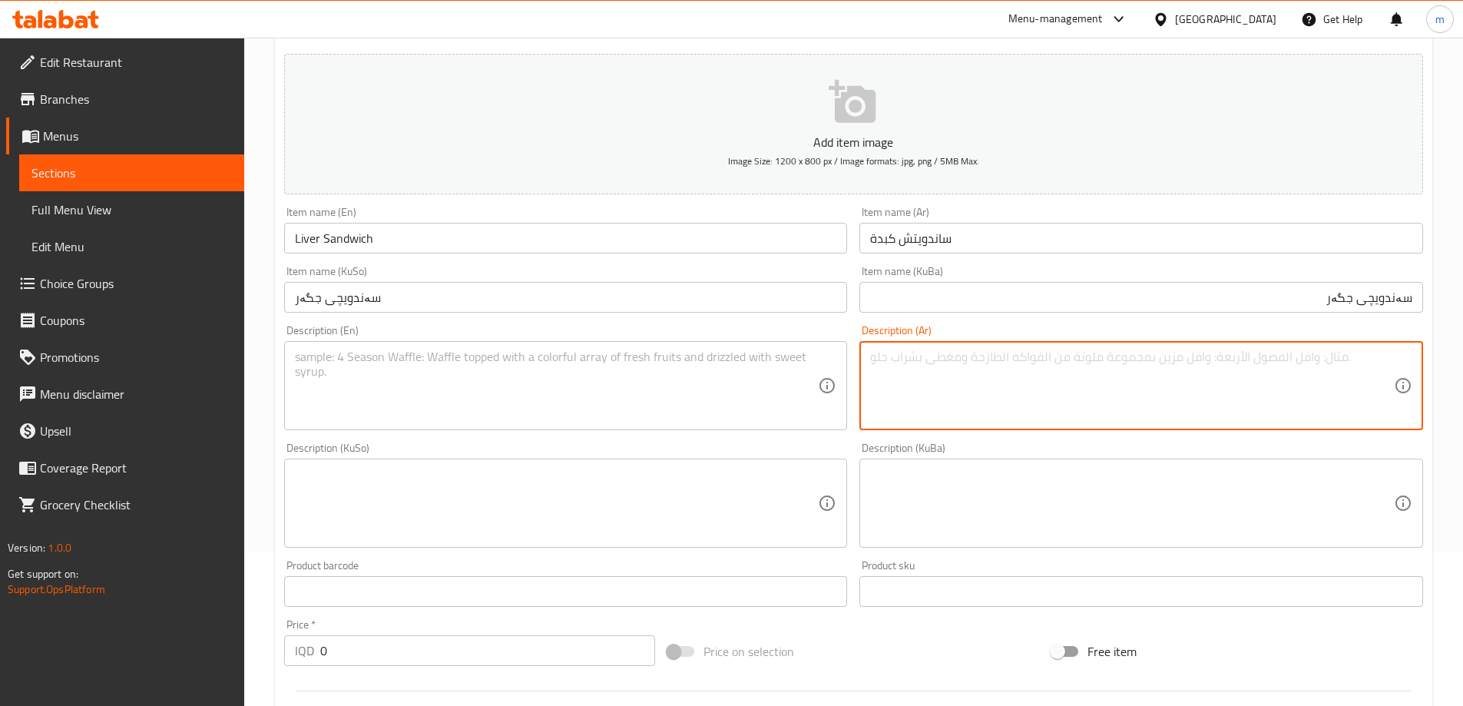
paste textarea "كبدة دجاج مشوحة مع البصل والفلفل الملون مع صوص الليمون و دبس الرمان , تقدم بداخ…"
click at [1271, 353] on textarea "كبدة دجاج مشوحة مع البصل والفلفل الملون مع صوص الليمون و دبس الرمان , تقدم بداخ…" at bounding box center [1132, 386] width 524 height 73
click at [1243, 356] on textarea "كبدة دجاج مشوحة مع بصل والفلفل الملون مع صوص الليمون و دبس الرمان , تقدم بداخل …" at bounding box center [1132, 386] width 524 height 73
click at [1241, 351] on textarea "كبدة دجاج مشوحة مع بصل والفلفل الملون مع صوص الليمون و دبس الرمان , تقدم بداخل …" at bounding box center [1132, 386] width 524 height 73
click at [1213, 356] on textarea "كبدة دجاج مشوحة مع بصل، فلفل الملون مع صوص الليمون و دبس الرمان , تقدم بداخل ال…" at bounding box center [1132, 386] width 524 height 73
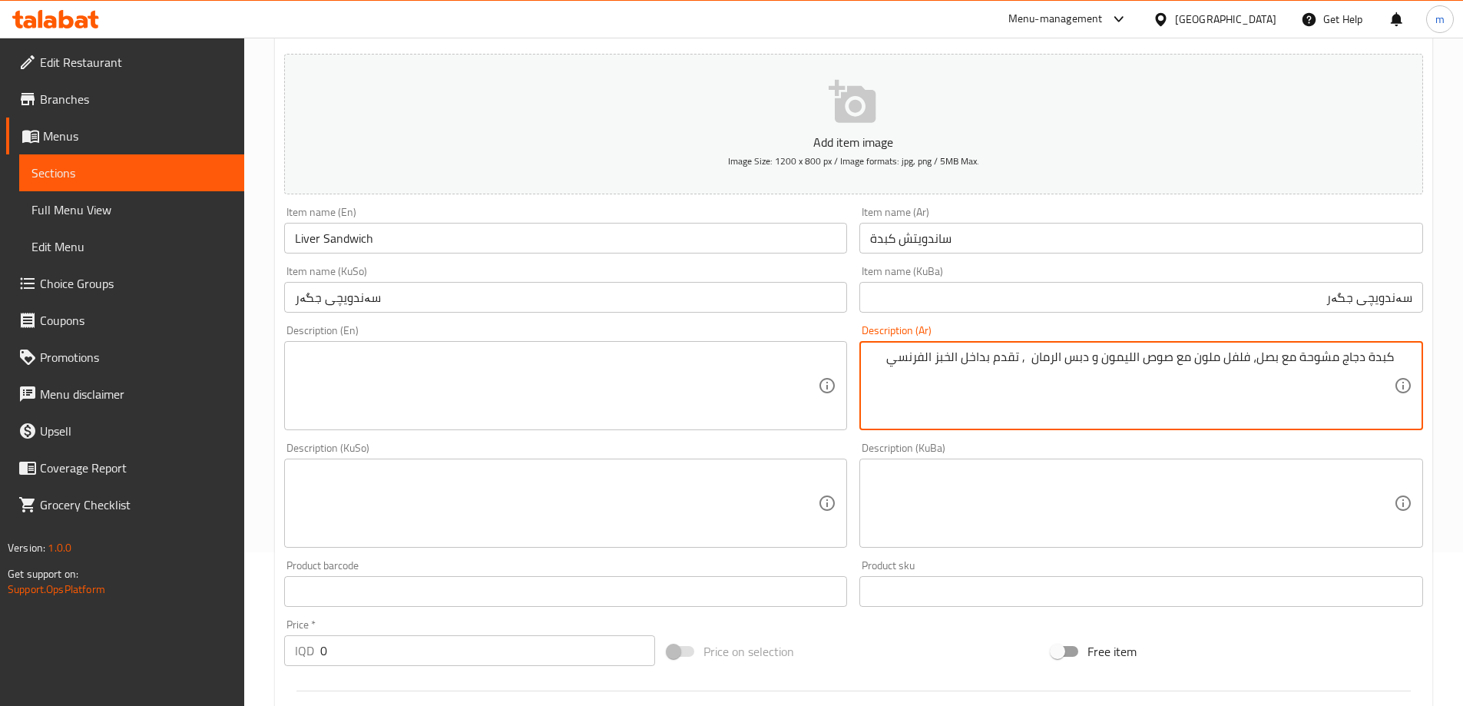
click at [1182, 353] on textarea "كبدة دجاج مشوحة مع بصل، فلفل ملون مع صوص الليمون و دبس الرمان , تقدم بداخل الخب…" at bounding box center [1132, 386] width 524 height 73
click at [1189, 416] on textarea "كبدة دجاج مشوحة مع بصل، فلفل ملون مع صوص الليمون و دبس الرمان , تقدم بداخل الخب…" at bounding box center [1132, 386] width 524 height 73
click at [1025, 359] on textarea "كبدة دجاج مشوحة مع بصل، فلفل ملون مع صوص الليمون و دبس الرمان , تقدم بداخل الخب…" at bounding box center [1132, 386] width 524 height 73
click at [1058, 354] on textarea "كبدة دجاج مشوحة مع بصل، فلفل ملون مع صوص الليمون و دبس الرمان وتقدم بداخل الخبز…" at bounding box center [1132, 386] width 524 height 73
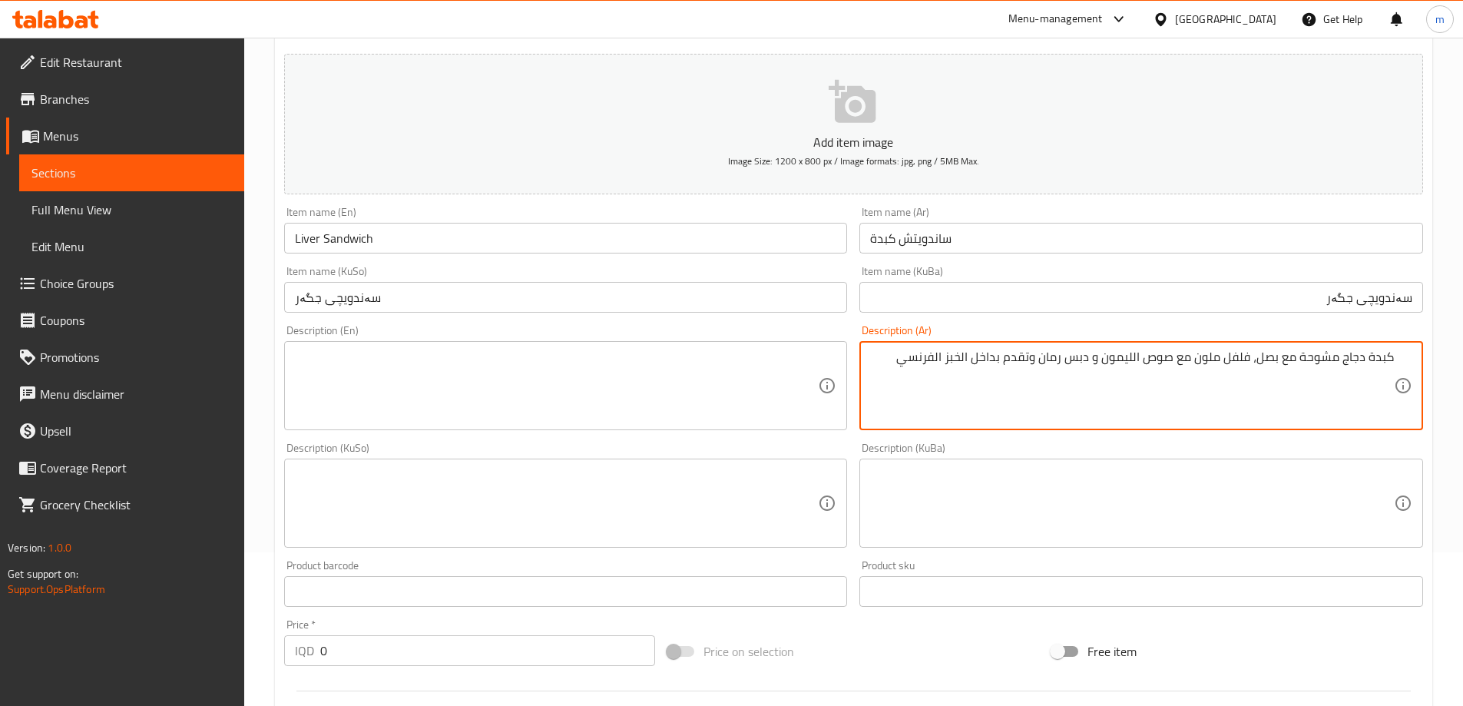
click at [1094, 359] on textarea "كبدة دجاج مشوحة مع بصل، فلفل ملون مع صوص الليمون و دبس رمان وتقدم بداخل الخبز ا…" at bounding box center [1132, 386] width 524 height 73
click at [1130, 359] on textarea "كبدة دجاج مشوحة مع بصل، فلفل ملون مع صوص الليمون و دبس الرمان , تقدم بداخل الخب…" at bounding box center [1132, 386] width 524 height 73
click at [1132, 358] on textarea "كبدة دجاج مشوحة مع بصل، فلفل ملون مع صوص الليمون و دبس الرمان , تقدم بداخل الخب…" at bounding box center [1132, 386] width 524 height 73
click at [1064, 356] on textarea "كبدة دجاج مشوحة مع بصل، فلفل ملون مع صوص ليمون و دبس الرمان , تقدم بداخل الخبز …" at bounding box center [1132, 386] width 524 height 73
click at [1045, 354] on textarea "كبدة دجاج مشوحة مع بصل، فلفل ملون مع صوص ليمون و دبس رمان , تقدم بداخل الخبز ال…" at bounding box center [1132, 386] width 524 height 73
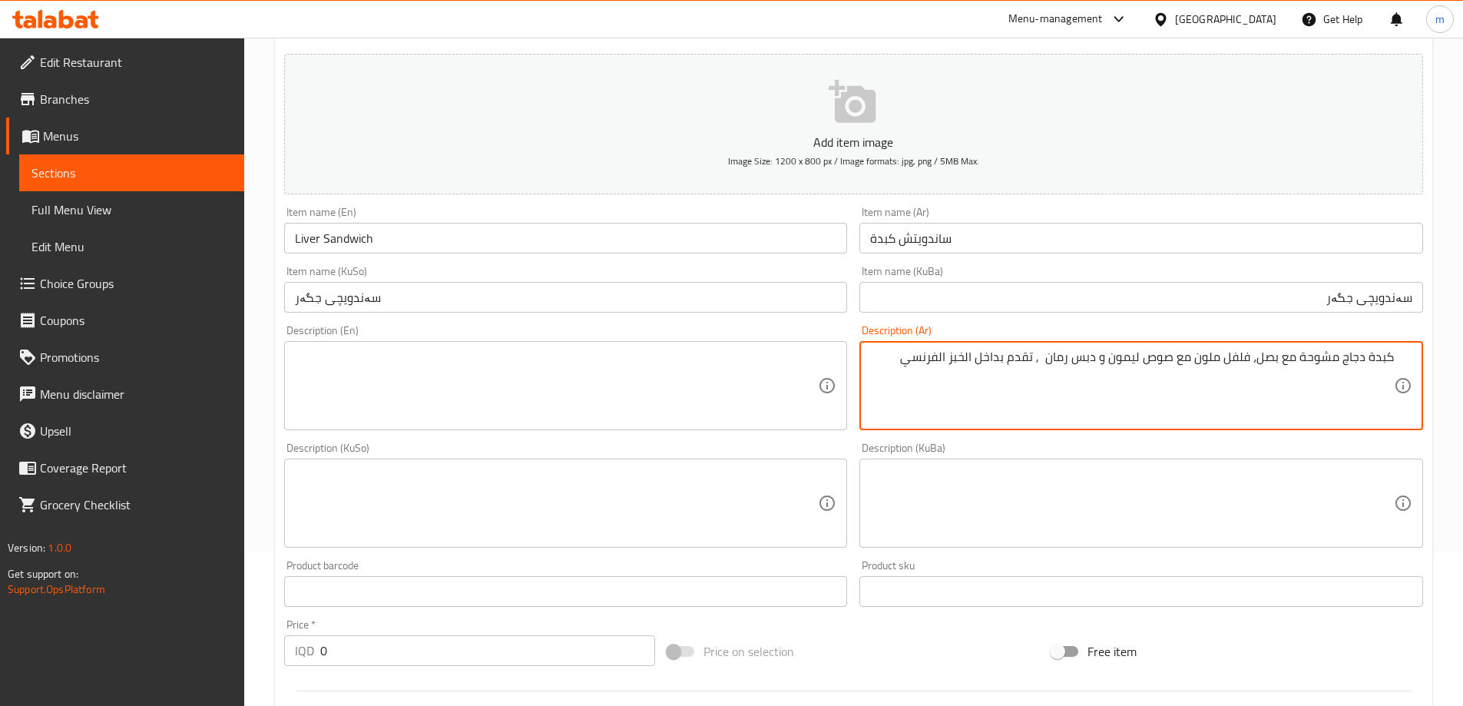
click at [1043, 354] on textarea "كبدة دجاج مشوحة مع بصل، فلفل ملون مع صوص ليمون و دبس رمان , تقدم بداخل الخبز ال…" at bounding box center [1132, 386] width 524 height 73
click at [979, 352] on textarea "كبدة دجاج مشوحة مع بصل، فلفل ملون مع صوص ليمون و دبس رمان, تقدم بداخل الخبز الف…" at bounding box center [1132, 386] width 524 height 73
click at [974, 355] on textarea "كبدة دجاج مشوحة مع بصل، فلفل ملون مع صوص ليمون و دبس رمان, تقدم بداخل الخبز الف…" at bounding box center [1132, 386] width 524 height 73
click at [953, 353] on textarea "كبدة دجاج مشوحة مع بصل، فلفل ملون مع صوص ليمون و دبس رمان, تقدم بداخل خبز الفرن…" at bounding box center [1132, 386] width 524 height 73
click at [957, 360] on textarea "كبدة دجاج مشوحة مع بصل، فلفل ملون مع صوص ليمون و دبس رمان, تقدم بداخل خبز الفرن…" at bounding box center [1132, 386] width 524 height 73
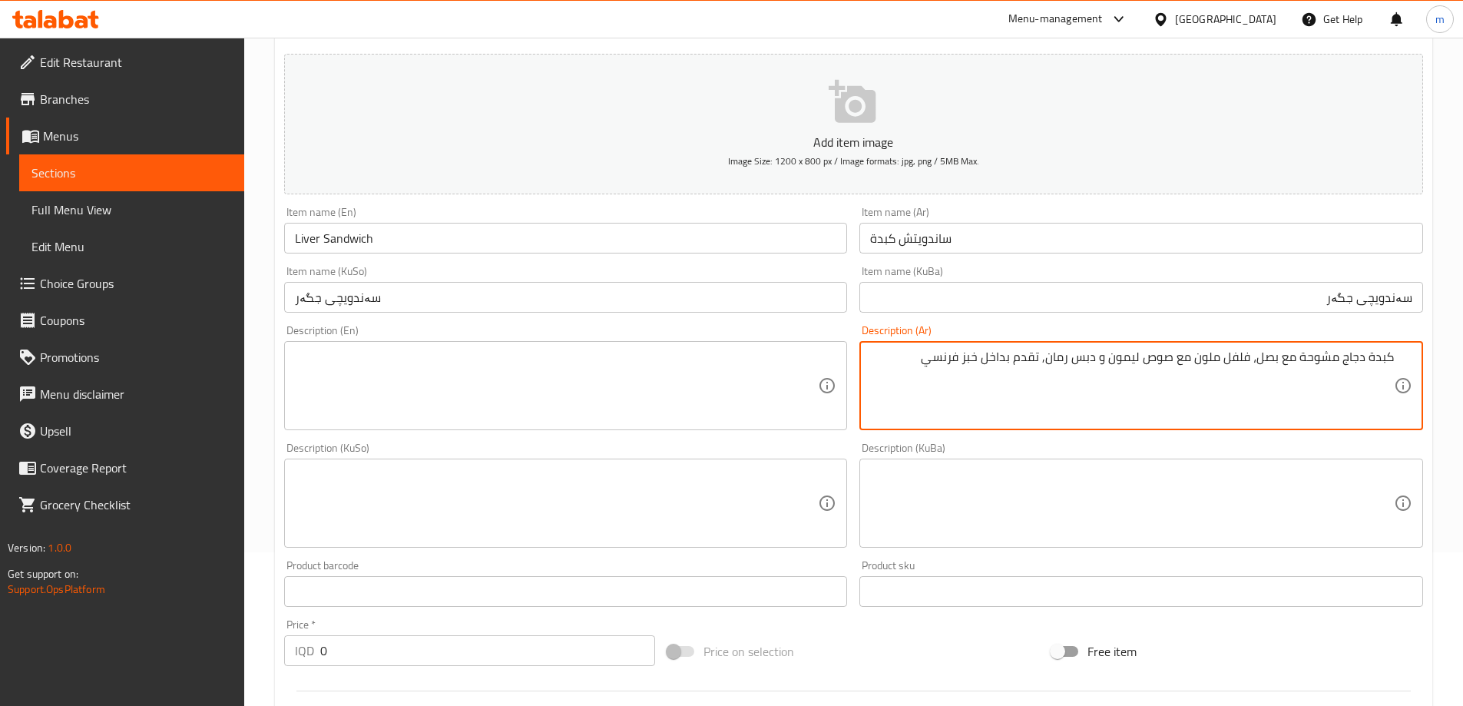
click at [1279, 491] on textarea at bounding box center [1132, 503] width 524 height 73
click at [1319, 363] on textarea "كبدة دجاج مشوحة مع بصل، فلفل ملون مع صوص ليمون و دبس رمان, تقدم بداخل خبز فرنسي" at bounding box center [1132, 386] width 524 height 73
type textarea "كبدة دجاج محشوة مع بصل، فلفل ملون مع صوص ليمون و دبس رمان, تقدم بداخل خبز فرنسي"
click at [1278, 473] on textarea at bounding box center [1132, 503] width 524 height 73
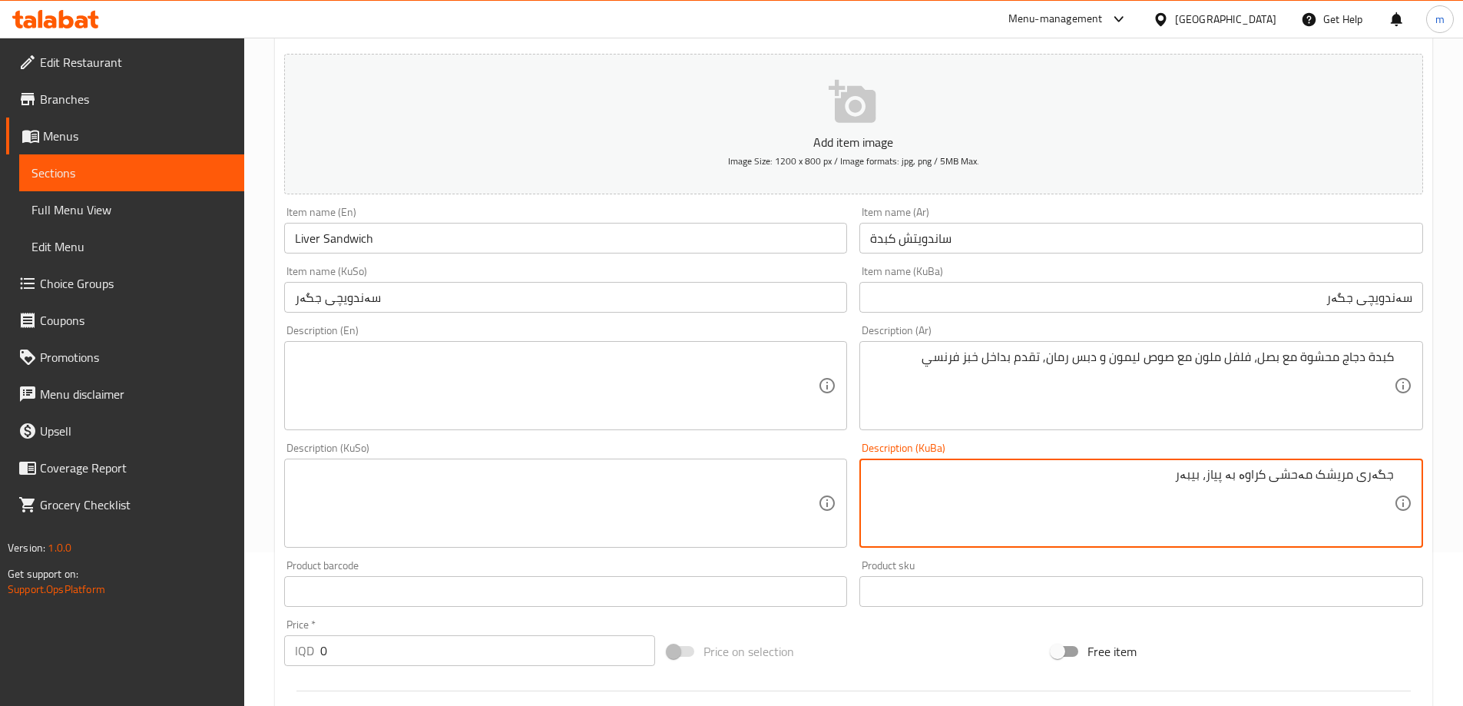
click at [1243, 469] on textarea "جگەری مریشک مەحشی کراوە بە پیاز، بیبەر" at bounding box center [1132, 503] width 524 height 73
click at [1242, 469] on textarea "جگەری مریشک مەحشی کراوە بە پیاز، بیبەر" at bounding box center [1132, 503] width 524 height 73
click at [1132, 467] on textarea "جگەری مریشک مەحشی کراوە لەگەڵ پیاز، بیبەر" at bounding box center [1132, 503] width 524 height 73
type textarea "جگەری مریشک مەحشی کراوە لەگەڵ پیاز، بیبەری ڕەنگاوڕەنگ،"
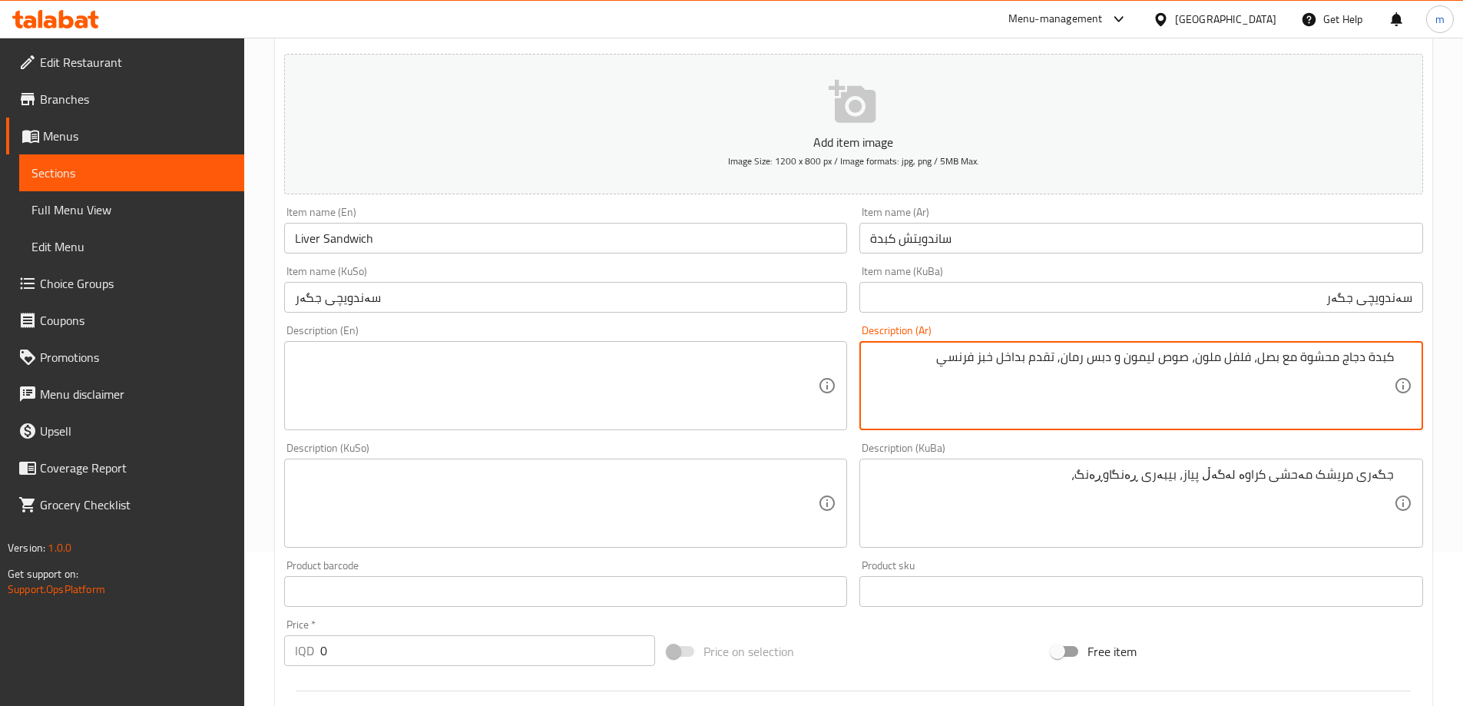
type textarea "كبدة دجاج محشوة مع بصل، فلفل ملون، صوص ليمون و دبس رمان, تقدم بداخل خبز فرنسي"
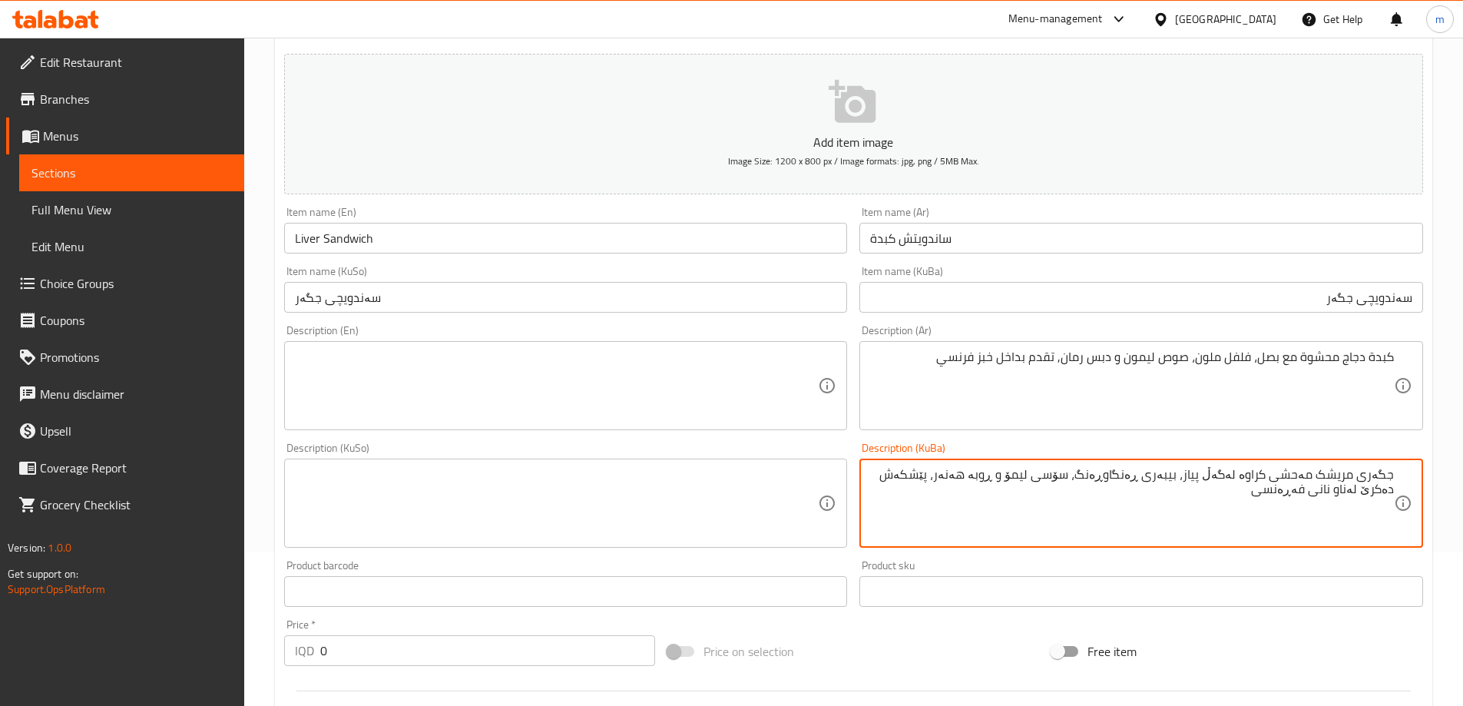
click at [1019, 512] on textarea "جگەری مریشک مەحشی کراوە لەگەڵ پیاز، بیبەری ڕەنگاوڕەنگ، سۆسی لیمۆ و ڕوبە هەنەر، …" at bounding box center [1132, 503] width 524 height 73
type textarea "جگەری مریشک مەحشی کراوە لەگەڵ پیاز، بیبەری ڕەنگاوڕەنگ، سۆسی لیمۆ و ڕوبە هەنەر، …"
click at [675, 479] on textarea at bounding box center [557, 503] width 524 height 73
paste textarea "جگەری مریشک مەحشی کراوە لەگەڵ پیاز، بیبەری ڕەنگاوڕەنگ، سۆسی لیمۆ و ڕوبە هەنەر، …"
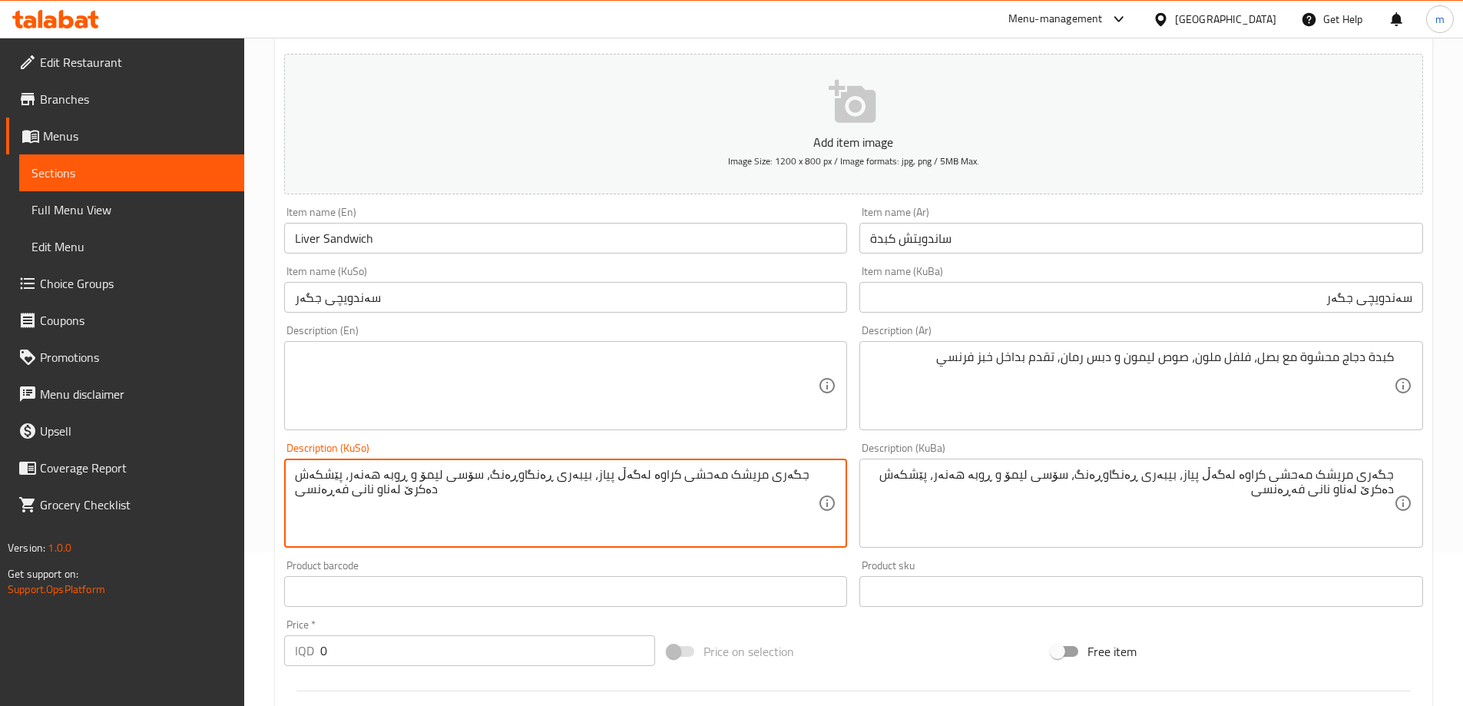
type textarea "جگەری مریشک مەحشی کراوە لەگەڵ پیاز، بیبەری ڕەنگاوڕەنگ، سۆسی لیمۆ و ڕوبە هەنەر، …"
click at [535, 391] on textarea at bounding box center [557, 386] width 524 height 73
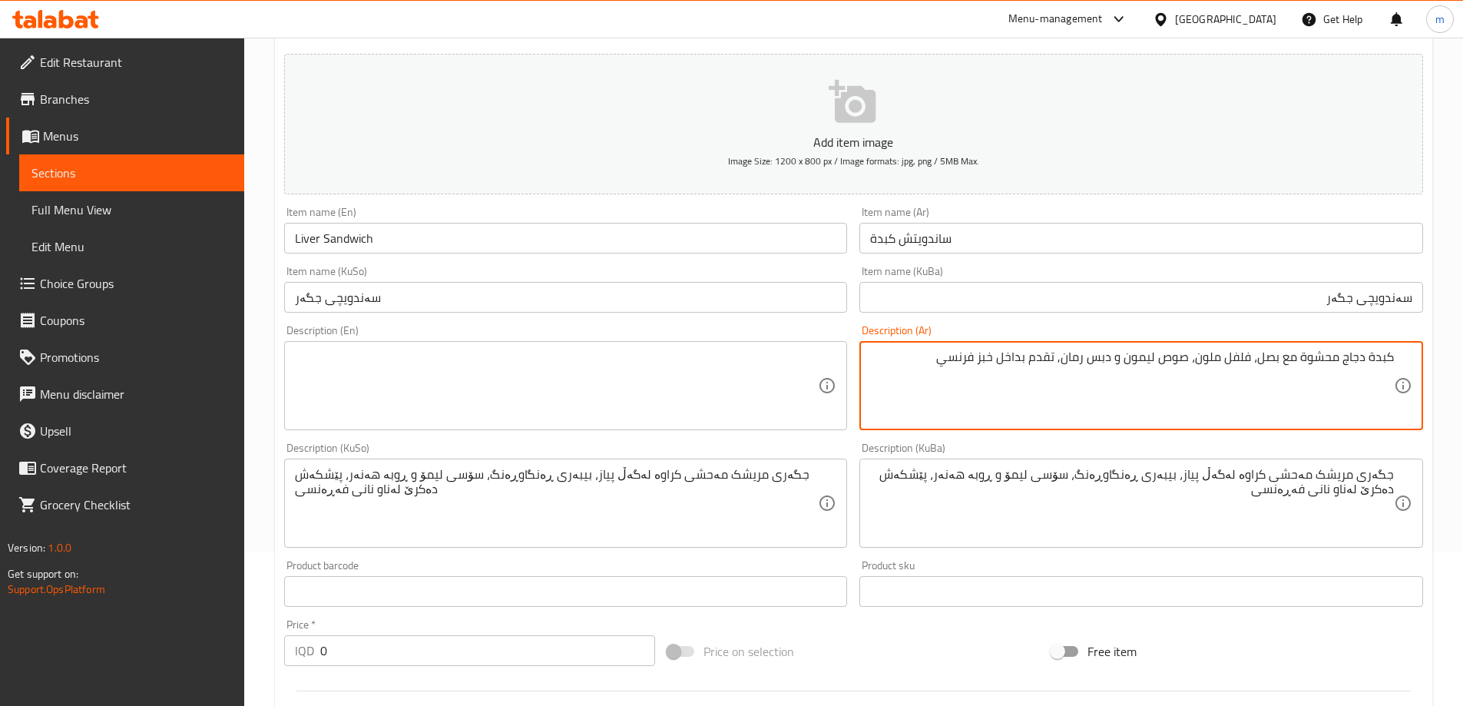
click at [572, 370] on textarea at bounding box center [557, 386] width 524 height 73
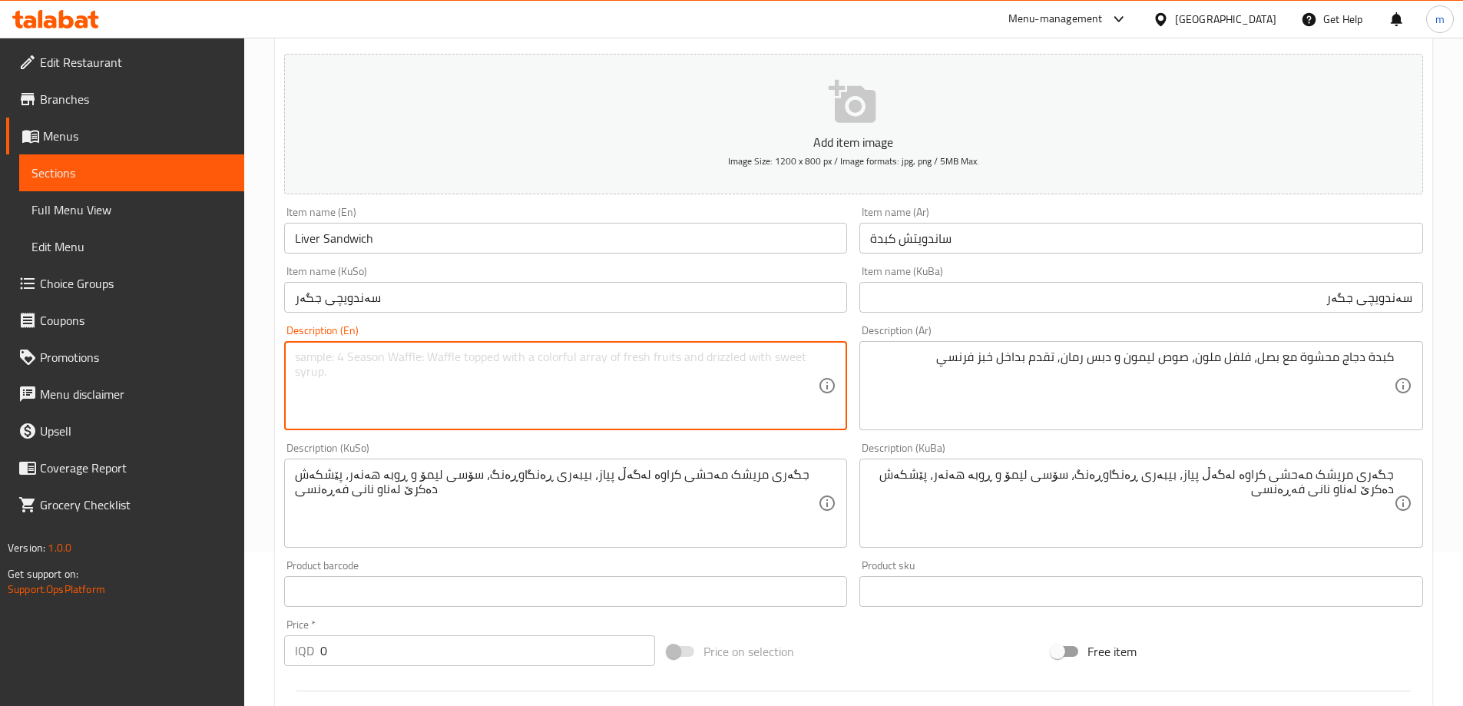
paste textarea "Chicken liver stuffed with onions, bell peppers, lemon sauce, and pomegranate m…"
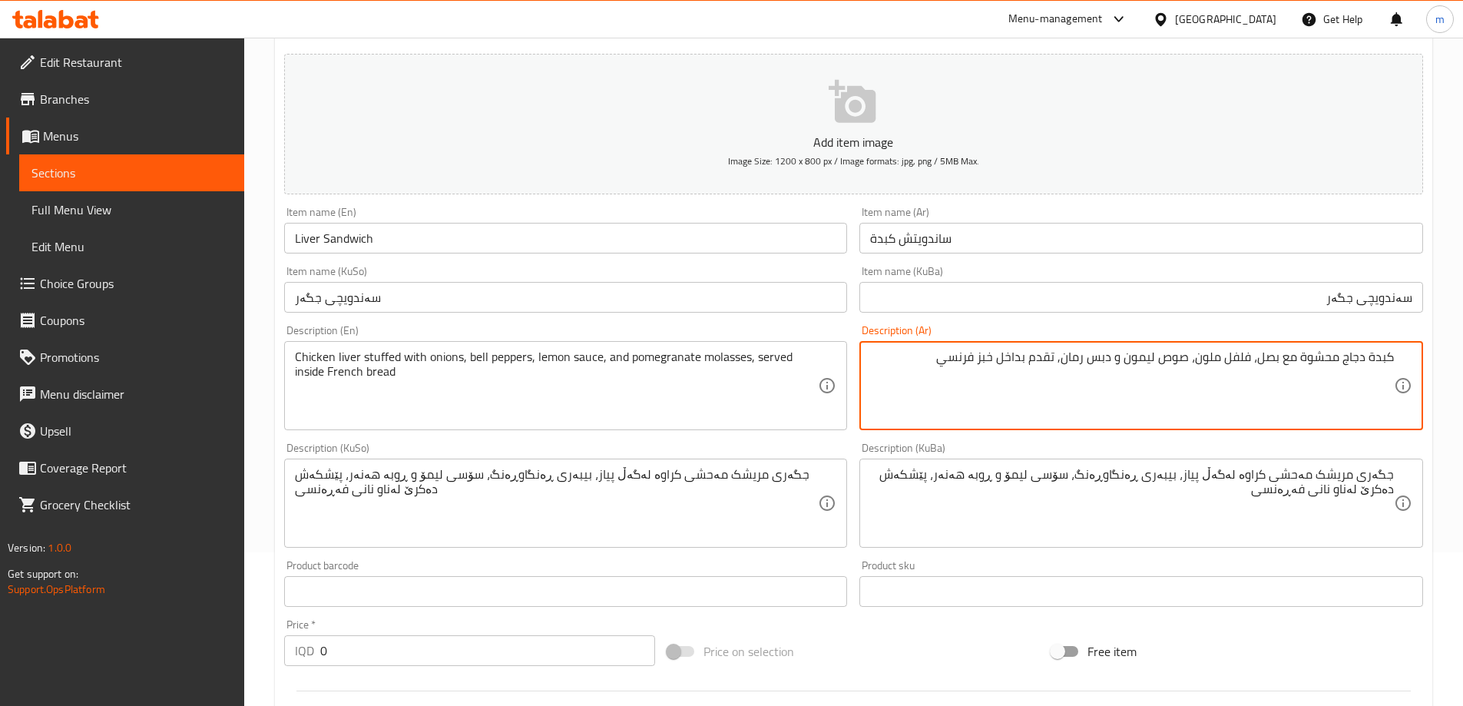
drag, startPoint x: 1195, startPoint y: 357, endPoint x: 1252, endPoint y: 358, distance: 56.9
click at [1252, 358] on textarea "كبدة دجاج محشوة مع بصل، فلفل ملون، صوص ليمون و دبس رمان, تقدم بداخل خبز فرنسي" at bounding box center [1132, 386] width 524 height 73
click at [1248, 358] on textarea "كبدة دجاج محشوة مع بصل، فلفل ملون، صوص ليمون و دبس رمان, تقدم بداخل خبز فرنسي" at bounding box center [1132, 386] width 524 height 73
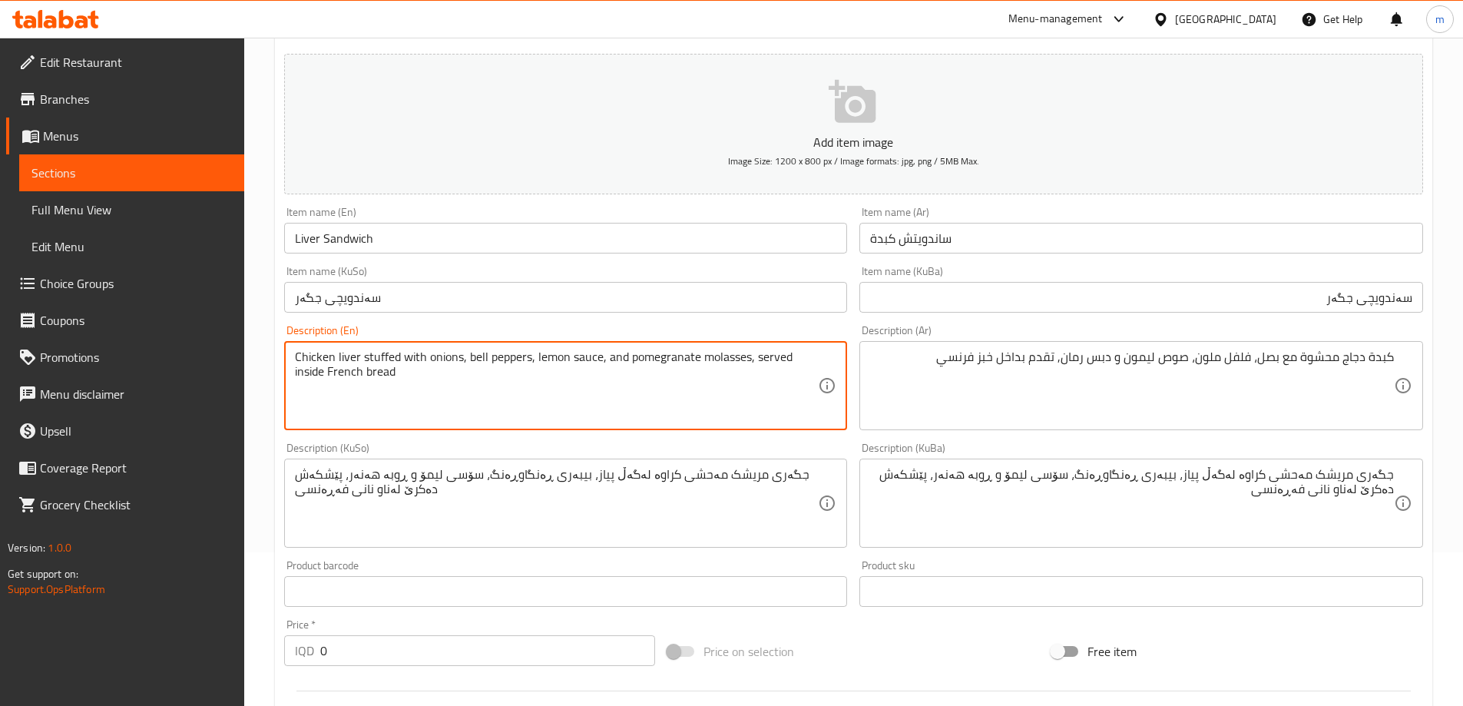
click at [480, 360] on textarea "Chicken liver stuffed with onions, bell peppers, lemon sauce, and pomegranate m…" at bounding box center [557, 386] width 524 height 73
click at [630, 357] on textarea "Chicken liver stuffed with onions, colored peppers, lemon sauce, and pomegranat…" at bounding box center [557, 386] width 524 height 73
type textarea "Chicken liver stuffed with onions, colored peppers, lemon sauce and pomegranate…"
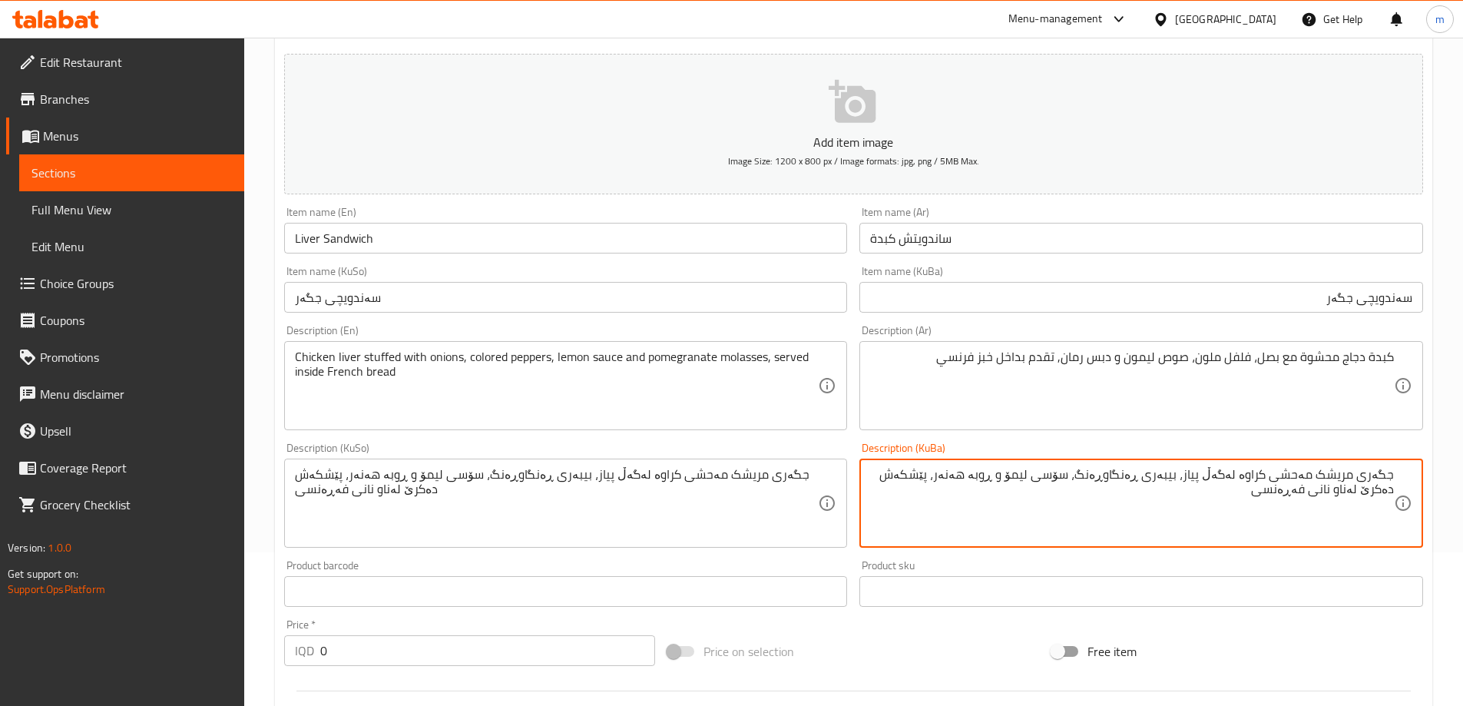
click at [1260, 476] on textarea "جگەری مریشک مەحشی کراوە لەگەڵ پیاز، بیبەری ڕەنگاوڕەنگ، سۆسی لیمۆ و ڕوبە هەنەر، …" at bounding box center [1132, 503] width 524 height 73
click at [1185, 474] on textarea "جگەری مریشک مەحشی لەگەڵ پیاز، بیبەری ڕەنگاوڕەنگ، سۆسی لیمۆ و ڕوبە هەنەر، پێشکەش…" at bounding box center [1132, 503] width 524 height 73
type textarea "جگەری مریشک مەحشی لەگەڵ پیاز، بیبەری ڕەنگاوڕەنگ، سۆسی لیمۆ و ڕوبە هەنەر، پێشکەش…"
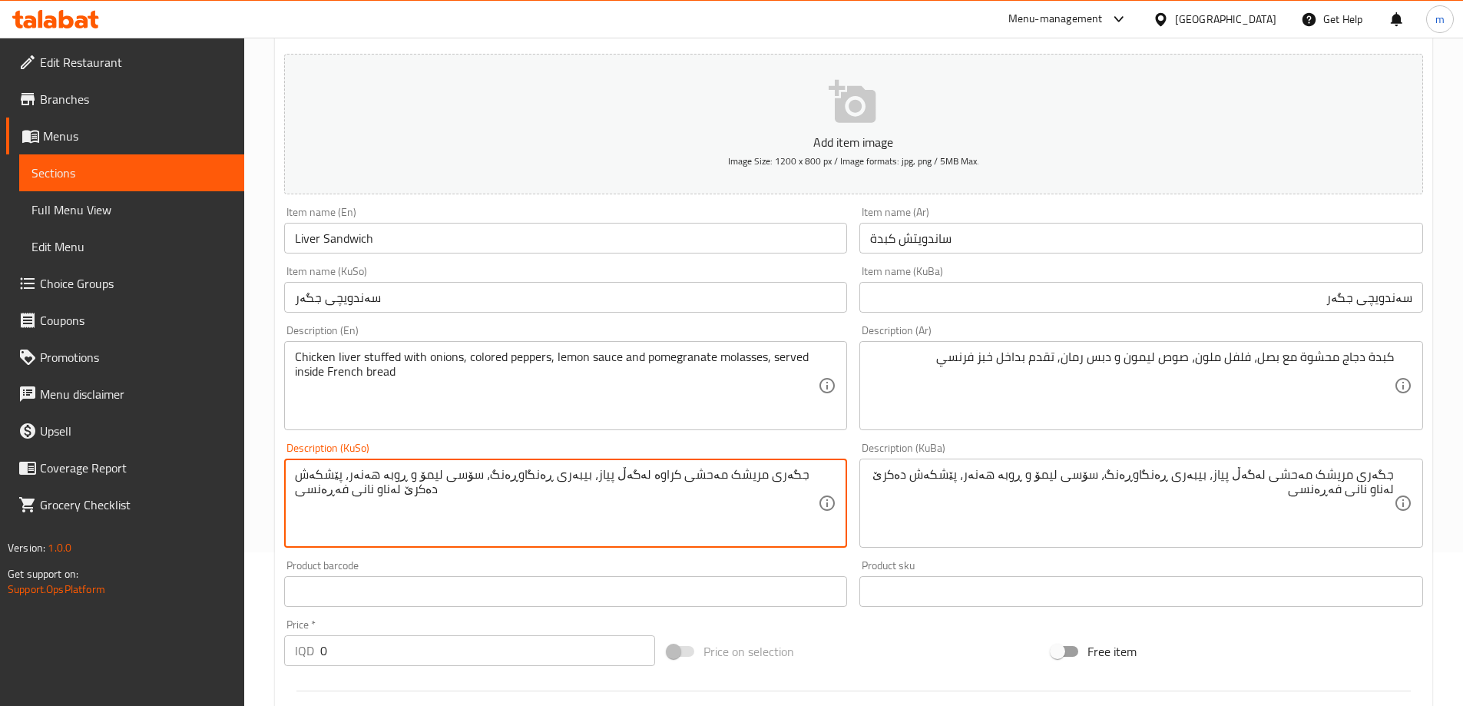
paste textarea
type textarea "جگەری مریشک مەحشی لەگەڵ پیاز، بیبەری ڕەنگاوڕەنگ، سۆسی لیمۆ و ڕوبە هەنەر، پێشکەش…"
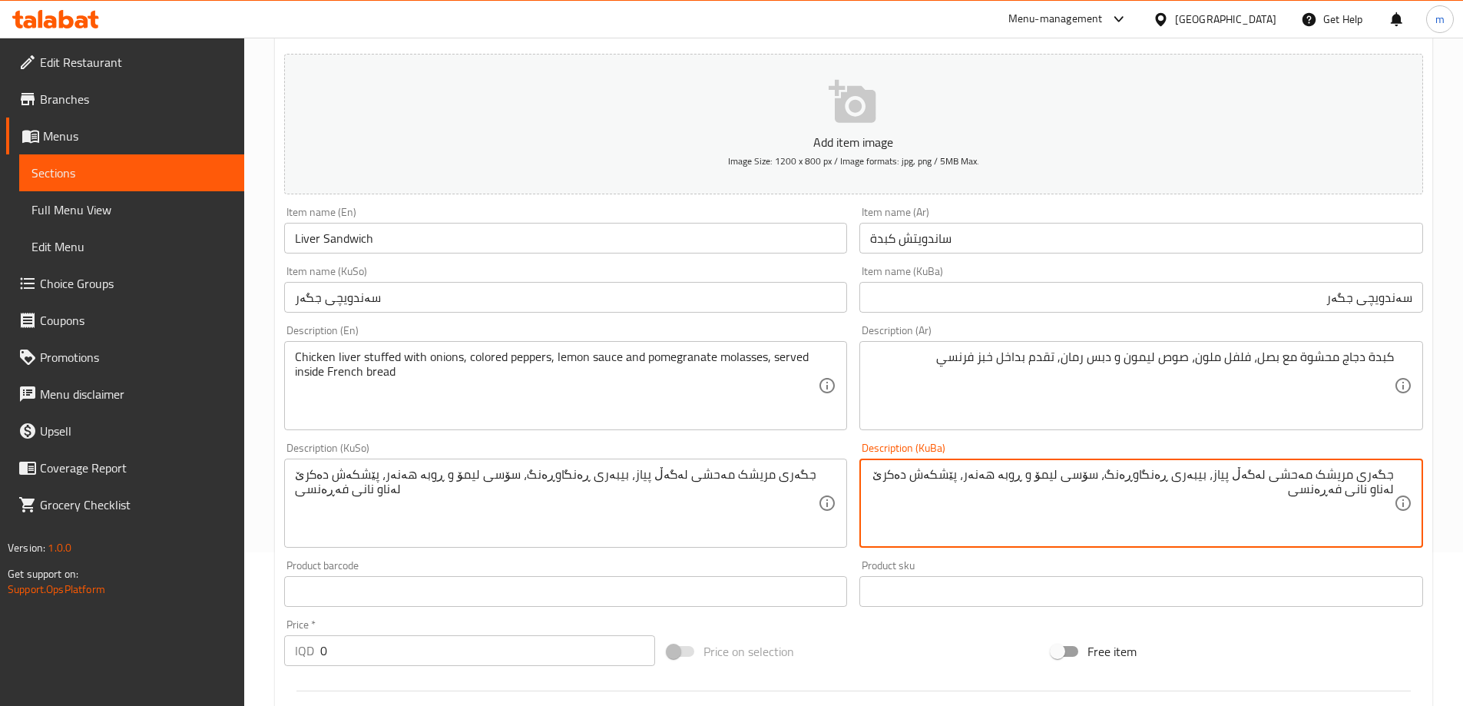
click at [855, 451] on div "Description (KuBa) جگەری مریشک مەحشی لەگەڵ پیاز، بیبەری ڕەنگاوڕەنگ، سۆسی لیمۆ و…" at bounding box center [1142, 495] width 576 height 118
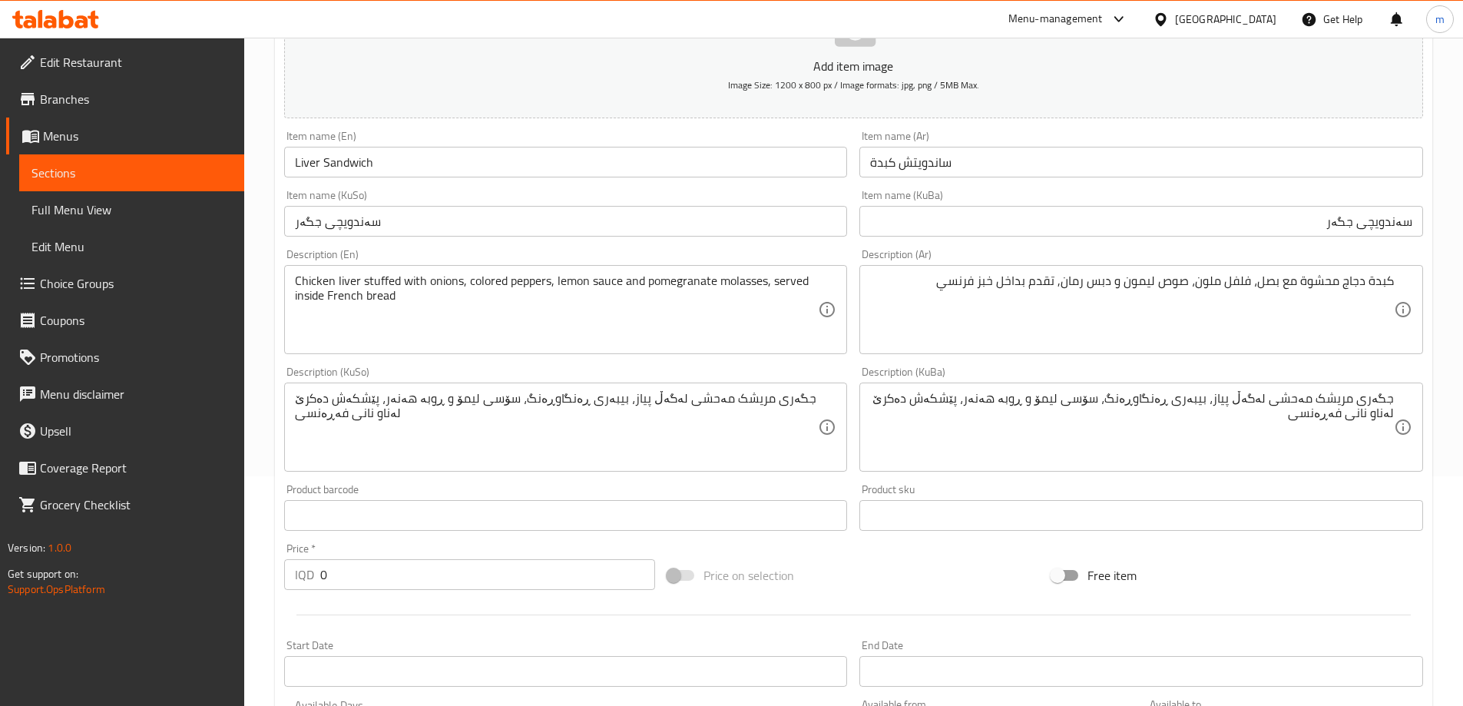
scroll to position [409, 0]
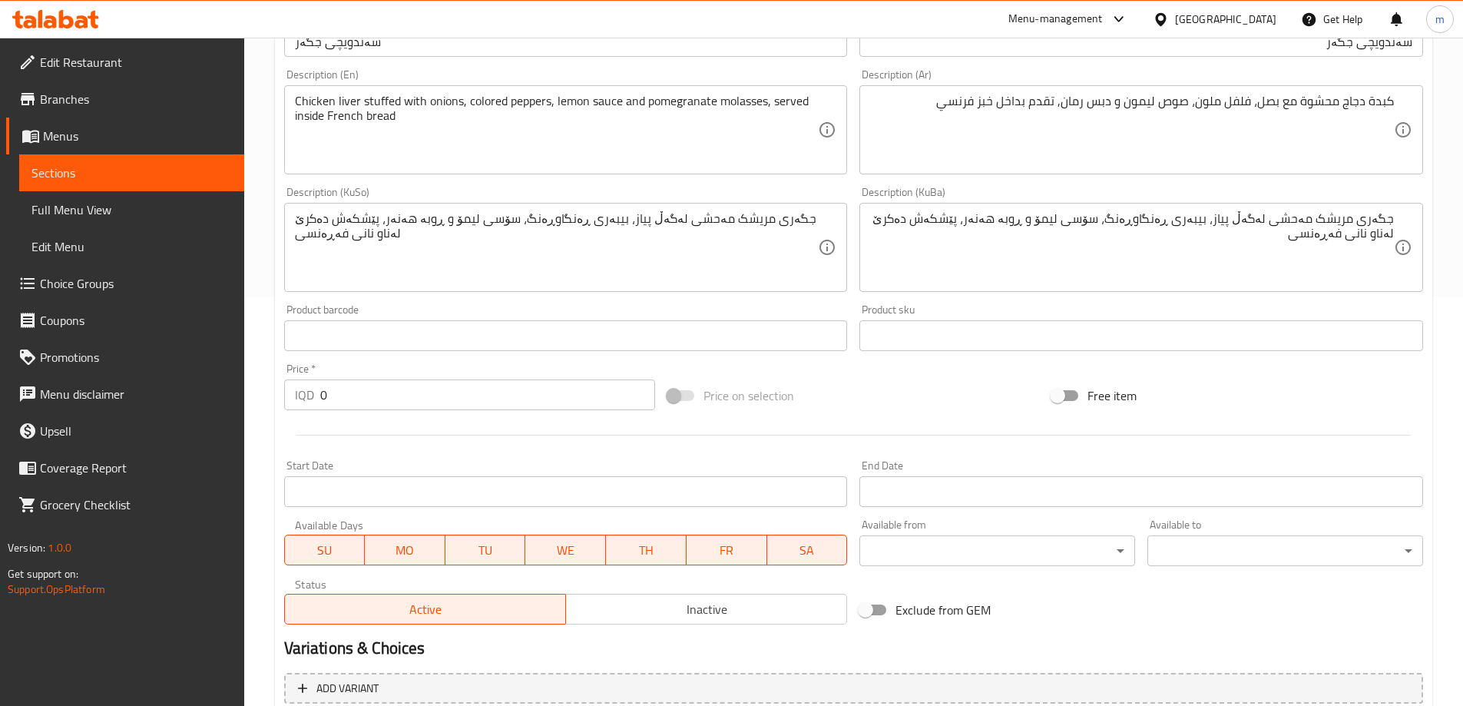
click at [403, 391] on input "0" at bounding box center [488, 395] width 336 height 31
paste input "11000"
click at [403, 391] on input "011000" at bounding box center [488, 395] width 336 height 31
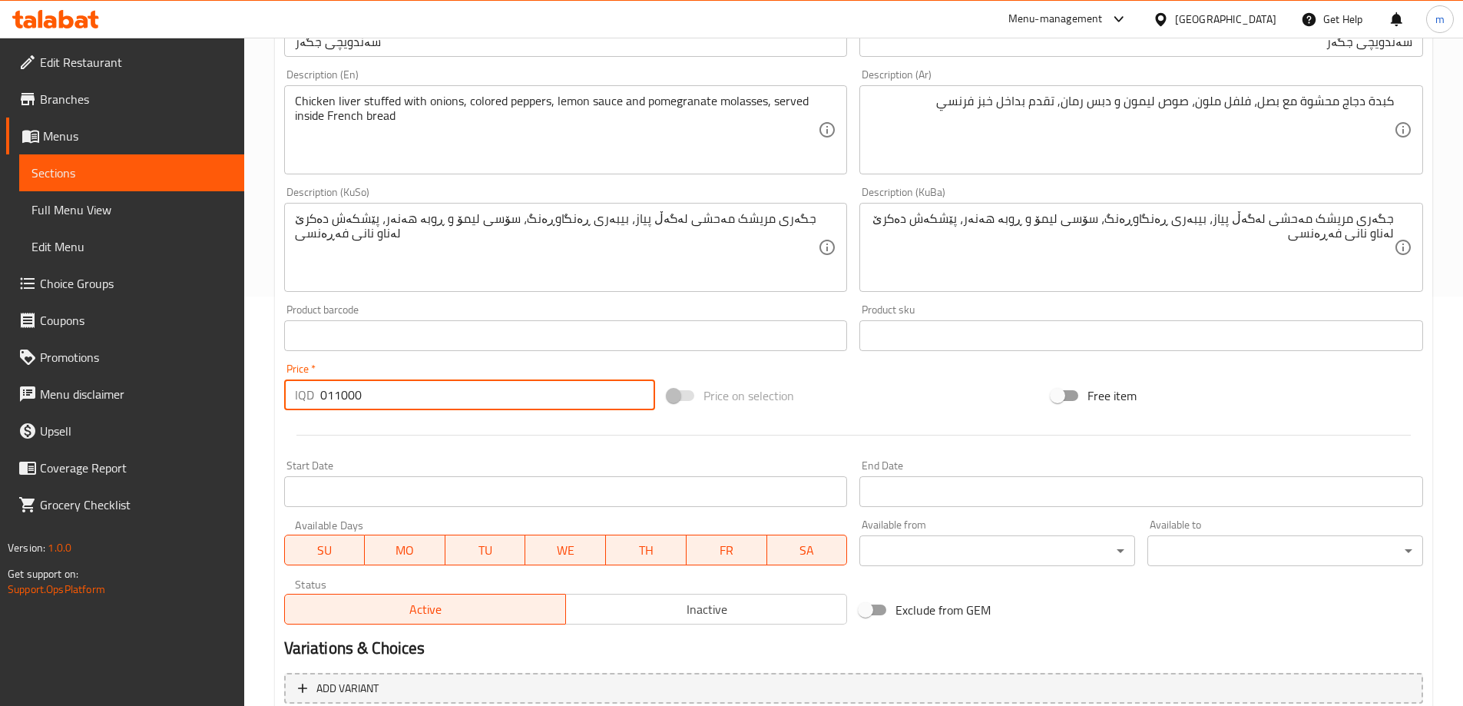
click at [403, 391] on input "011000" at bounding box center [488, 395] width 336 height 31
paste input "number"
type input "11000"
click at [404, 436] on hr at bounding box center [854, 435] width 1115 height 1
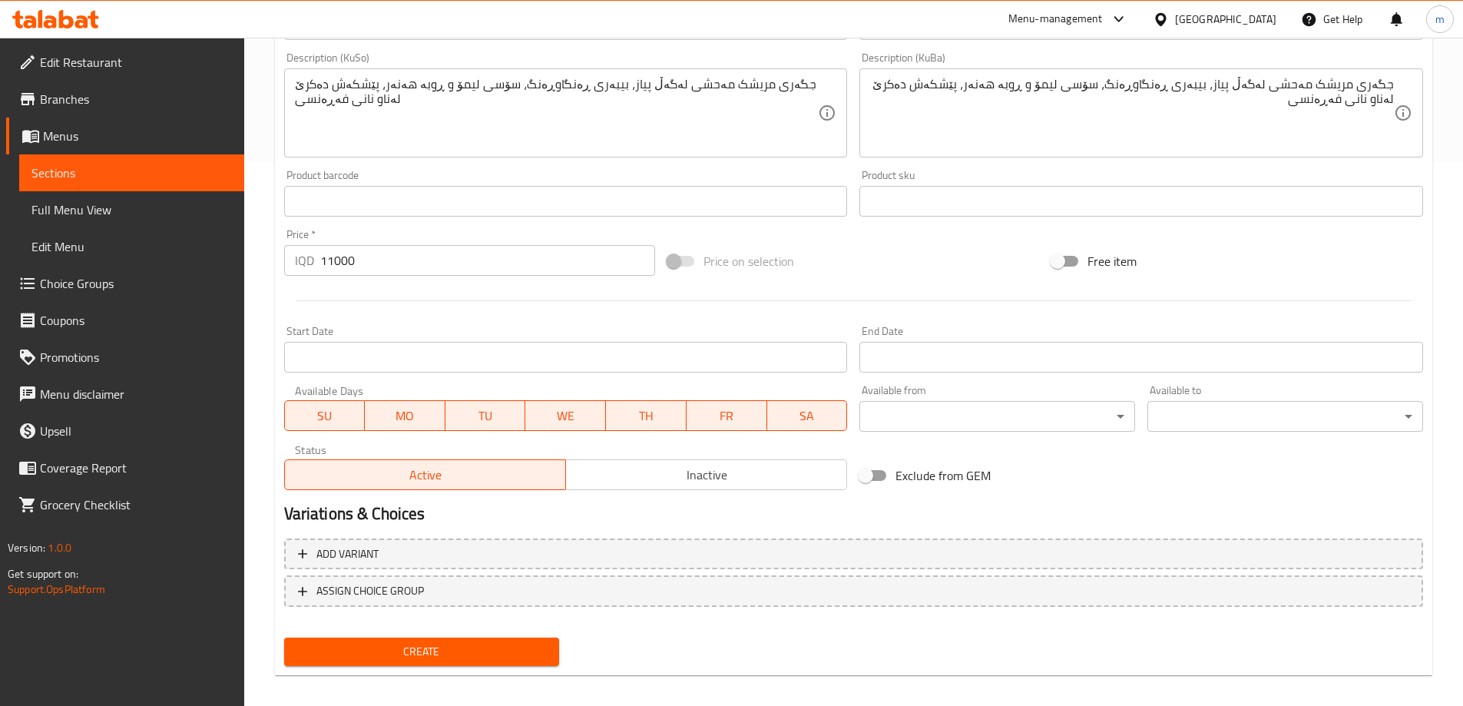
scroll to position [556, 0]
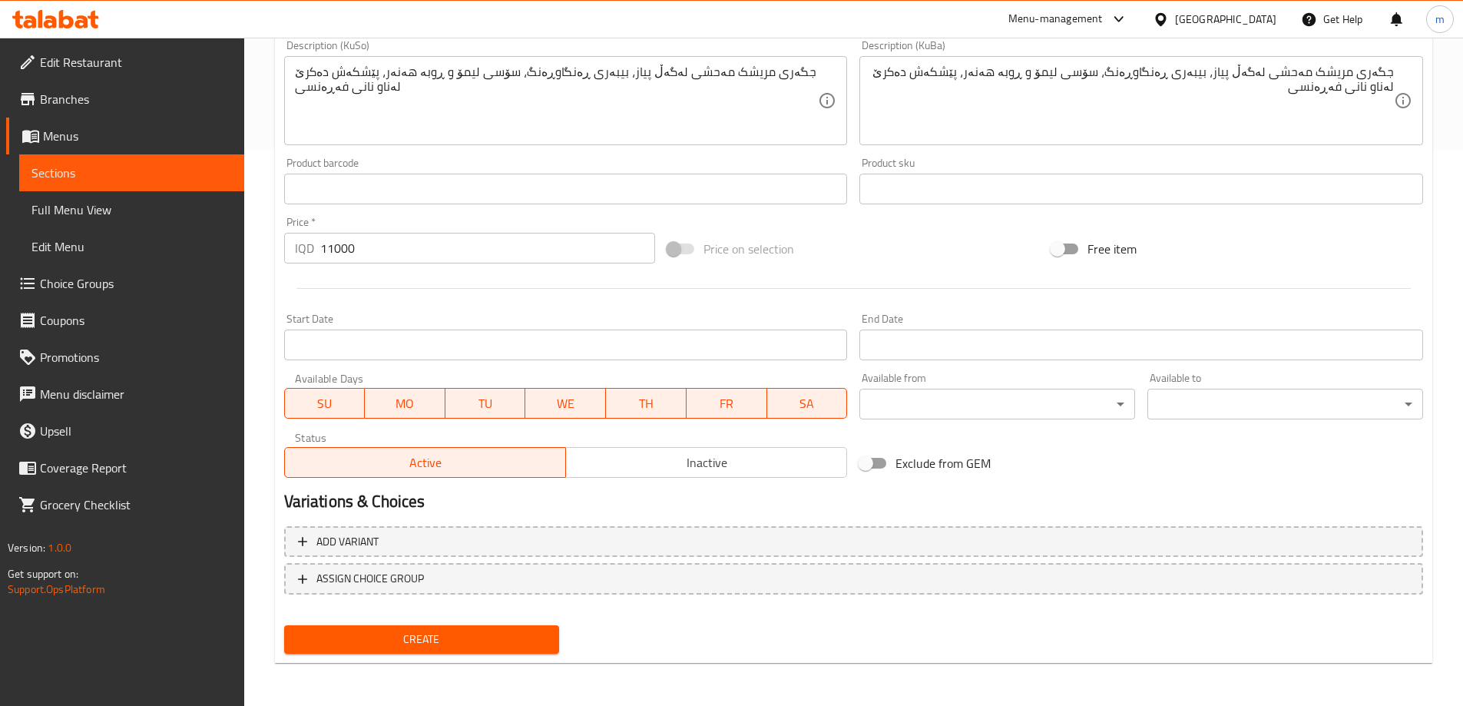
click at [391, 635] on span "Create" at bounding box center [422, 639] width 251 height 19
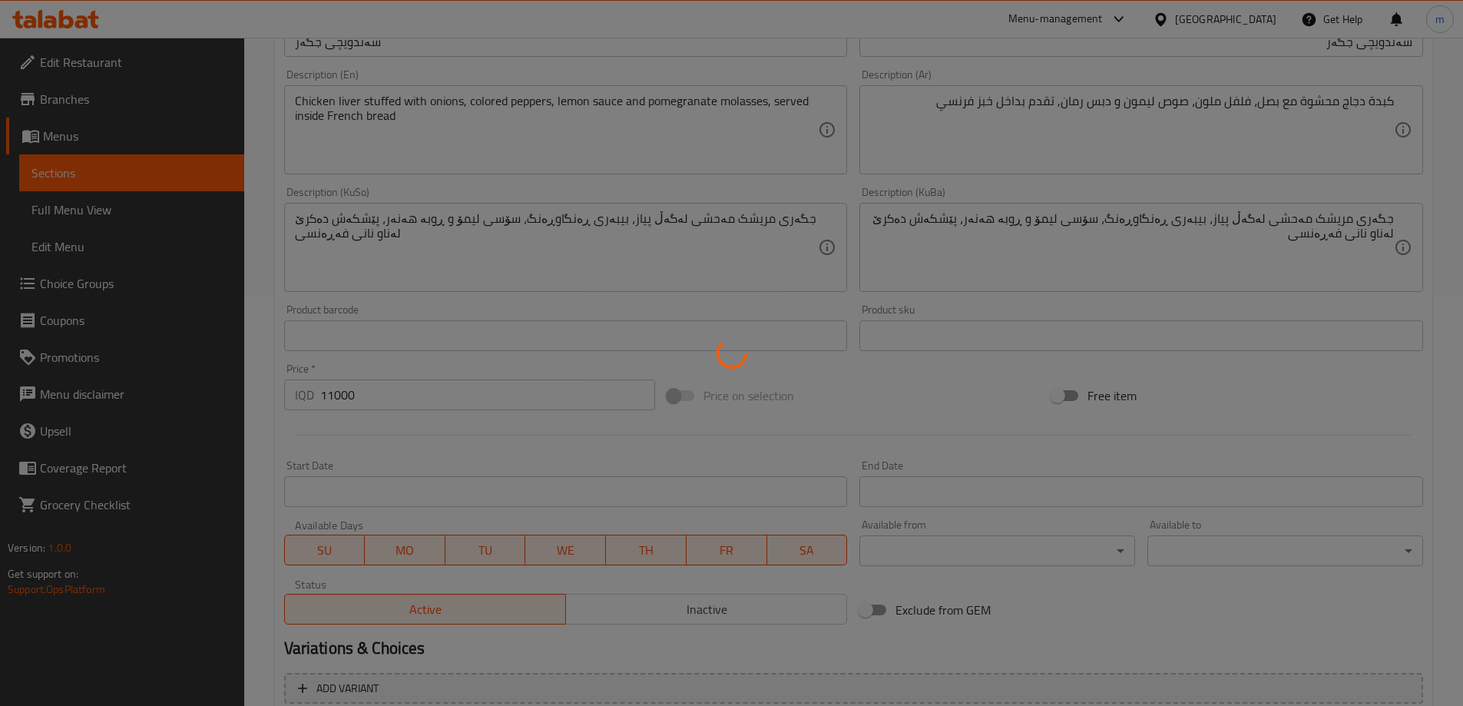
type input "0"
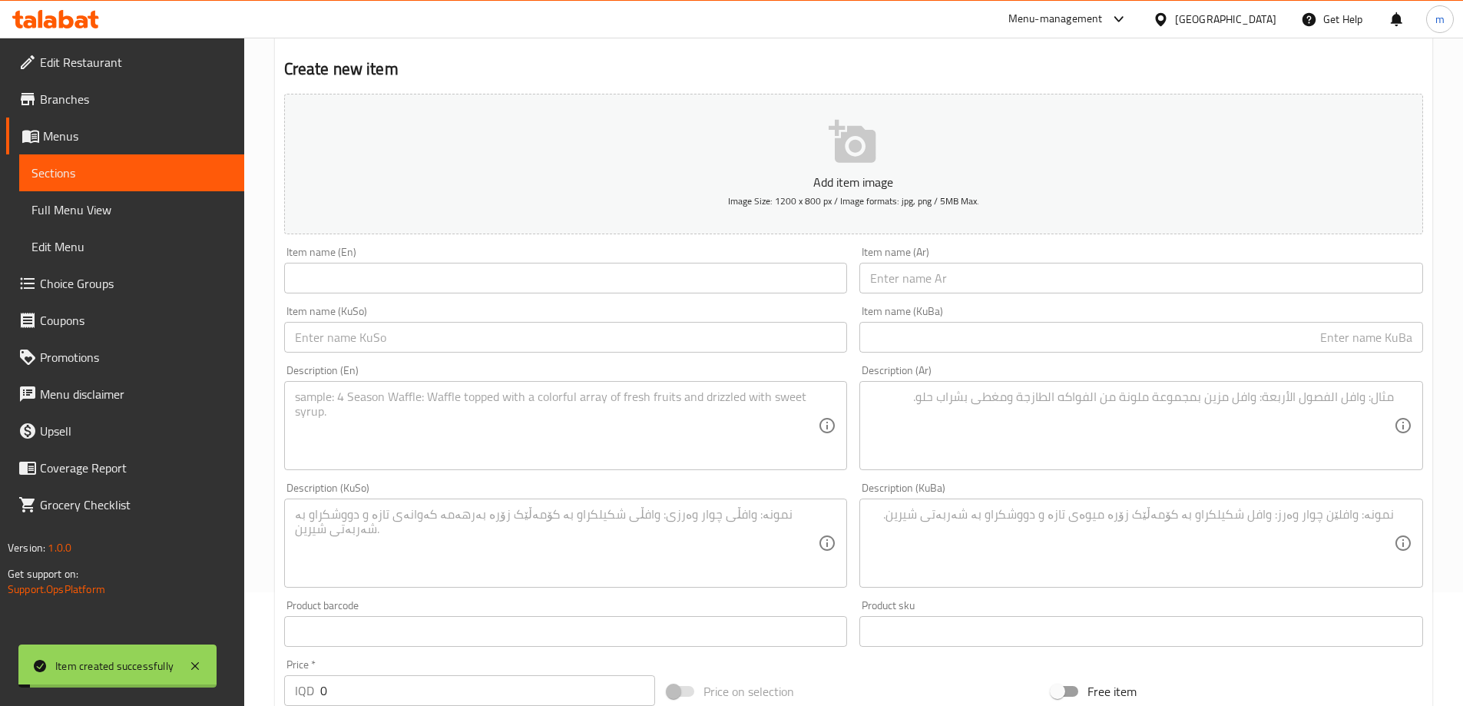
scroll to position [0, 0]
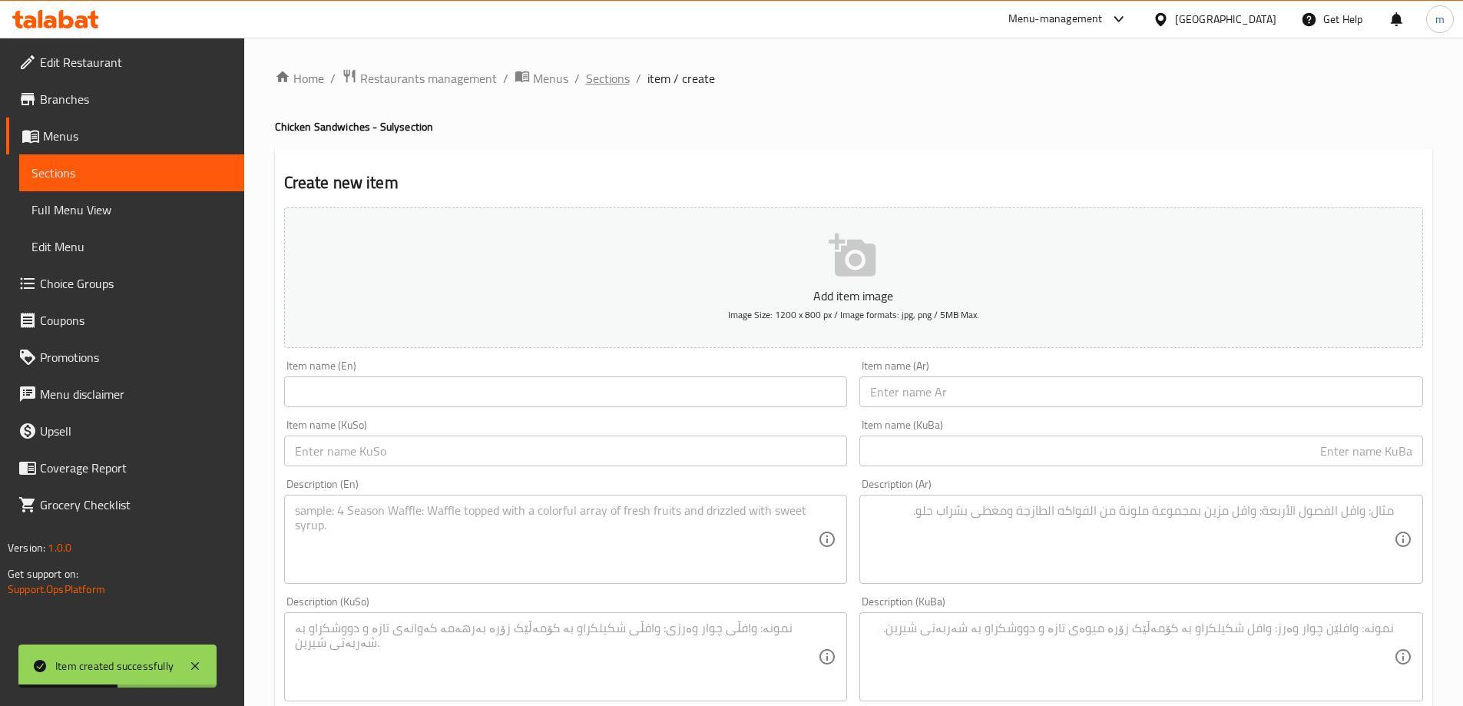
click at [592, 75] on span "Sections" at bounding box center [608, 78] width 44 height 18
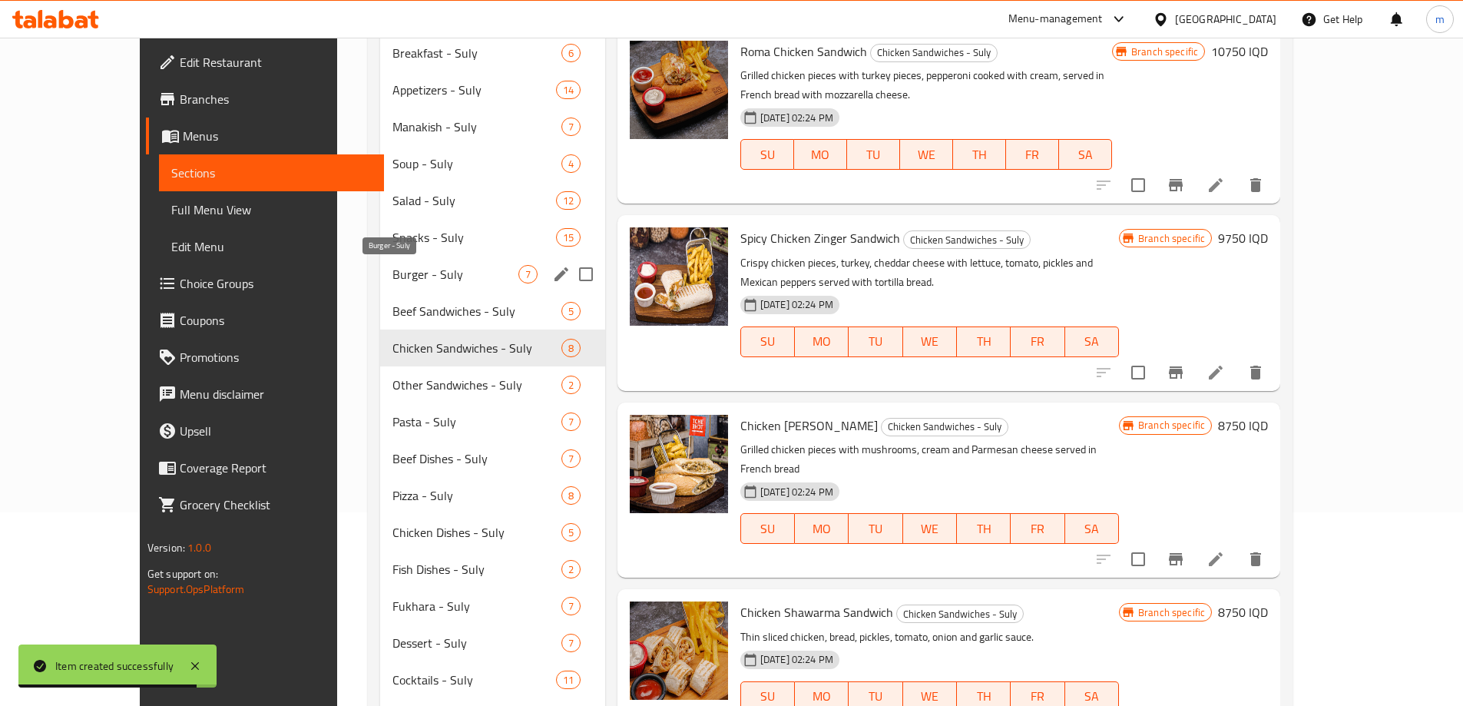
scroll to position [205, 0]
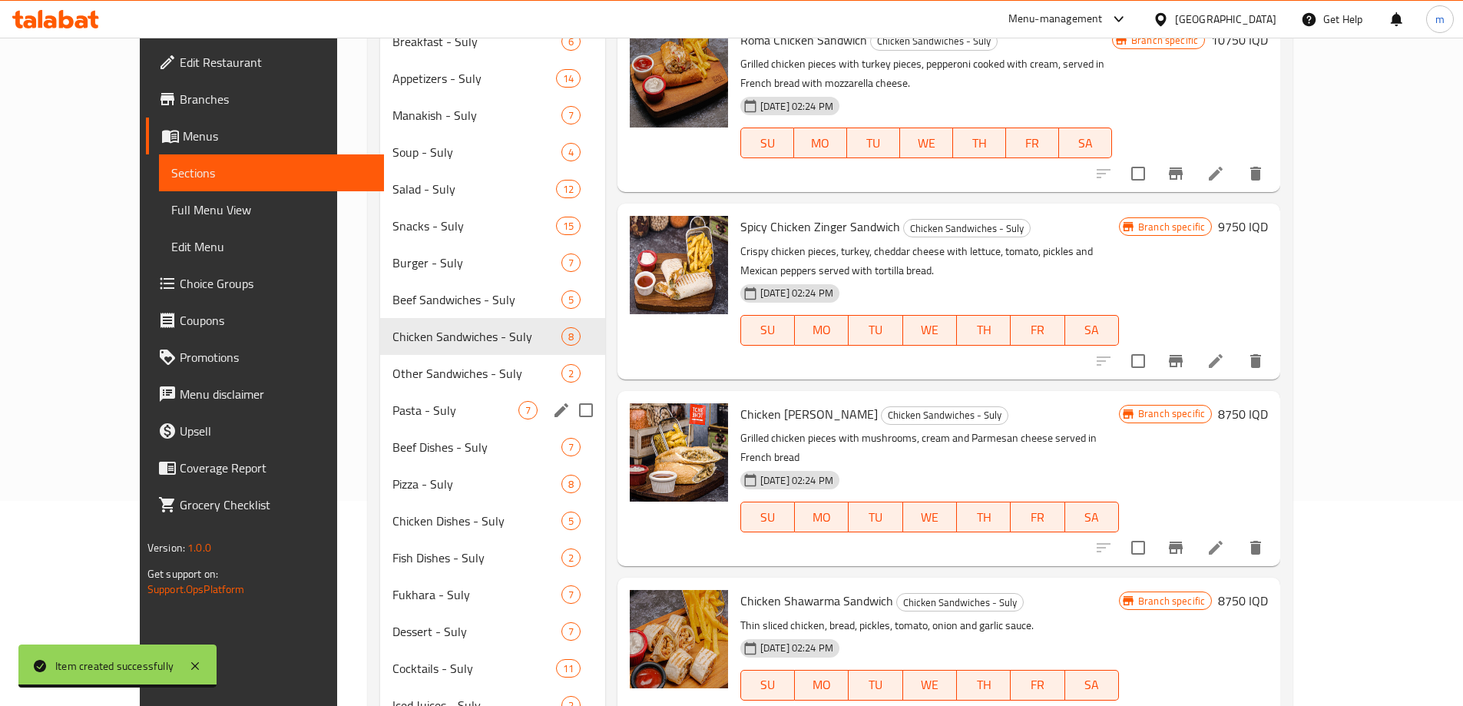
click at [380, 400] on div "Pasta - Suly 7" at bounding box center [492, 410] width 225 height 37
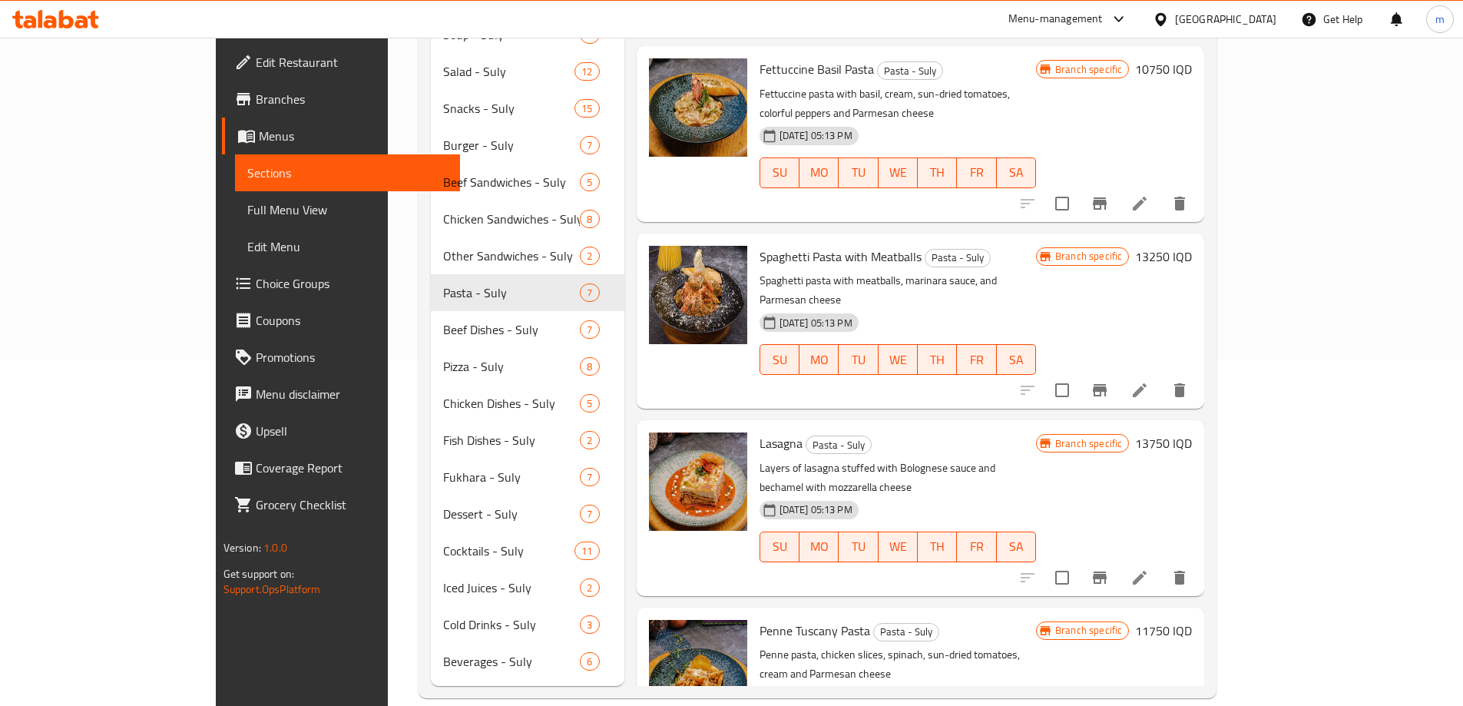
scroll to position [376, 0]
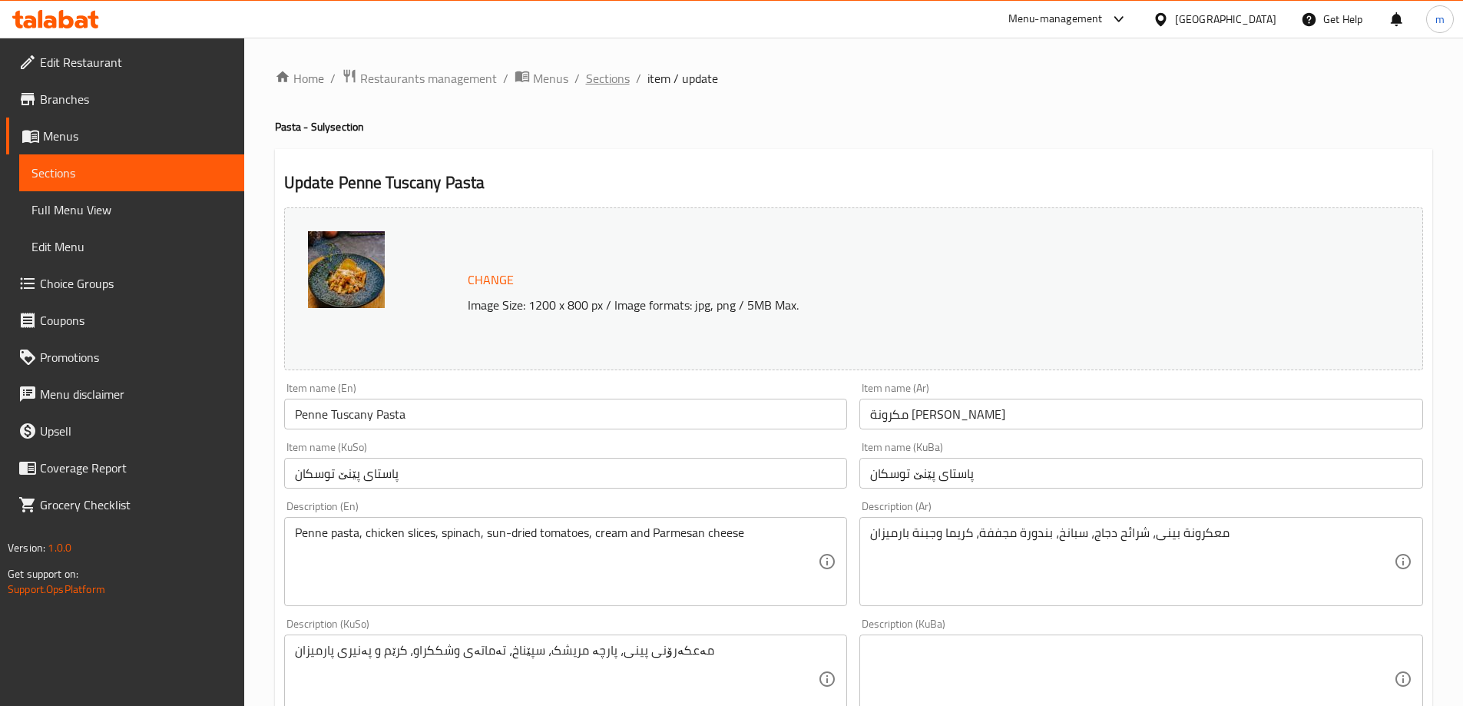
click at [625, 69] on span "Sections" at bounding box center [608, 78] width 44 height 18
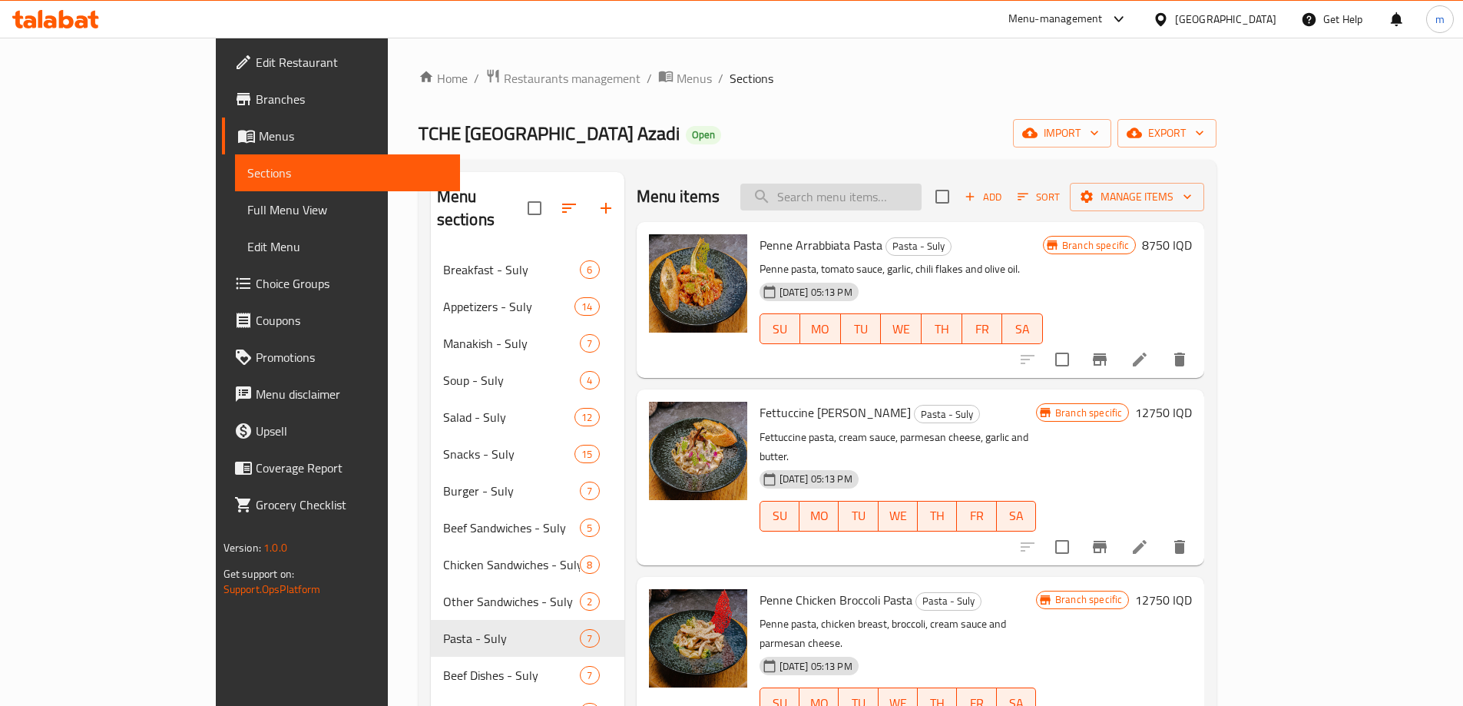
click at [922, 199] on input "search" at bounding box center [831, 197] width 181 height 27
click at [1008, 208] on button "Add" at bounding box center [983, 197] width 49 height 24
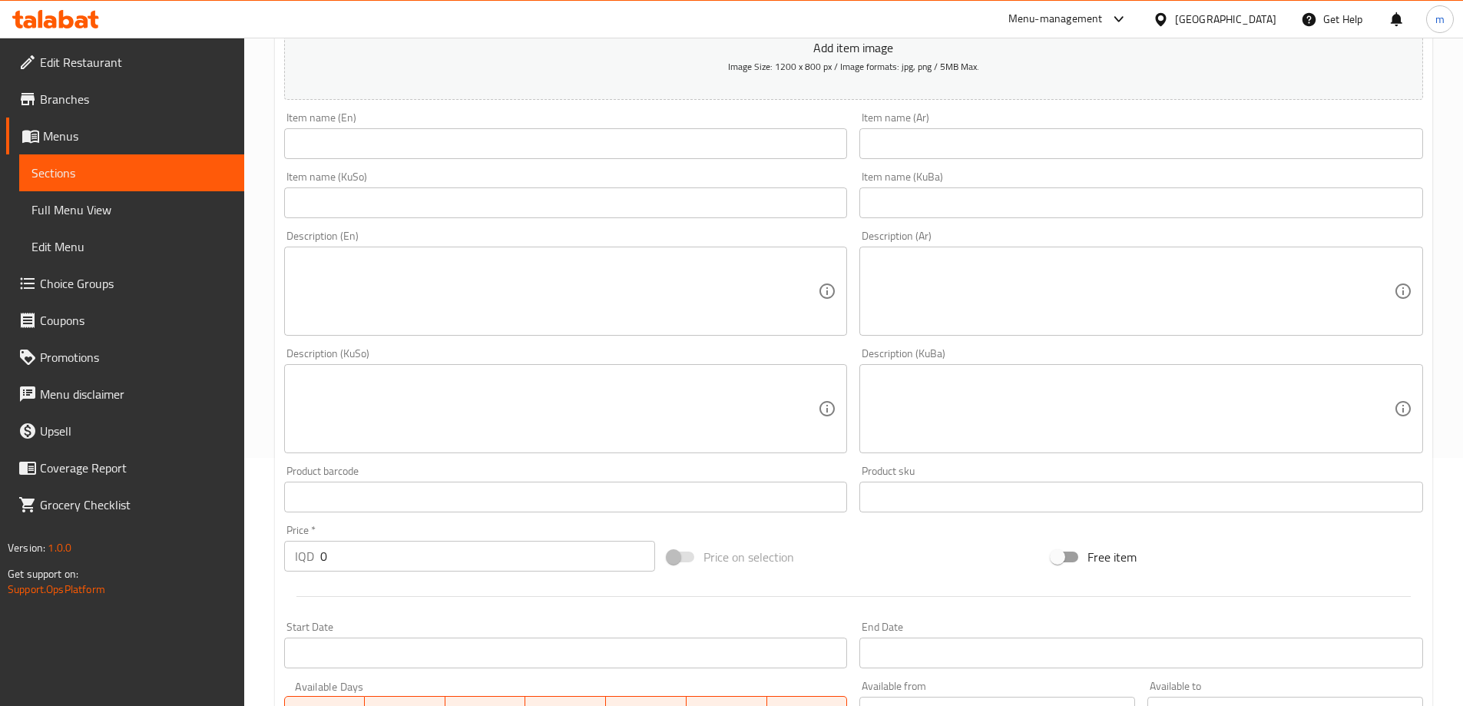
scroll to position [256, 0]
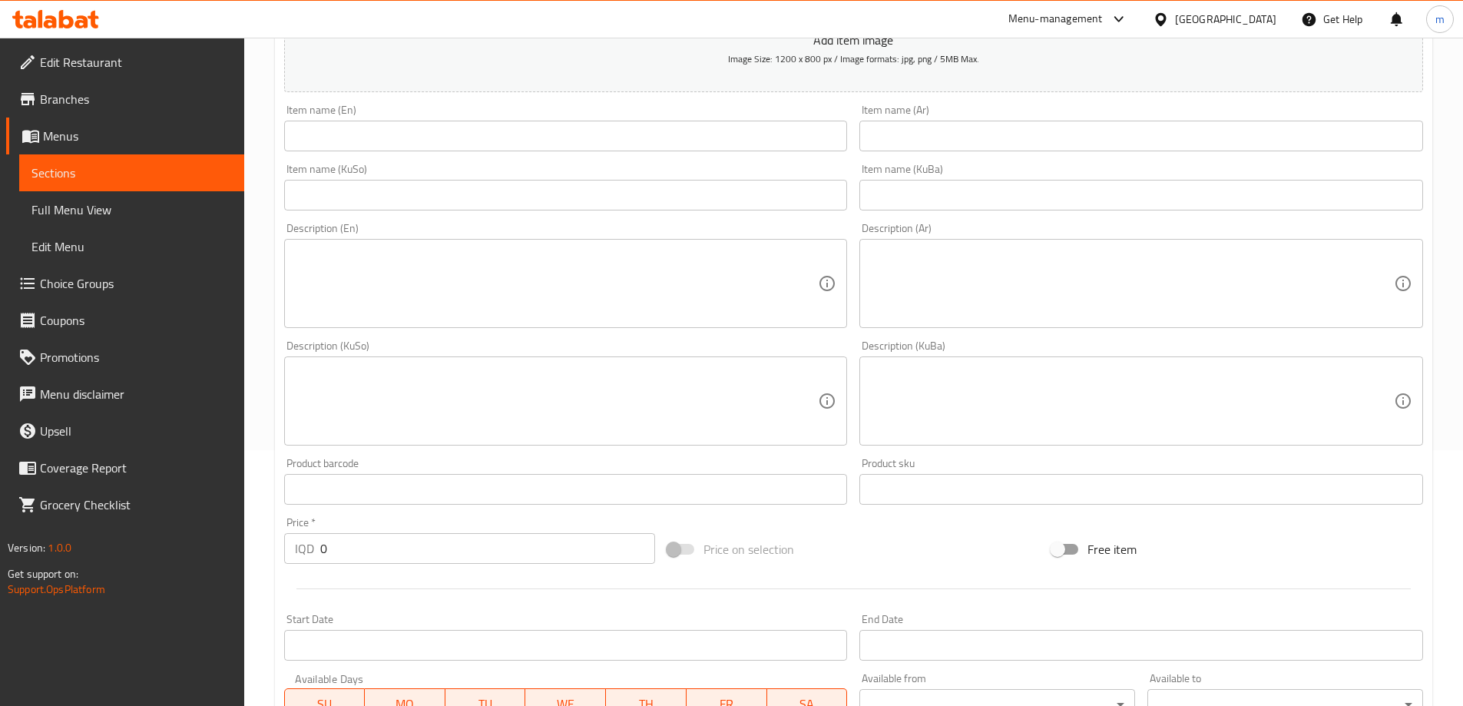
click at [923, 148] on input "text" at bounding box center [1142, 136] width 564 height 31
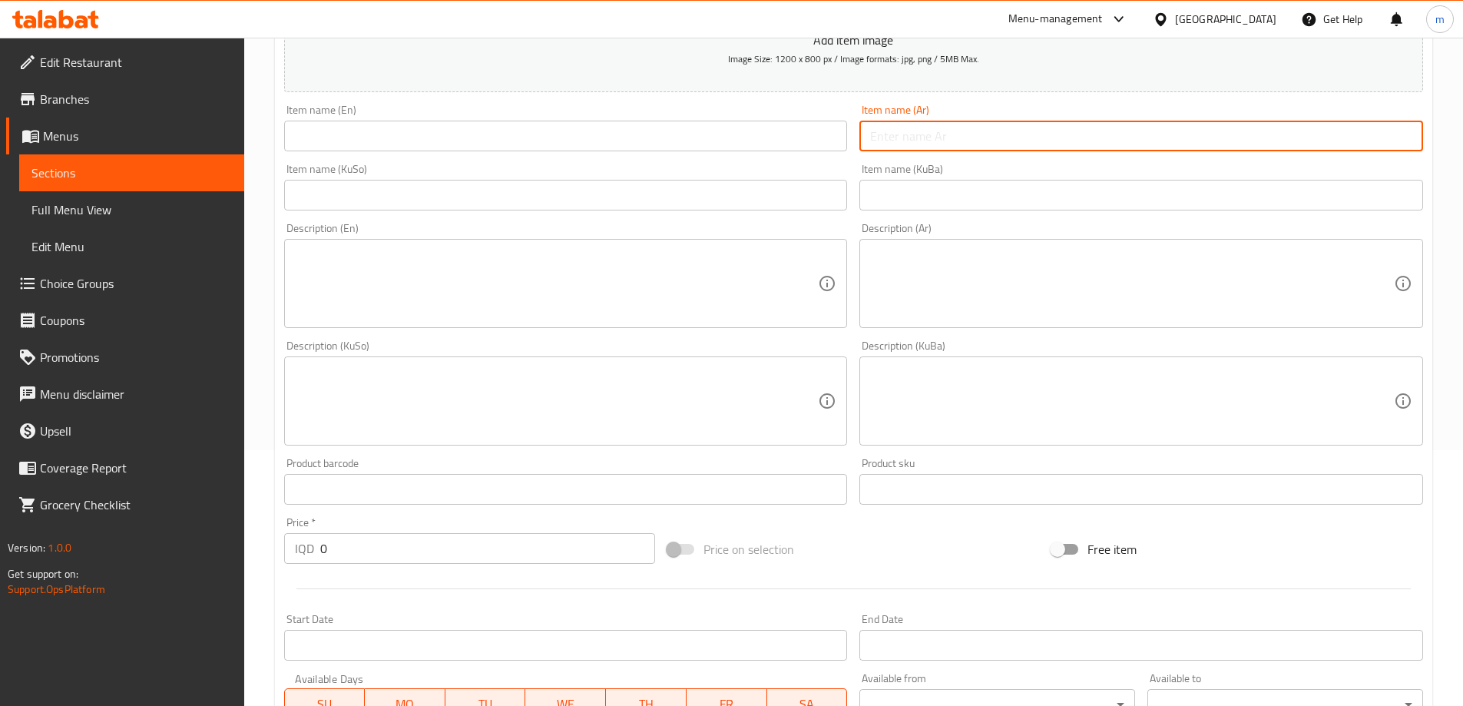
paste input "معكرونه حلزونية بالدجاج"
click at [930, 144] on input "معكرونه حلزونية بالدجاج" at bounding box center [1142, 136] width 564 height 31
type input "معكرونه حلزونية بالدجاج"
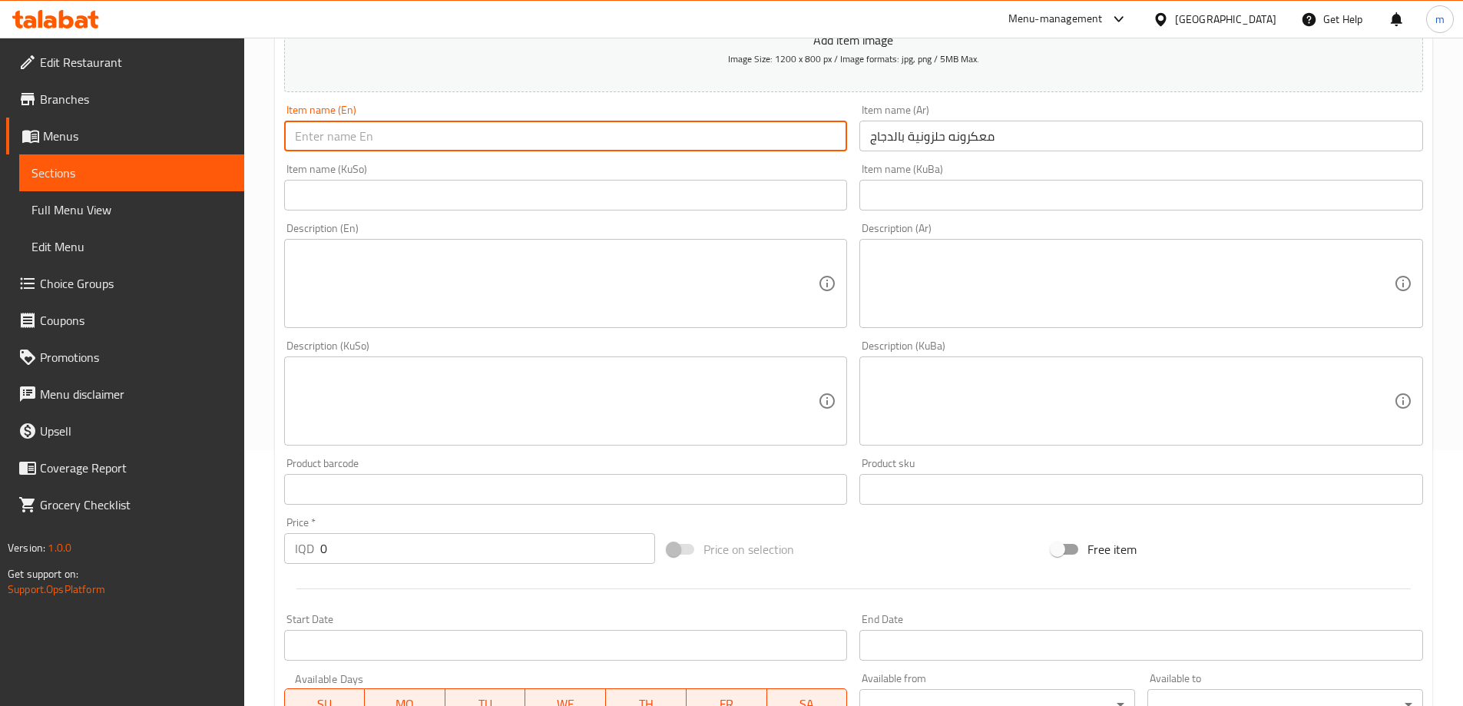
click at [741, 139] on input "text" at bounding box center [566, 136] width 564 height 31
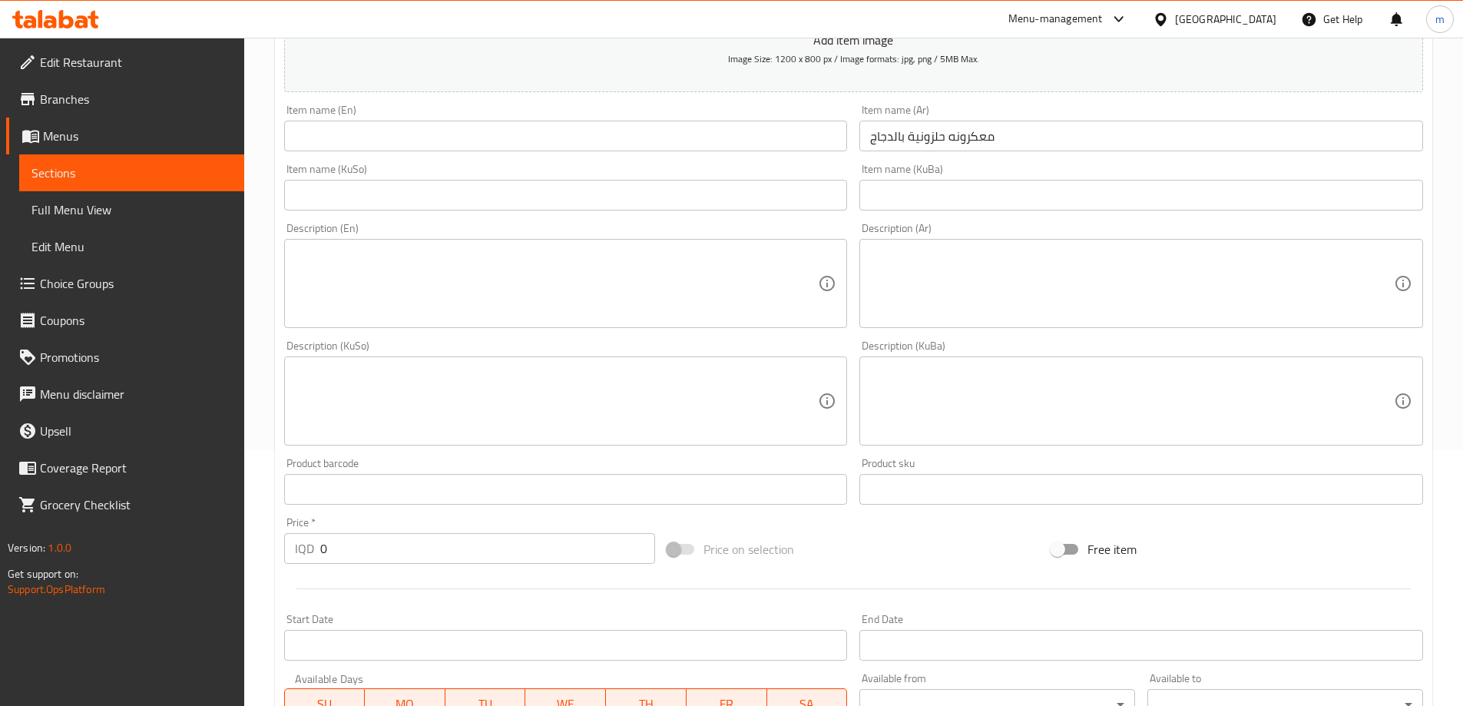
click at [913, 167] on div "Item name (KuBa) Item name (KuBa)" at bounding box center [1142, 187] width 564 height 47
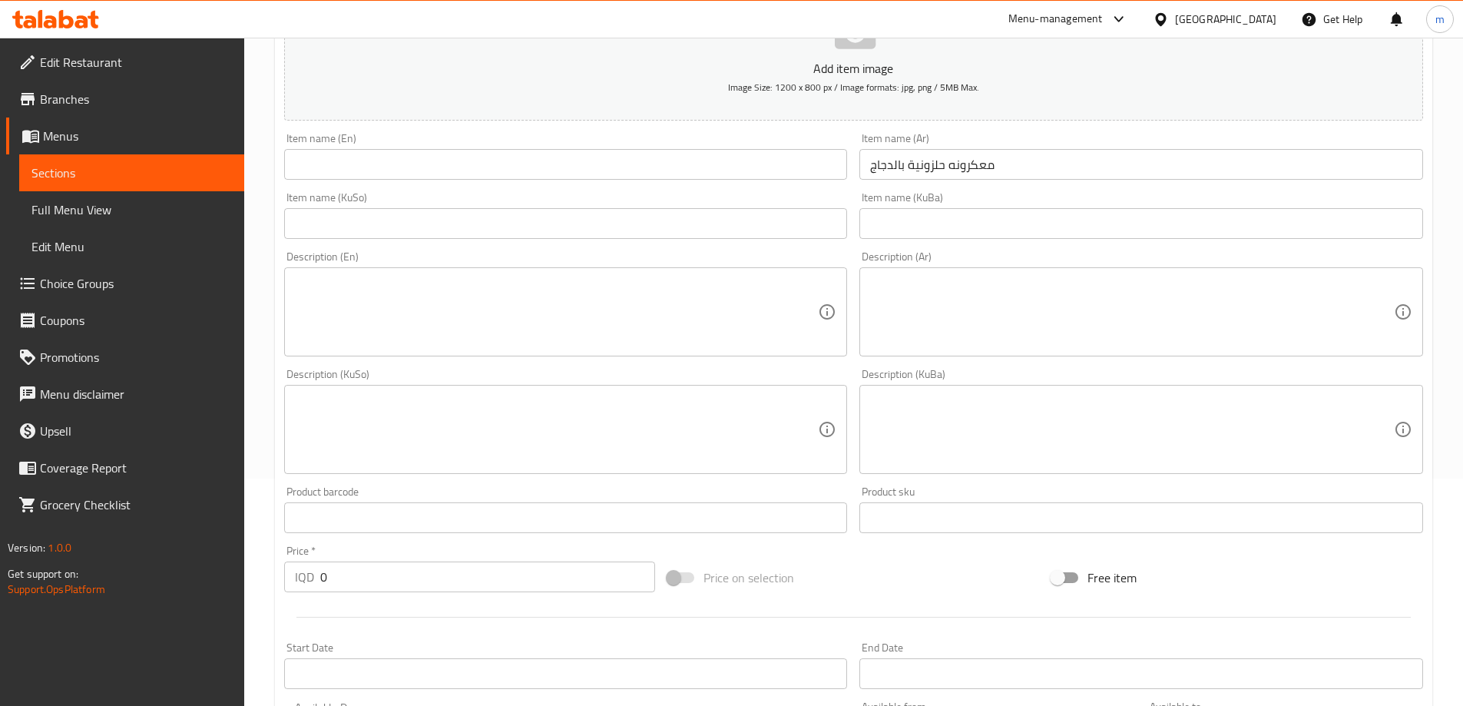
scroll to position [205, 0]
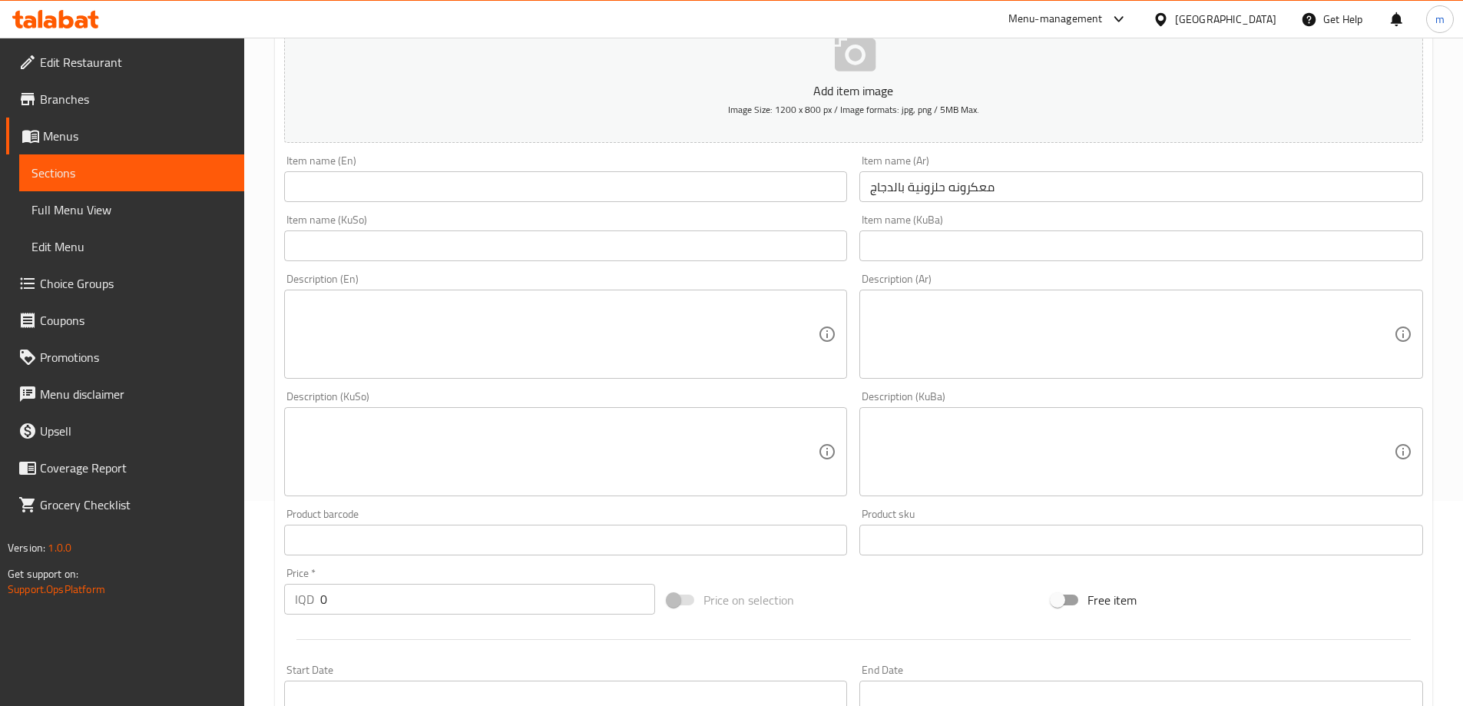
click at [530, 163] on div "Item name (En) Item name (En)" at bounding box center [566, 178] width 564 height 47
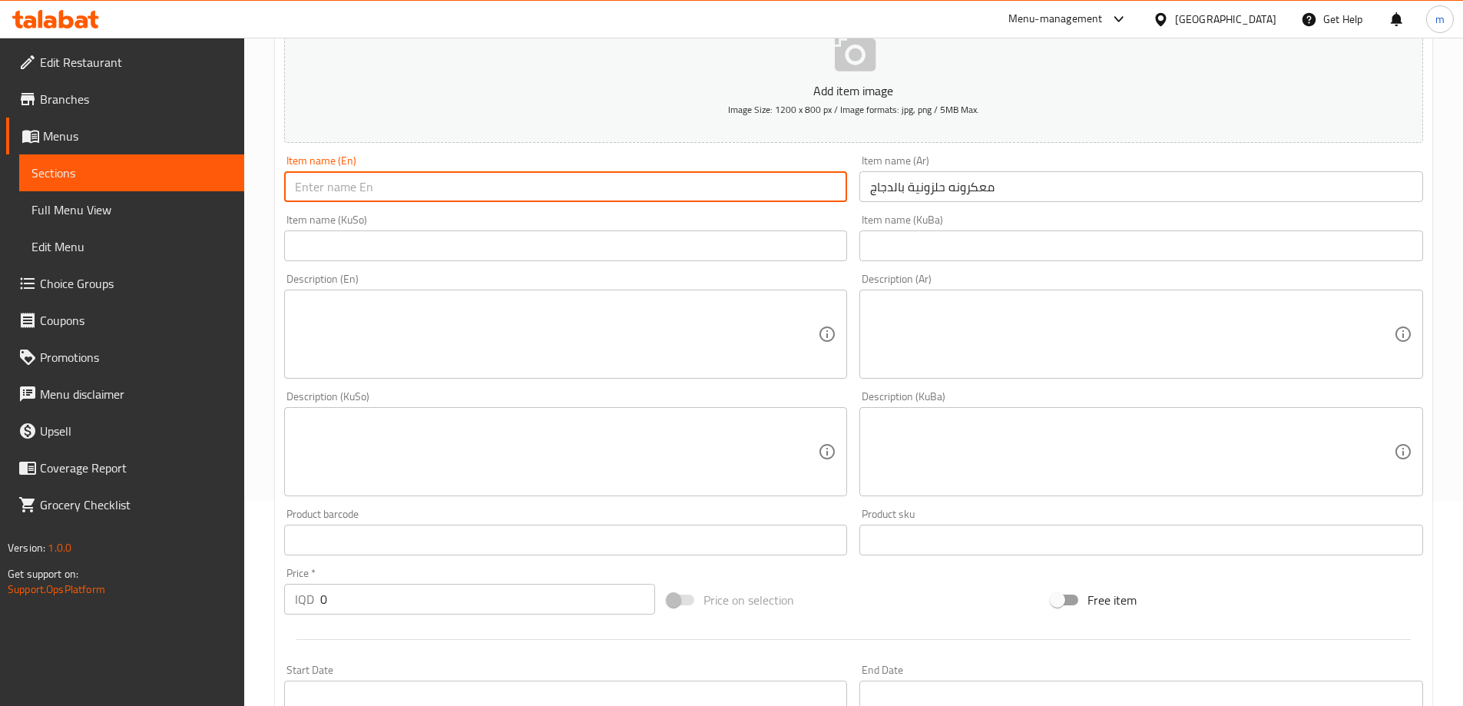
click at [512, 185] on input "text" at bounding box center [566, 186] width 564 height 31
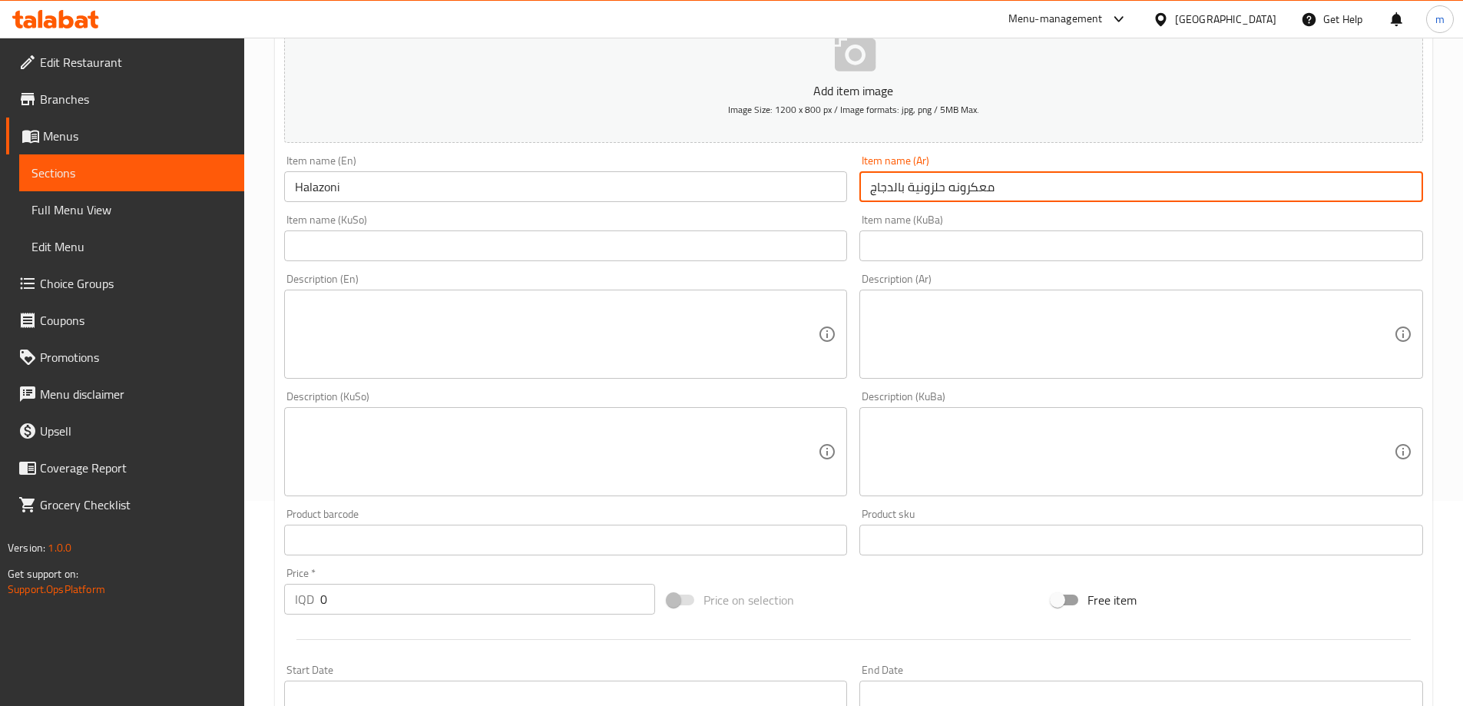
click at [963, 191] on input "معكرونه حلزونية بالدجاج" at bounding box center [1142, 186] width 564 height 31
click at [535, 191] on input "Halazoni" at bounding box center [566, 186] width 564 height 31
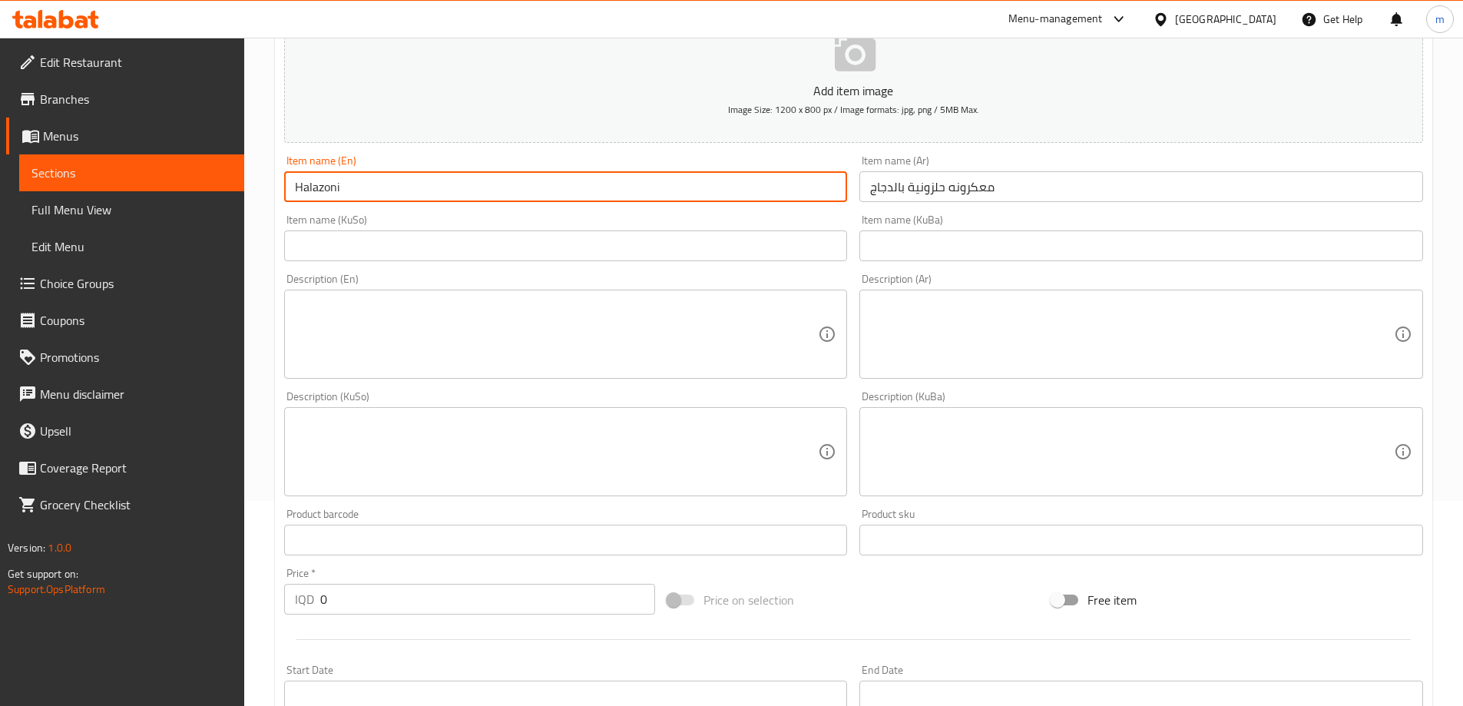
paste input "Macarons"
type input "Halazoni Macarons With Chicken"
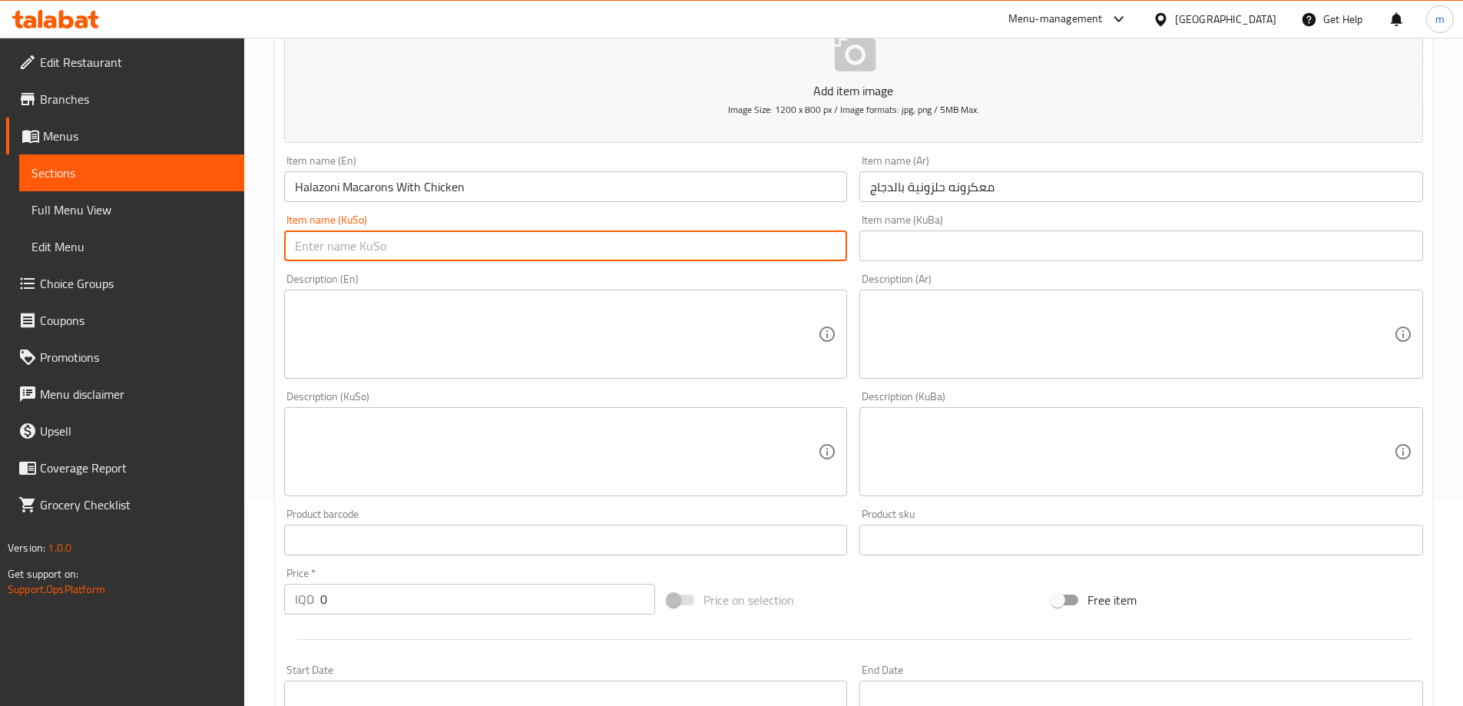
click at [431, 251] on input "text" at bounding box center [566, 245] width 564 height 31
click at [995, 229] on div "Item name (KuBa) Item name (KuBa)" at bounding box center [1142, 237] width 564 height 47
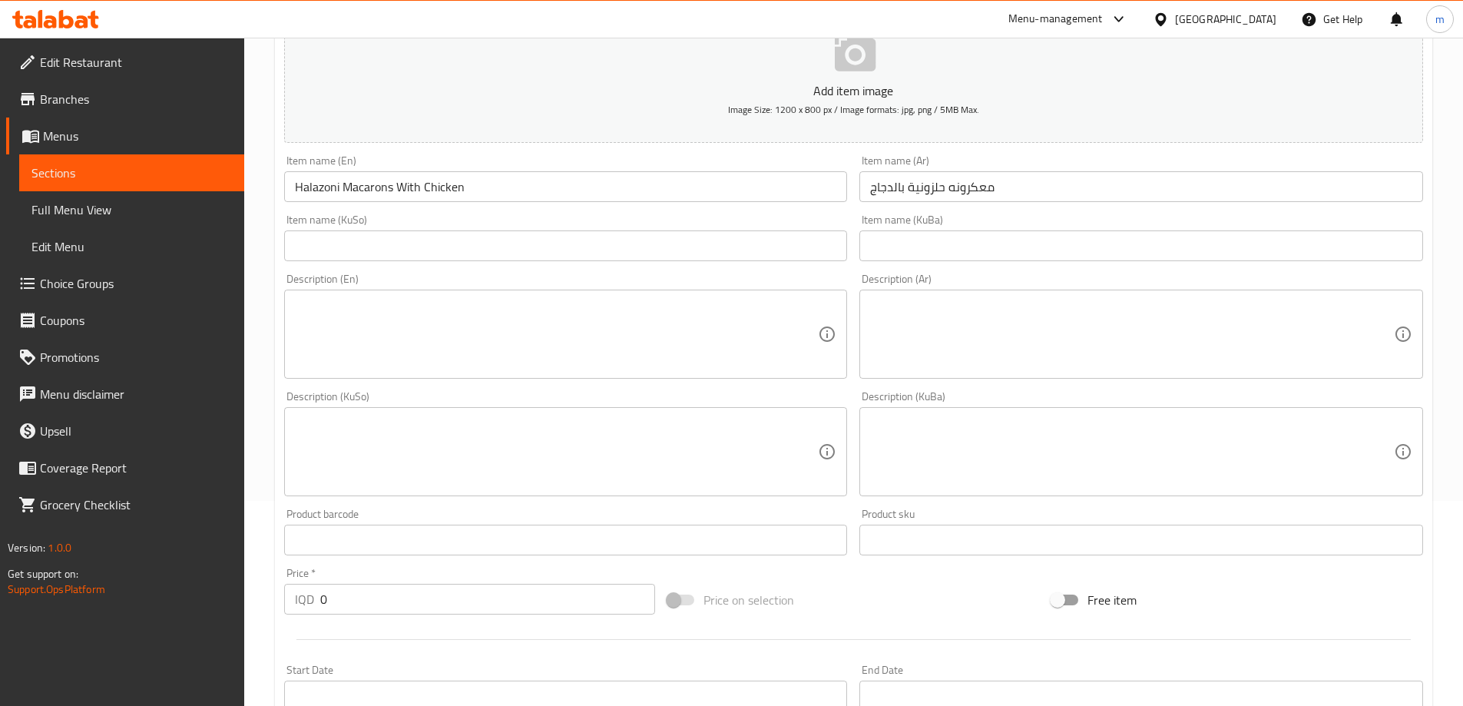
click at [996, 248] on input "text" at bounding box center [1142, 245] width 564 height 31
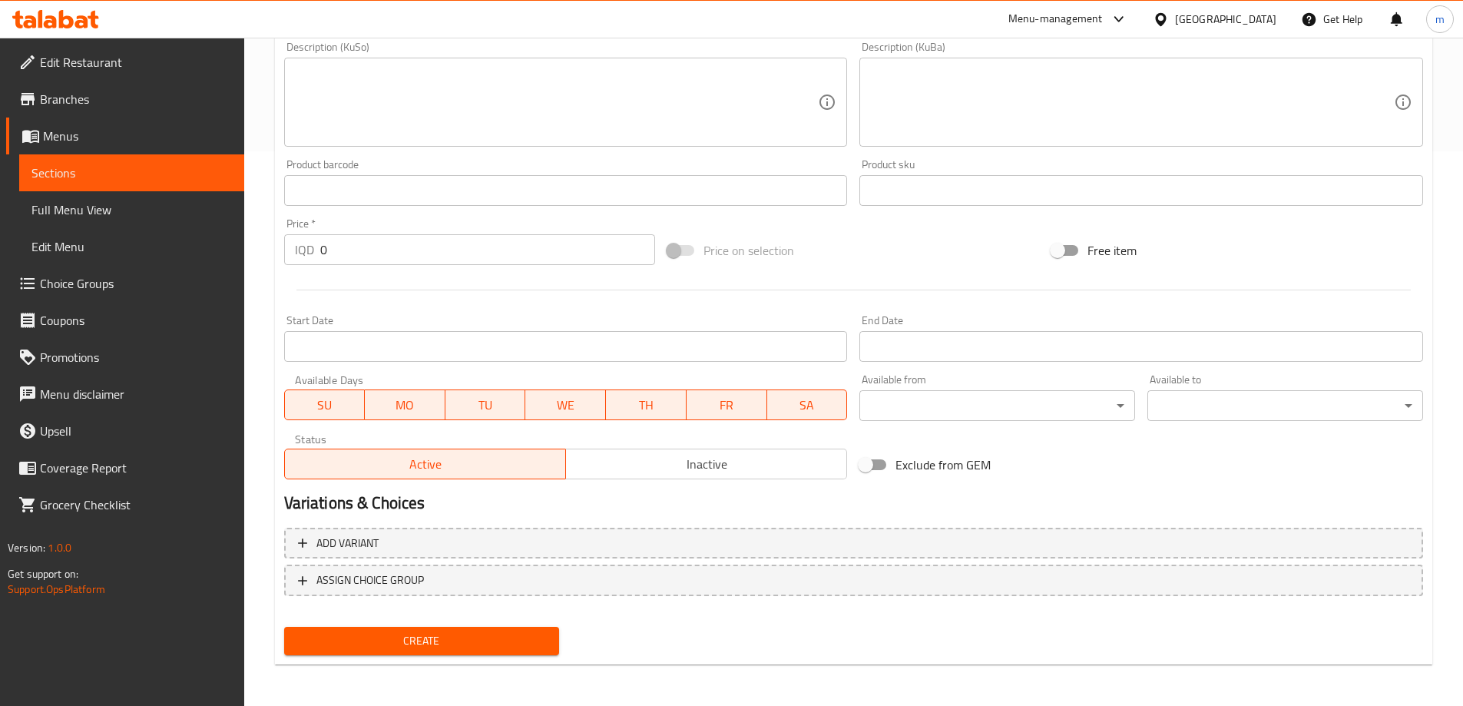
scroll to position [556, 0]
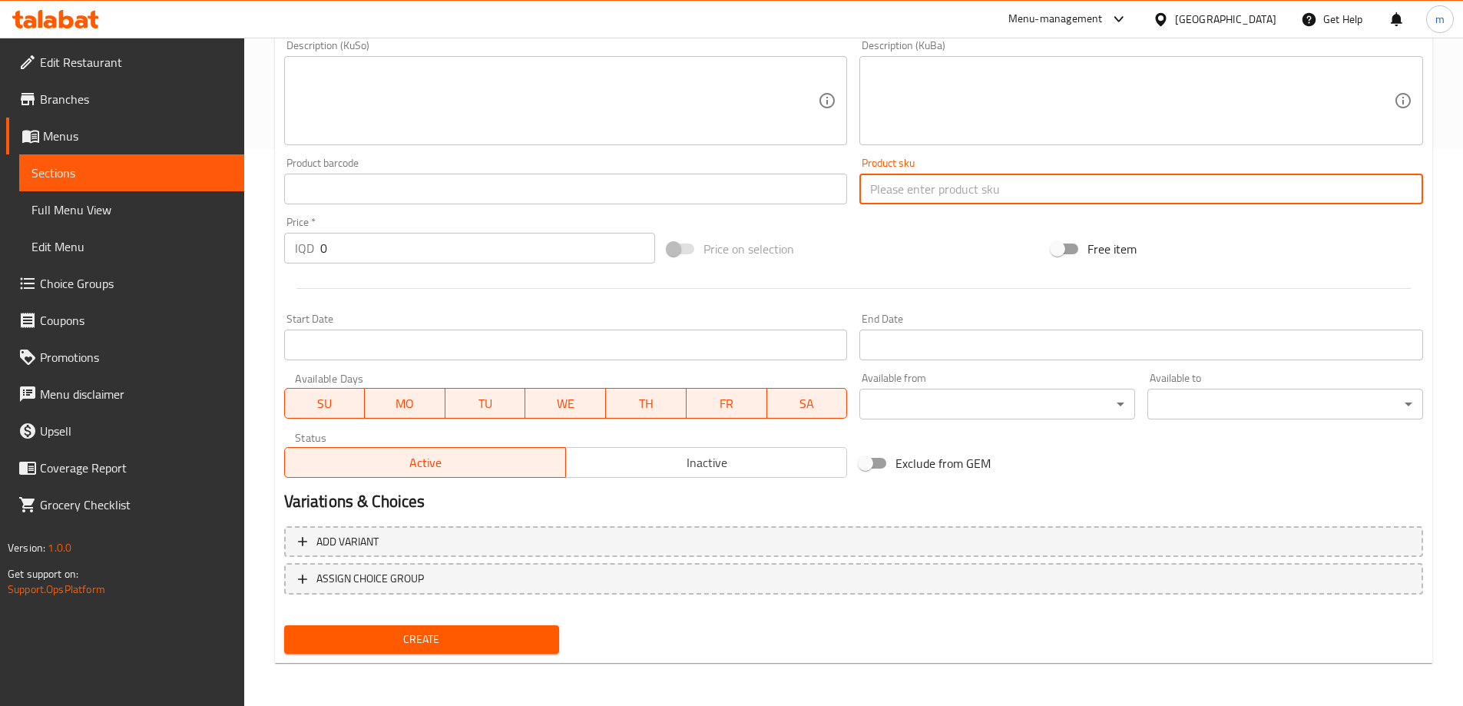
click at [1228, 187] on input "text" at bounding box center [1142, 189] width 564 height 31
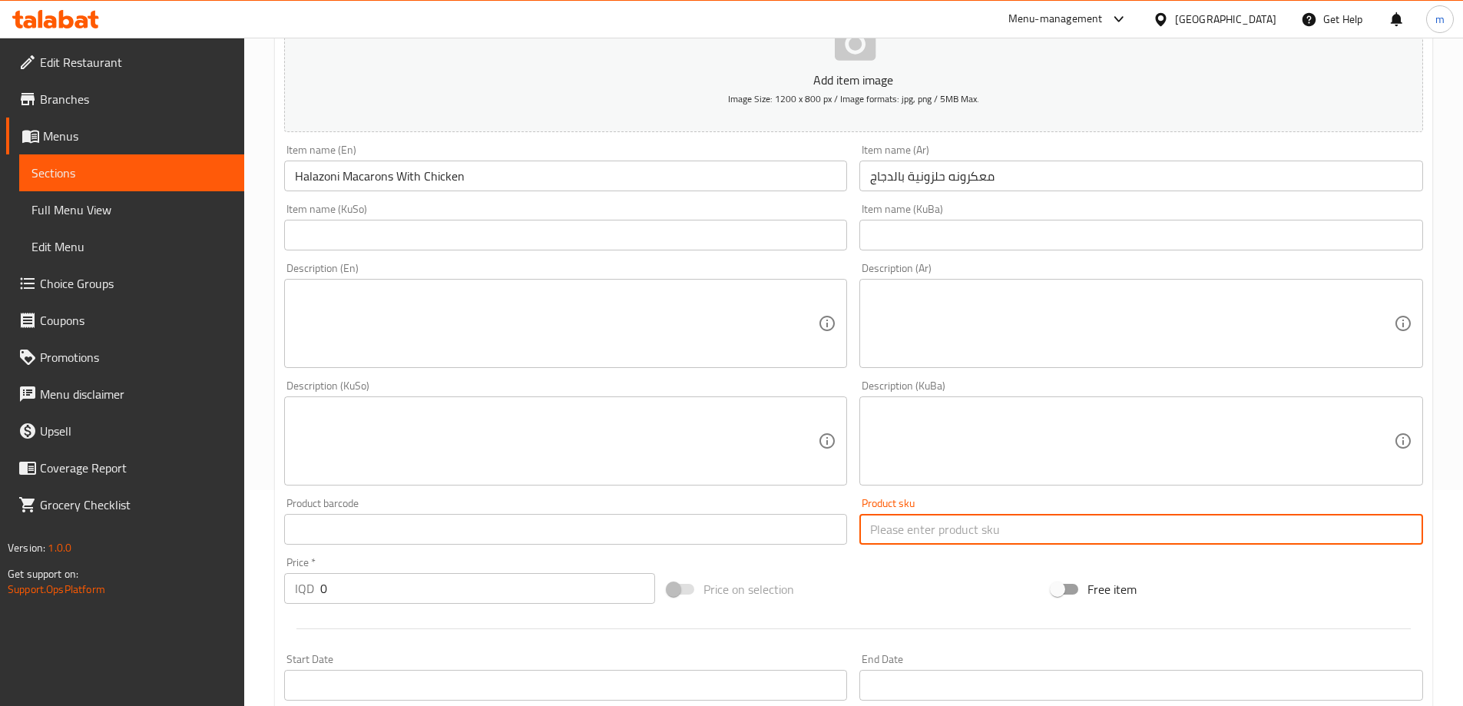
scroll to position [197, 0]
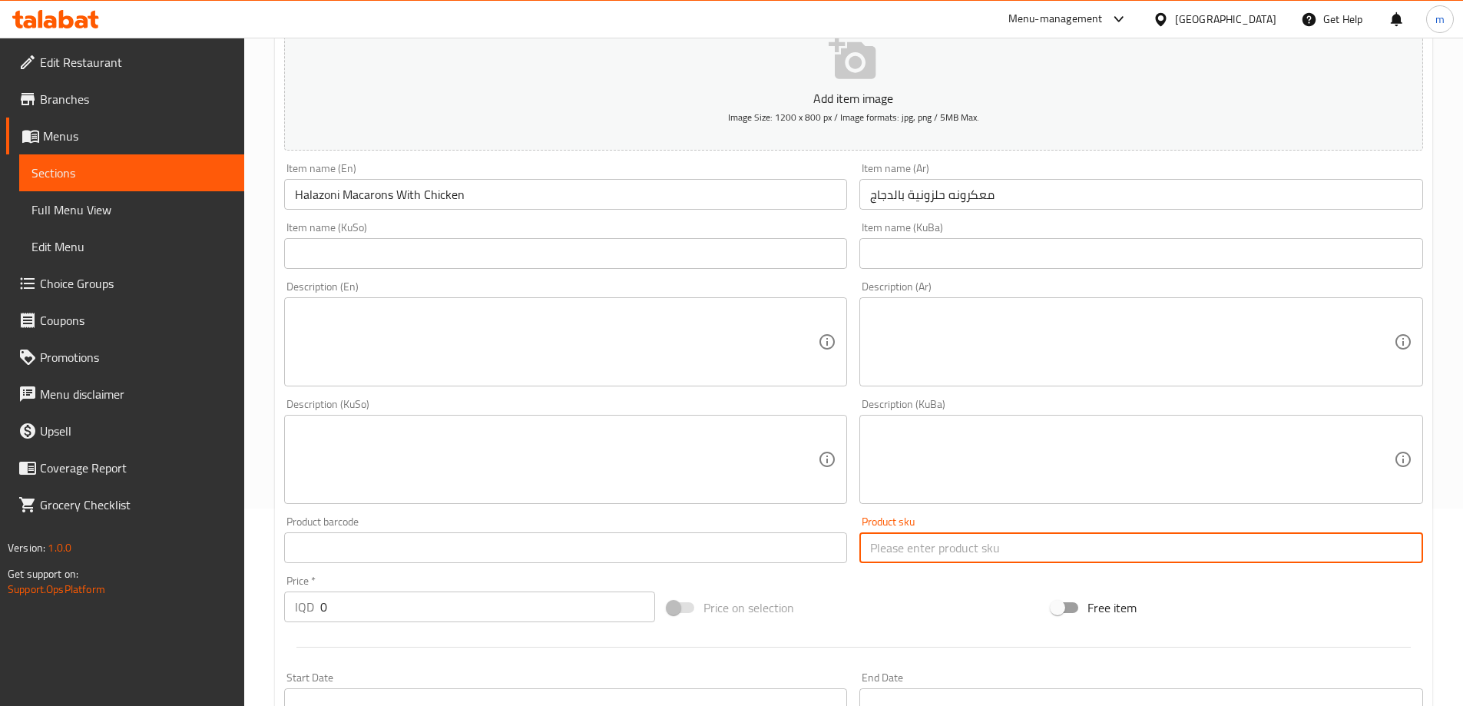
click at [920, 247] on input "text" at bounding box center [1142, 253] width 564 height 31
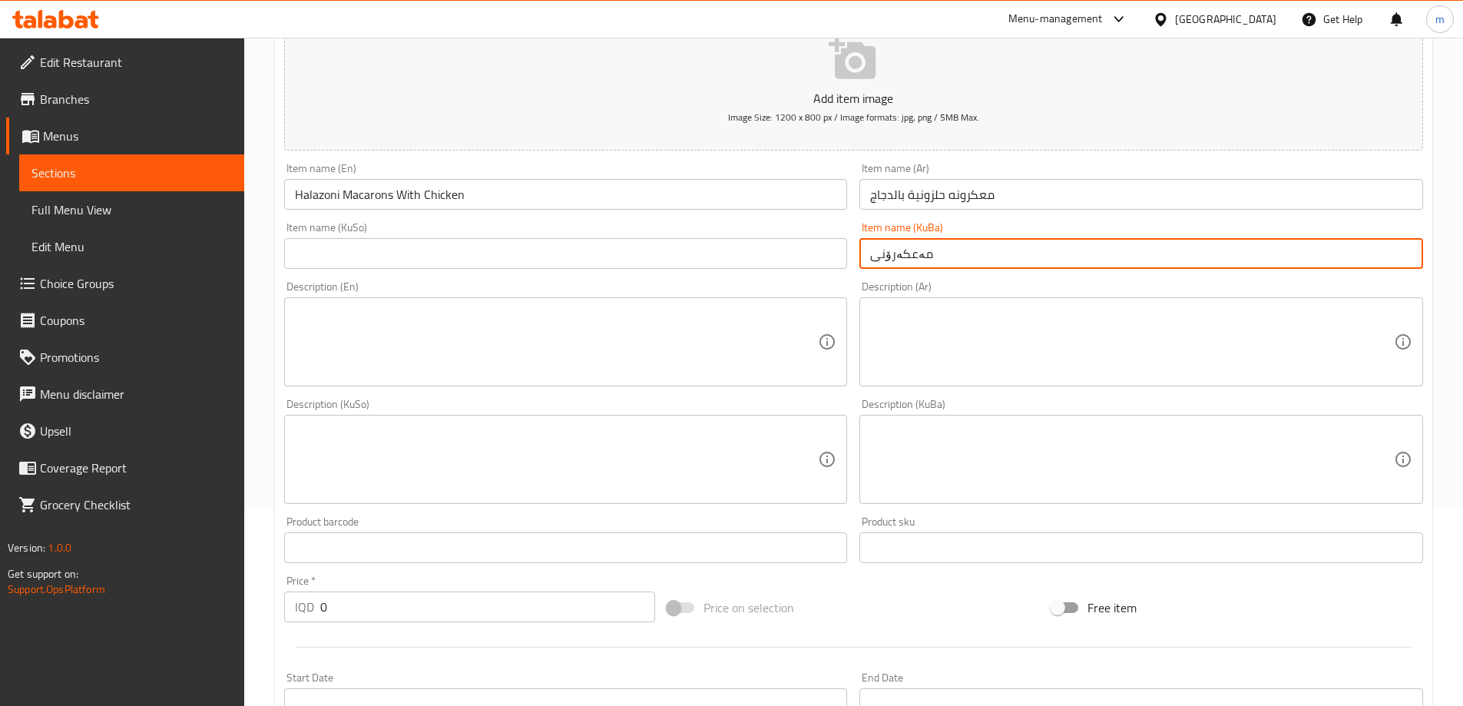
paste input "text"
type input "مەعکەرۆنی حەلەزۆنی بە مریشک"
click at [690, 253] on input "text" at bounding box center [566, 253] width 564 height 31
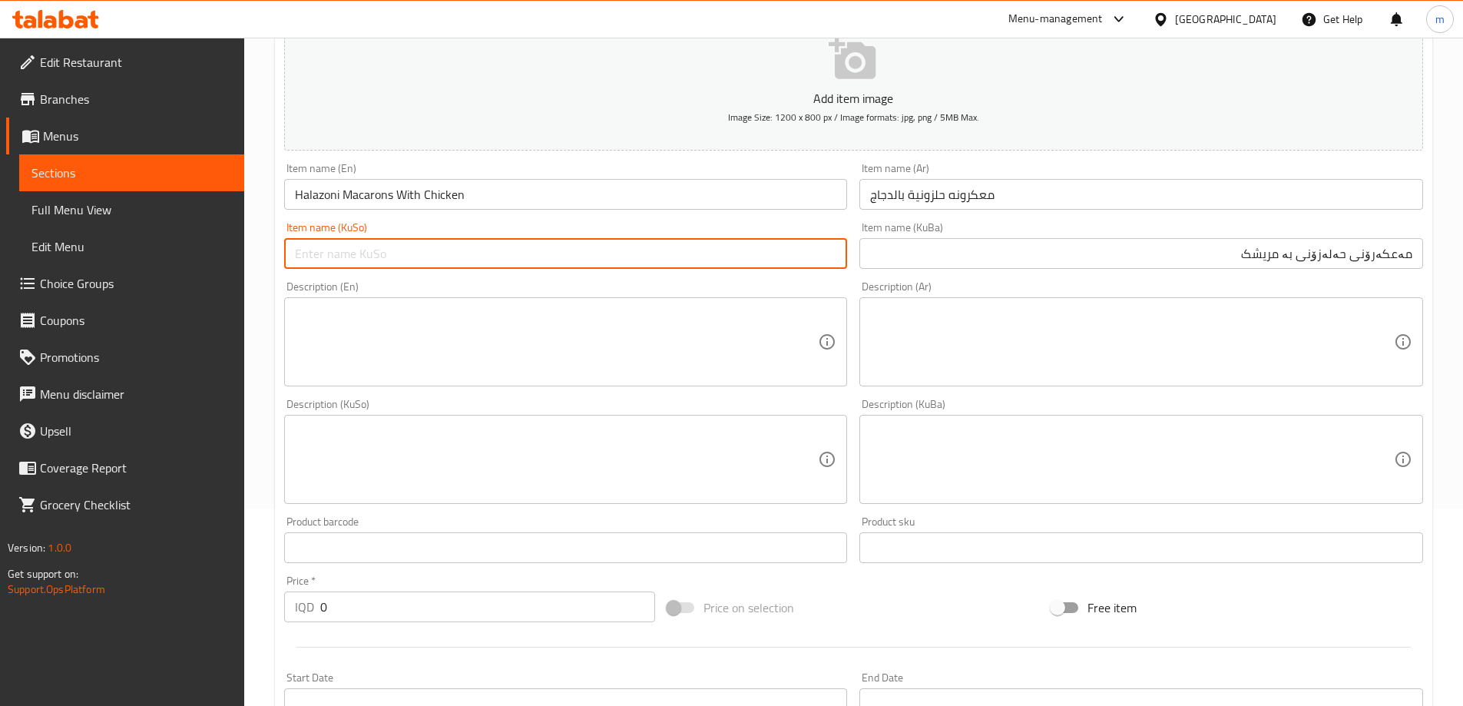
paste input "مەعکەرۆنی حەلەزۆنی بە مریشک"
type input "مەعکەرۆنی حەلەزۆنی بە مریشک"
click at [629, 278] on div "Description (En) Description (En)" at bounding box center [566, 334] width 576 height 118
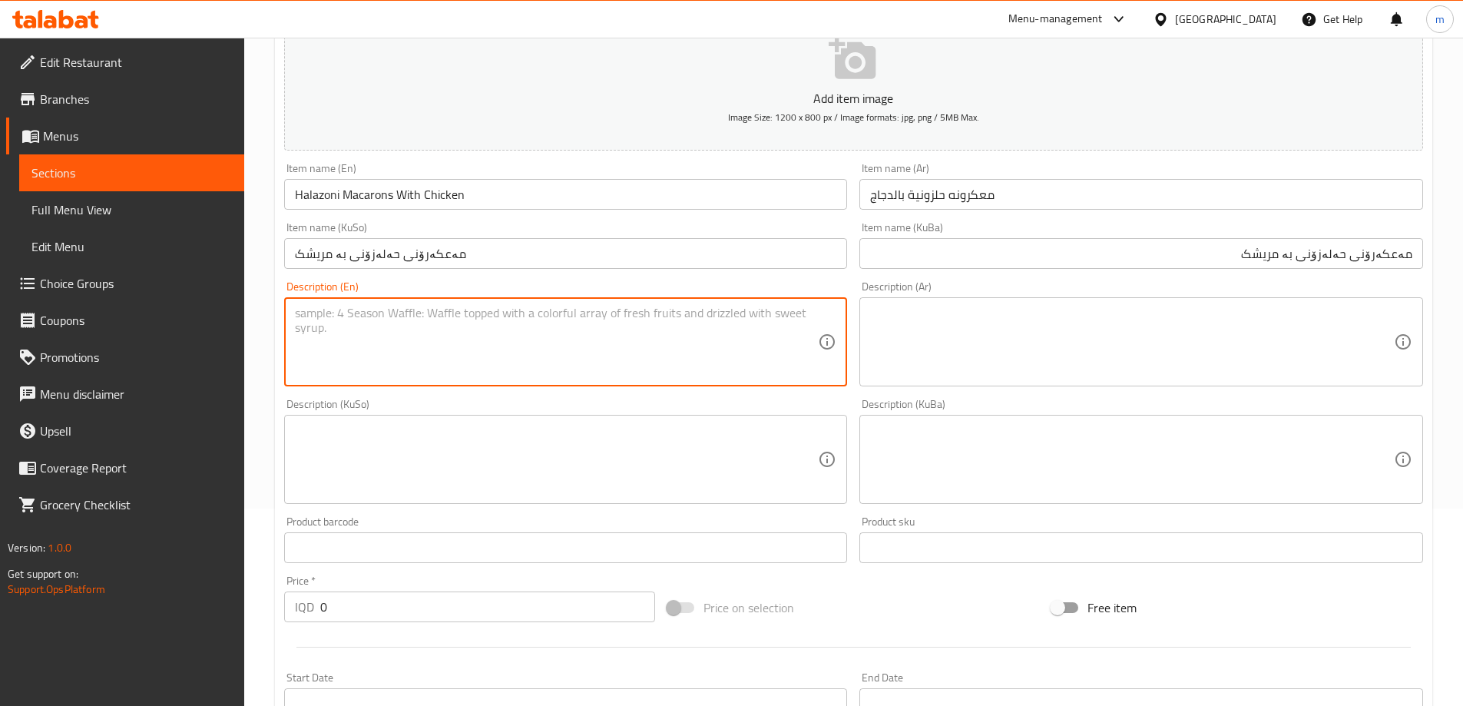
click at [513, 322] on textarea at bounding box center [557, 342] width 524 height 73
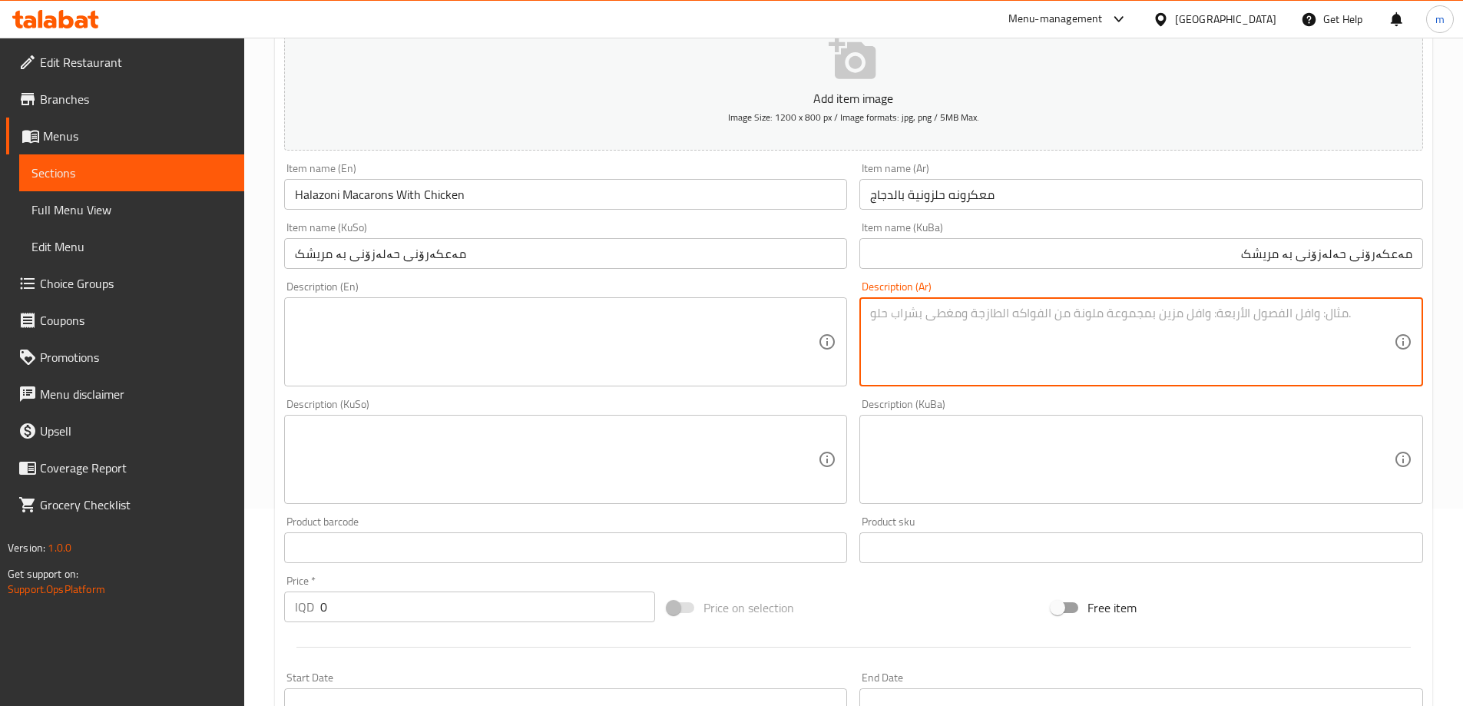
click at [1121, 316] on textarea at bounding box center [1132, 342] width 524 height 73
paste textarea "معكرونة حلزونية مع صلصة البندورة و الدجاج"
click at [1248, 314] on textarea "معكرونة حلزونية مع صلصة البندورة و الدجاج" at bounding box center [1132, 342] width 524 height 73
click at [1201, 309] on textarea "معكرونة حلزونية مع صلصة بندورة و الدجاج" at bounding box center [1132, 342] width 524 height 73
type textarea "معكرونة حلزونية مع صلصة بندورة و دجاج"
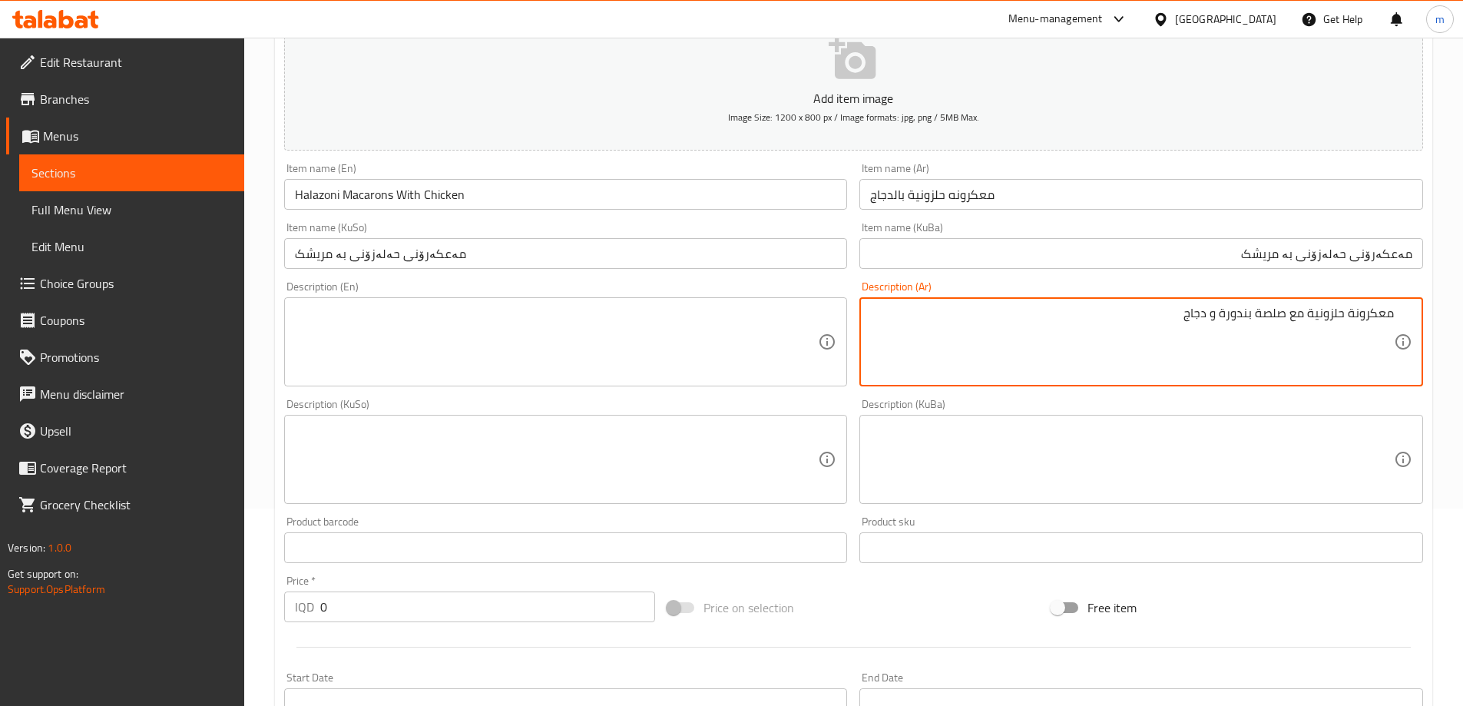
click at [954, 191] on input "معكرونه حلزونية بالدجاج" at bounding box center [1142, 194] width 564 height 31
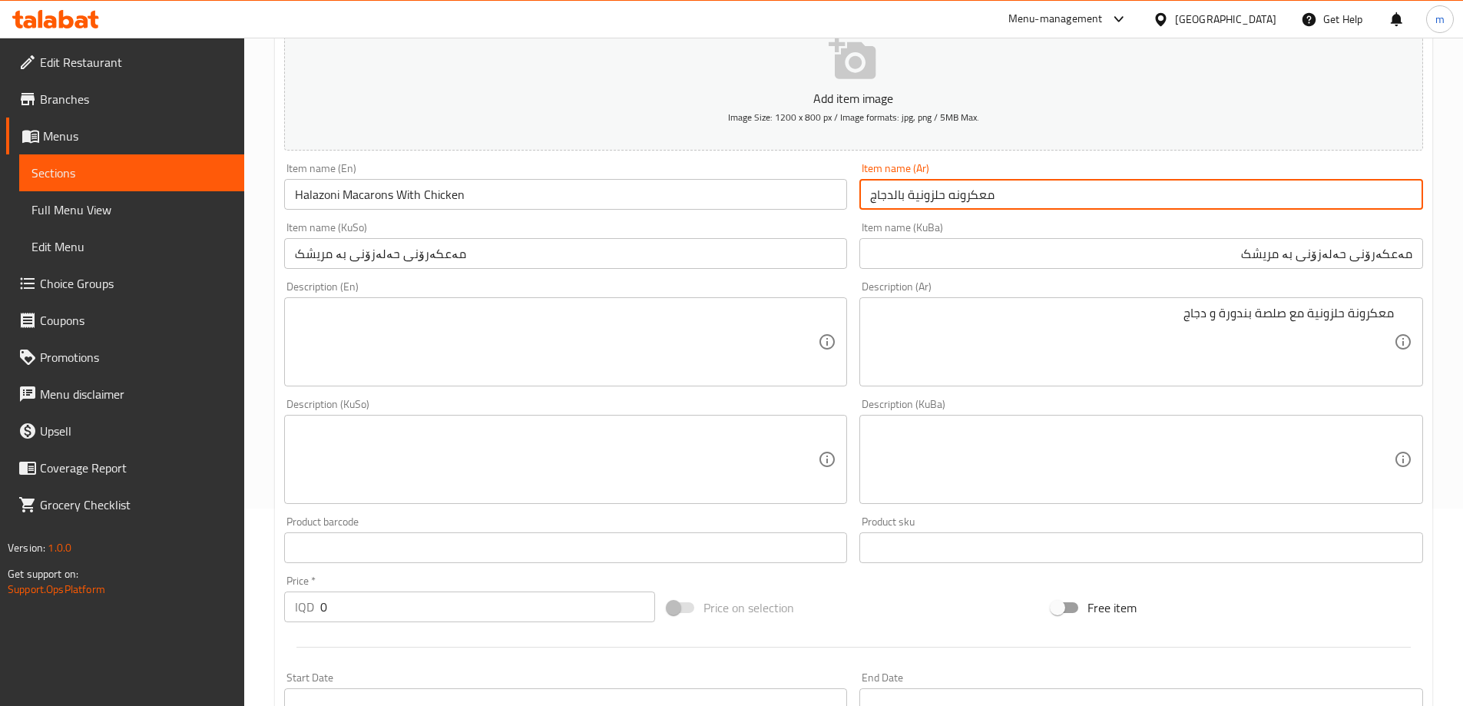
click at [949, 188] on input "معكرونه حلزونية بالدجاج" at bounding box center [1142, 194] width 564 height 31
type input "معكرونة حلزونية بالدجاج"
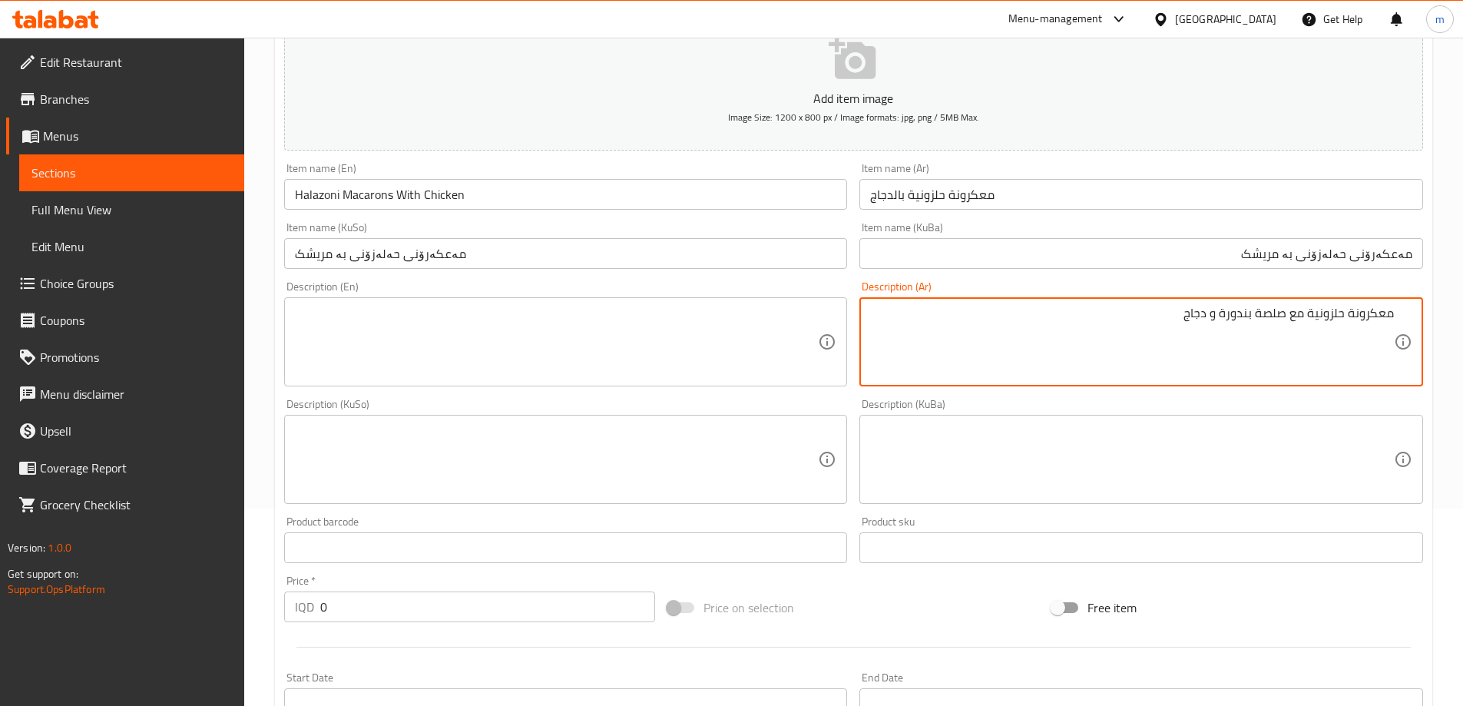
click at [1249, 448] on textarea at bounding box center [1132, 459] width 524 height 73
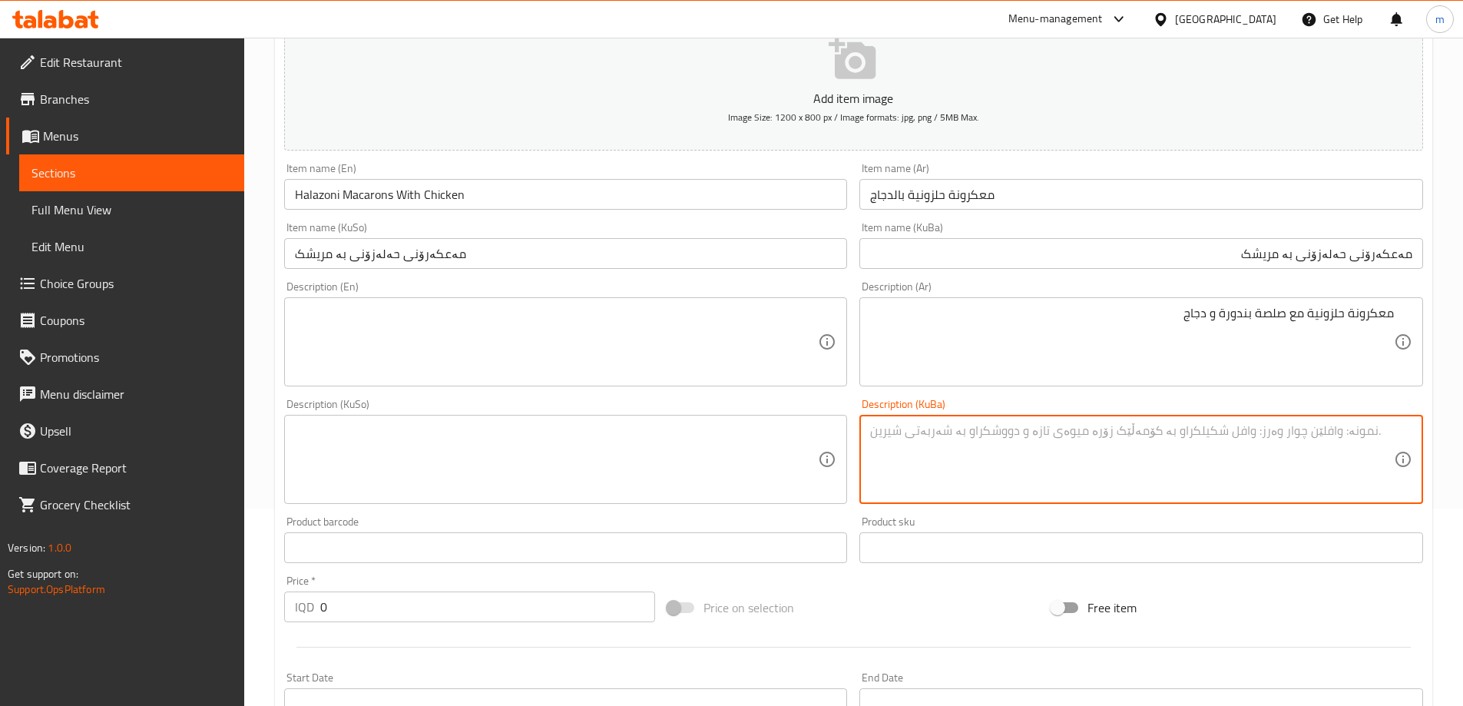
click at [1384, 257] on input "مەعکەرۆنی حەلەزۆنی بە مریشک" at bounding box center [1142, 253] width 564 height 31
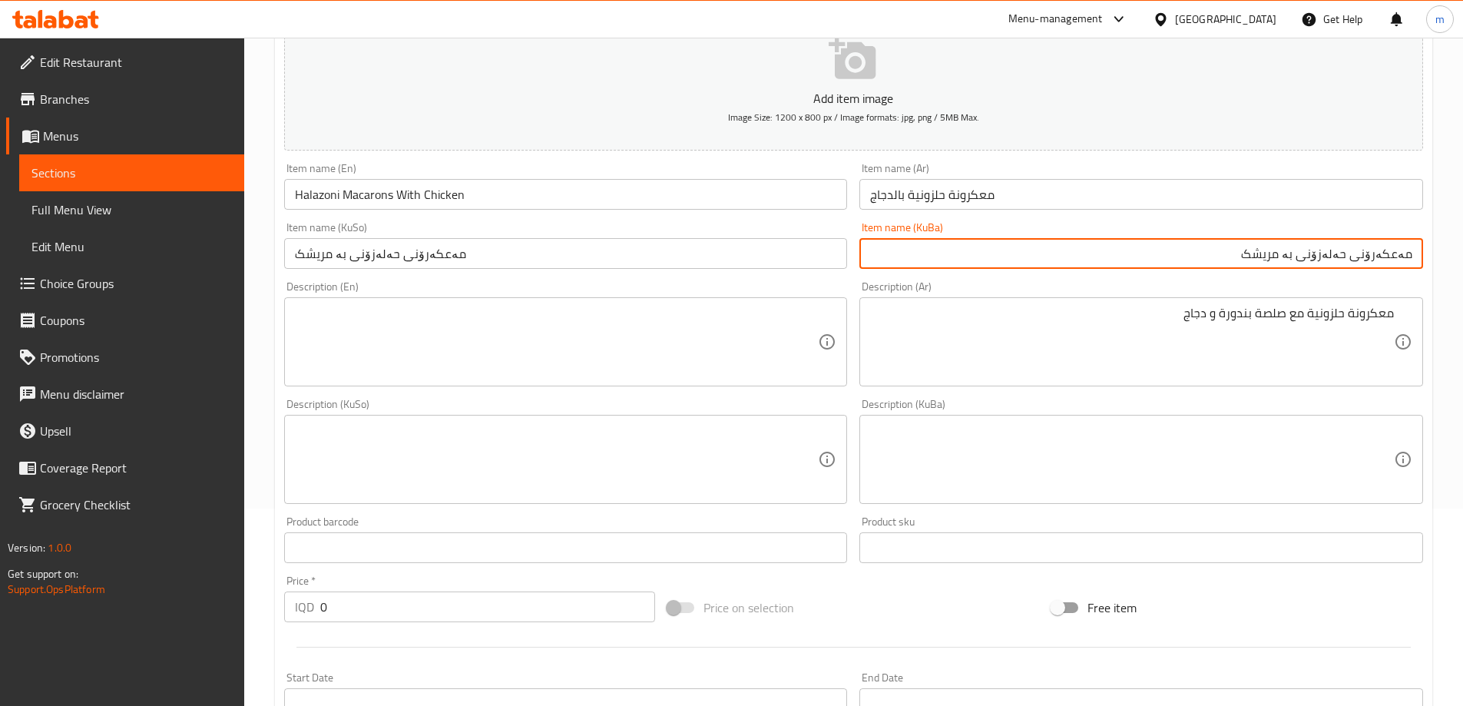
click at [1384, 257] on input "مەعکەرۆنی حەلەزۆنی بە مریشک" at bounding box center [1142, 253] width 564 height 31
click at [1314, 467] on textarea at bounding box center [1132, 459] width 524 height 73
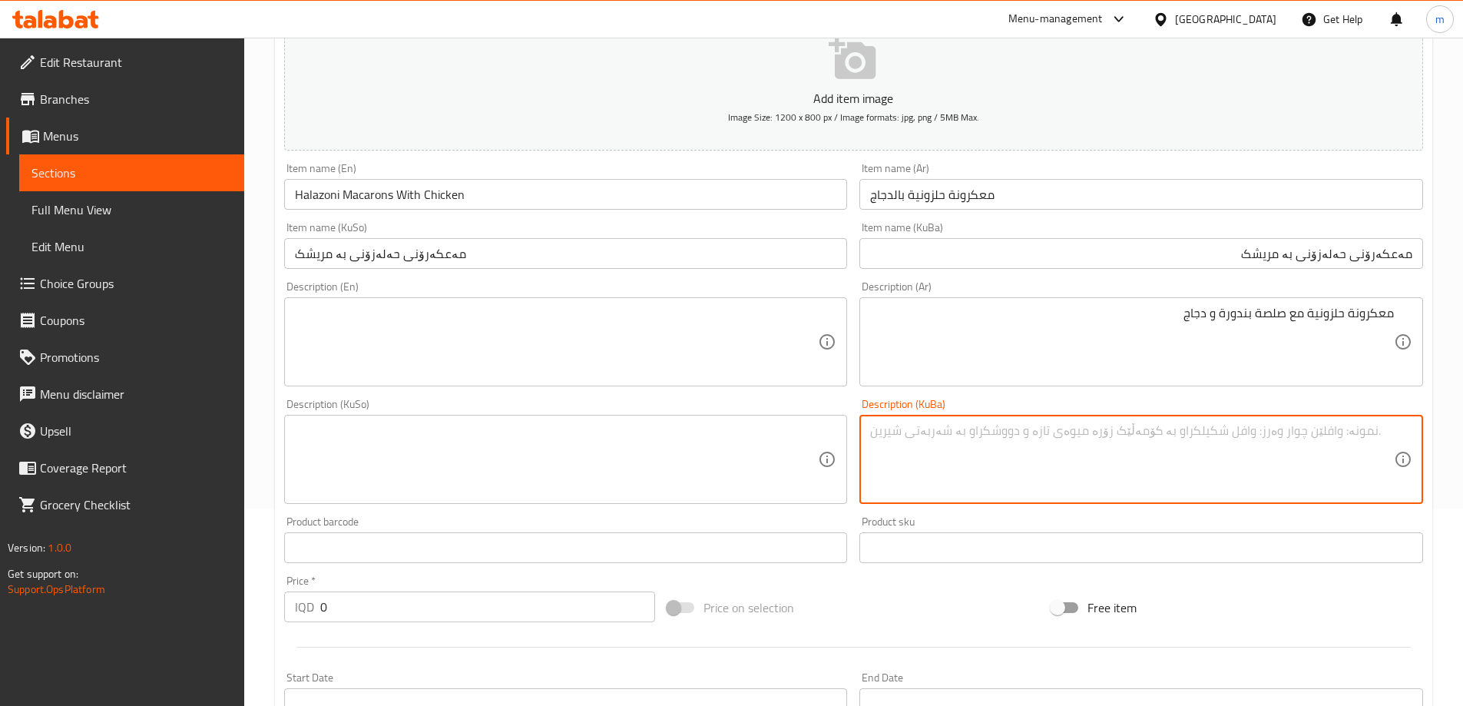
paste textarea "مەعکەرۆنی"
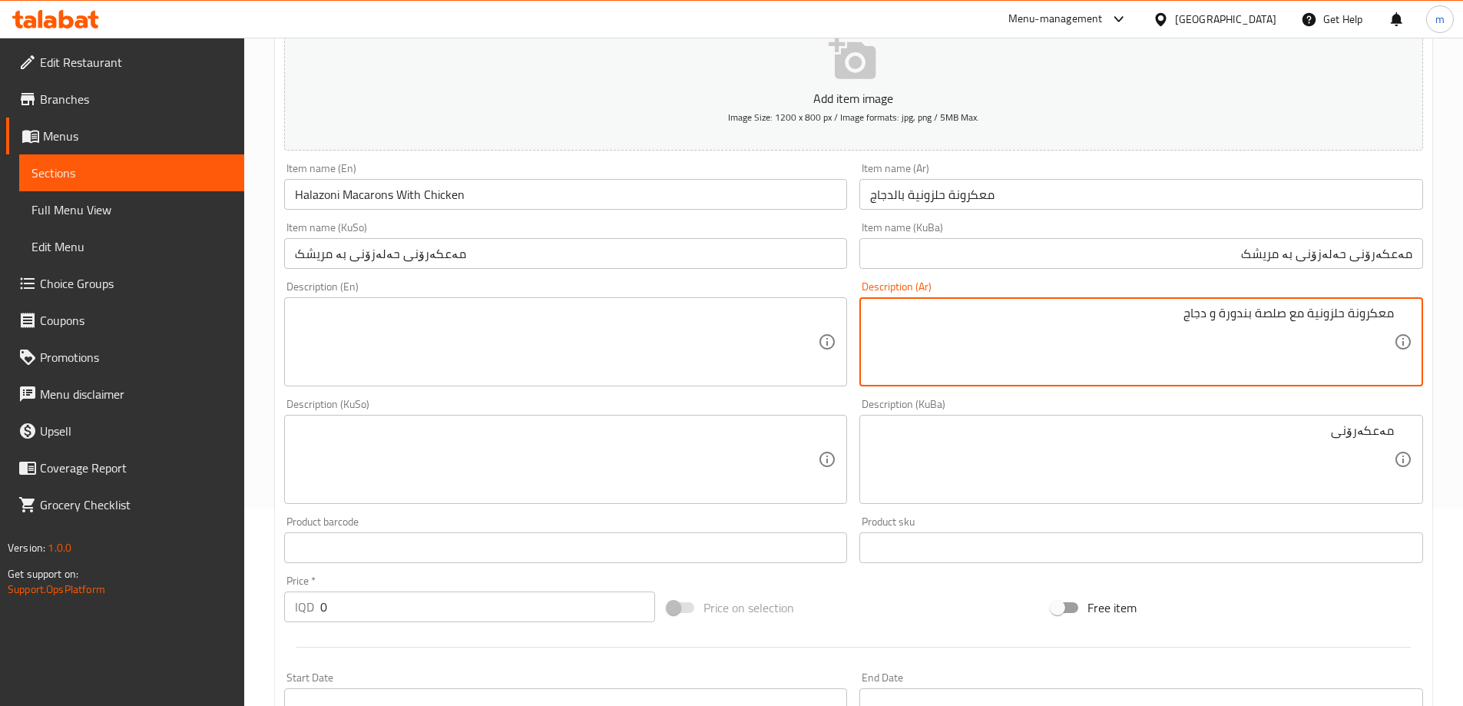
drag, startPoint x: 1308, startPoint y: 317, endPoint x: 1402, endPoint y: 312, distance: 94.6
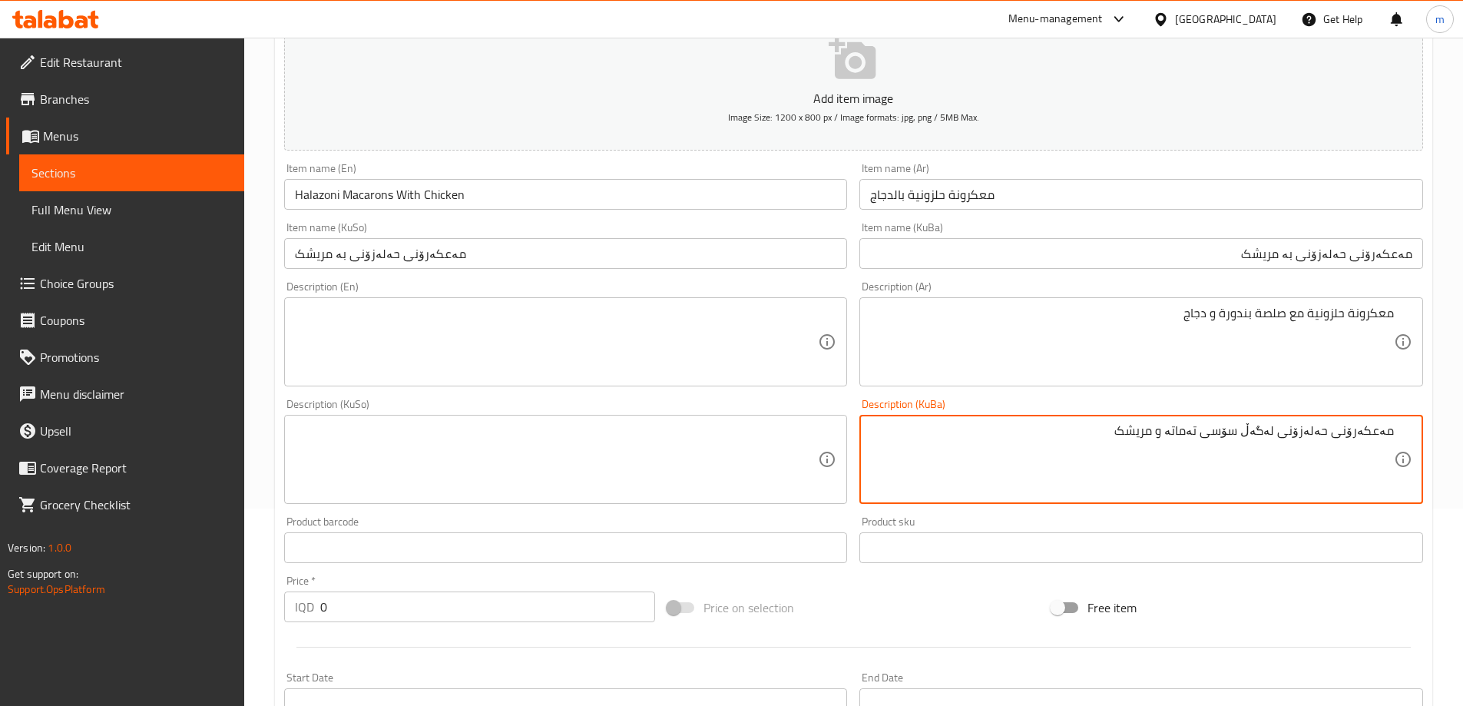
click at [1157, 439] on textarea "مەعکەرۆنی حەلەزۆنی لەگەڵ سۆسی تەماتە و مریشک" at bounding box center [1132, 459] width 524 height 73
click at [1175, 431] on textarea "مەعکەرۆنی حەلەزۆنی لەگەڵ سۆسی تەماتە و مریشک" at bounding box center [1132, 459] width 524 height 73
type textarea "مەعکەرۆنی حەلەزۆنی لەگەڵ سۆسی تەماتە و مریشک"
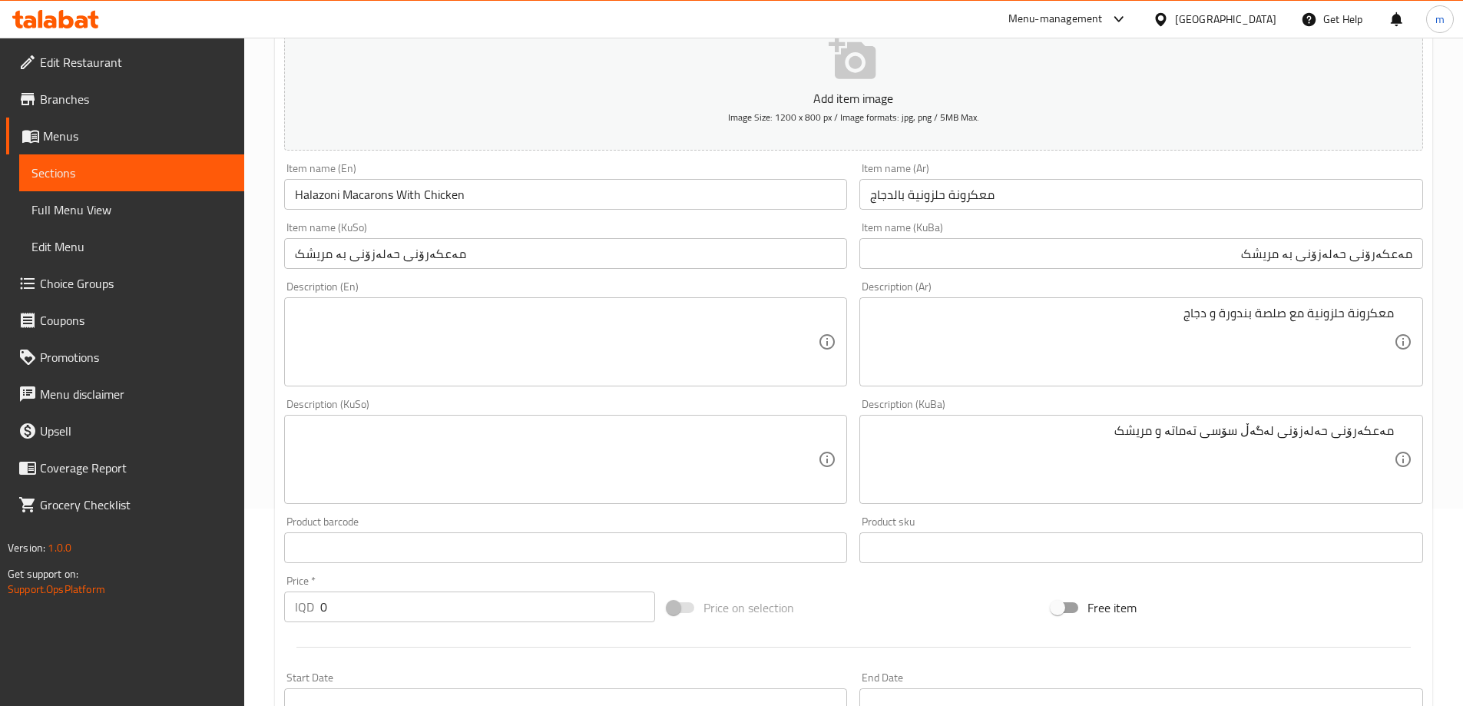
click at [657, 418] on div "Description (KuSo)" at bounding box center [566, 459] width 564 height 89
paste textarea "مەعکەرۆنی حەلەزۆنی لەگەڵ سۆسی تەماتە و مریشک"
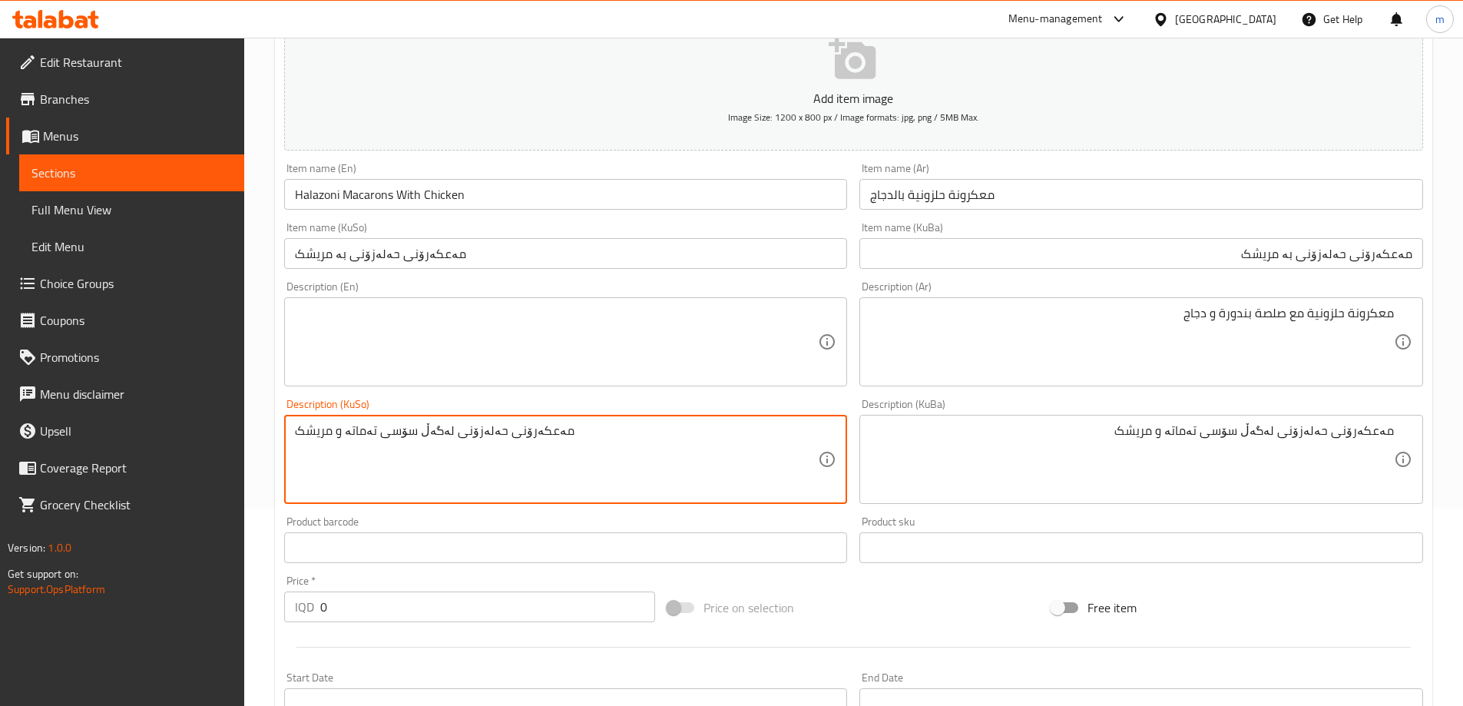
type textarea "مەعکەرۆنی حەلەزۆنی لەگەڵ سۆسی تەماتە و مریشک"
click at [603, 360] on textarea at bounding box center [557, 342] width 524 height 73
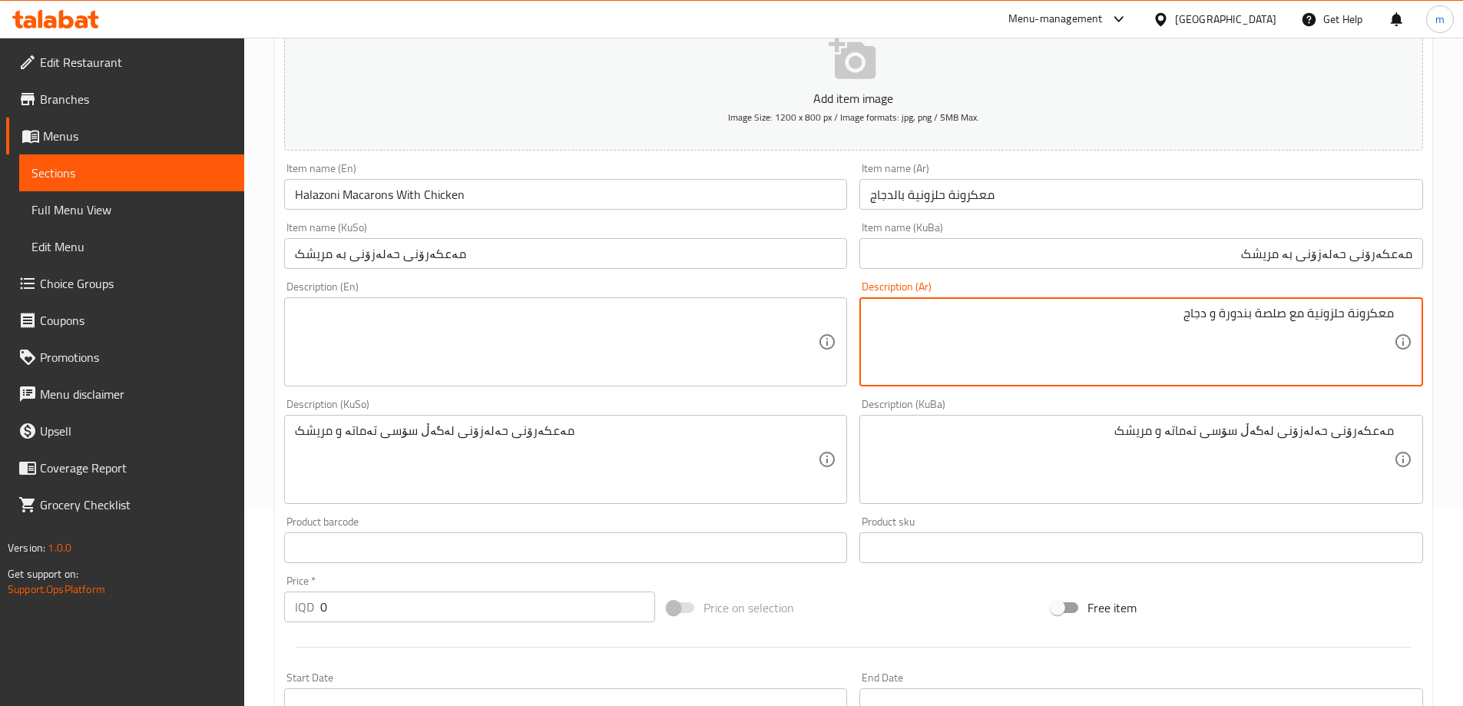
click at [447, 322] on textarea at bounding box center [557, 342] width 524 height 73
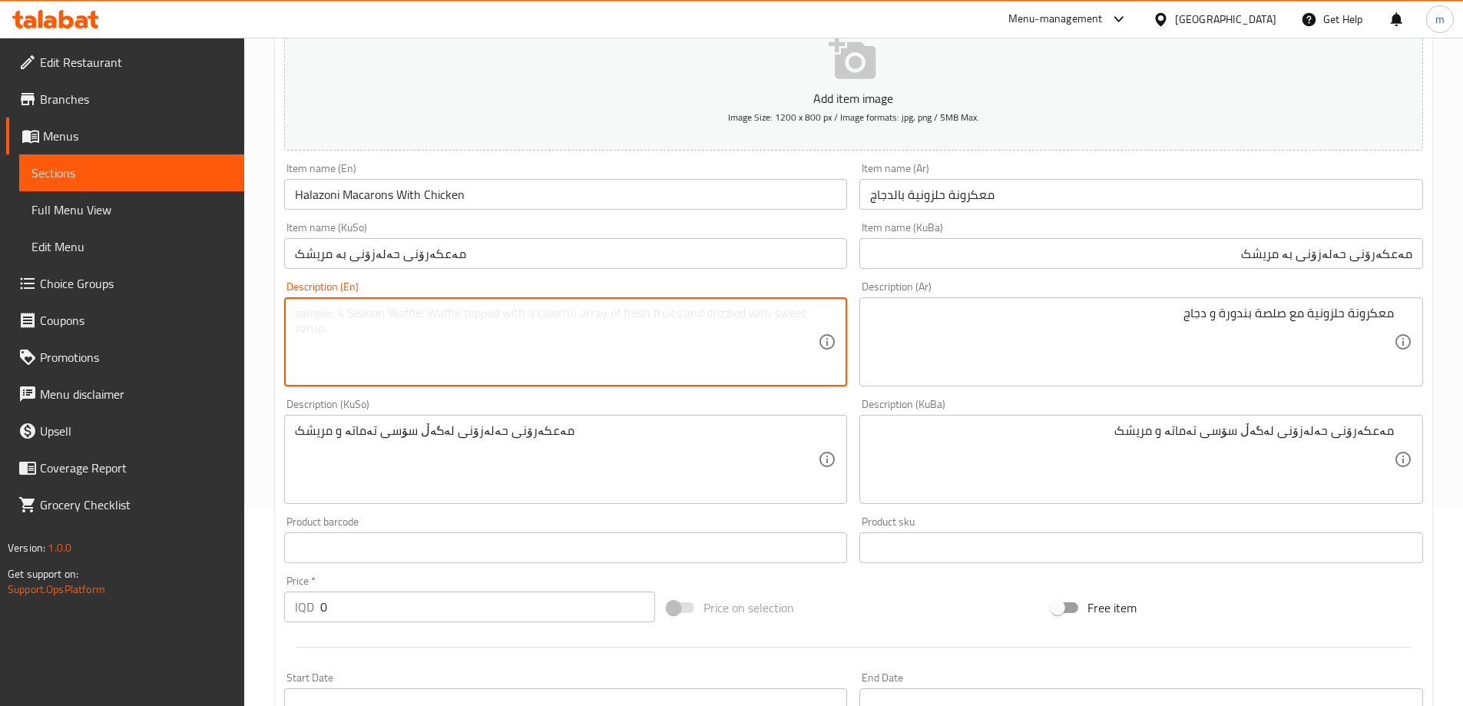
paste textarea "Spiral pasta with tomato sauce and chicken"
click at [313, 317] on textarea "Spiral pasta with tomato sauce and chicken" at bounding box center [557, 342] width 524 height 73
click at [371, 317] on textarea "Halazoni pasta with tomato sauce and chicken" at bounding box center [557, 342] width 524 height 73
click at [354, 307] on textarea "Halazoni pasta with tomato sauce and chicken" at bounding box center [557, 342] width 524 height 73
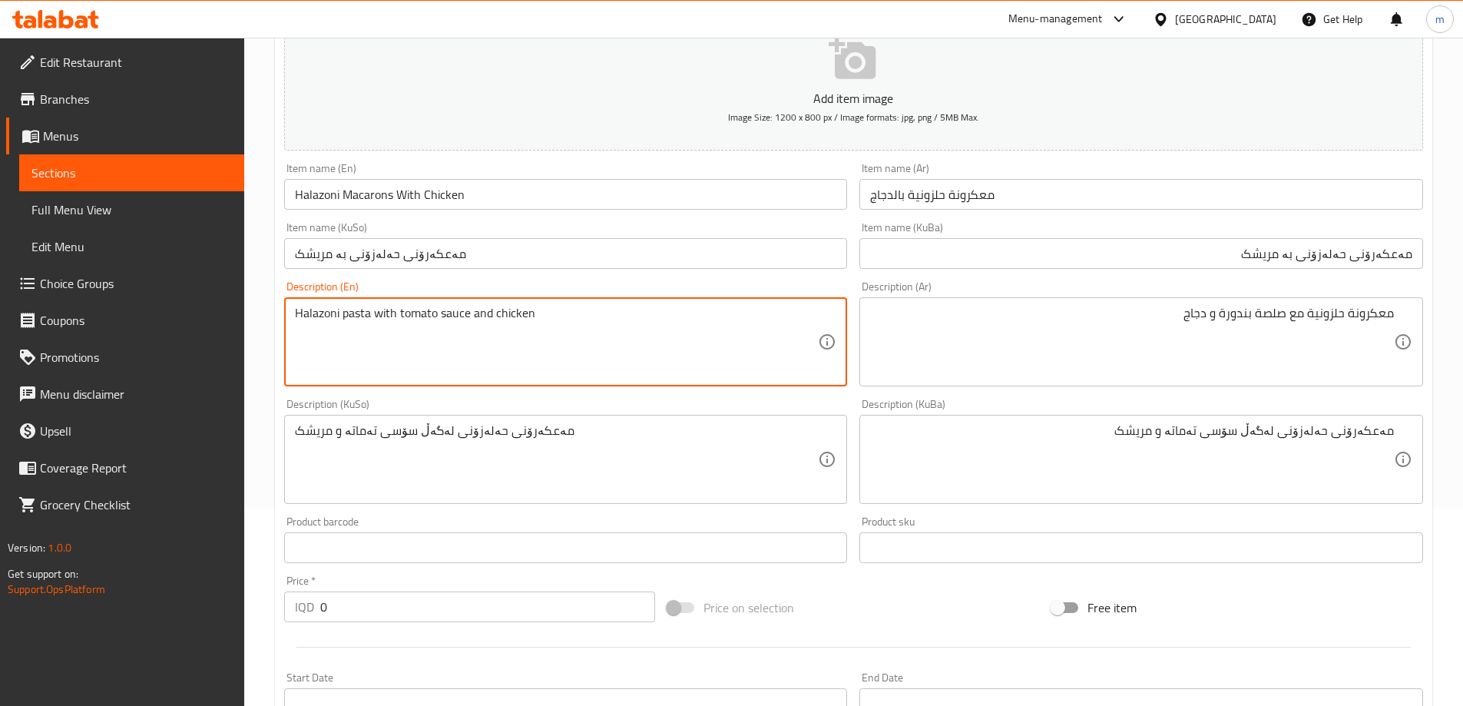
click at [354, 307] on textarea "Halazoni pasta with tomato sauce and chicken" at bounding box center [557, 342] width 524 height 73
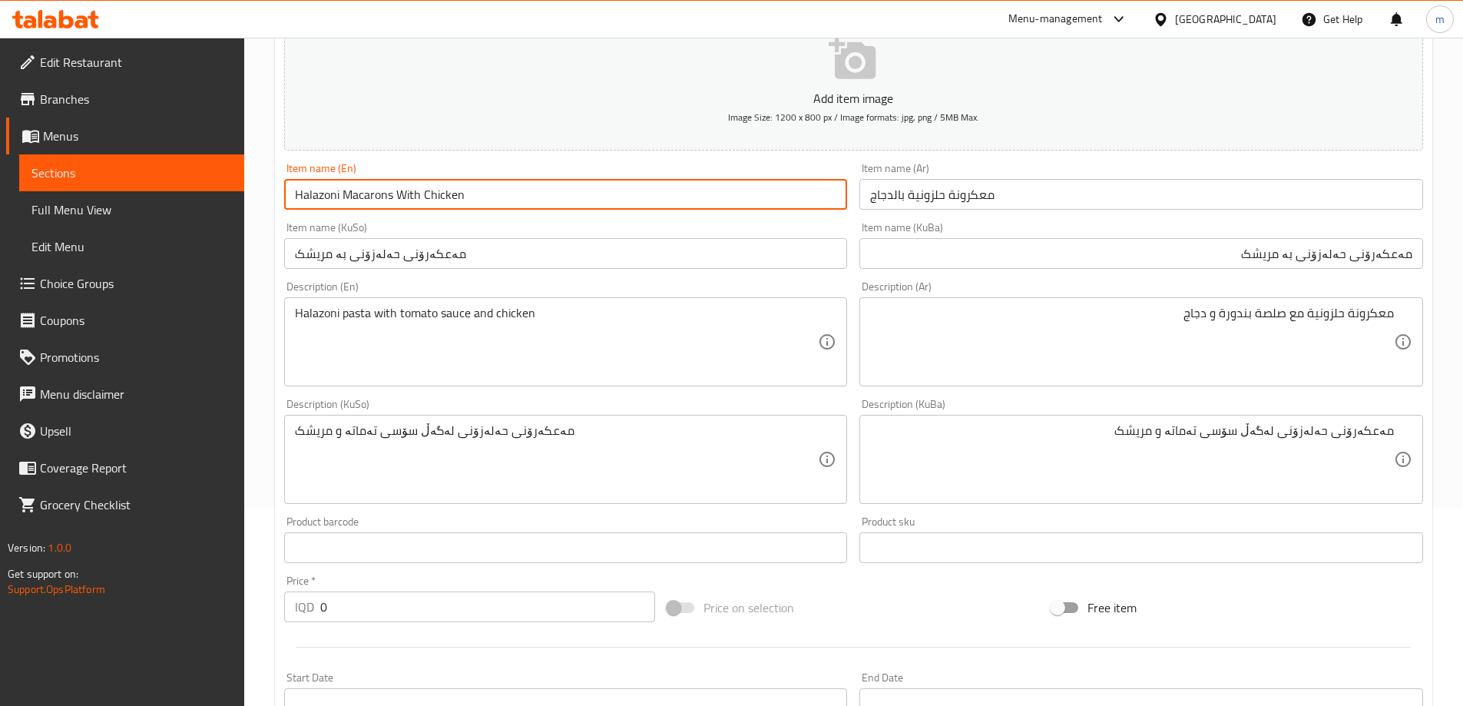
click at [363, 186] on input "Halazoni Macarons With Chicken" at bounding box center [566, 194] width 564 height 31
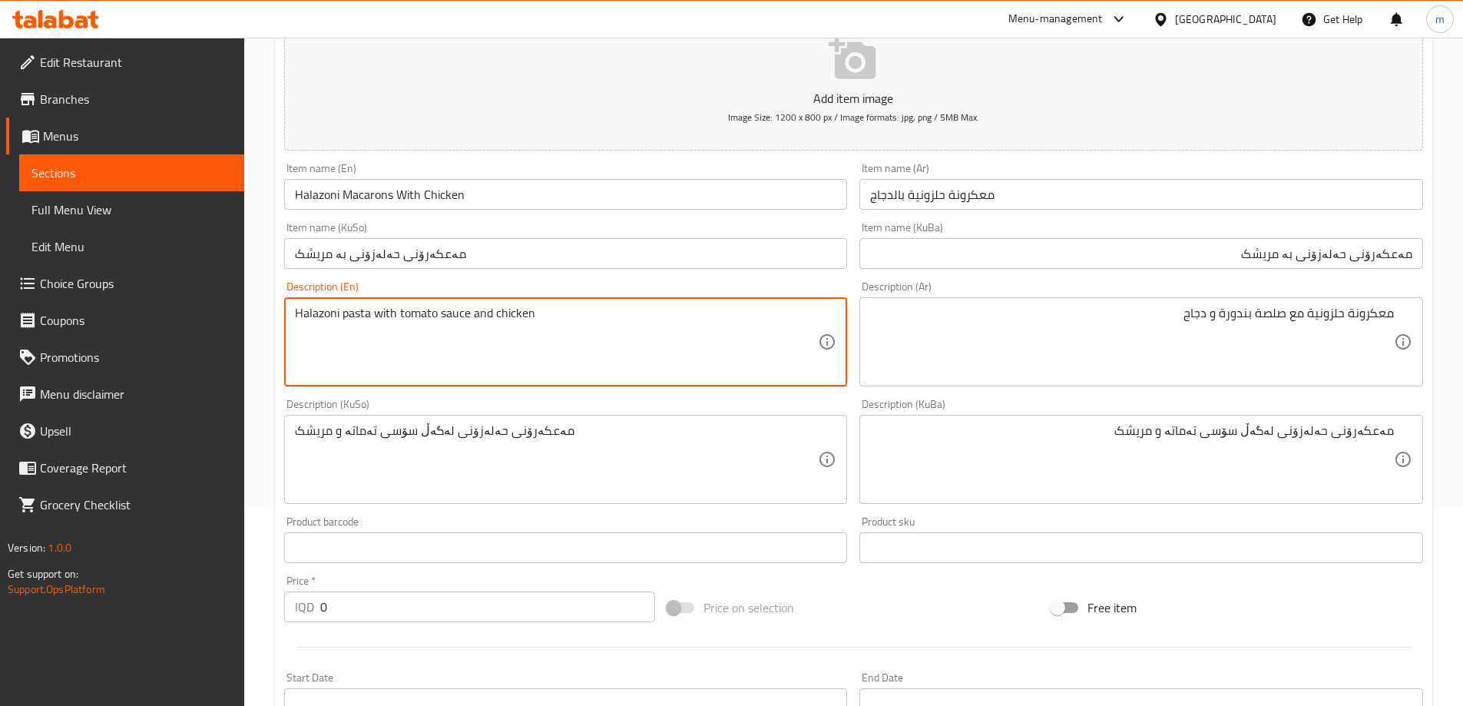
click at [350, 321] on textarea "Halazoni pasta with tomato sauce and chicken" at bounding box center [557, 342] width 524 height 73
paste textarea "Macarons"
type textarea "Halazoni macarons with tomato sauce and chicken"
click at [756, 401] on div "Description (KuSo) مەعکەرۆنی حەلەزۆنی لەگەڵ سۆسی تەماتە و مریشک Description (Ku…" at bounding box center [566, 451] width 564 height 105
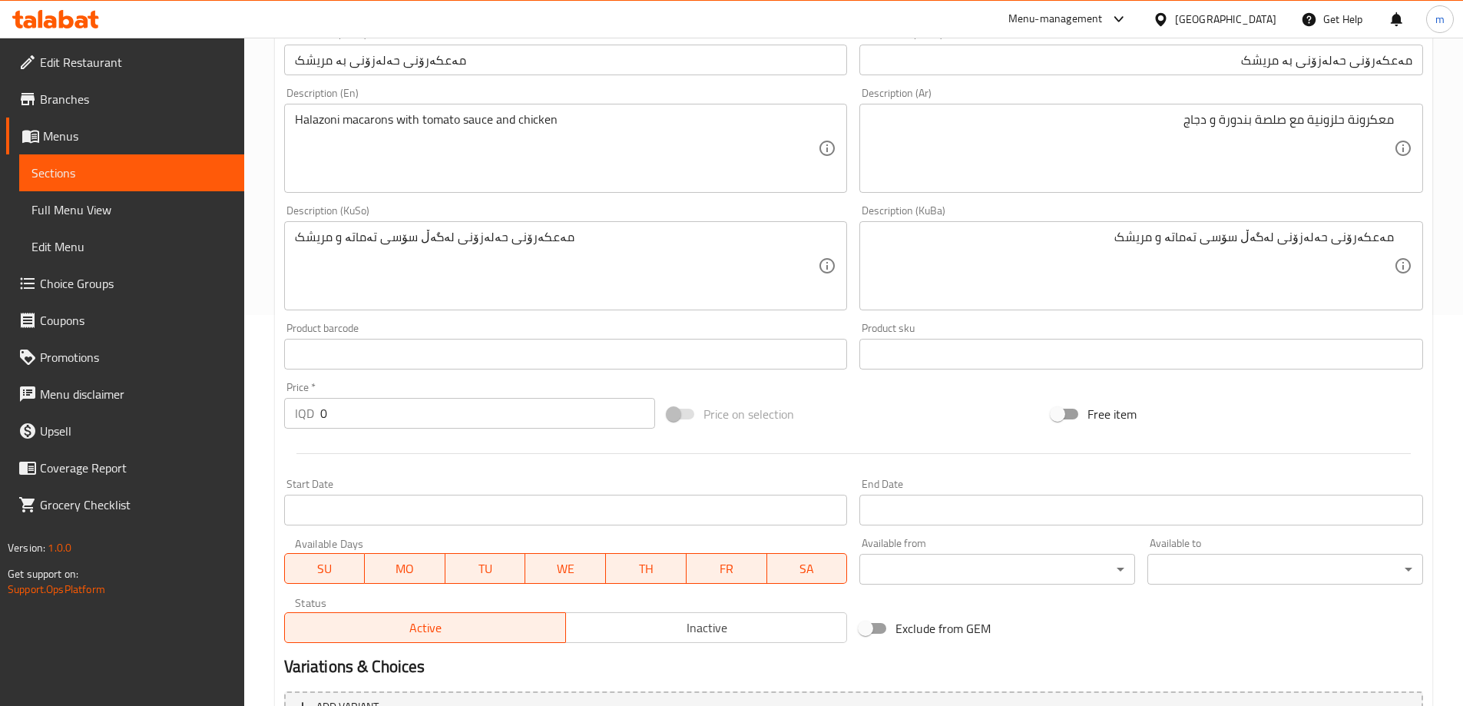
scroll to position [403, 0]
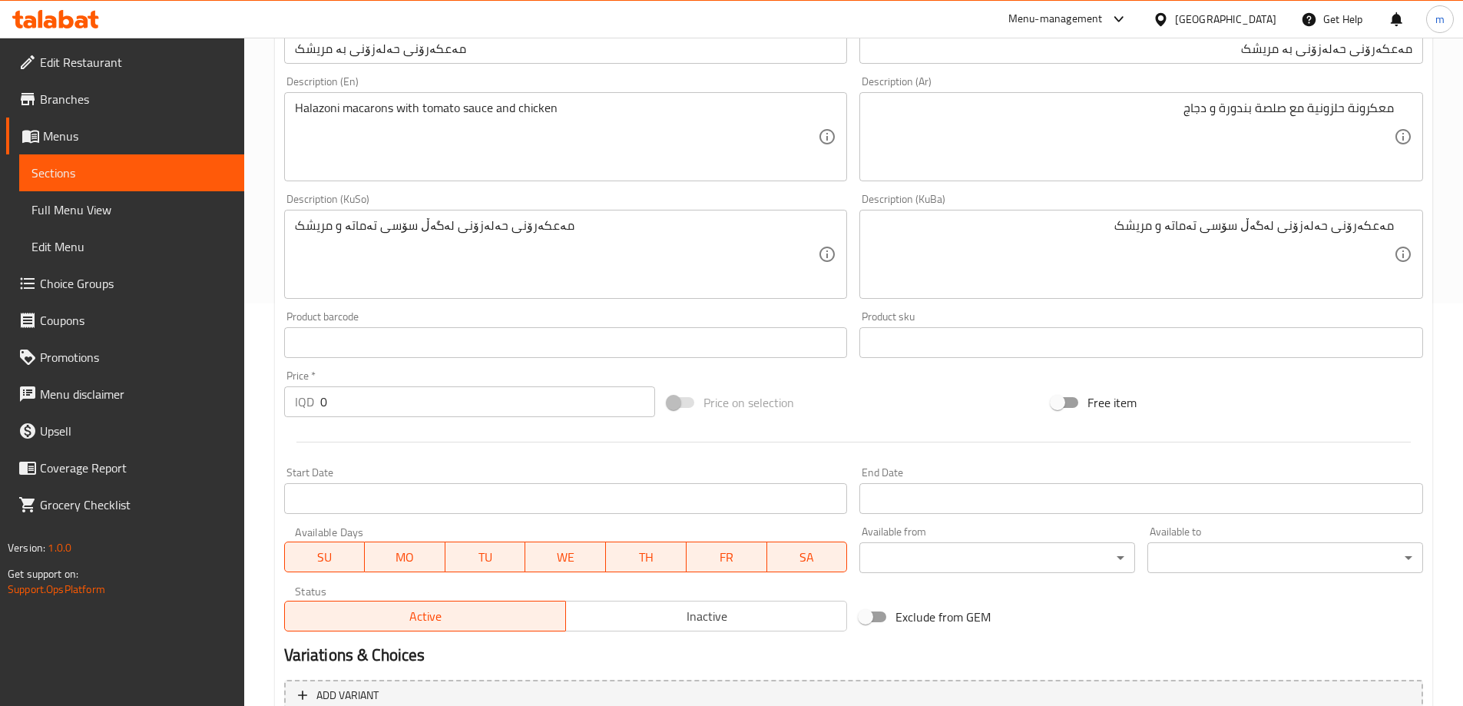
click at [421, 409] on input "0" at bounding box center [488, 401] width 336 height 31
paste input "875"
type input "8750"
click at [423, 429] on div at bounding box center [854, 442] width 1152 height 38
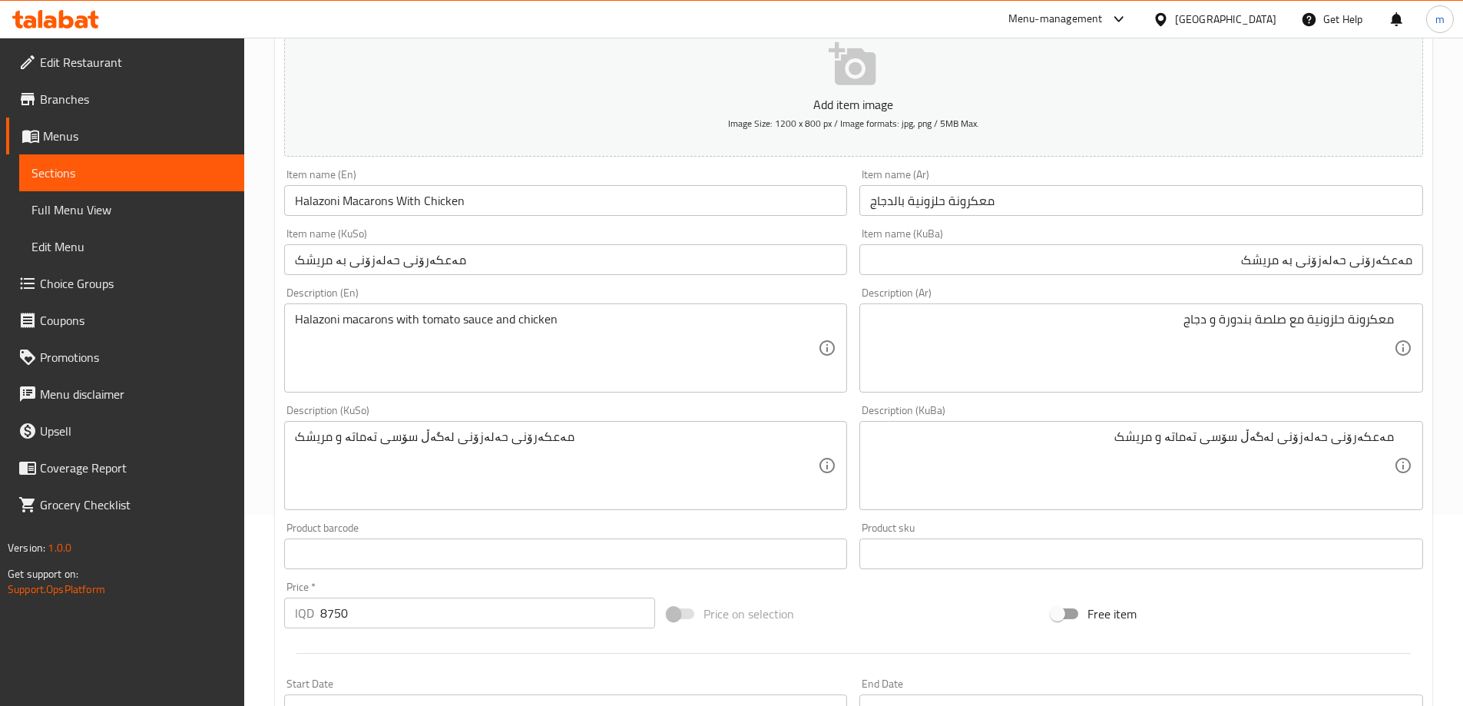
scroll to position [197, 0]
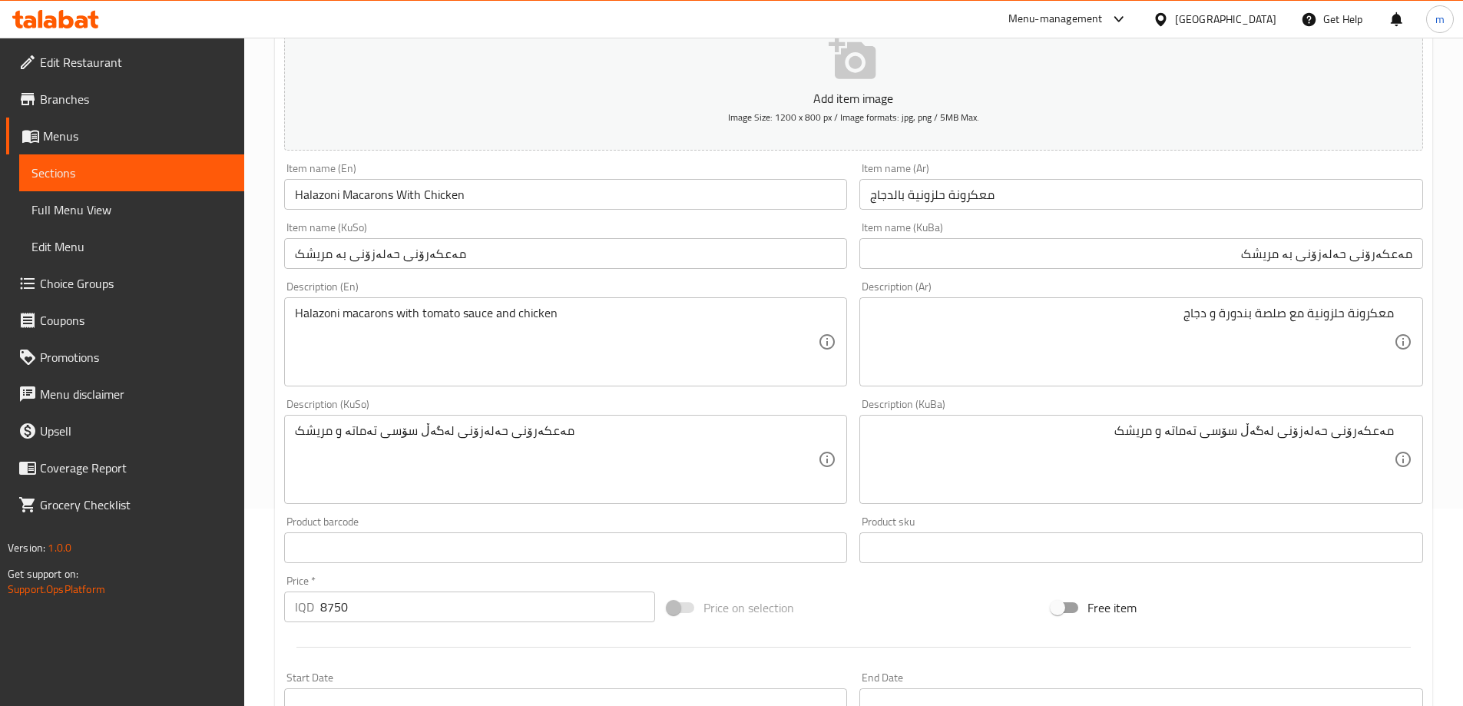
click at [857, 296] on div "Description (Ar) معكرونة حلزونية مع صلصة بندورة و دجاج Description (Ar)" at bounding box center [1142, 334] width 576 height 118
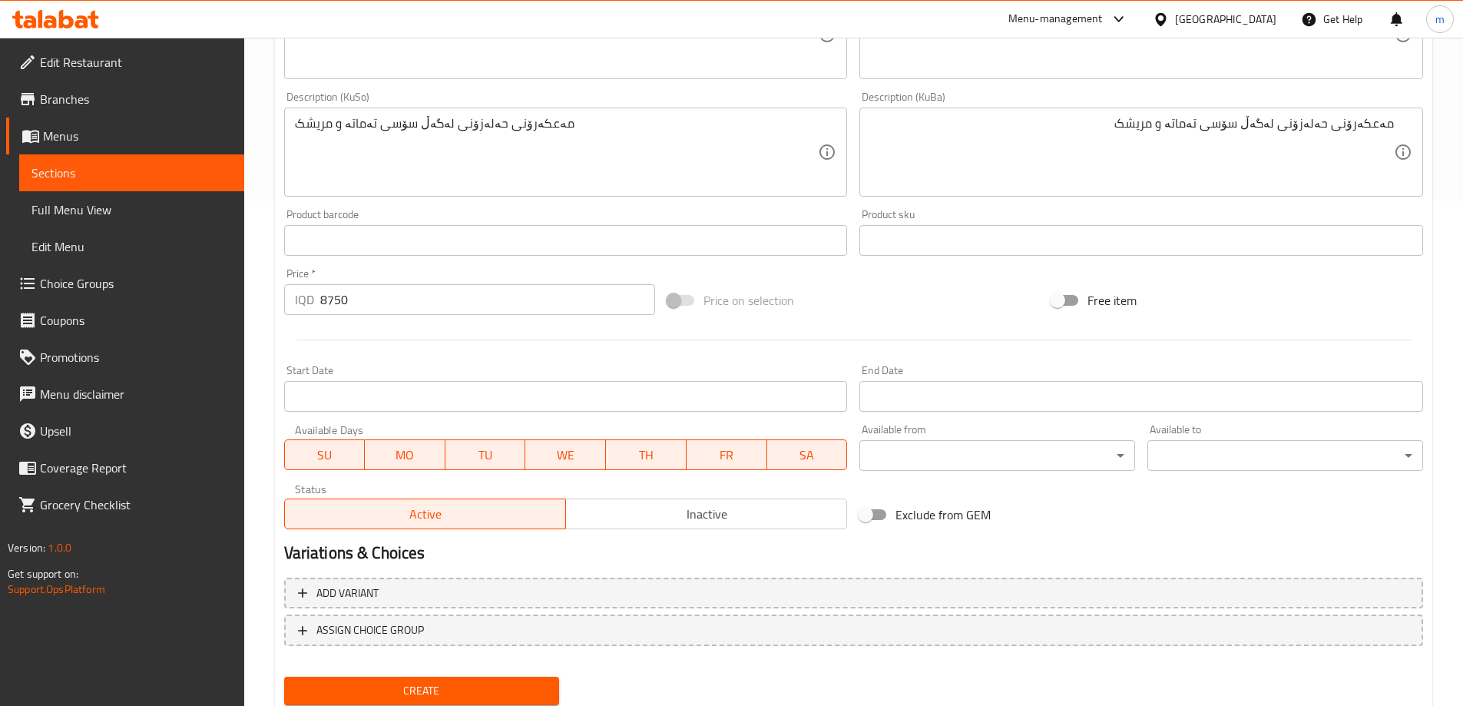
scroll to position [556, 0]
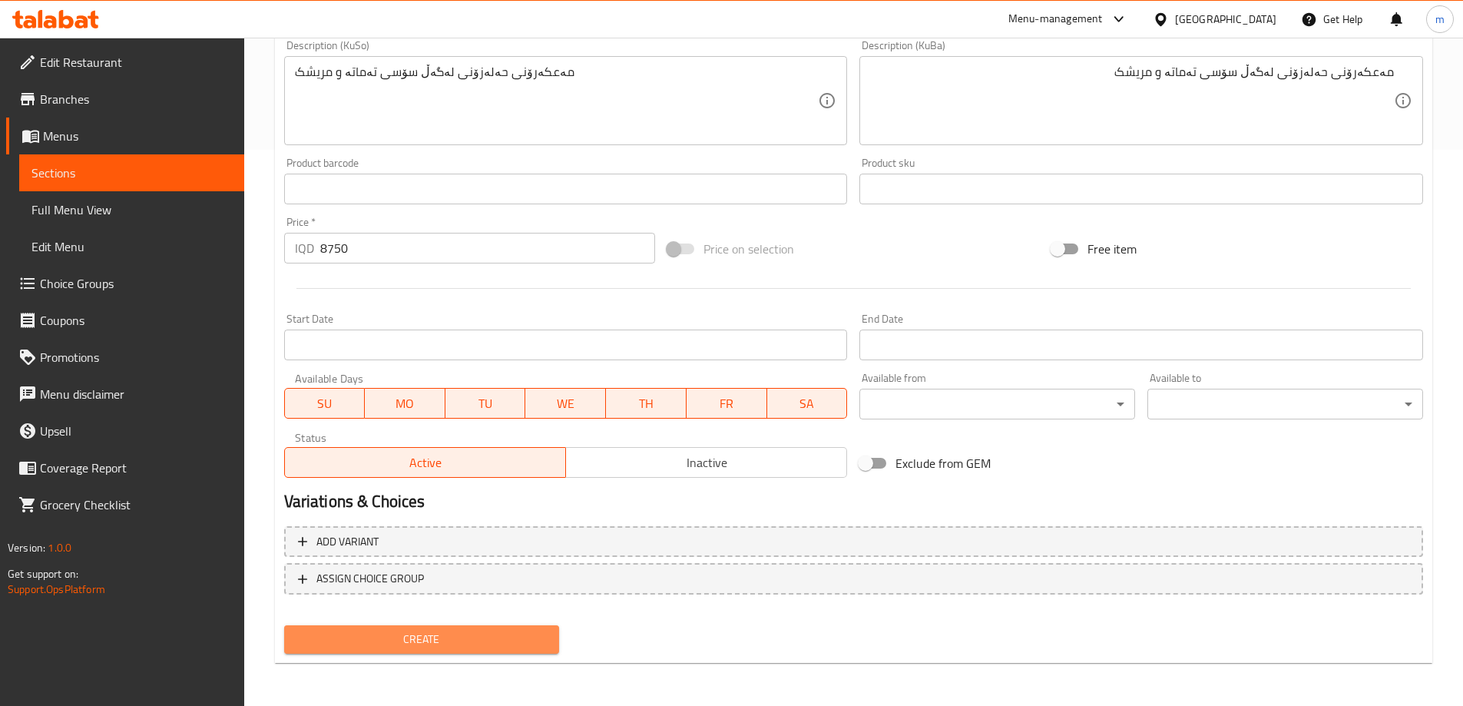
click at [459, 642] on span "Create" at bounding box center [422, 639] width 251 height 19
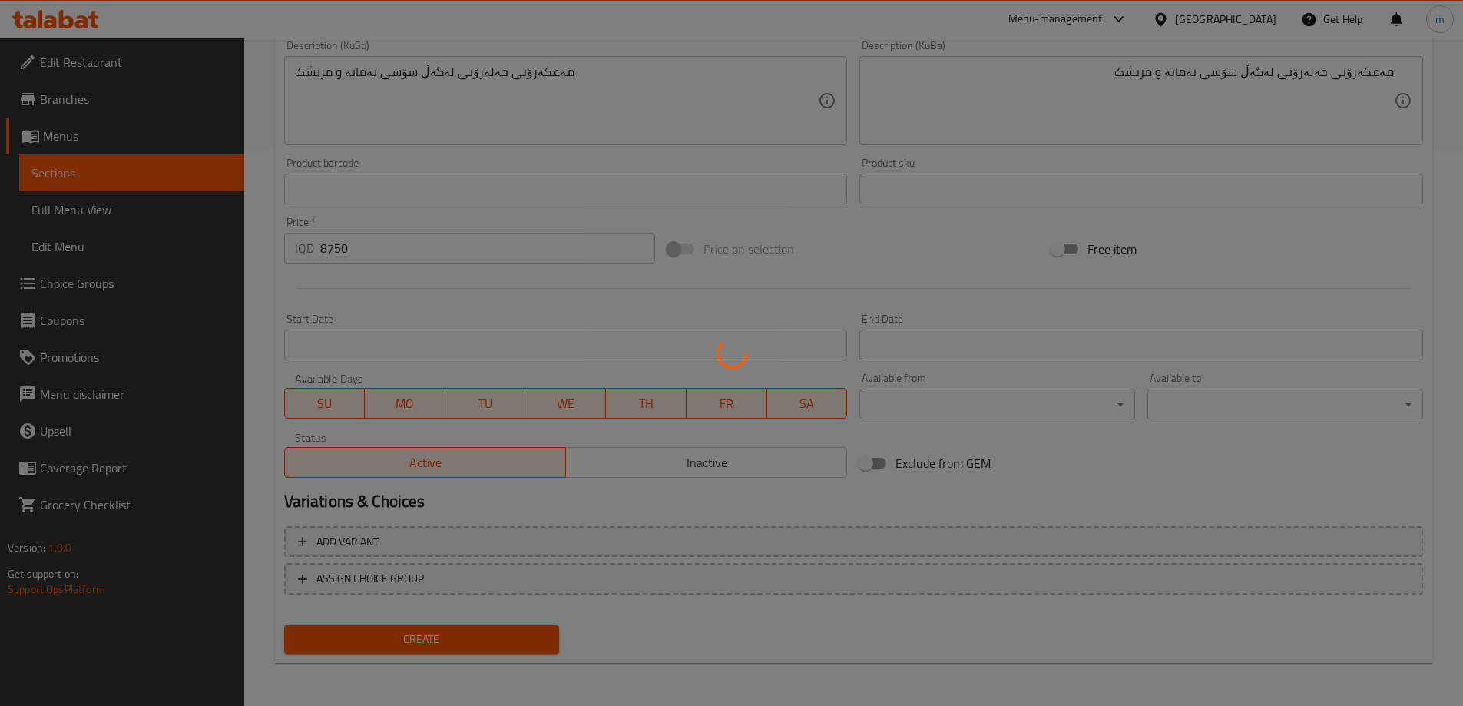
type input "0"
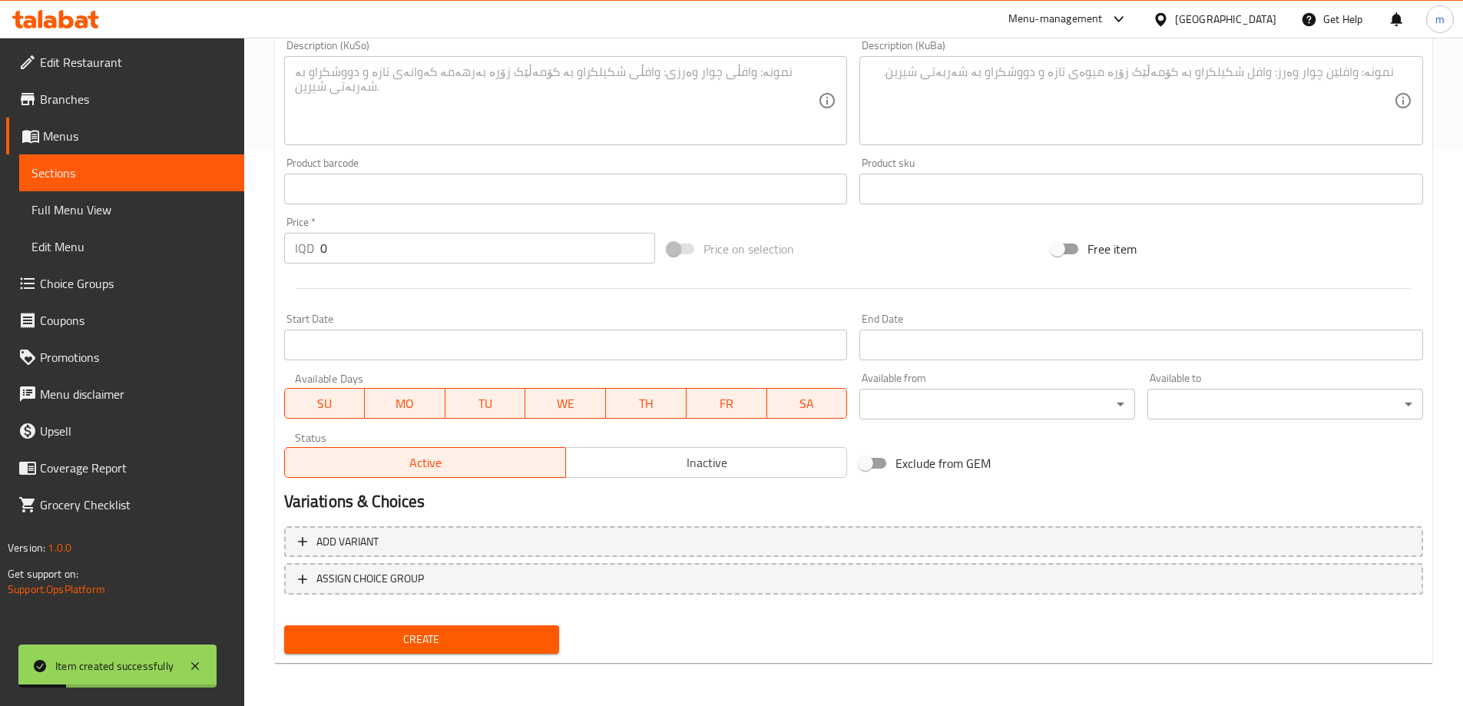
click at [99, 165] on span "Sections" at bounding box center [131, 173] width 201 height 18
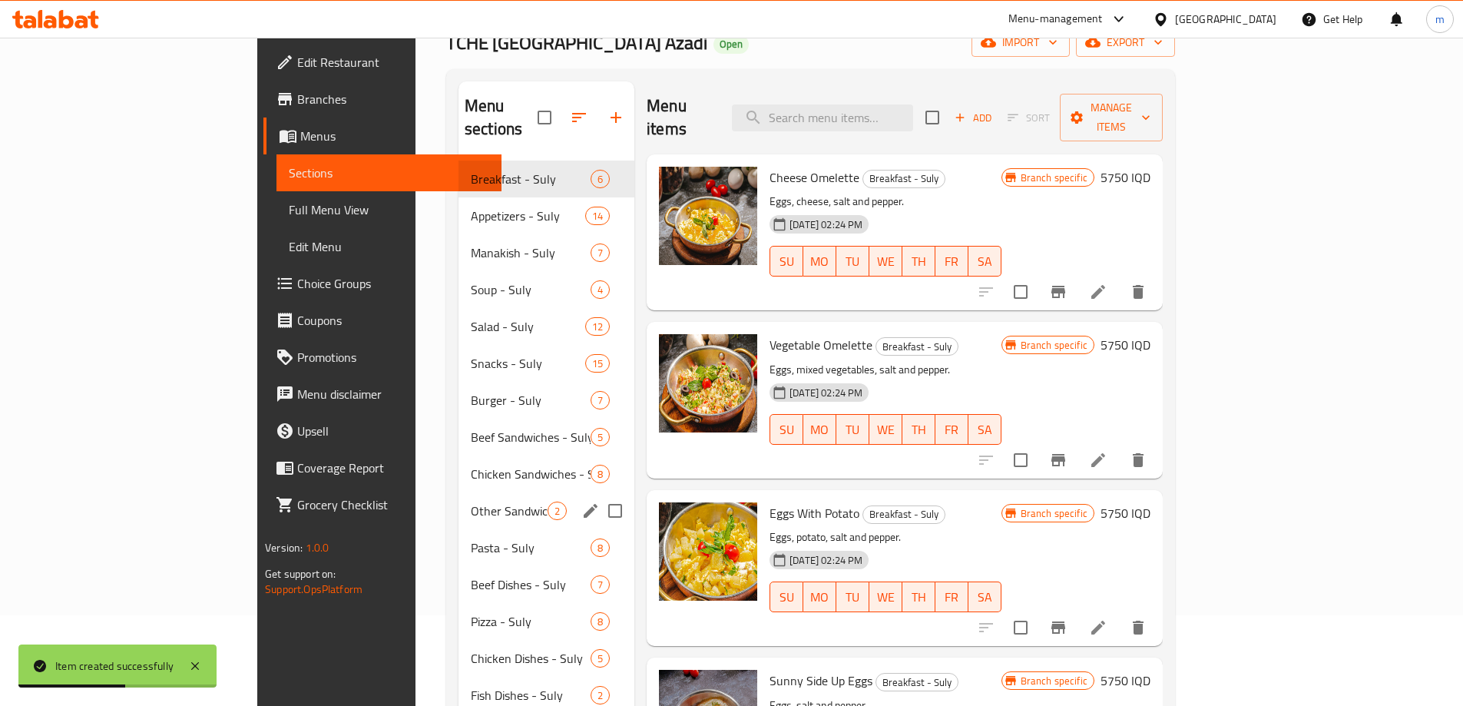
scroll to position [102, 0]
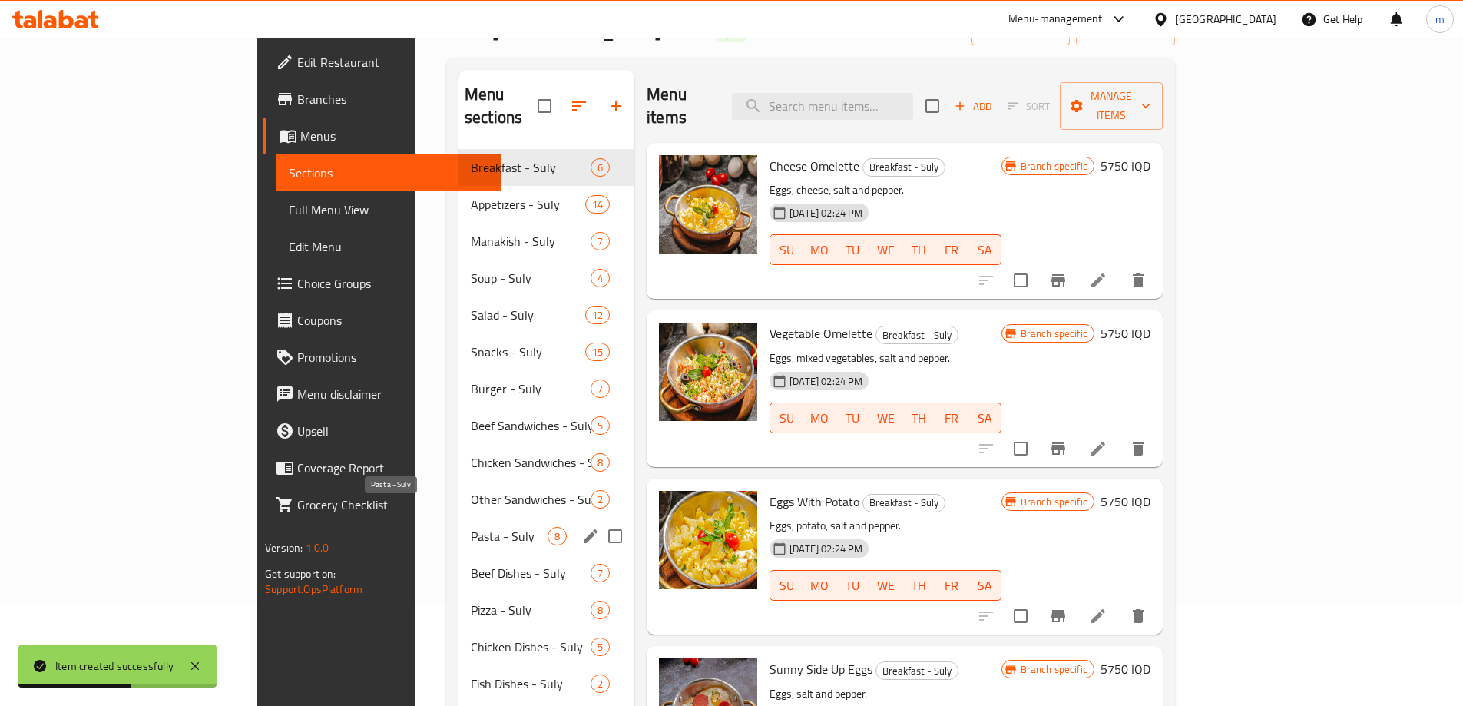
click at [471, 527] on span "Pasta - Suly" at bounding box center [509, 536] width 77 height 18
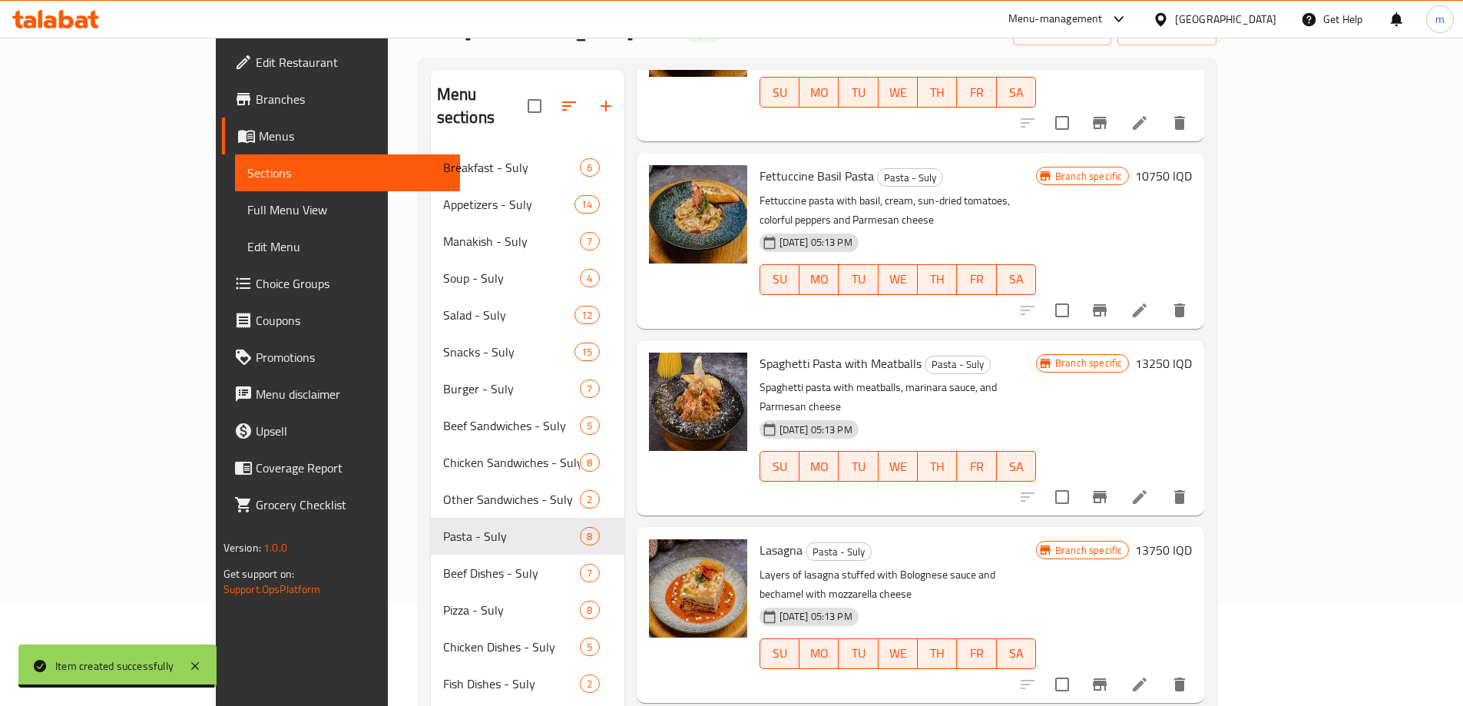
scroll to position [512, 0]
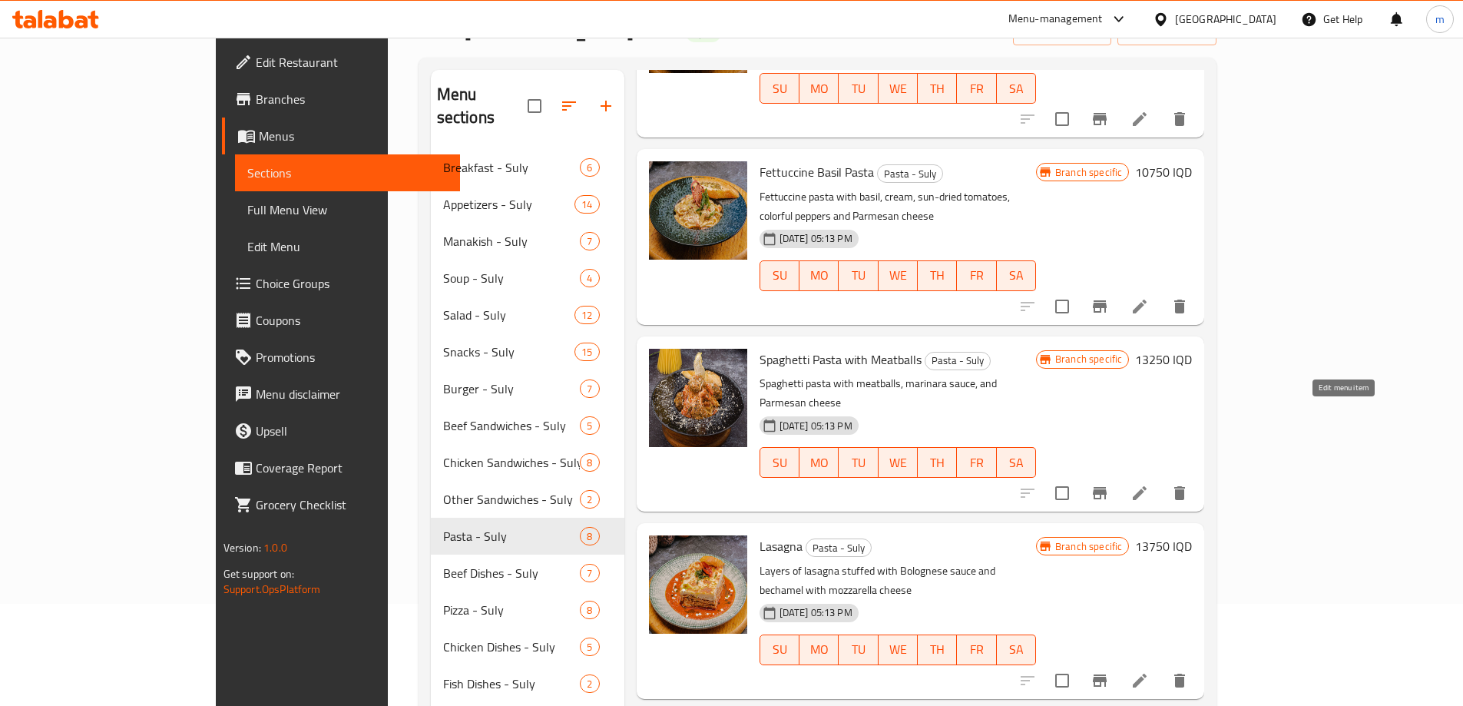
click at [1149, 484] on icon at bounding box center [1140, 493] width 18 height 18
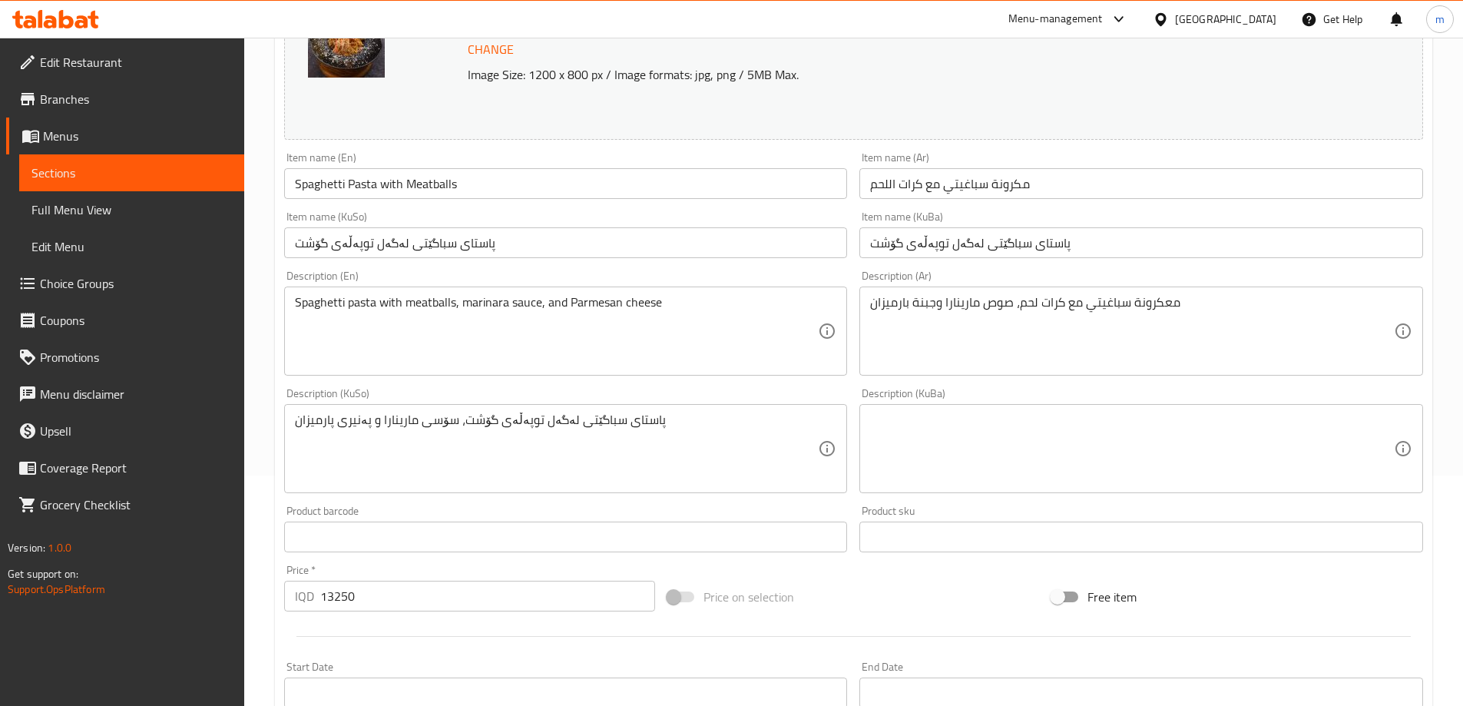
scroll to position [409, 0]
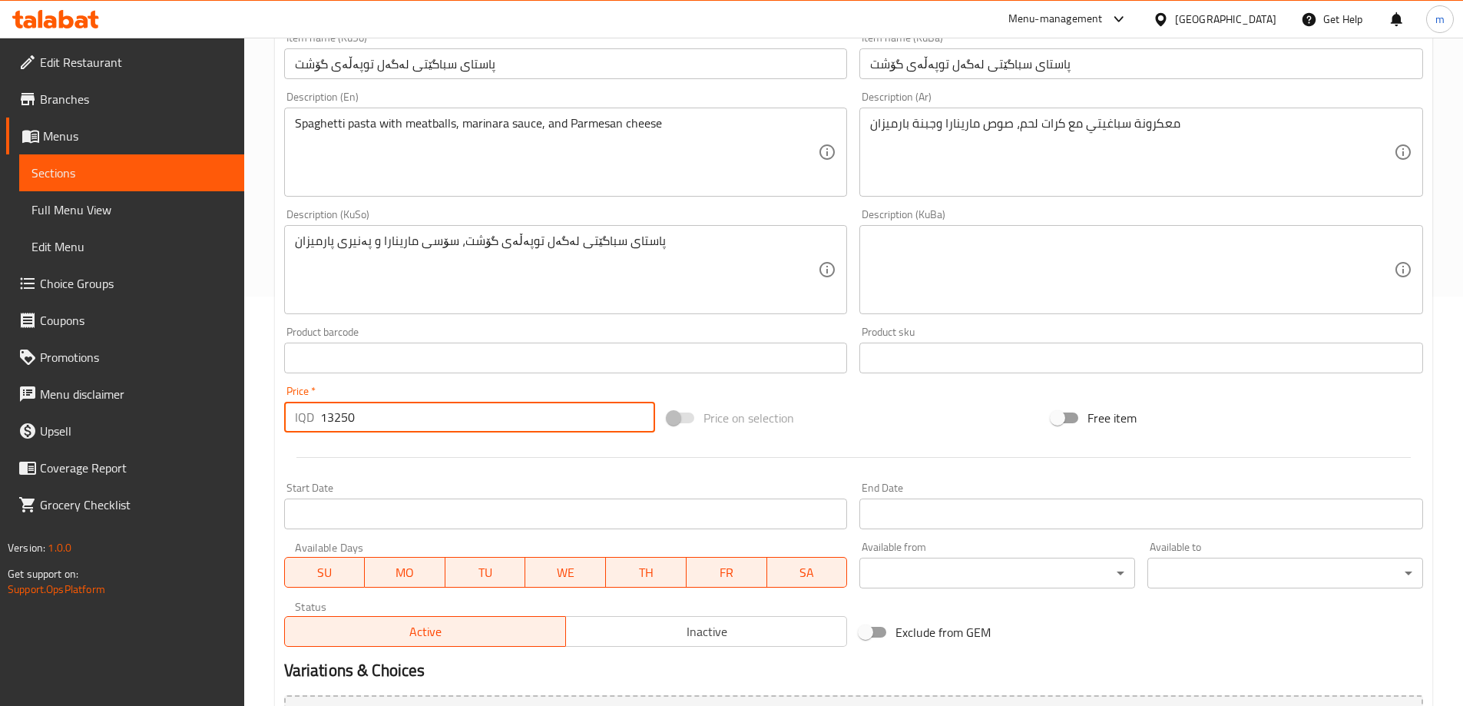
click at [396, 414] on input "13250" at bounding box center [488, 417] width 336 height 31
paste input "17"
type input "11750"
click at [406, 455] on div at bounding box center [854, 458] width 1152 height 38
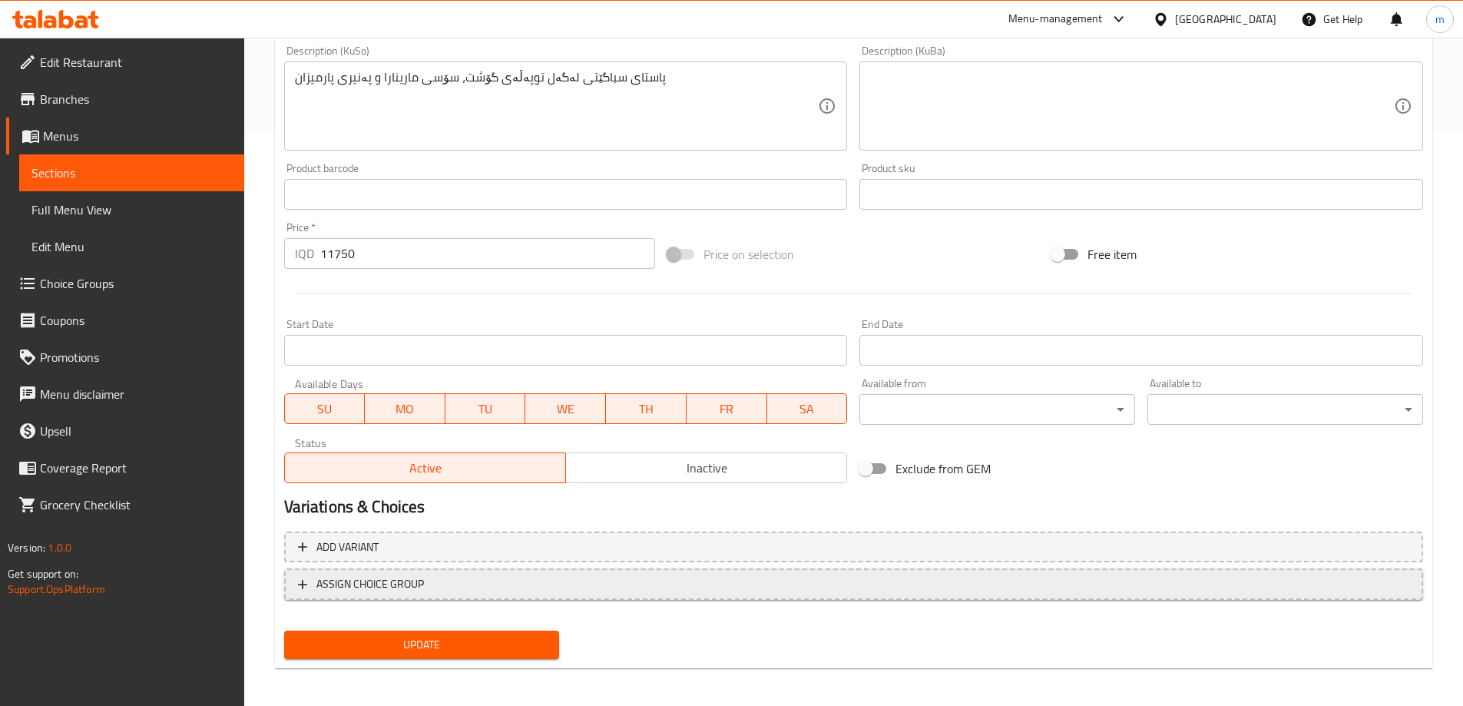
scroll to position [578, 0]
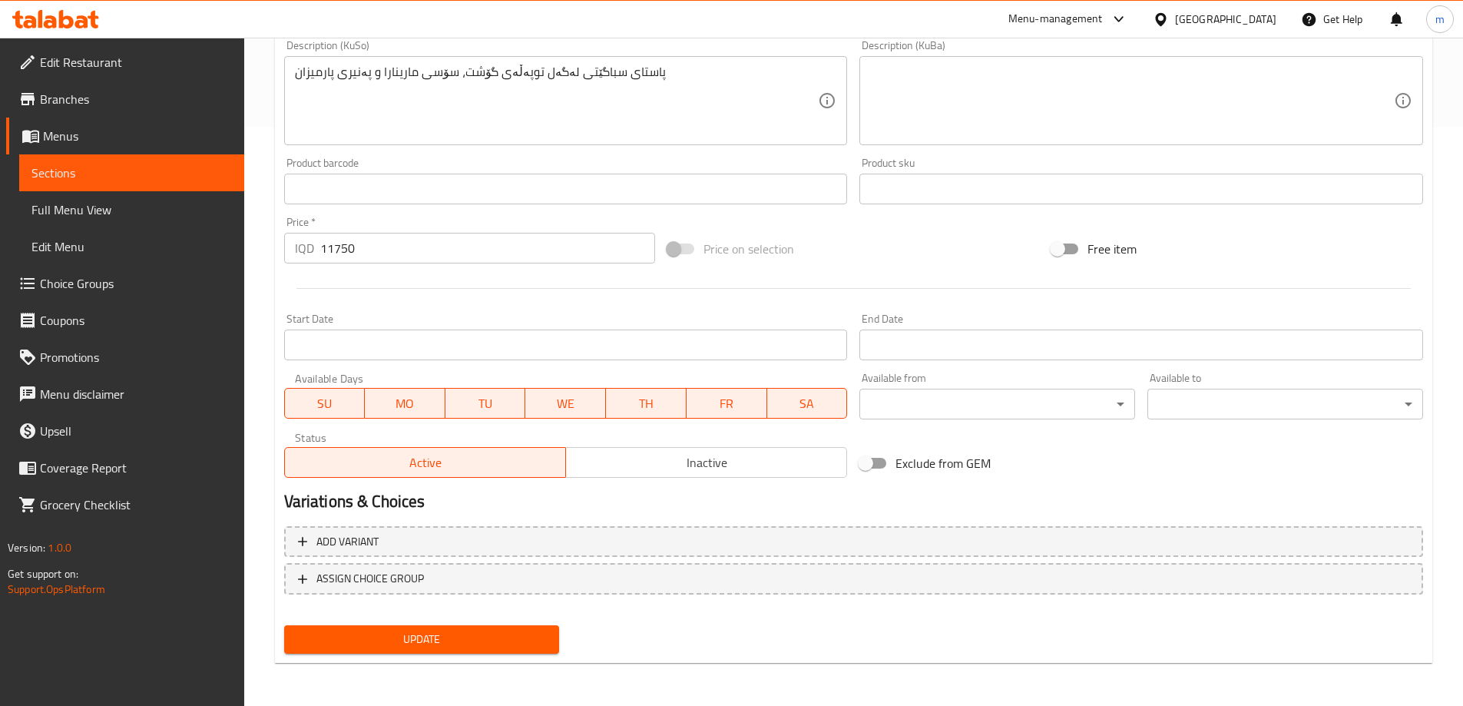
click at [406, 634] on span "Update" at bounding box center [422, 639] width 251 height 19
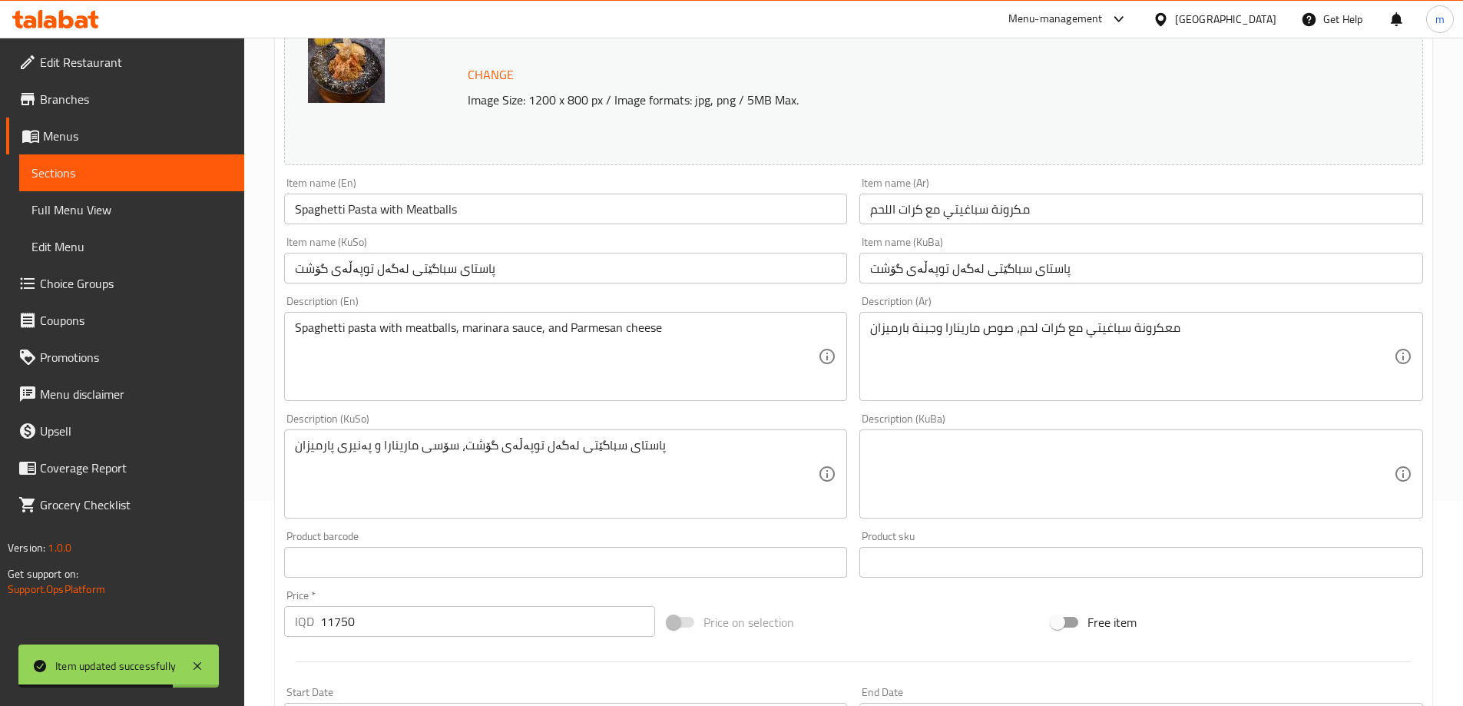
scroll to position [0, 0]
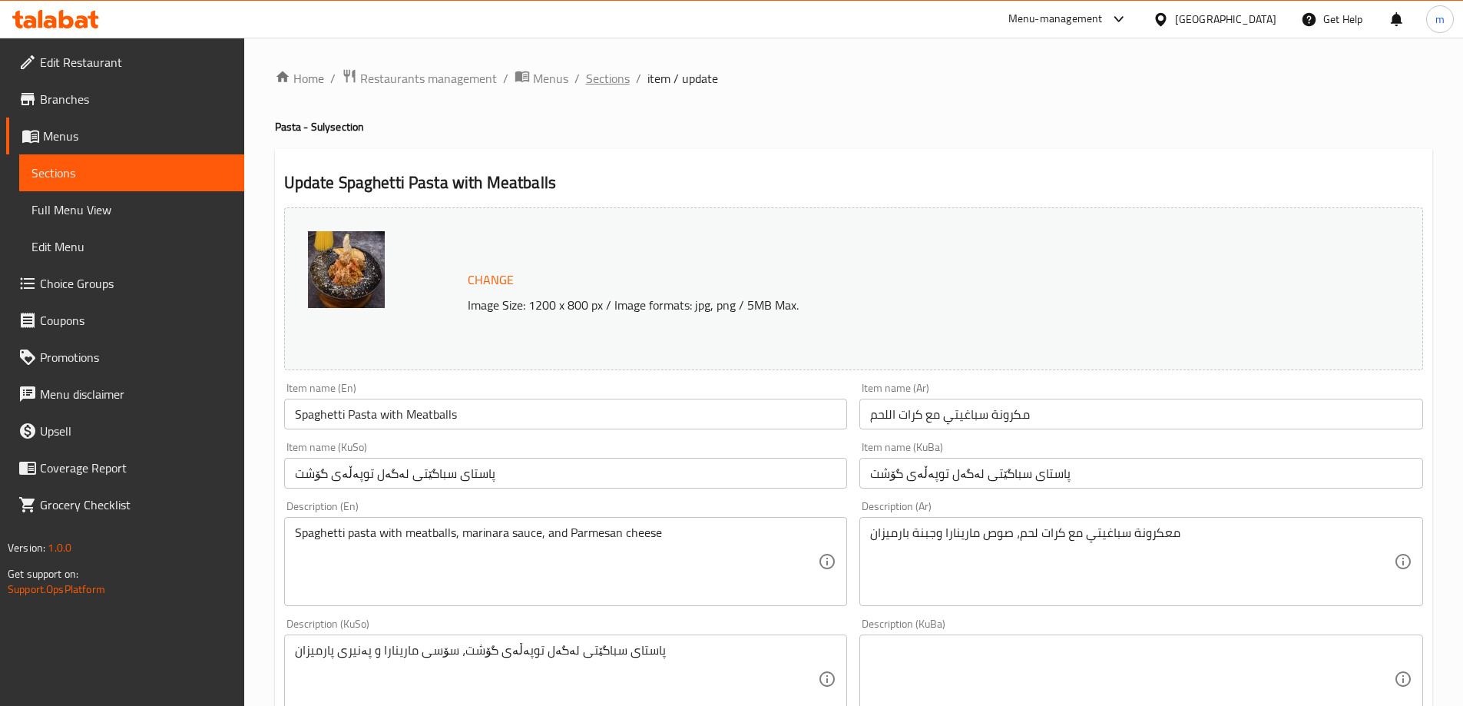
click at [586, 80] on span "Sections" at bounding box center [608, 78] width 44 height 18
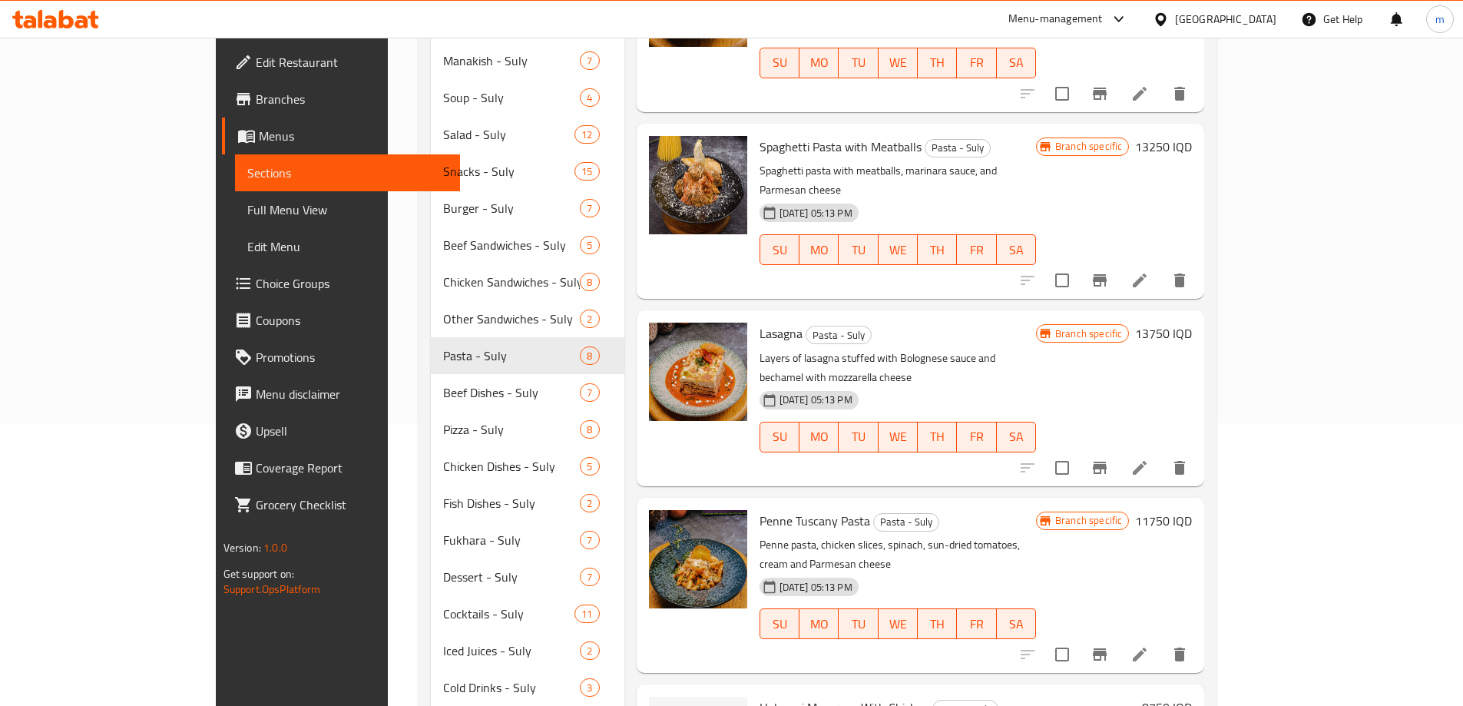
scroll to position [307, 0]
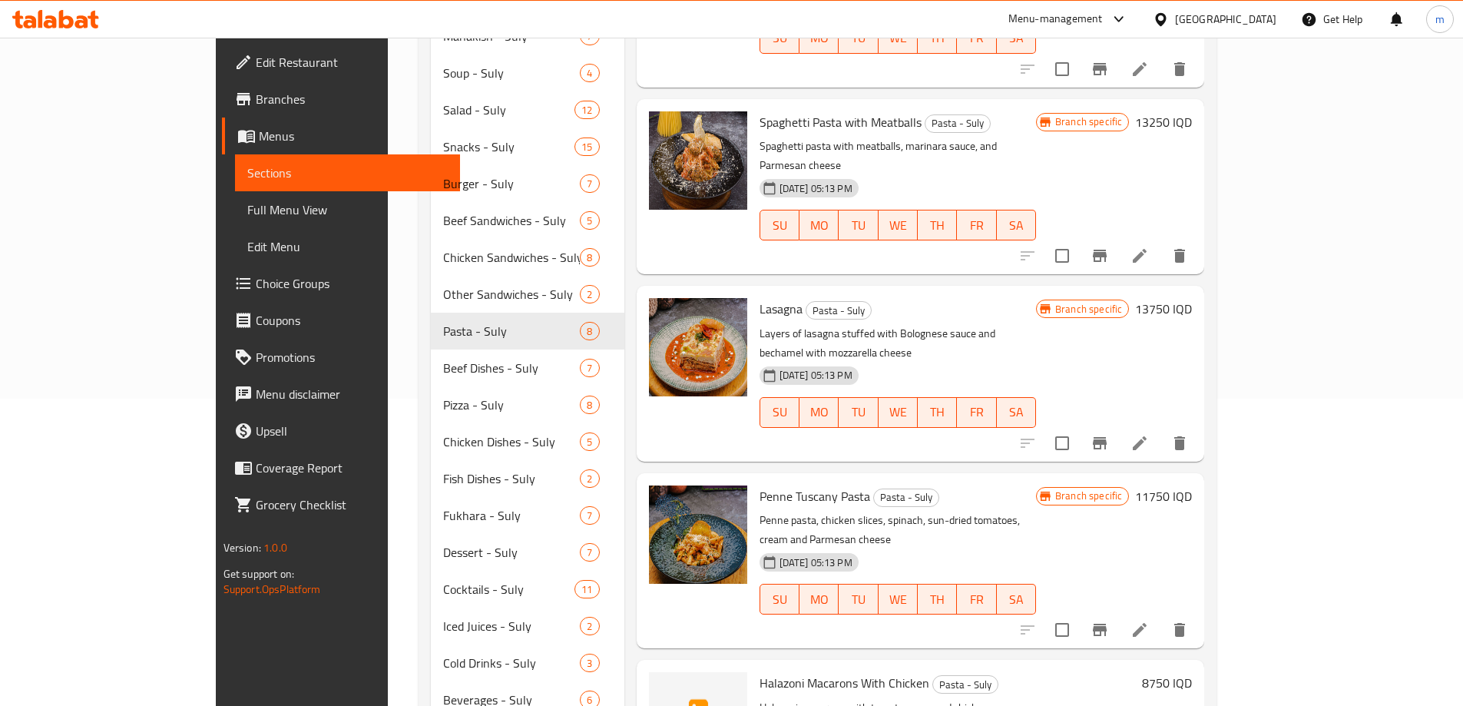
click at [1149, 621] on icon at bounding box center [1140, 630] width 18 height 18
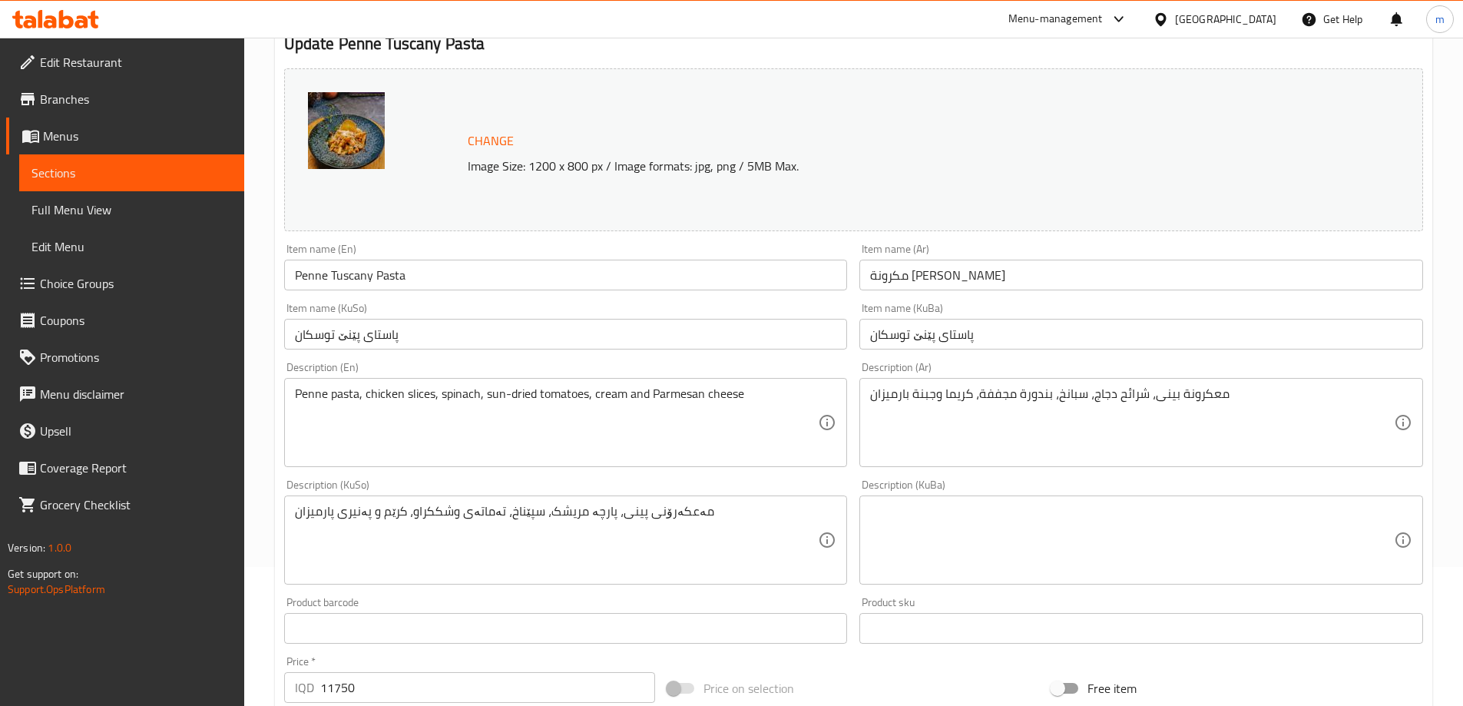
scroll to position [154, 0]
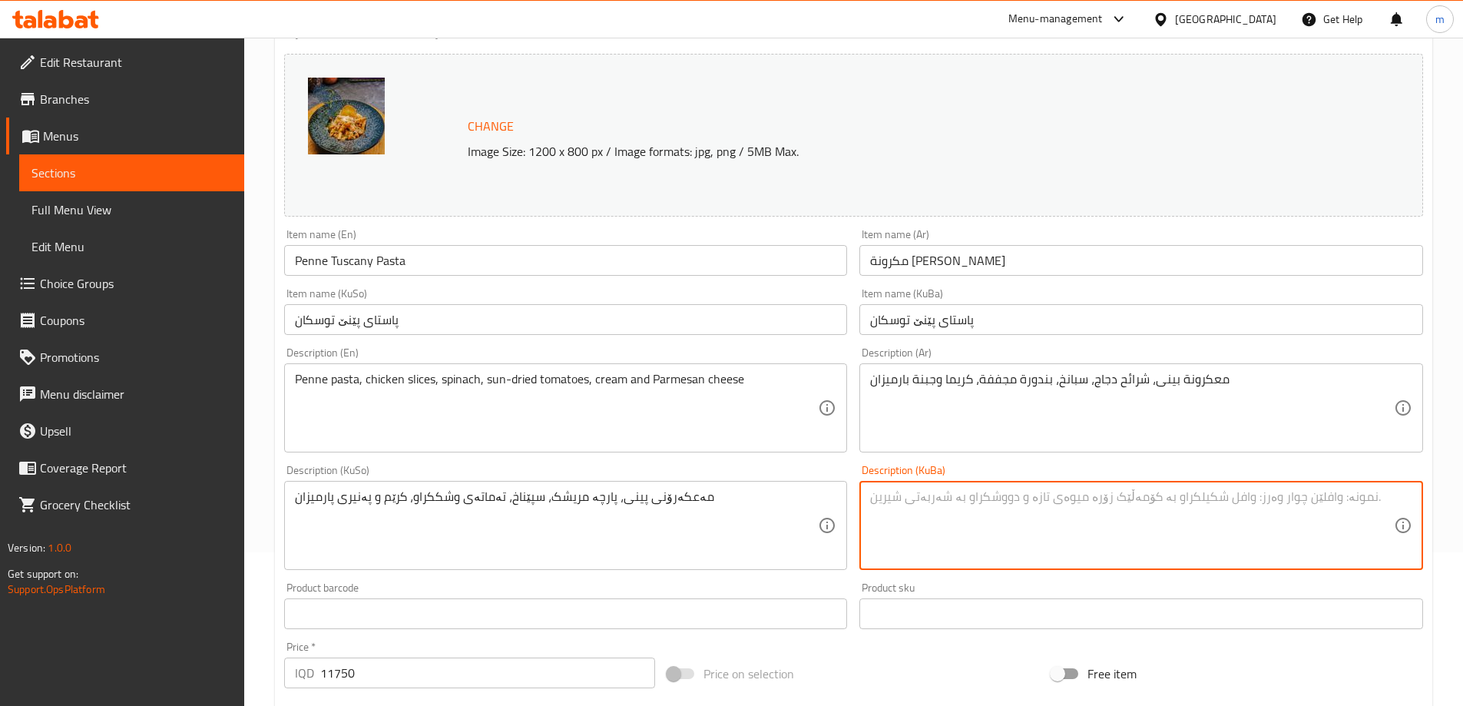
click at [934, 517] on textarea at bounding box center [1132, 525] width 524 height 73
paste textarea "مەعکەرۆنی پینی، پارچە مریشک، سپێناخ، تەماتەی وشککراو، کرێم و پەنیری پارمیزان"
type textarea "مەعکەرۆنی پینی، پارچە مریشک، سپێناخ، تەماتەی وشککراو، کرێم و پەنیری پارمیزان"
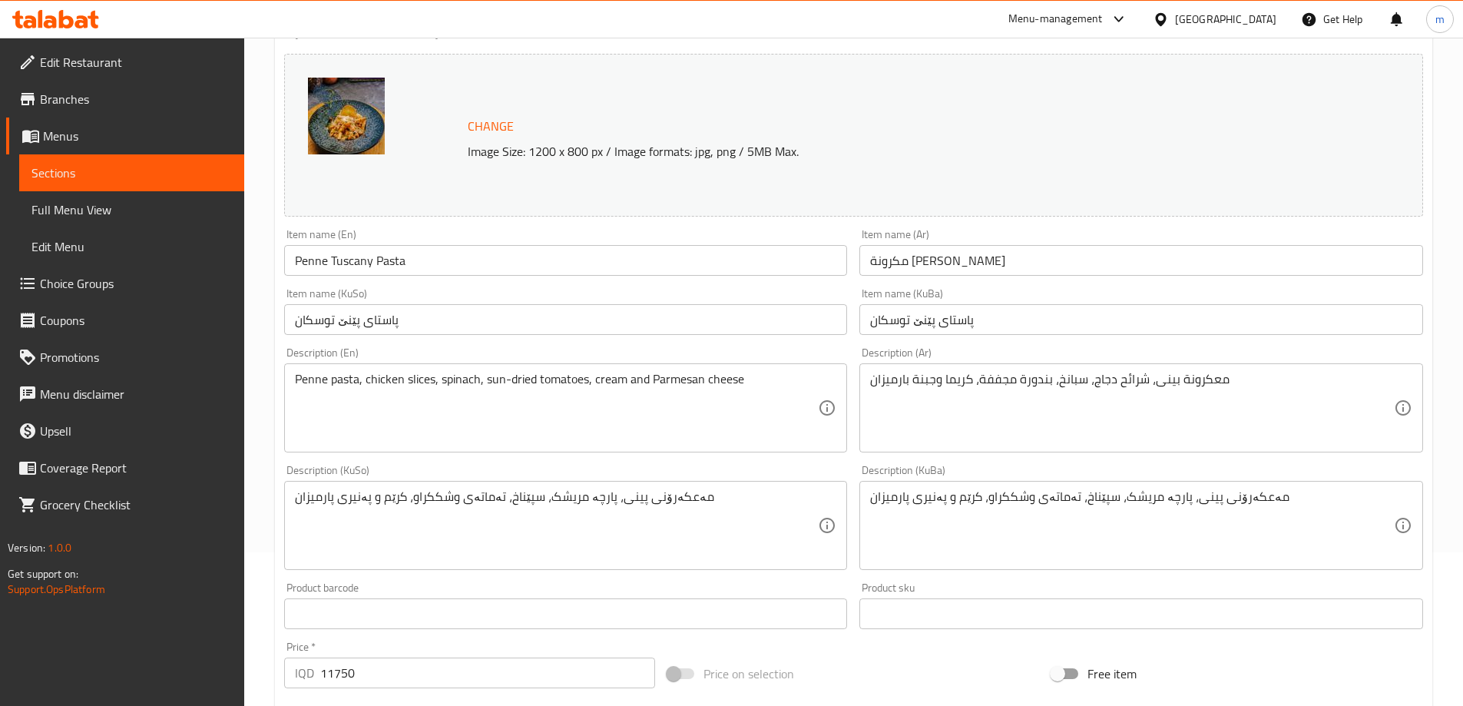
click at [774, 466] on div "Description (KuSo) مەعکەرۆنی پینی، پارچە مریشک، سپێناخ، تەماتەی وشککراو، کرێم و…" at bounding box center [566, 517] width 564 height 105
click at [628, 471] on div "Description (KuSo) مەعکەرۆنی پینی، پارچە مریشک، سپێناخ، تەماتەی وشککراو، کرێم و…" at bounding box center [566, 517] width 564 height 105
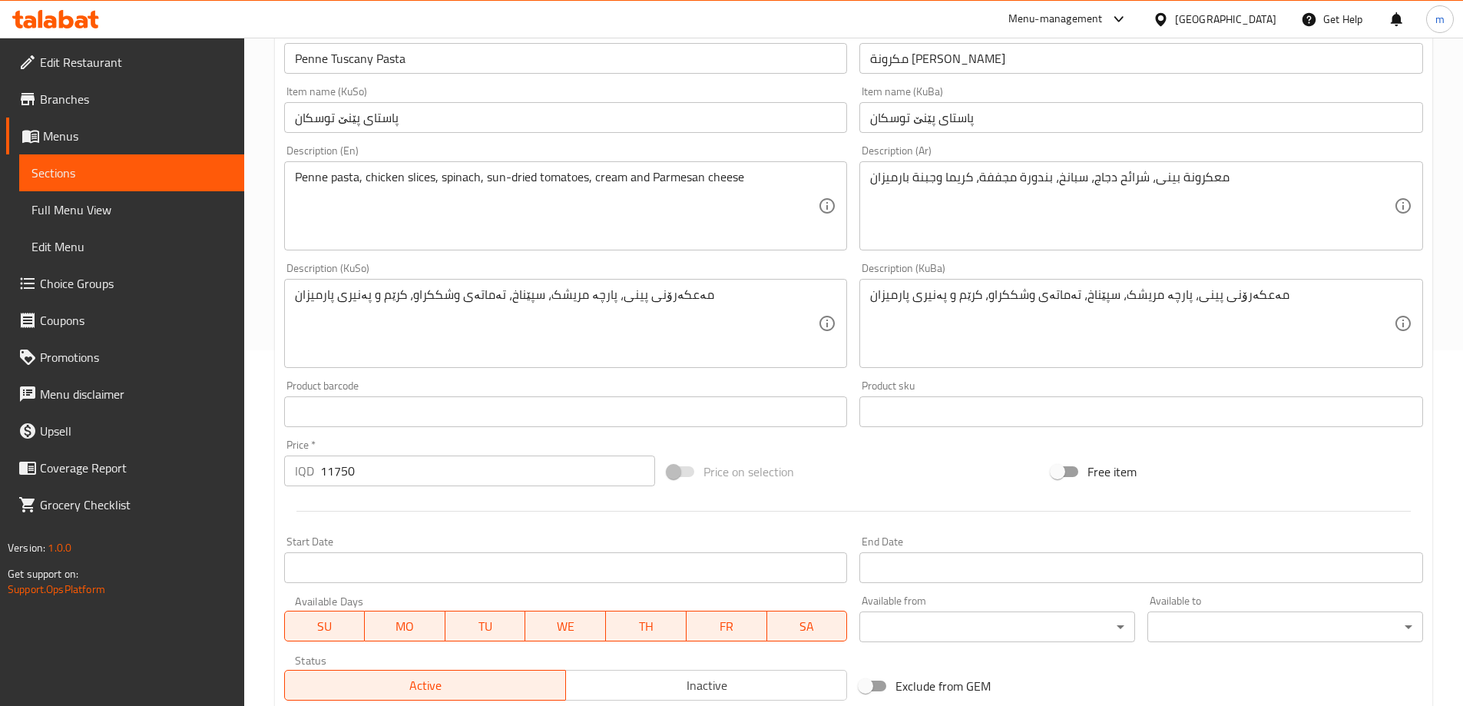
scroll to position [359, 0]
click at [862, 253] on div "Description (Ar) معكرونة بينى، شرائح دجاج، سبانخ، بندورة مجففة، كريما وجبنة بار…" at bounding box center [1142, 195] width 576 height 118
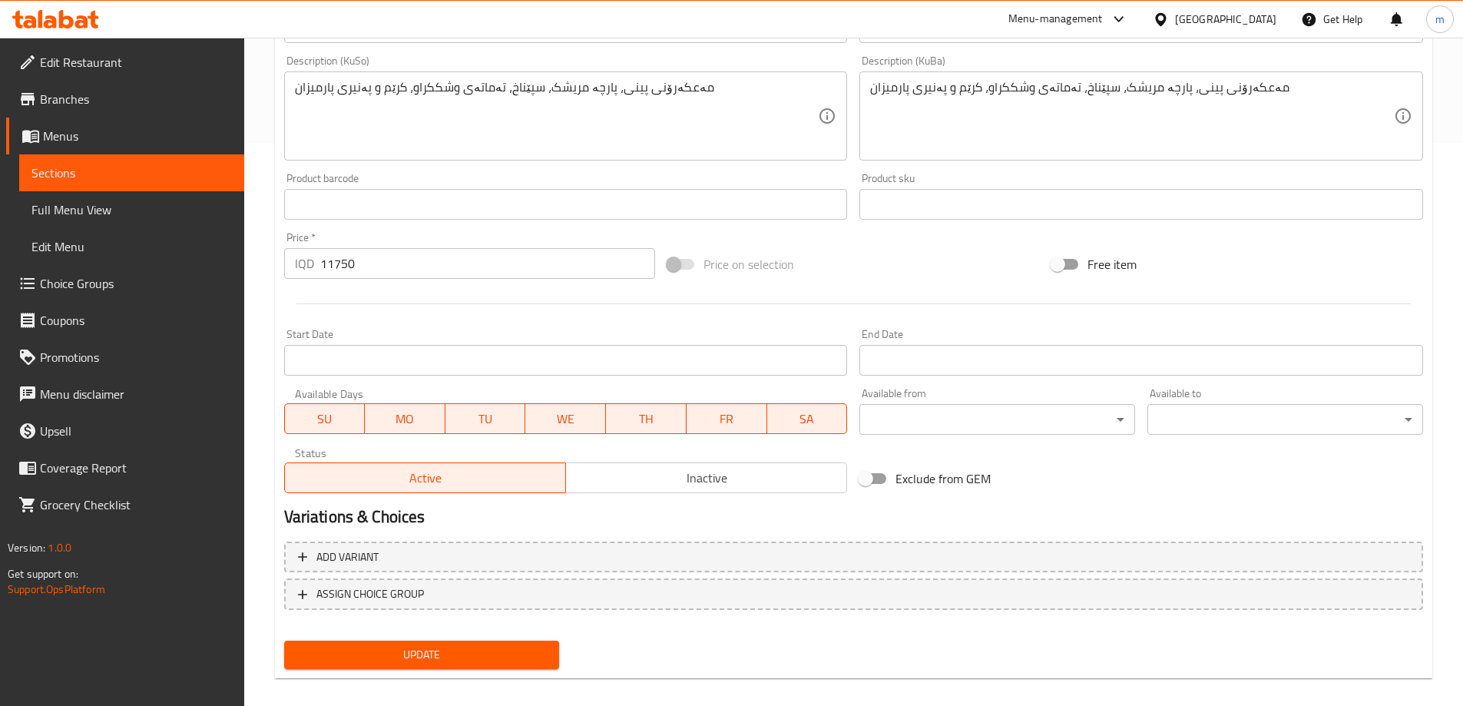
scroll to position [578, 0]
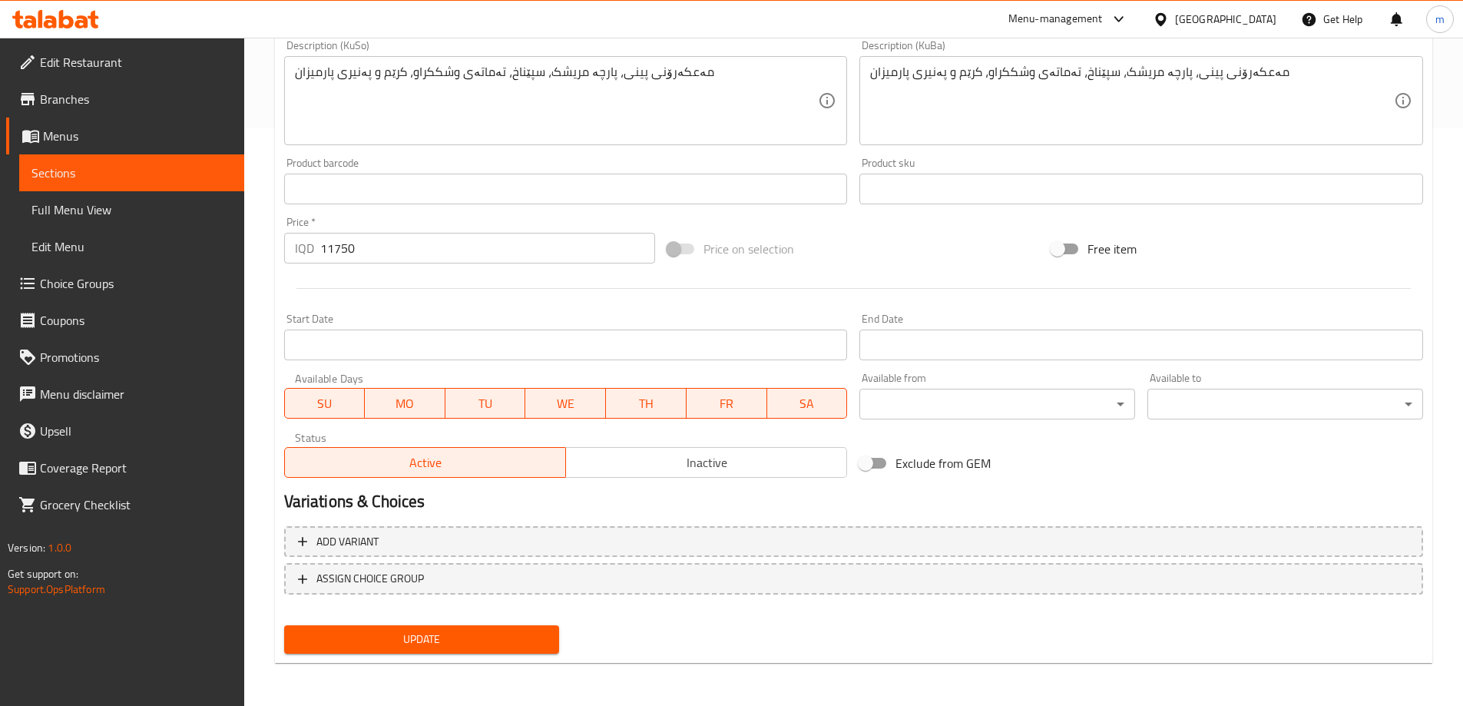
click at [421, 646] on span "Update" at bounding box center [422, 639] width 251 height 19
click at [115, 175] on span "Sections" at bounding box center [131, 173] width 201 height 18
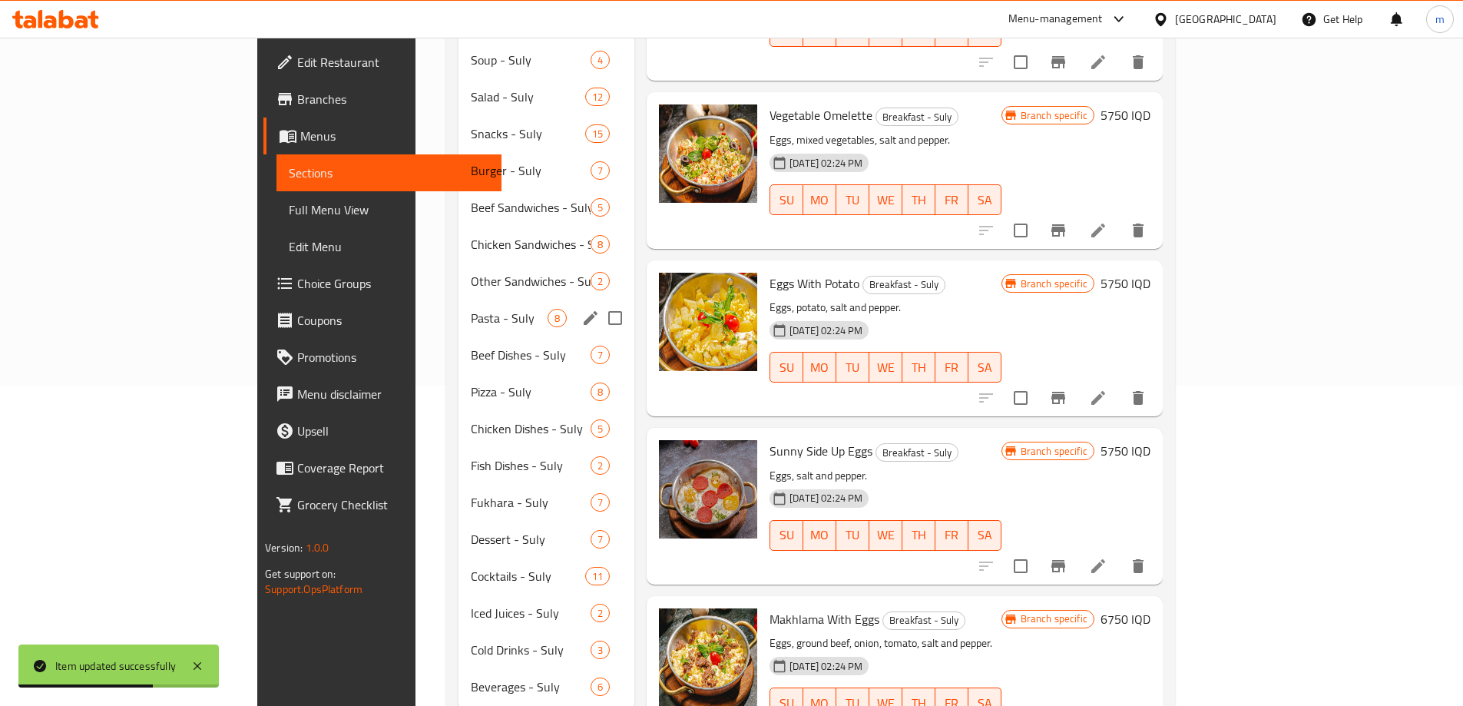
scroll to position [346, 0]
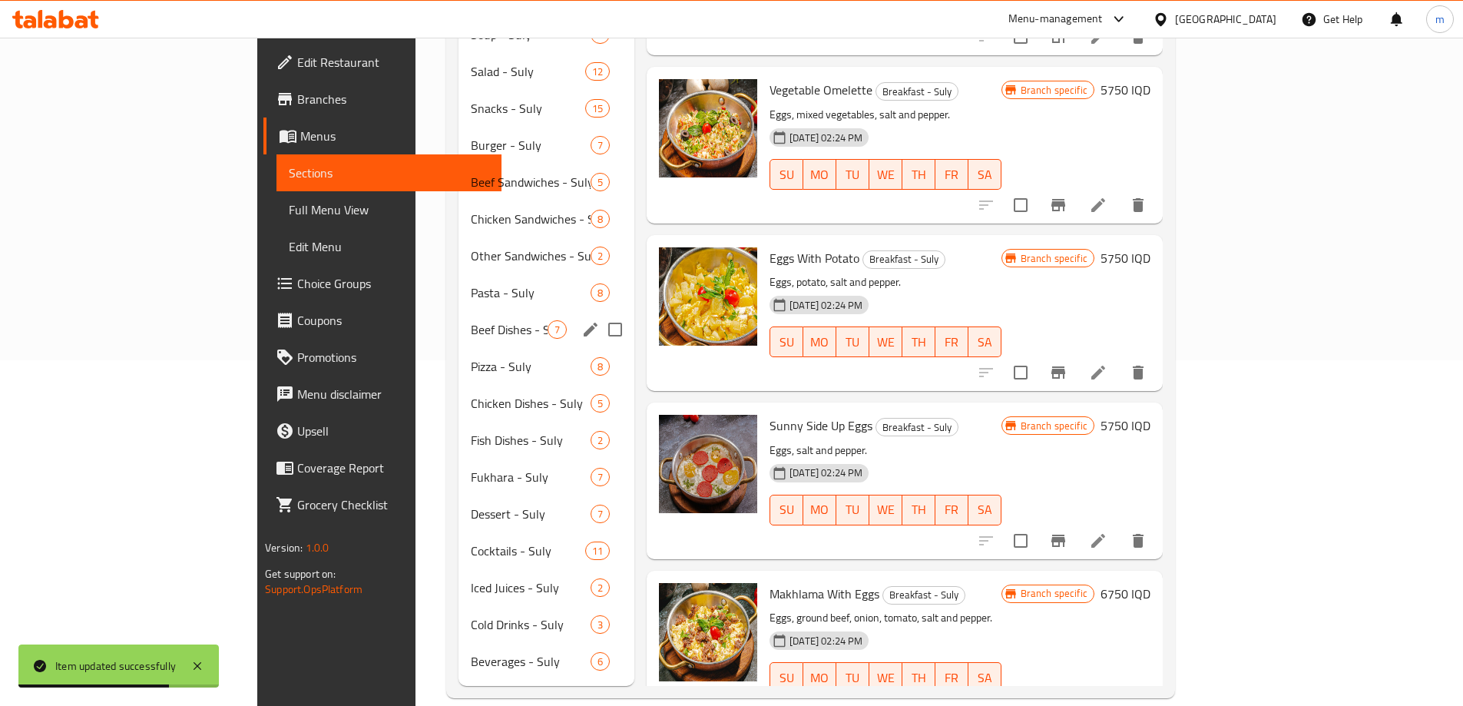
click at [471, 357] on span "Pizza - Suly" at bounding box center [531, 366] width 120 height 18
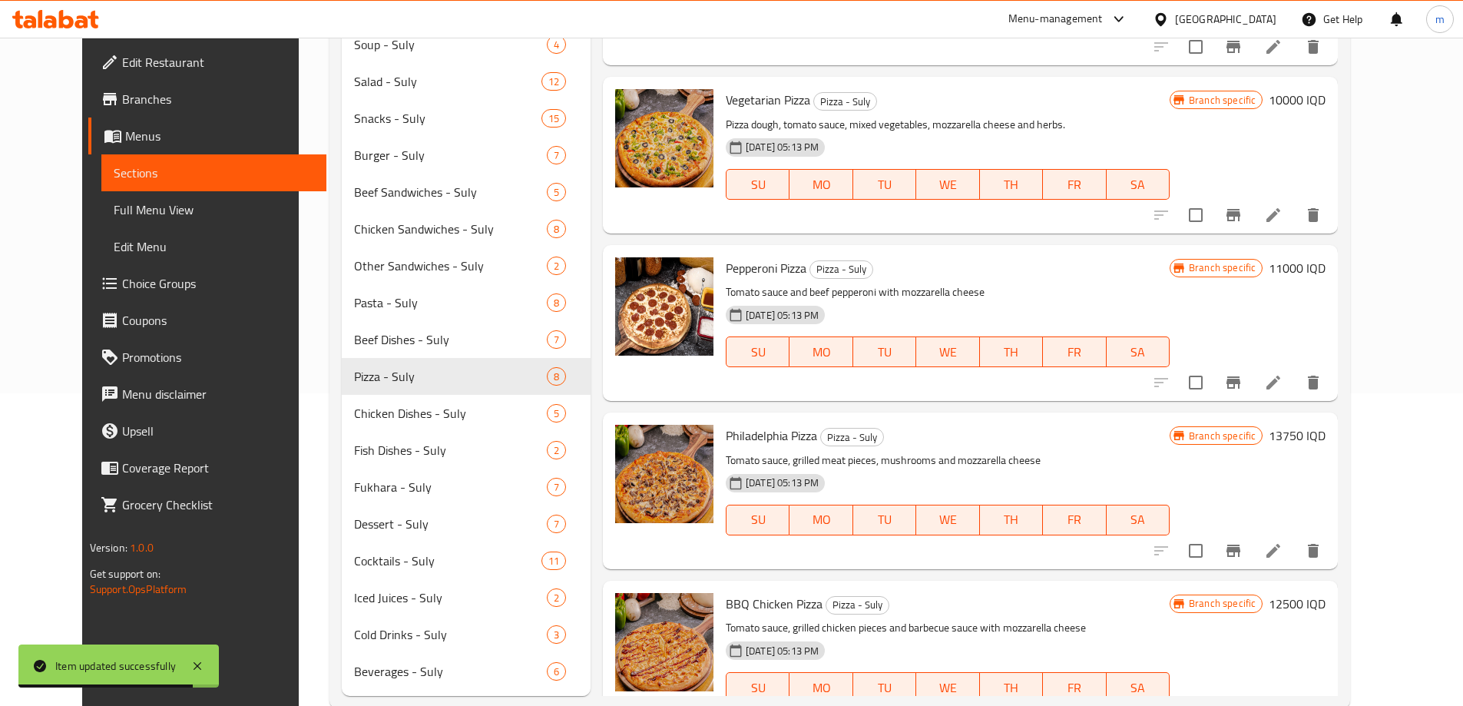
scroll to position [294, 0]
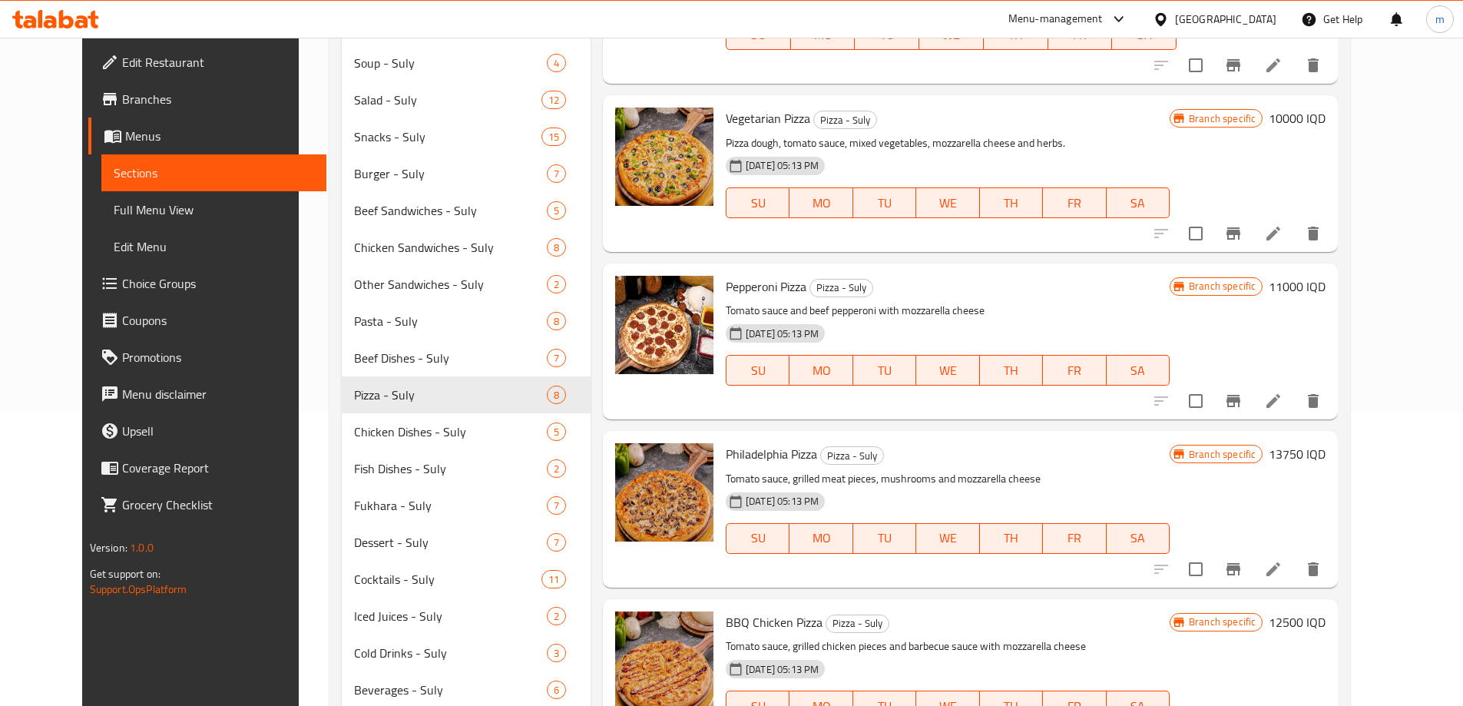
click at [1283, 396] on icon at bounding box center [1274, 401] width 18 height 18
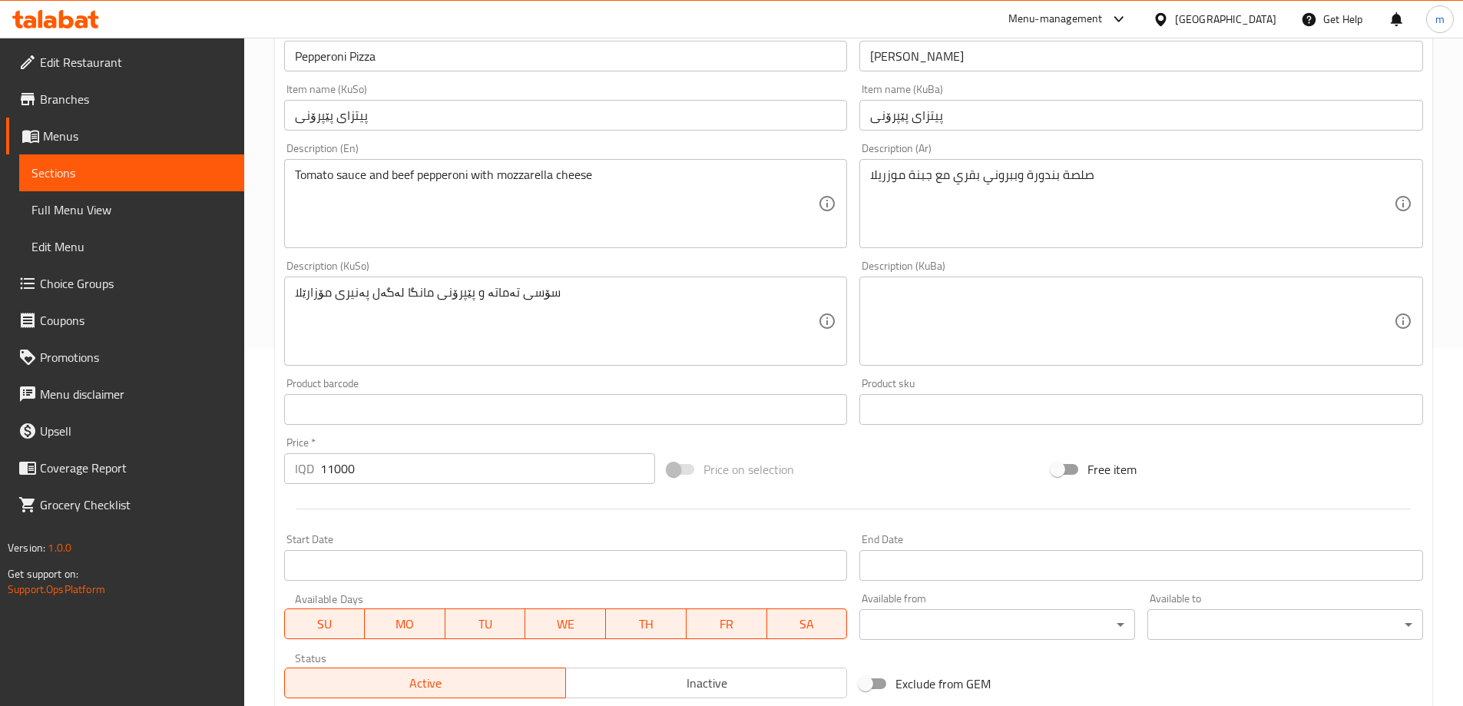
scroll to position [359, 0]
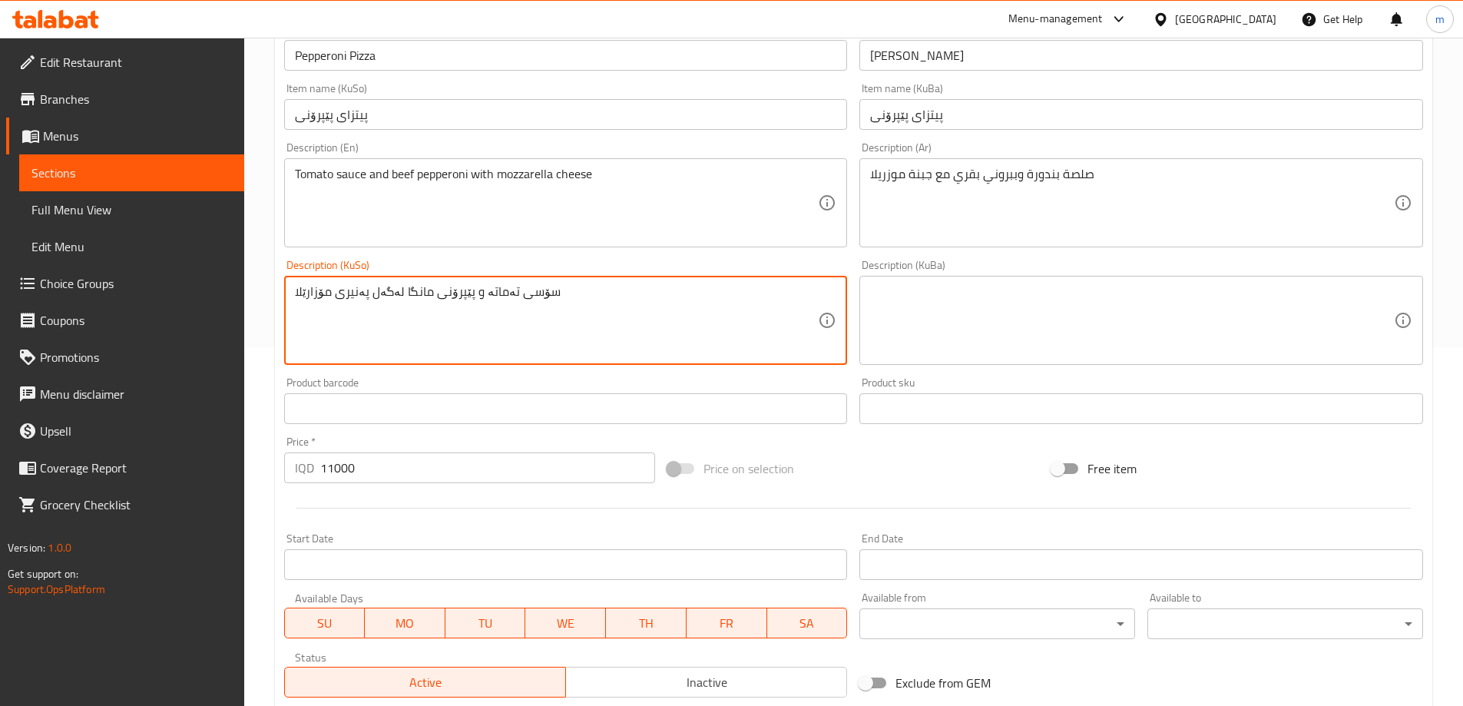
click at [1005, 316] on textarea at bounding box center [1132, 320] width 524 height 73
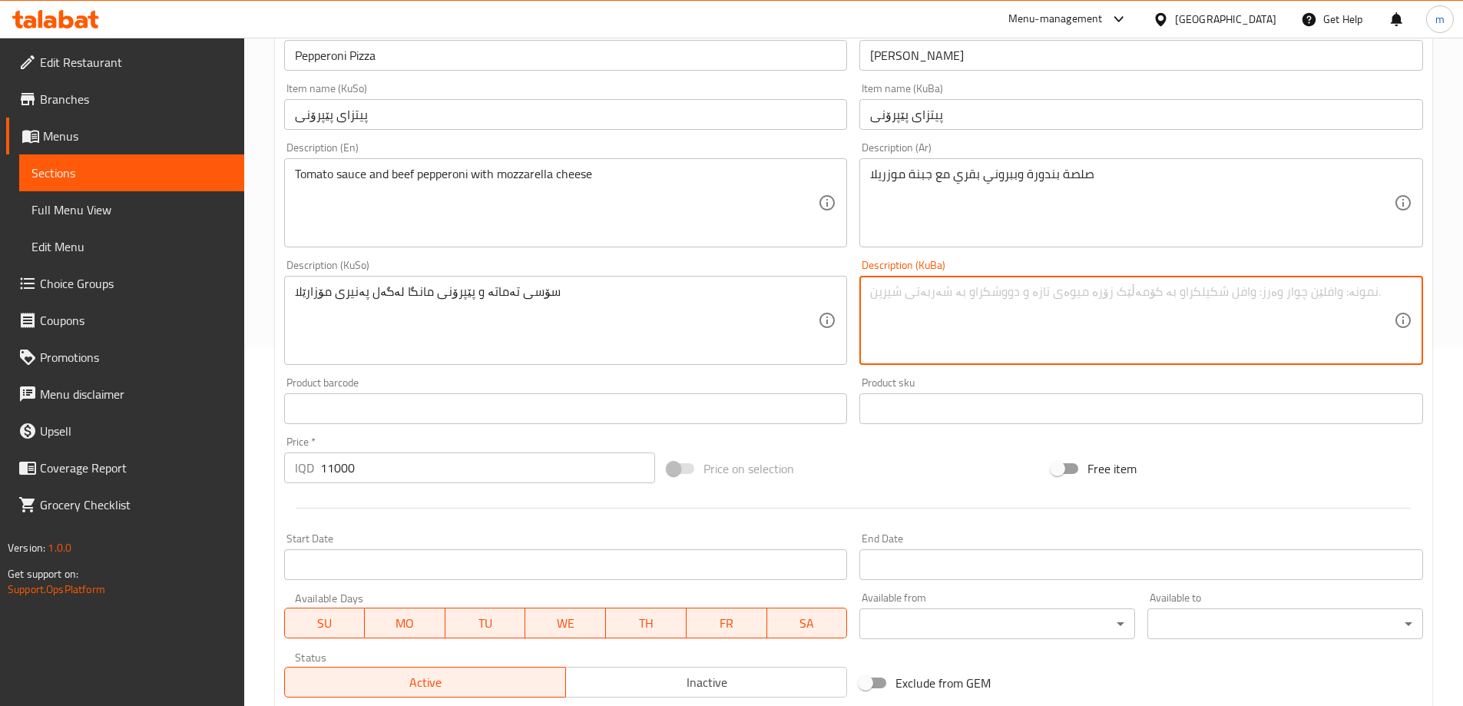
paste textarea "سۆسی تەماتە و پێپرۆنی مانگا لەگەل پەنیری مۆزارێلا"
type textarea "سۆسی تەماتە و پێپرۆنی مانگا لەگەل پەنیری مۆزارێلا"
click at [441, 264] on div "Description (KuSo) سۆسی تەماتە و پێپرۆنی مانگا لەگەل پەنیری مۆزارێلا Descriptio…" at bounding box center [566, 312] width 564 height 105
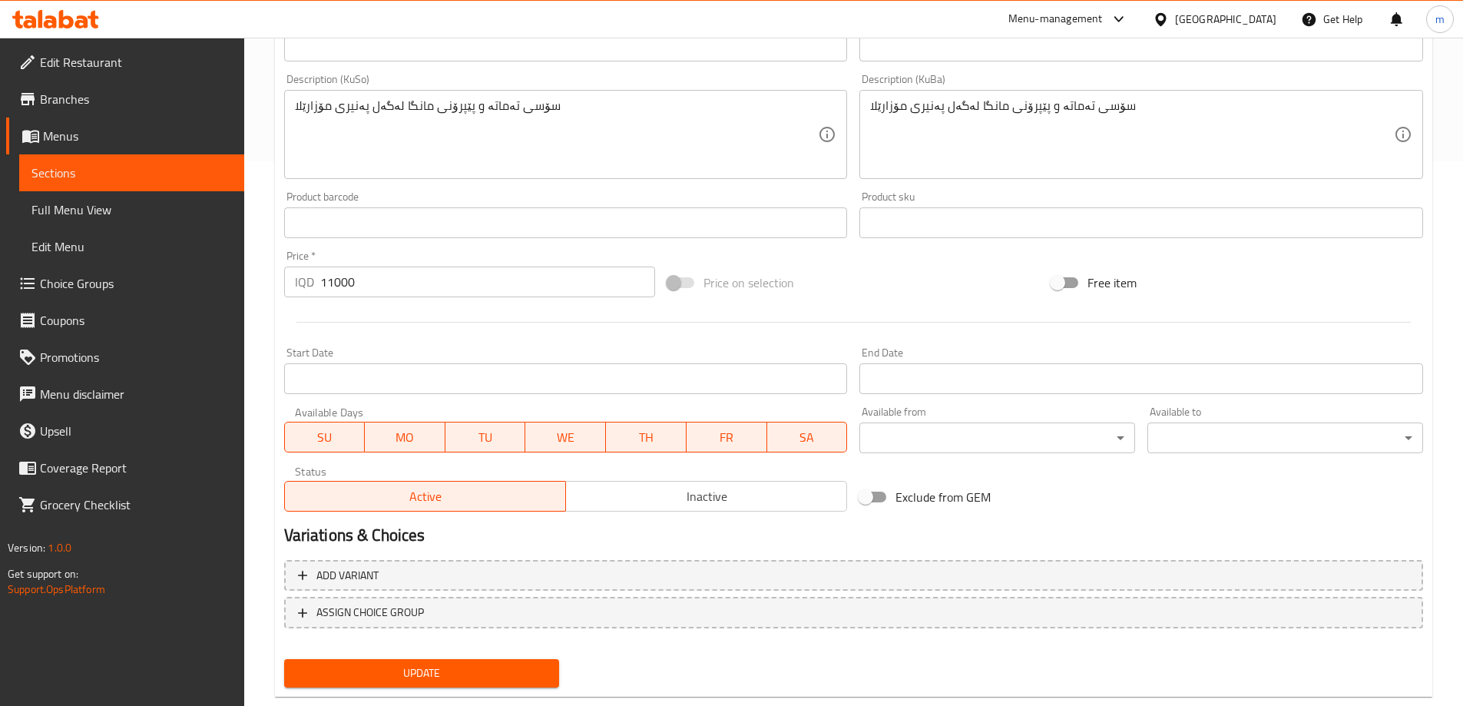
scroll to position [578, 0]
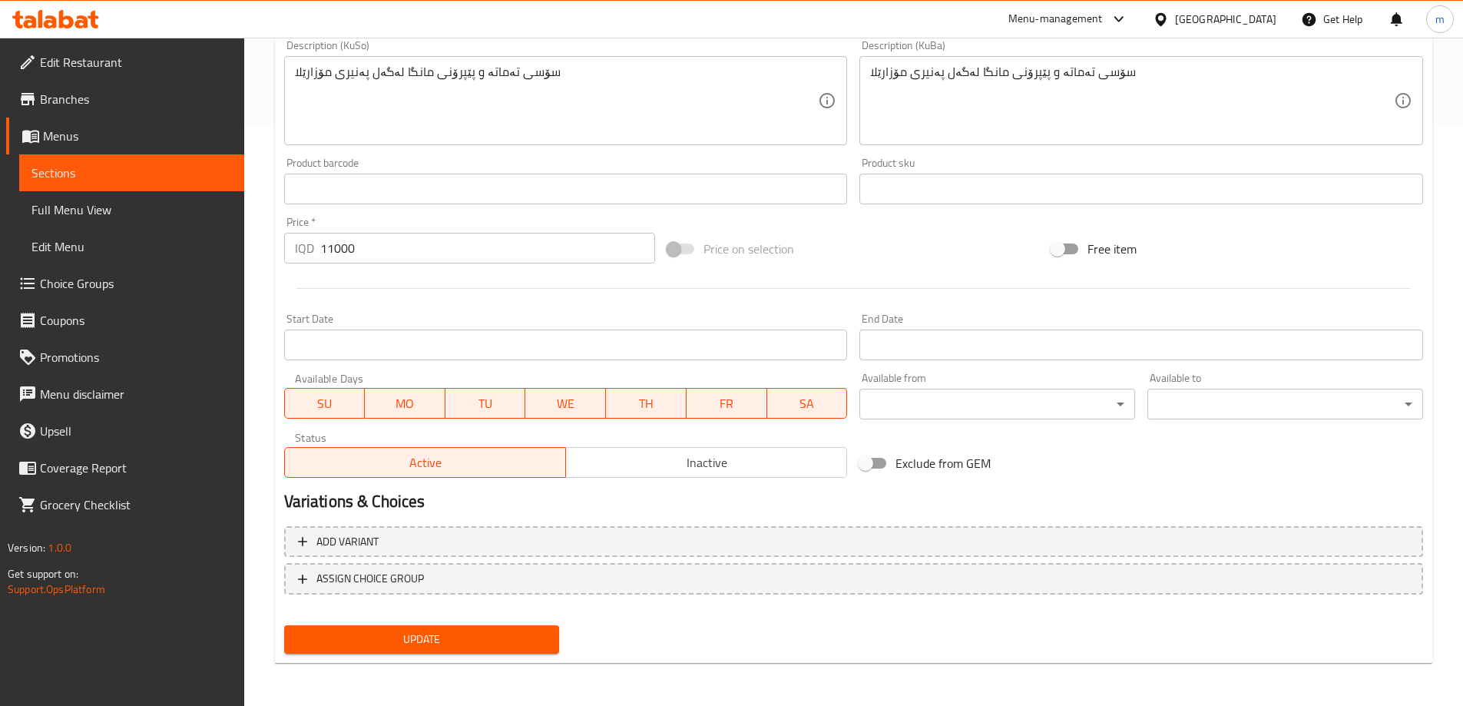
click at [447, 649] on span "Update" at bounding box center [422, 639] width 251 height 19
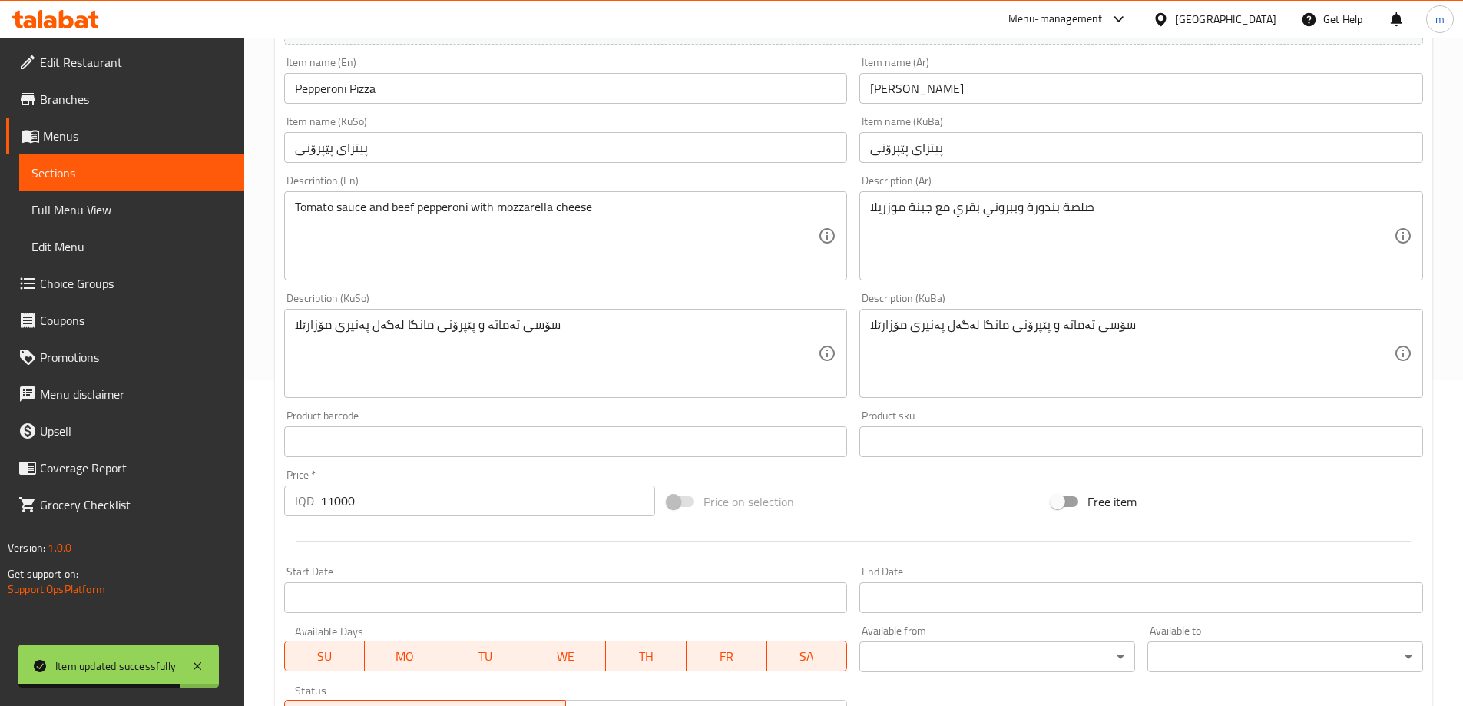
scroll to position [323, 0]
click at [125, 204] on span "Full Menu View" at bounding box center [131, 210] width 201 height 18
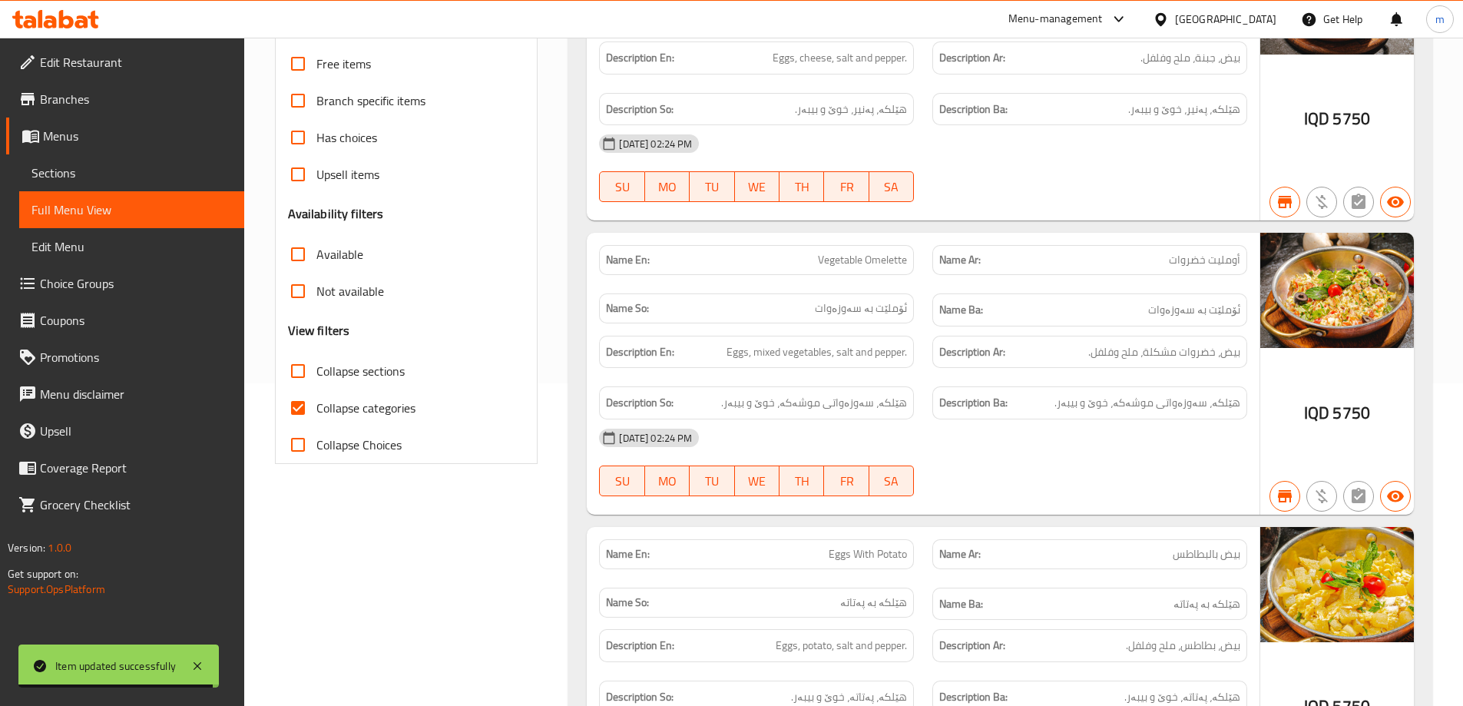
click at [364, 405] on span "Collapse categories" at bounding box center [366, 408] width 99 height 18
click at [317, 405] on input "Collapse categories" at bounding box center [298, 407] width 37 height 37
checkbox input "false"
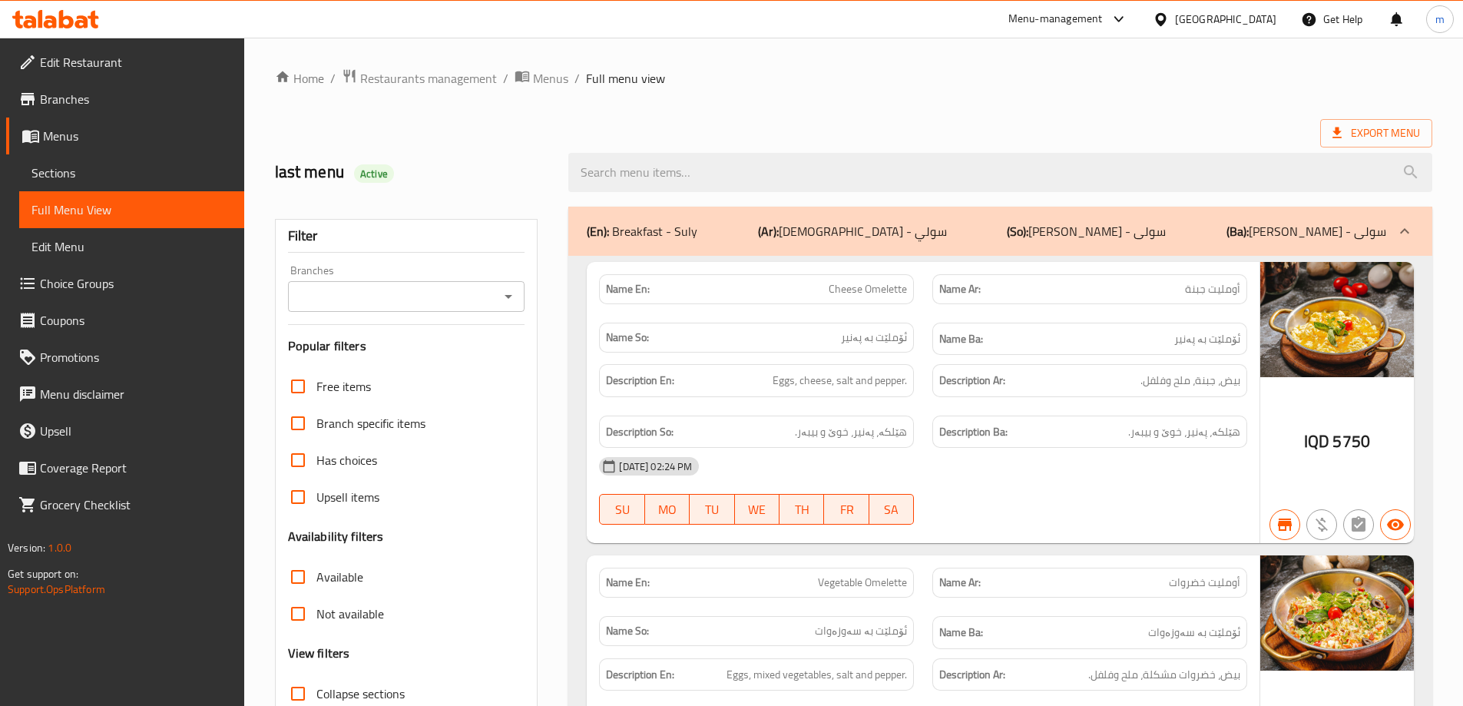
click at [702, 216] on div "(En): Breakfast - Suly (Ar): [DEMOGRAPHIC_DATA] - سولي (So): نانی بەیانی - سولی…" at bounding box center [1000, 231] width 864 height 49
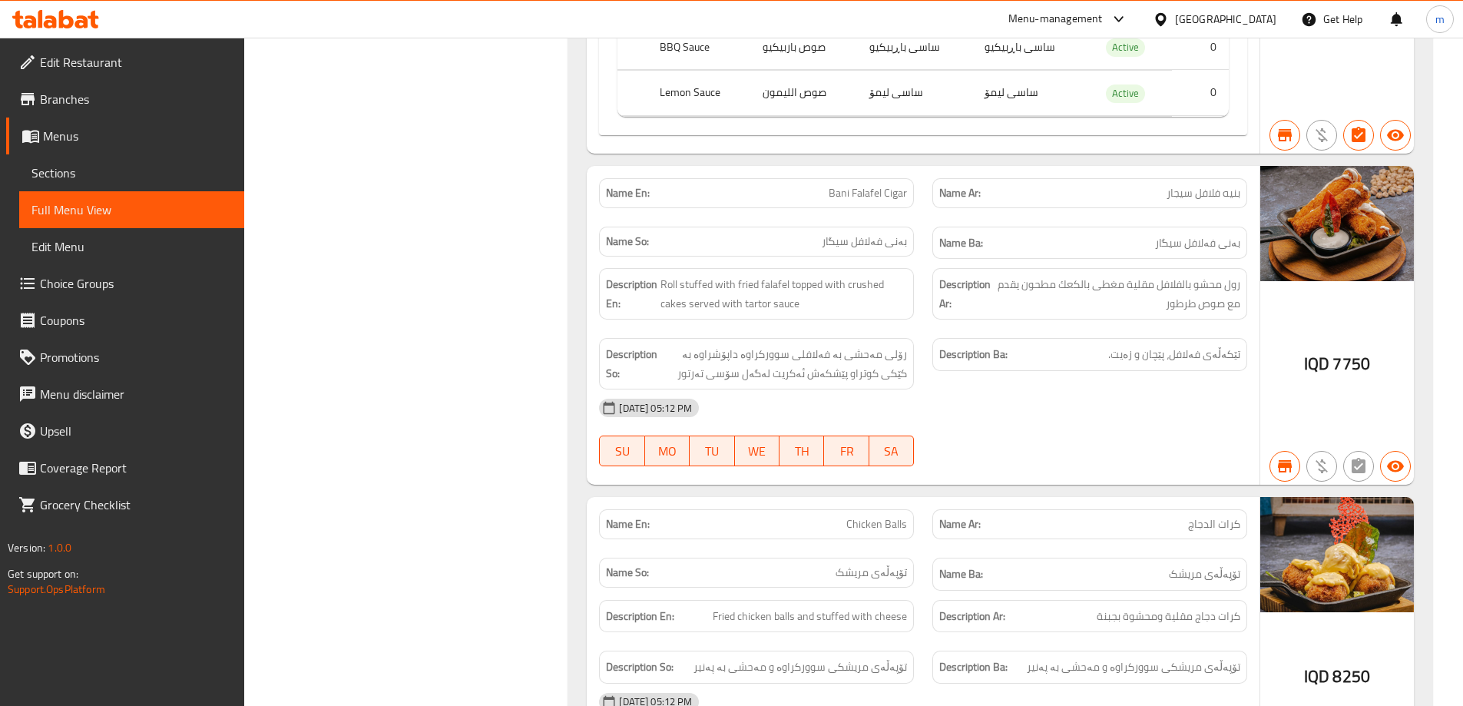
scroll to position [12884, 0]
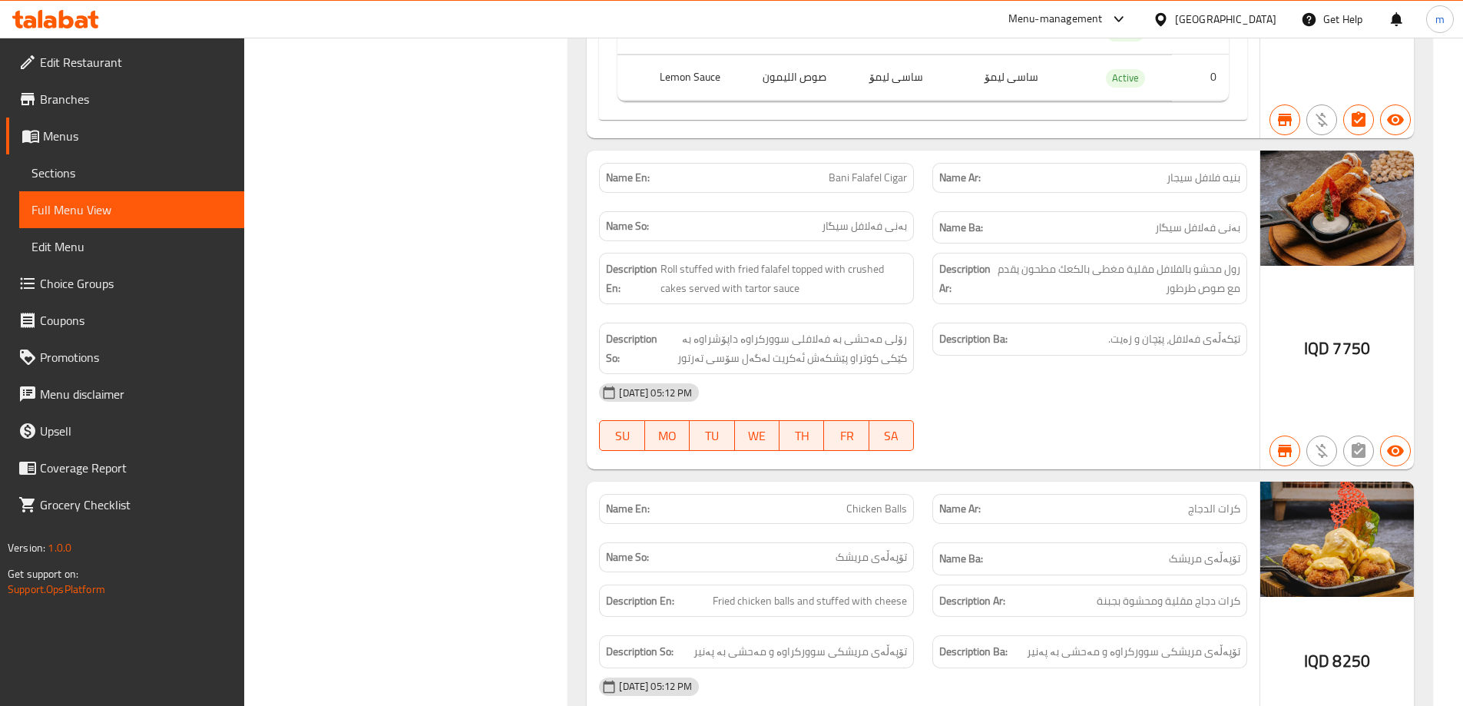
click at [923, 533] on div "Name Ba: تۆپەڵەی مریشک" at bounding box center [1089, 558] width 333 height 51
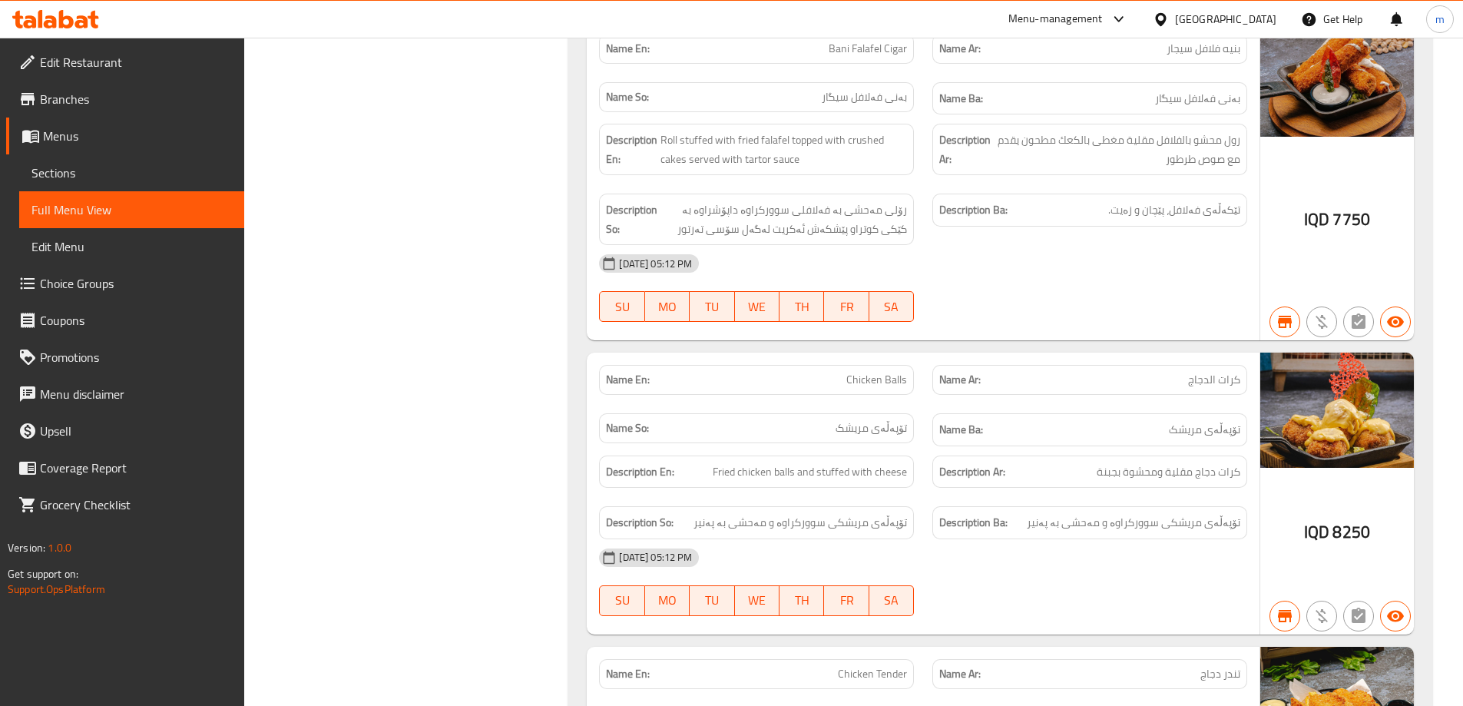
scroll to position [13038, 0]
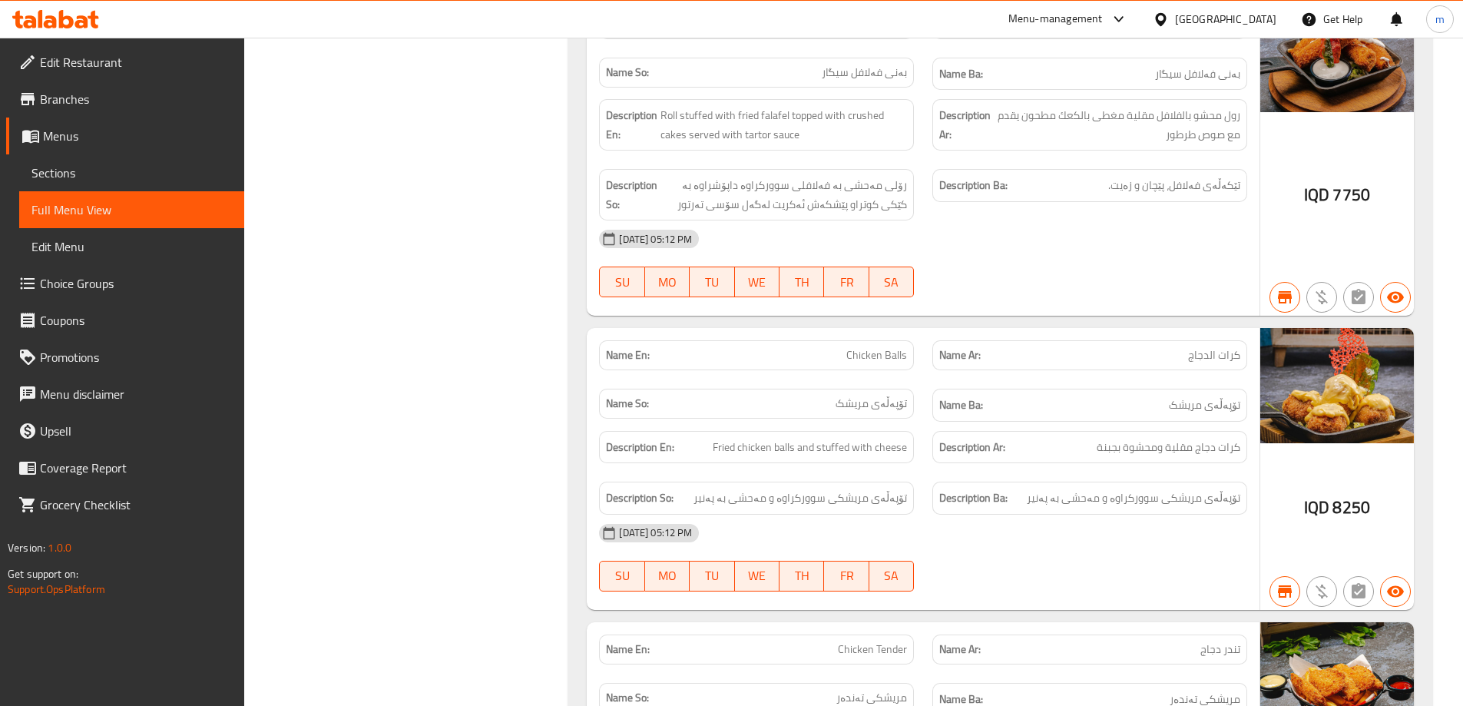
click at [953, 422] on div "Description Ar: كرات دجاج مقلية ومحشوة بجبنة" at bounding box center [1089, 447] width 333 height 51
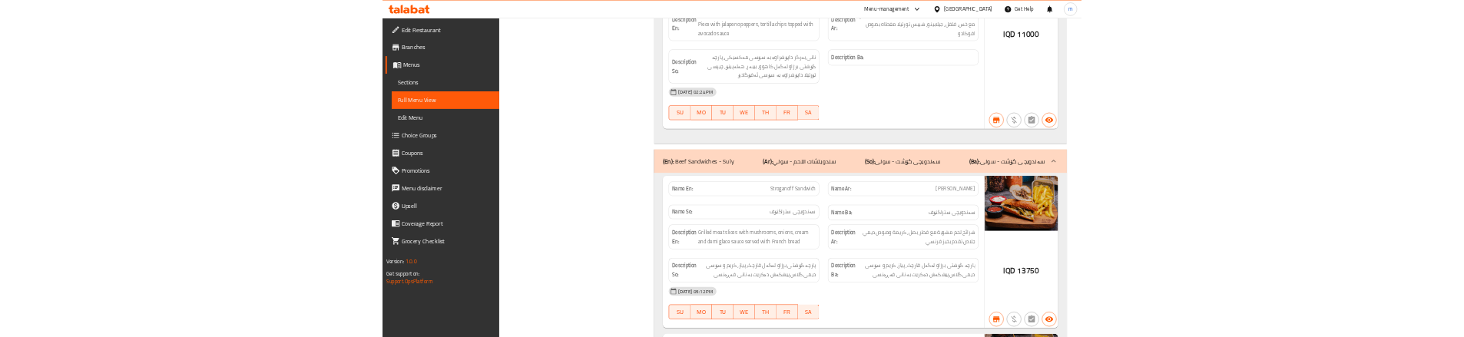
scroll to position [19783, 0]
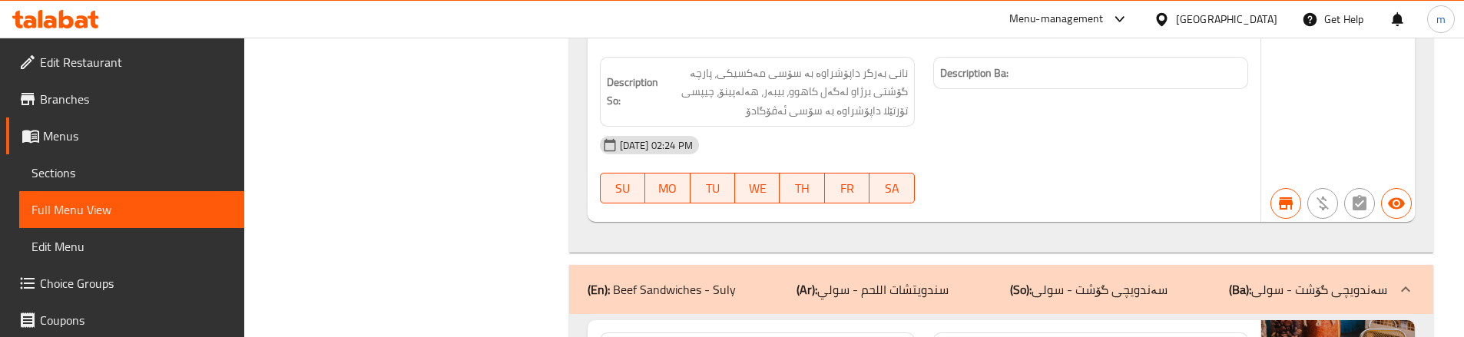
scroll to position [19834, 0]
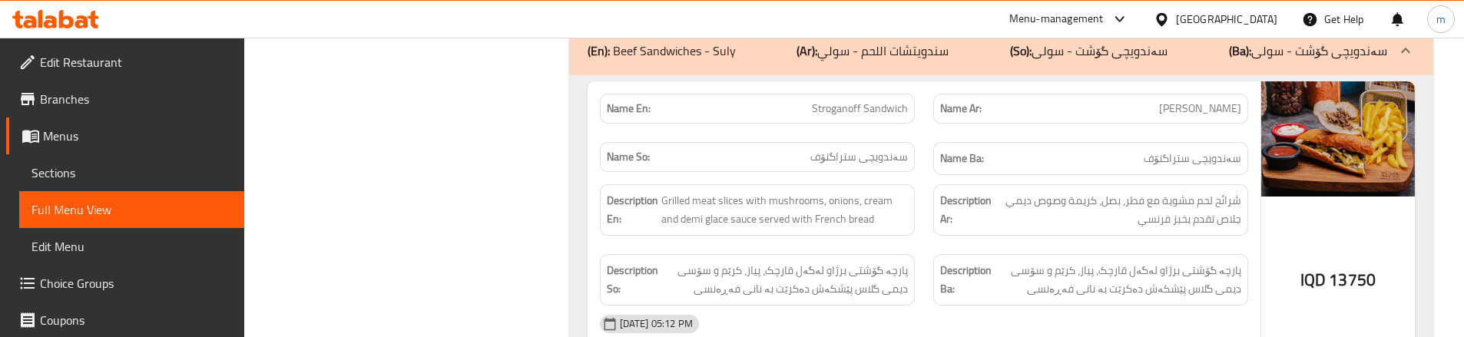
scroll to position [20141, 0]
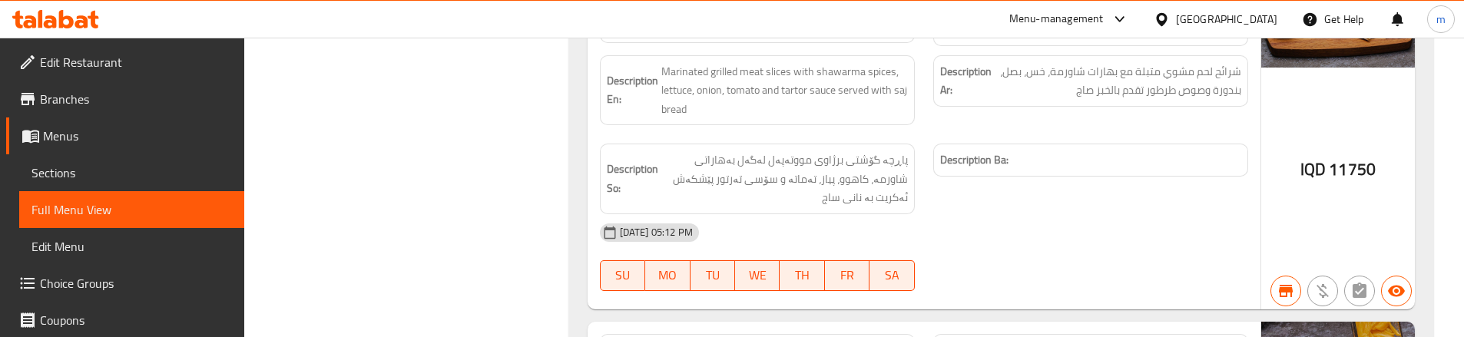
scroll to position [20910, 0]
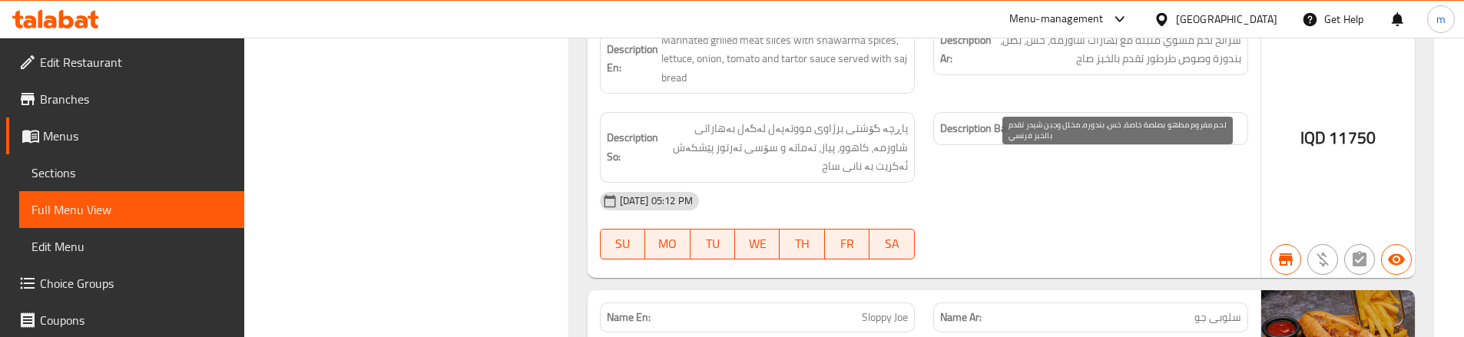
drag, startPoint x: 1157, startPoint y: 184, endPoint x: 1171, endPoint y: 187, distance: 14.0
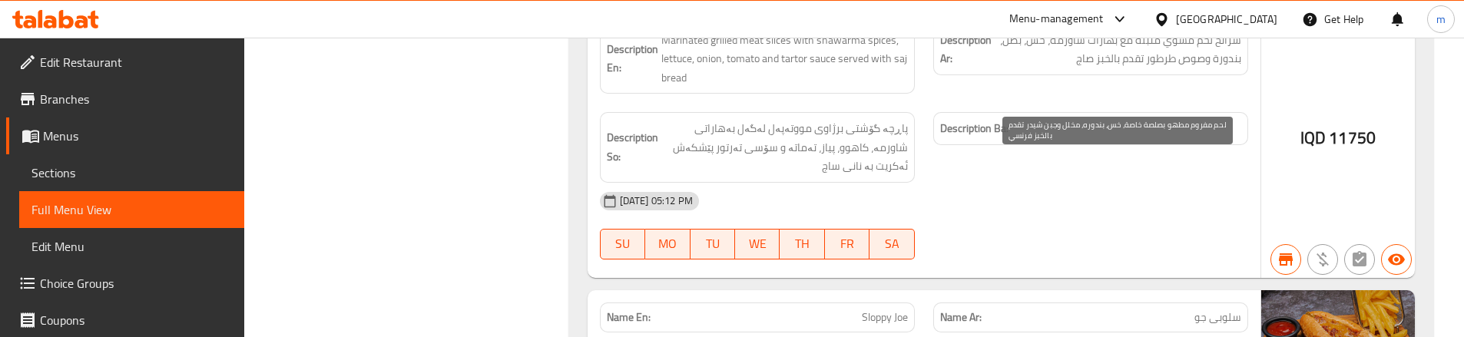
copy span "مطهو"
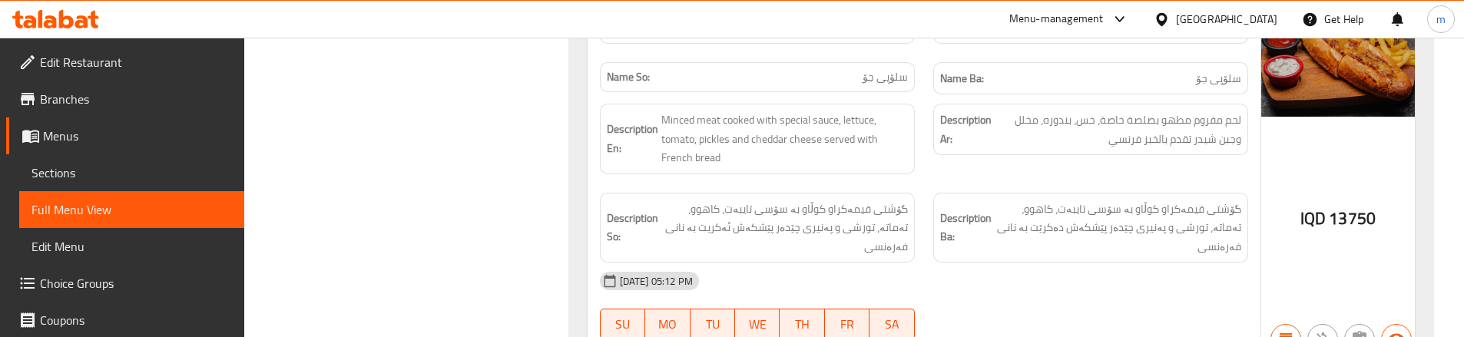
scroll to position [21217, 0]
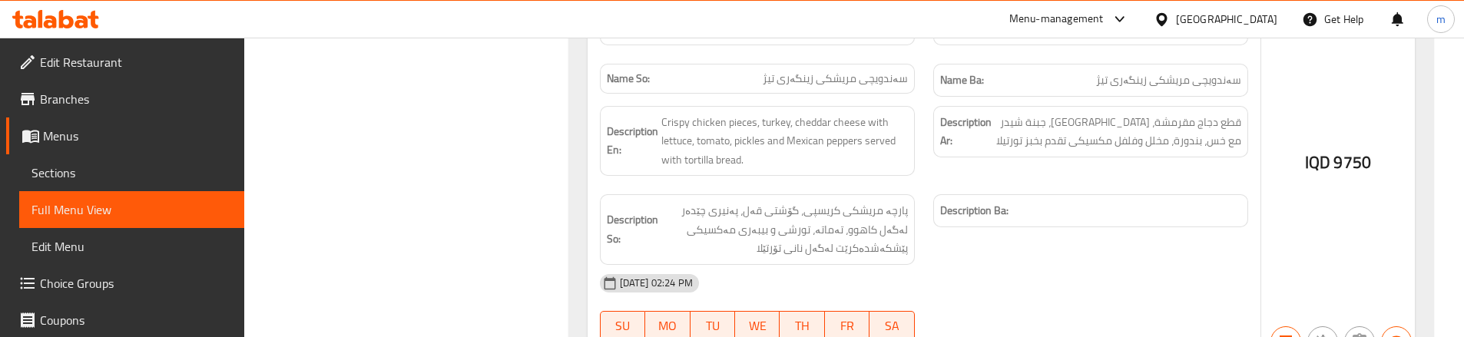
scroll to position [22441, 0]
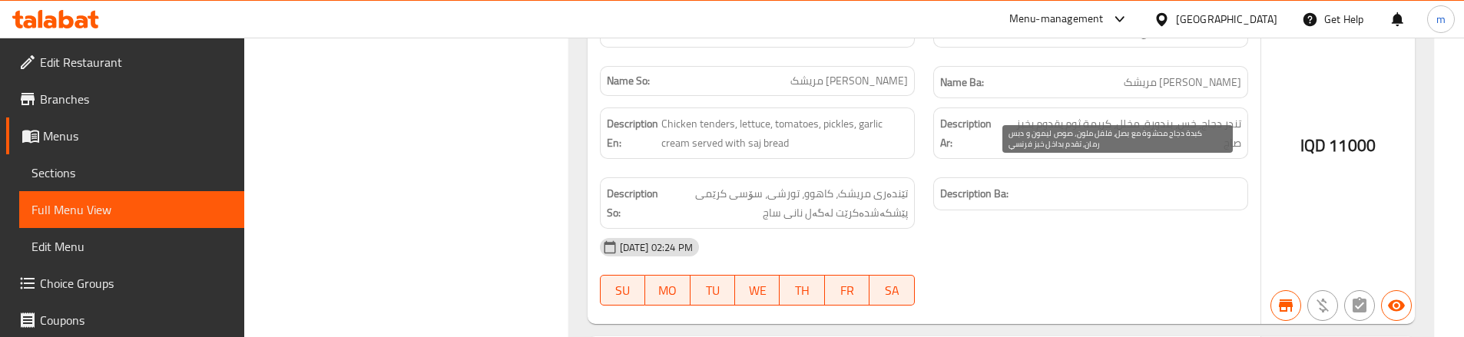
scroll to position [24061, 0]
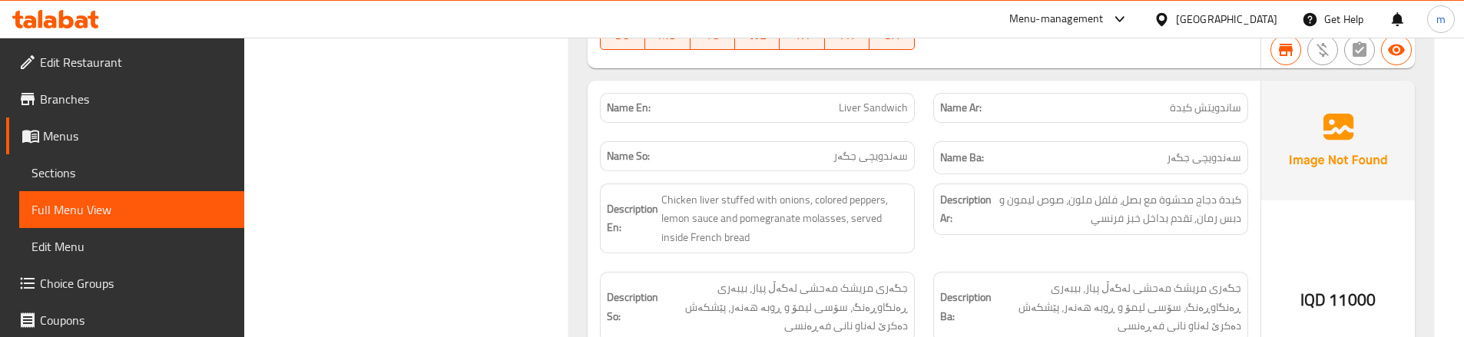
scroll to position [24317, 0]
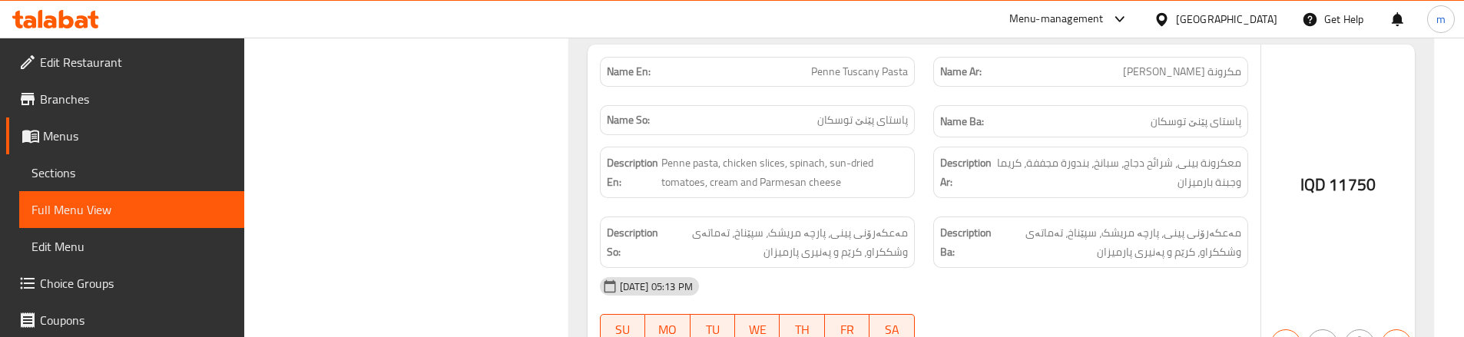
scroll to position [27534, 0]
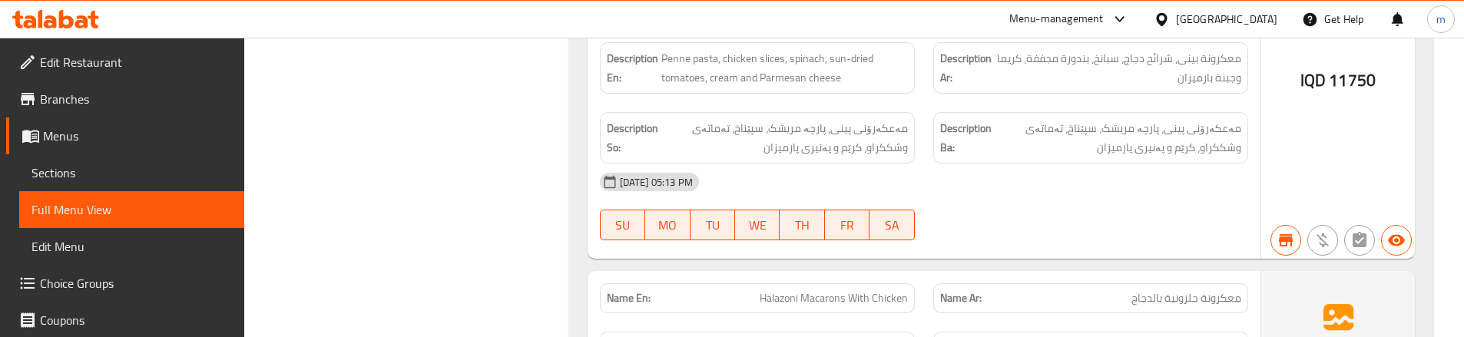
scroll to position [27636, 0]
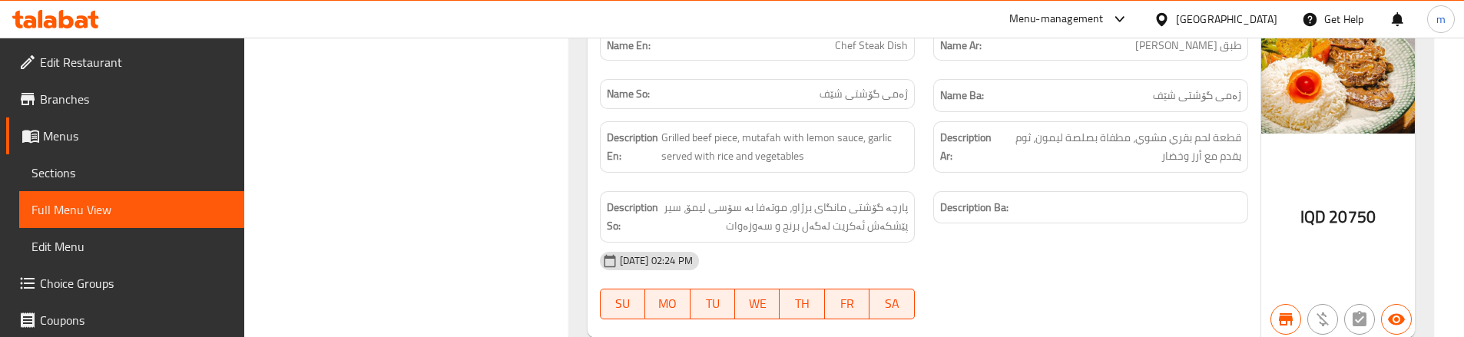
scroll to position [38107, 0]
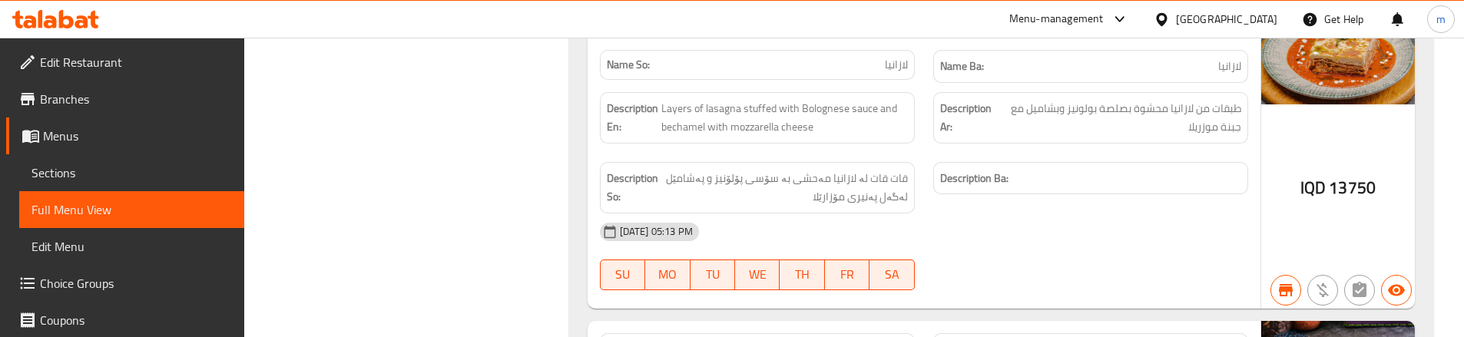
scroll to position [27305, 0]
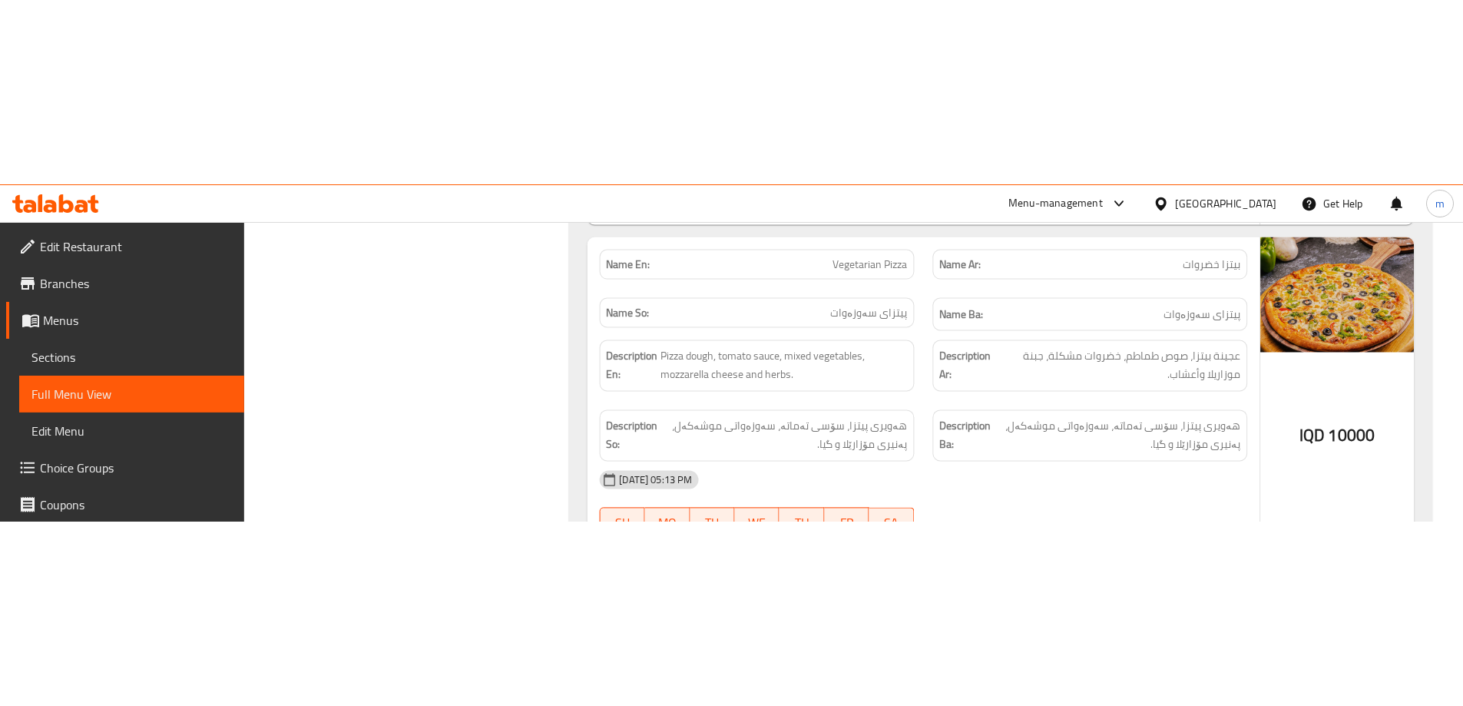
scroll to position [31338, 0]
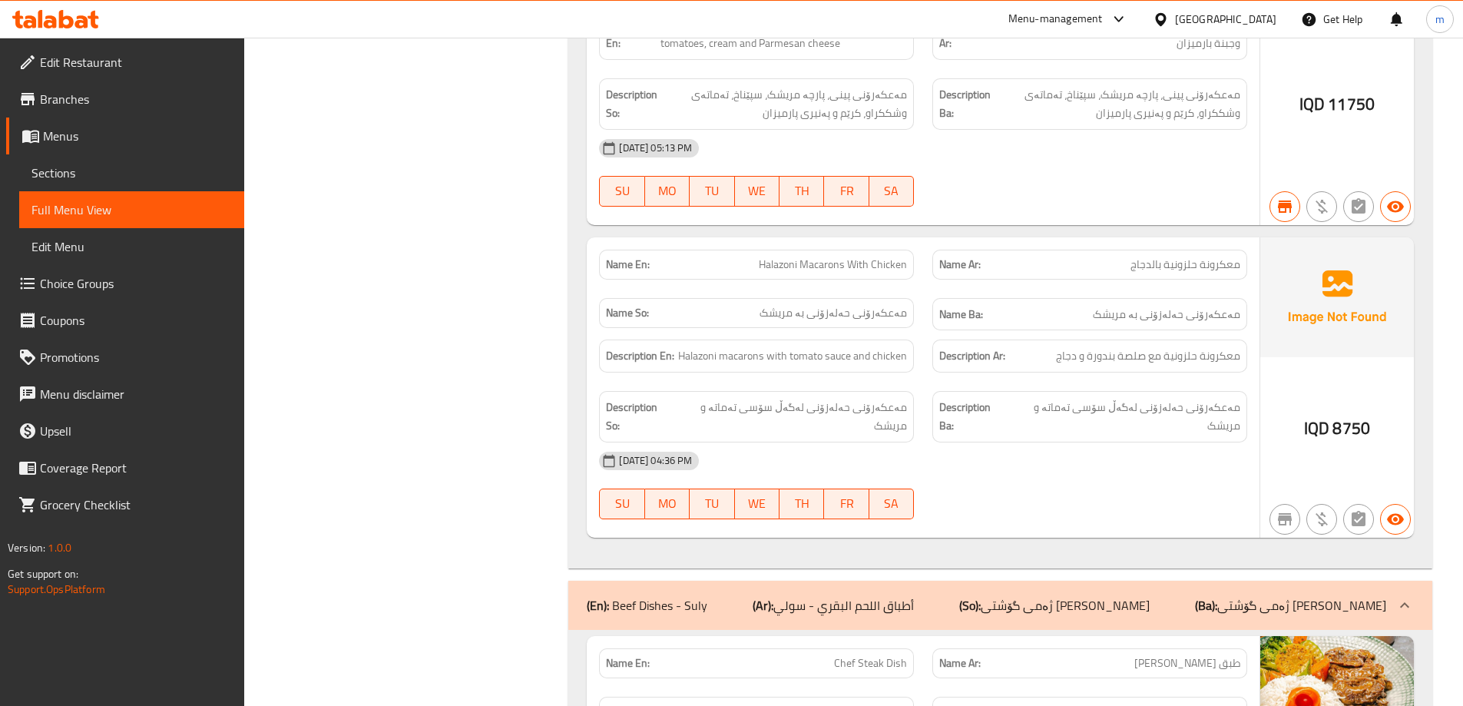
scroll to position [27650, 0]
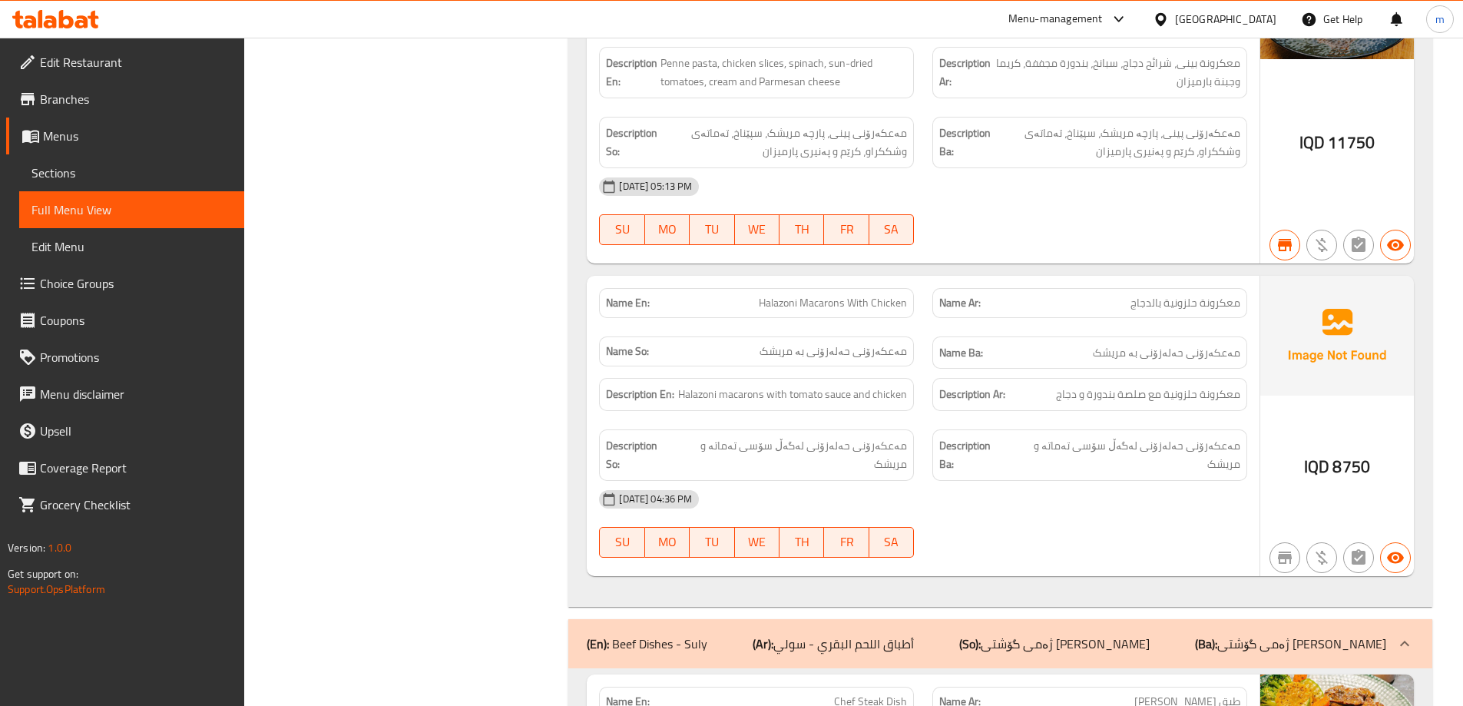
click at [930, 481] on div "[DATE] 04:36 PM" at bounding box center [923, 499] width 667 height 37
click at [903, 635] on p "(Ar): أطباق اللحم البقري - سولي" at bounding box center [833, 644] width 161 height 18
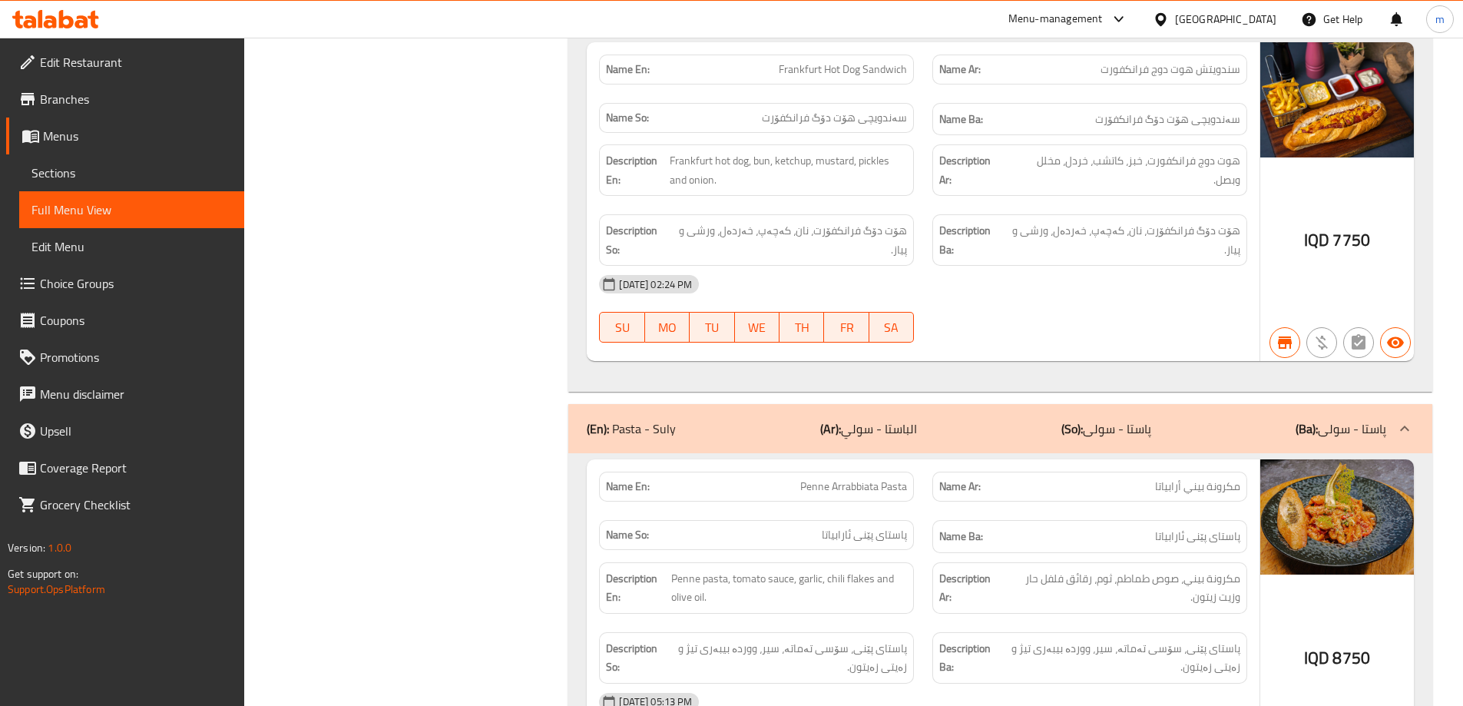
scroll to position [24987, 0]
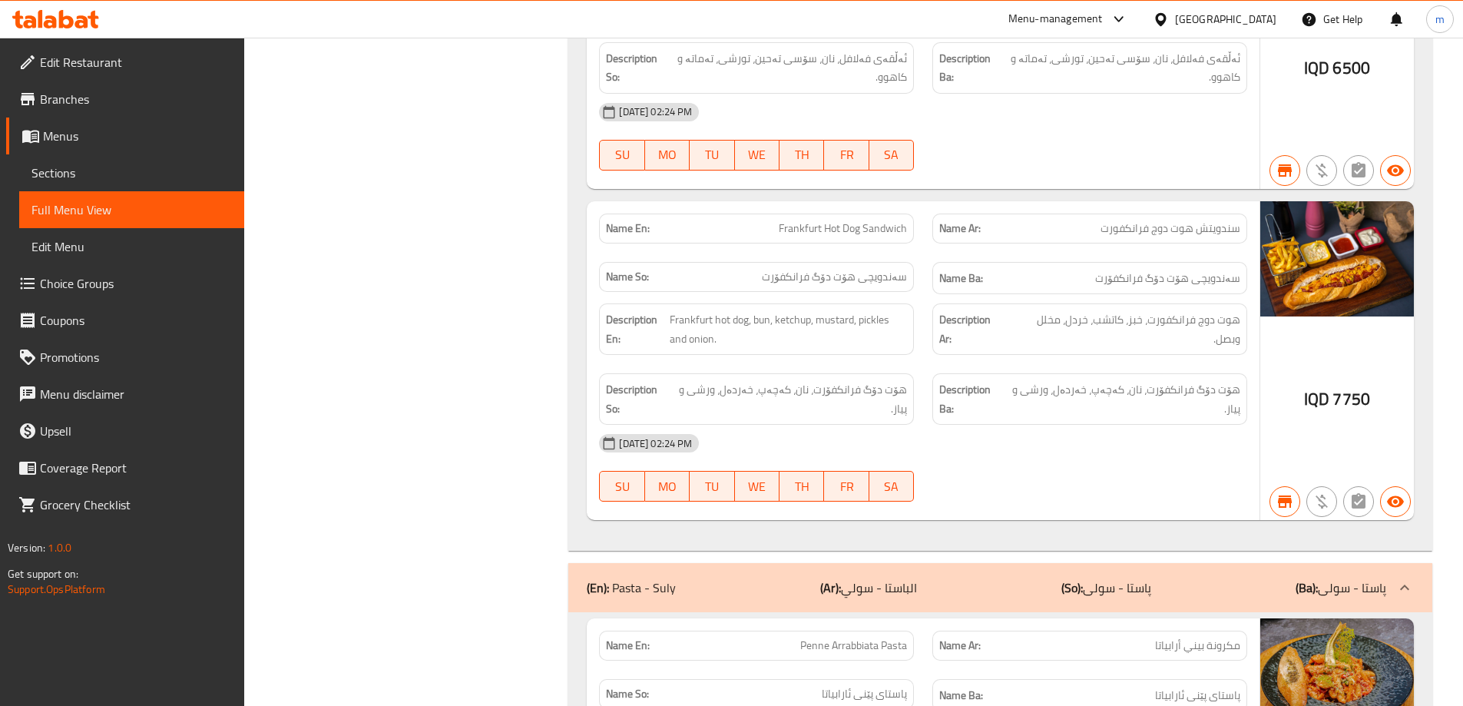
click at [929, 425] on div "[DATE] 02:24 PM" at bounding box center [923, 443] width 667 height 37
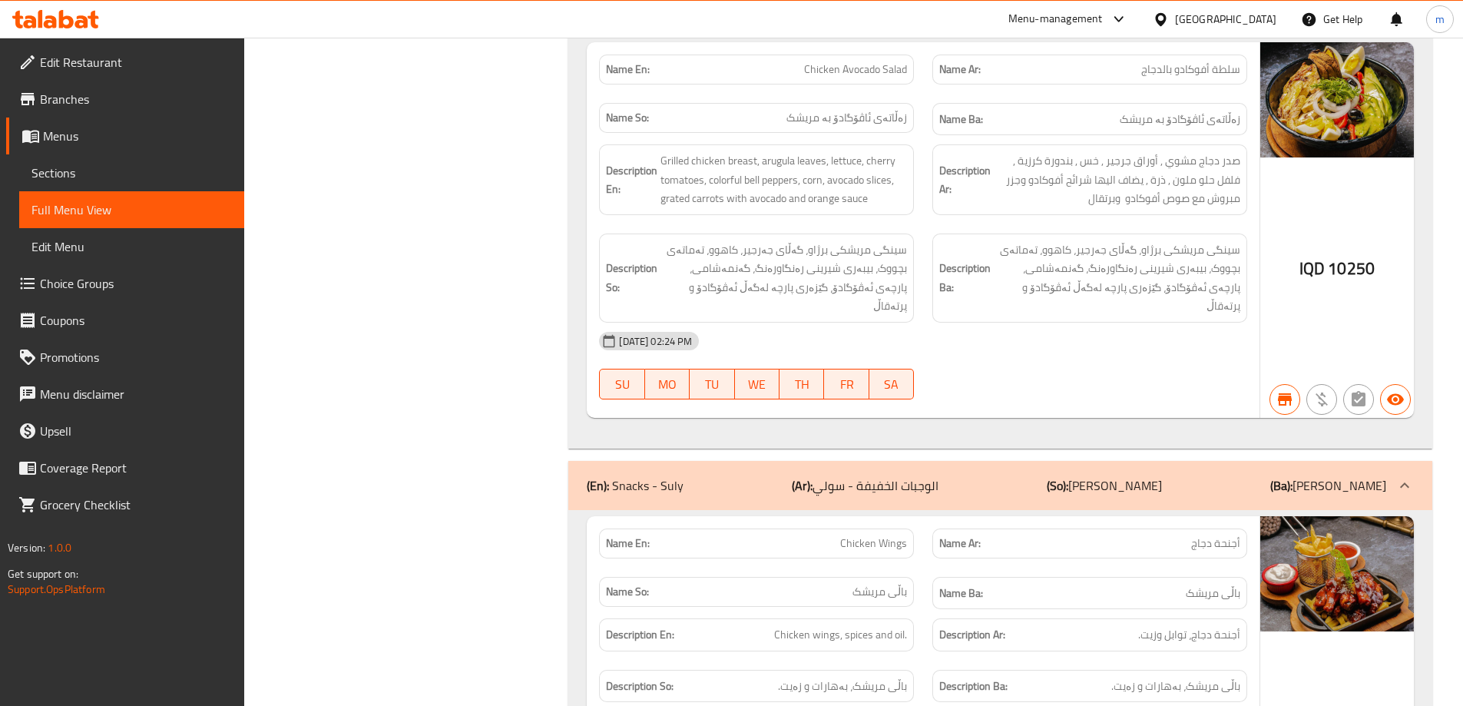
scroll to position [11911, 0]
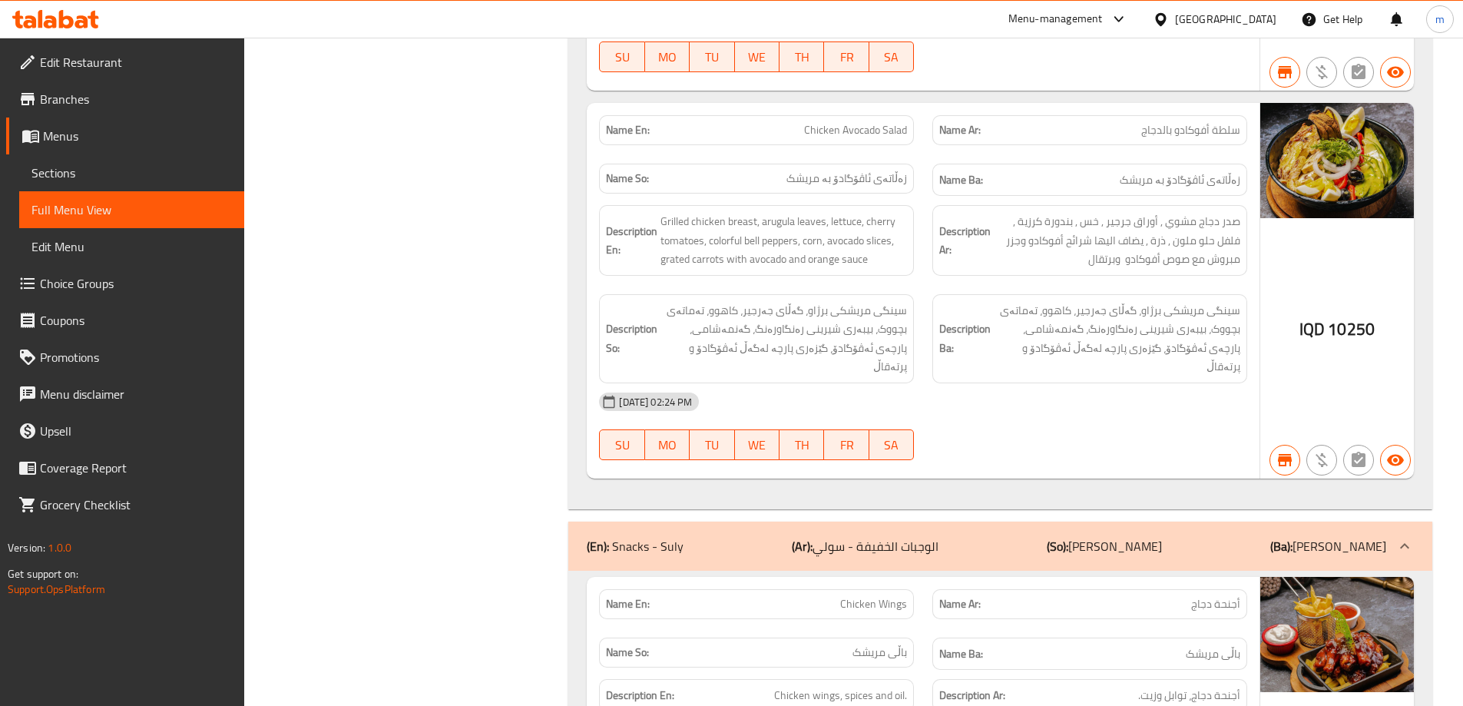
click at [995, 383] on div "[DATE] 02:24 PM SU MO TU WE TH FR SA" at bounding box center [923, 426] width 667 height 86
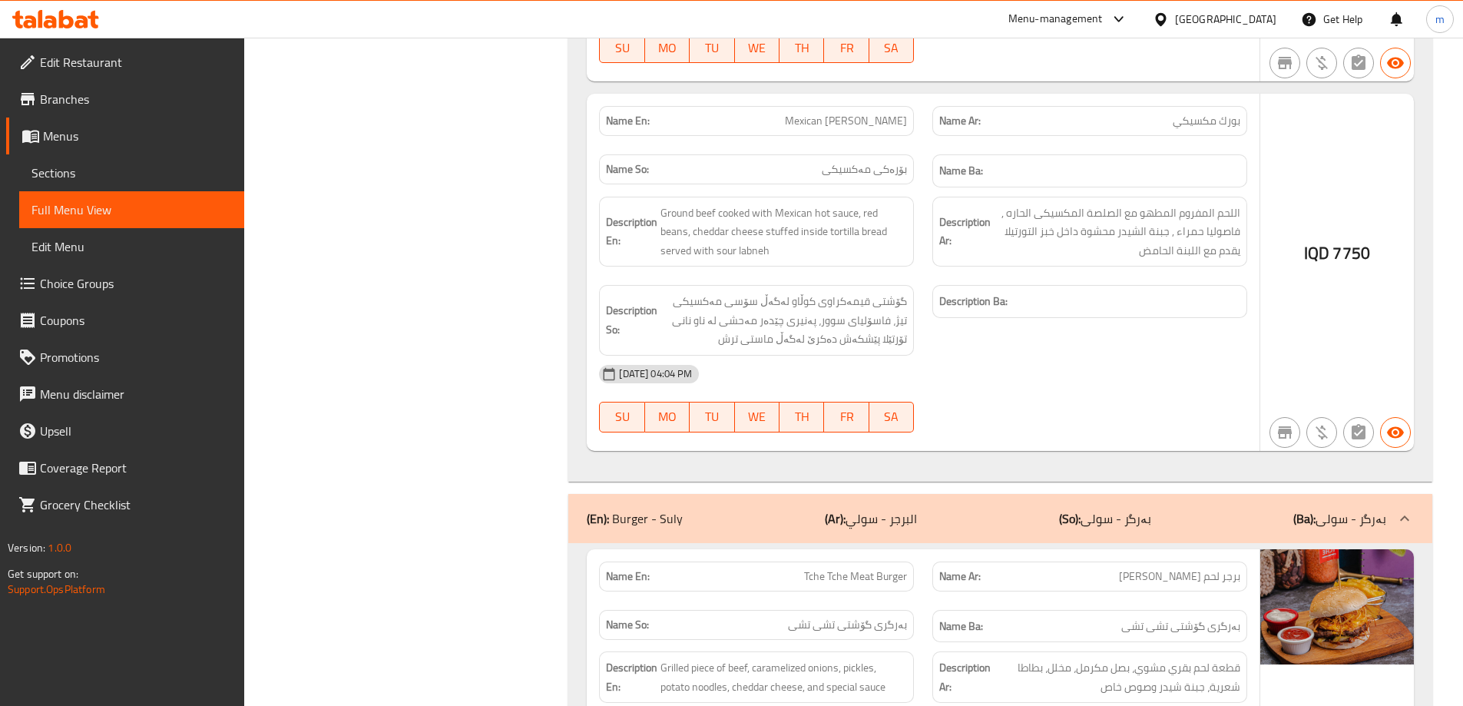
scroll to position [17114, 0]
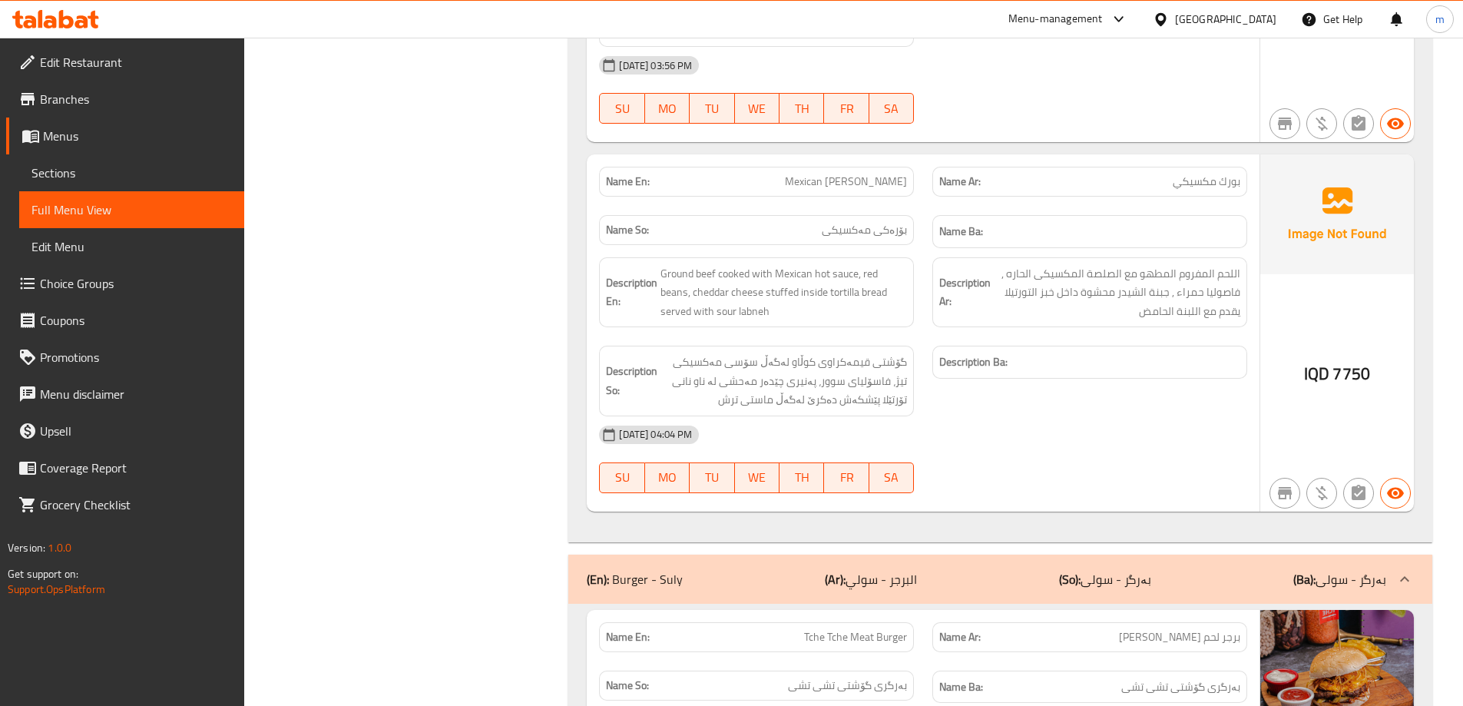
click at [929, 570] on div "(En): Burger - Suly (Ar): البرجر - سولي (So): بەرگر - سولی (Ba): بەرگر - سولی" at bounding box center [987, 579] width 800 height 18
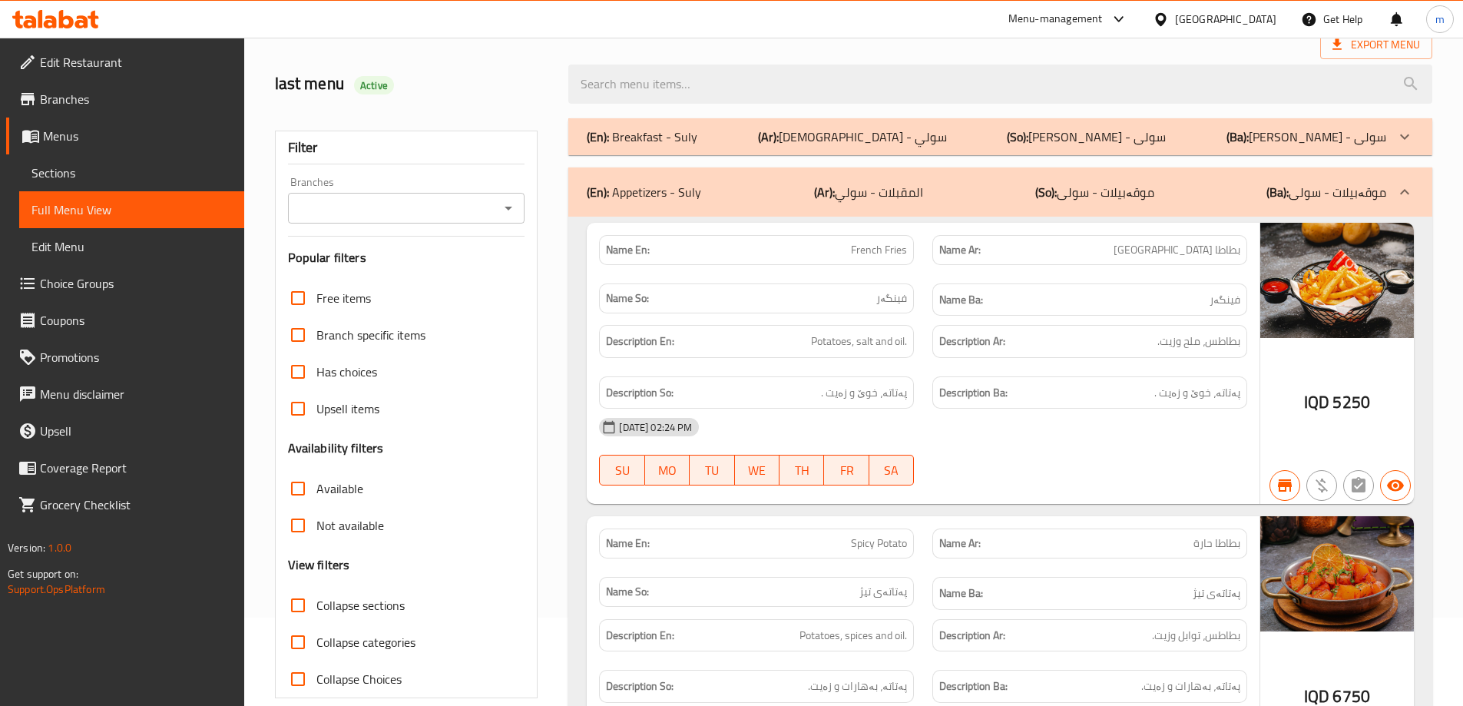
scroll to position [256, 0]
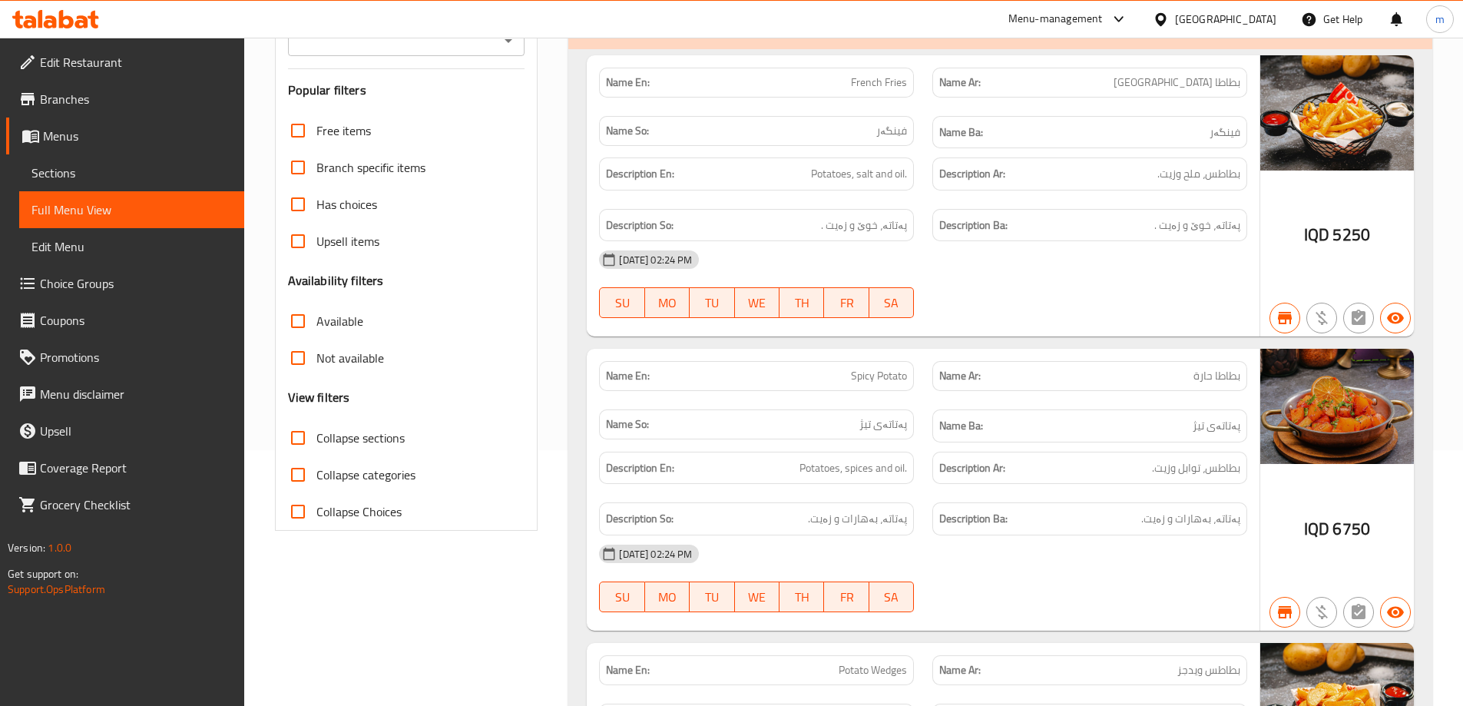
click at [294, 442] on input "Collapse sections" at bounding box center [298, 437] width 37 height 37
checkbox input "true"
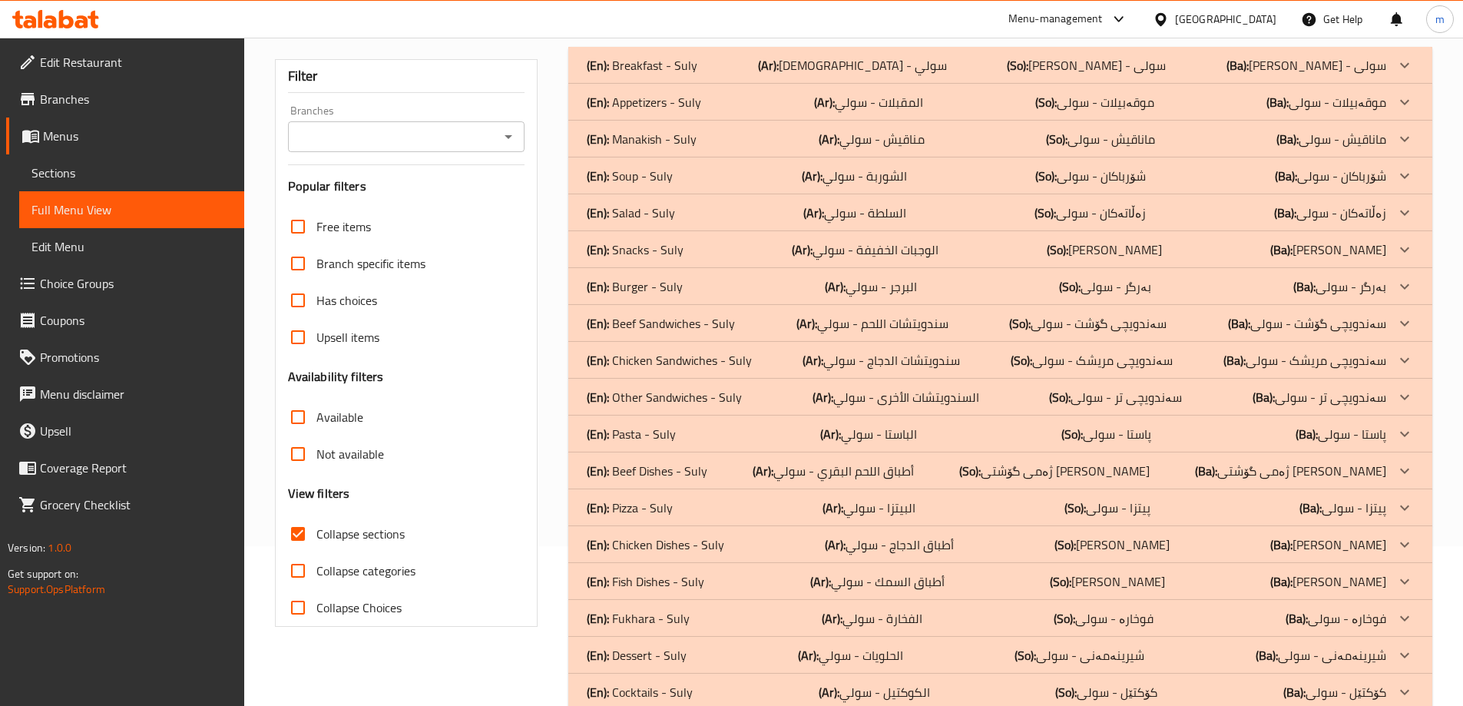
scroll to position [154, 0]
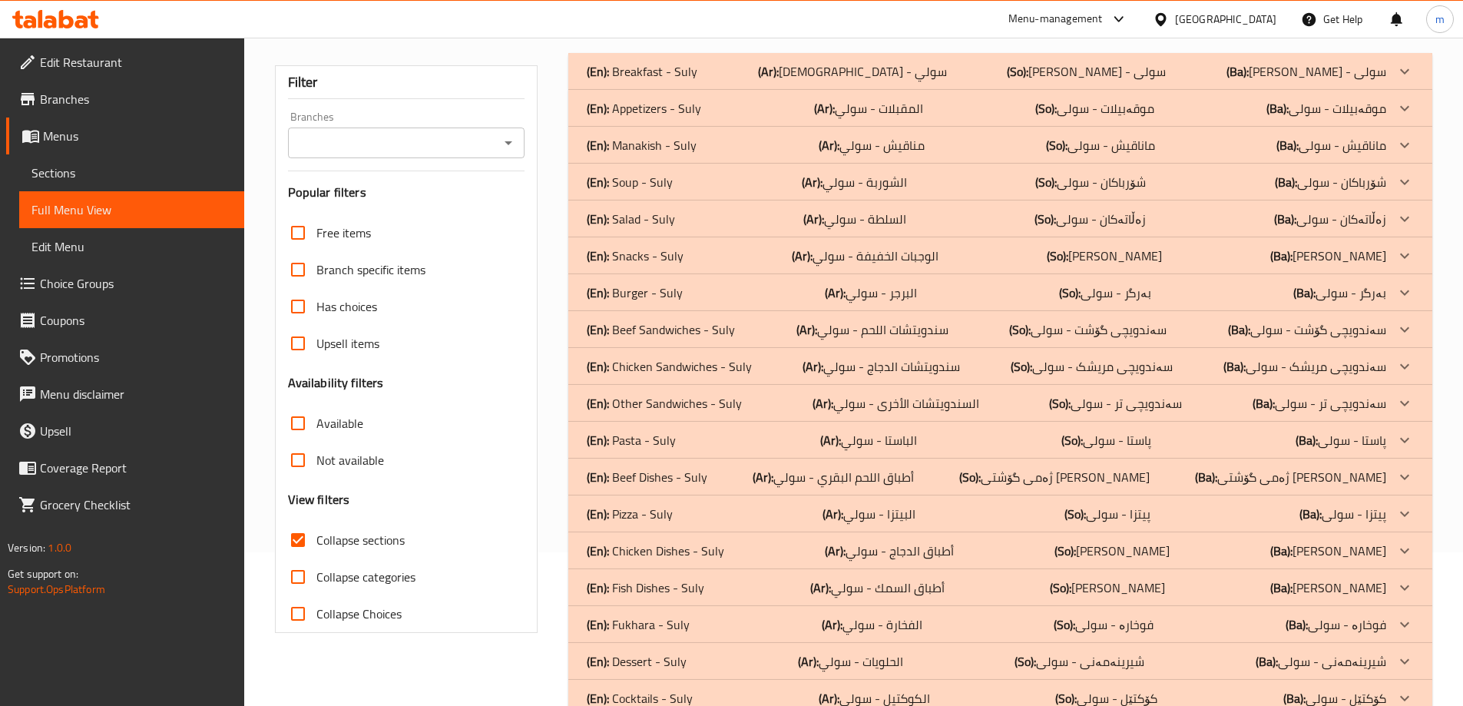
click at [503, 136] on icon "Open" at bounding box center [508, 143] width 18 height 18
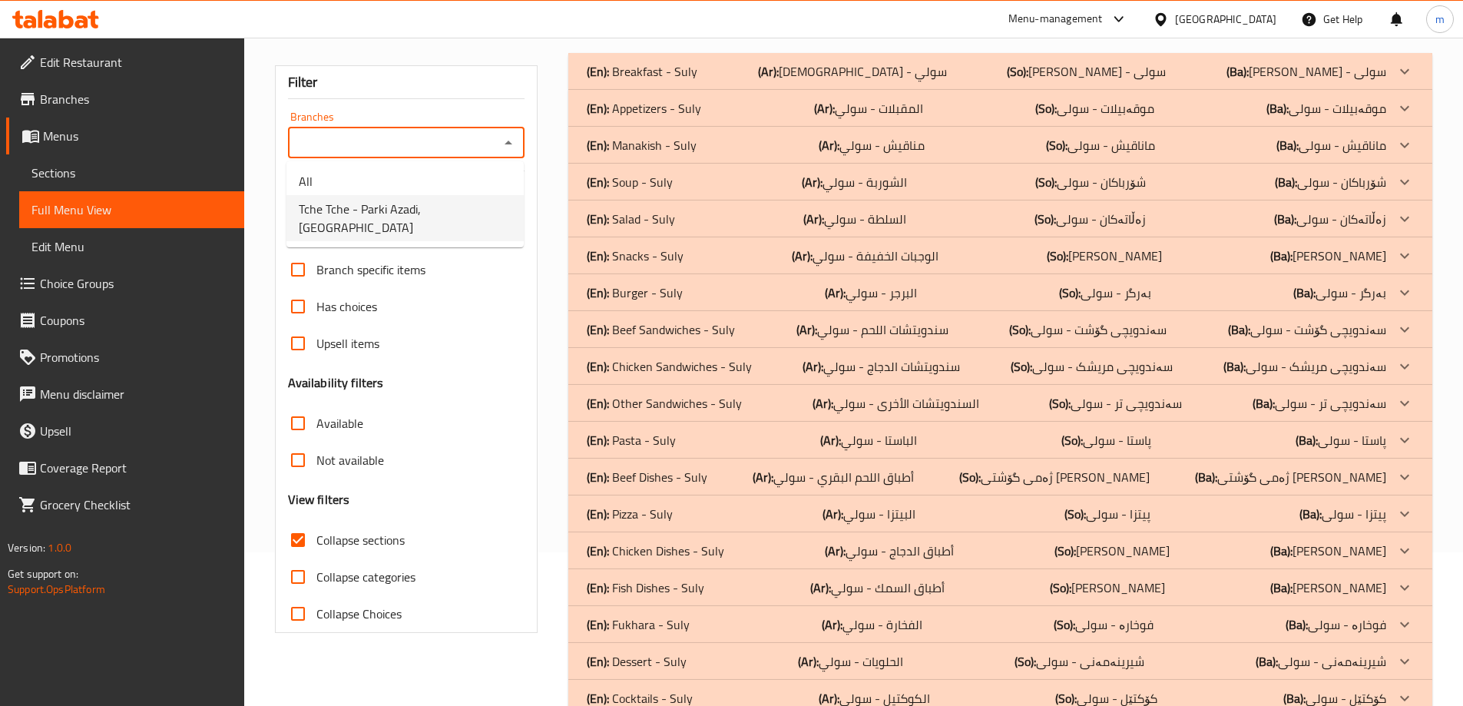
click at [373, 207] on span "Tche Tche - Parki Azadi, [GEOGRAPHIC_DATA]" at bounding box center [405, 218] width 213 height 37
type input "Tche Tche - Parki Azadi, [GEOGRAPHIC_DATA]"
click at [565, 299] on div "(En): Breakfast - Suly (Ar): الإفطار - سولي (So): نانی بەیانی - سولی (Ba): نانی…" at bounding box center [1000, 440] width 883 height 793
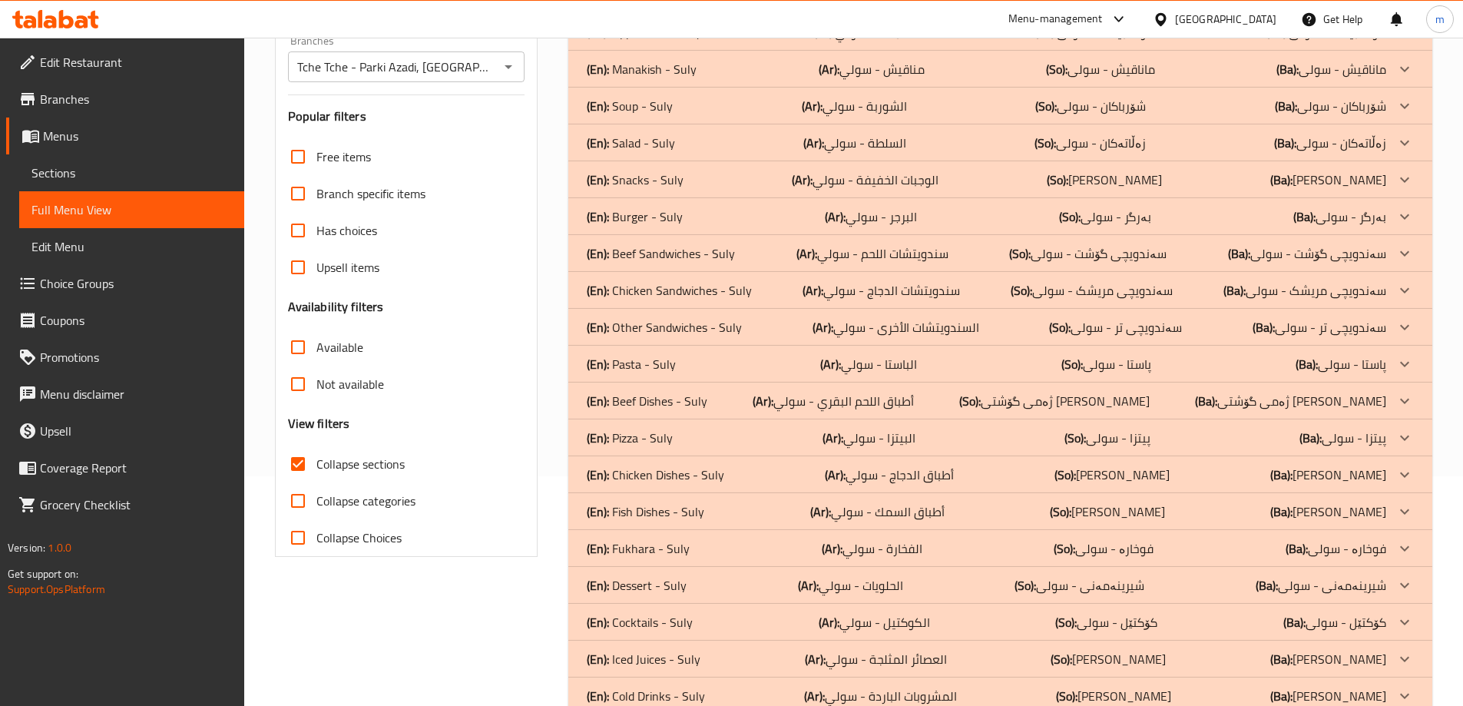
scroll to position [256, 0]
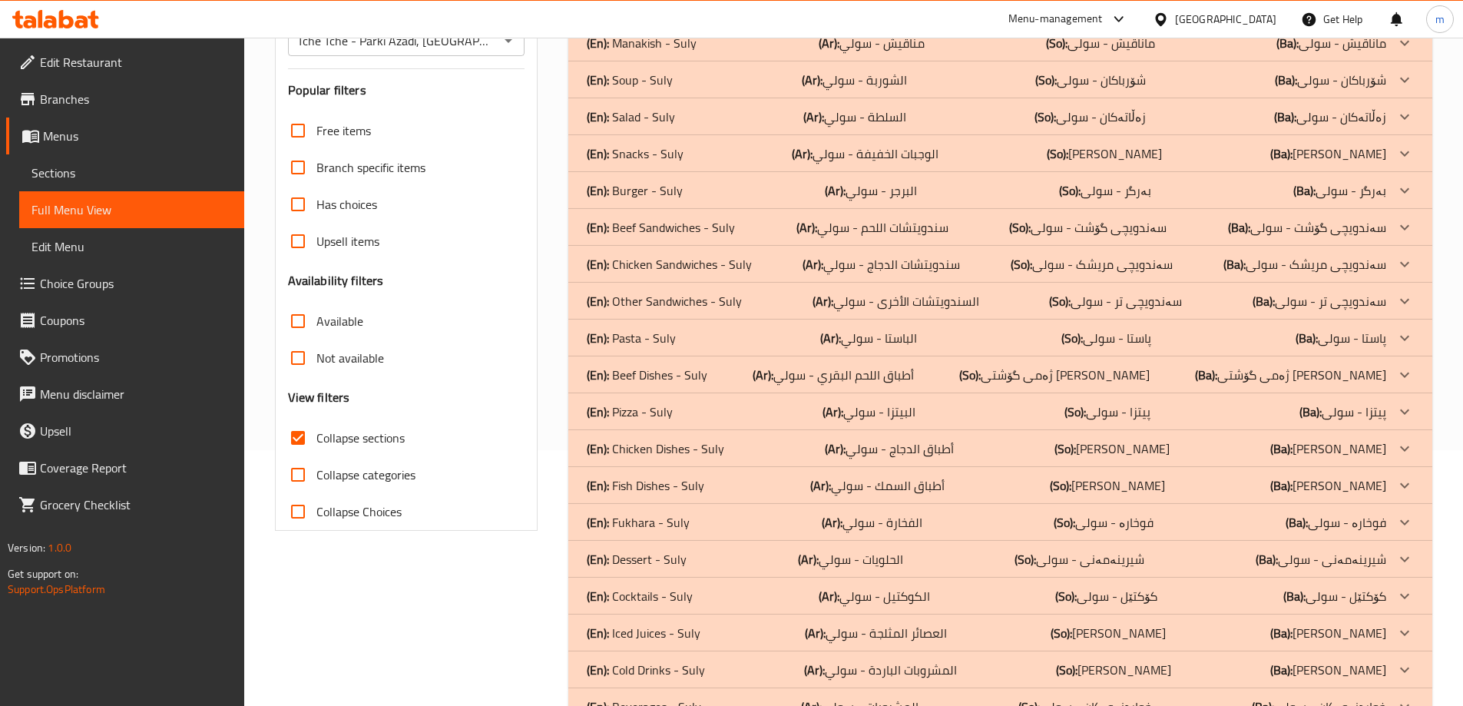
click at [874, 157] on p "(Ar): الوجبات الخفيفة - سولي" at bounding box center [865, 153] width 147 height 18
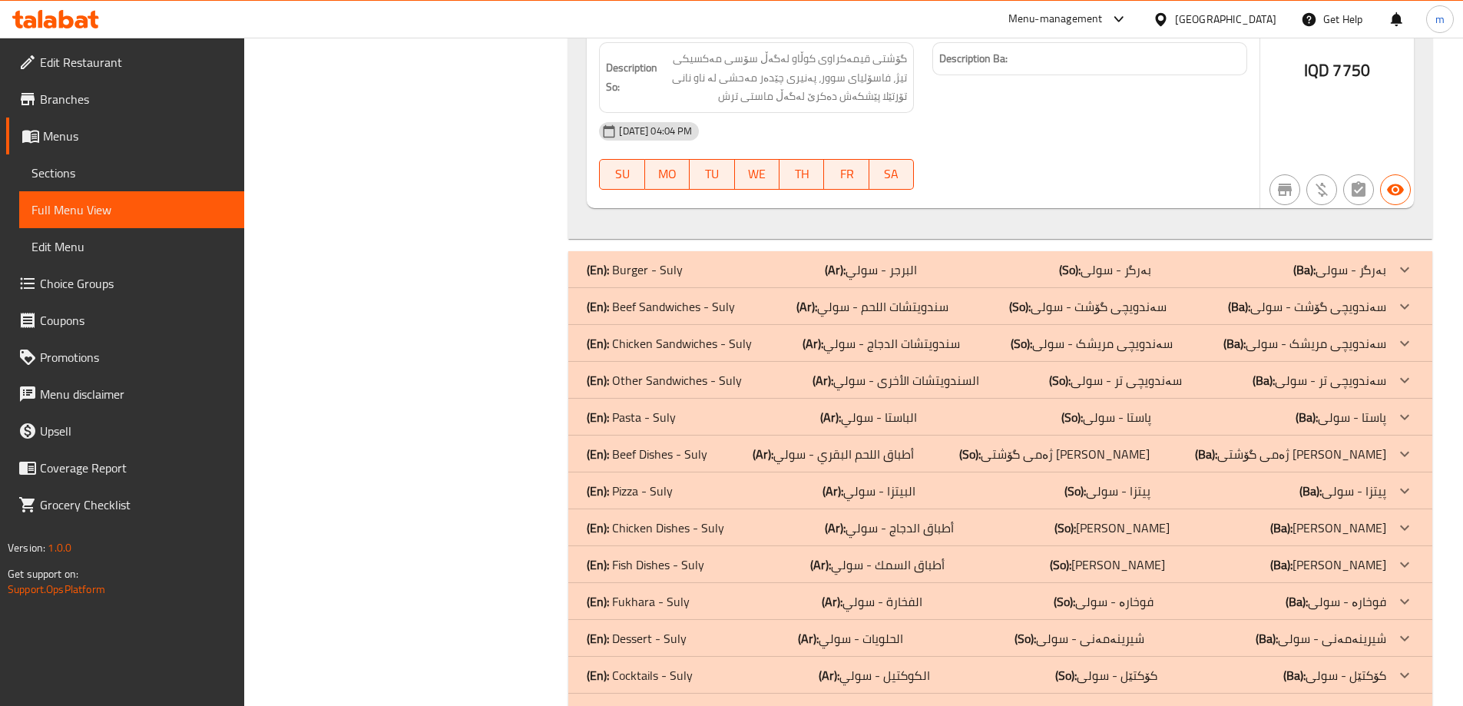
scroll to position [5396, 0]
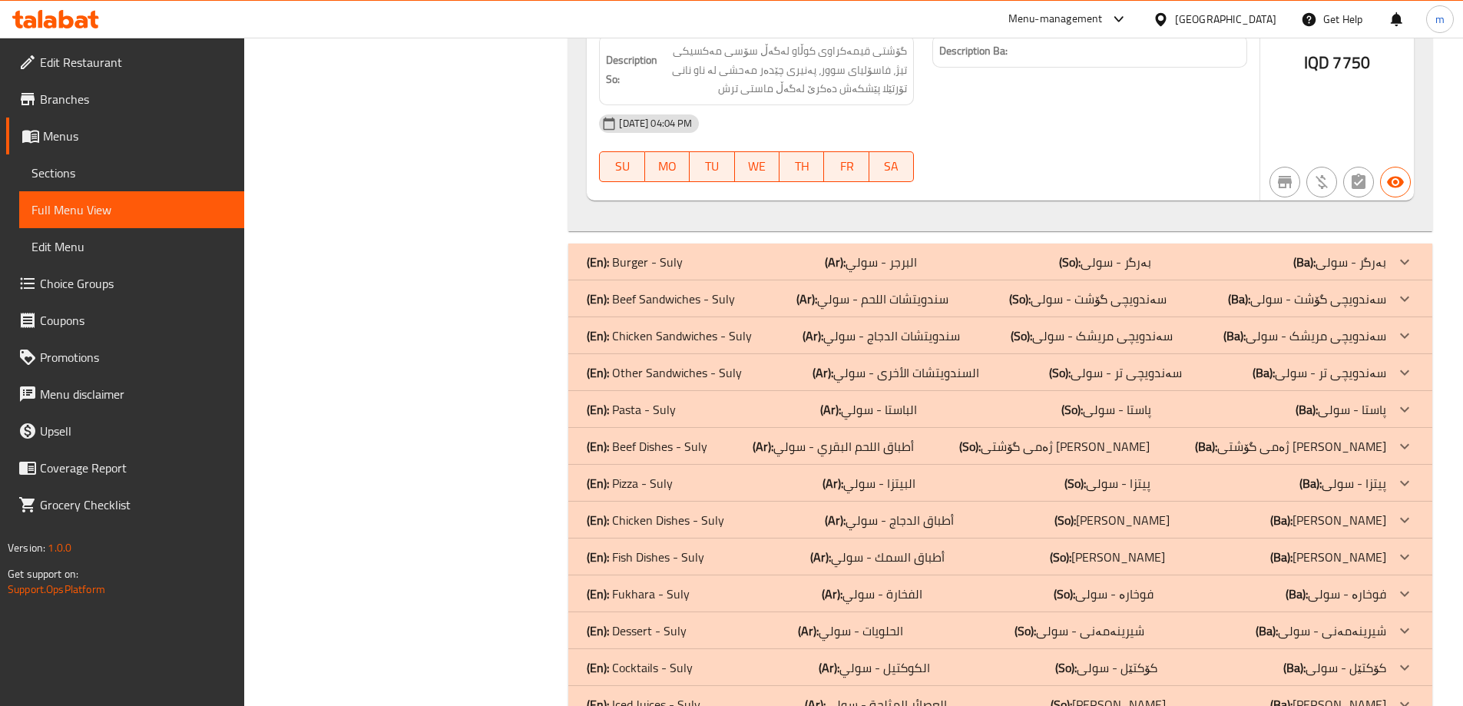
click at [881, 290] on p "(Ar): سندويتشات اللحم - سولي" at bounding box center [873, 299] width 152 height 18
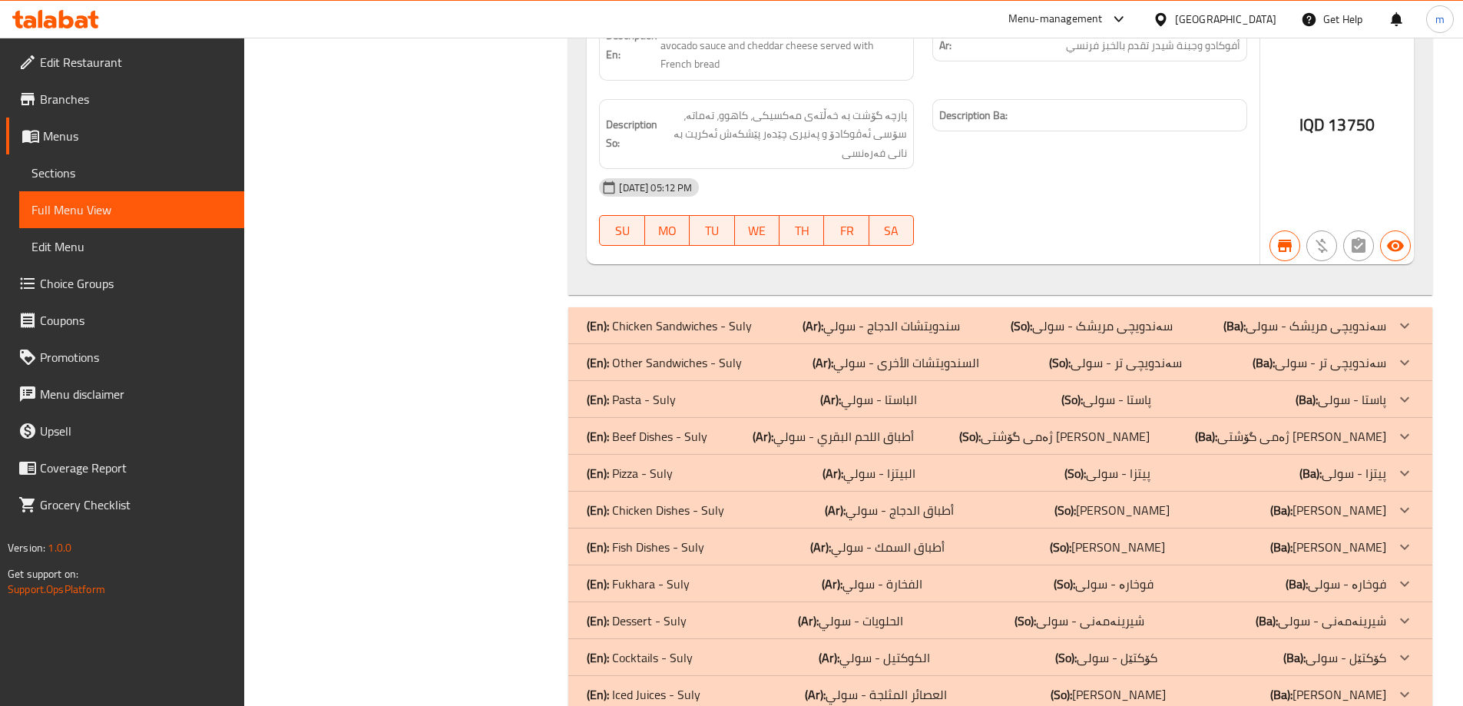
scroll to position [7290, 0]
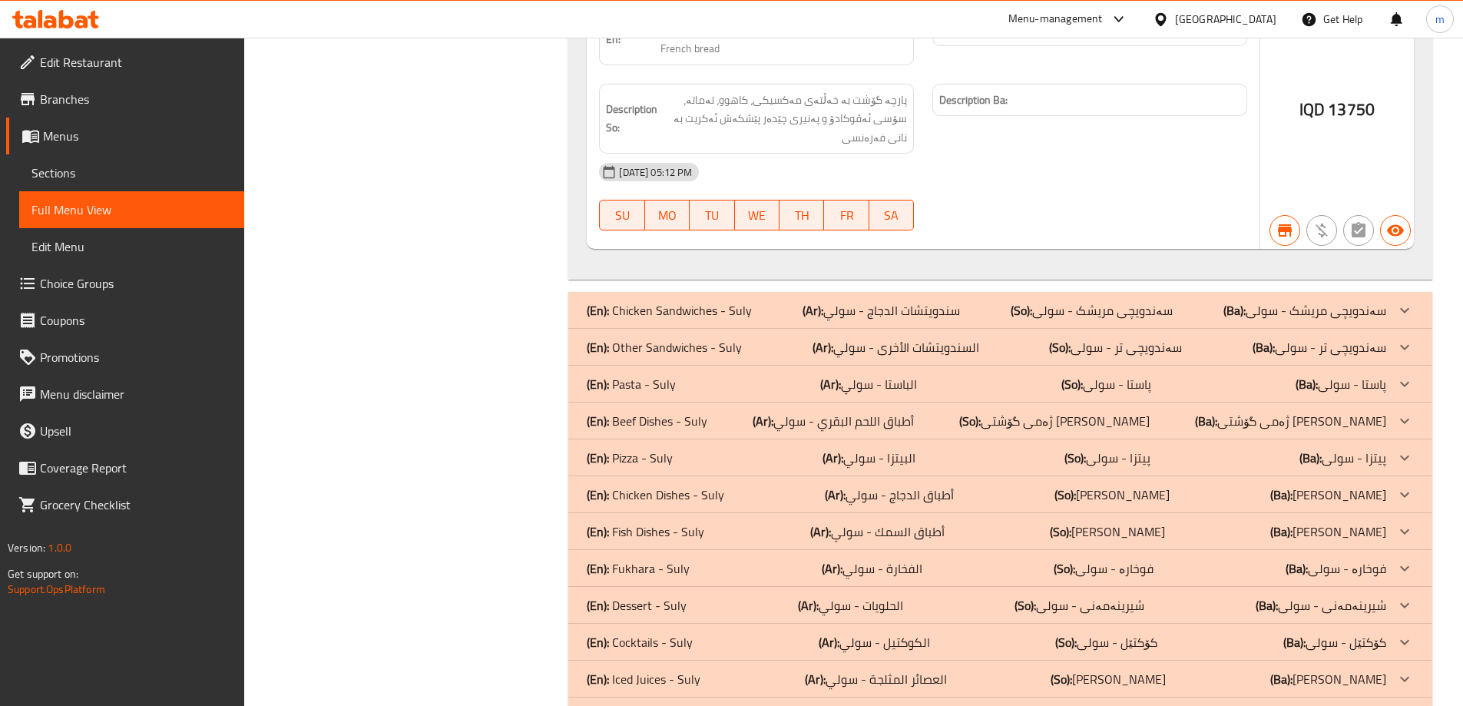
click at [913, 301] on p "(Ar): سندويتشات الدجاج - سولي" at bounding box center [881, 310] width 157 height 18
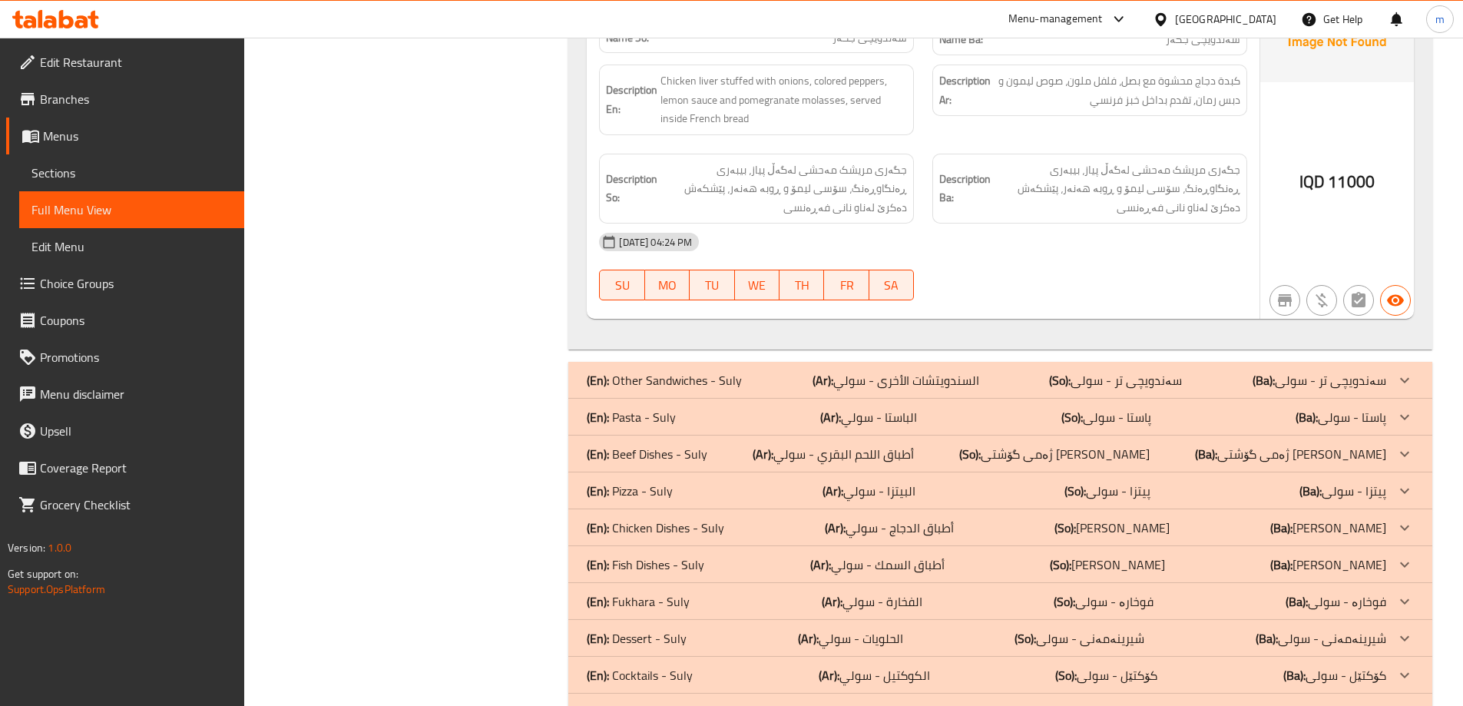
scroll to position [10056, 0]
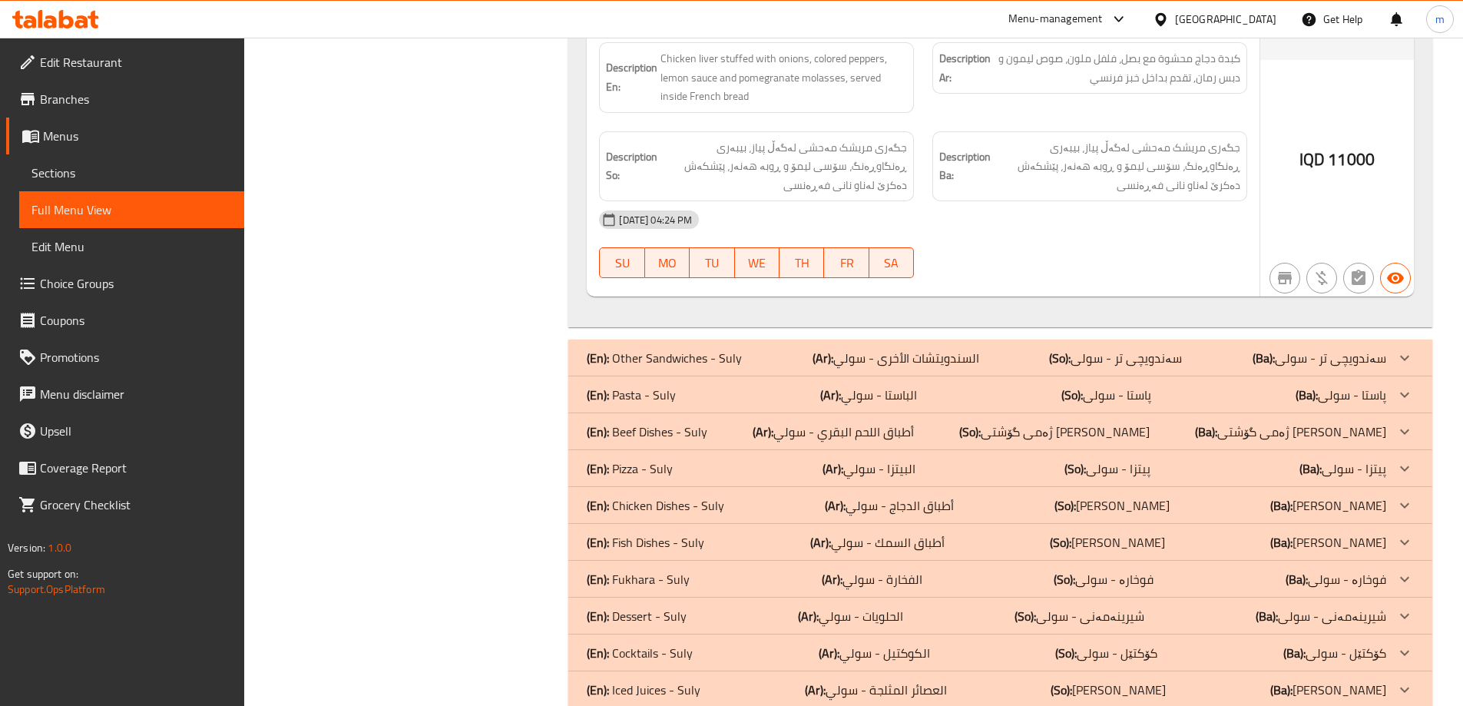
click at [721, 459] on div "(En): Pizza - Suly (Ar): البيتزا - سولي (So): پیتزا - سولی (Ba): پیتزا - سولی" at bounding box center [987, 468] width 800 height 18
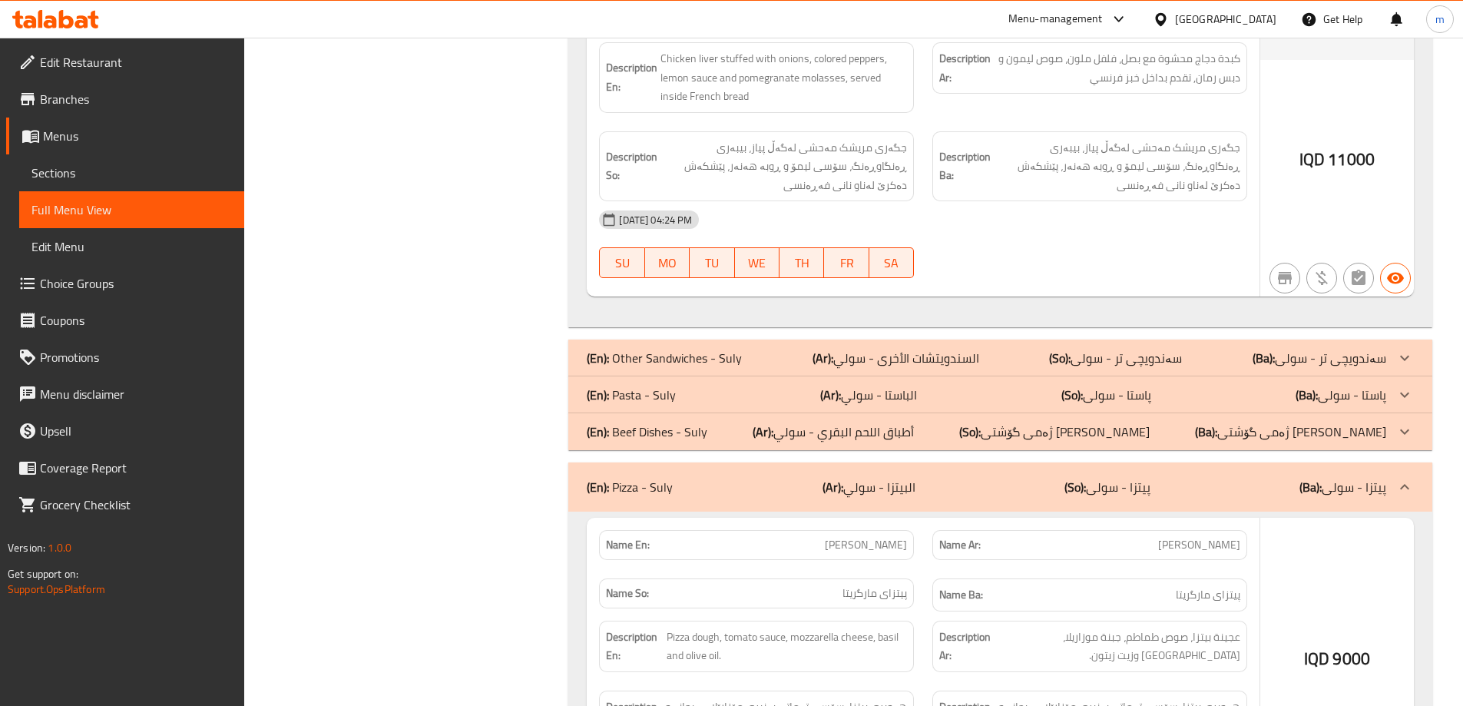
click at [724, 386] on div "(En): Pasta - Suly (Ar): الباستا - سولي (So): پاستا - سولی (Ba): پاستا - سولی" at bounding box center [987, 395] width 800 height 18
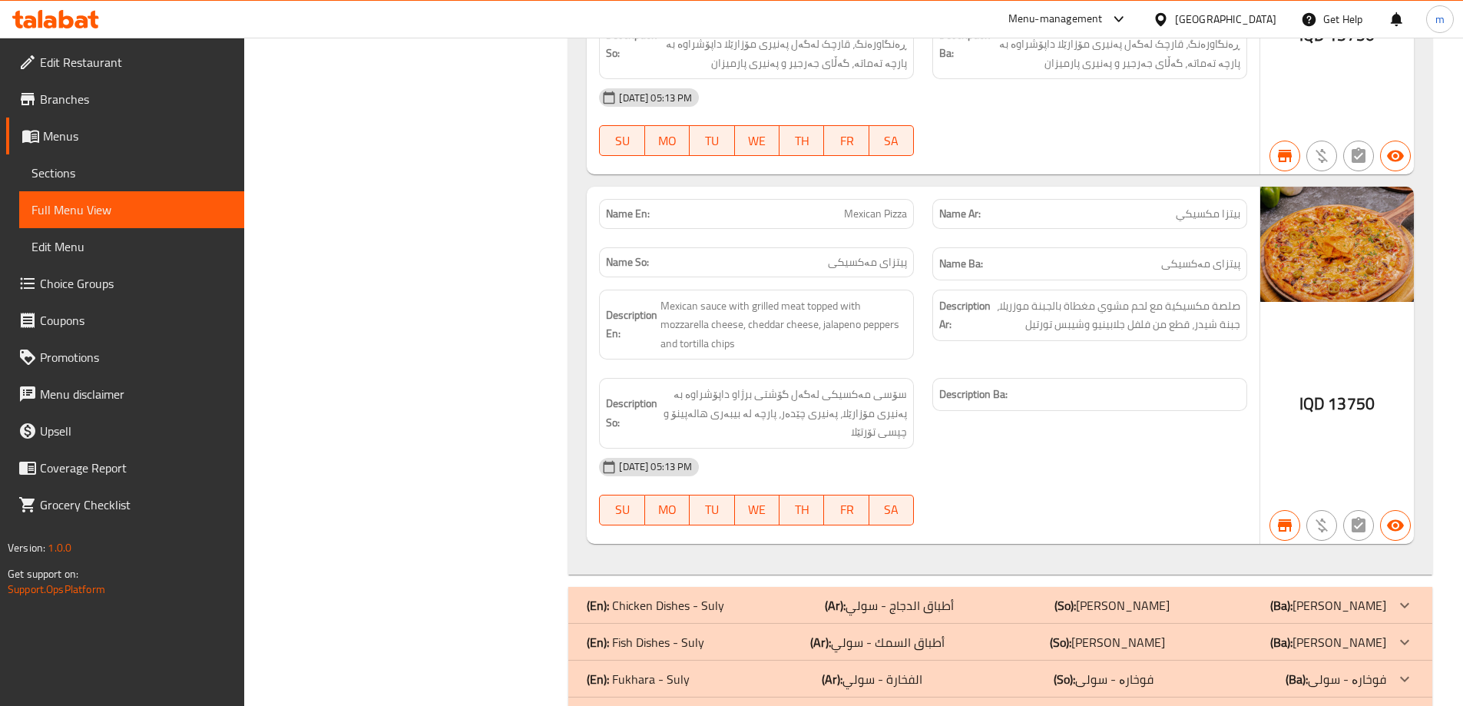
scroll to position [15431, 0]
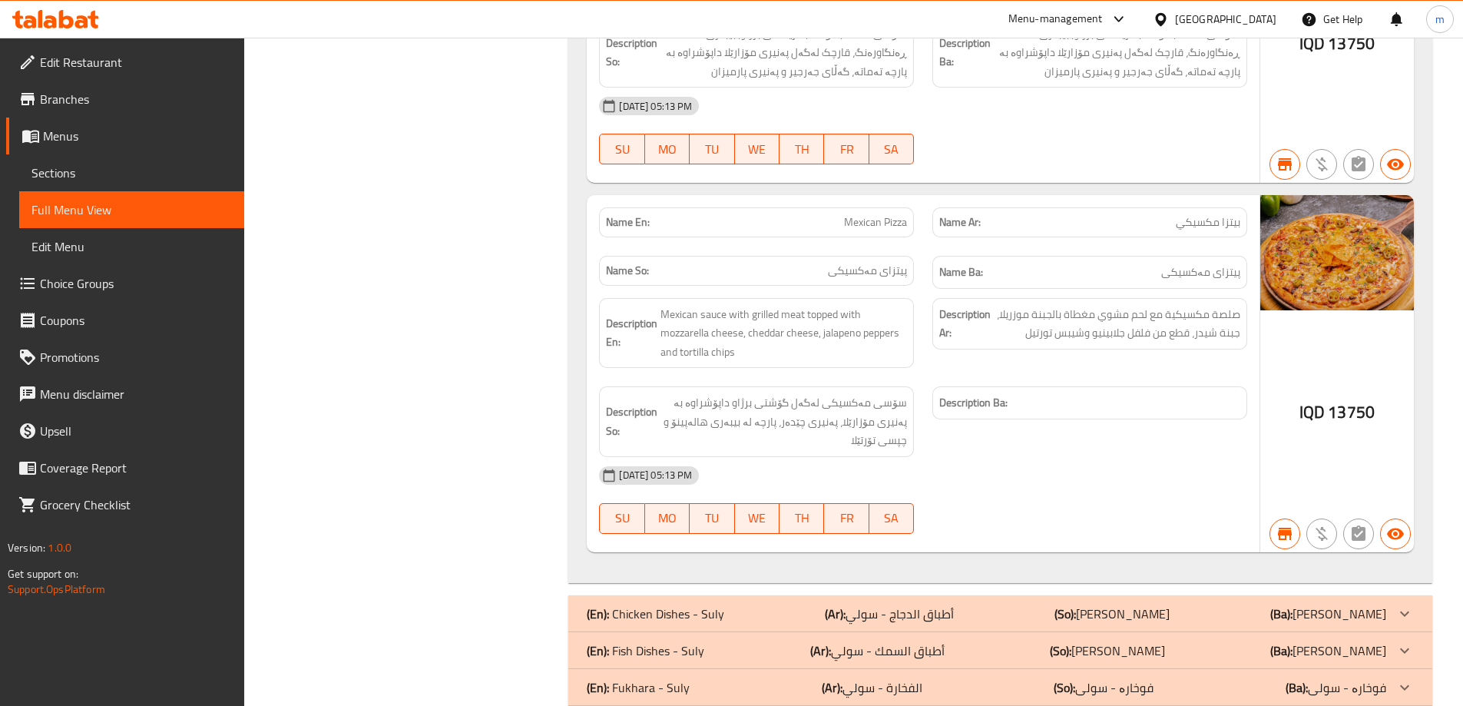
click at [83, 62] on span "Edit Restaurant" at bounding box center [136, 62] width 192 height 18
